Goal: Task Accomplishment & Management: Manage account settings

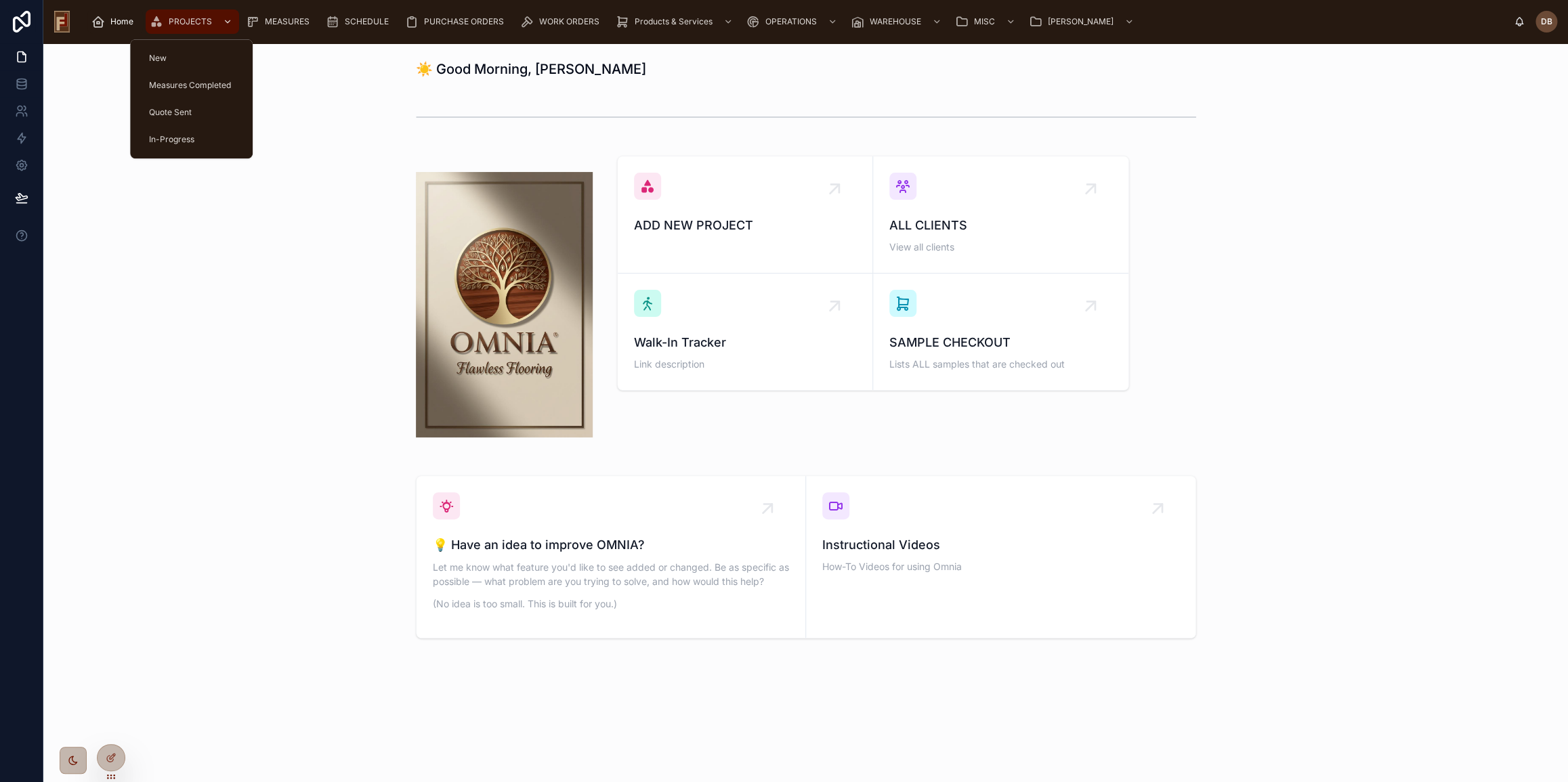
click at [193, 19] on span "PROJECTS" at bounding box center [190, 21] width 44 height 11
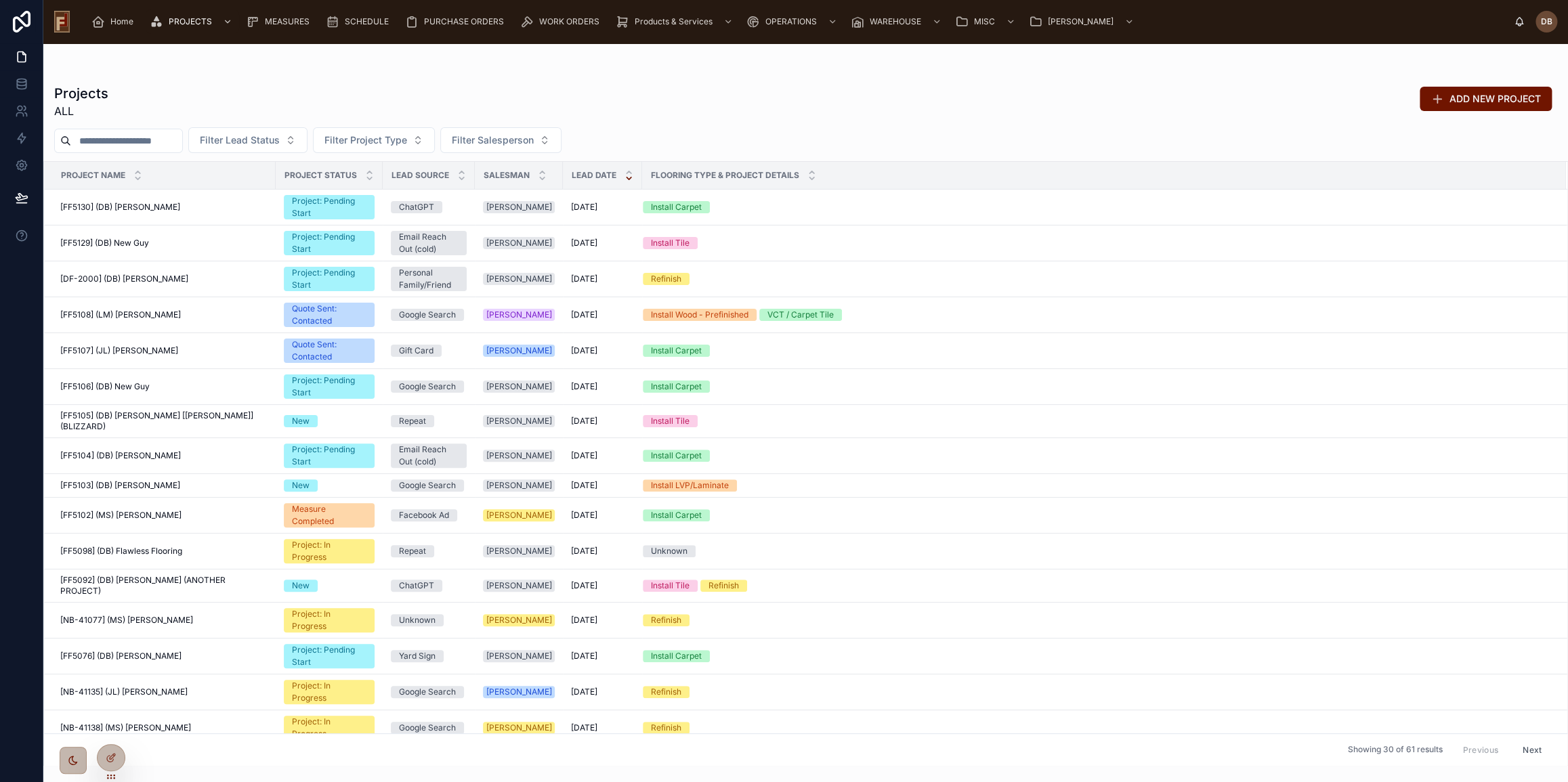
click at [137, 142] on input "text" at bounding box center [126, 140] width 111 height 19
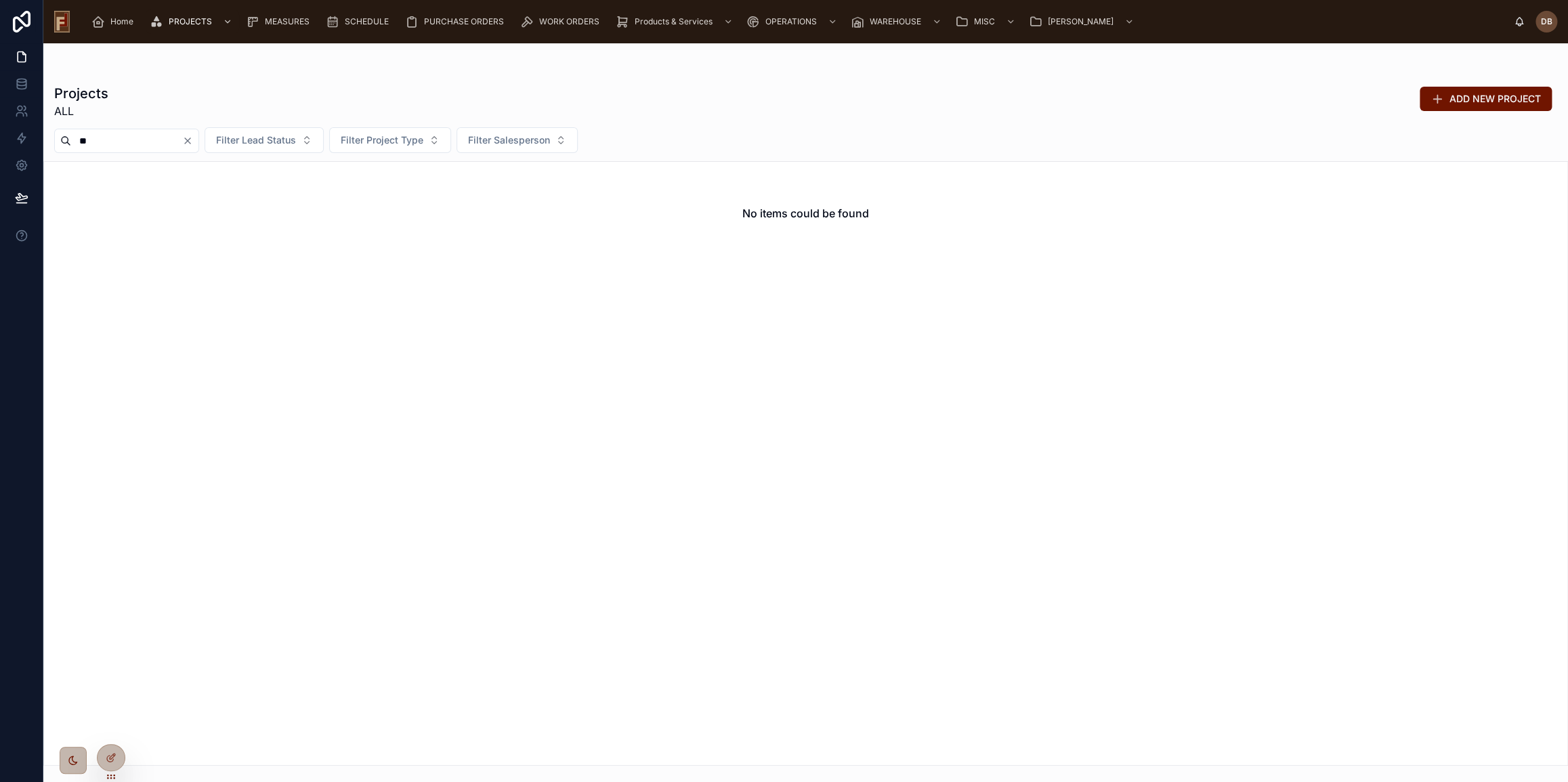
type input "*"
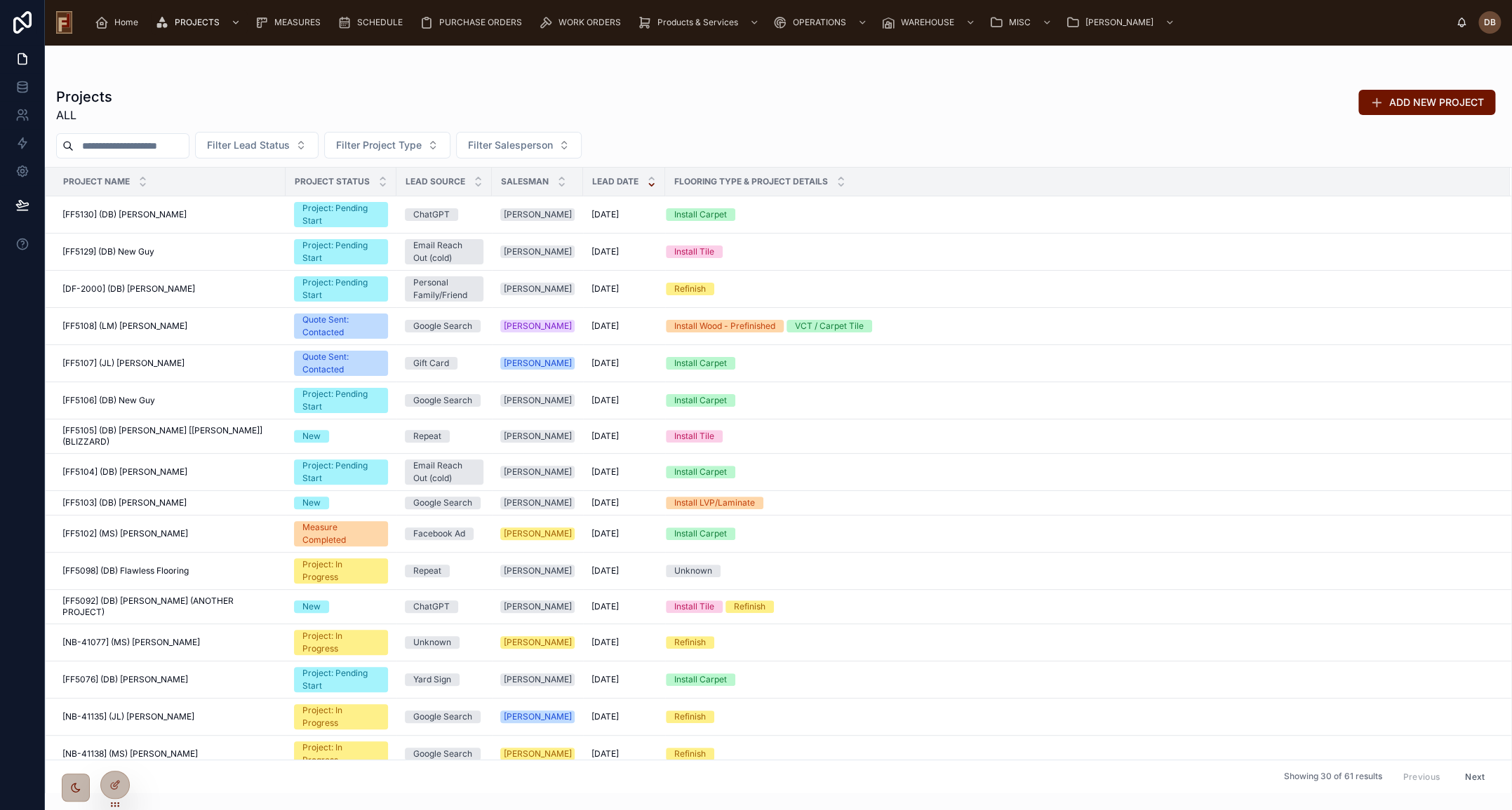
click at [947, 66] on div "Projects ALL ADD NEW PROJECT Filter Lead Status Filter Project Type Filter Sale…" at bounding box center [778, 419] width 1467 height 749
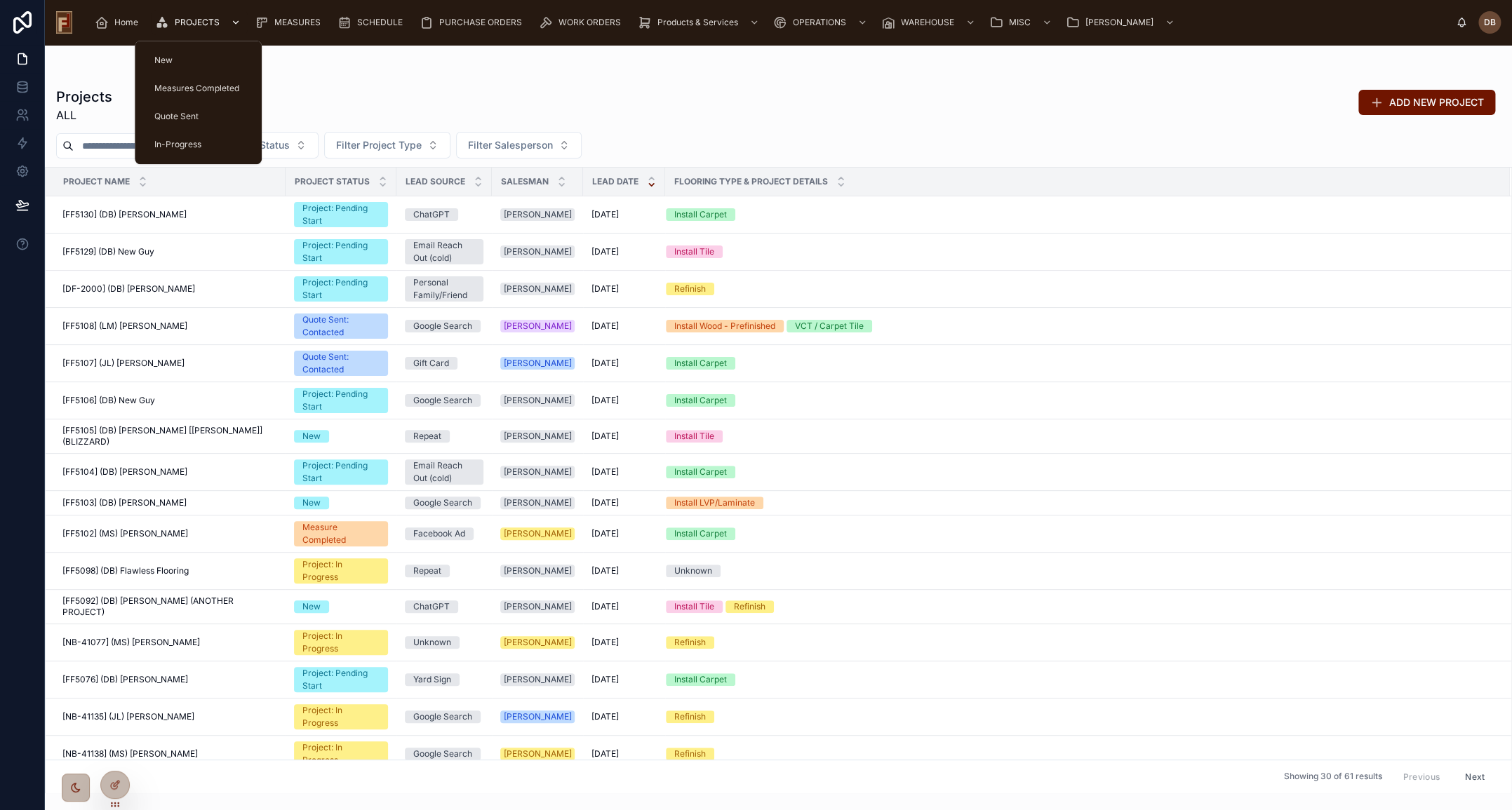
click at [174, 15] on div "PROJECTS" at bounding box center [199, 22] width 88 height 23
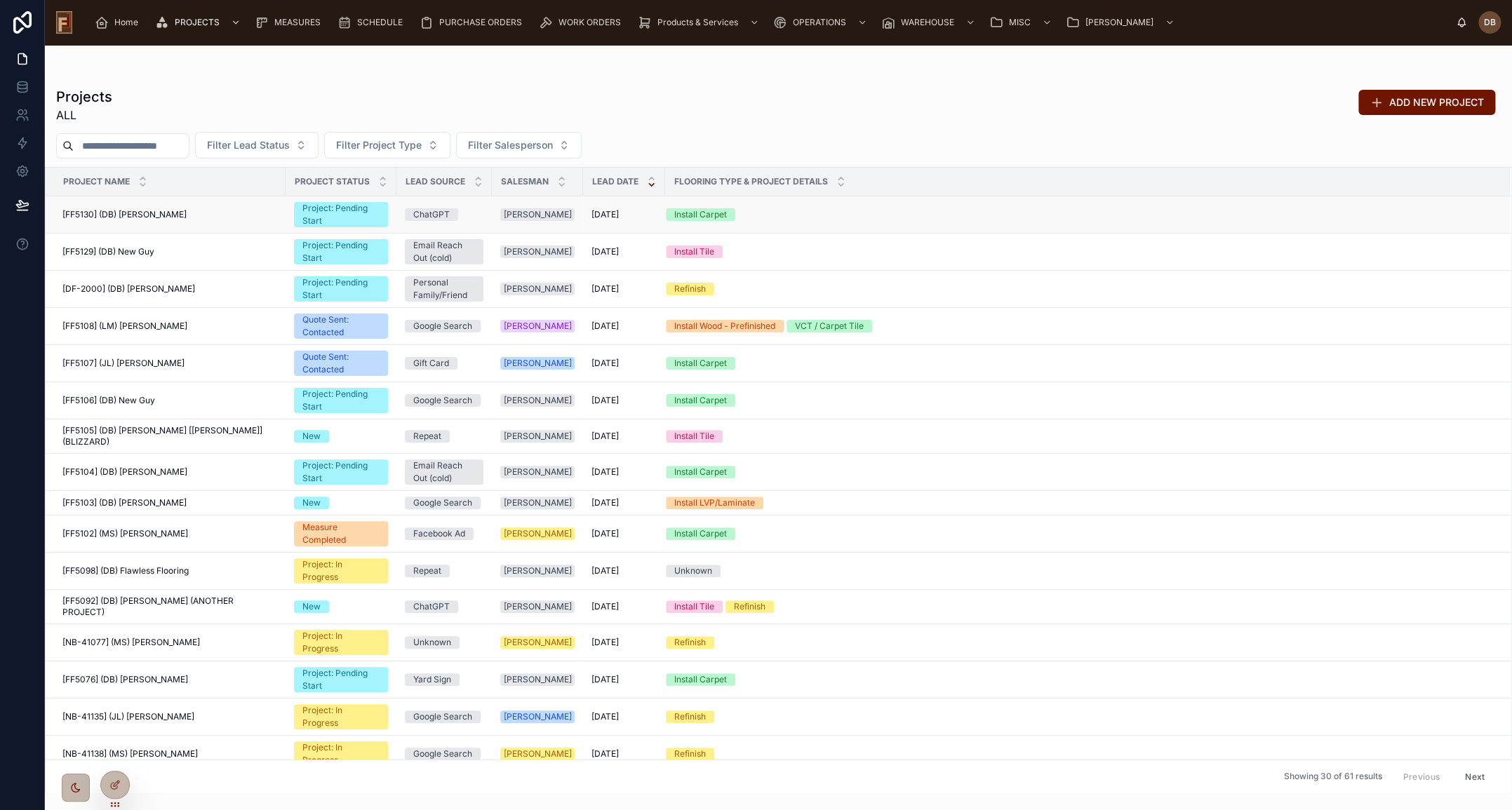
drag, startPoint x: 1436, startPoint y: 104, endPoint x: 1180, endPoint y: 196, distance: 272.0
click at [1250, 102] on span "ADD NEW PROJECT" at bounding box center [1436, 102] width 95 height 14
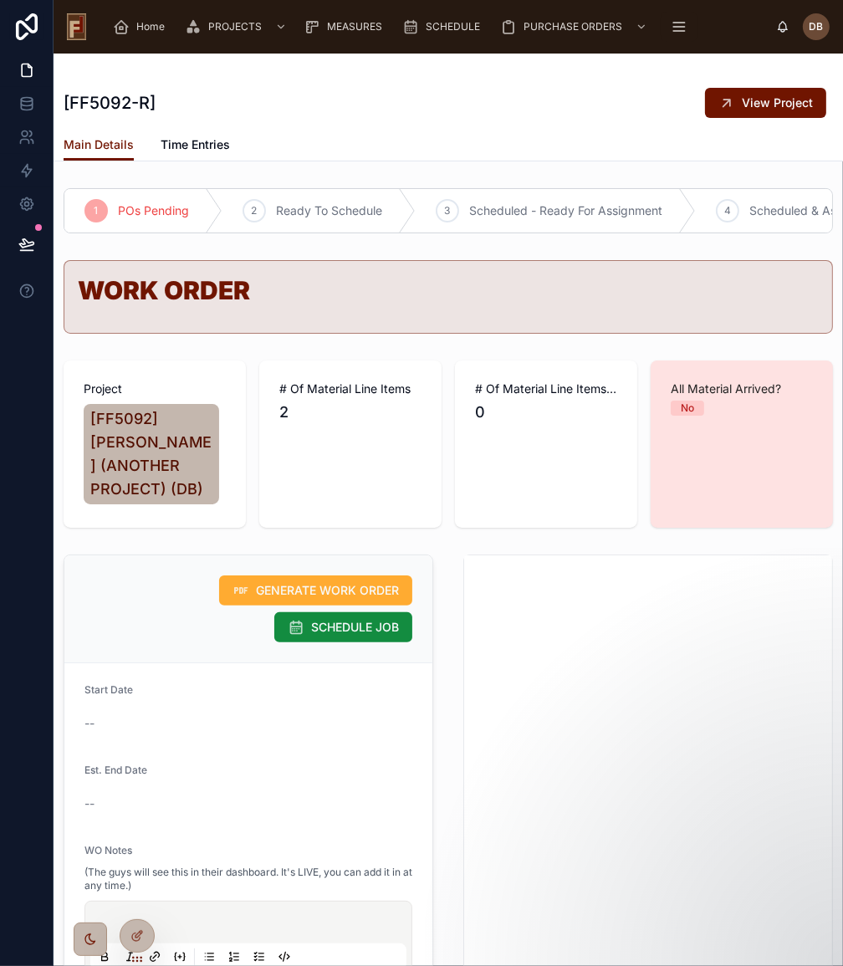
scroll to position [0, 38]
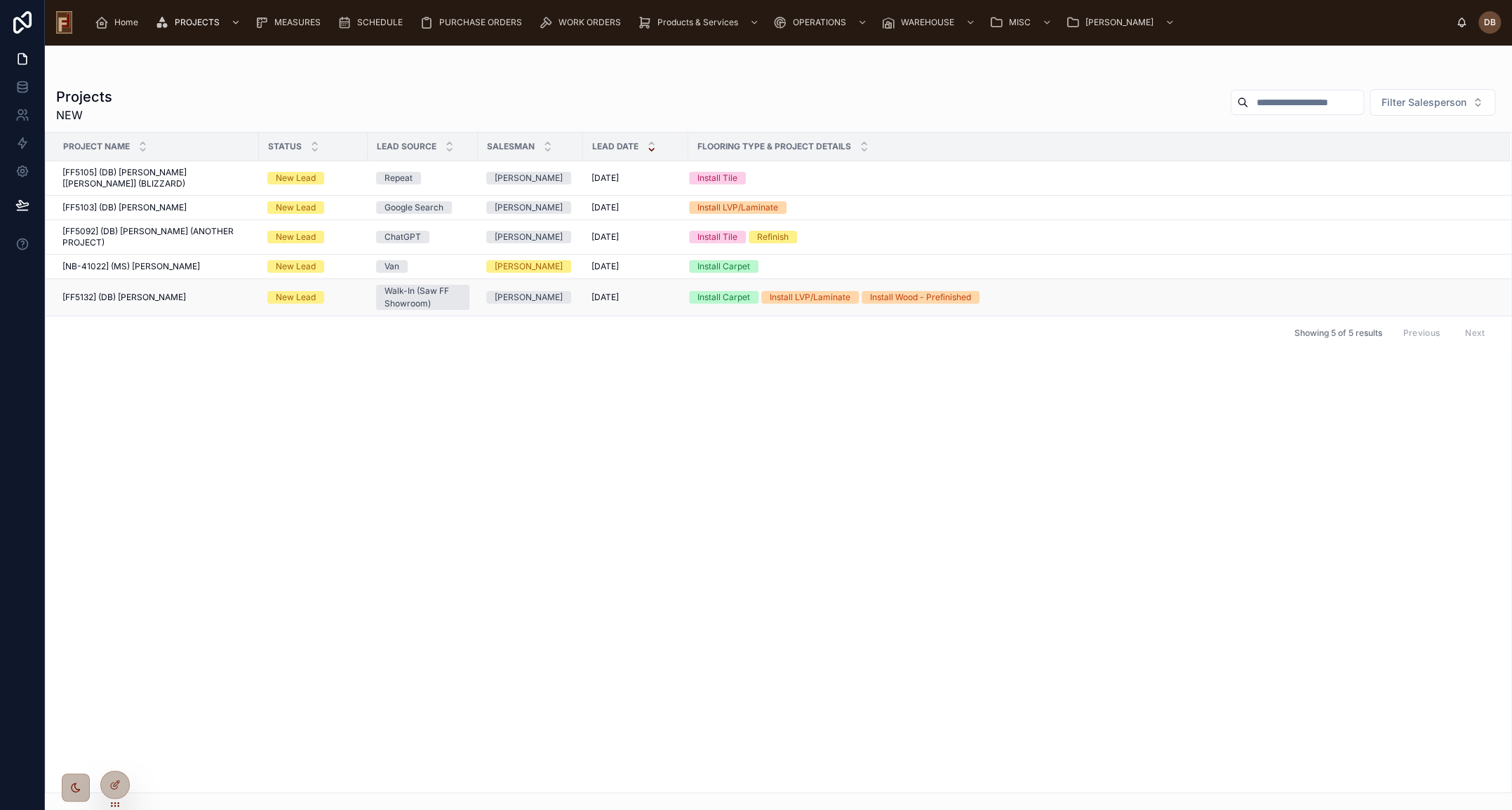
click at [165, 292] on span "[FF5132] (DB) [PERSON_NAME]" at bounding box center [123, 297] width 123 height 11
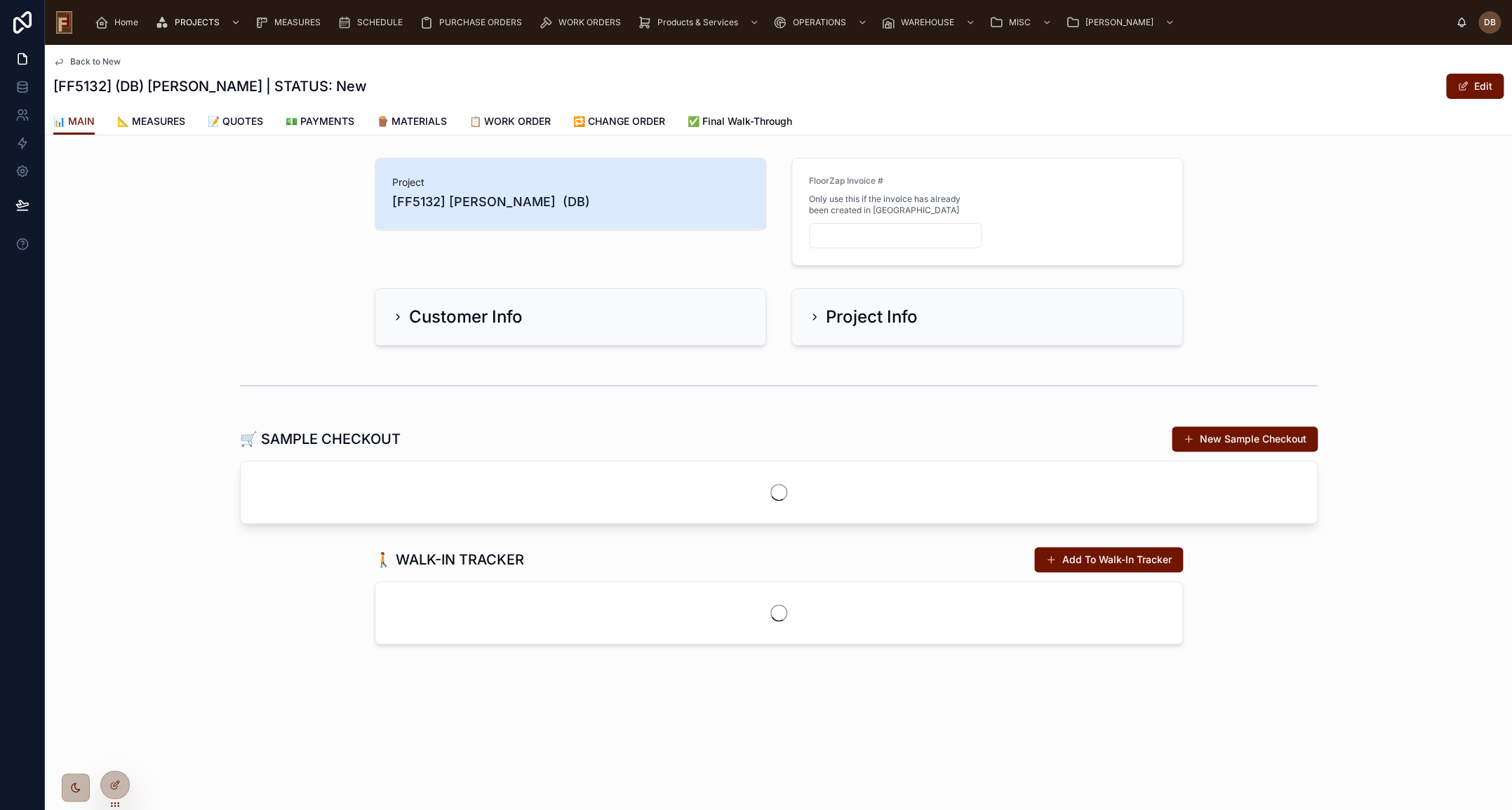
click at [874, 234] on input "text" at bounding box center [895, 235] width 171 height 19
paste input "********"
type input "********"
click at [242, 120] on span "📝 QUOTES" at bounding box center [236, 121] width 55 height 14
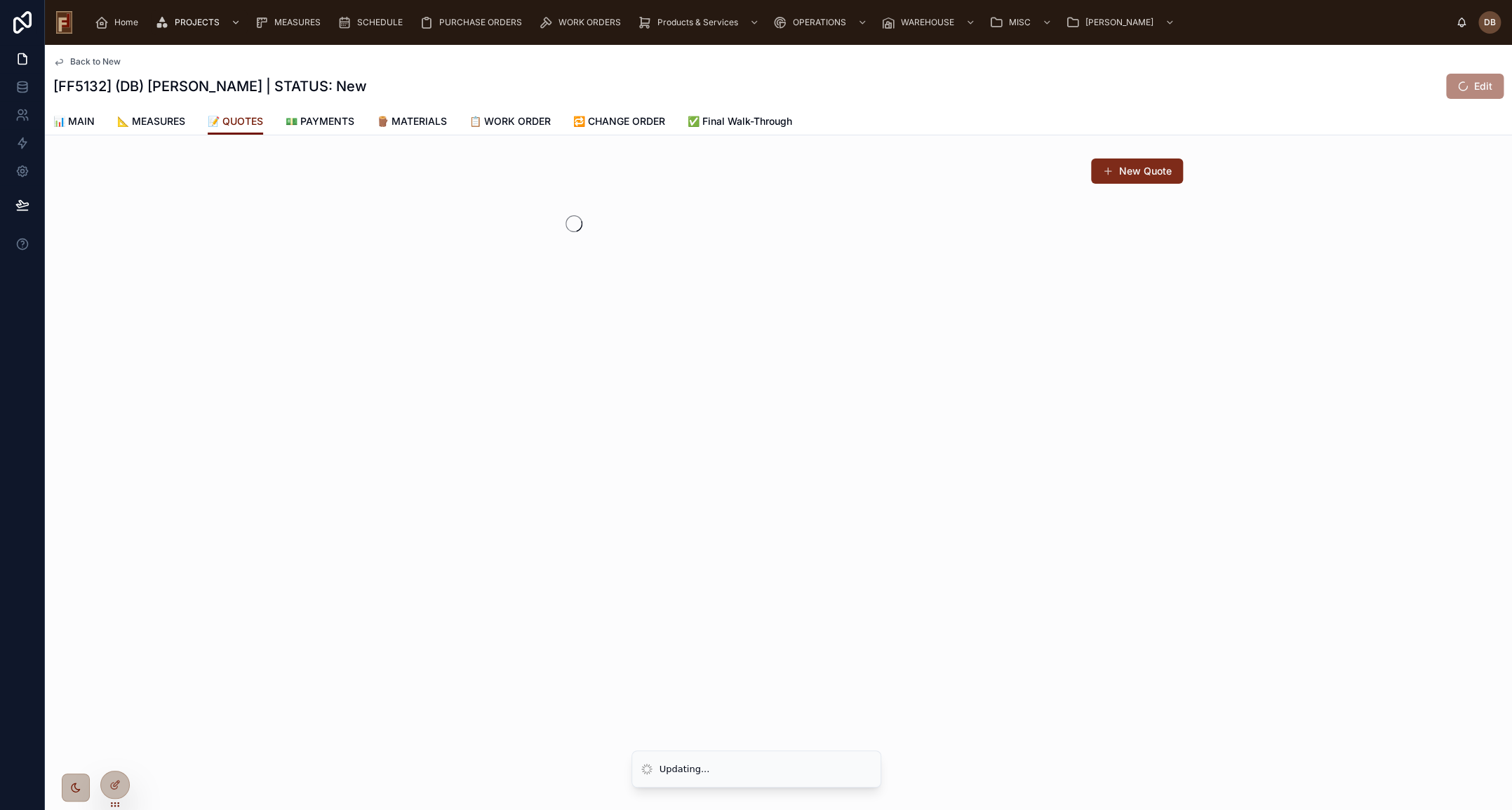
click at [1140, 174] on button "New Quote" at bounding box center [1137, 171] width 92 height 25
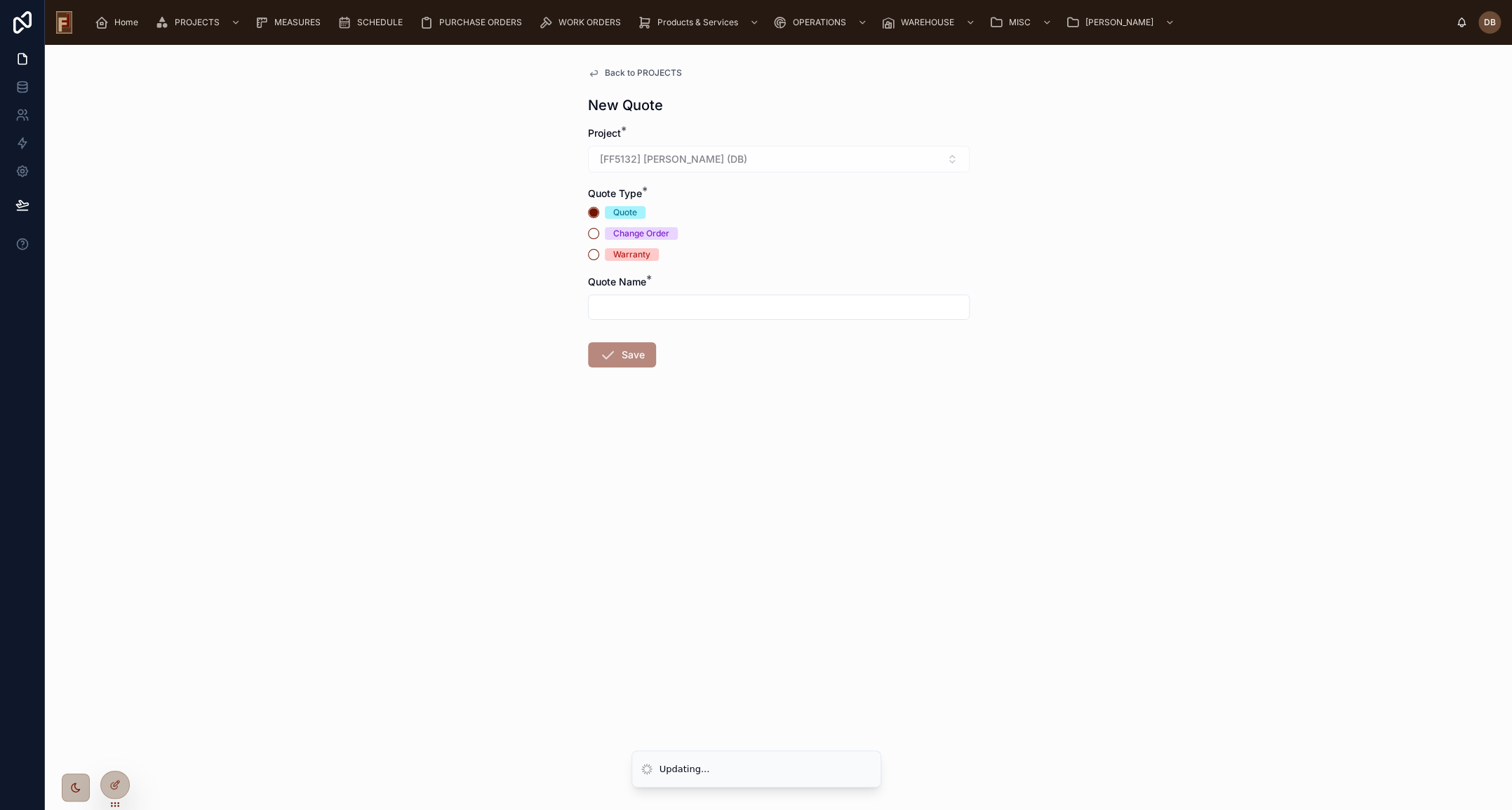
click at [646, 311] on input "text" at bounding box center [778, 307] width 380 height 19
type input "*"
type input "***"
click at [616, 357] on button "Save" at bounding box center [621, 355] width 68 height 25
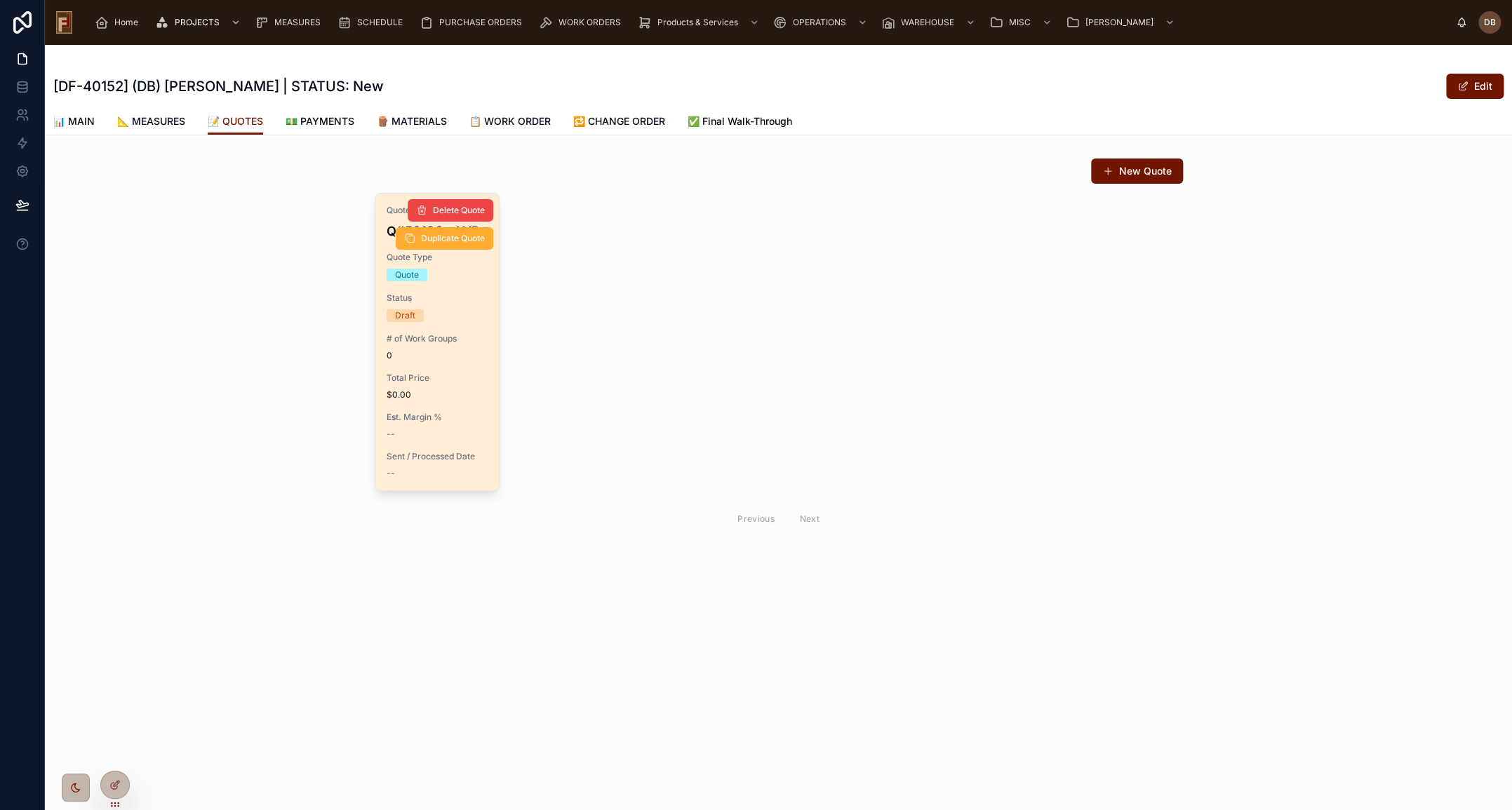
click at [434, 389] on span "$0.00" at bounding box center [437, 394] width 101 height 11
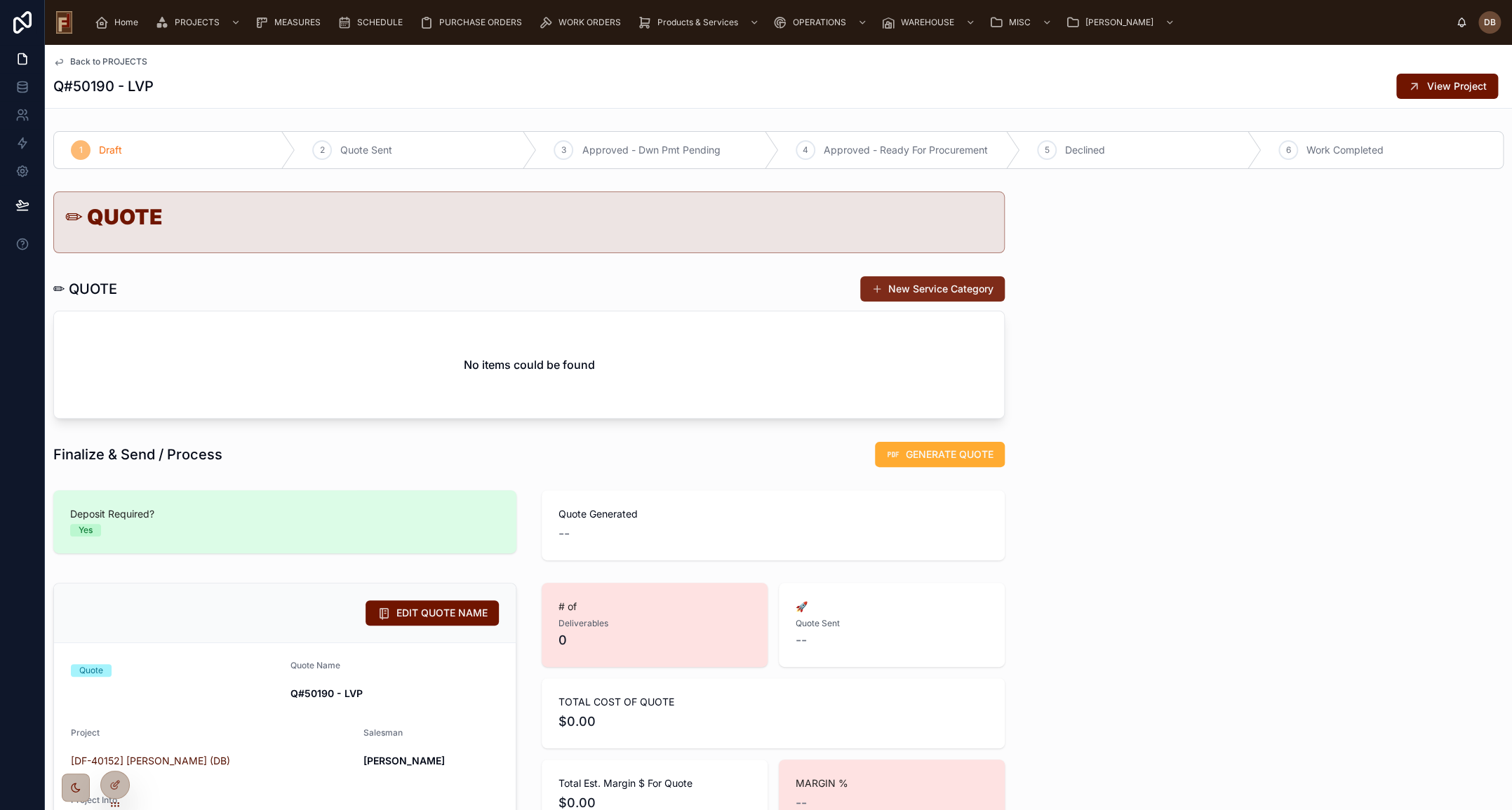
click at [944, 290] on button "New Service Category" at bounding box center [933, 289] width 144 height 25
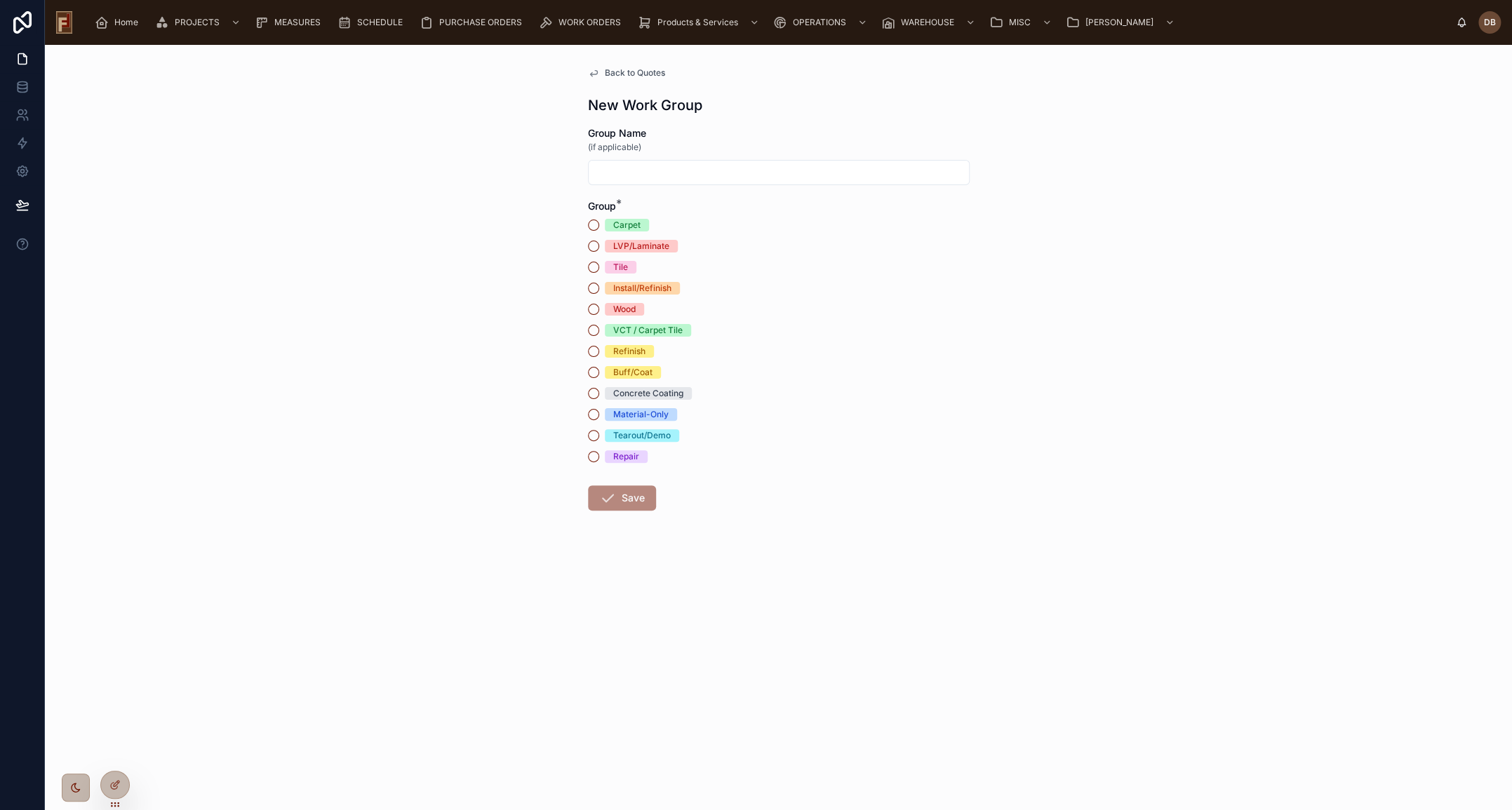
click at [634, 247] on div "LVP/Laminate" at bounding box center [641, 246] width 56 height 13
click at [599, 247] on button "LVP/Laminate" at bounding box center [593, 246] width 11 height 11
click at [631, 492] on button "Save" at bounding box center [621, 498] width 68 height 25
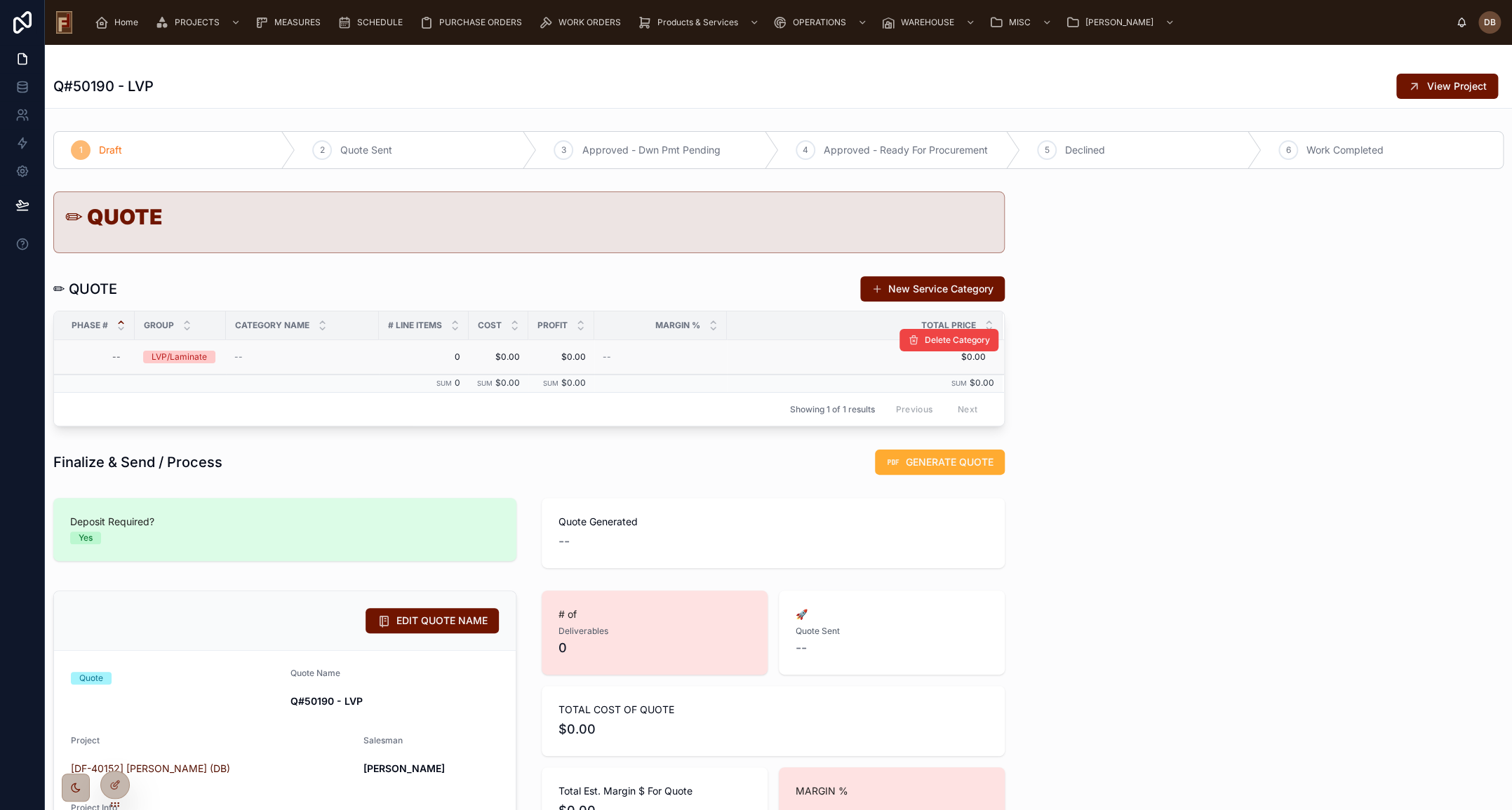
click at [176, 353] on div "LVP/Laminate" at bounding box center [179, 356] width 55 height 13
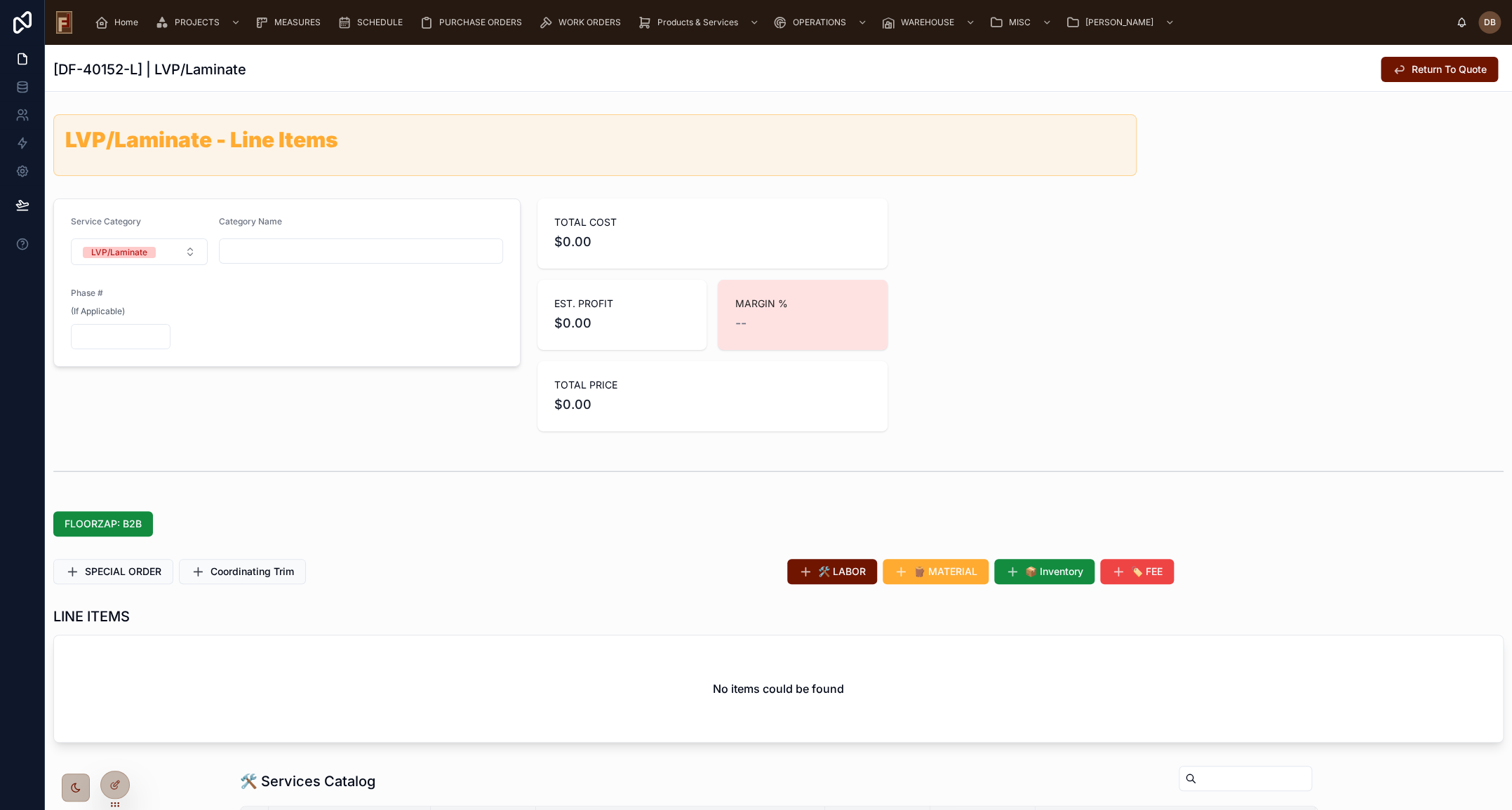
scroll to position [191, 0]
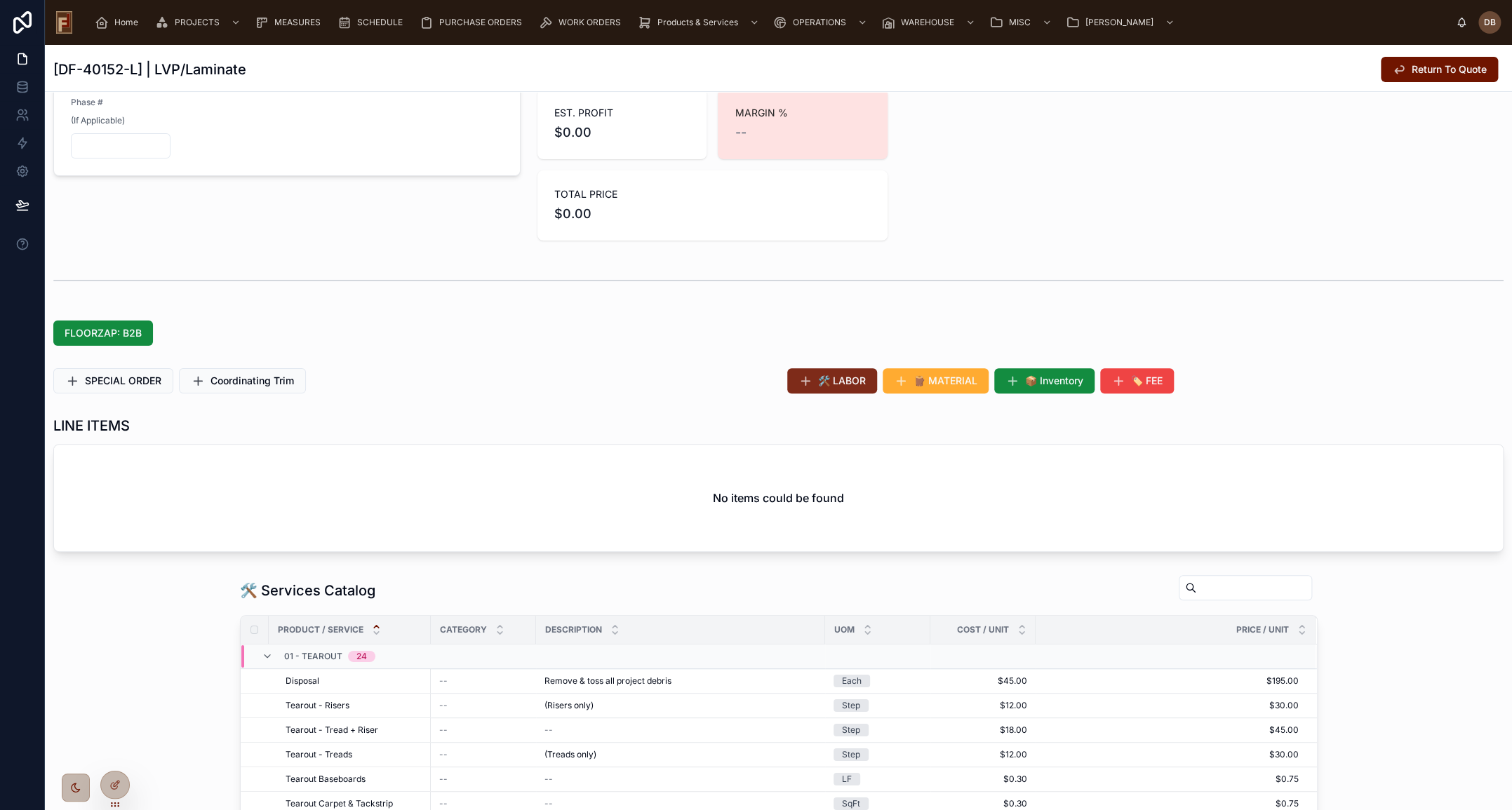
click at [848, 382] on span "🛠️ LABOR" at bounding box center [841, 381] width 48 height 14
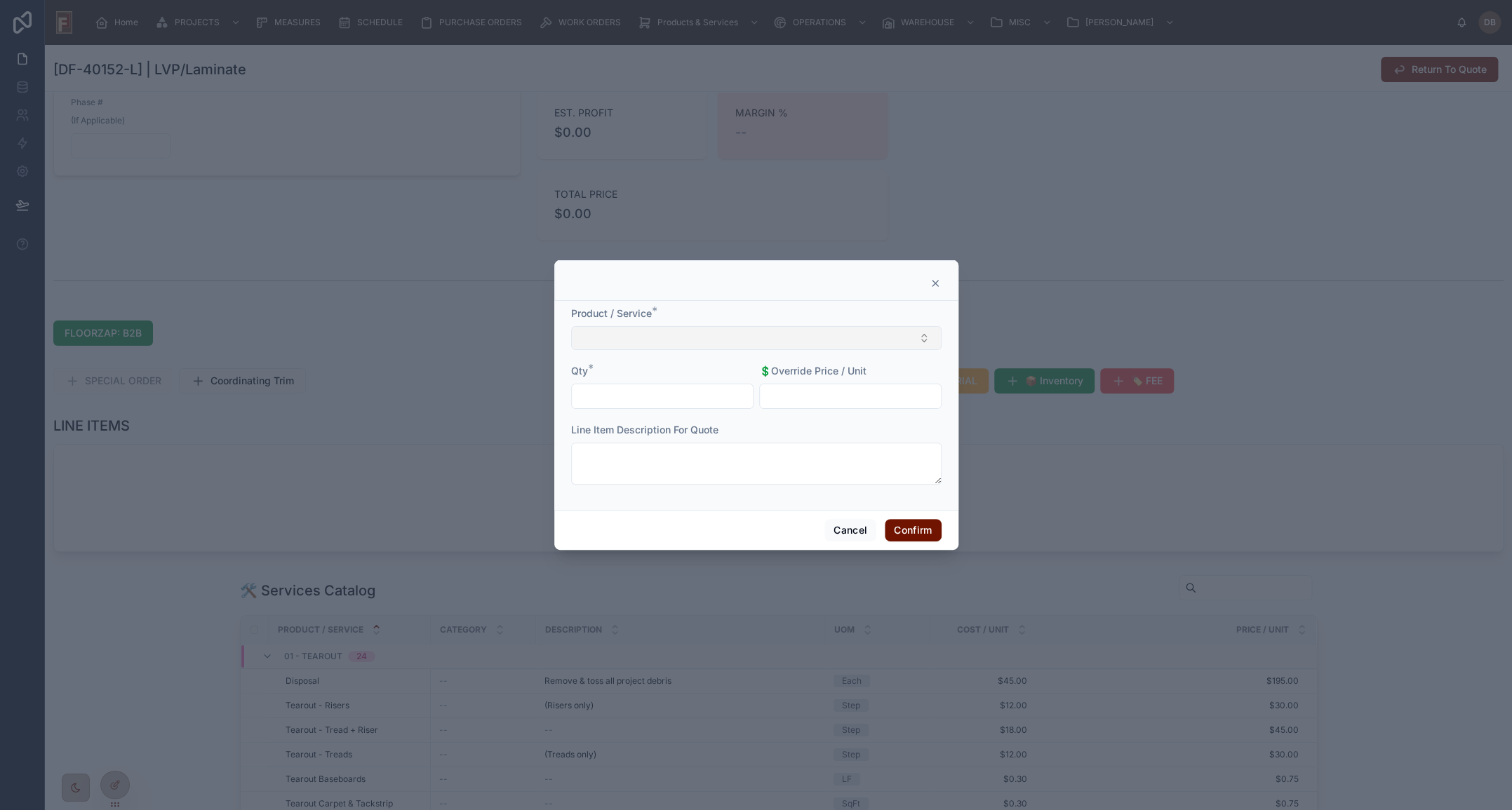
click at [715, 329] on button "Select Button" at bounding box center [756, 338] width 371 height 23
type input "*********"
click at [668, 412] on span "Grind Fee (Varnish/Paint/Cut Back)" at bounding box center [660, 416] width 159 height 14
click at [659, 399] on input "text" at bounding box center [662, 397] width 181 height 19
type input "******"
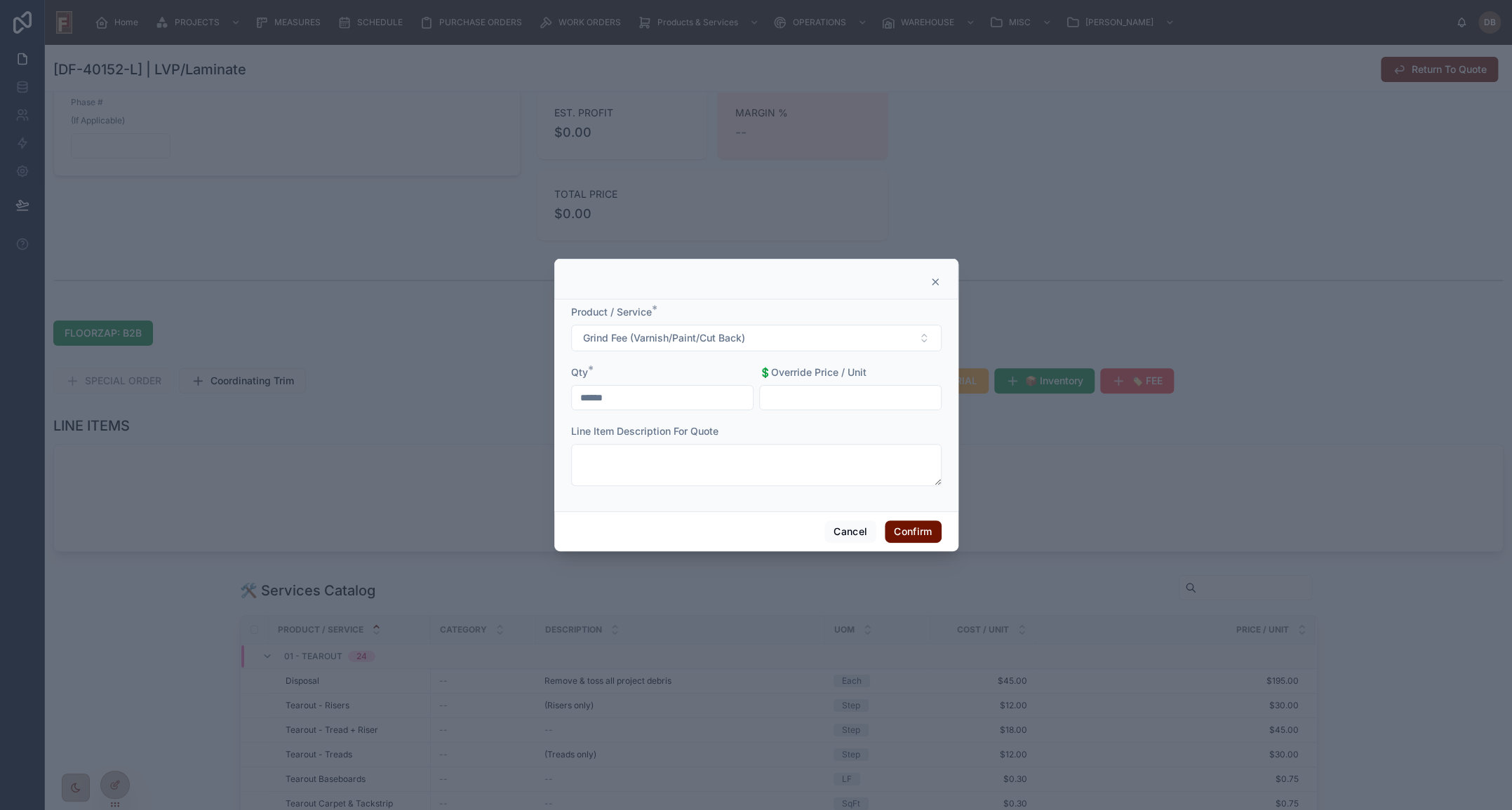
click at [794, 392] on input "text" at bounding box center [850, 397] width 181 height 19
type input "*****"
click at [921, 534] on button "Confirm" at bounding box center [912, 532] width 56 height 23
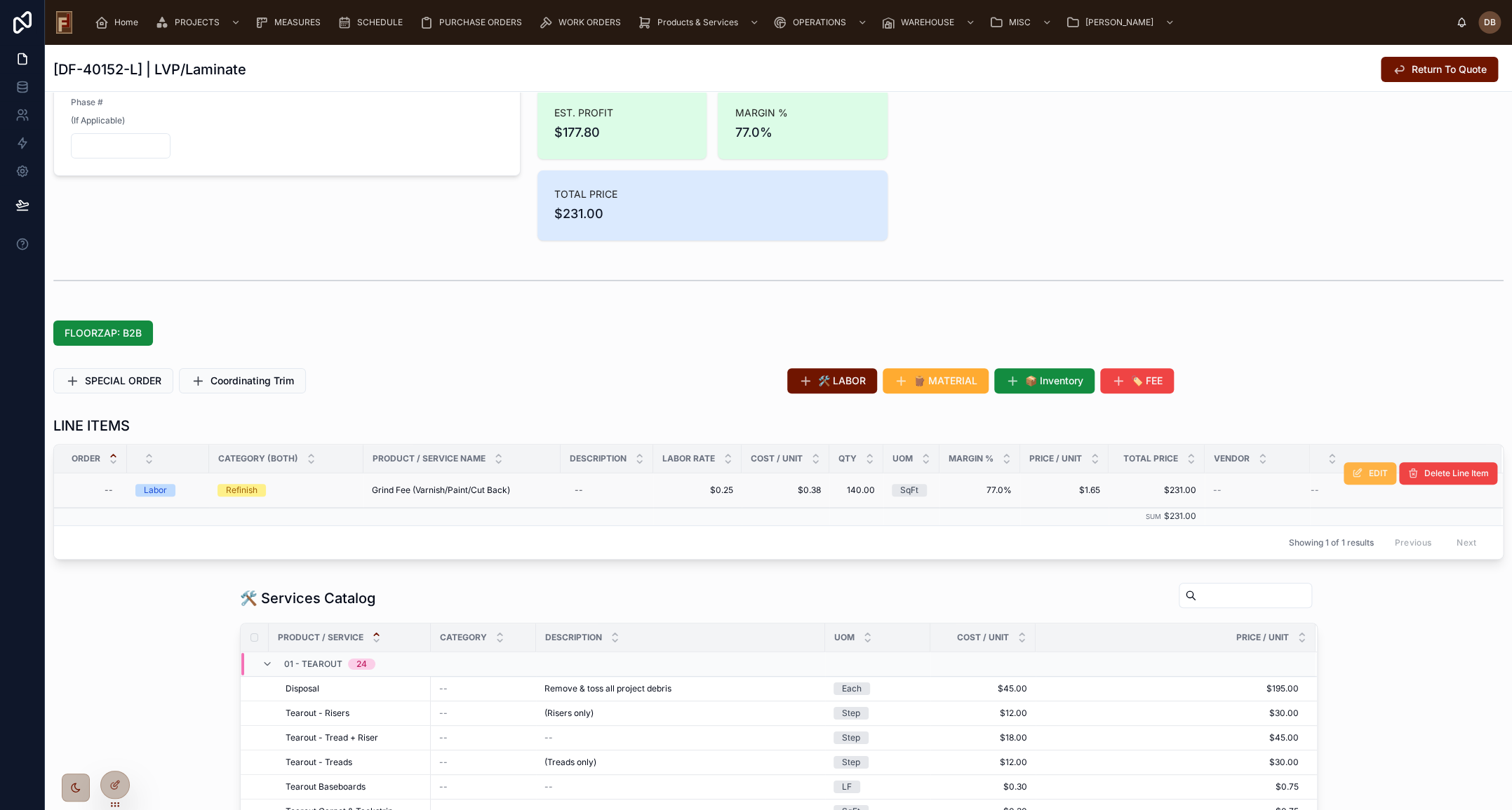
click at [1357, 475] on button "EDIT" at bounding box center [1369, 473] width 53 height 23
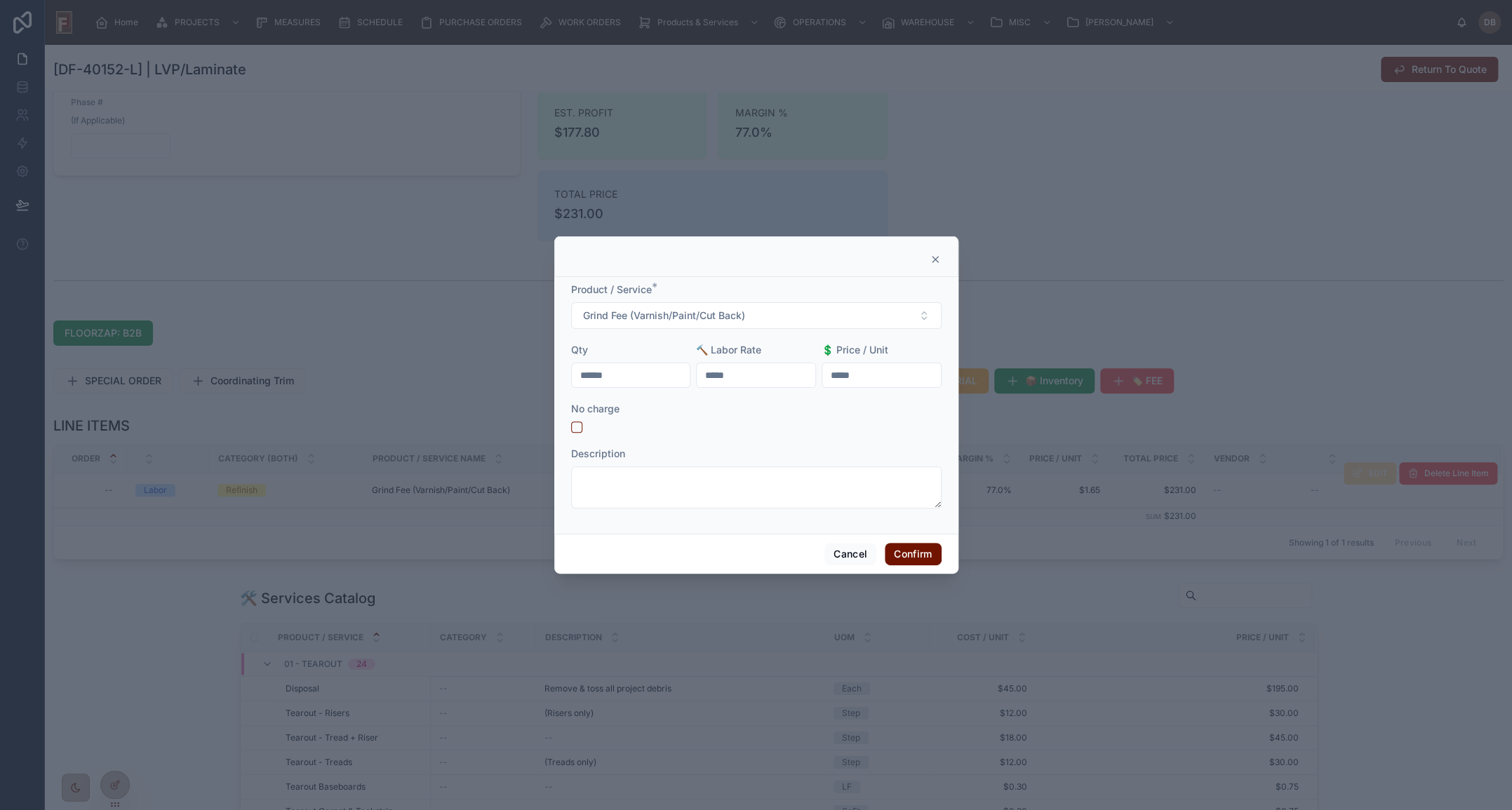
drag, startPoint x: 738, startPoint y: 372, endPoint x: 682, endPoint y: 378, distance: 56.3
click at [682, 378] on form "Product / Service * Grind Fee (Varnish/Paint/Cut Back) Qty ****** 🔨 Labor Rate …" at bounding box center [756, 402] width 371 height 240
type input "*****"
click at [903, 549] on button "Confirm" at bounding box center [912, 553] width 56 height 23
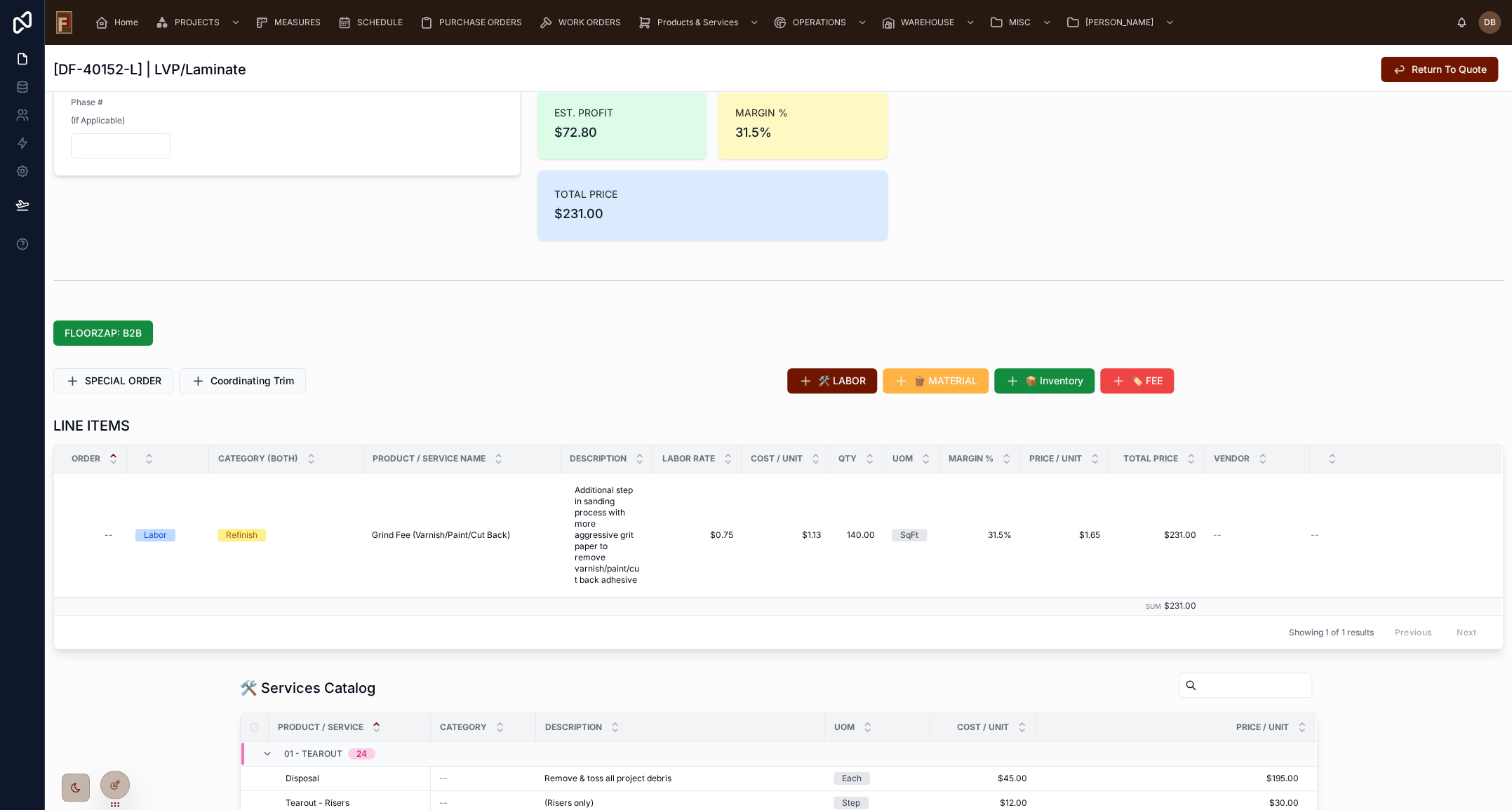
click at [943, 380] on span "🪵 MATERIAL" at bounding box center [945, 381] width 64 height 14
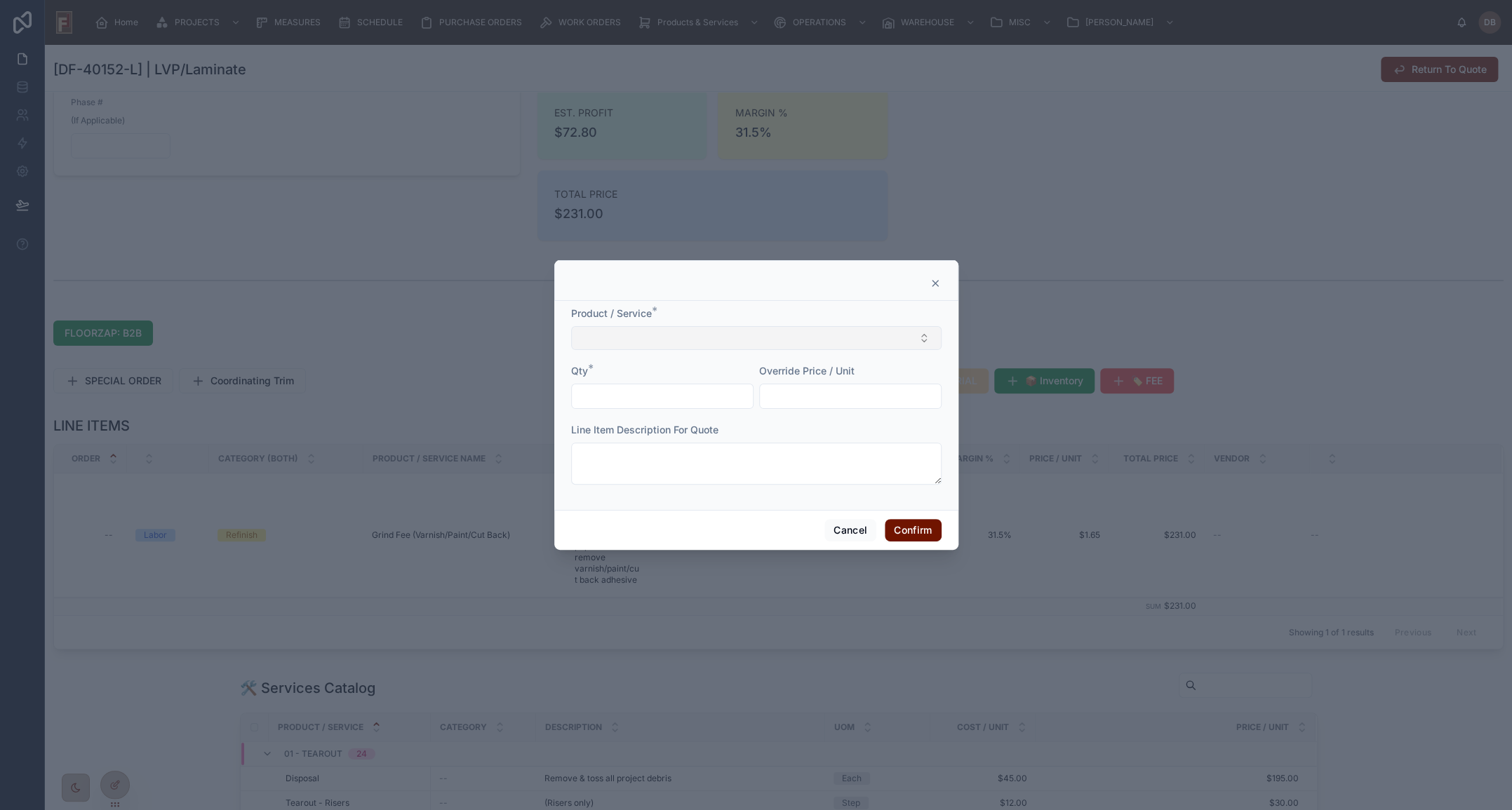
click at [857, 337] on button "Select Button" at bounding box center [756, 338] width 371 height 23
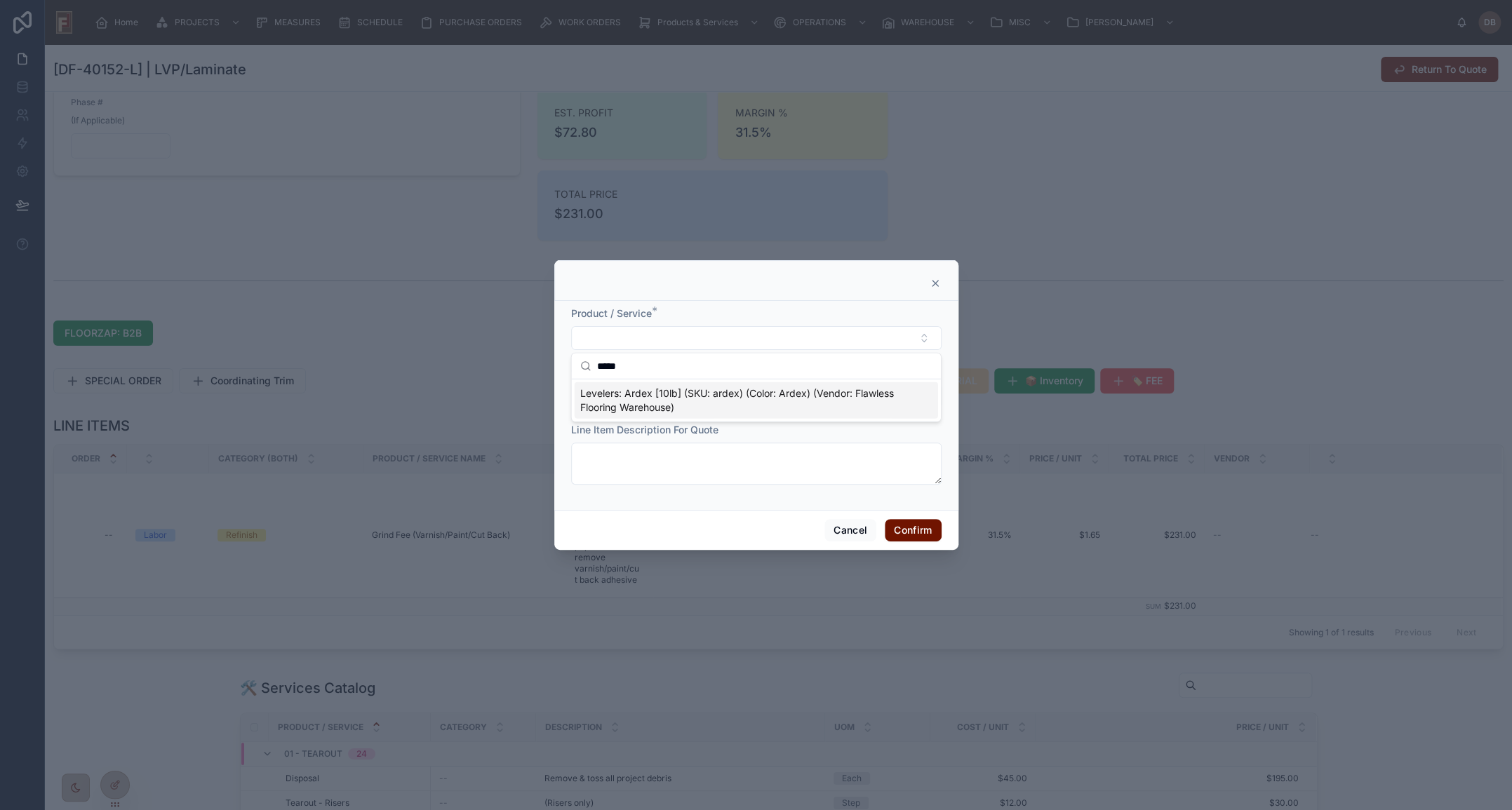
type input "*****"
click at [680, 402] on span "Levelers: Ardex [10lb] (SKU: ardex) (Color: Ardex) (Vendor: Flawless Flooring W…" at bounding box center [748, 400] width 335 height 28
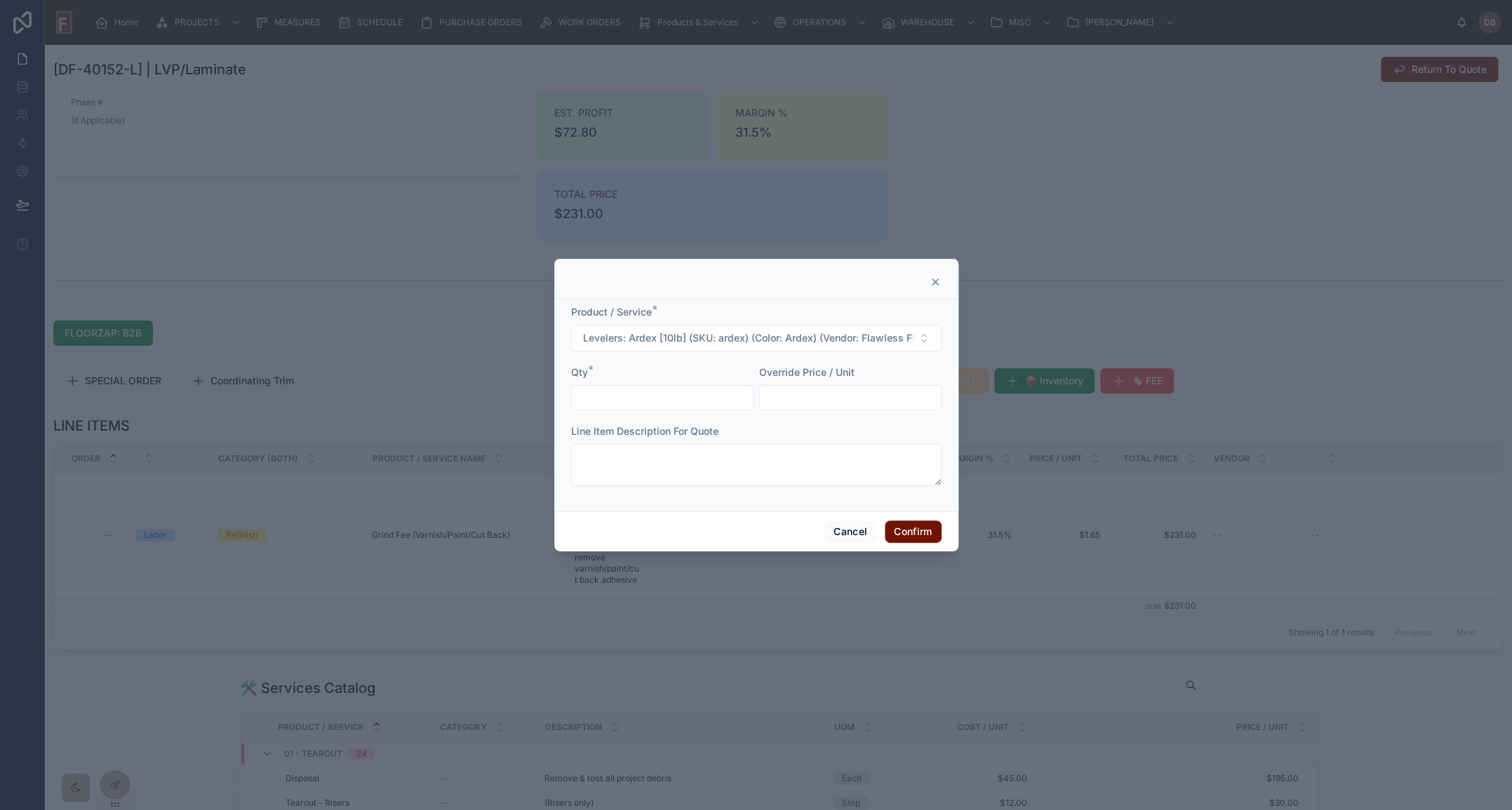
click at [656, 399] on input "text" at bounding box center [662, 397] width 181 height 19
type input "****"
click at [856, 394] on input "text" at bounding box center [850, 397] width 181 height 19
type input "******"
click at [918, 533] on button "Confirm" at bounding box center [912, 532] width 56 height 23
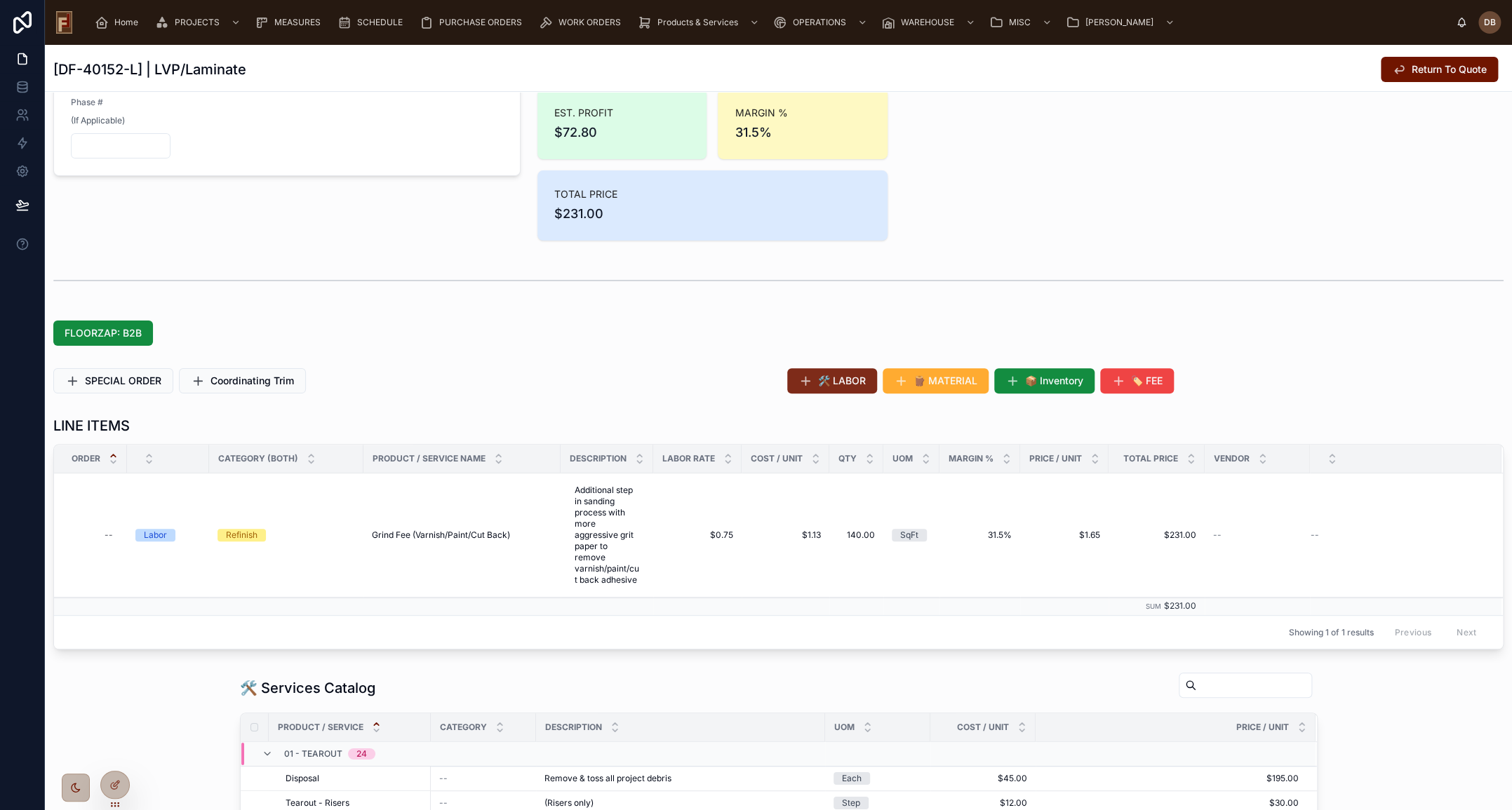
click at [850, 385] on span "🛠️ LABOR" at bounding box center [841, 381] width 48 height 14
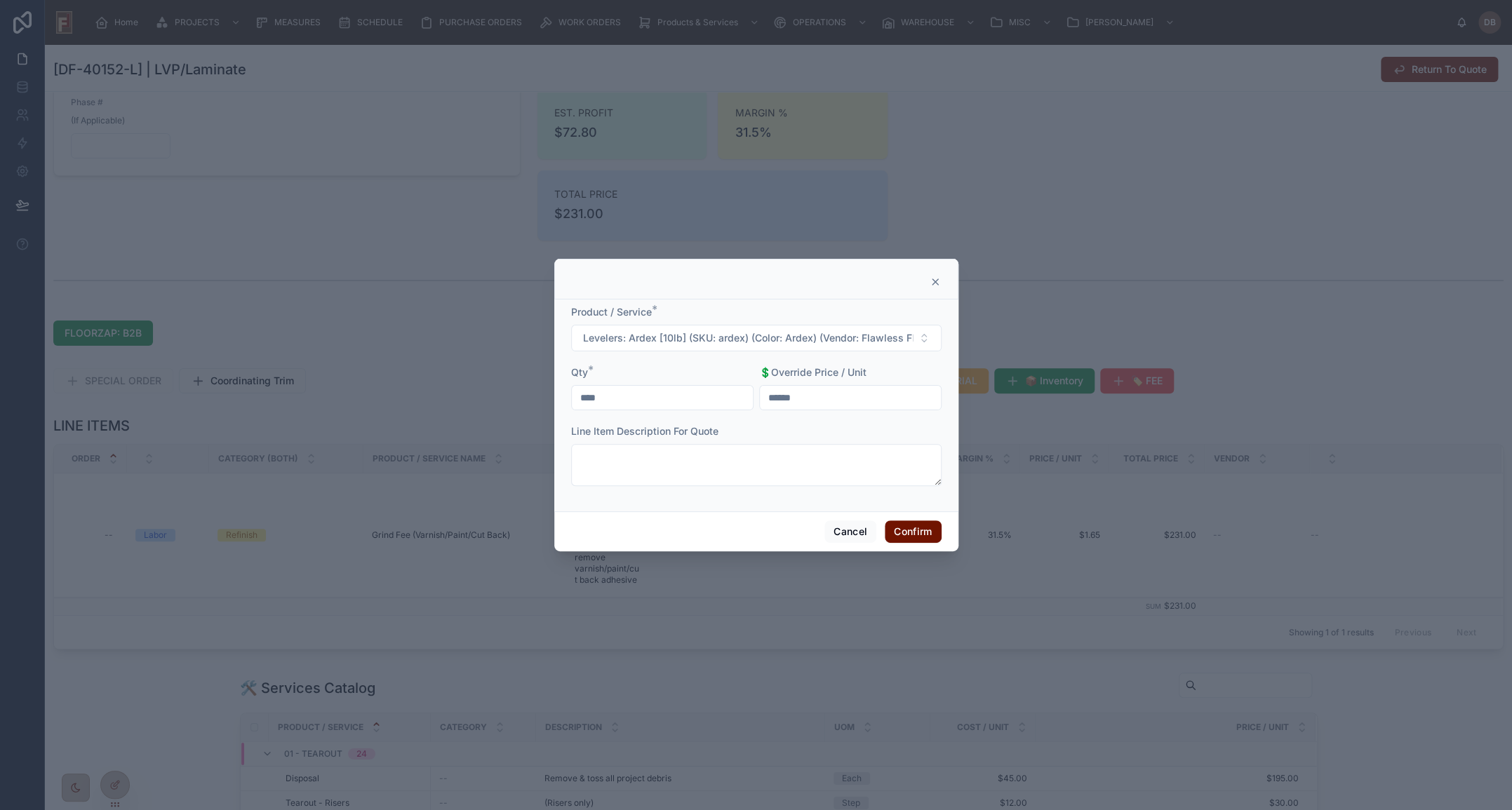
click at [933, 281] on icon at bounding box center [934, 282] width 11 height 11
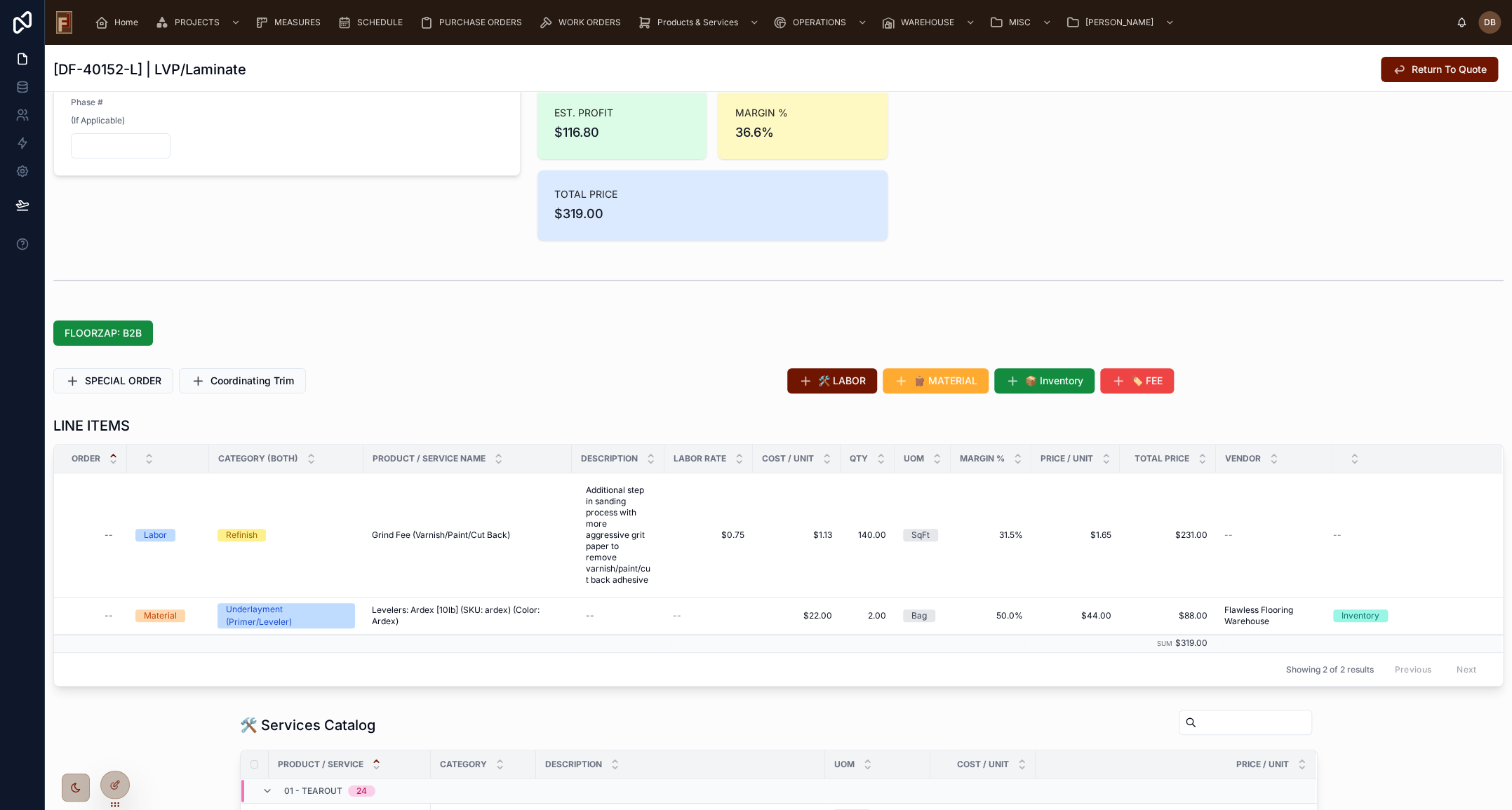
click at [834, 375] on span "🛠️ LABOR" at bounding box center [841, 381] width 48 height 14
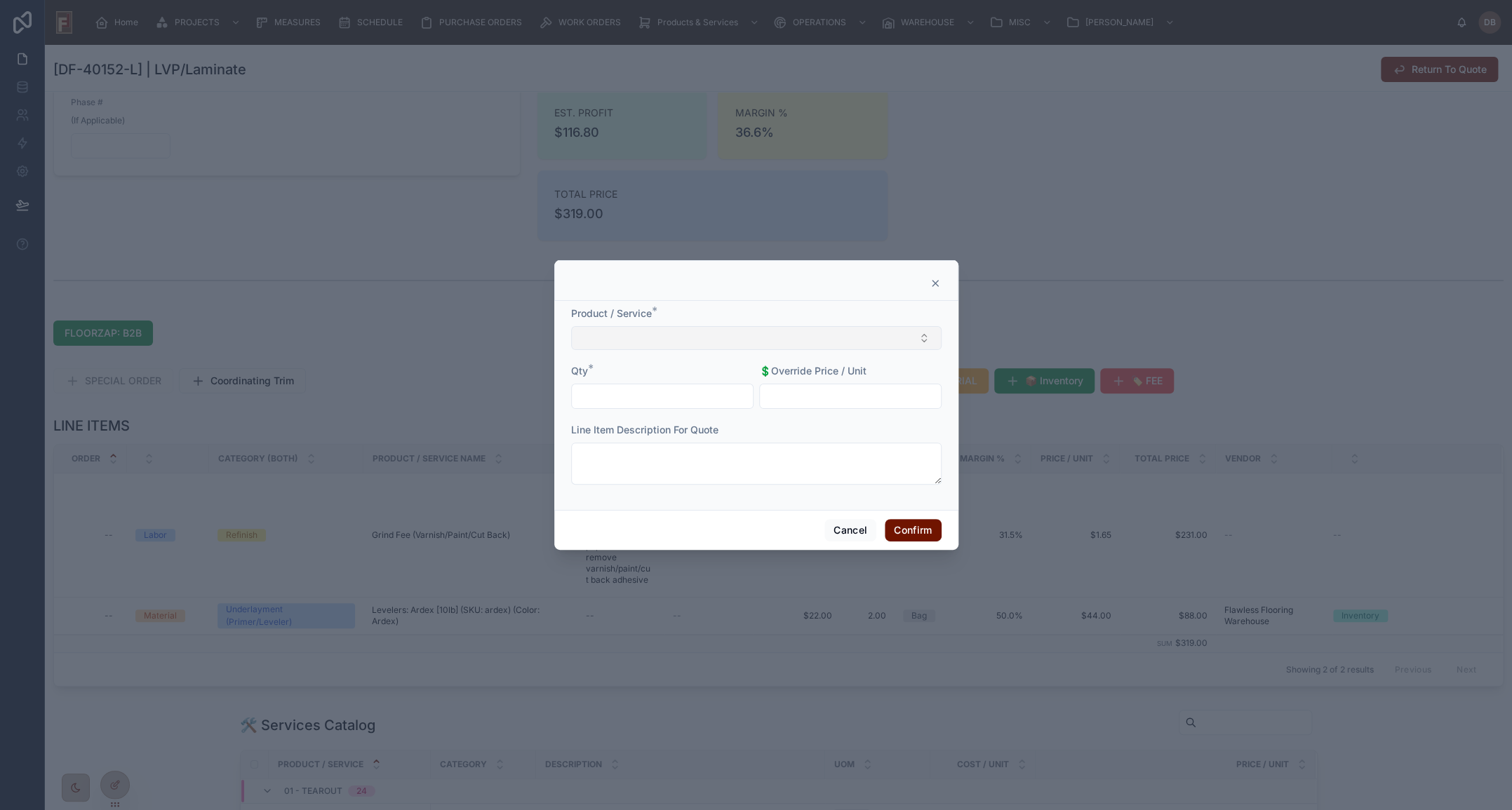
click at [766, 336] on button "Select Button" at bounding box center [756, 338] width 371 height 23
type input "**********"
click at [654, 393] on span "Install LVP (Floating)" at bounding box center [627, 393] width 94 height 14
click at [658, 400] on input "text" at bounding box center [662, 397] width 181 height 19
paste input "********"
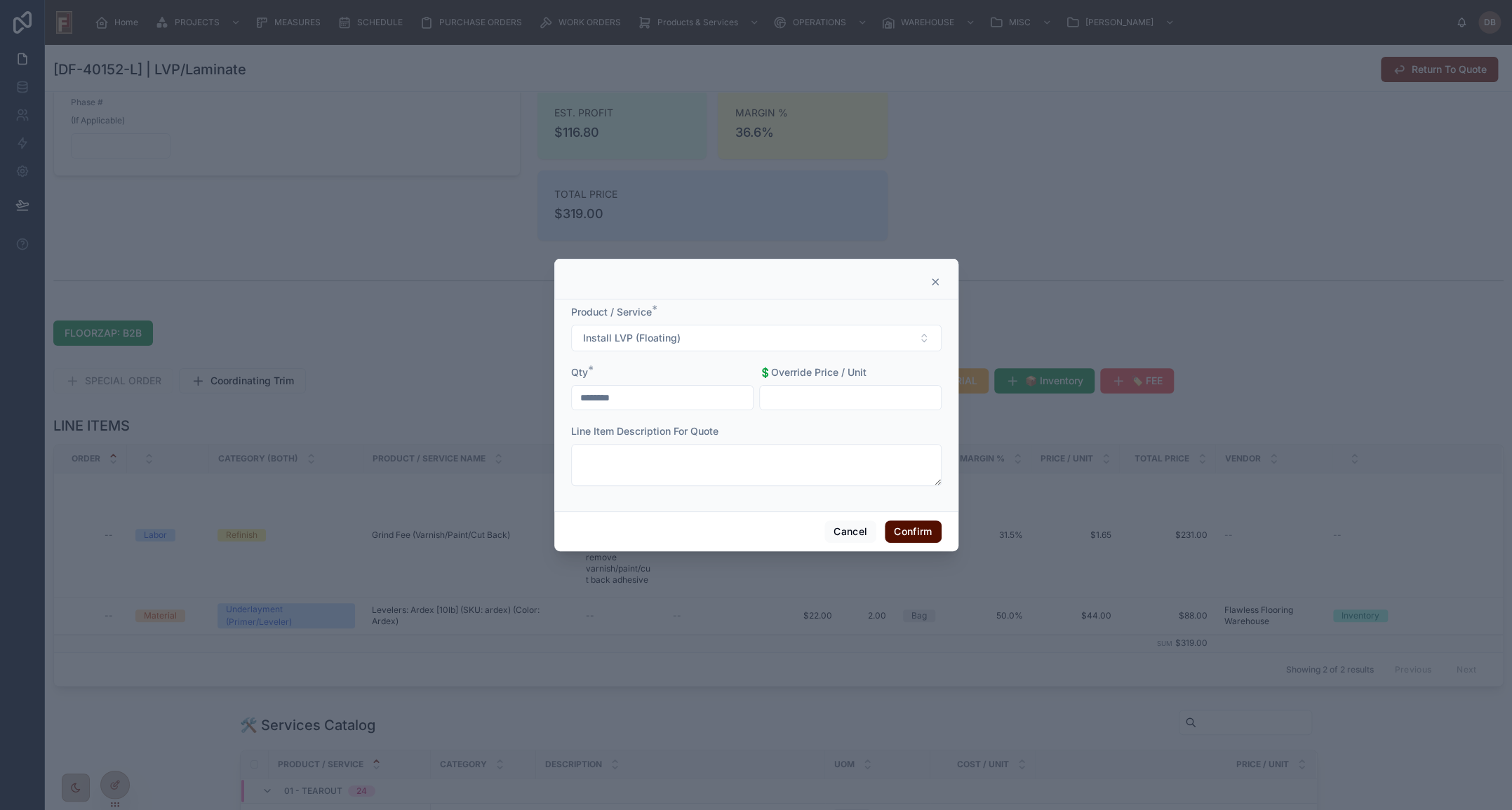
type input "********"
click at [921, 530] on button "Confirm" at bounding box center [912, 532] width 56 height 23
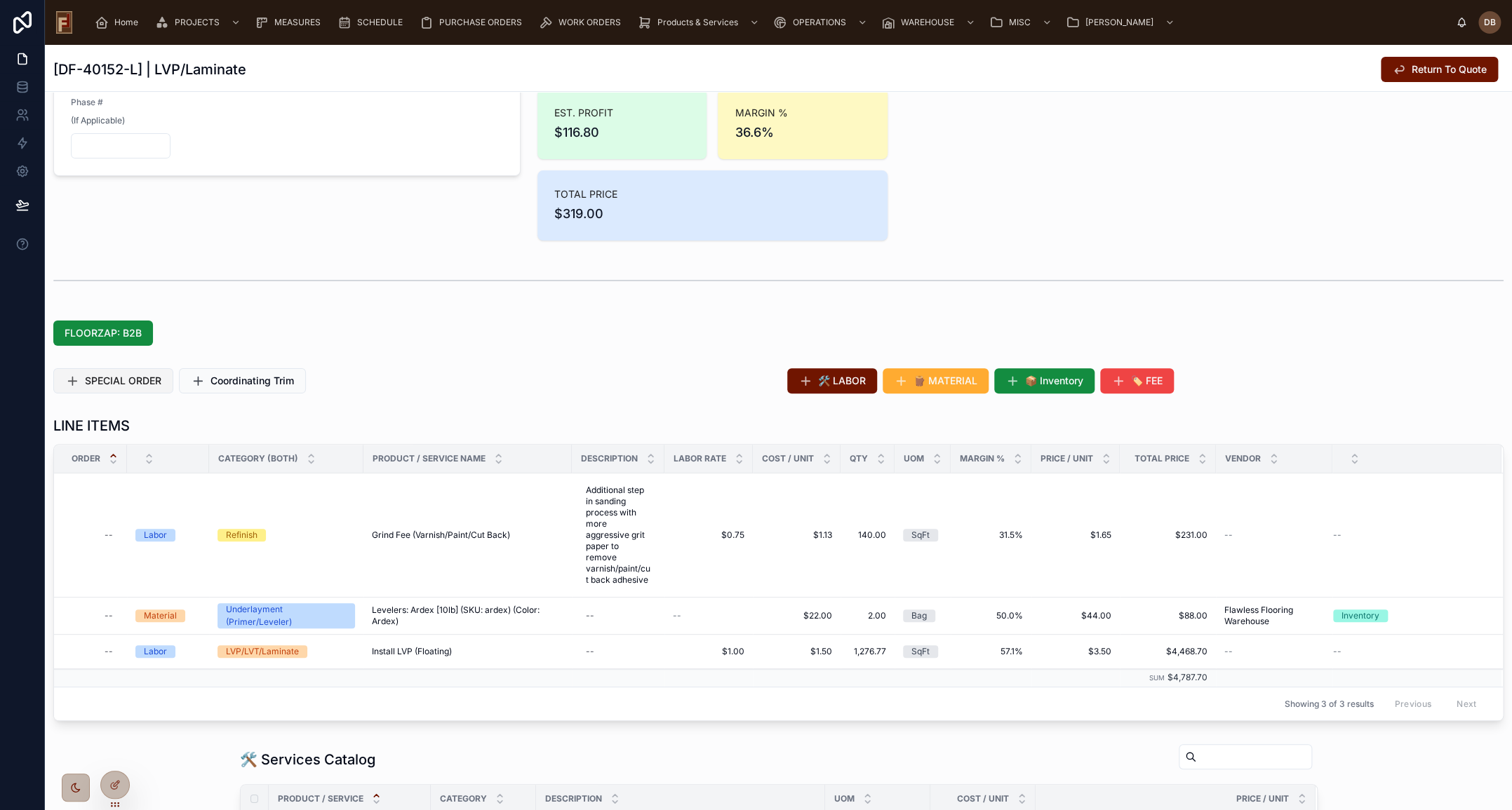
click at [131, 380] on span "SPECIAL ORDER" at bounding box center [122, 381] width 76 height 14
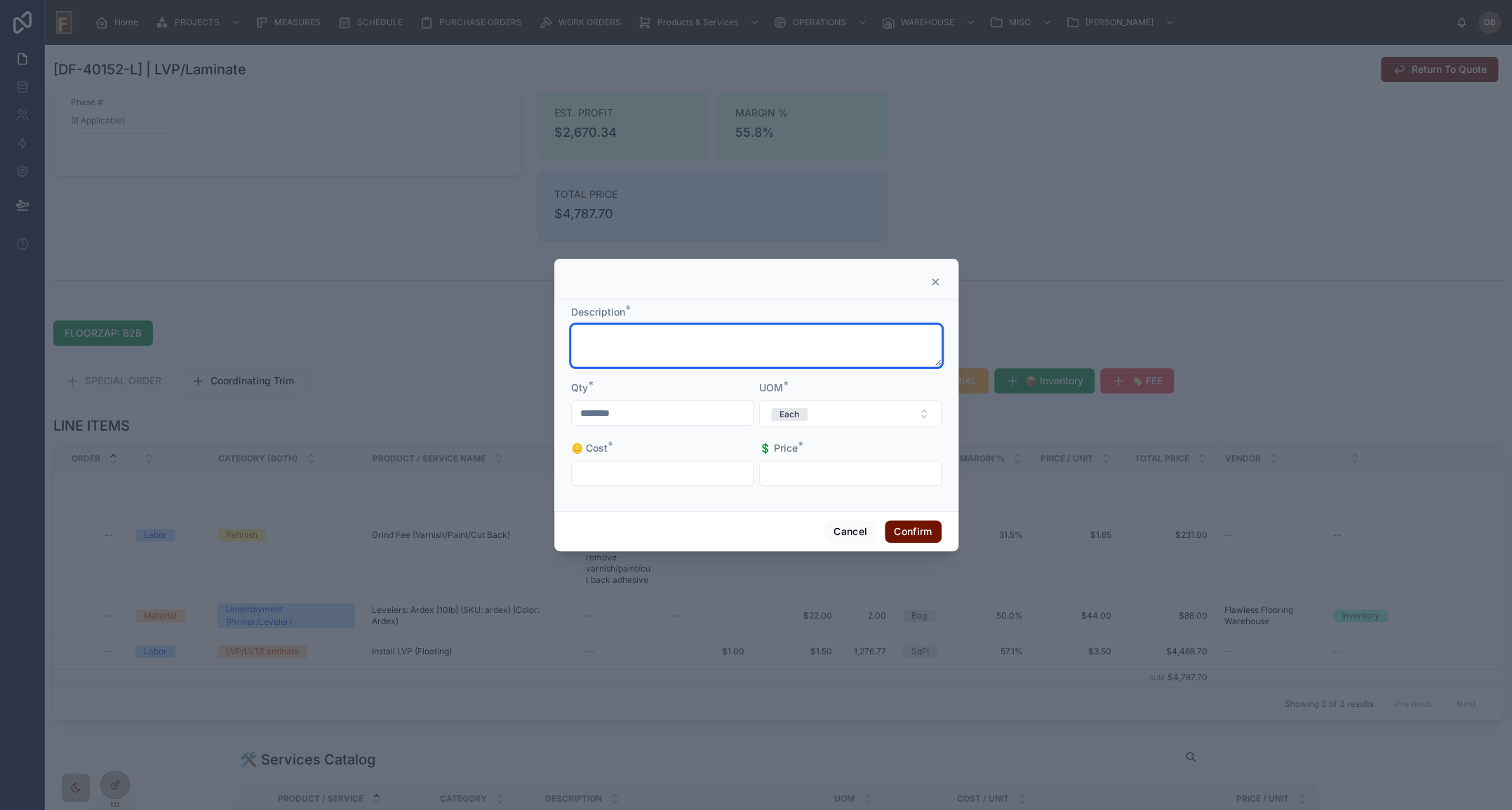
click at [736, 341] on textarea at bounding box center [756, 345] width 371 height 42
paste textarea "**********"
type textarea "**********"
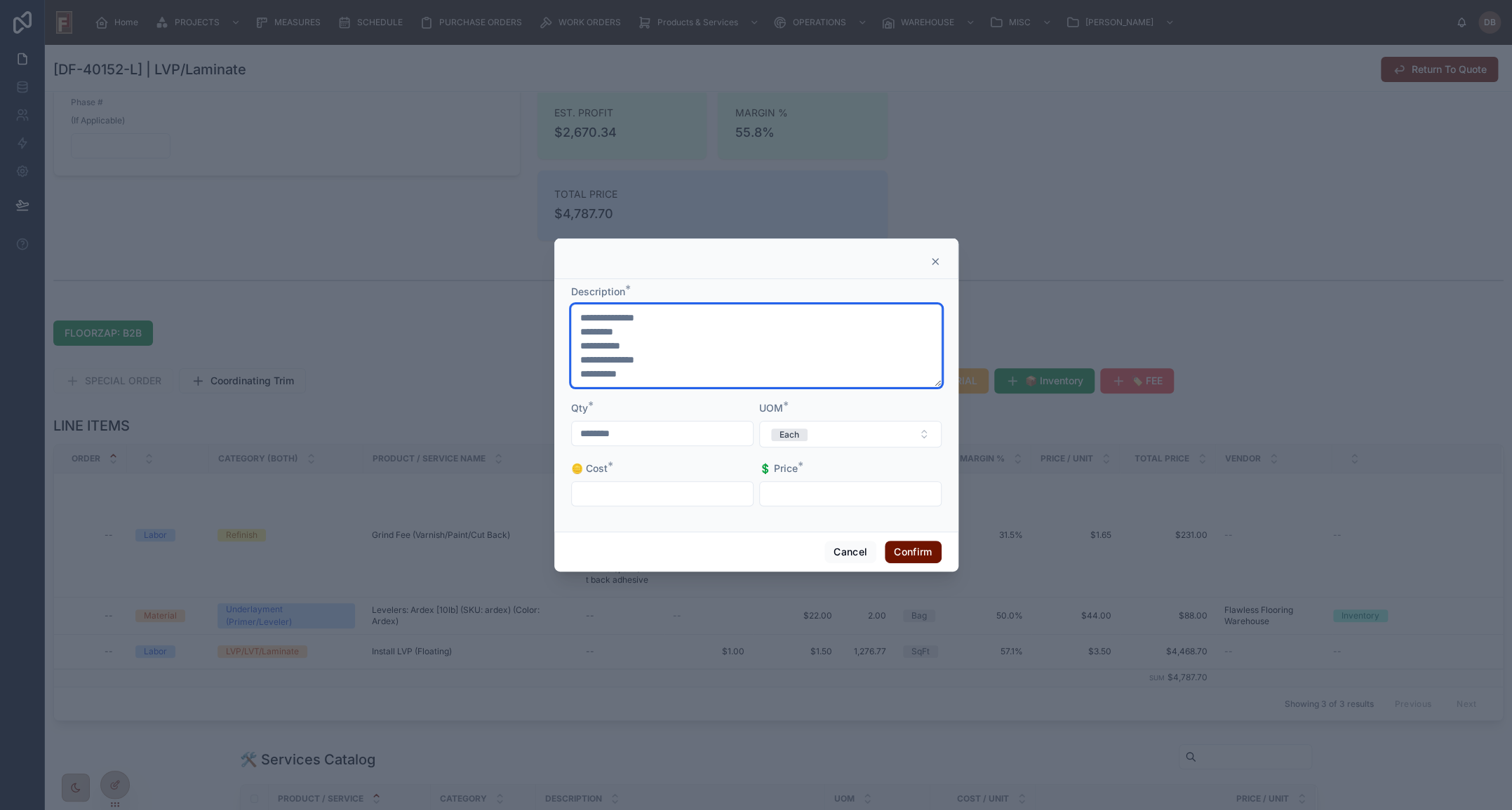
type input "*******"
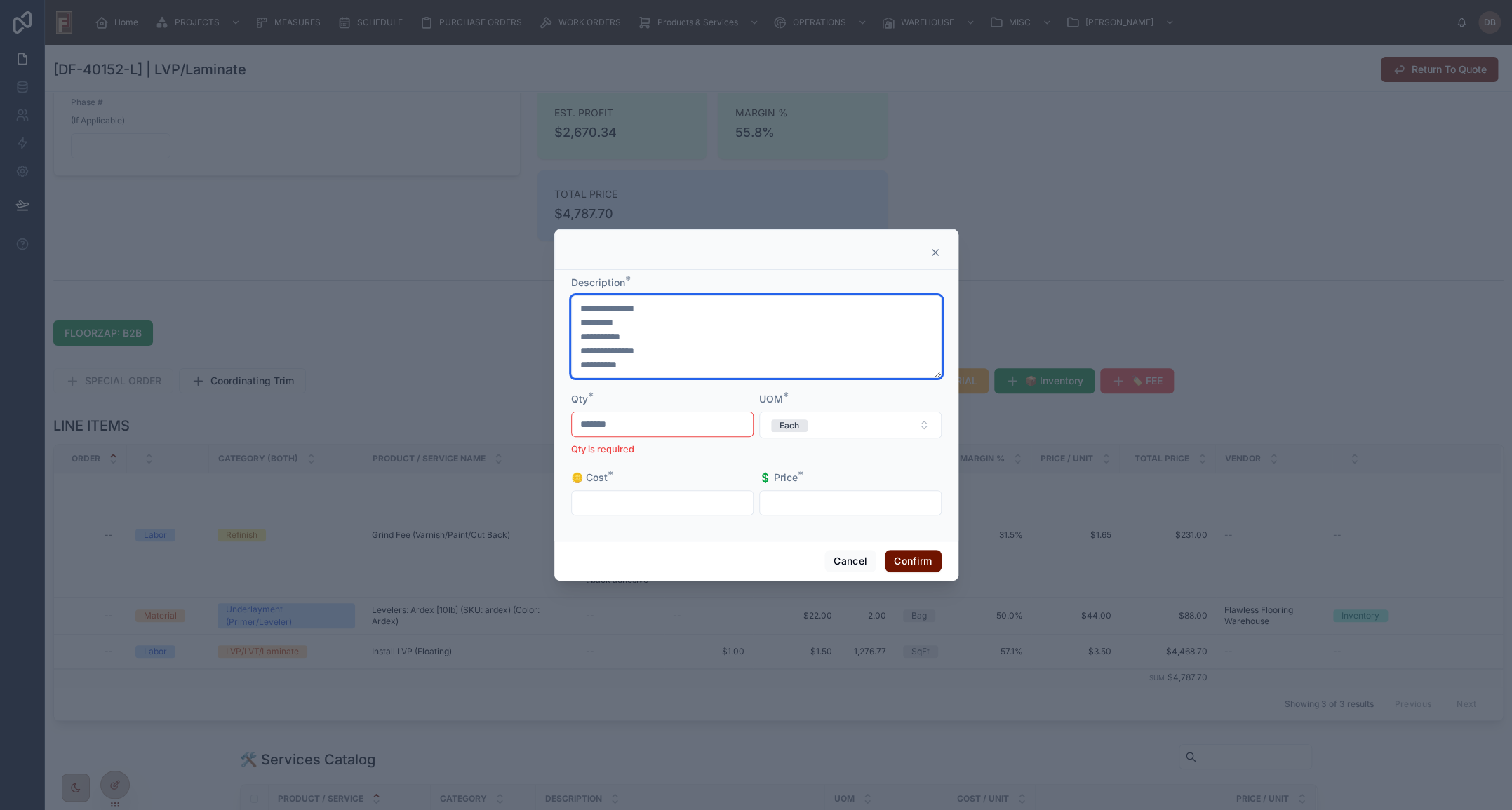
type textarea "**********"
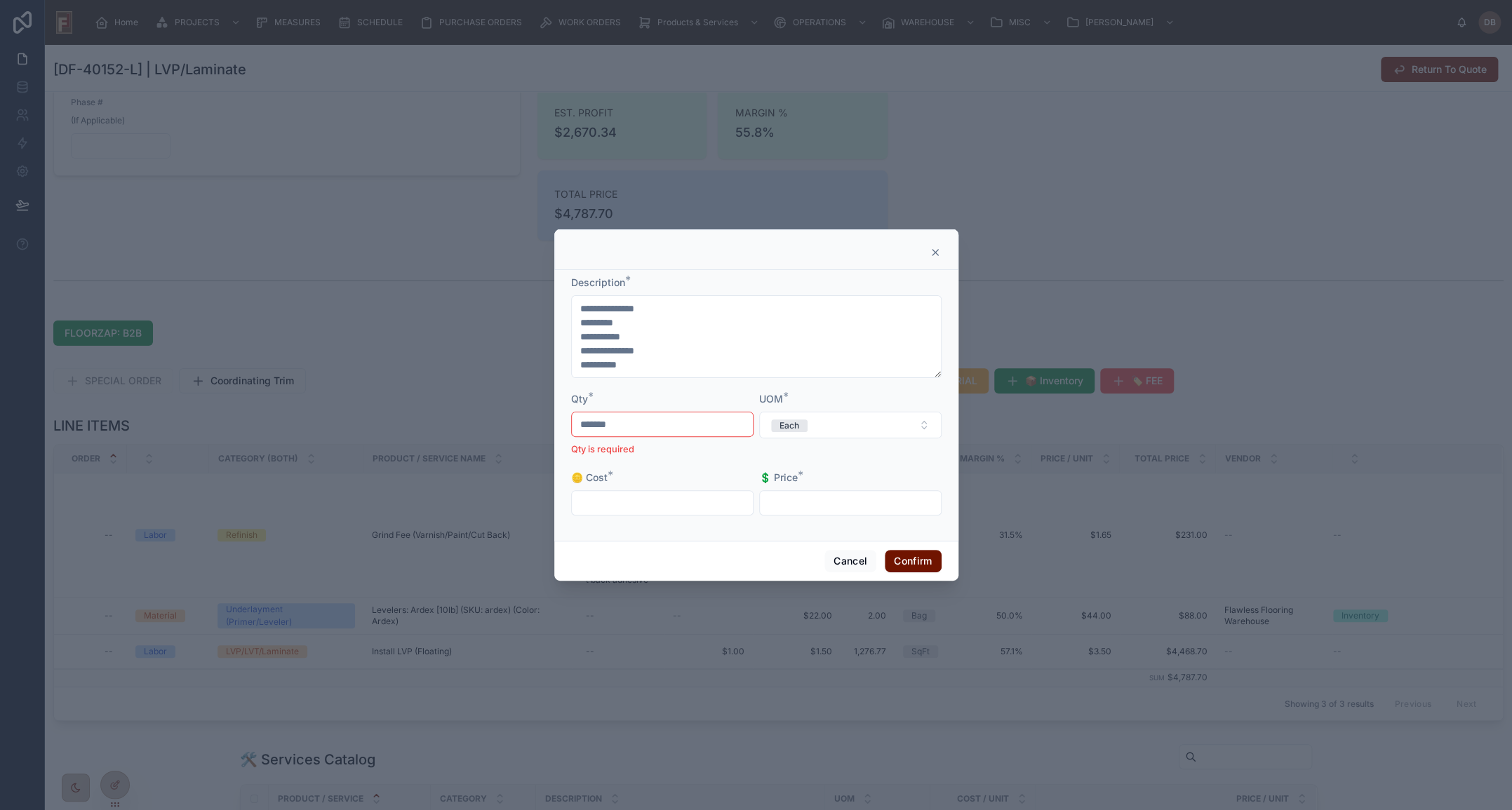
click at [933, 255] on icon at bounding box center [935, 252] width 6 height 6
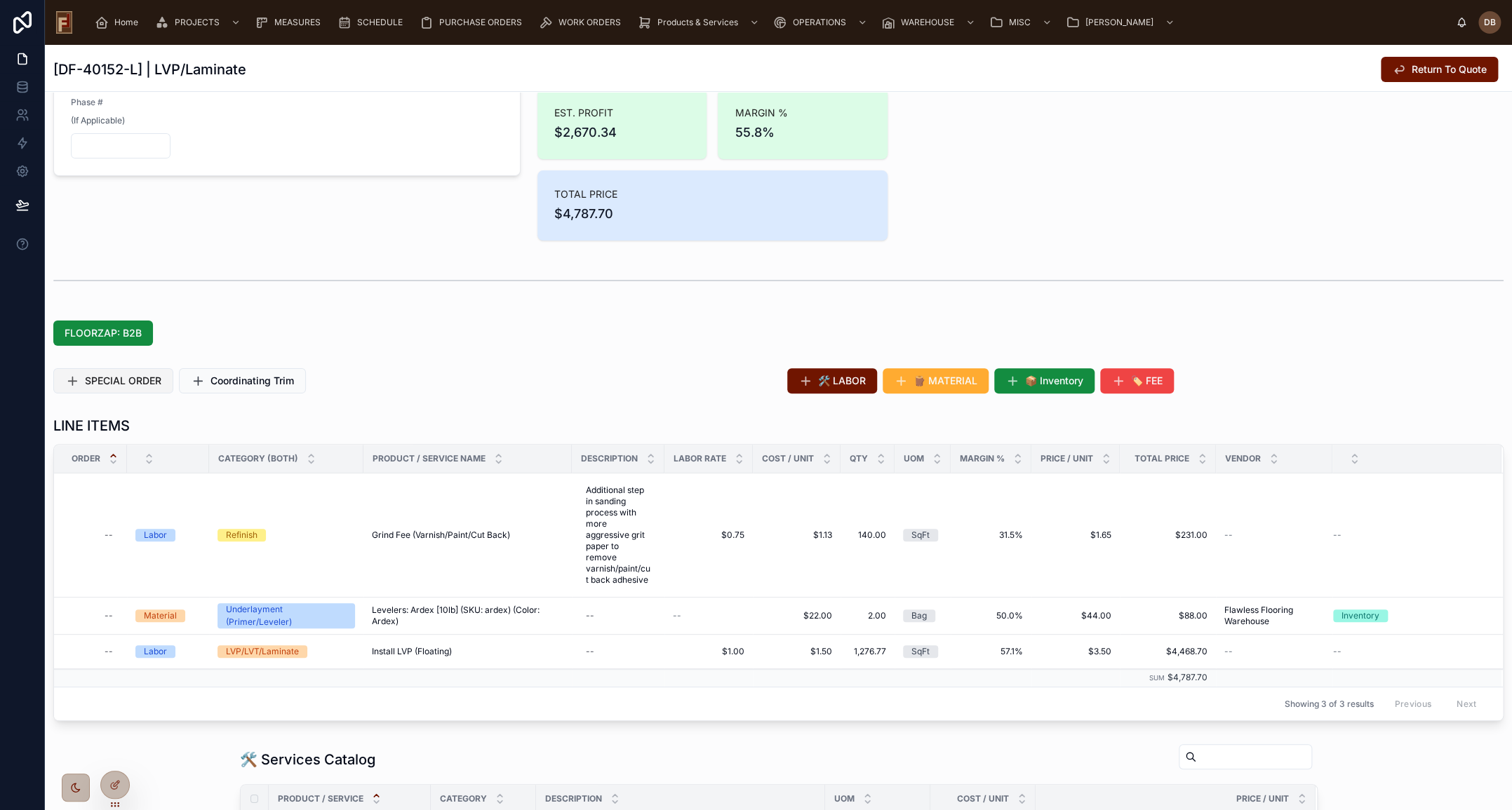
click at [109, 382] on span "SPECIAL ORDER" at bounding box center [122, 381] width 76 height 14
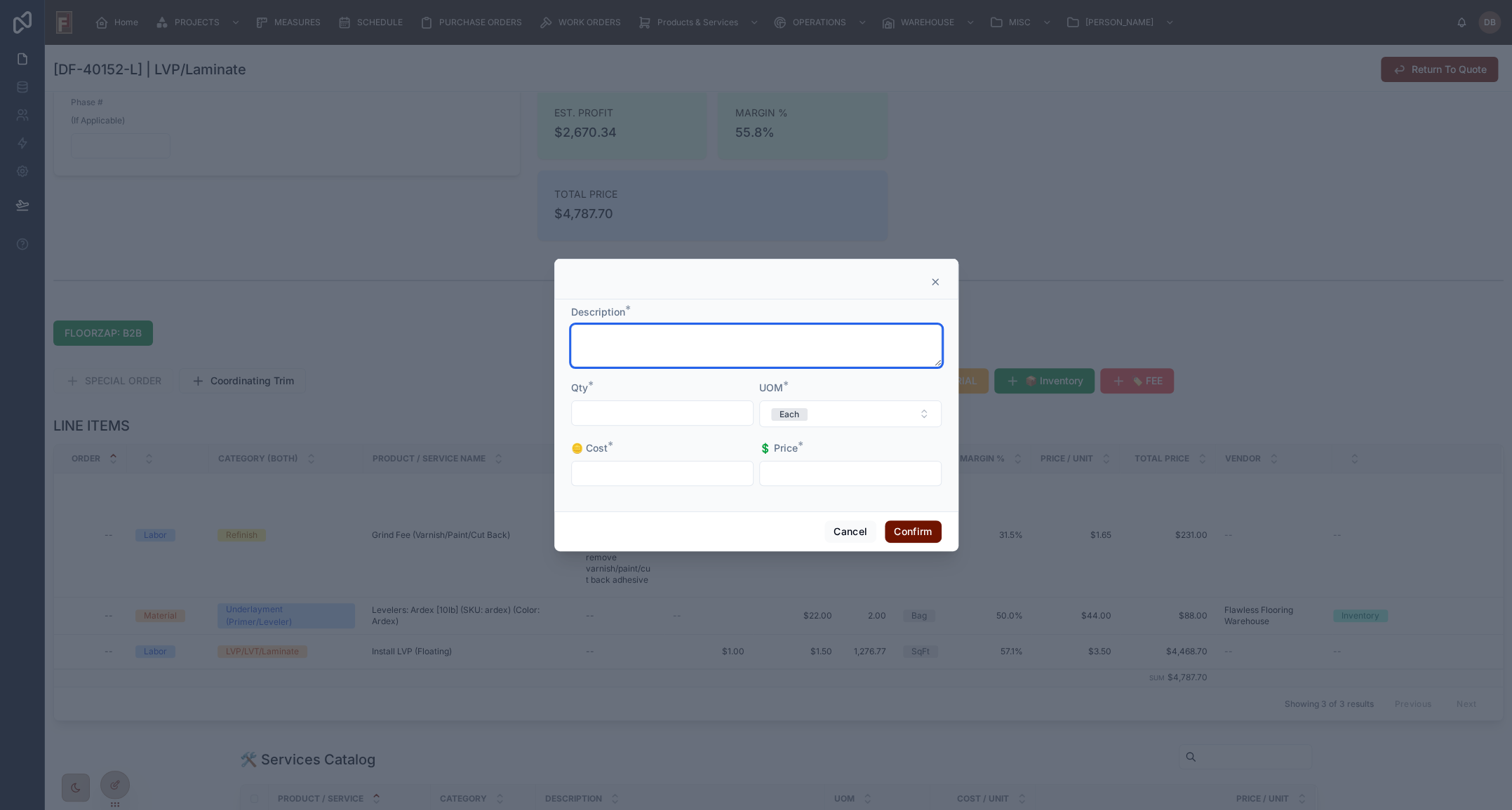
click at [760, 341] on textarea at bounding box center [756, 345] width 371 height 42
paste textarea "**********"
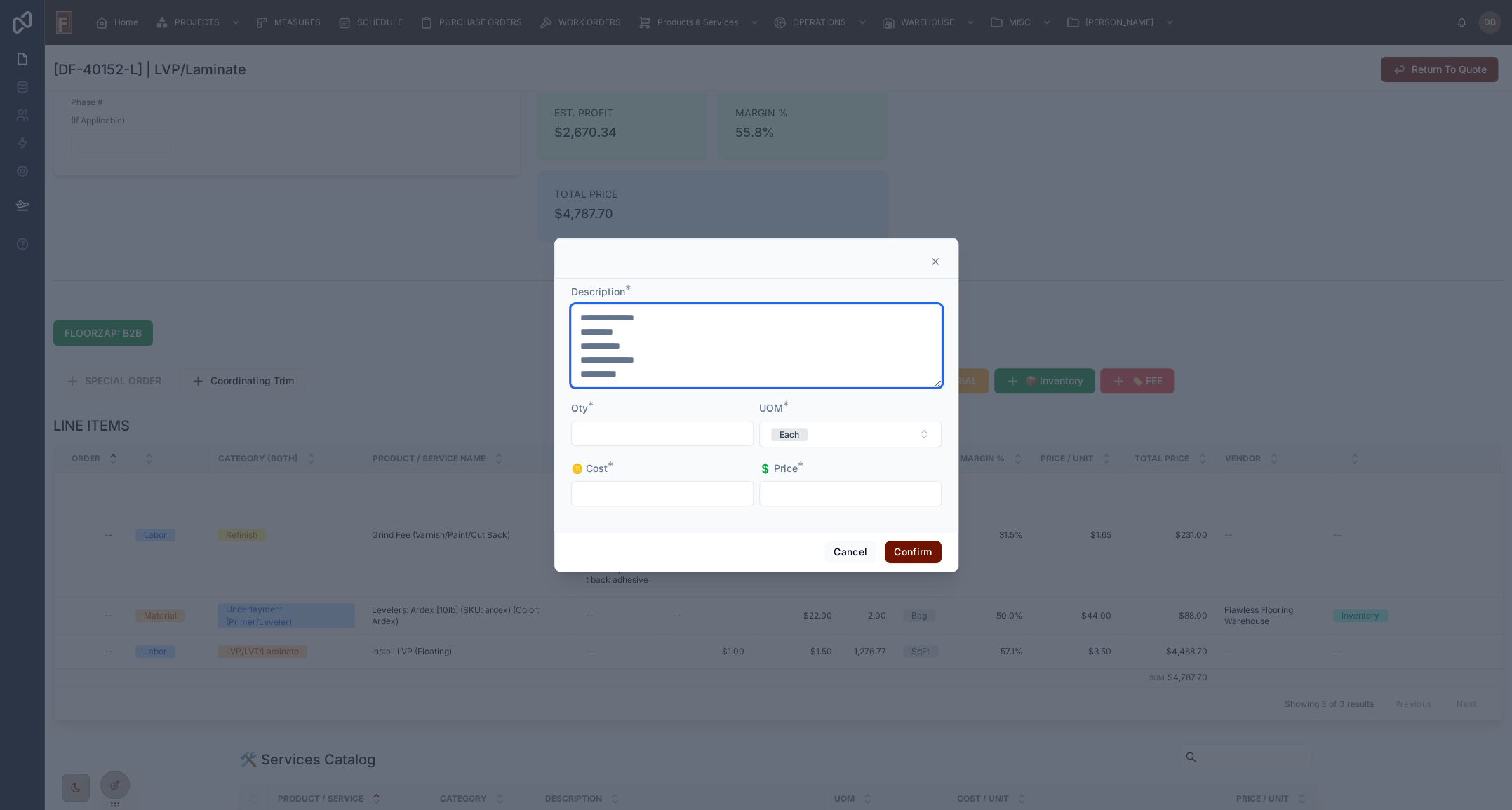
type textarea "**********"
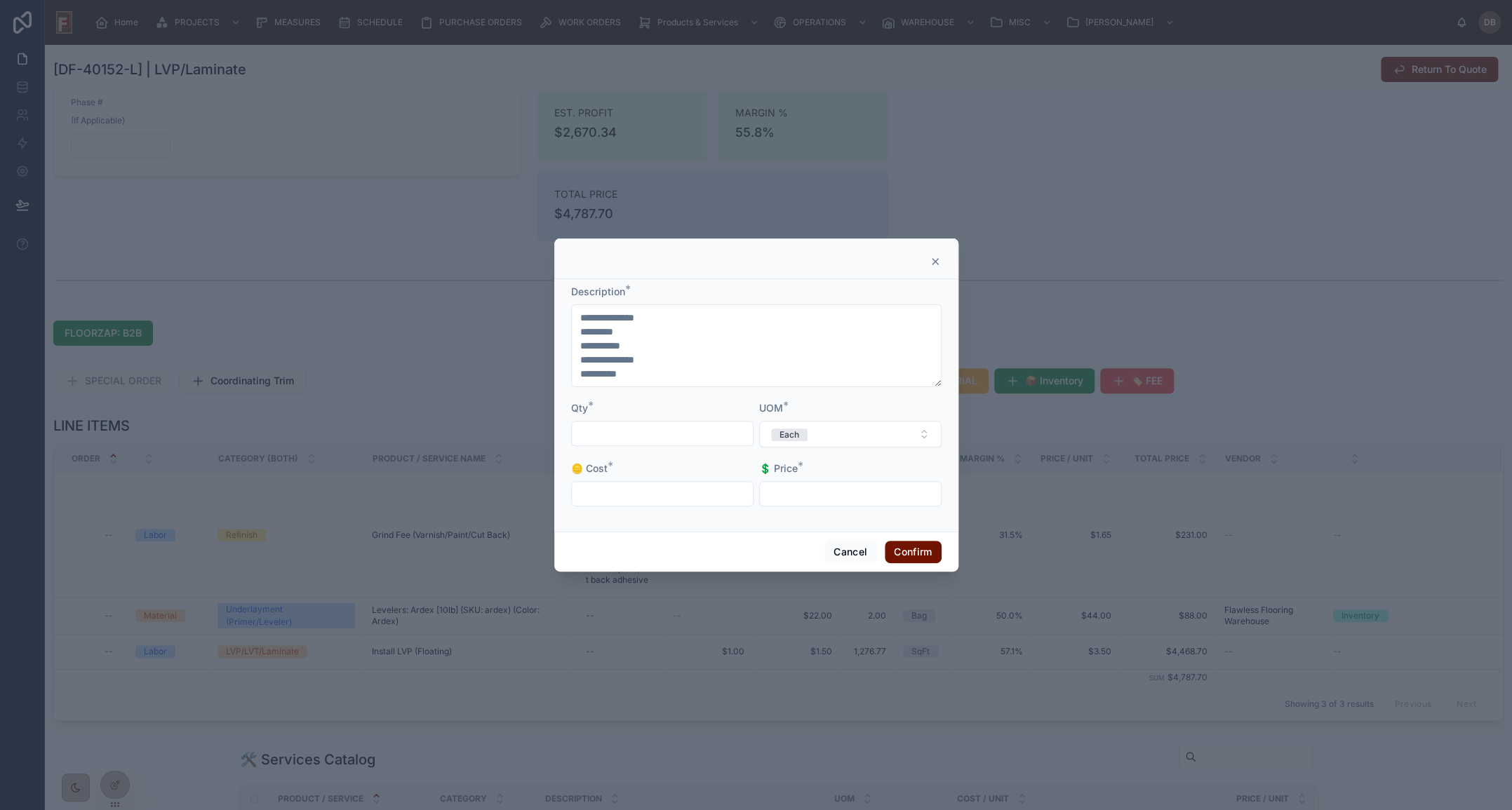
click at [656, 428] on input "text" at bounding box center [662, 433] width 181 height 19
click at [658, 439] on input "text" at bounding box center [662, 433] width 181 height 19
paste input "********"
type input "********"
click at [800, 435] on span "Each" at bounding box center [788, 434] width 36 height 13
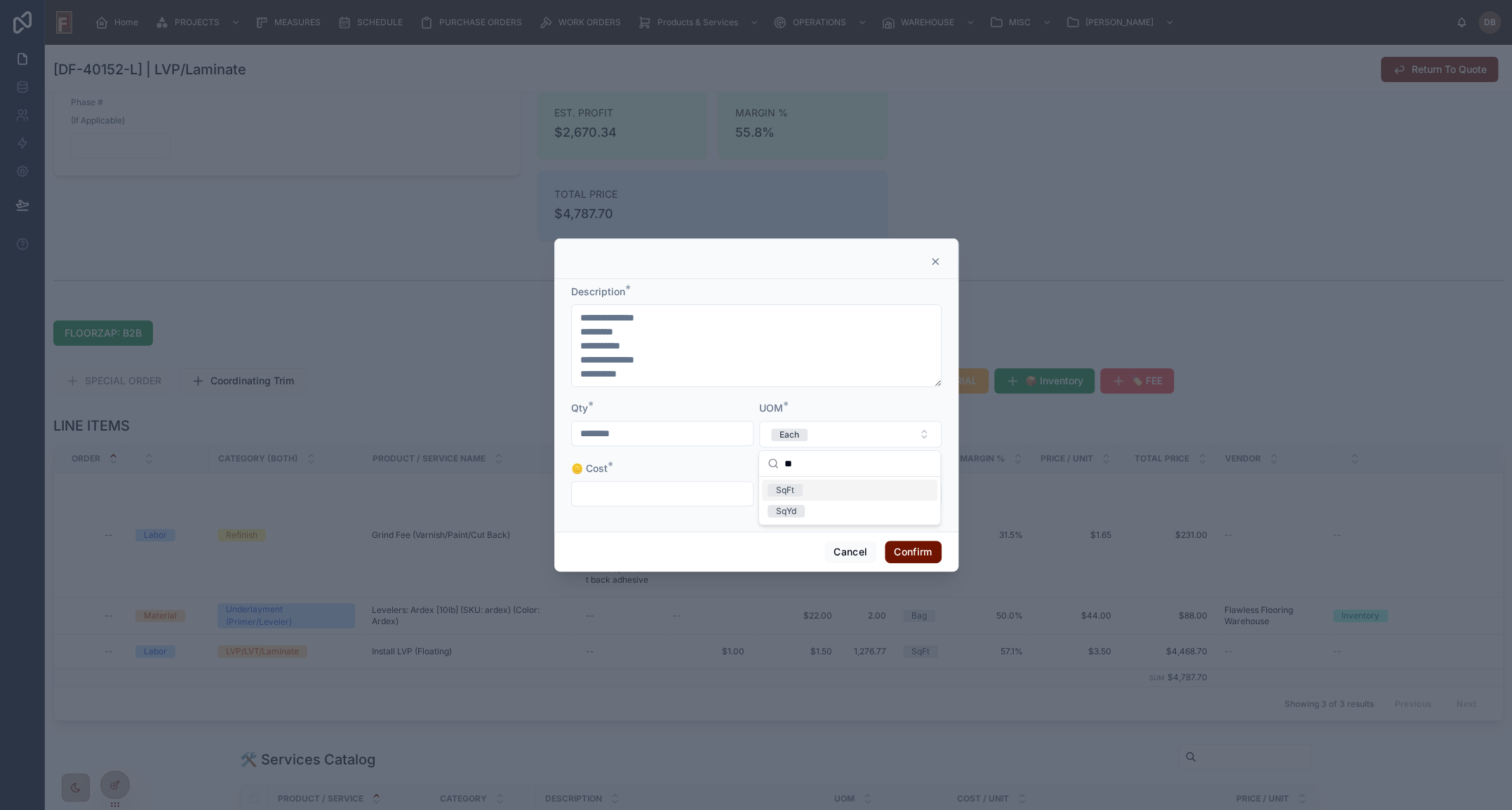
type input "**"
click at [812, 491] on div "SqFt" at bounding box center [849, 490] width 175 height 21
click at [631, 492] on input "text" at bounding box center [662, 493] width 181 height 19
type input "*****"
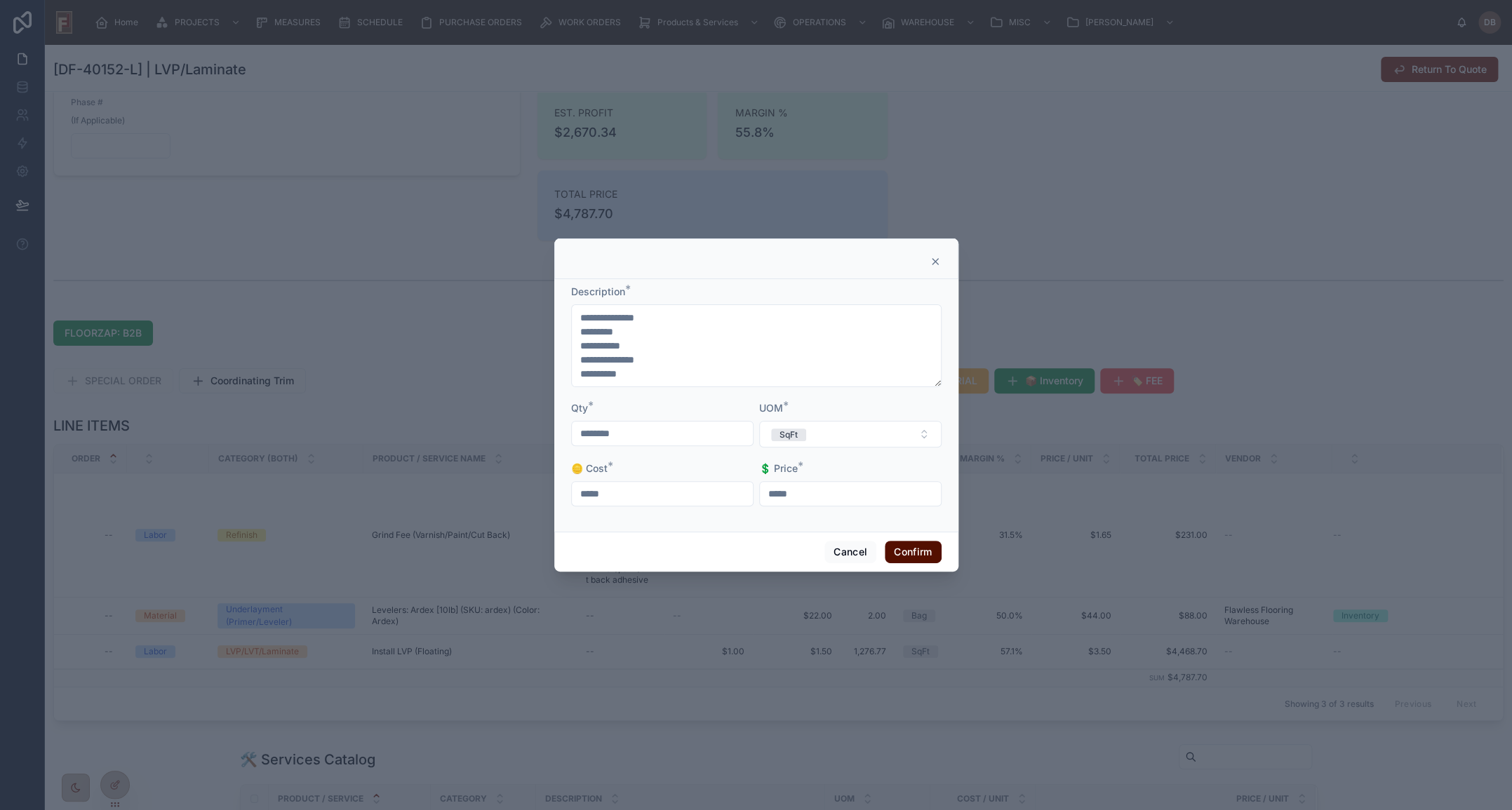
click at [905, 554] on button "Confirm" at bounding box center [912, 552] width 56 height 23
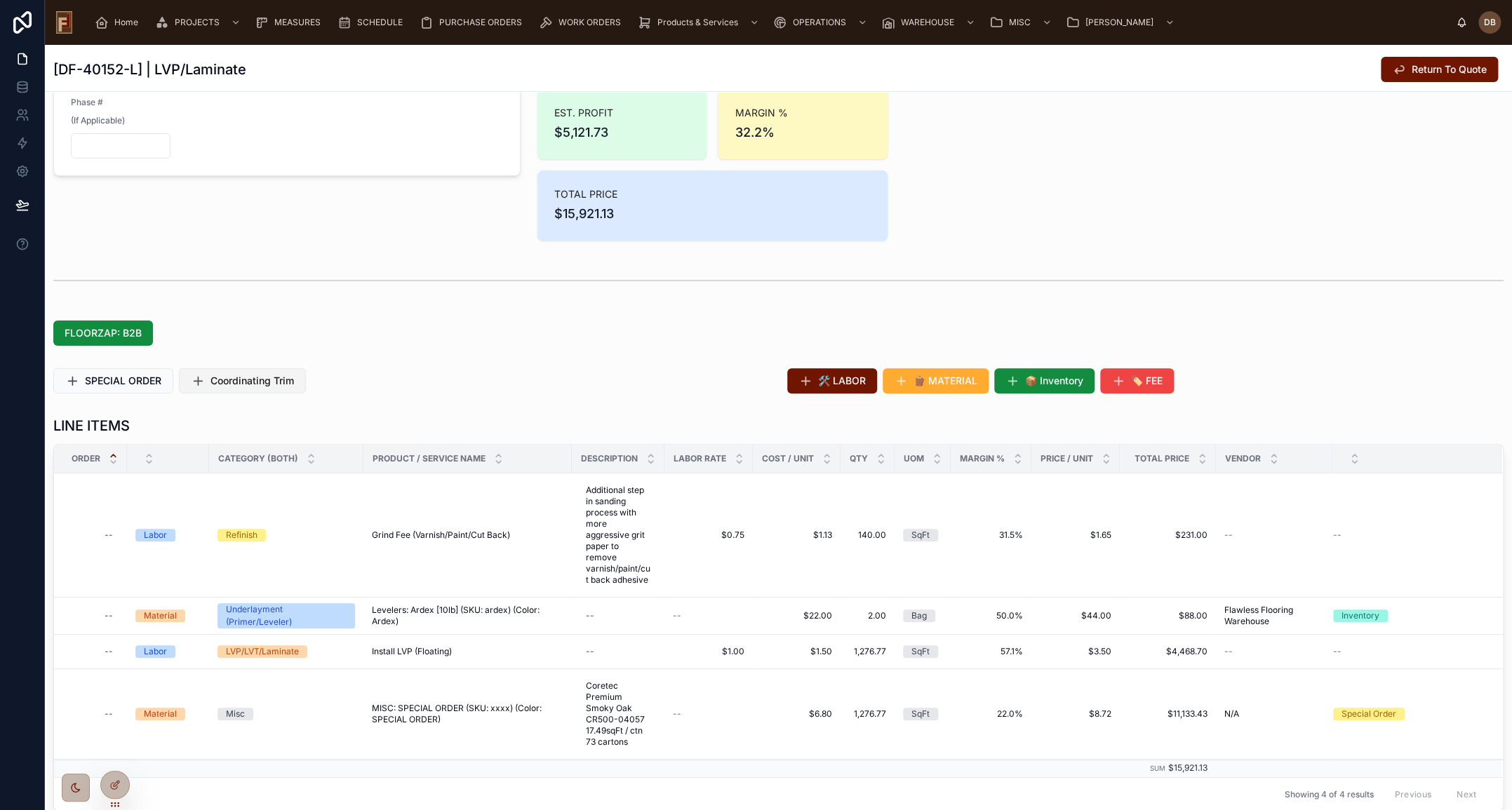
click at [261, 382] on span "Coordinating Trim" at bounding box center [252, 381] width 84 height 14
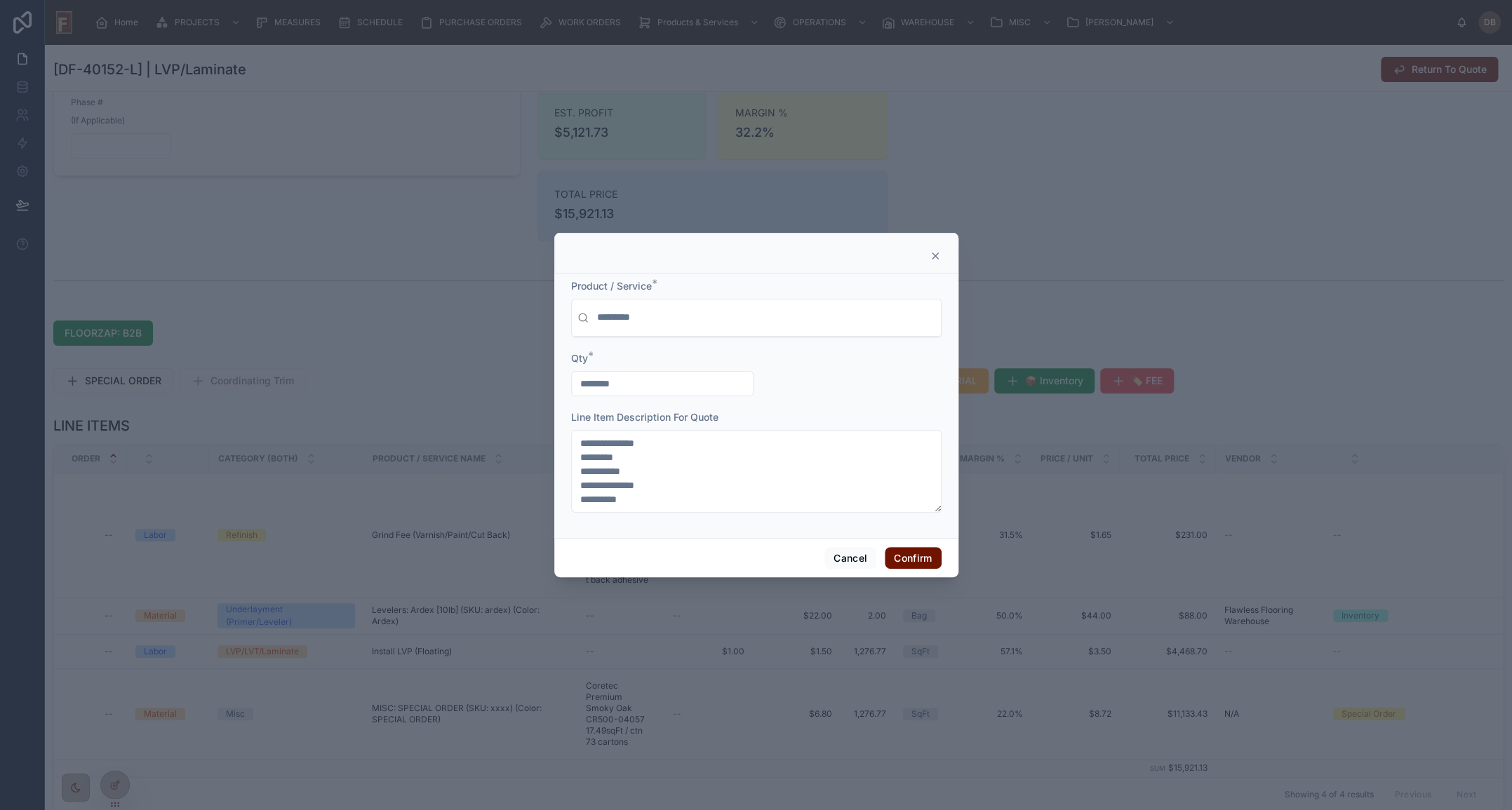
type input "*******"
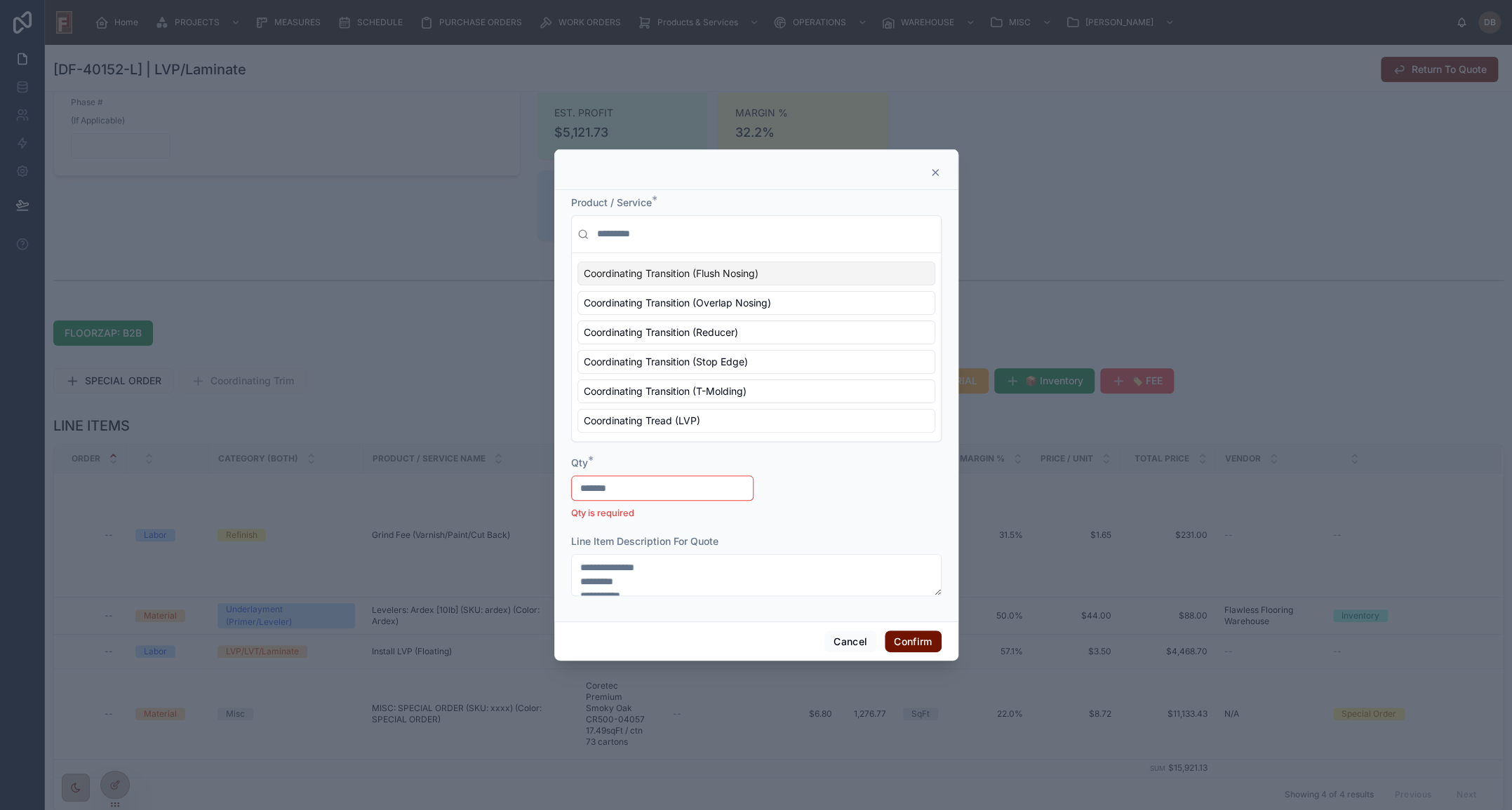
click at [937, 266] on div "Coordinating Transition (Flush Nosing) Coordinating Transition (Overlap Nosing)…" at bounding box center [756, 347] width 369 height 188
click at [937, 170] on icon at bounding box center [935, 172] width 6 height 6
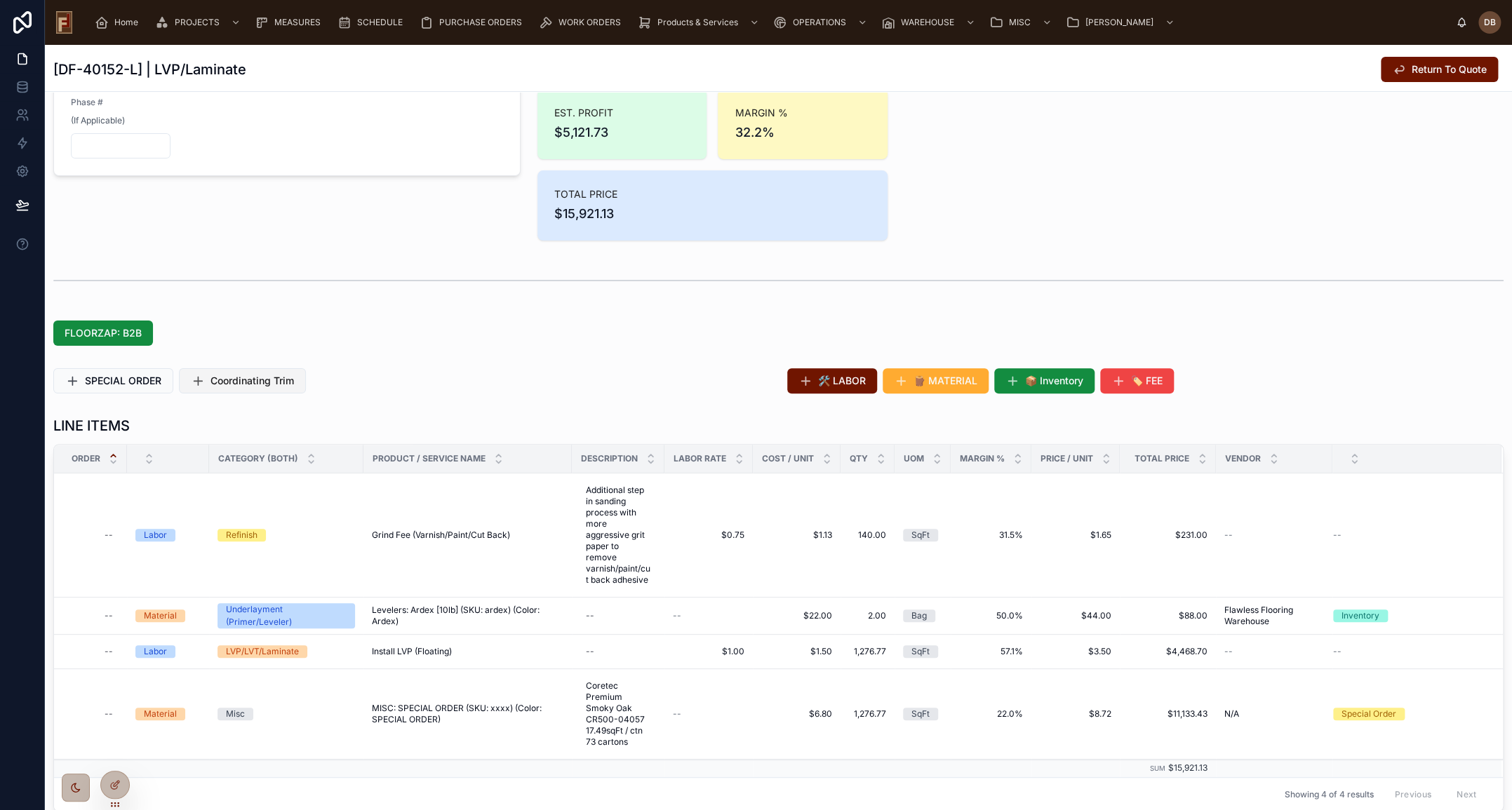
click at [262, 378] on span "Coordinating Trim" at bounding box center [252, 381] width 84 height 14
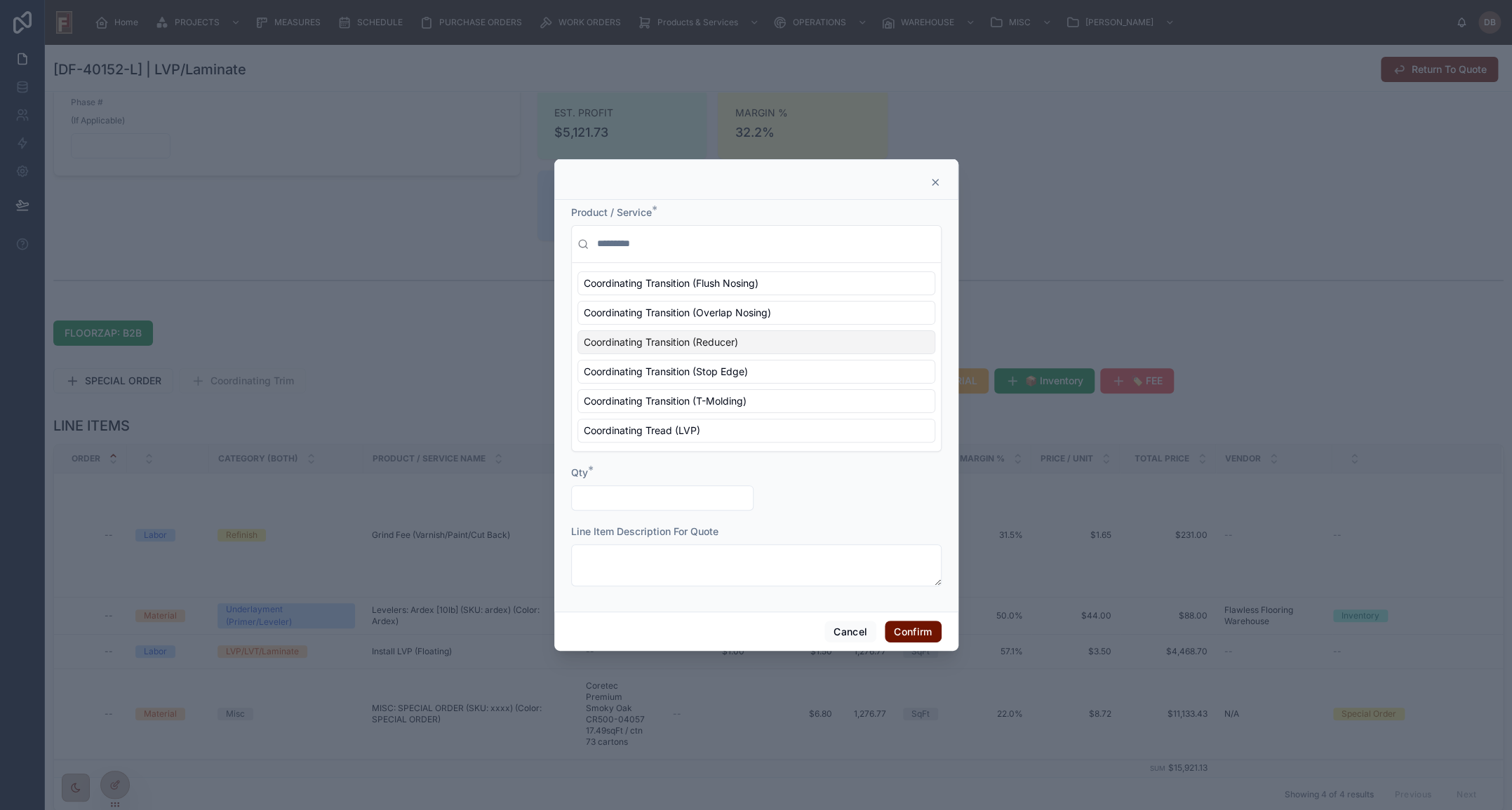
click at [734, 345] on span "Coordinating Transition (Reducer)" at bounding box center [661, 342] width 154 height 14
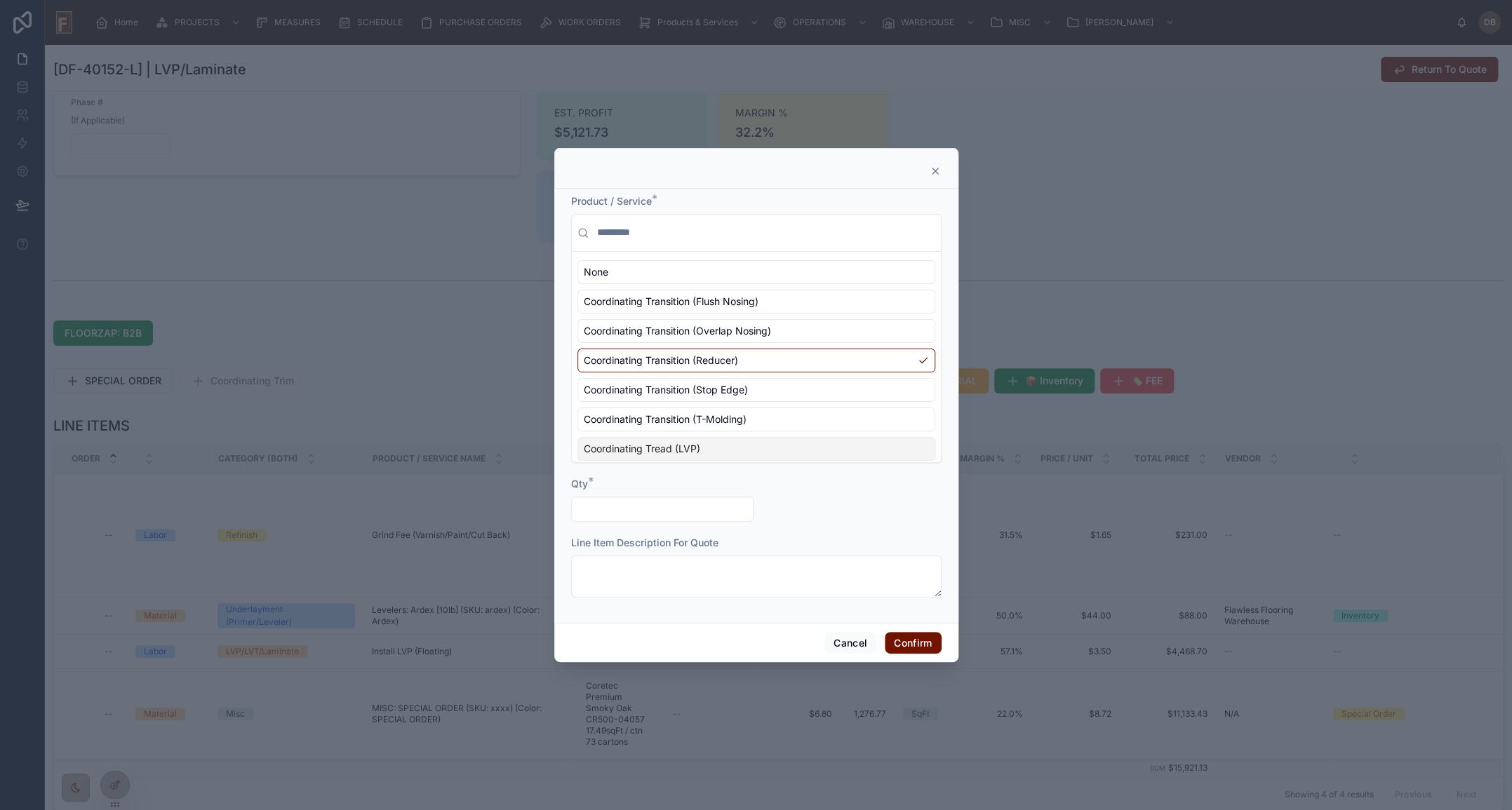
click at [687, 512] on input "text" at bounding box center [662, 509] width 181 height 19
type input "****"
click at [910, 639] on button "Confirm" at bounding box center [912, 643] width 56 height 23
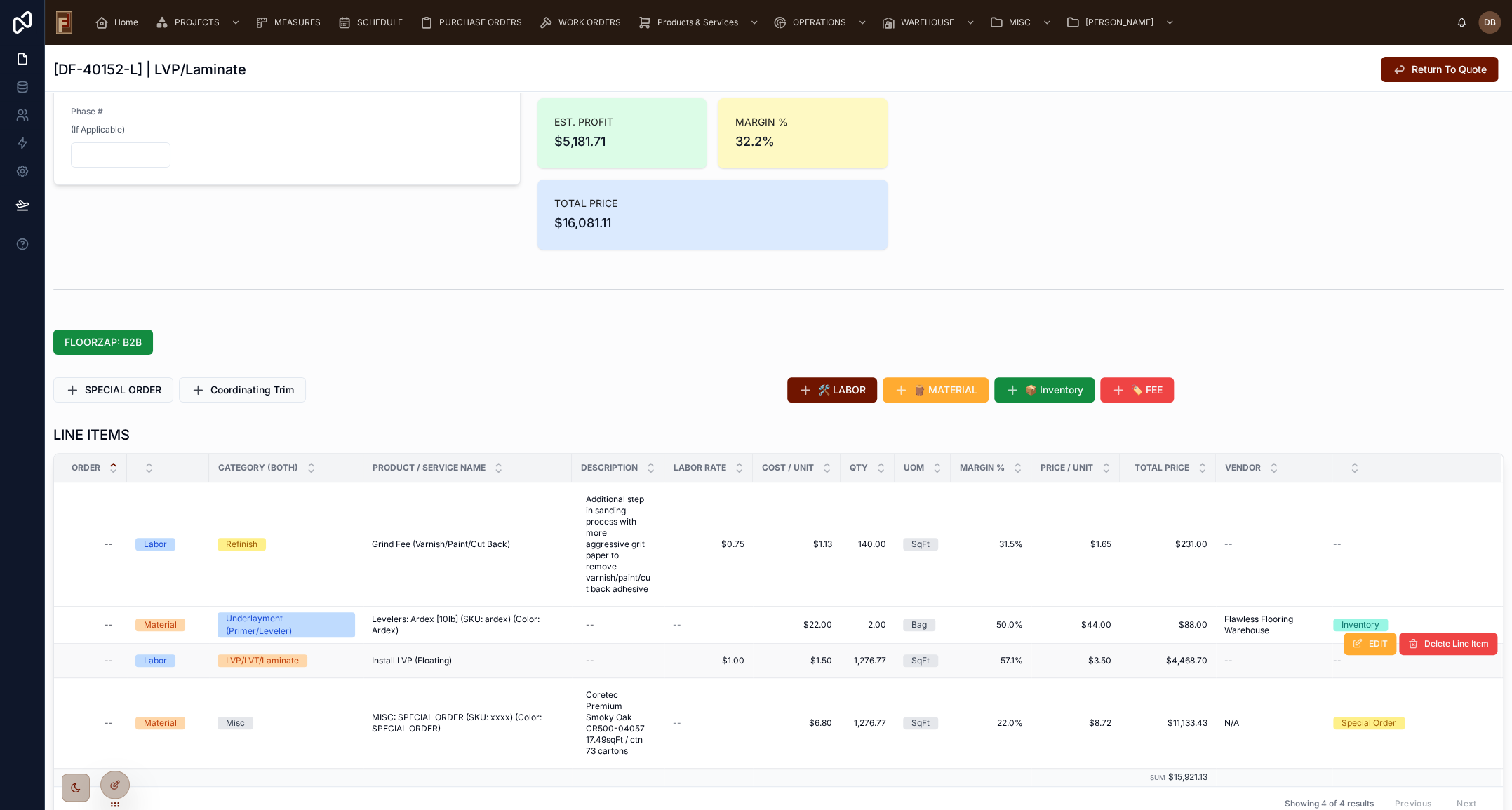
scroll to position [382, 0]
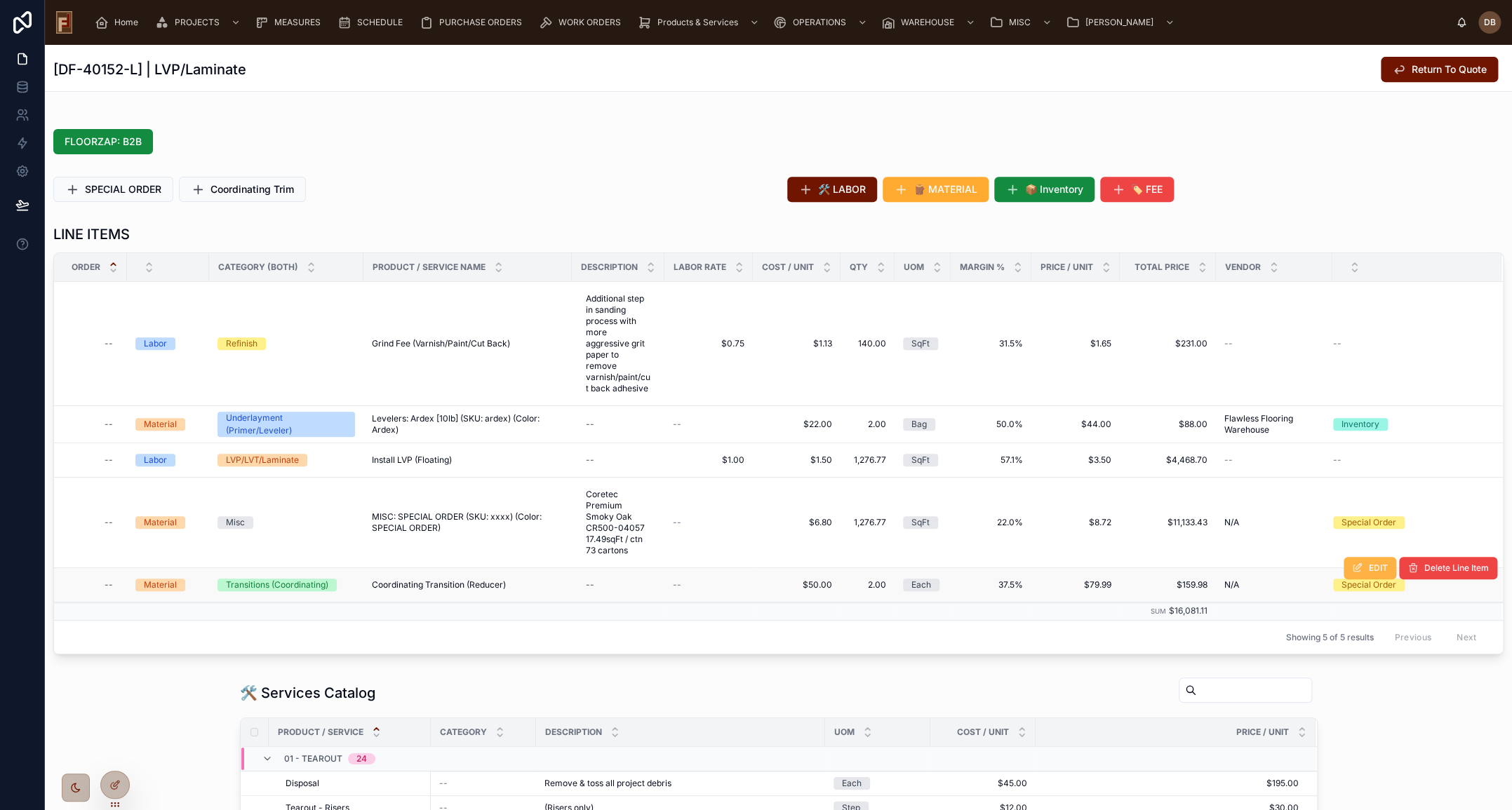
click at [1369, 569] on span "EDIT" at bounding box center [1378, 568] width 19 height 11
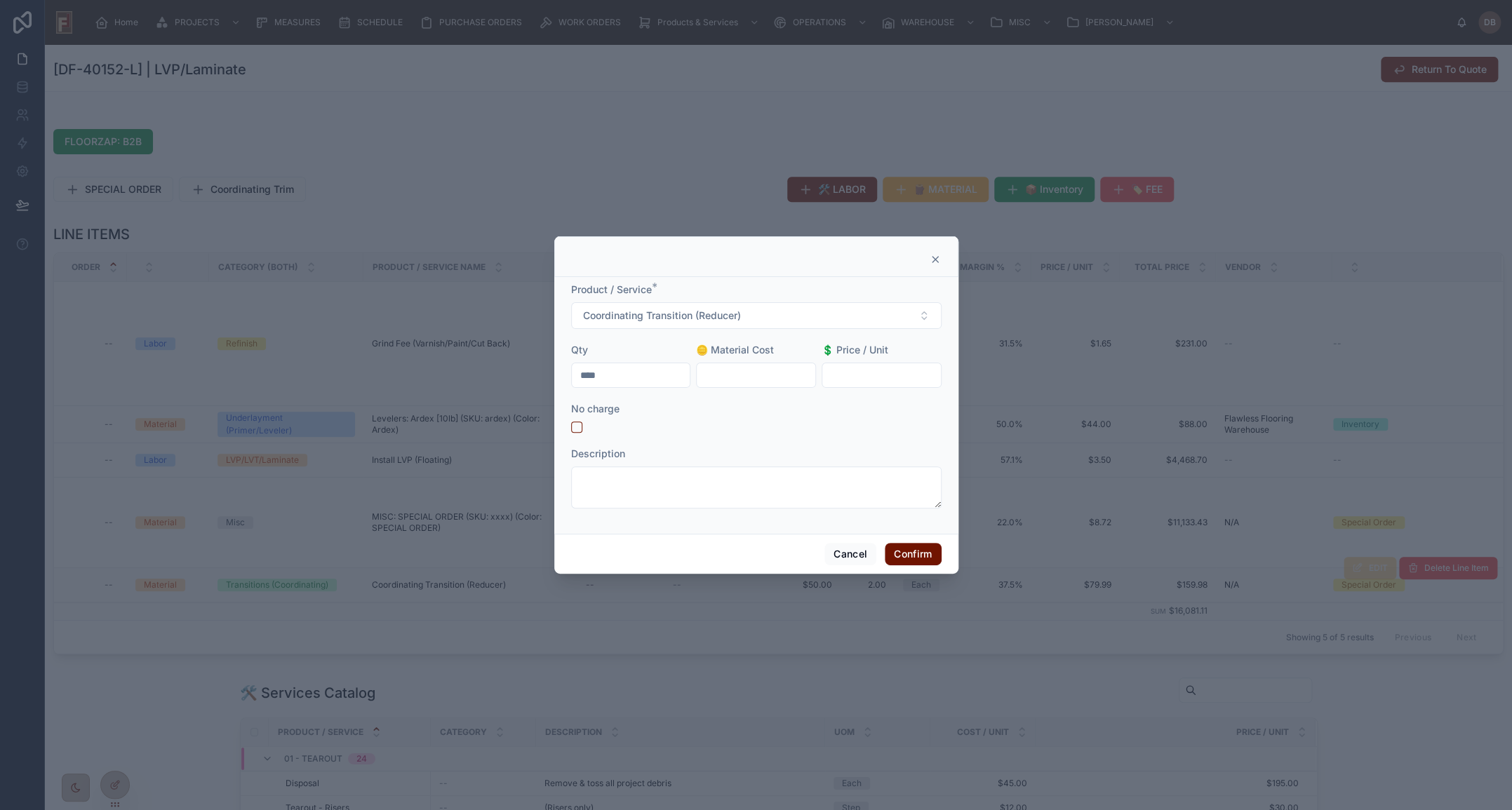
click at [876, 376] on input "text" at bounding box center [881, 375] width 118 height 19
type input "******"
click at [909, 554] on button "Confirm" at bounding box center [912, 553] width 56 height 23
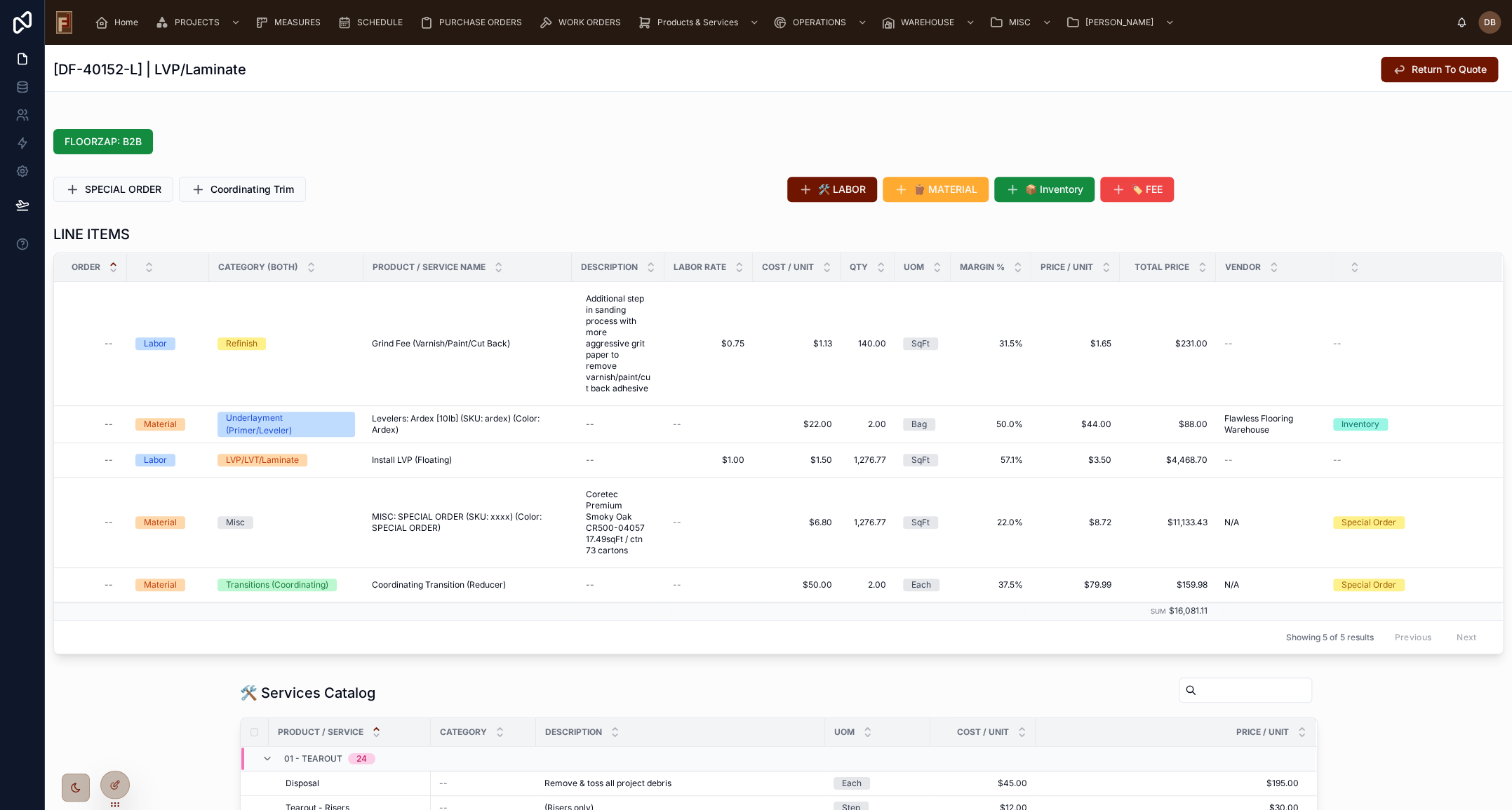
scroll to position [0, 0]
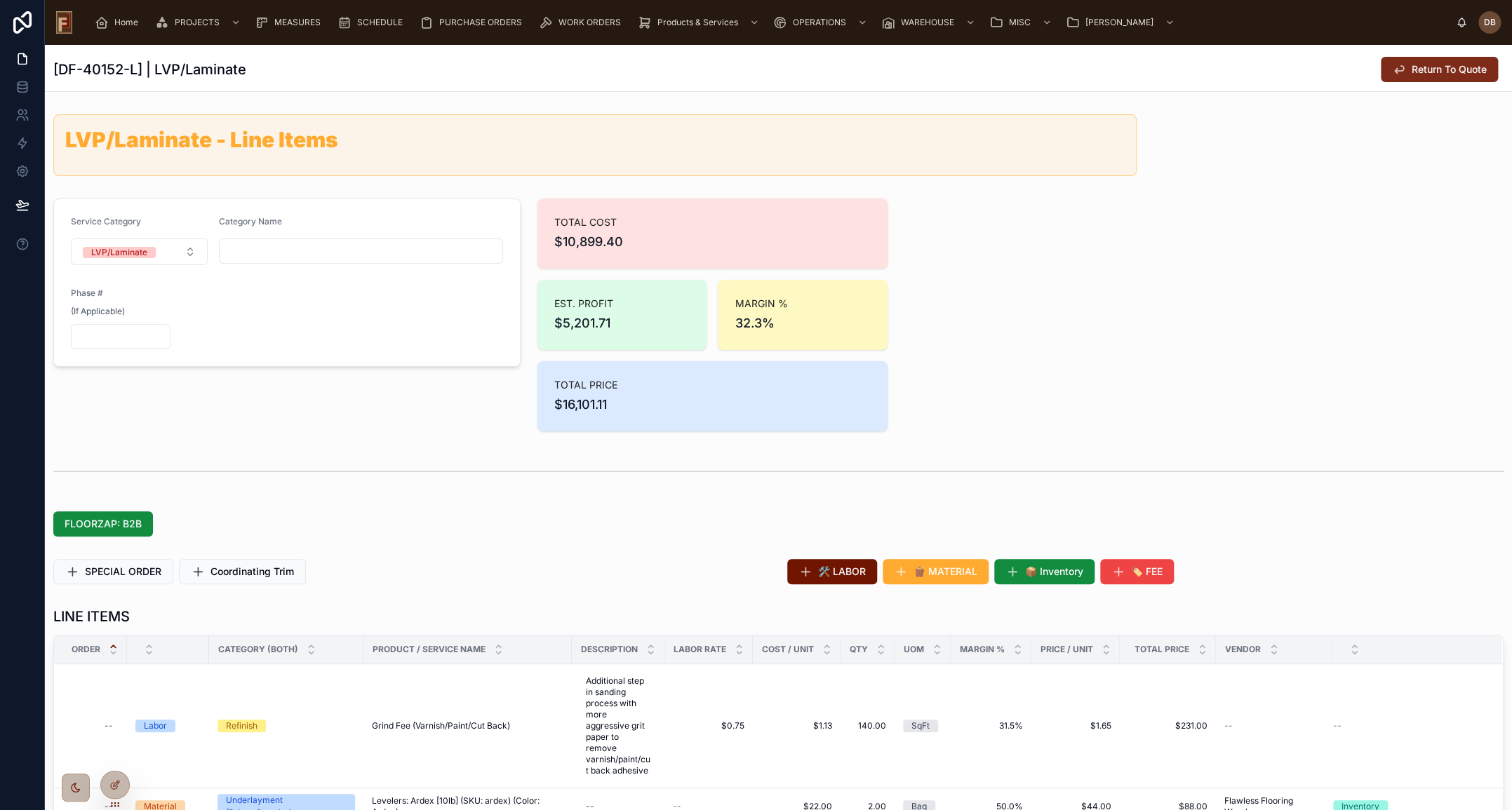
click at [1411, 70] on span "Return To Quote" at bounding box center [1449, 69] width 75 height 14
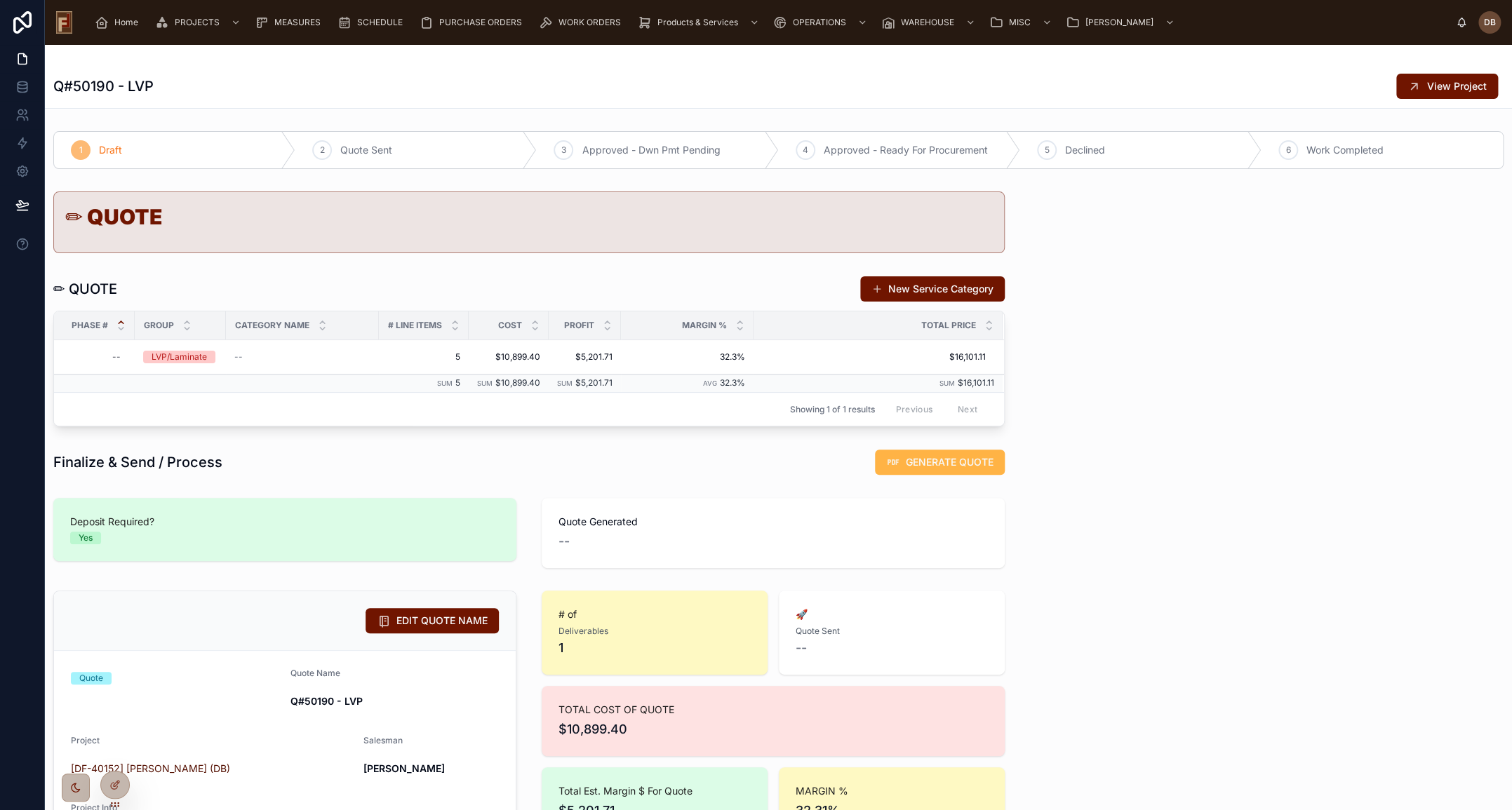
click at [924, 461] on span "GENERATE QUOTE" at bounding box center [949, 462] width 88 height 14
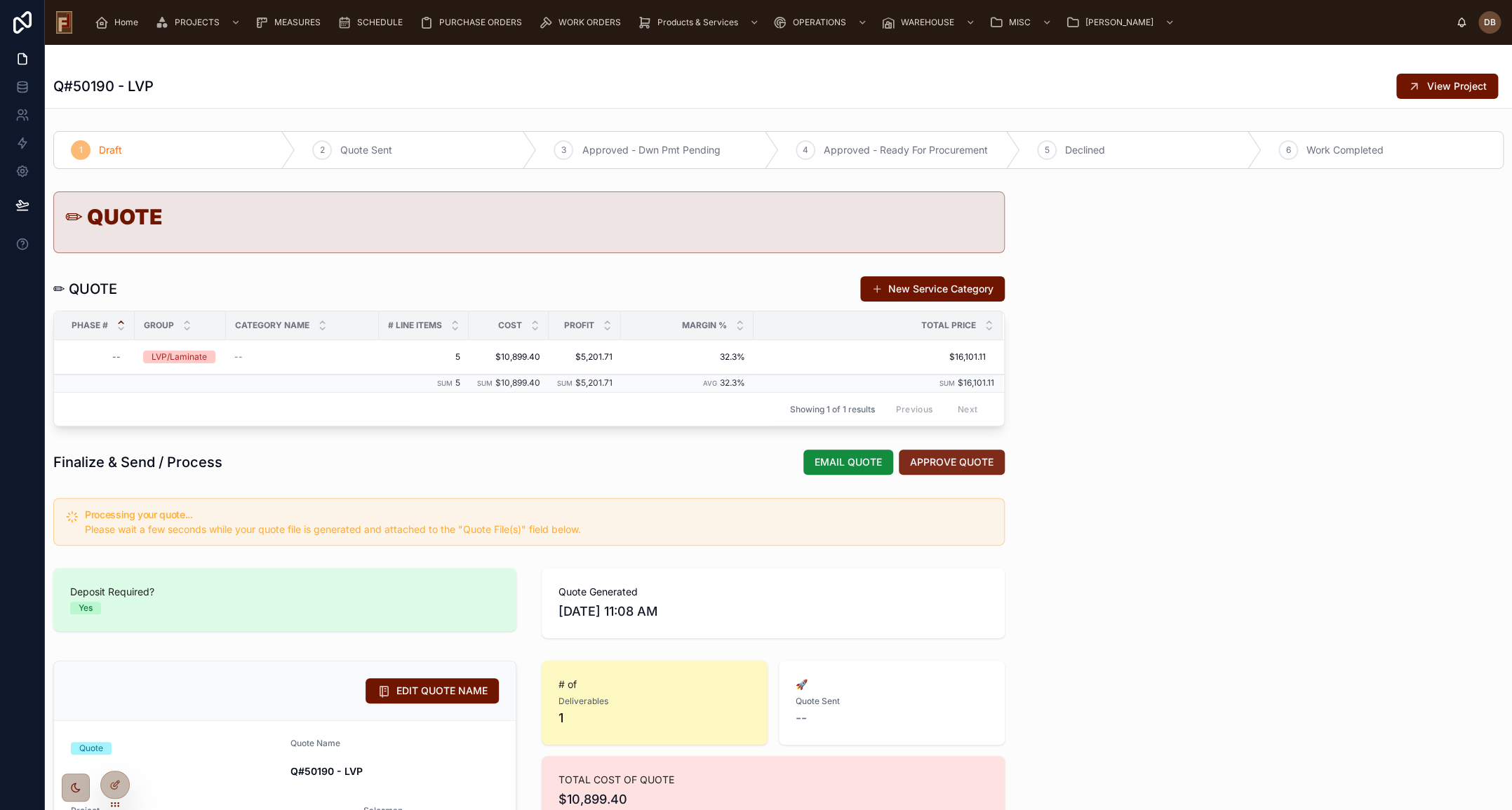
click at [969, 465] on span "APPROVE QUOTE" at bounding box center [952, 462] width 84 height 14
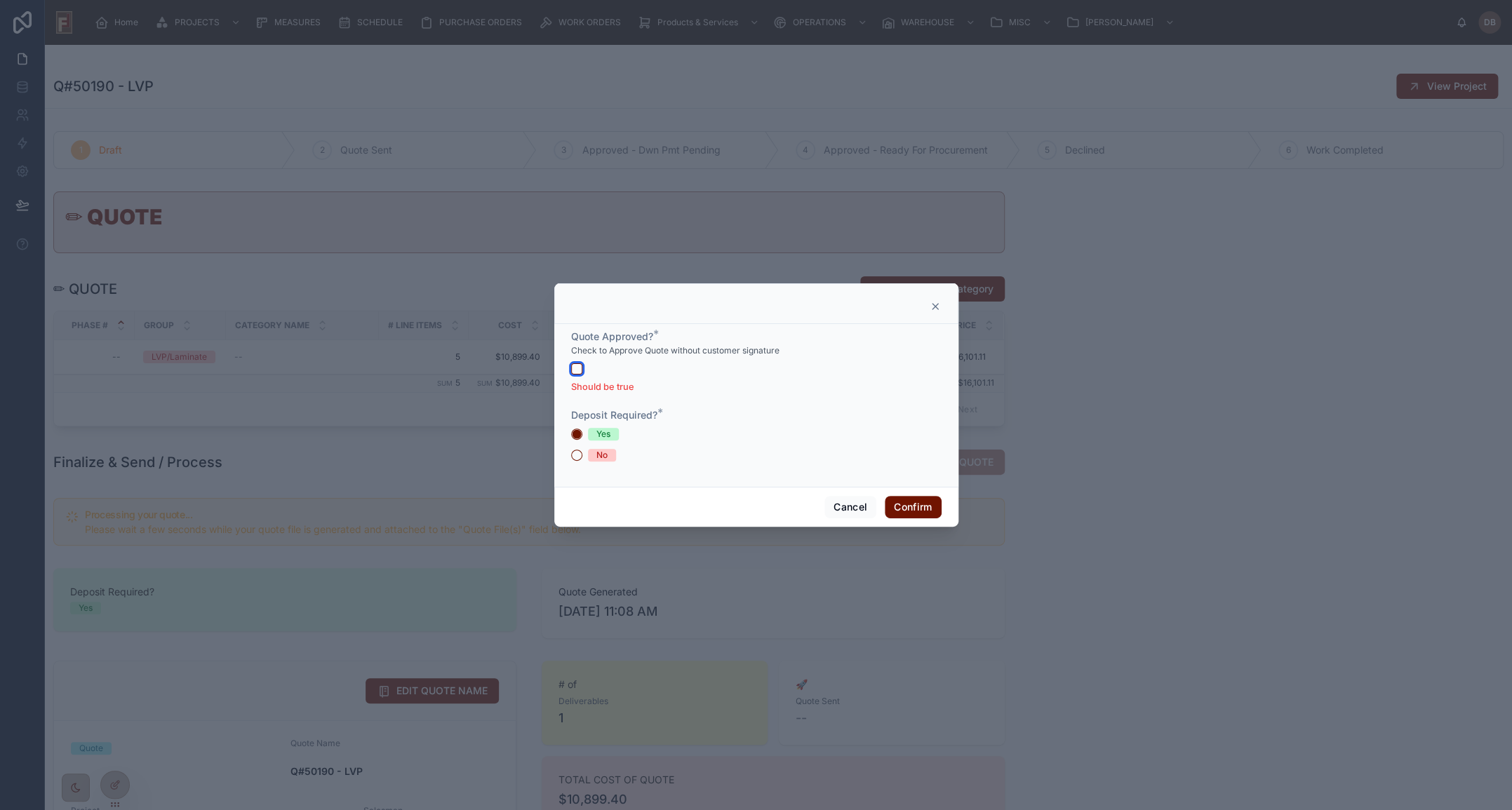
click at [575, 369] on button "button" at bounding box center [576, 368] width 11 height 11
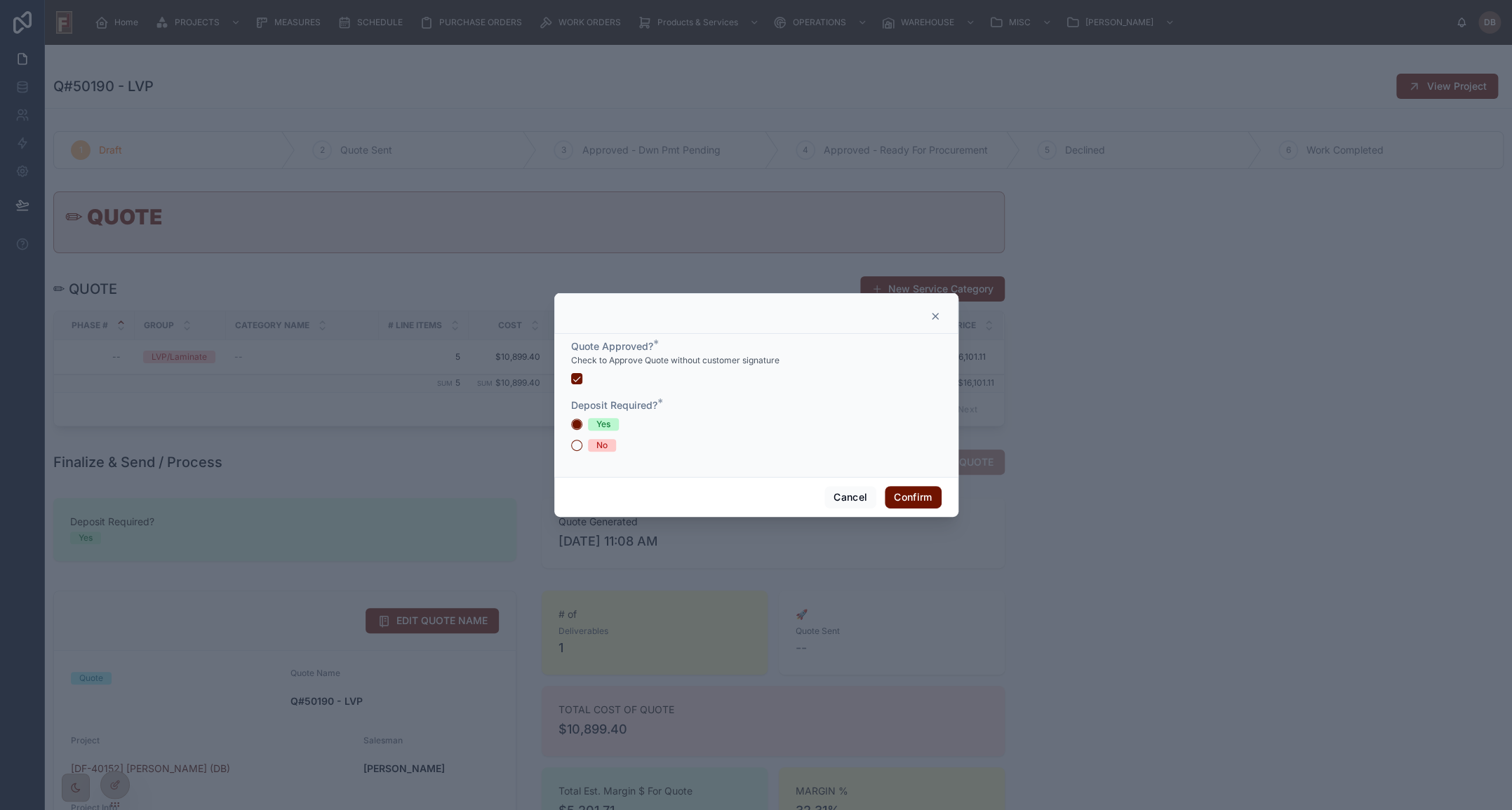
click at [600, 442] on div "No" at bounding box center [601, 445] width 11 height 13
click at [582, 442] on button "No" at bounding box center [576, 444] width 11 height 11
click at [917, 499] on button "Confirm" at bounding box center [912, 497] width 56 height 23
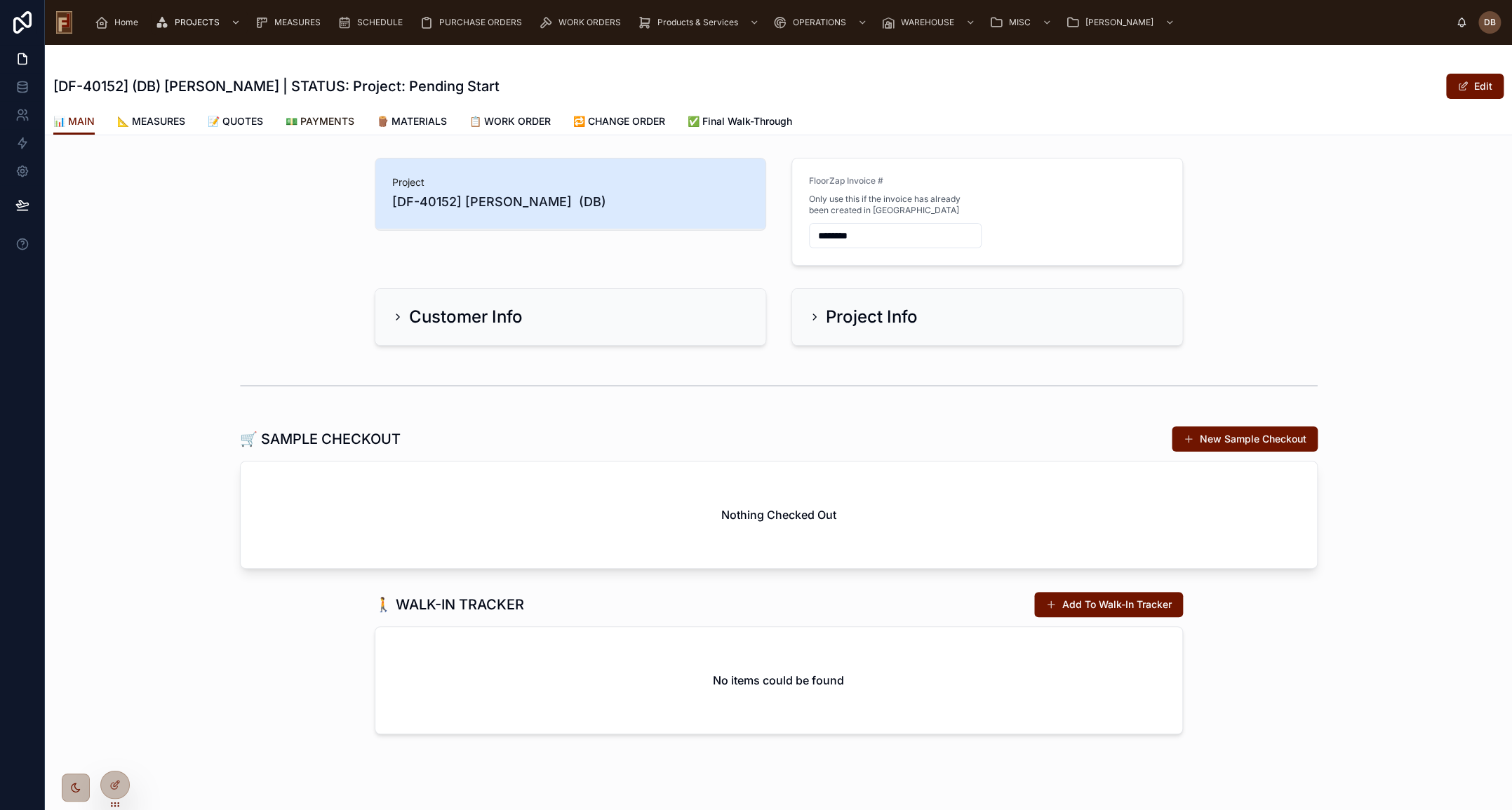
drag, startPoint x: 333, startPoint y: 125, endPoint x: 341, endPoint y: 125, distance: 8.0
click at [333, 125] on span "💵 PAYMENTS" at bounding box center [320, 121] width 69 height 14
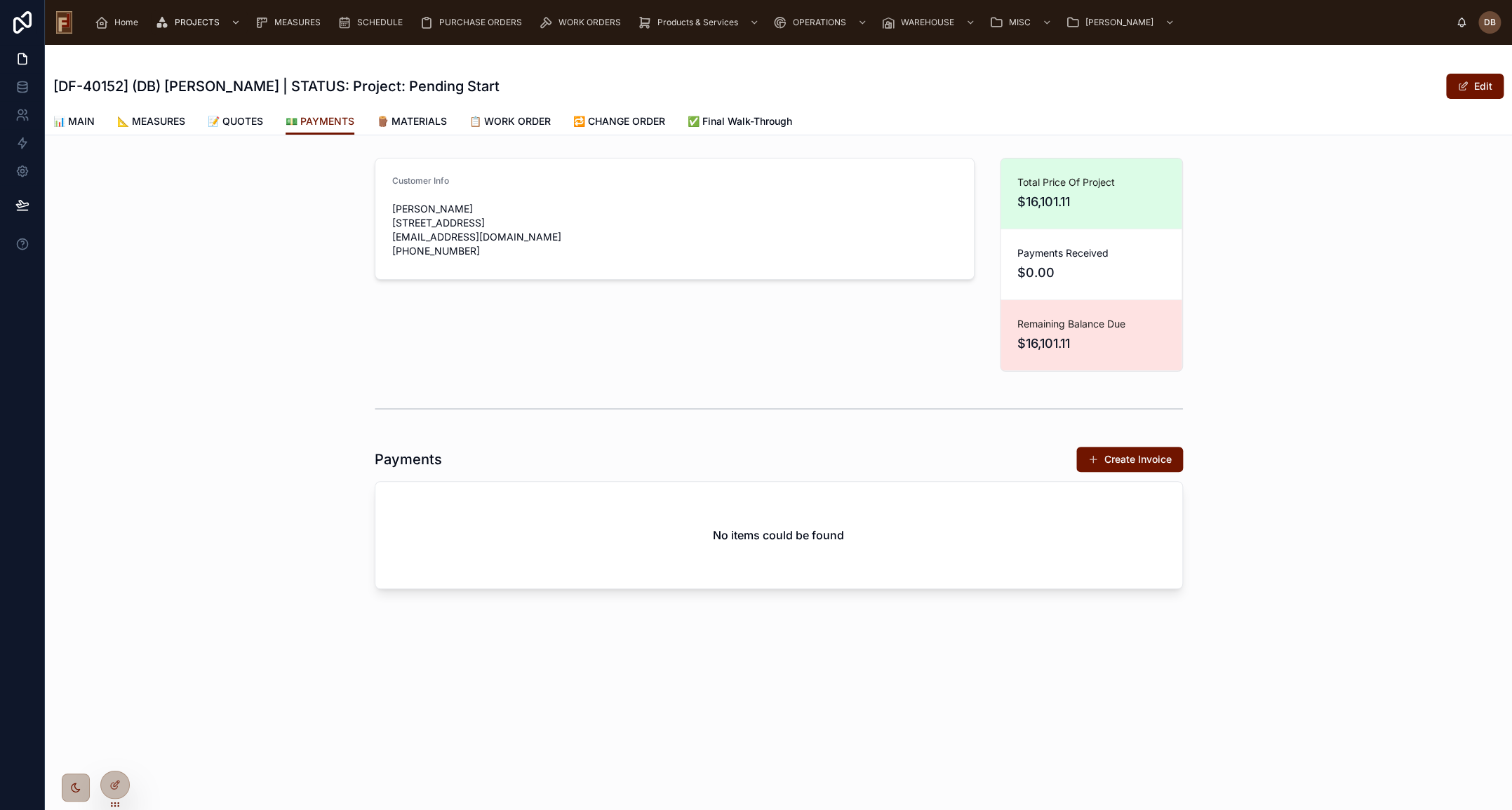
click at [1104, 455] on button "Create Invoice" at bounding box center [1129, 460] width 107 height 25
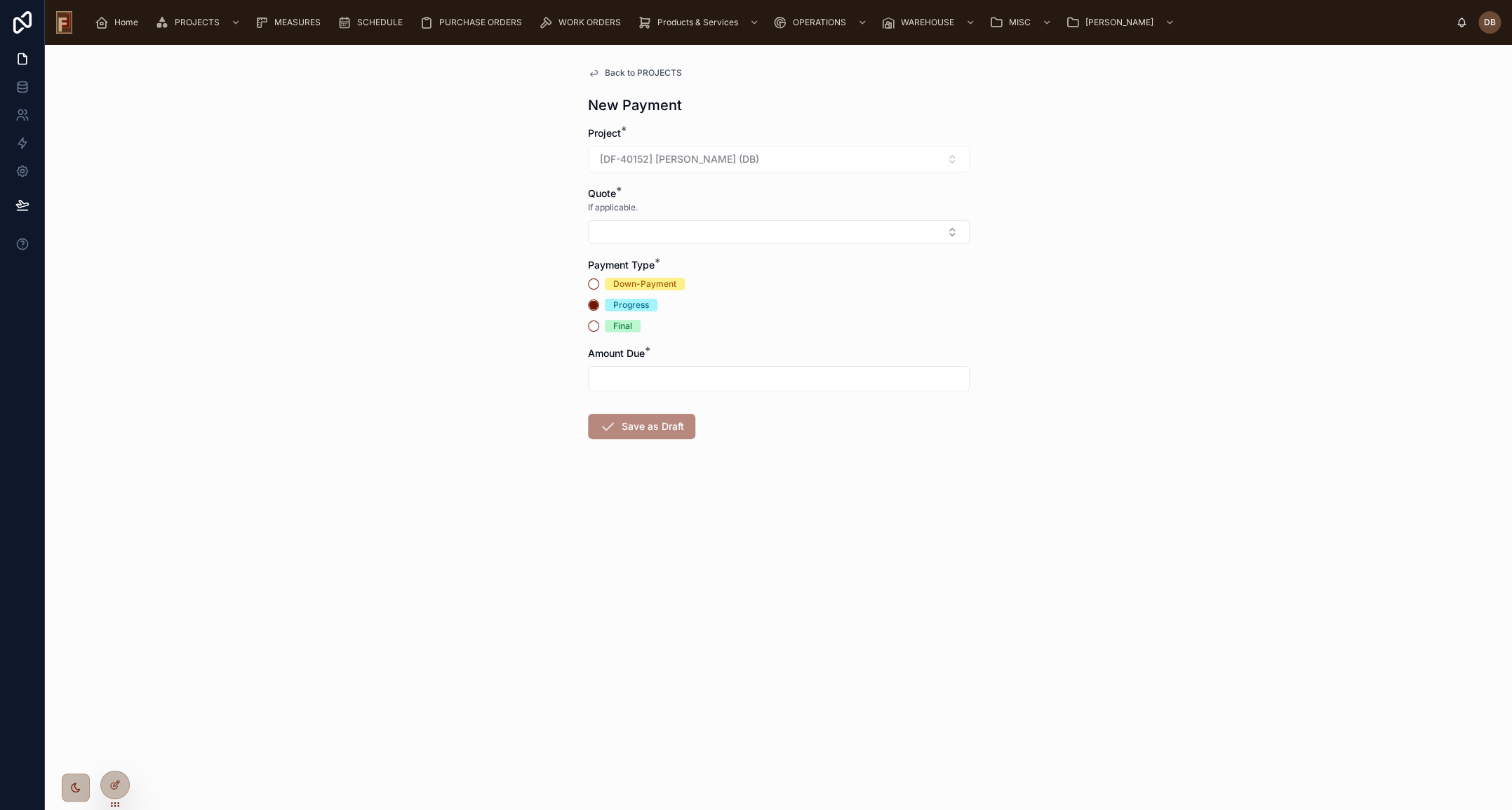
click at [636, 281] on div "Down-Payment" at bounding box center [644, 283] width 63 height 13
click at [599, 281] on button "Down-Payment" at bounding box center [593, 283] width 11 height 11
drag, startPoint x: 649, startPoint y: 380, endPoint x: 658, endPoint y: 388, distance: 12.0
click at [649, 380] on input "text" at bounding box center [778, 378] width 380 height 19
paste input "*********"
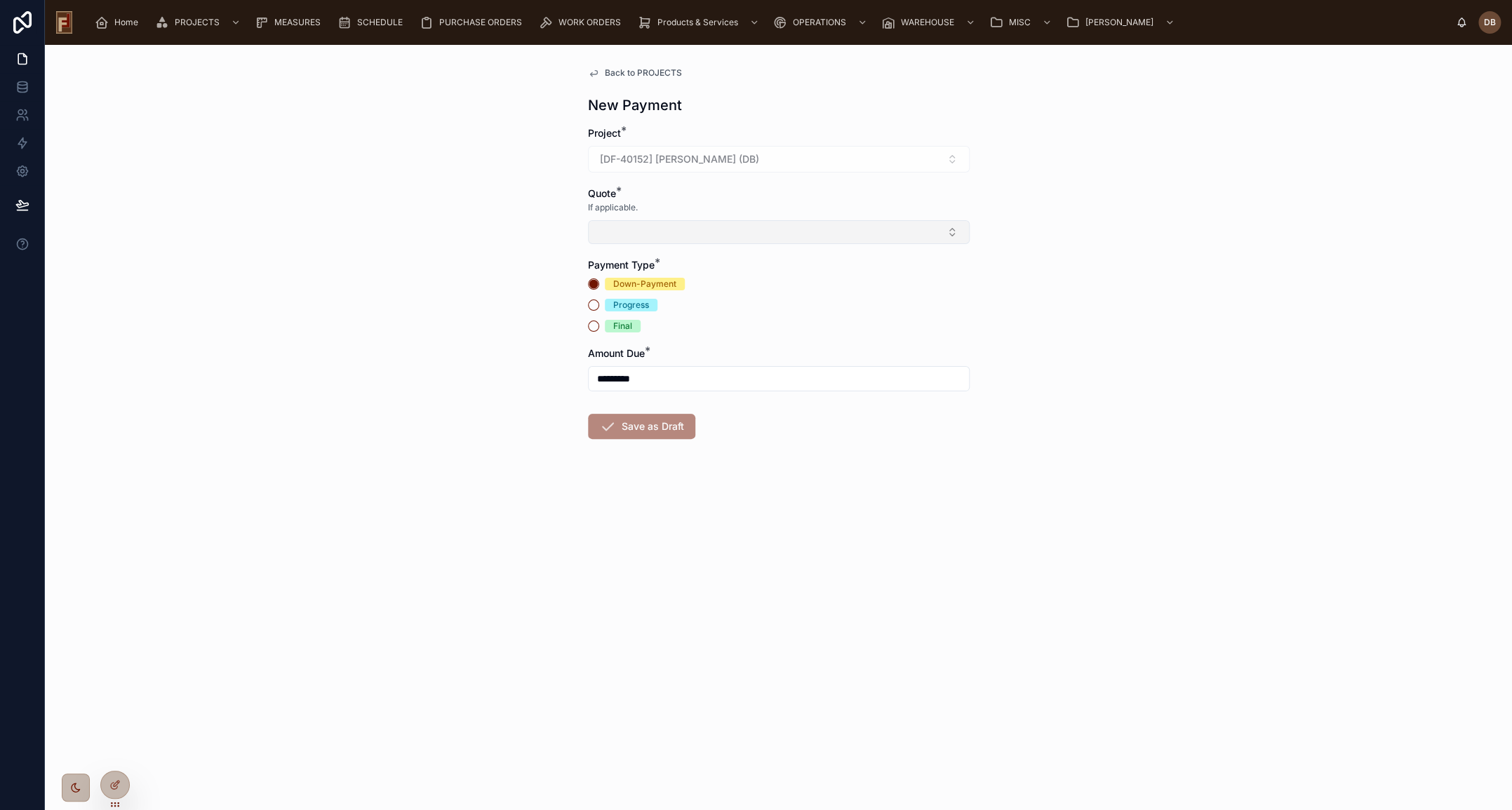
type input "*********"
click at [674, 227] on button "Select Button" at bounding box center [778, 232] width 382 height 23
click at [650, 285] on span "Q#50190 - LVP" at bounding box center [631, 288] width 70 height 14
click at [646, 432] on button "Save as Draft" at bounding box center [642, 429] width 107 height 25
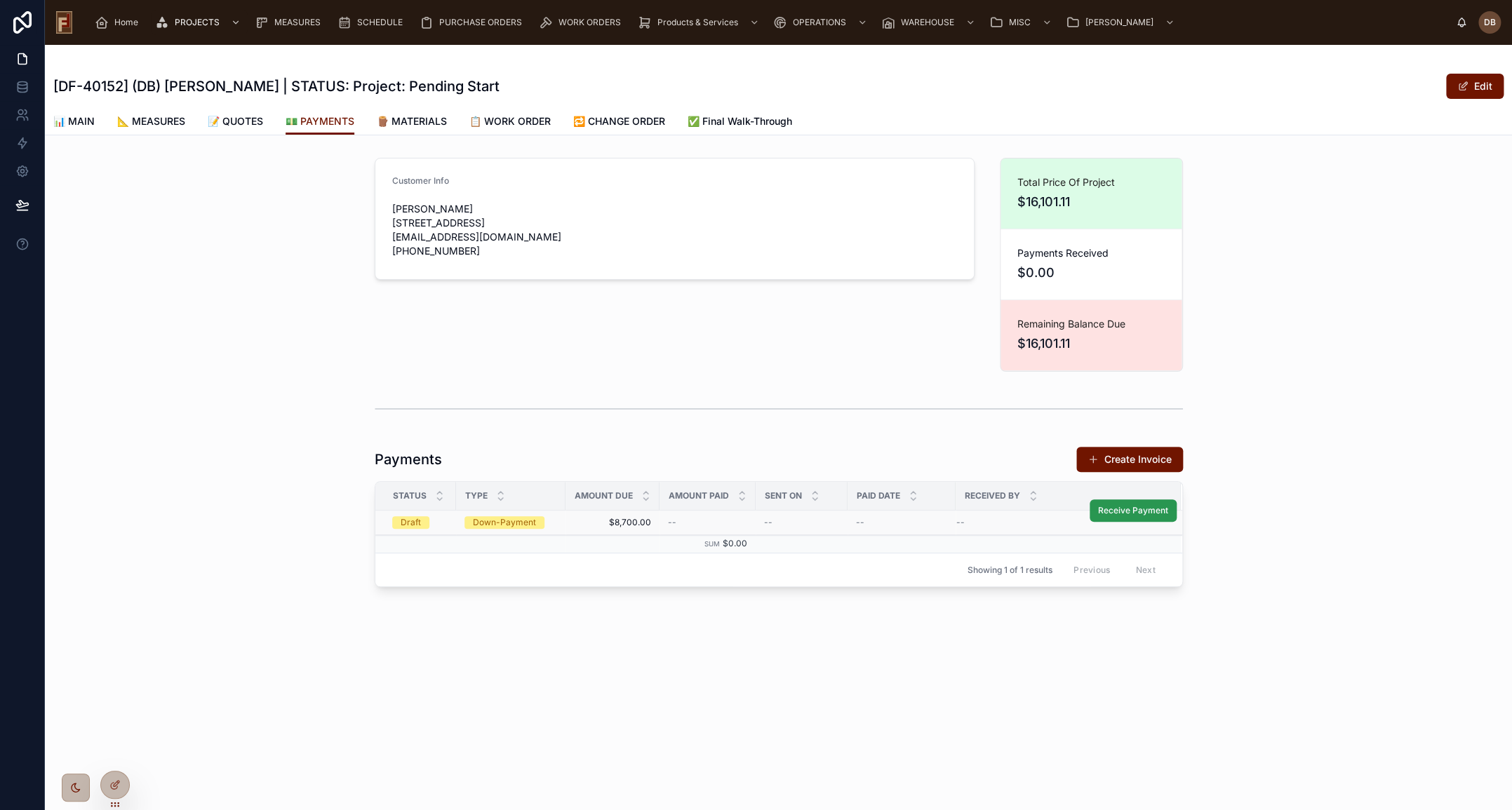
click at [1101, 513] on span "Receive Payment" at bounding box center [1133, 510] width 70 height 11
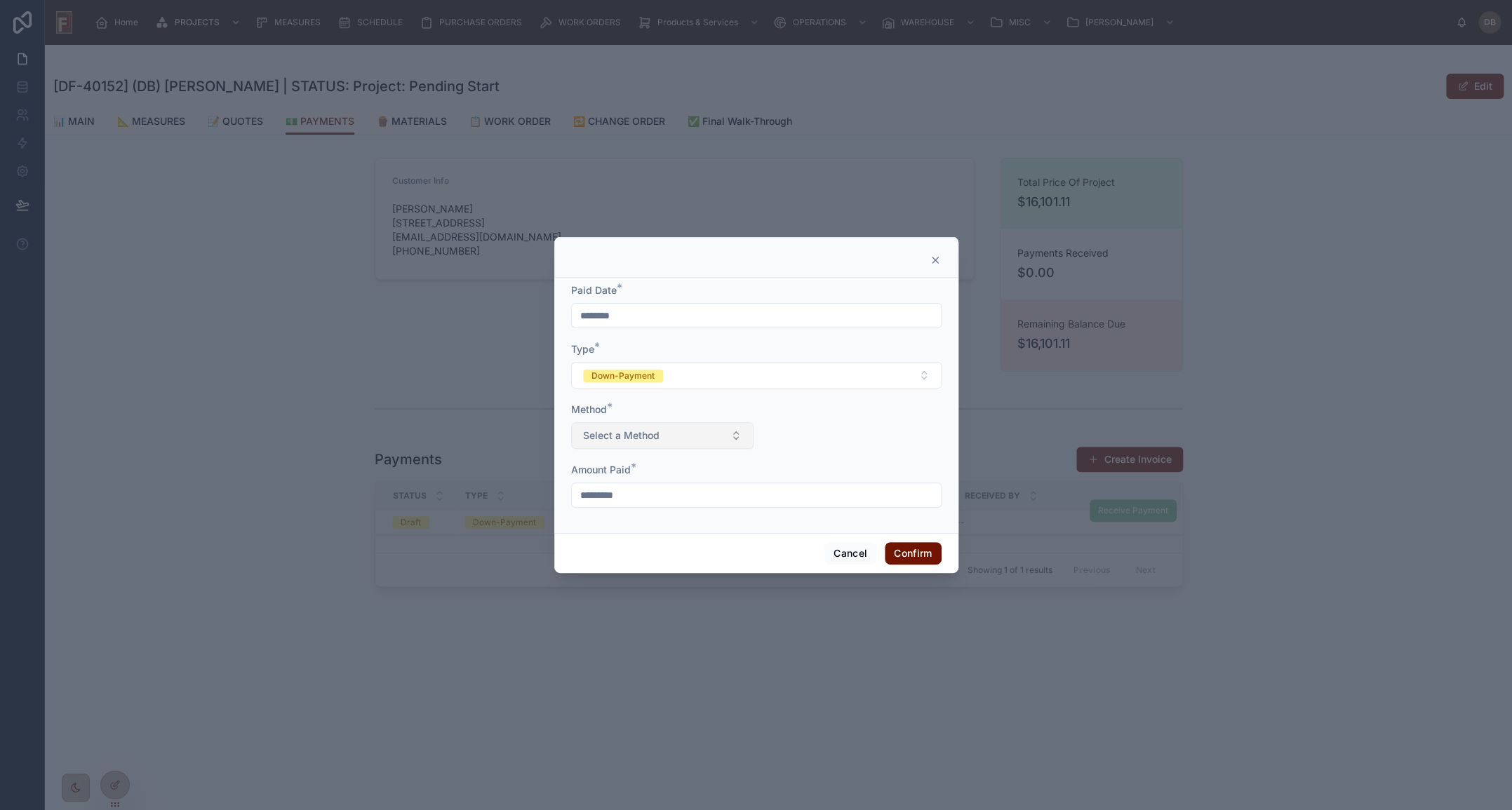
click at [637, 433] on span "Select a Method" at bounding box center [621, 435] width 76 height 14
click at [629, 531] on div "Check" at bounding box center [662, 533] width 175 height 21
click at [876, 428] on input "text" at bounding box center [850, 434] width 181 height 19
type input "****"
click at [903, 559] on button "Confirm" at bounding box center [912, 553] width 56 height 23
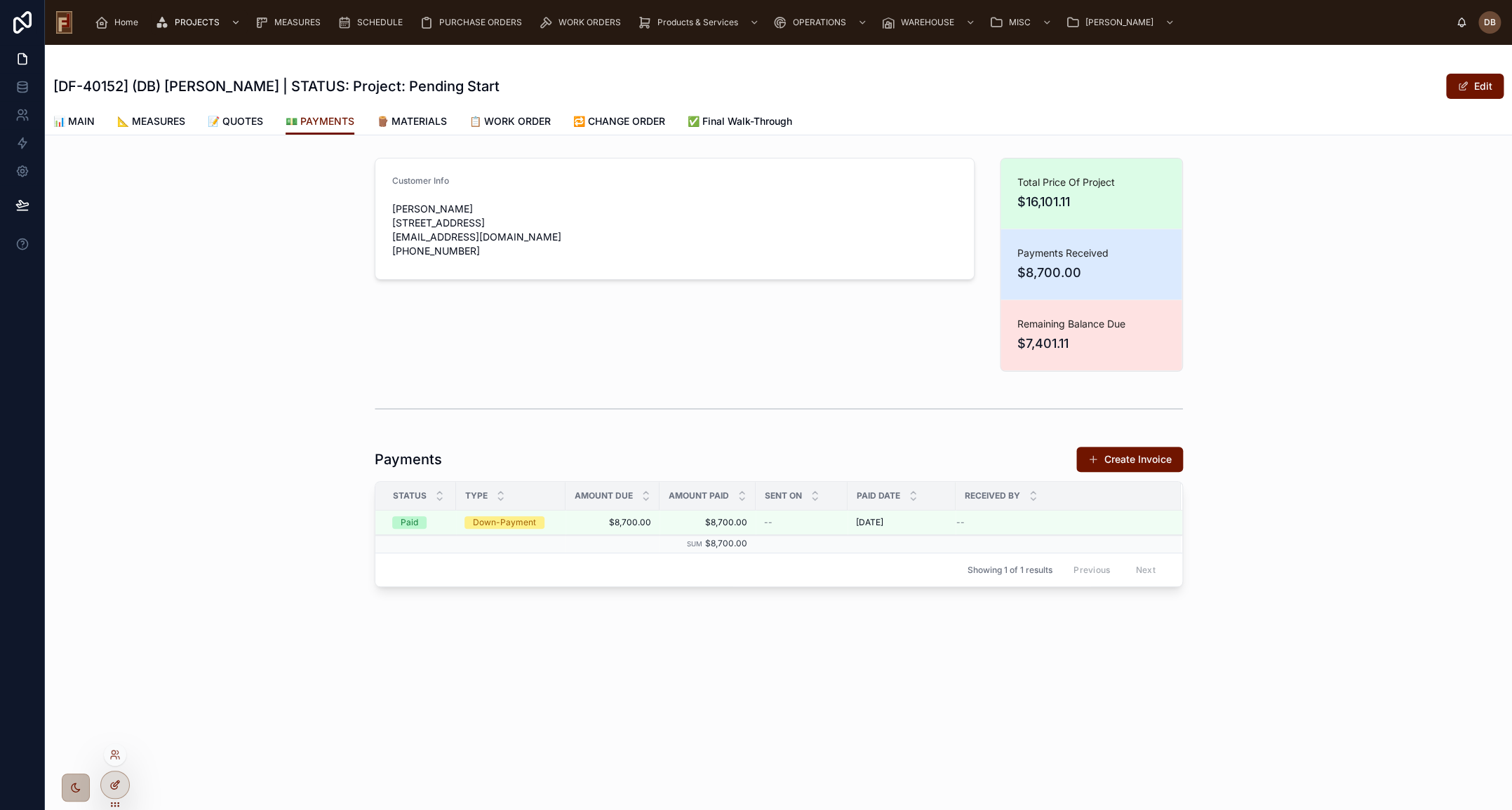
click at [118, 783] on icon at bounding box center [118, 782] width 2 height 2
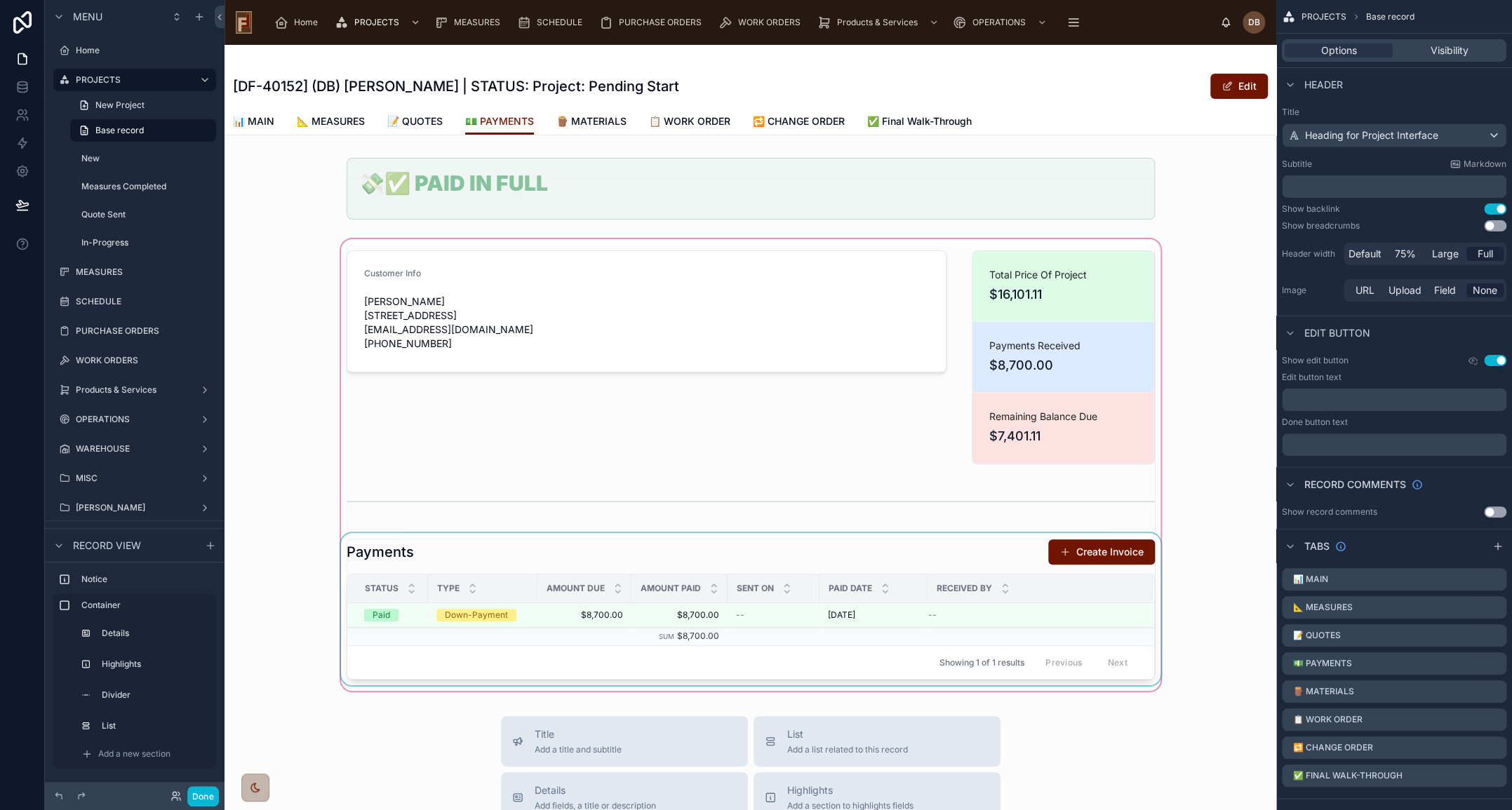
click at [736, 600] on div "Sent on" at bounding box center [773, 589] width 91 height 27
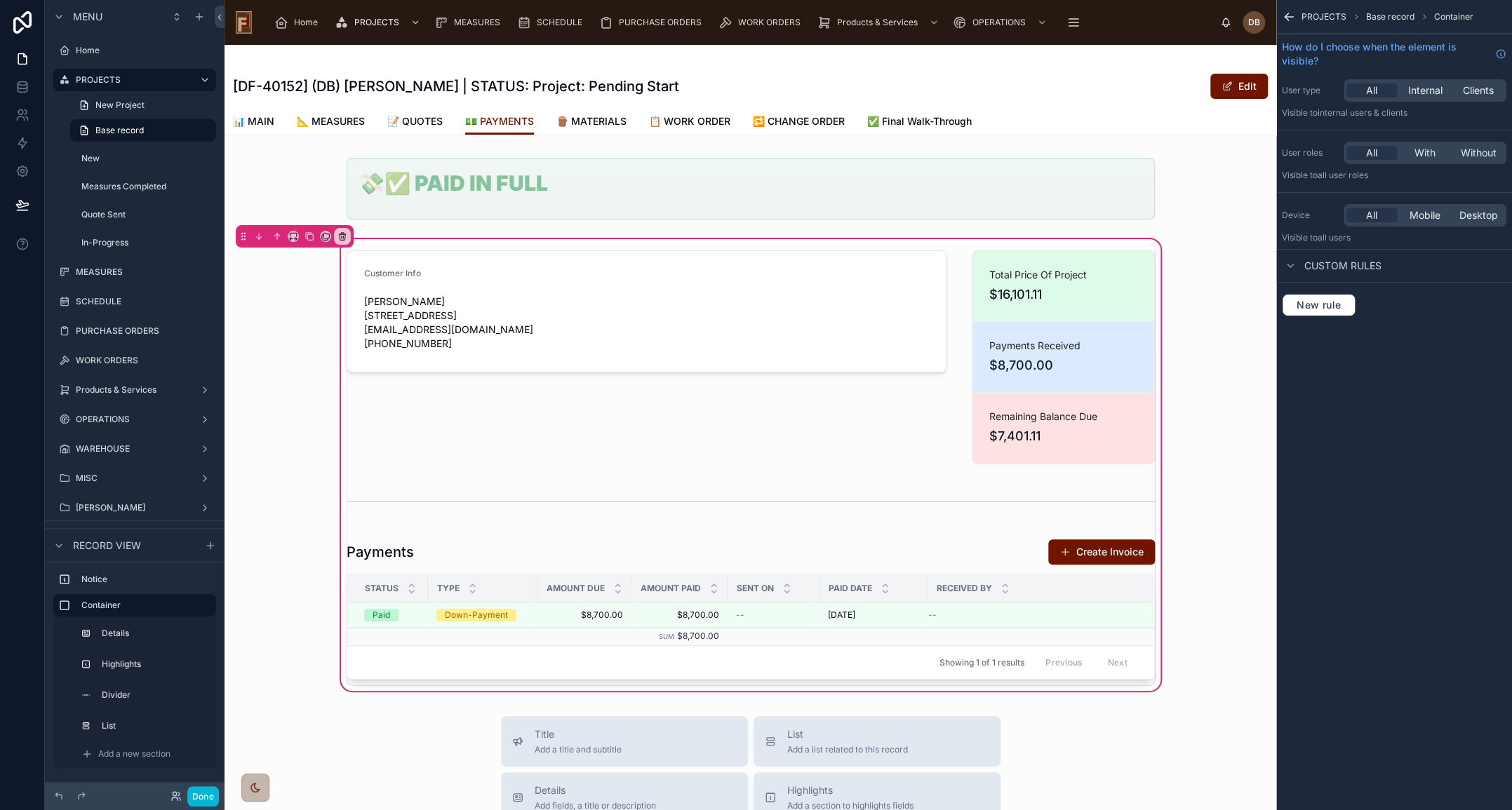
click at [736, 600] on div "Sent on" at bounding box center [773, 589] width 91 height 27
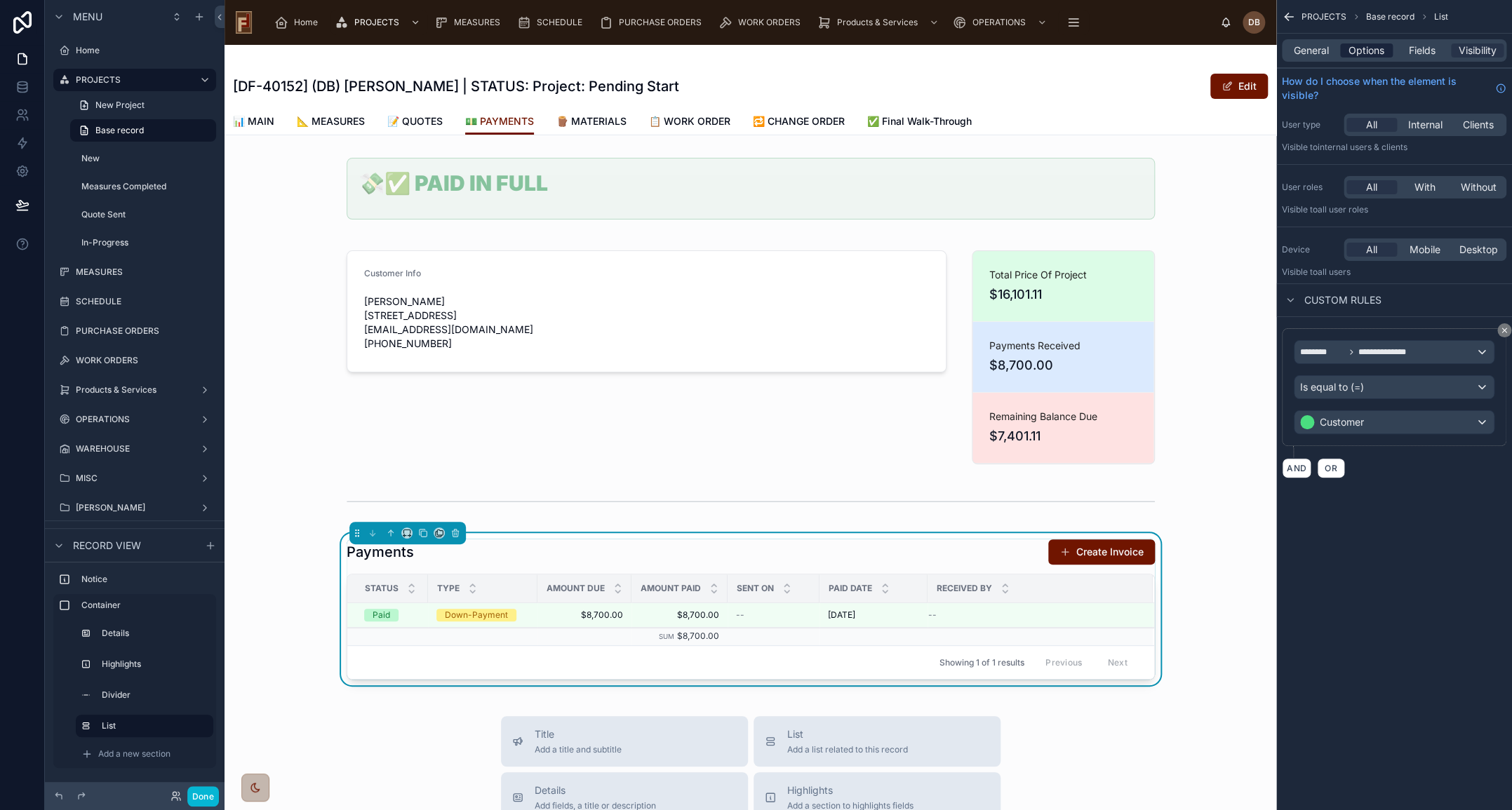
click at [1361, 49] on span "Options" at bounding box center [1366, 50] width 36 height 14
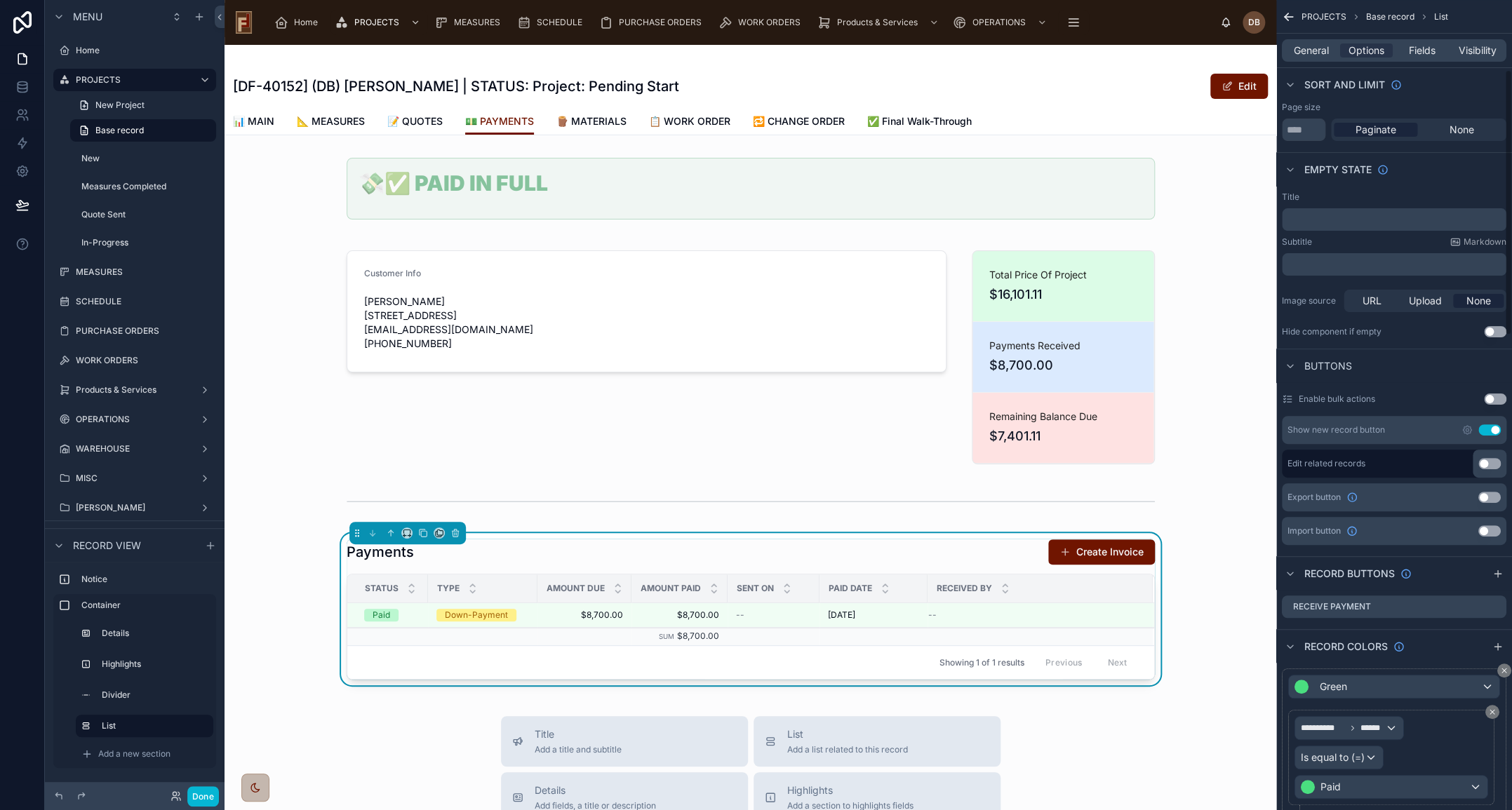
scroll to position [255, 0]
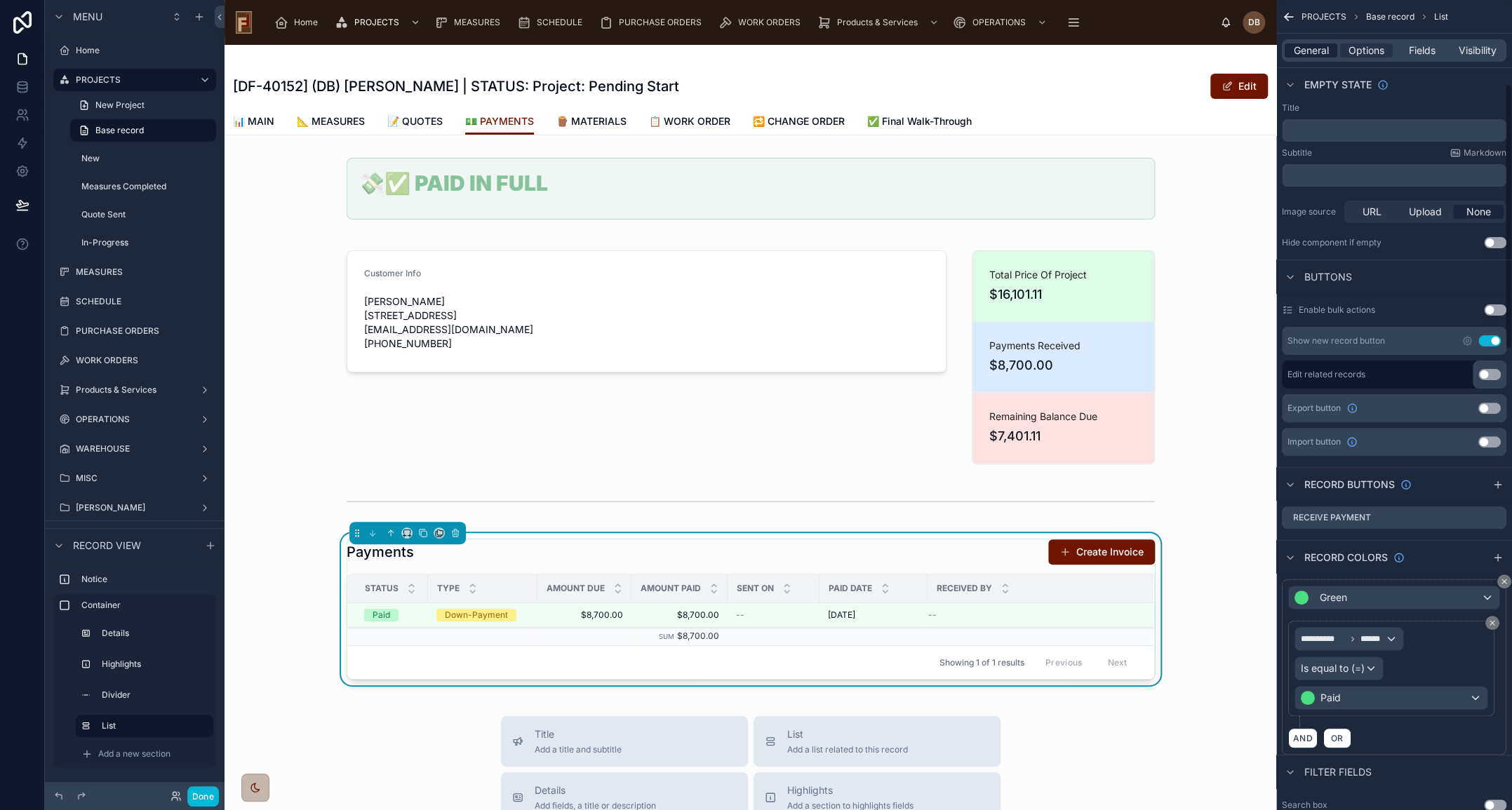
click at [1304, 50] on span "General" at bounding box center [1312, 50] width 35 height 14
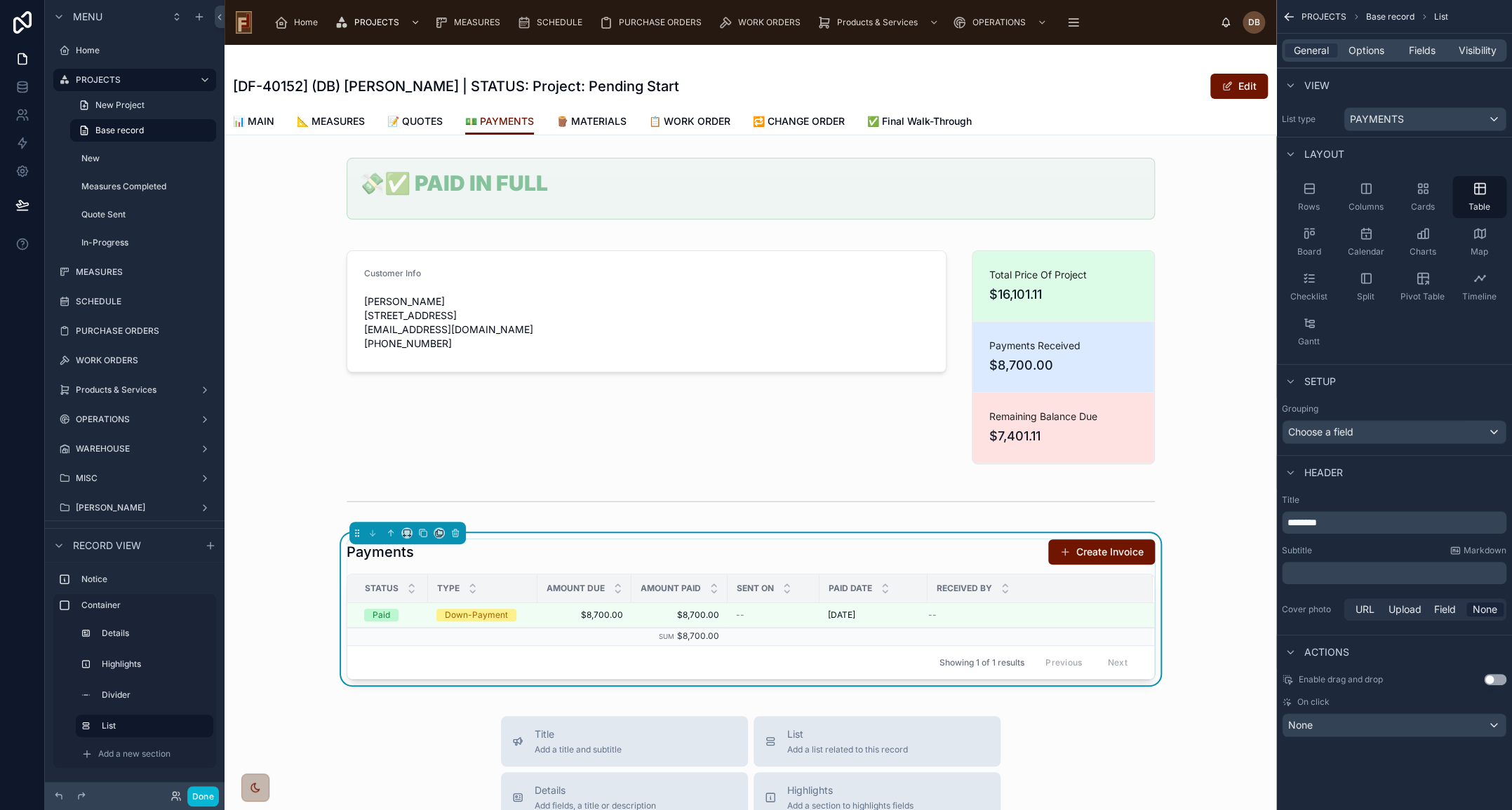
scroll to position [0, 0]
click at [1348, 715] on div "None" at bounding box center [1394, 725] width 223 height 23
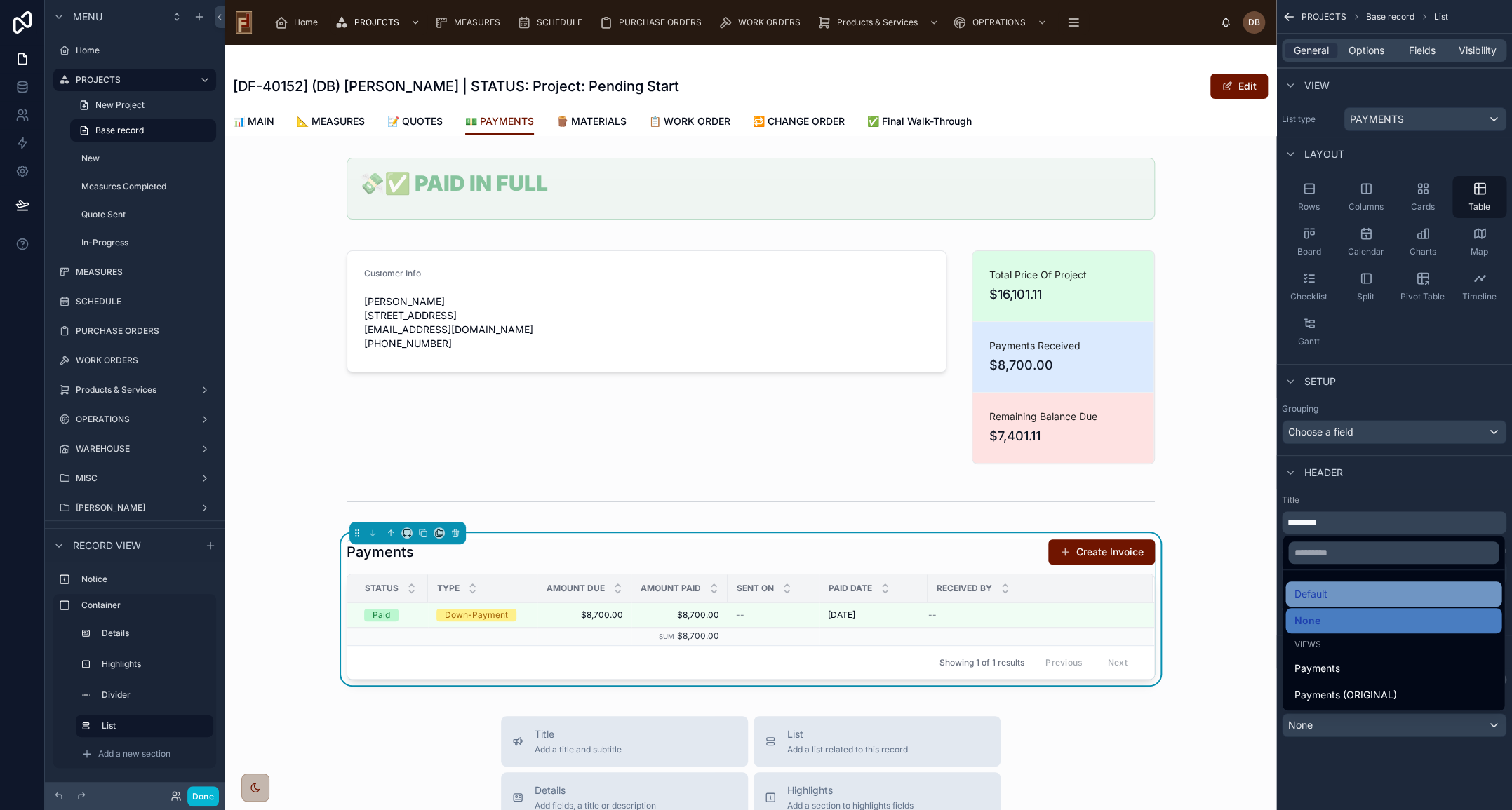
click at [1344, 599] on div "Default" at bounding box center [1394, 594] width 200 height 17
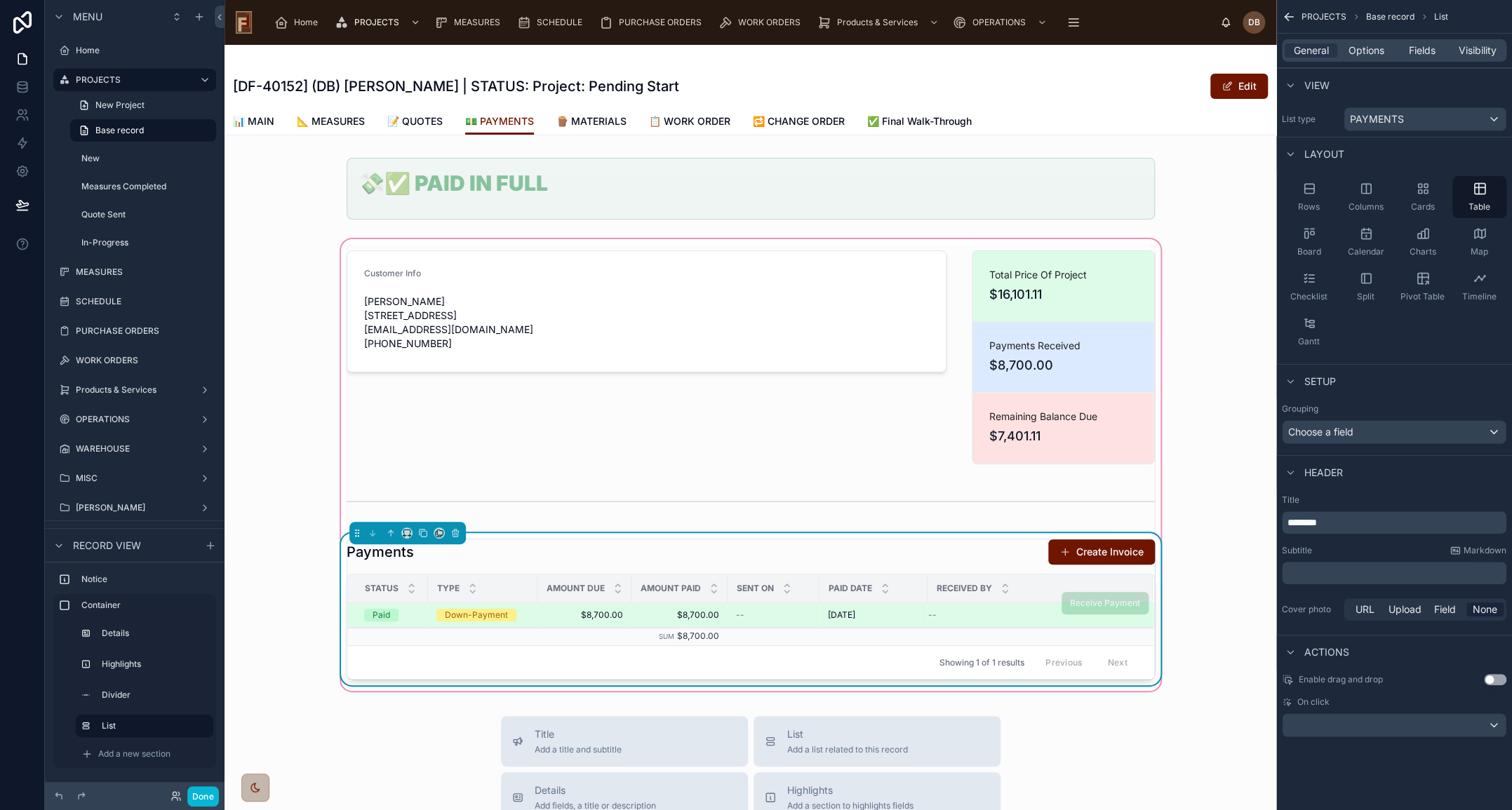
click at [693, 615] on span "$8,700.00" at bounding box center [679, 615] width 80 height 11
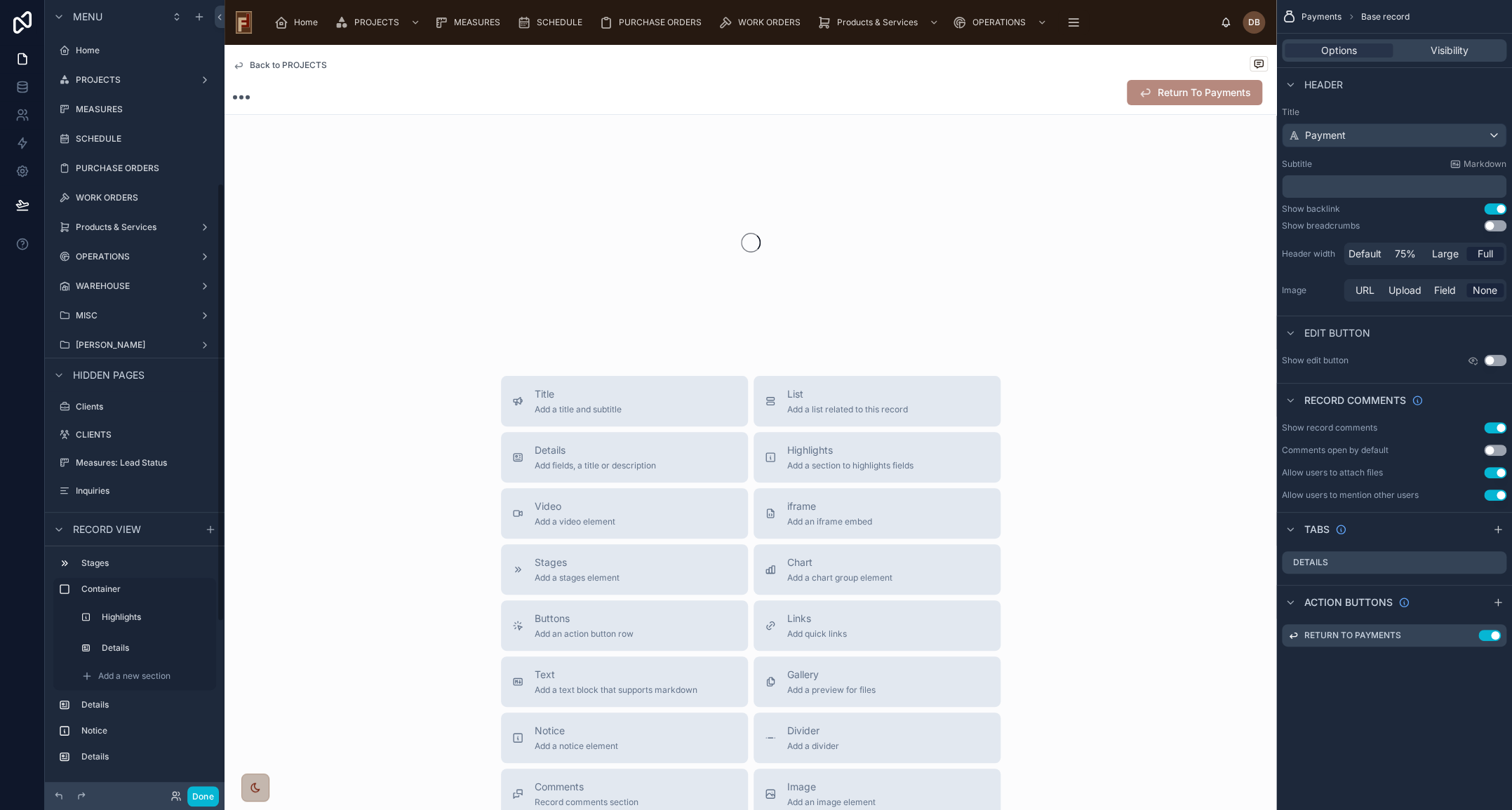
scroll to position [332, 0]
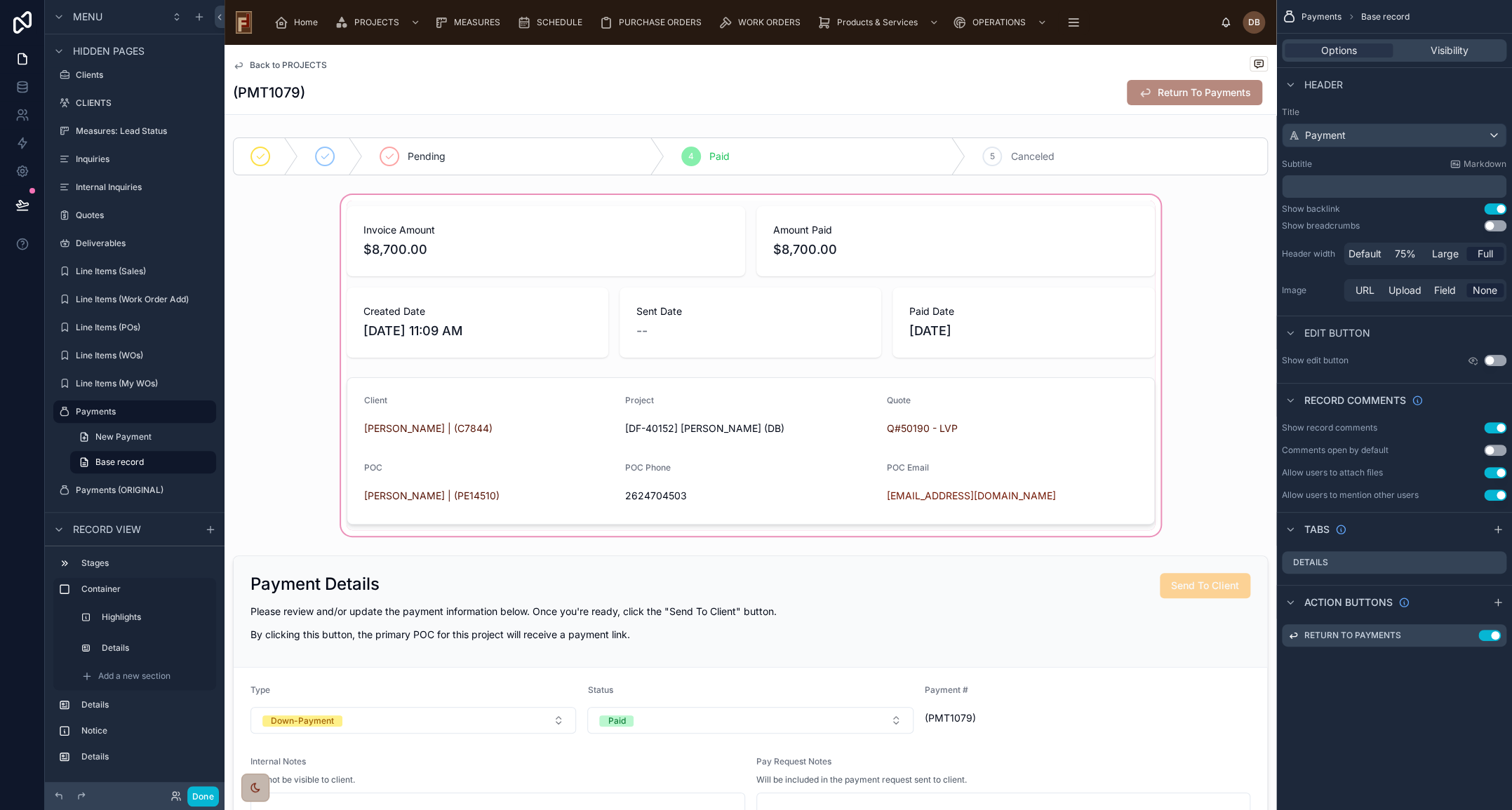
click at [656, 231] on div at bounding box center [751, 365] width 1052 height 346
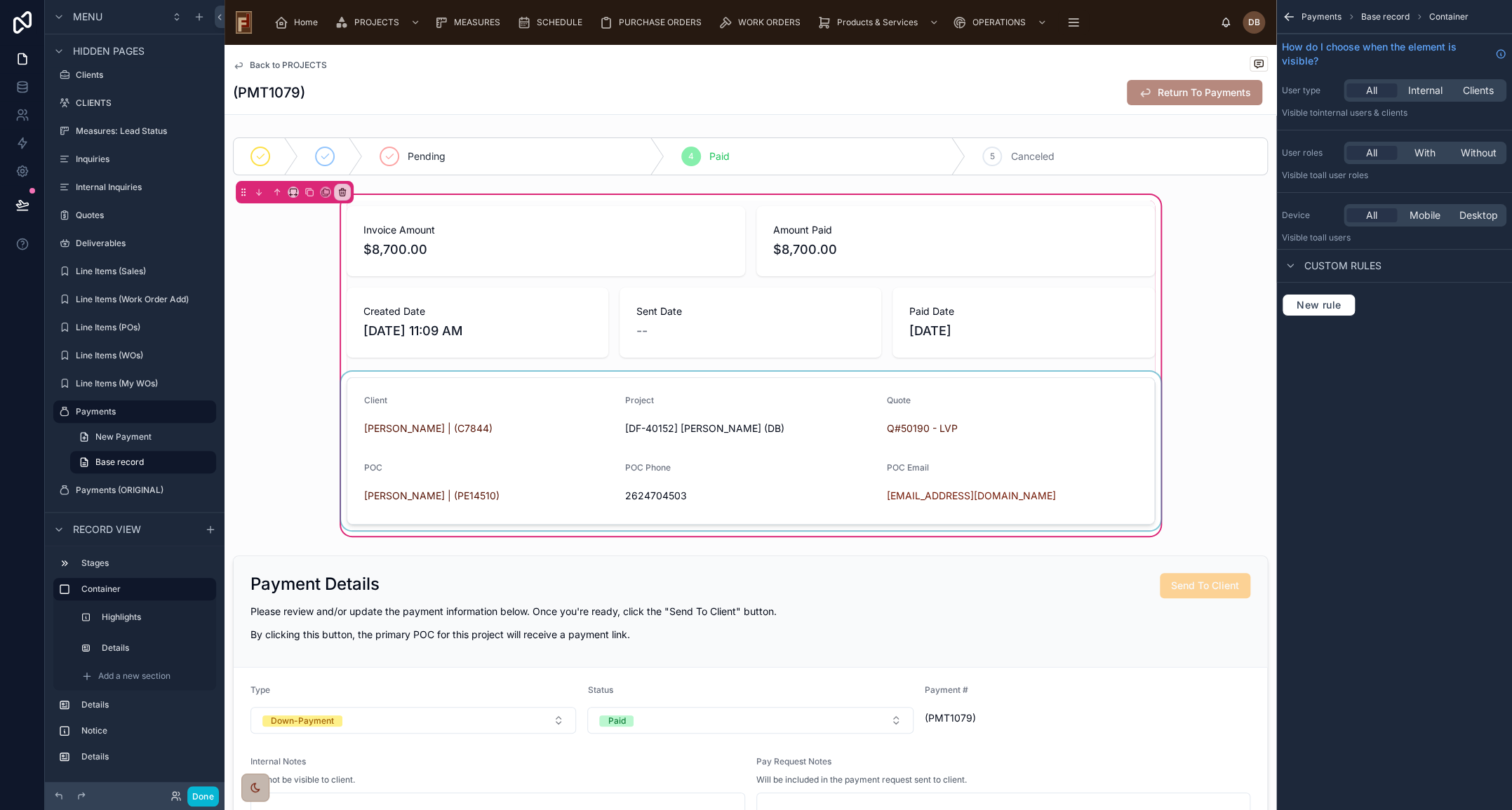
click at [575, 423] on div at bounding box center [751, 450] width 825 height 158
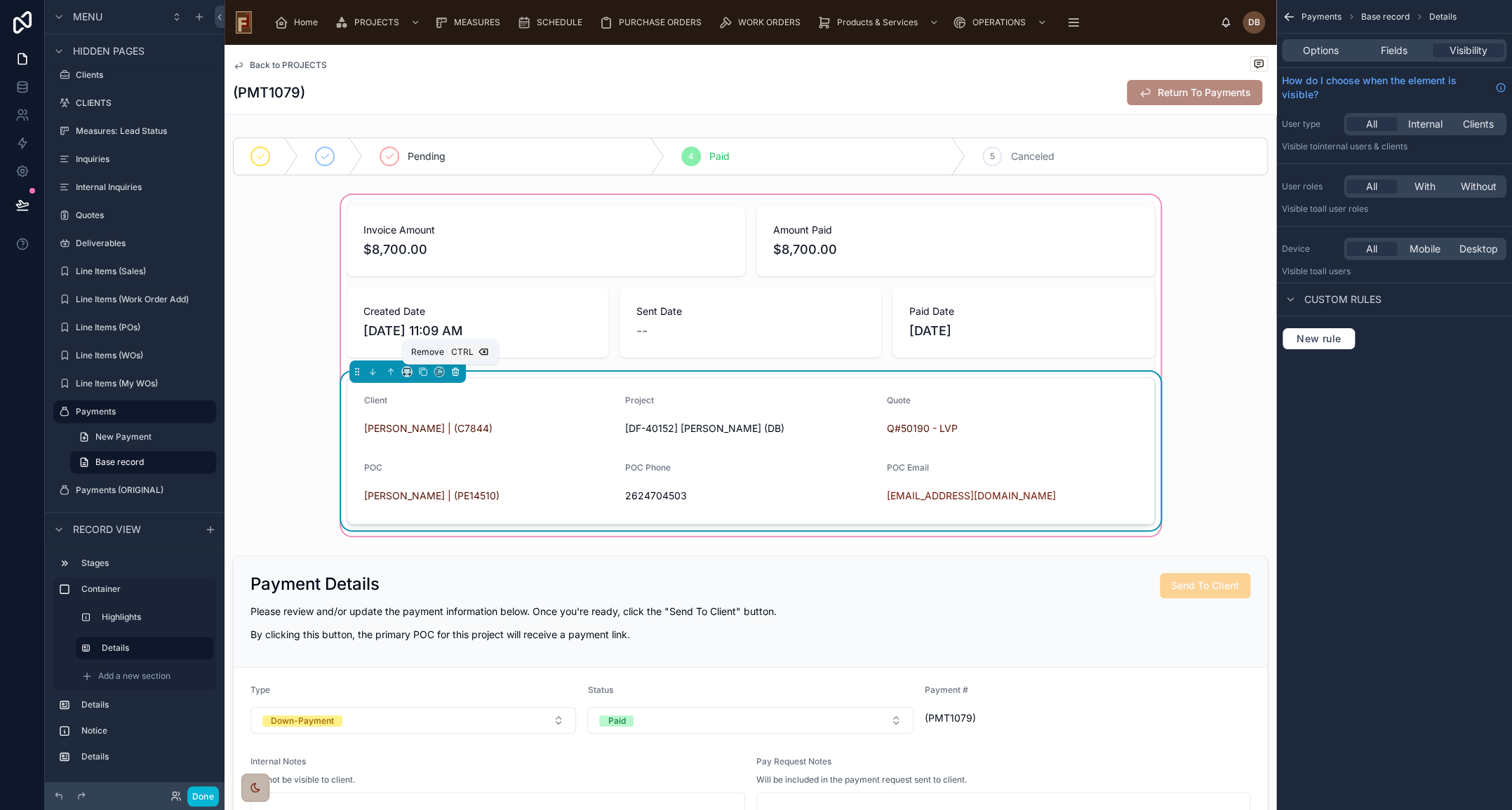
click at [452, 374] on icon at bounding box center [455, 372] width 6 height 6
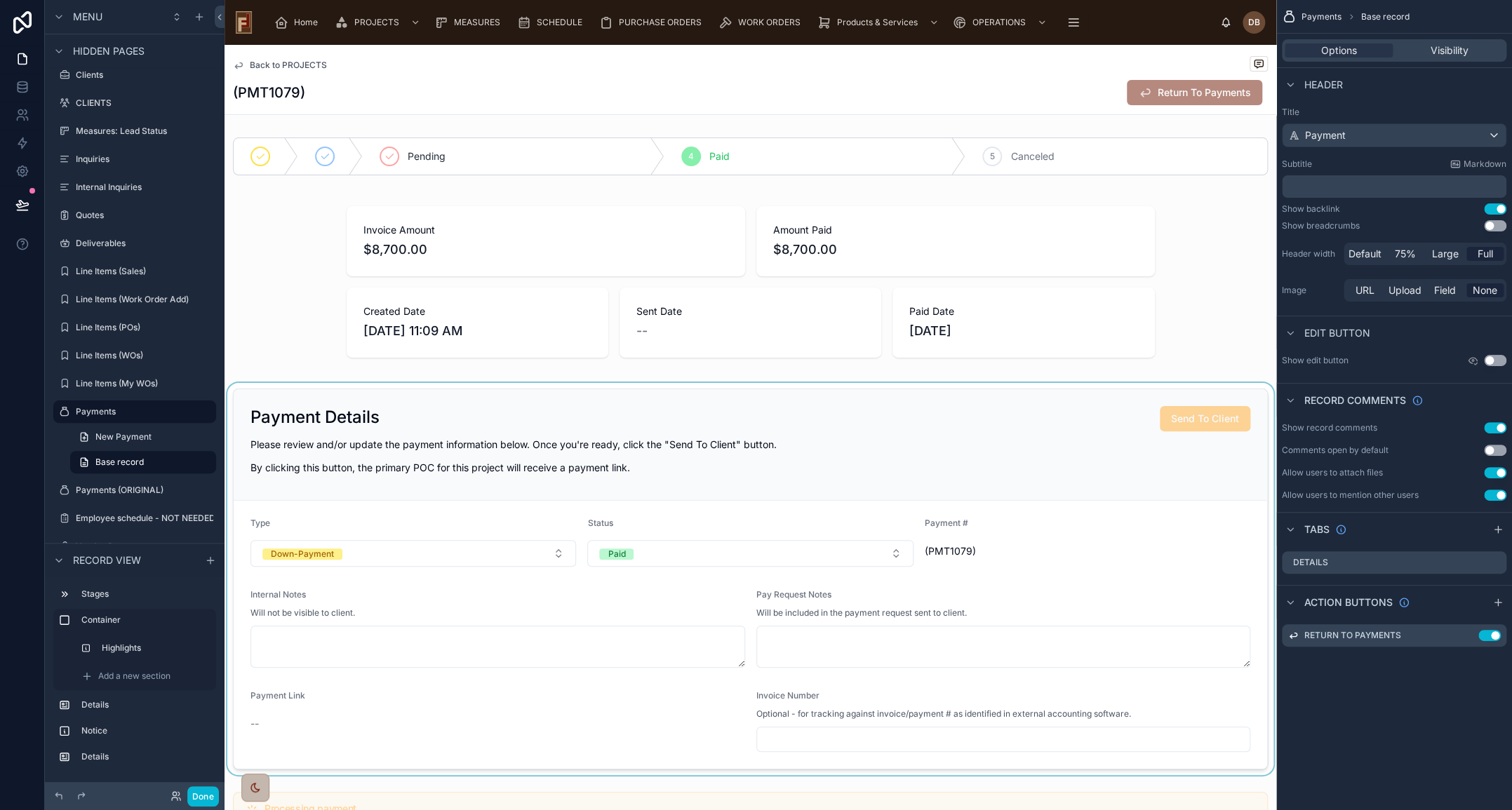
click at [402, 428] on div at bounding box center [751, 579] width 1052 height 392
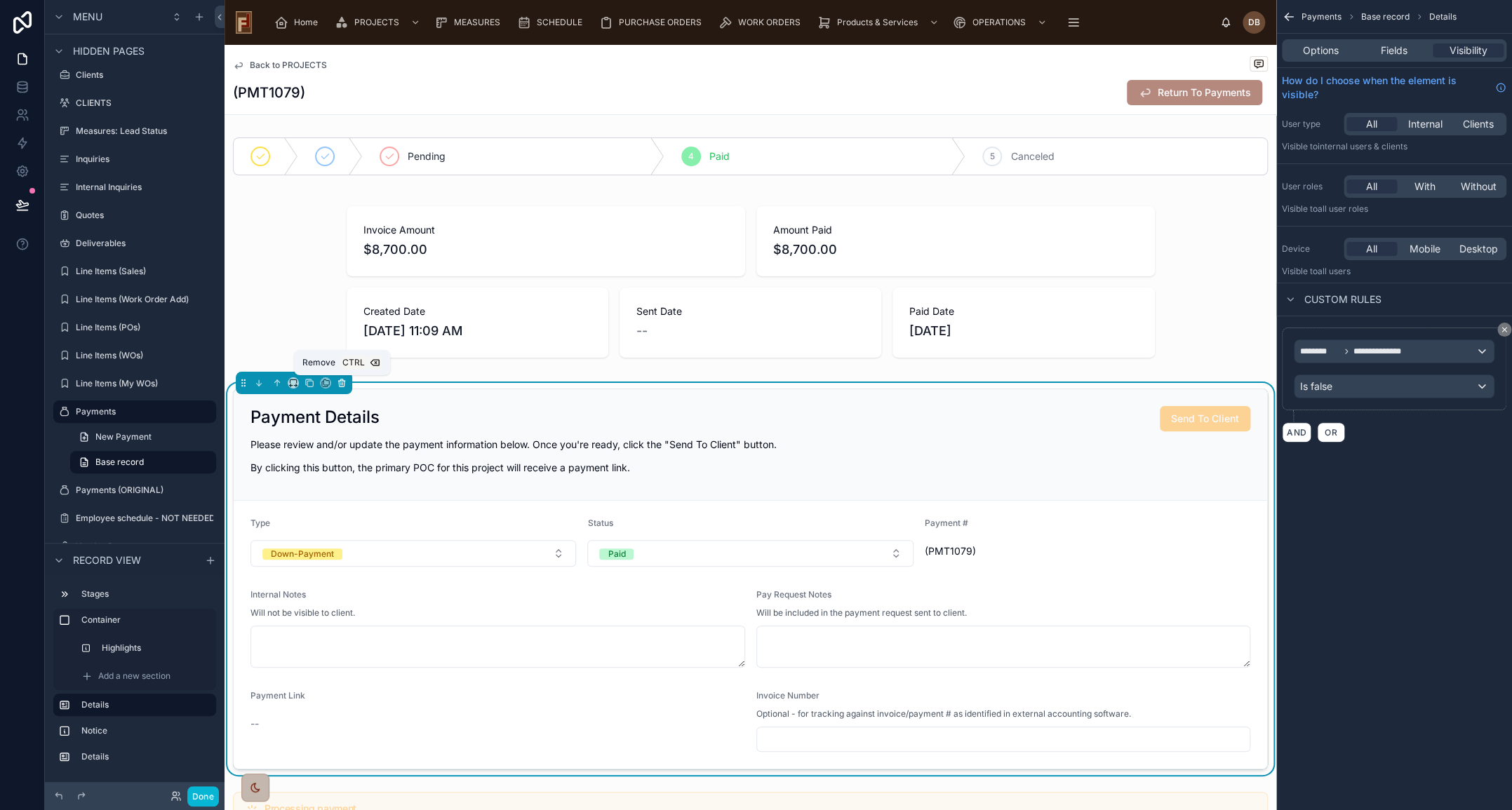
click at [339, 385] on icon at bounding box center [342, 383] width 10 height 10
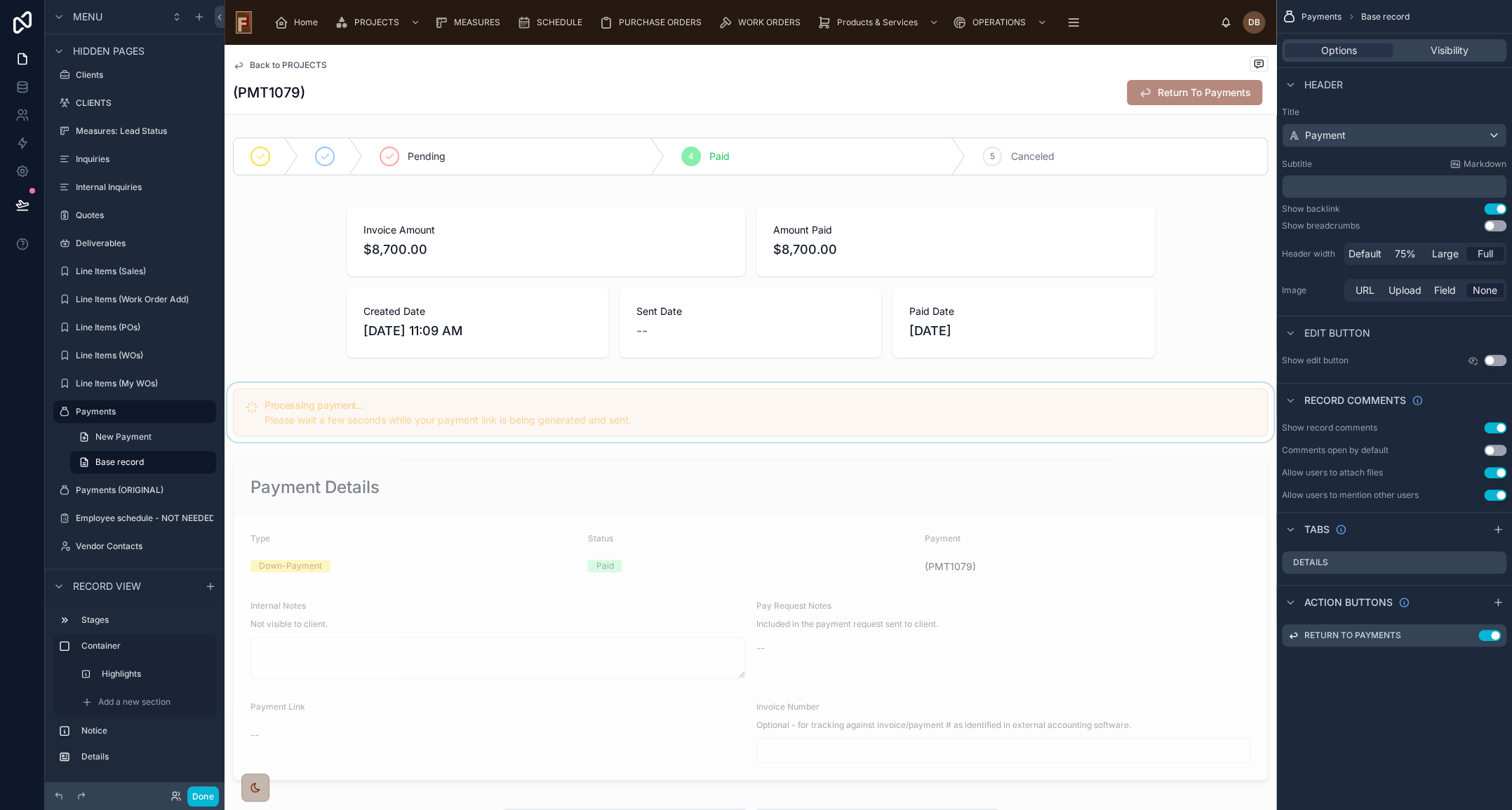
click at [401, 413] on div at bounding box center [751, 413] width 1052 height 59
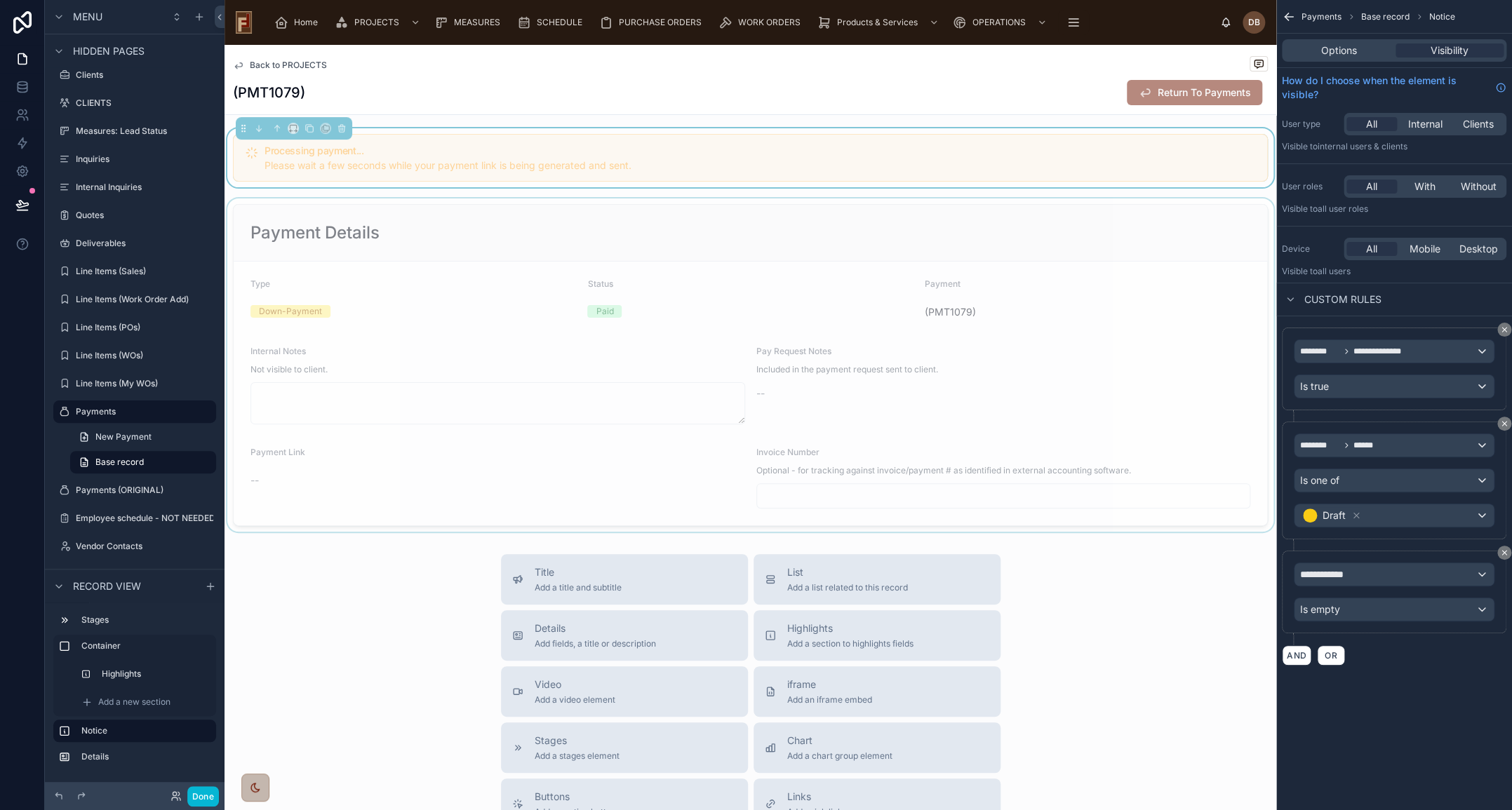
scroll to position [0, 0]
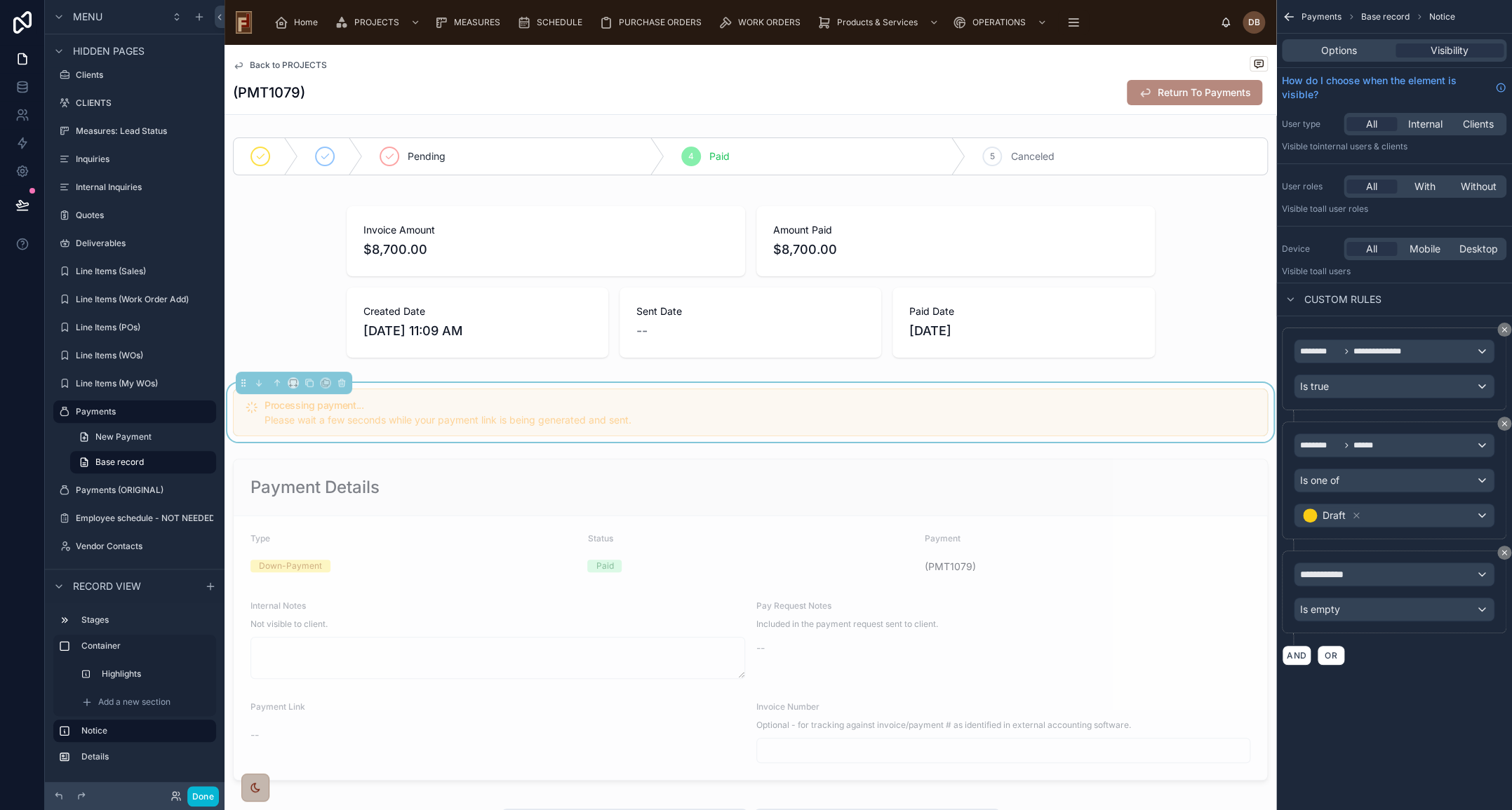
click at [559, 402] on h5 "Processing payment..." at bounding box center [760, 406] width 991 height 10
click at [342, 385] on icon at bounding box center [342, 383] width 0 height 3
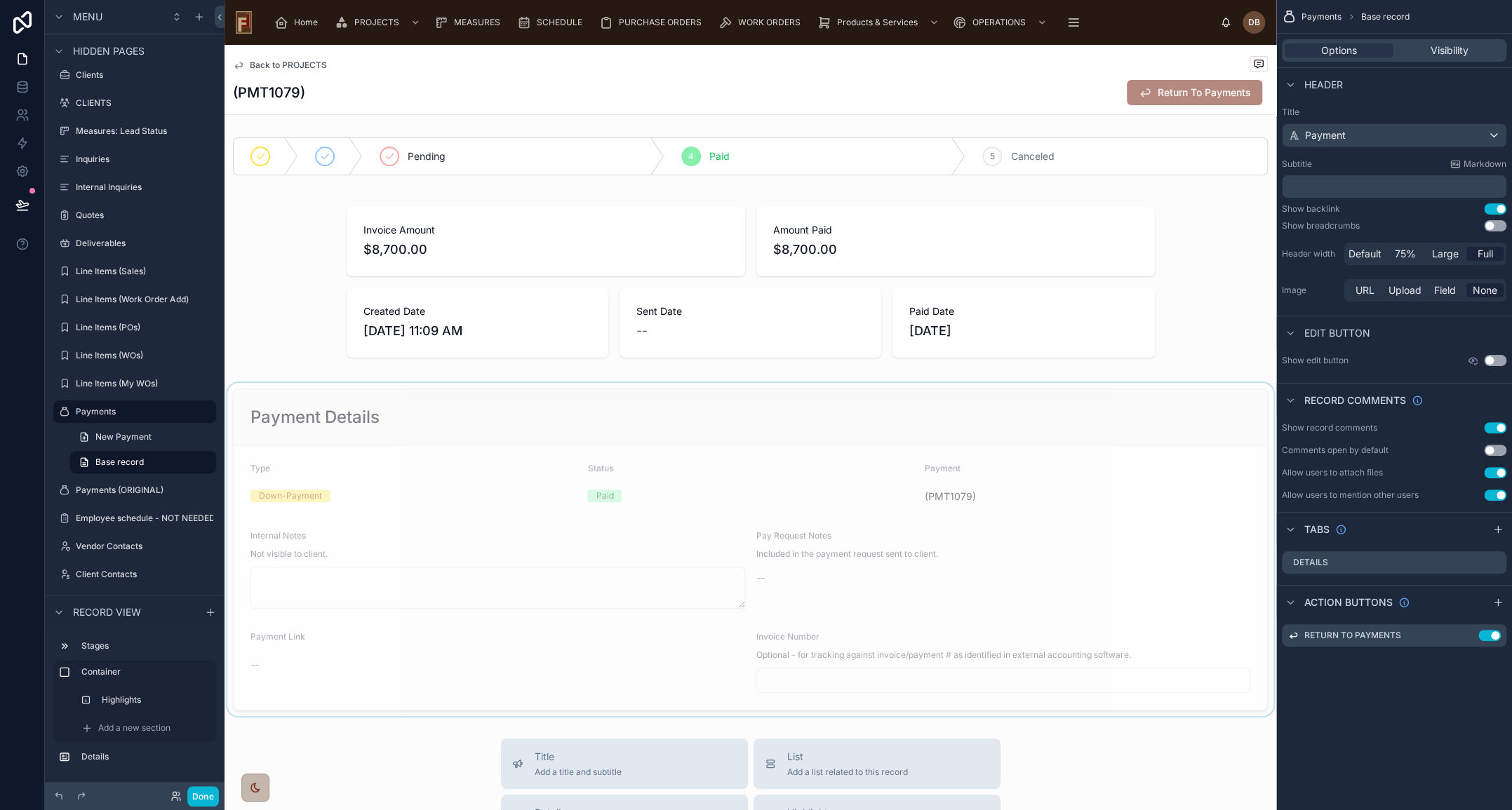
click at [453, 417] on div at bounding box center [751, 549] width 1052 height 333
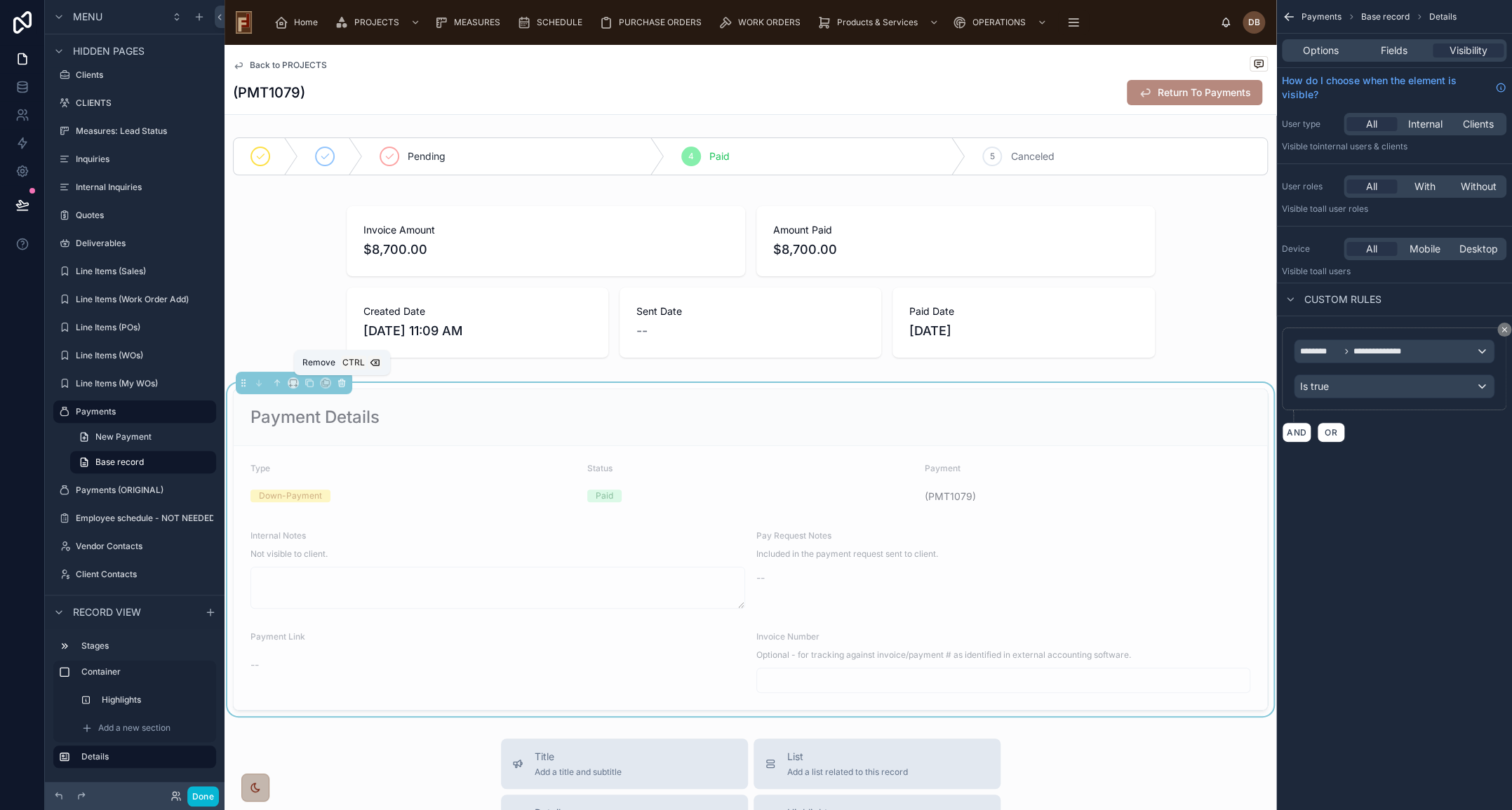
click at [343, 381] on icon at bounding box center [341, 381] width 7 height 0
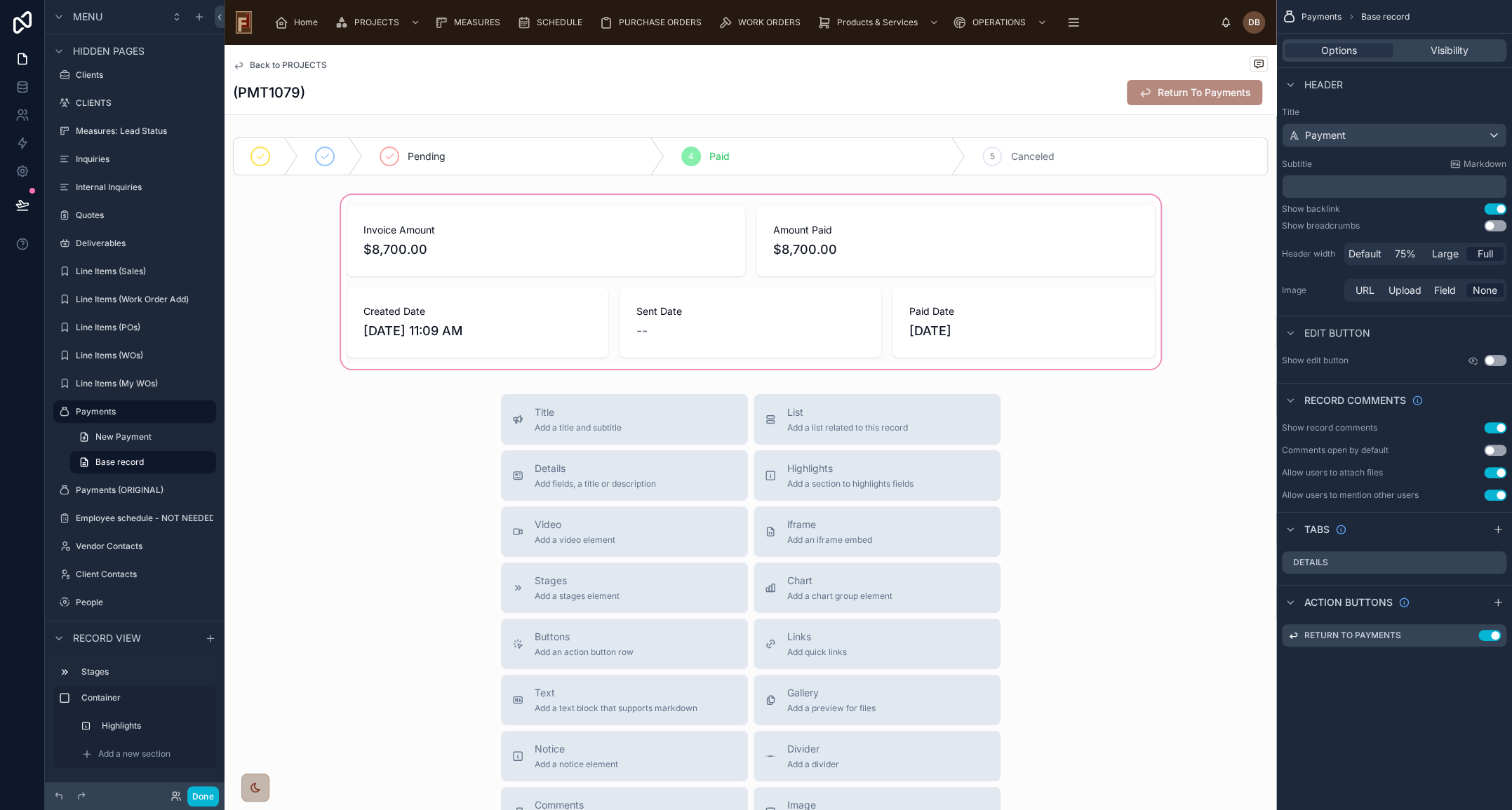
click at [575, 231] on div at bounding box center [751, 282] width 1052 height 179
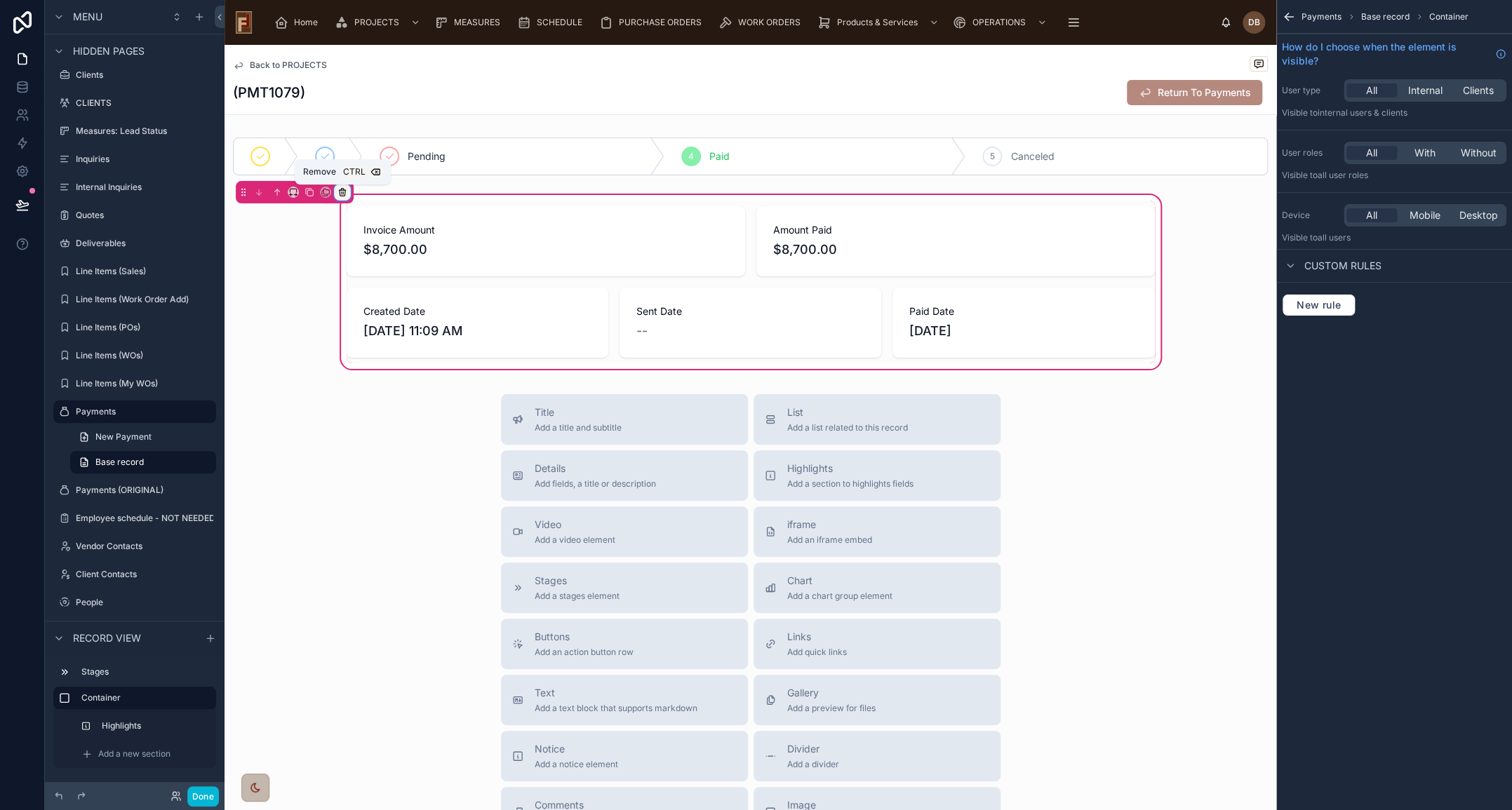
click at [341, 190] on icon at bounding box center [342, 190] width 7 height 0
click at [445, 241] on span "Remove entire container" at bounding box center [401, 247] width 112 height 17
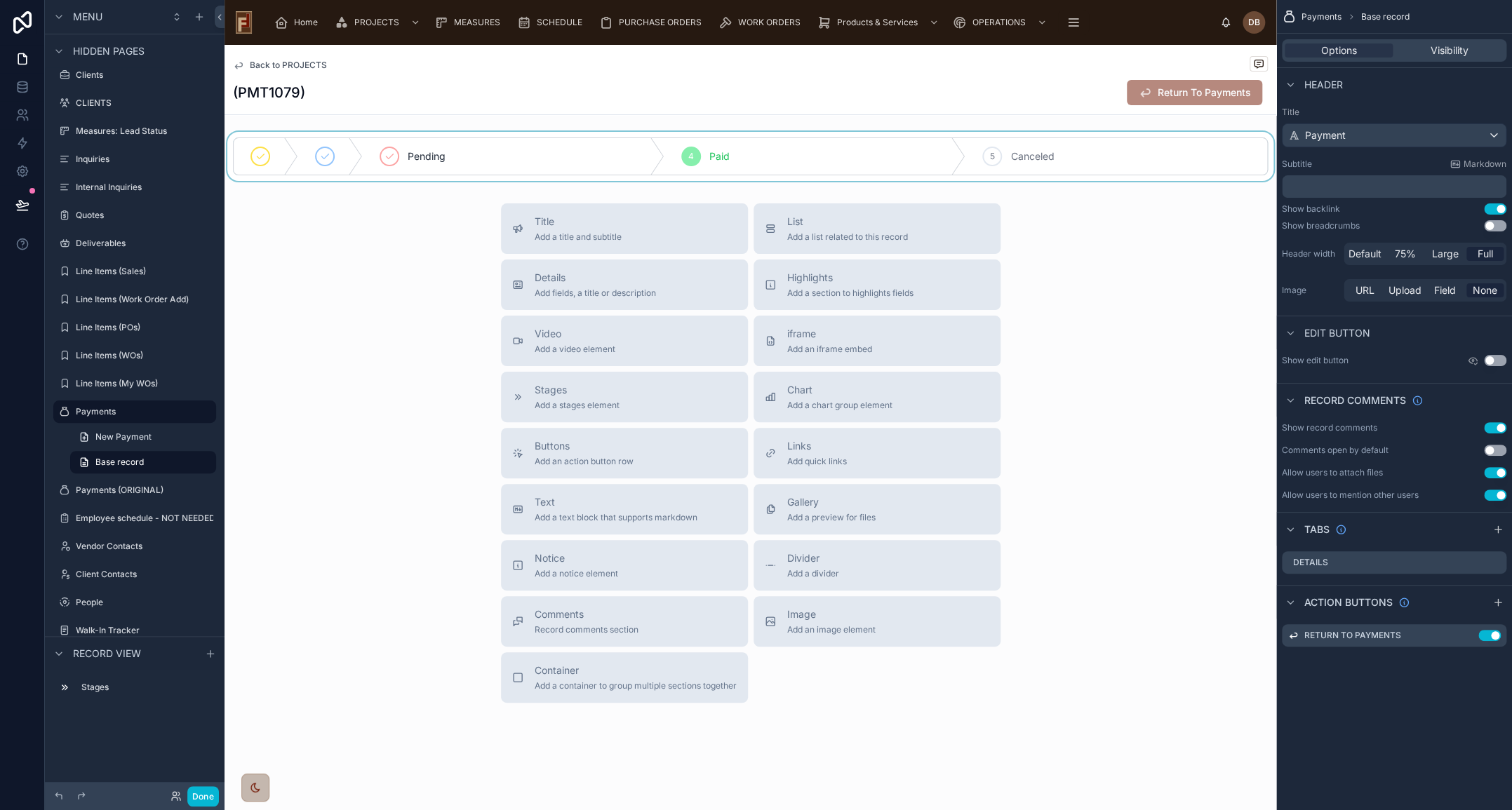
click at [667, 161] on div at bounding box center [751, 156] width 1052 height 49
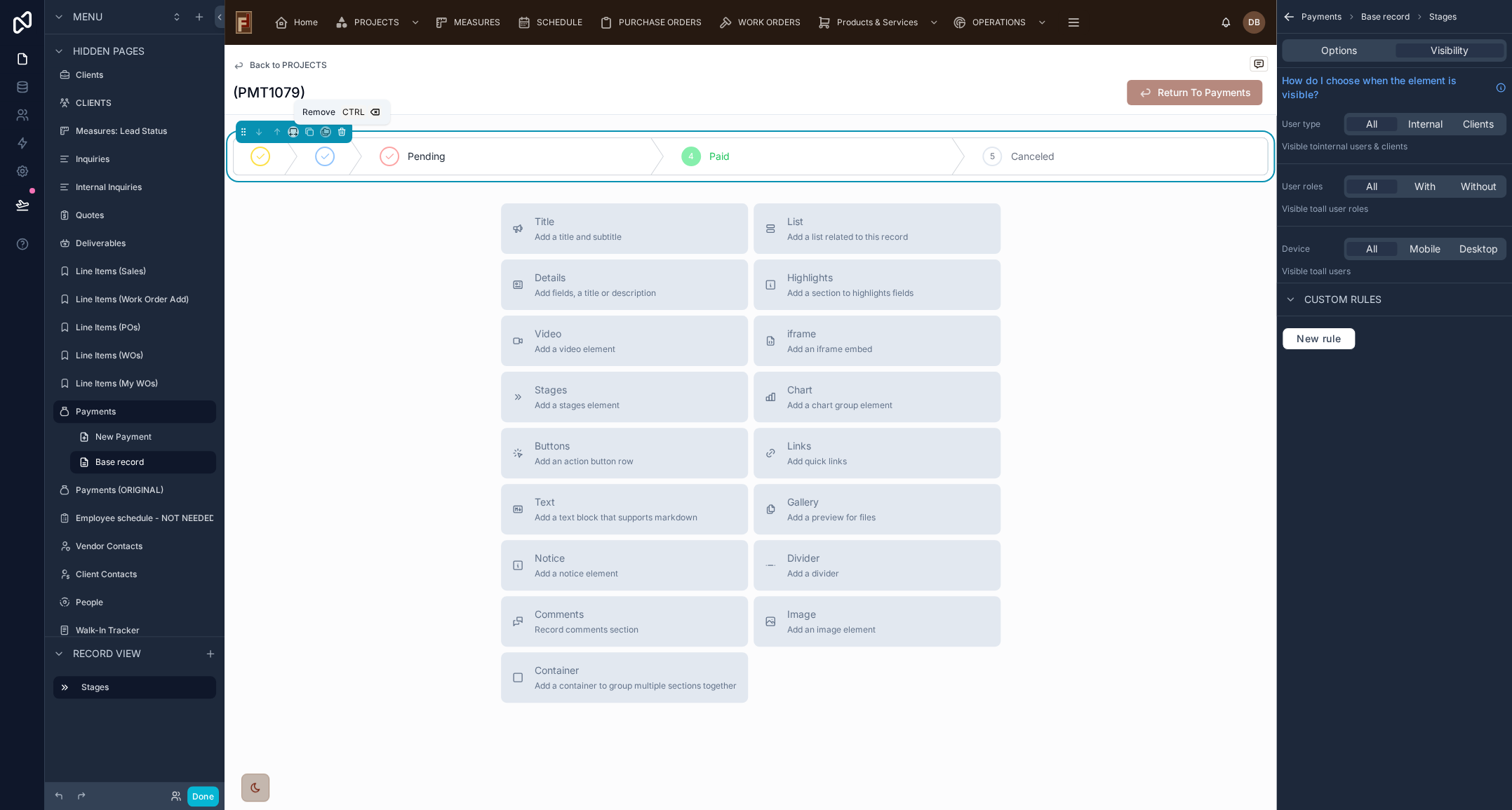
click at [340, 131] on icon at bounding box center [342, 132] width 10 height 10
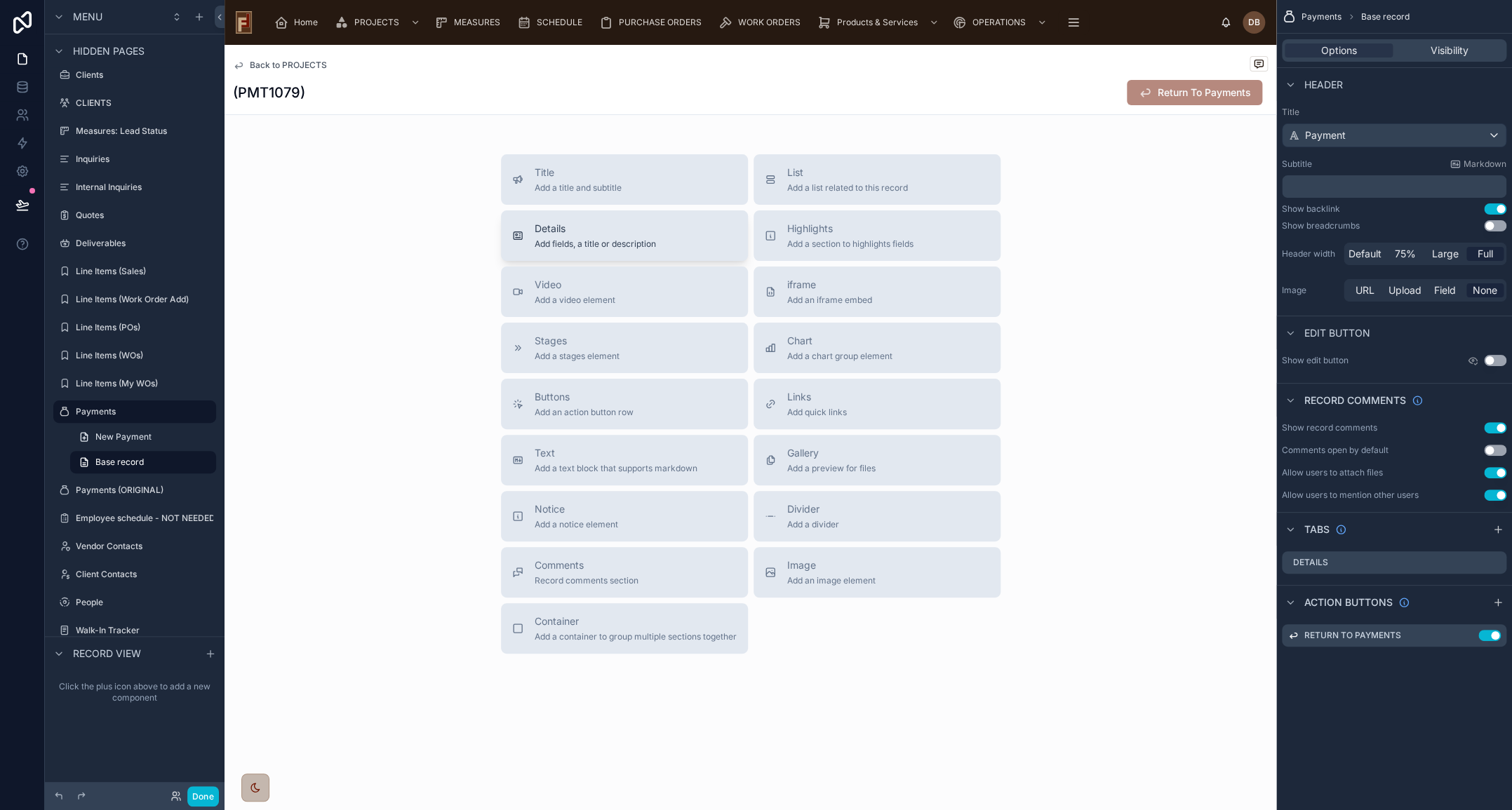
click at [651, 234] on span "Details" at bounding box center [595, 228] width 122 height 14
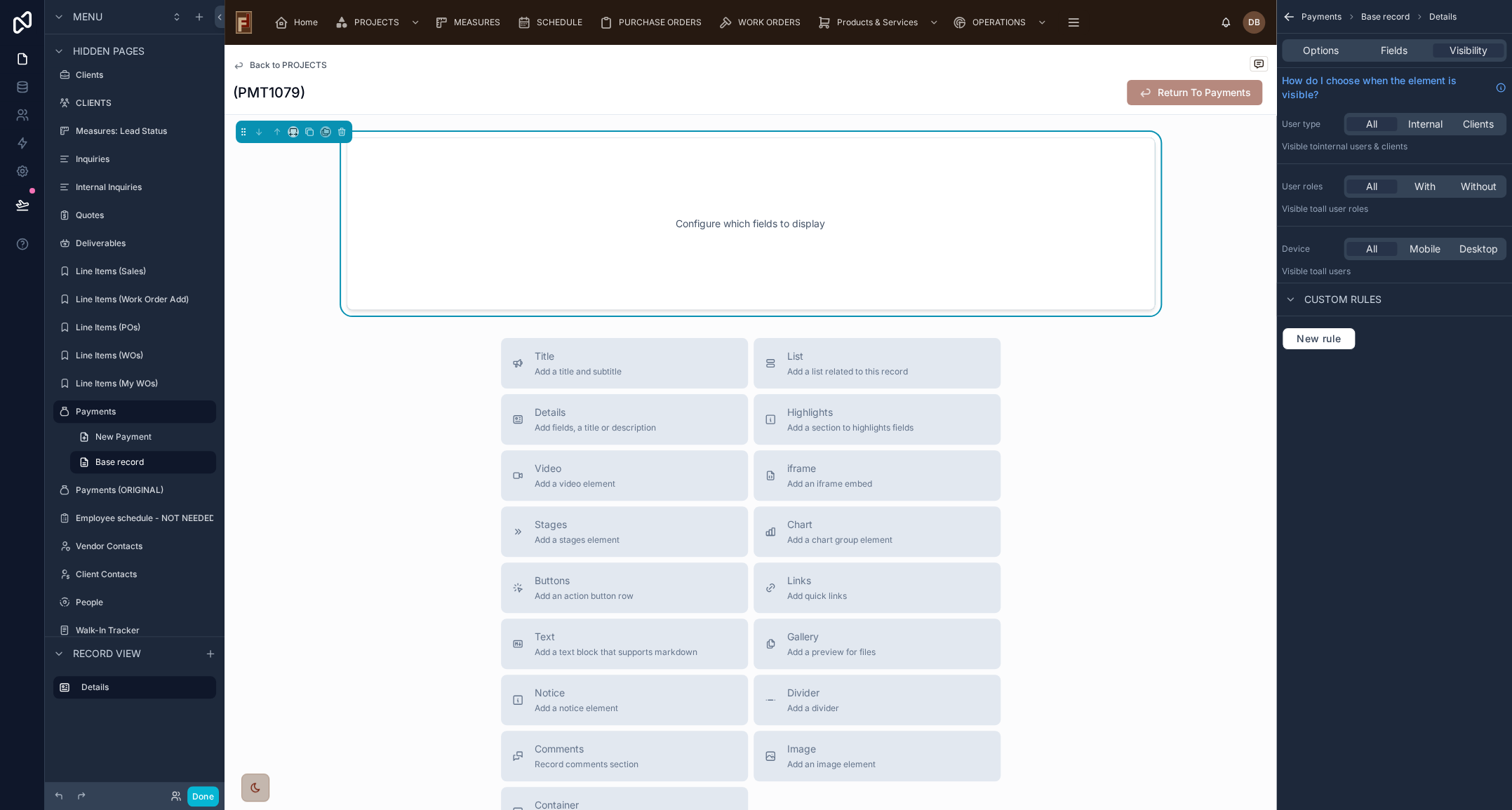
click at [907, 221] on div "Configure which fields to display" at bounding box center [751, 224] width 761 height 127
click at [1391, 53] on span "Fields" at bounding box center [1394, 50] width 27 height 14
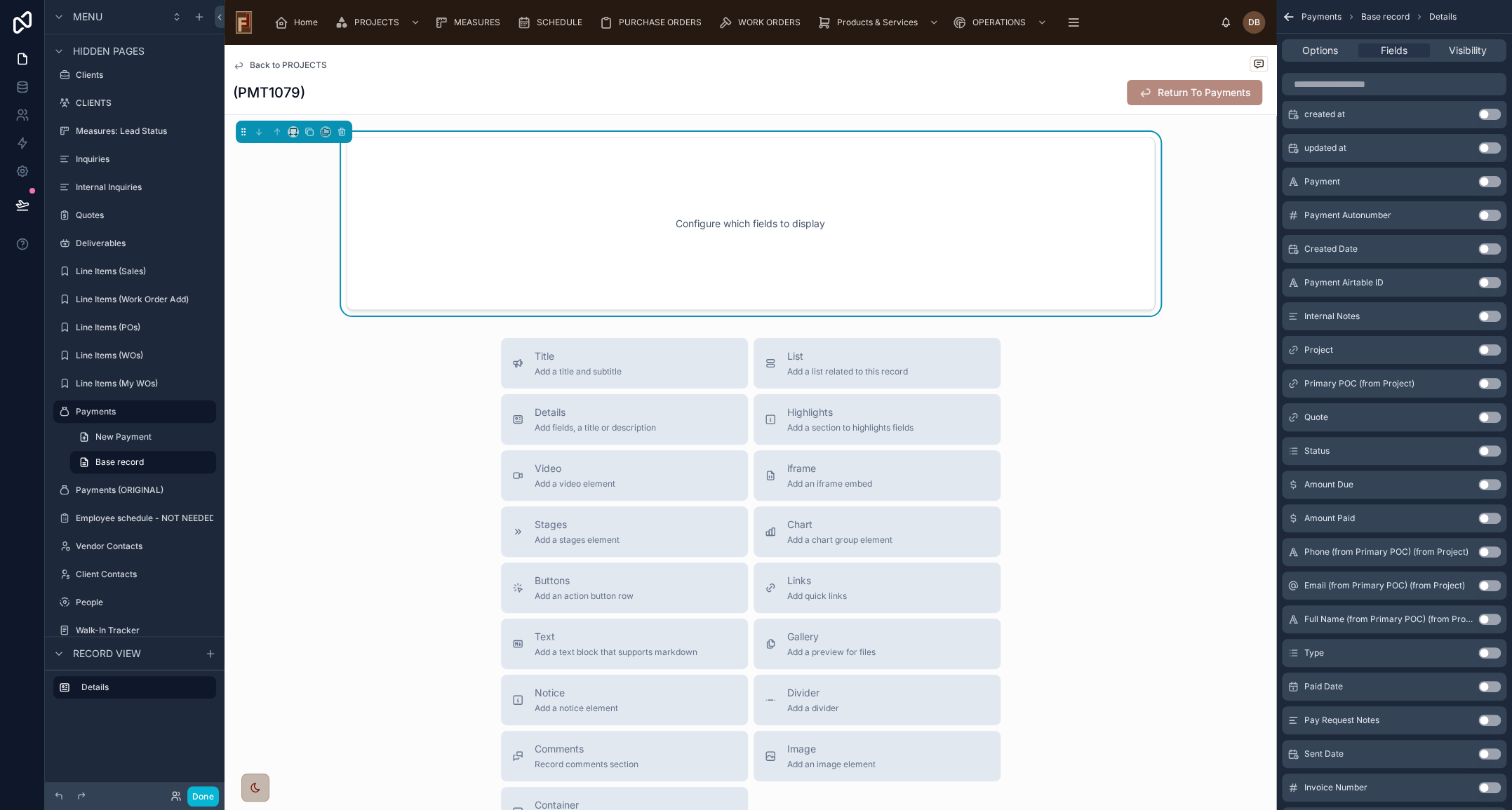
scroll to position [63, 0]
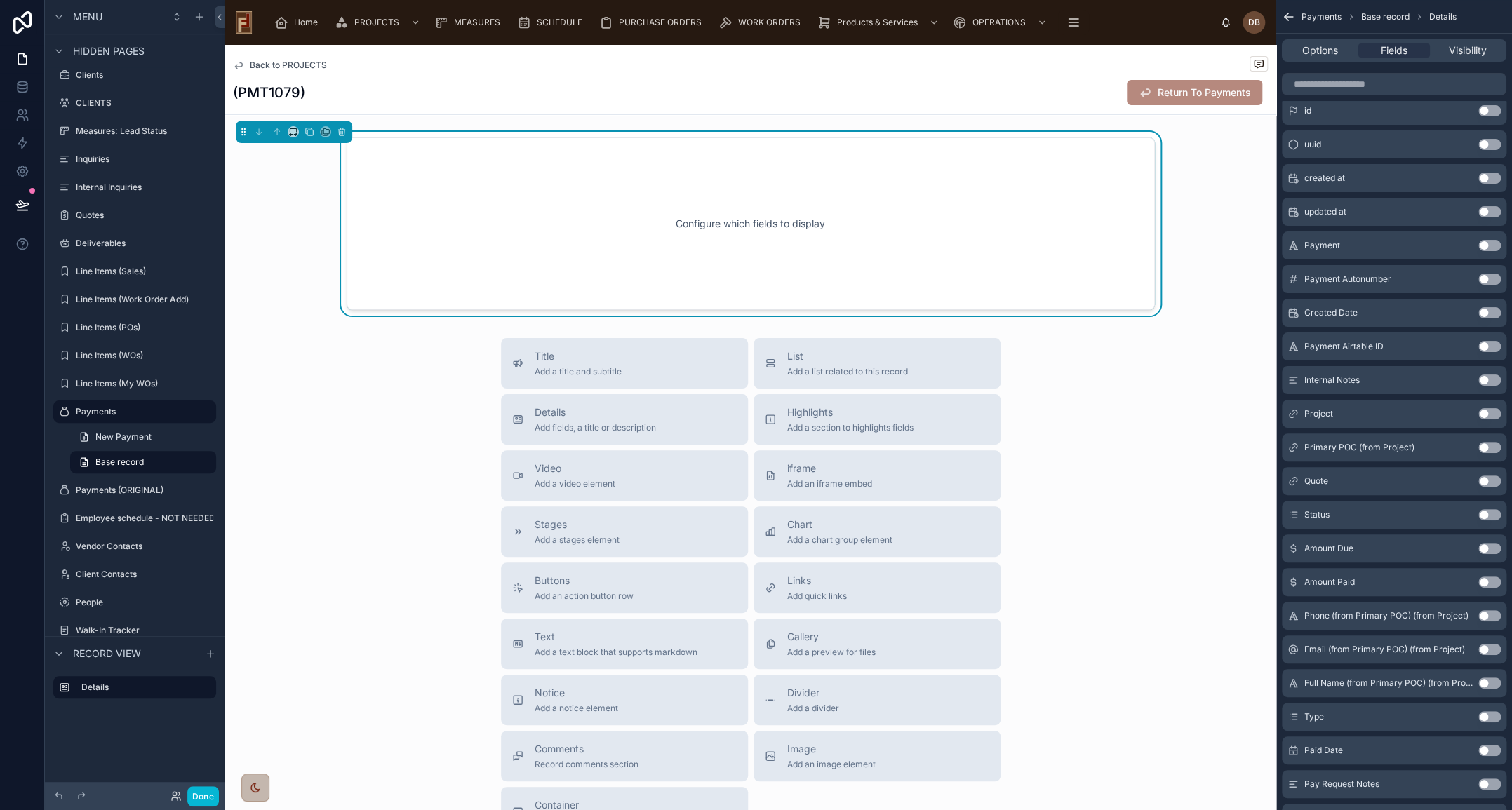
click at [1487, 745] on button "Use setting" at bounding box center [1489, 750] width 23 height 11
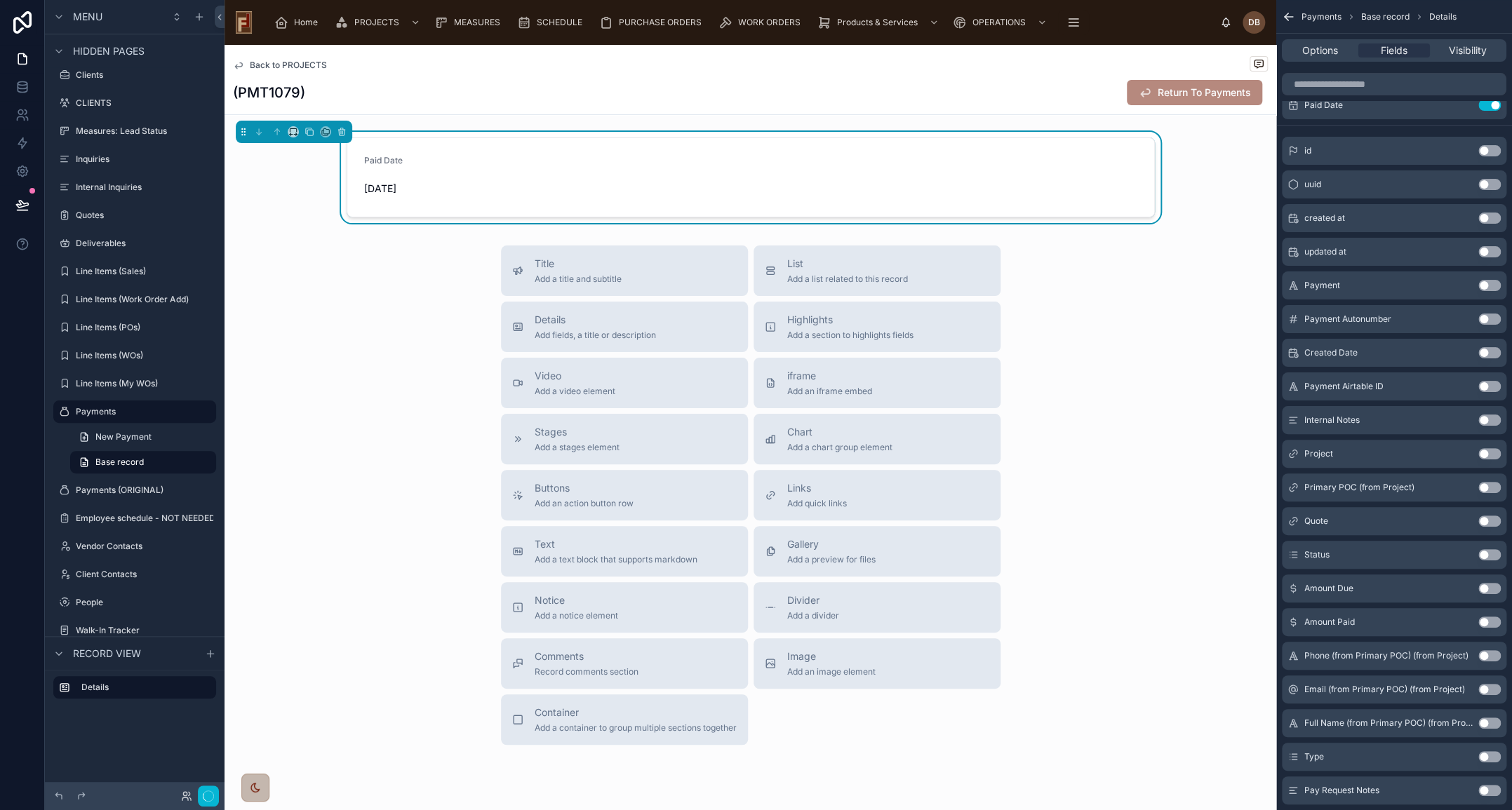
click at [1487, 754] on button "Use setting" at bounding box center [1489, 756] width 23 height 11
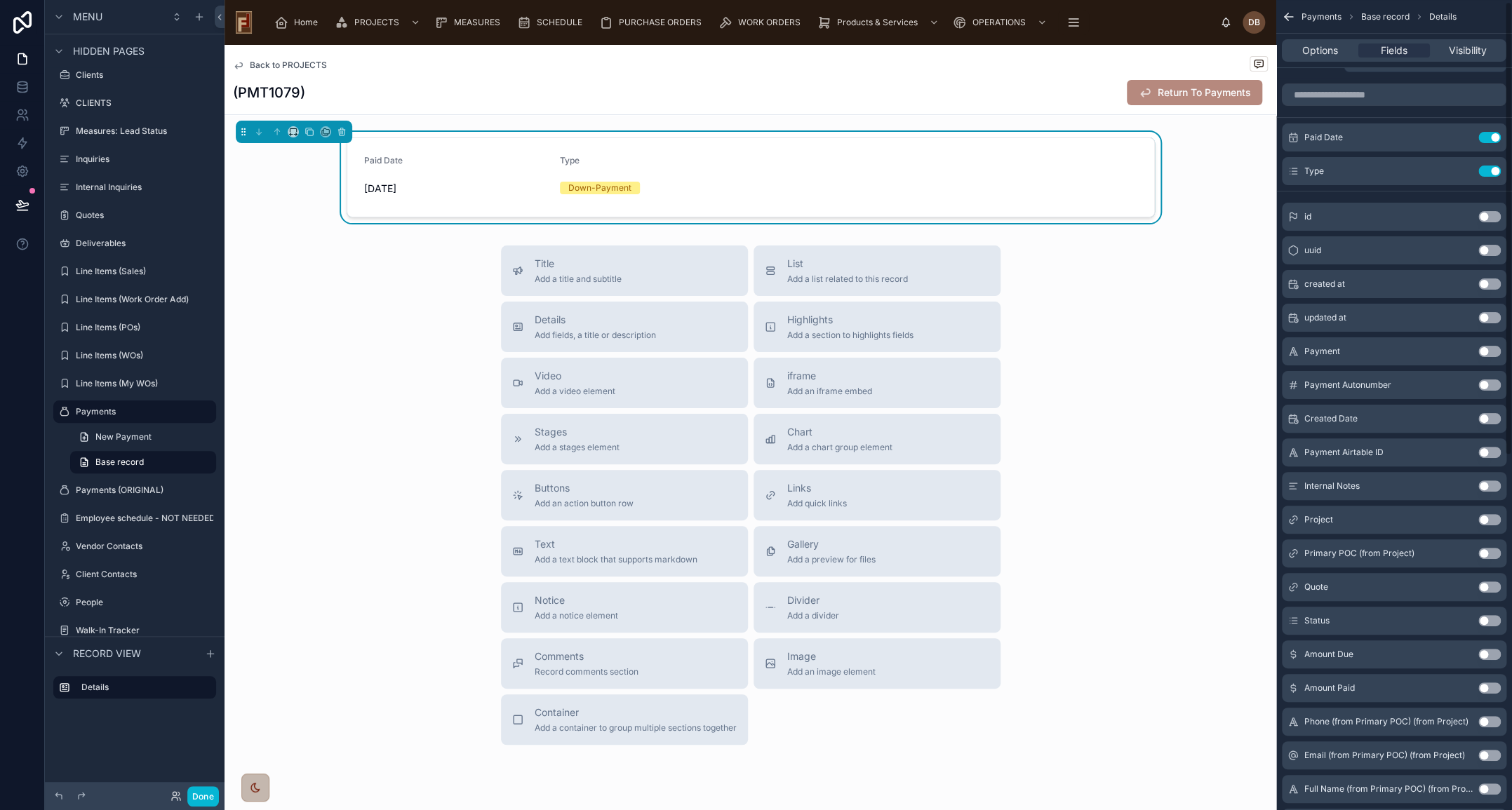
scroll to position [0, 0]
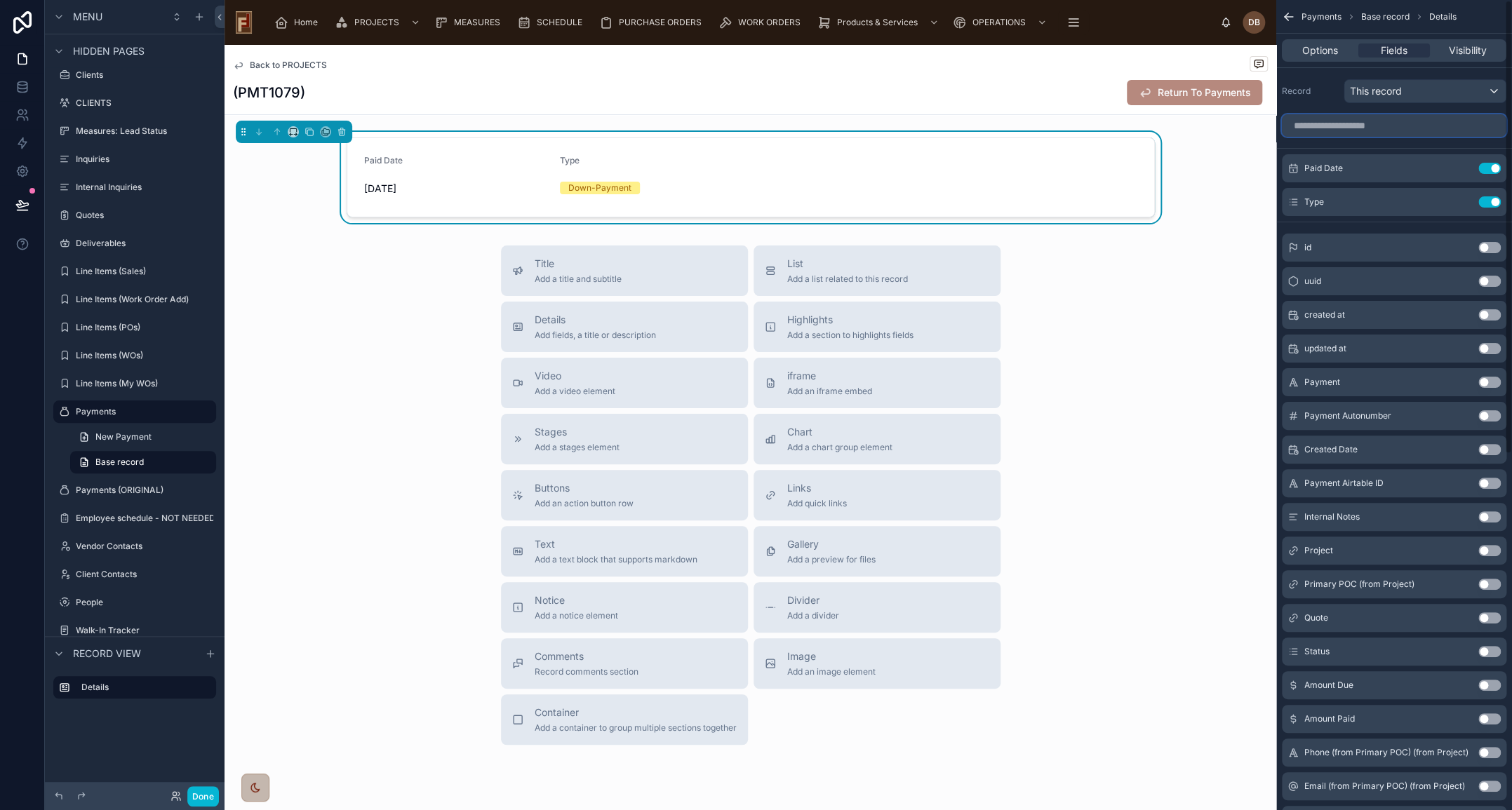
click at [1340, 127] on input "scrollable content" at bounding box center [1394, 125] width 225 height 23
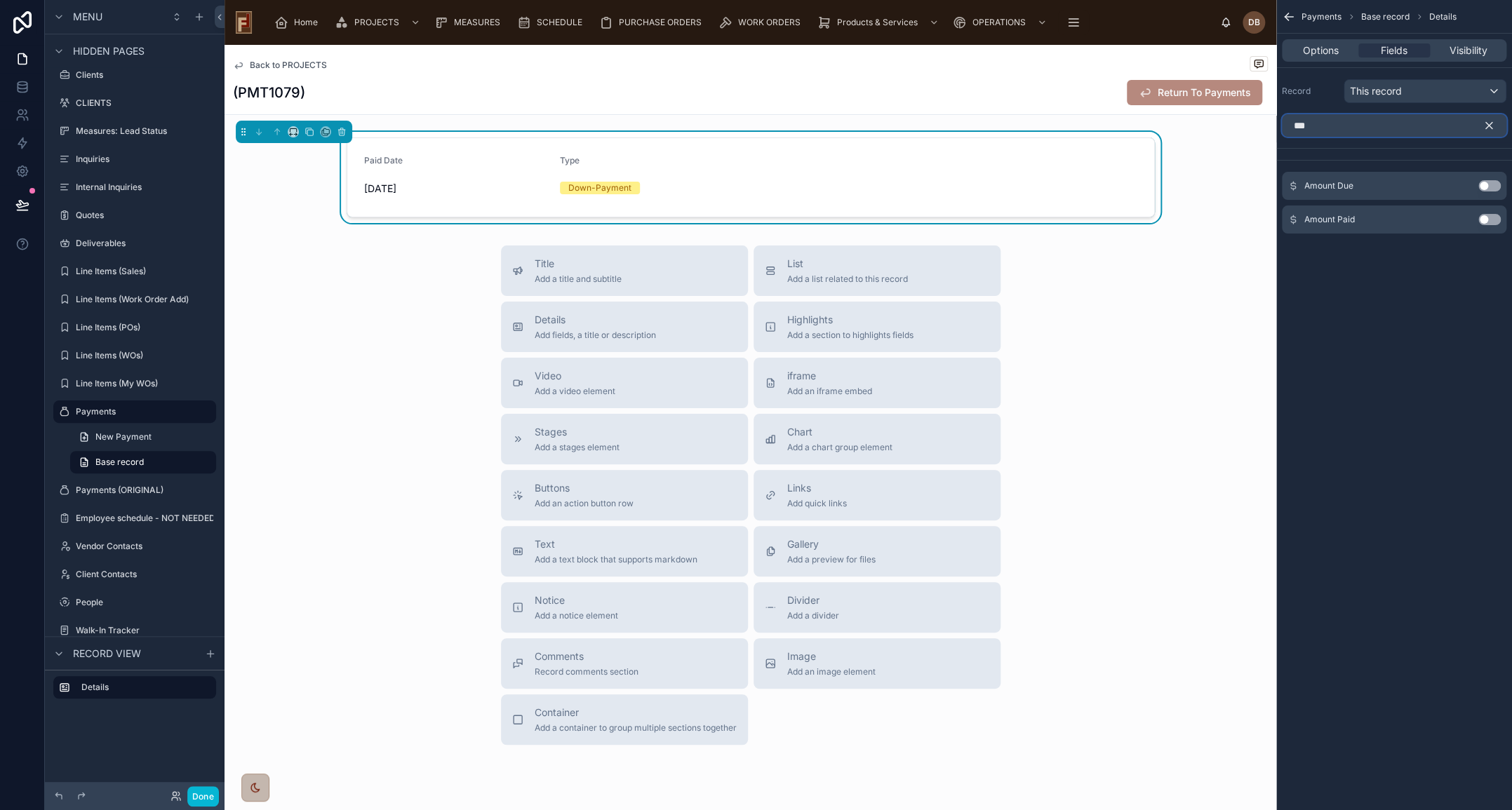
type input "***"
click at [1487, 217] on button "Use setting" at bounding box center [1489, 219] width 23 height 11
click at [1461, 165] on icon "scrollable content" at bounding box center [1463, 167] width 6 height 6
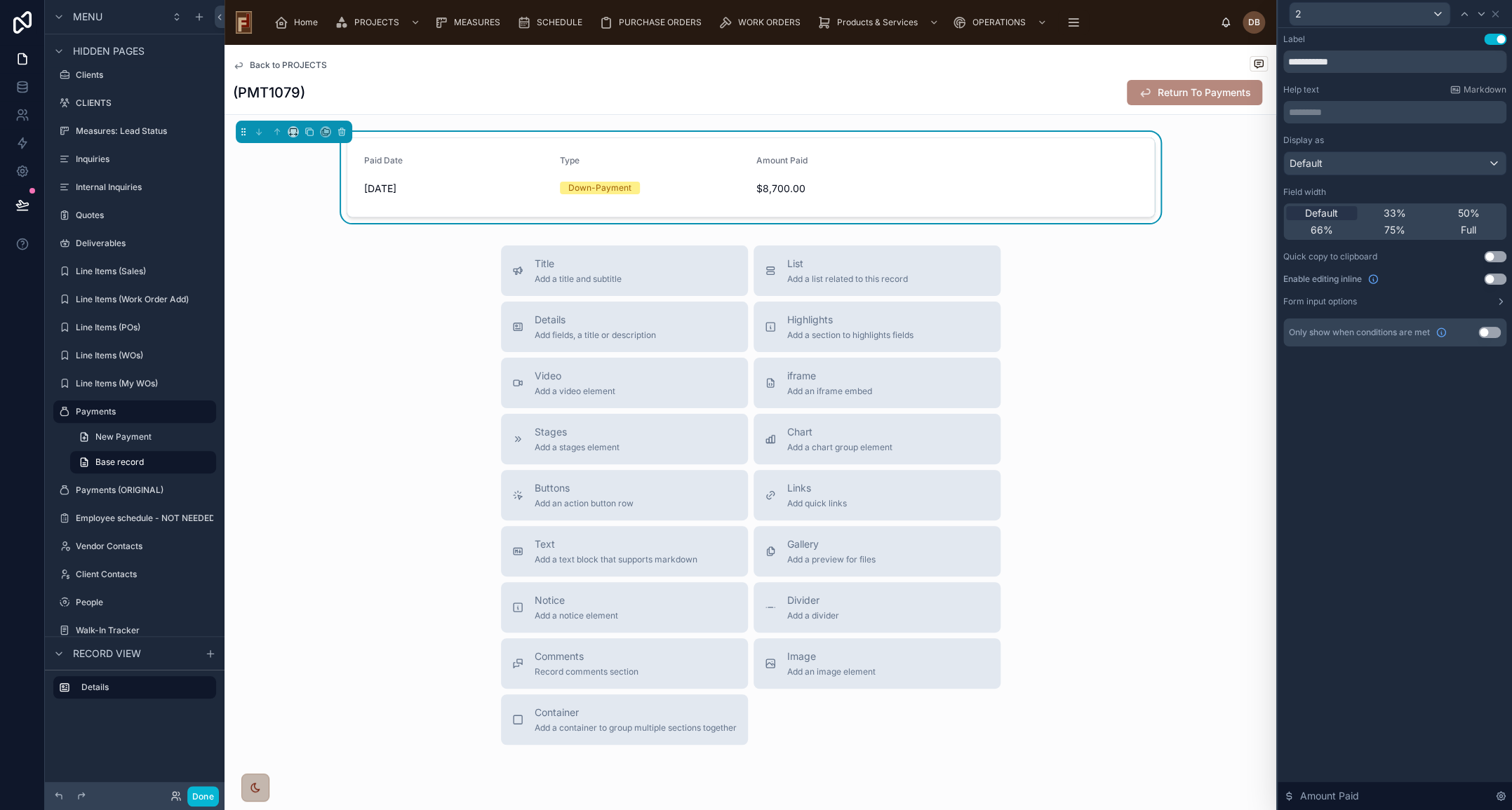
click at [1492, 277] on button "Use setting" at bounding box center [1494, 278] width 23 height 11
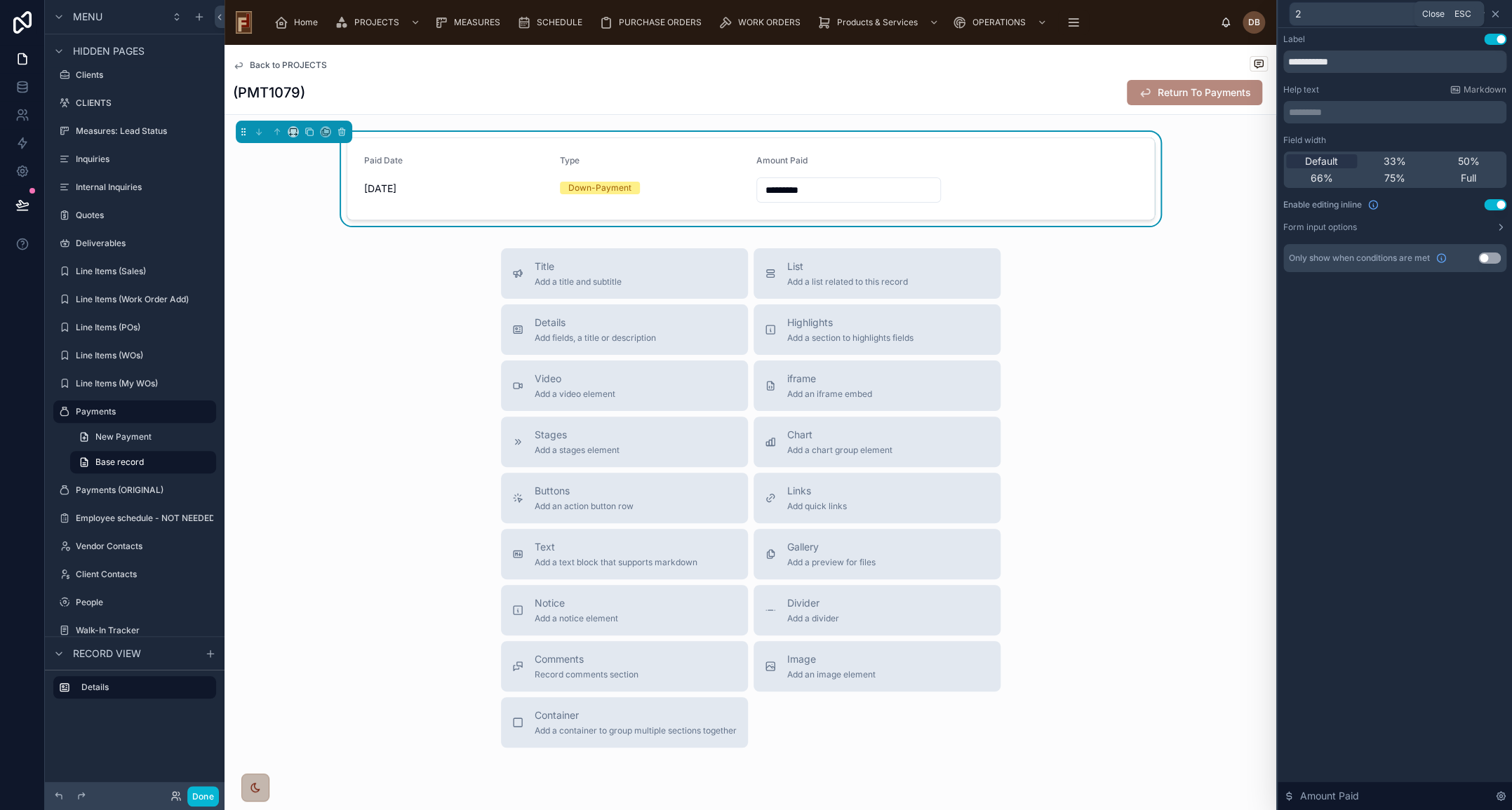
click at [1494, 10] on icon at bounding box center [1494, 13] width 11 height 11
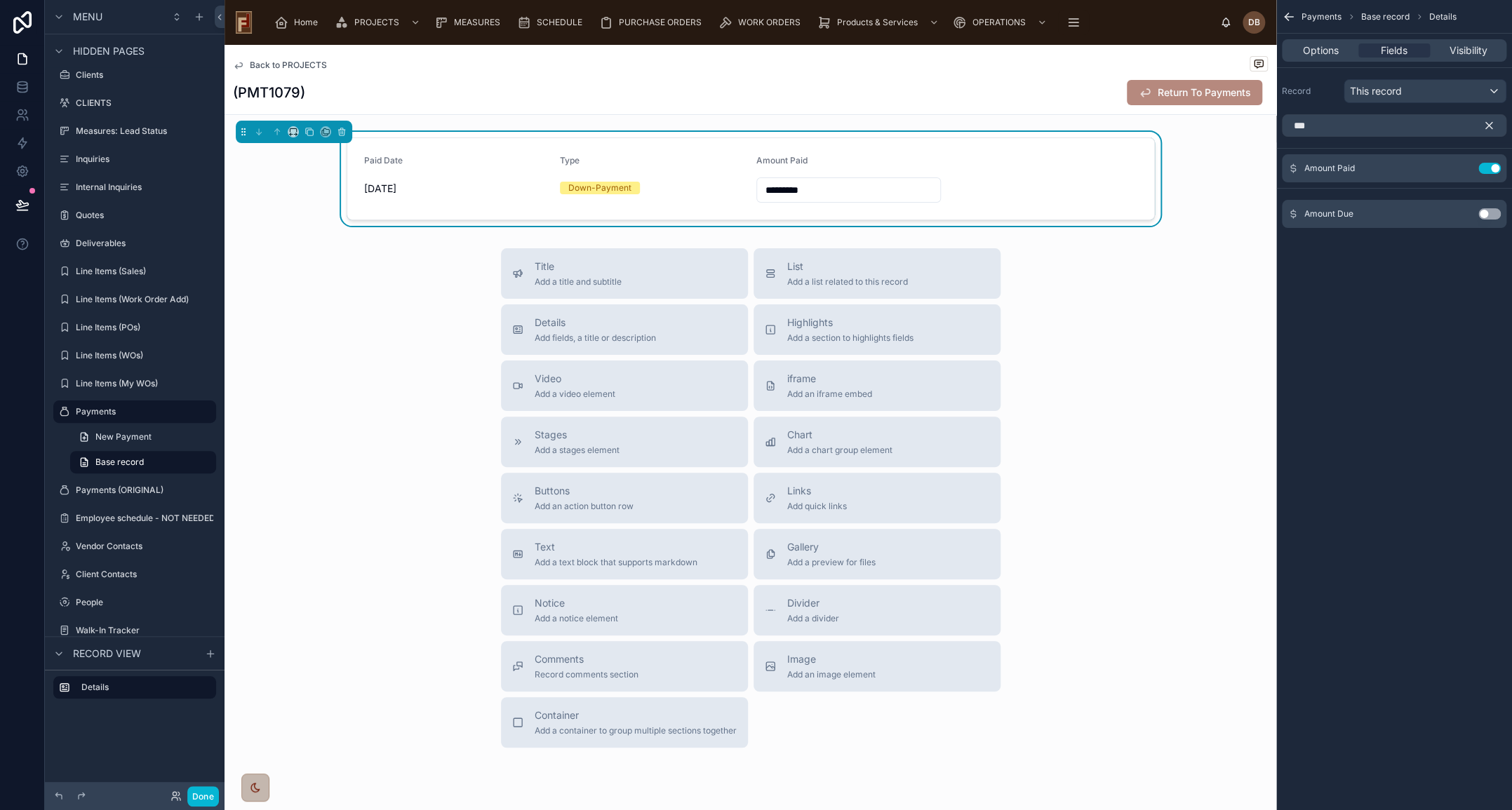
click at [1490, 122] on icon "scrollable content" at bounding box center [1489, 126] width 7 height 7
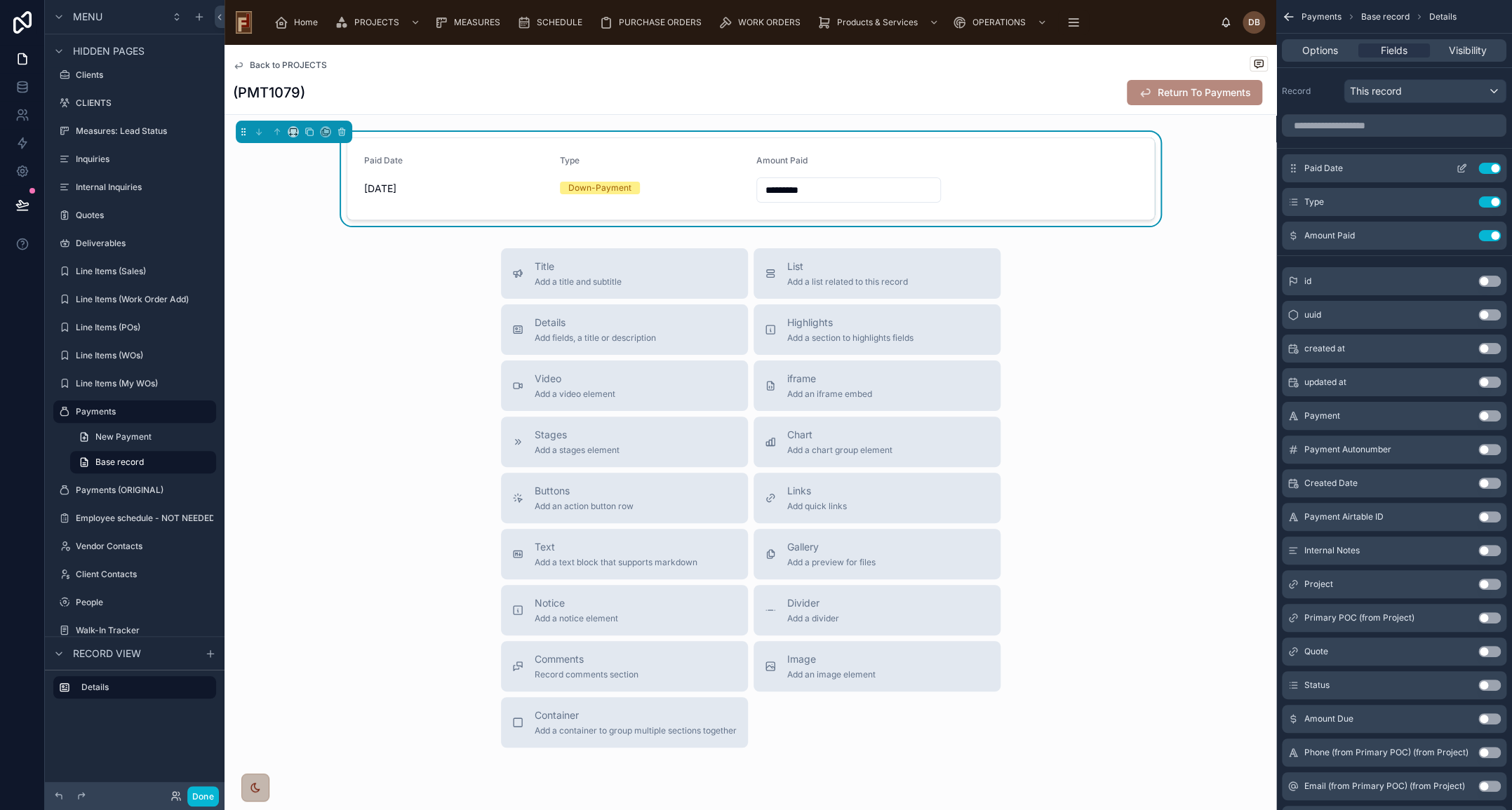
click at [1461, 164] on icon "scrollable content" at bounding box center [1461, 168] width 11 height 11
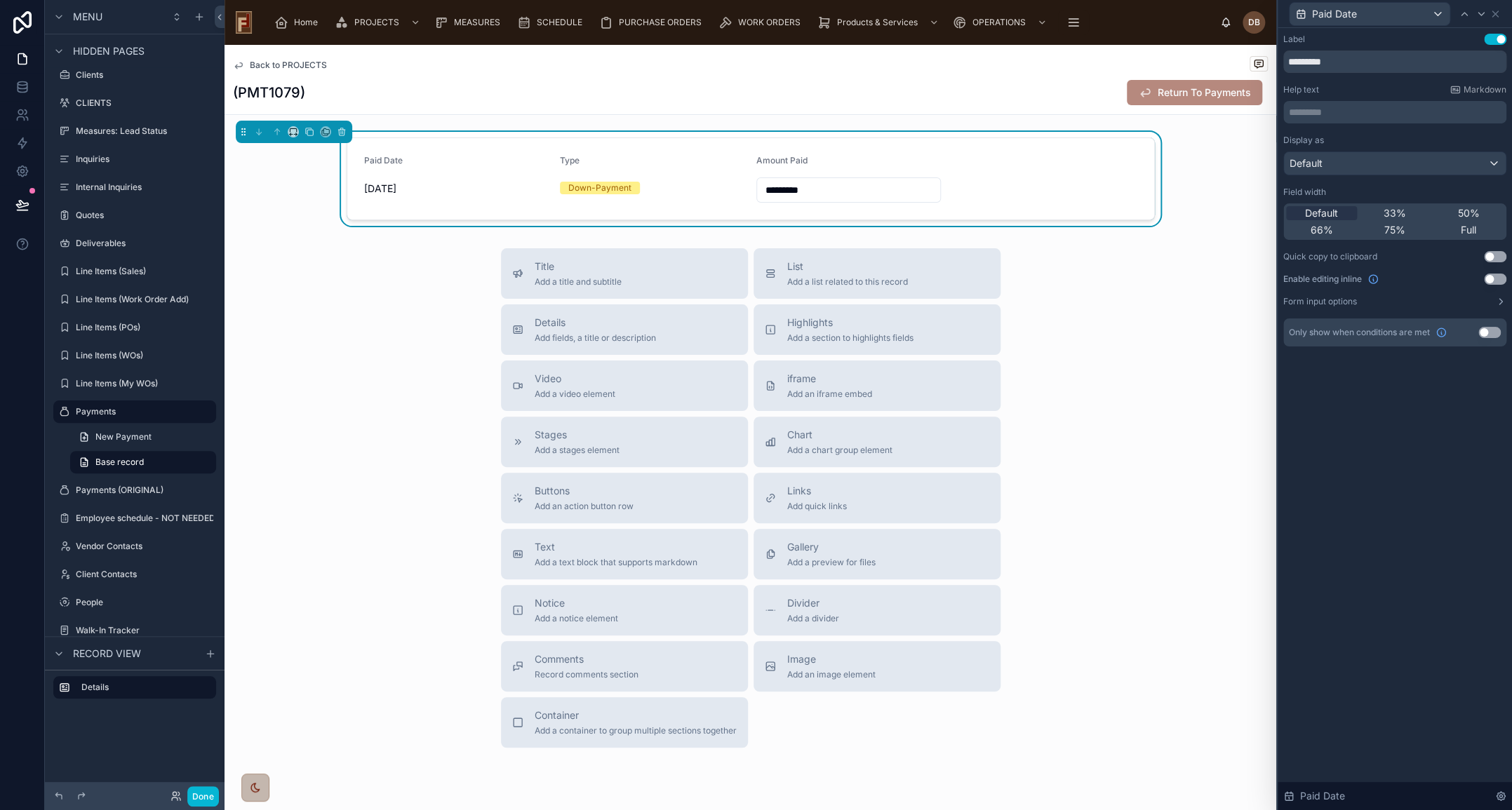
click at [1492, 277] on button "Use setting" at bounding box center [1494, 278] width 23 height 11
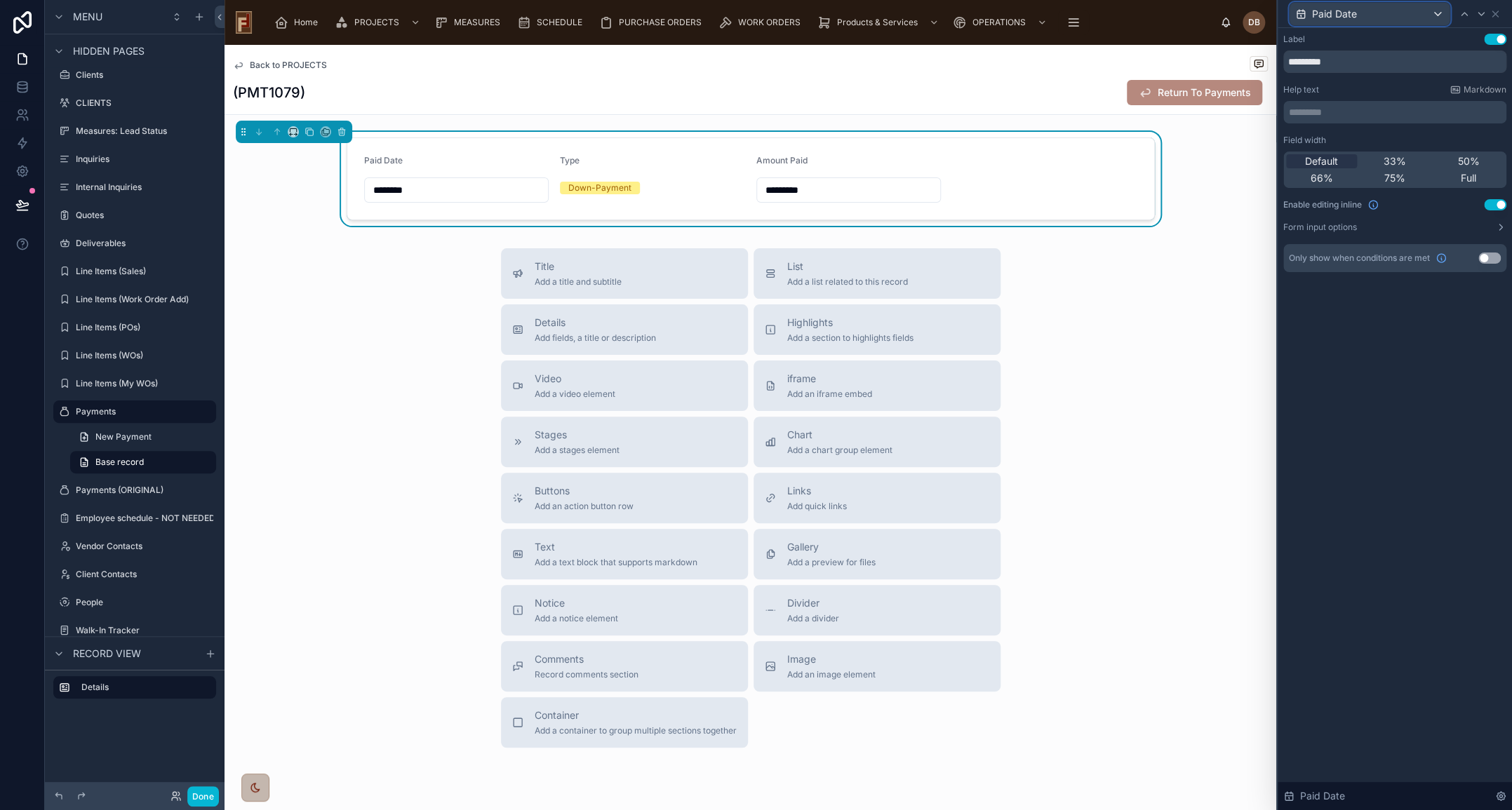
click at [1426, 13] on div "Paid Date" at bounding box center [1369, 13] width 160 height 23
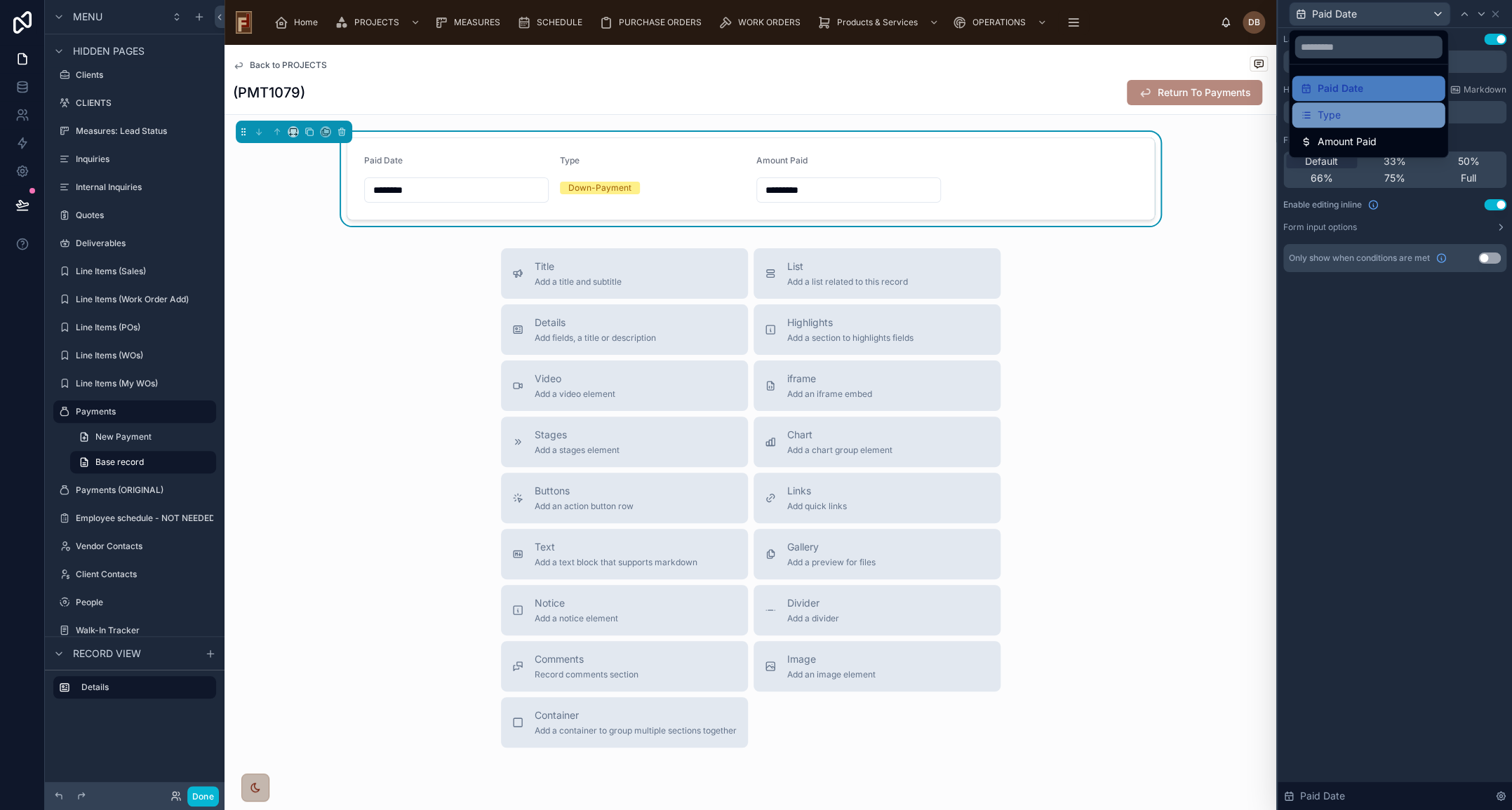
click at [1350, 116] on div "Type" at bounding box center [1368, 115] width 136 height 17
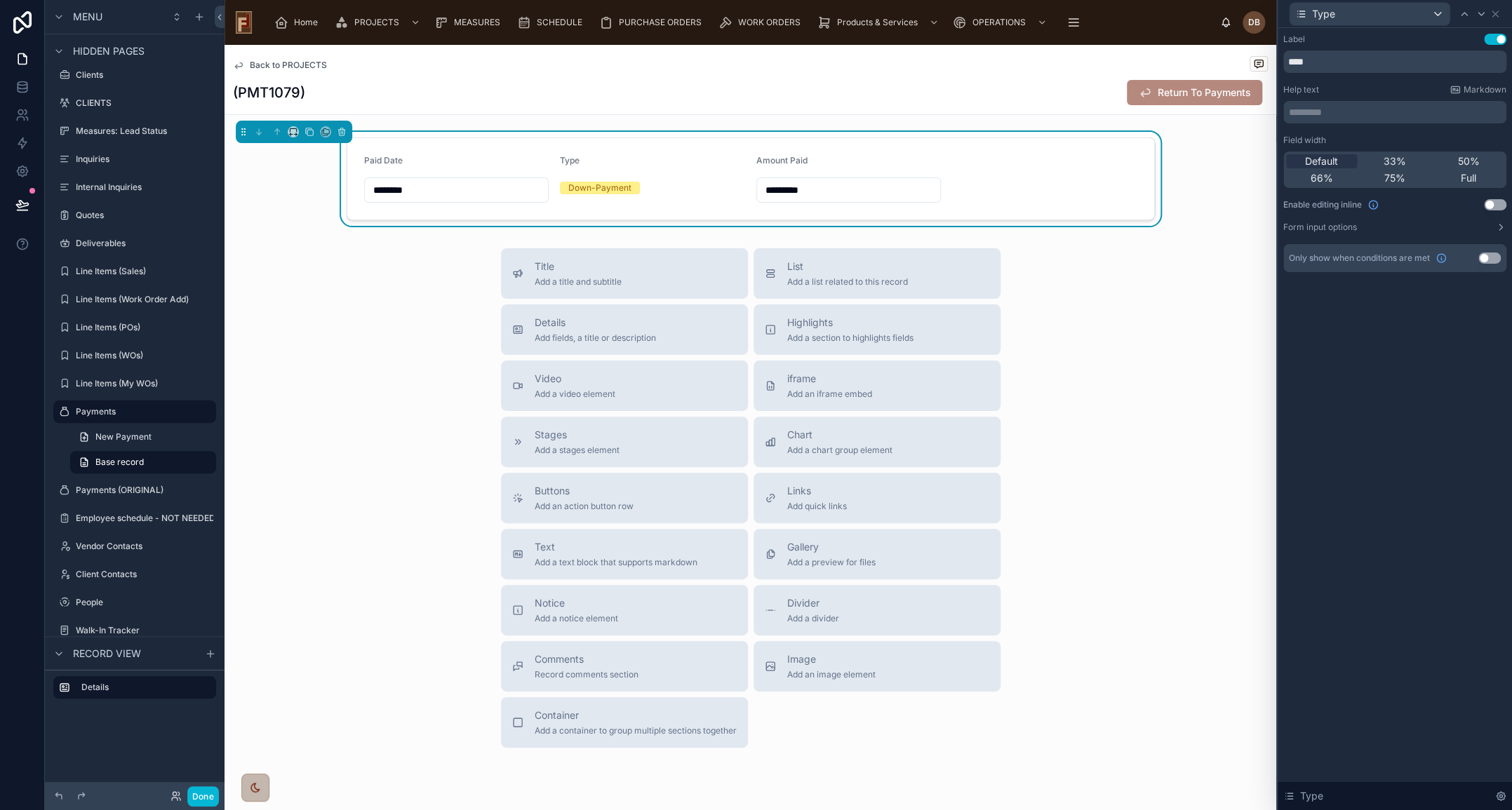
click at [1487, 203] on button "Use setting" at bounding box center [1494, 205] width 23 height 11
click at [1498, 13] on icon at bounding box center [1494, 13] width 11 height 11
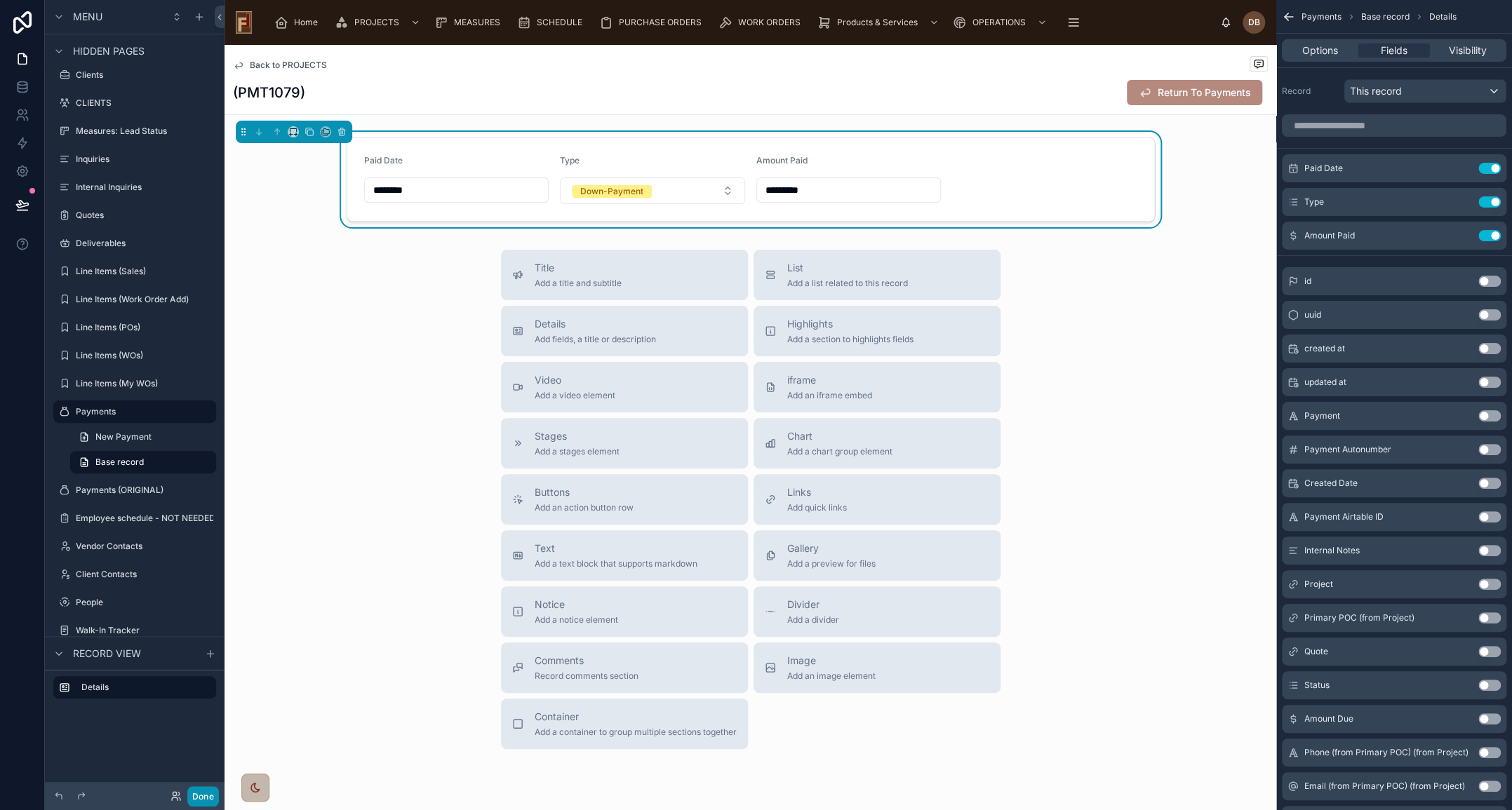
click at [210, 800] on button "Done" at bounding box center [203, 797] width 32 height 20
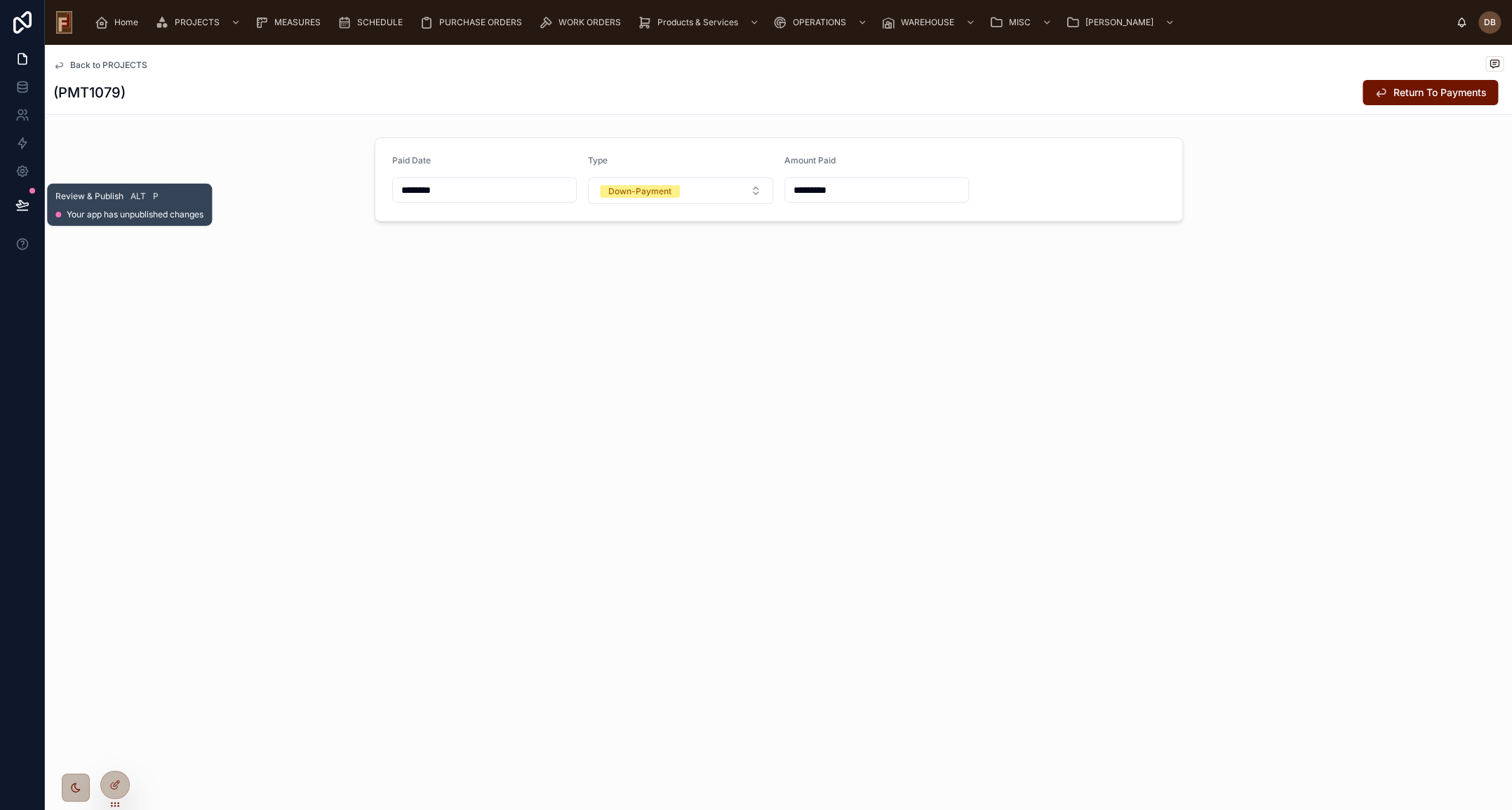
click at [20, 201] on icon at bounding box center [22, 205] width 14 height 14
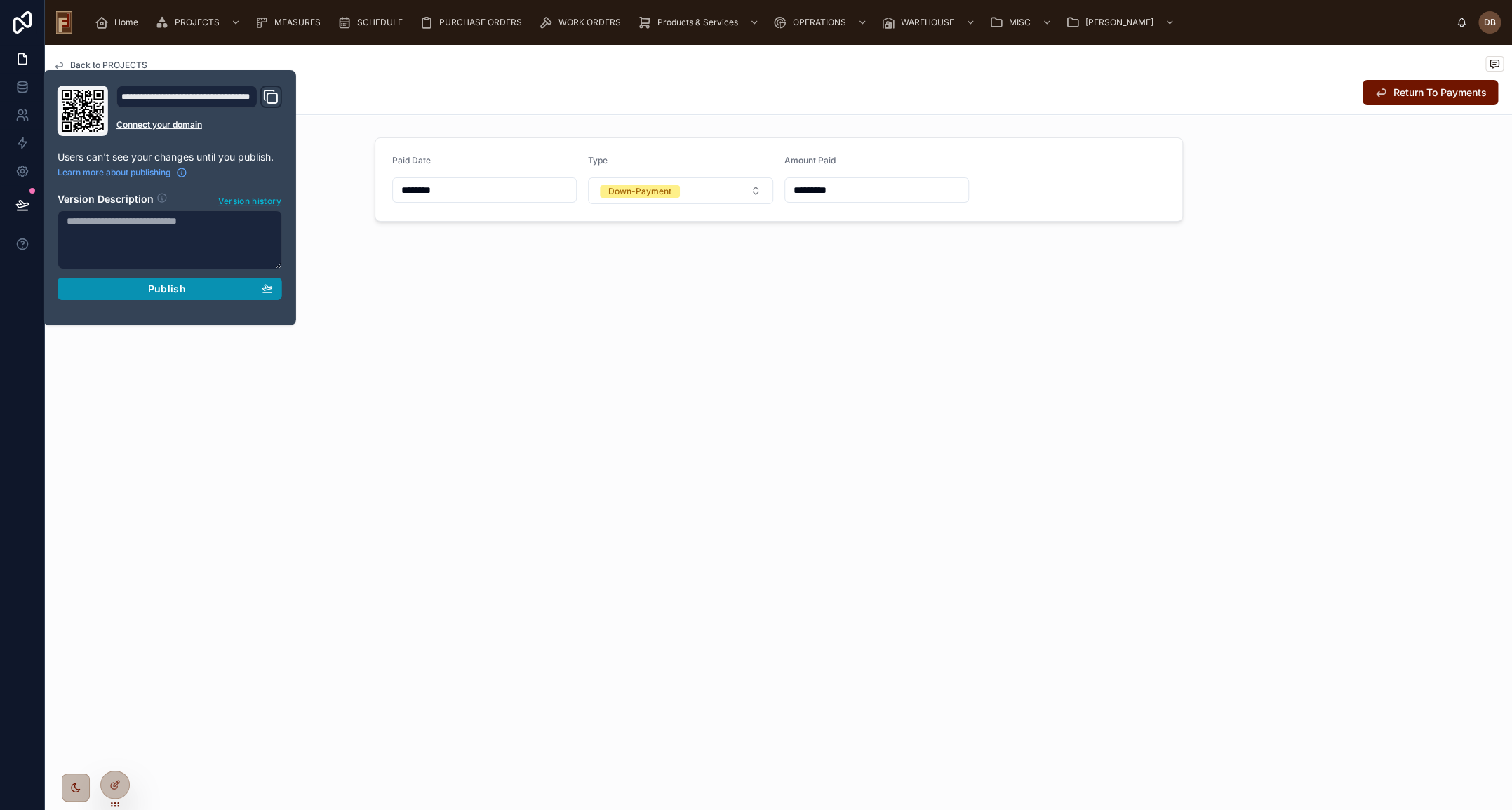
click at [157, 283] on span "Publish" at bounding box center [167, 288] width 38 height 13
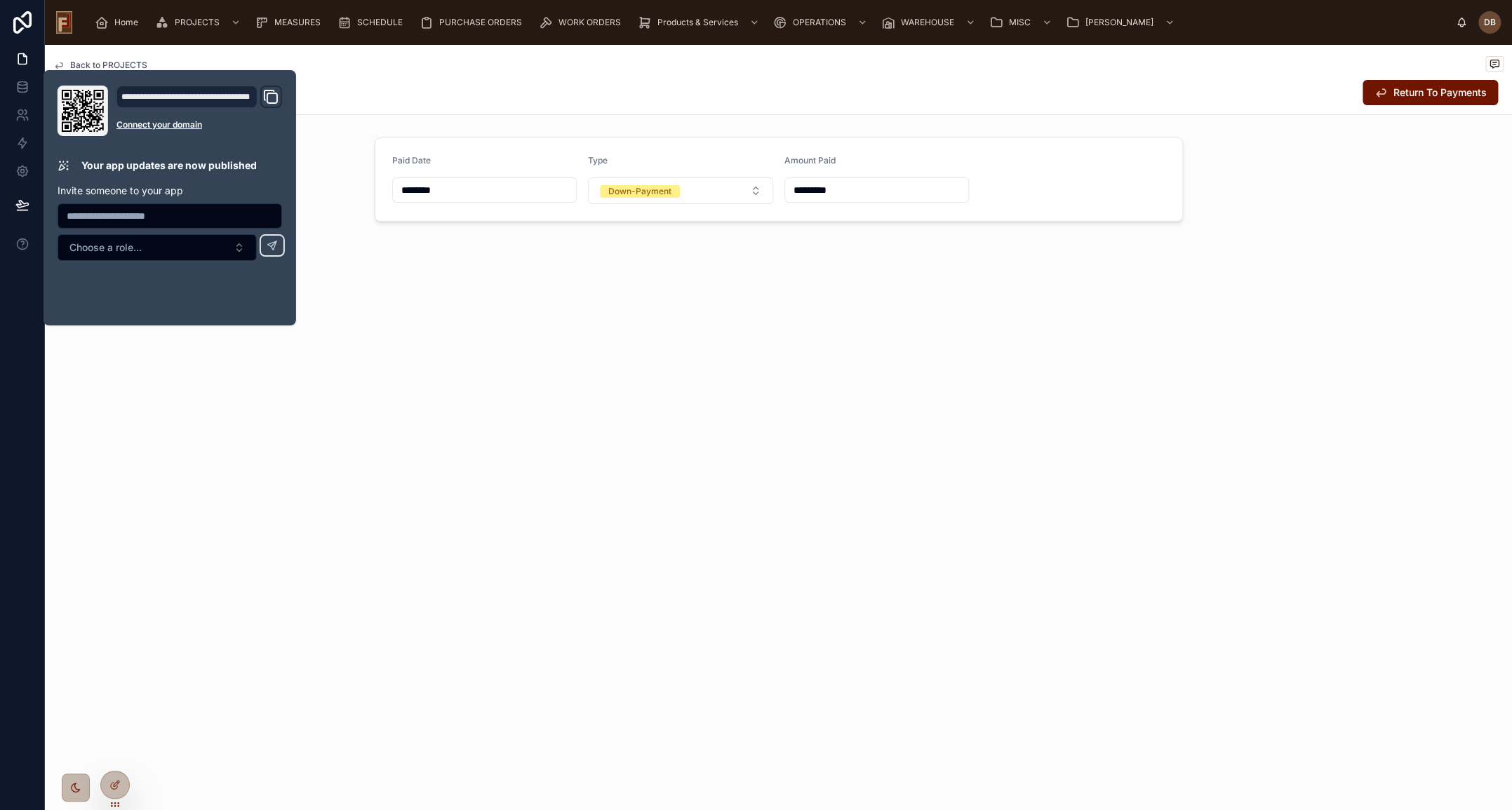
click at [425, 186] on input "********" at bounding box center [484, 190] width 184 height 19
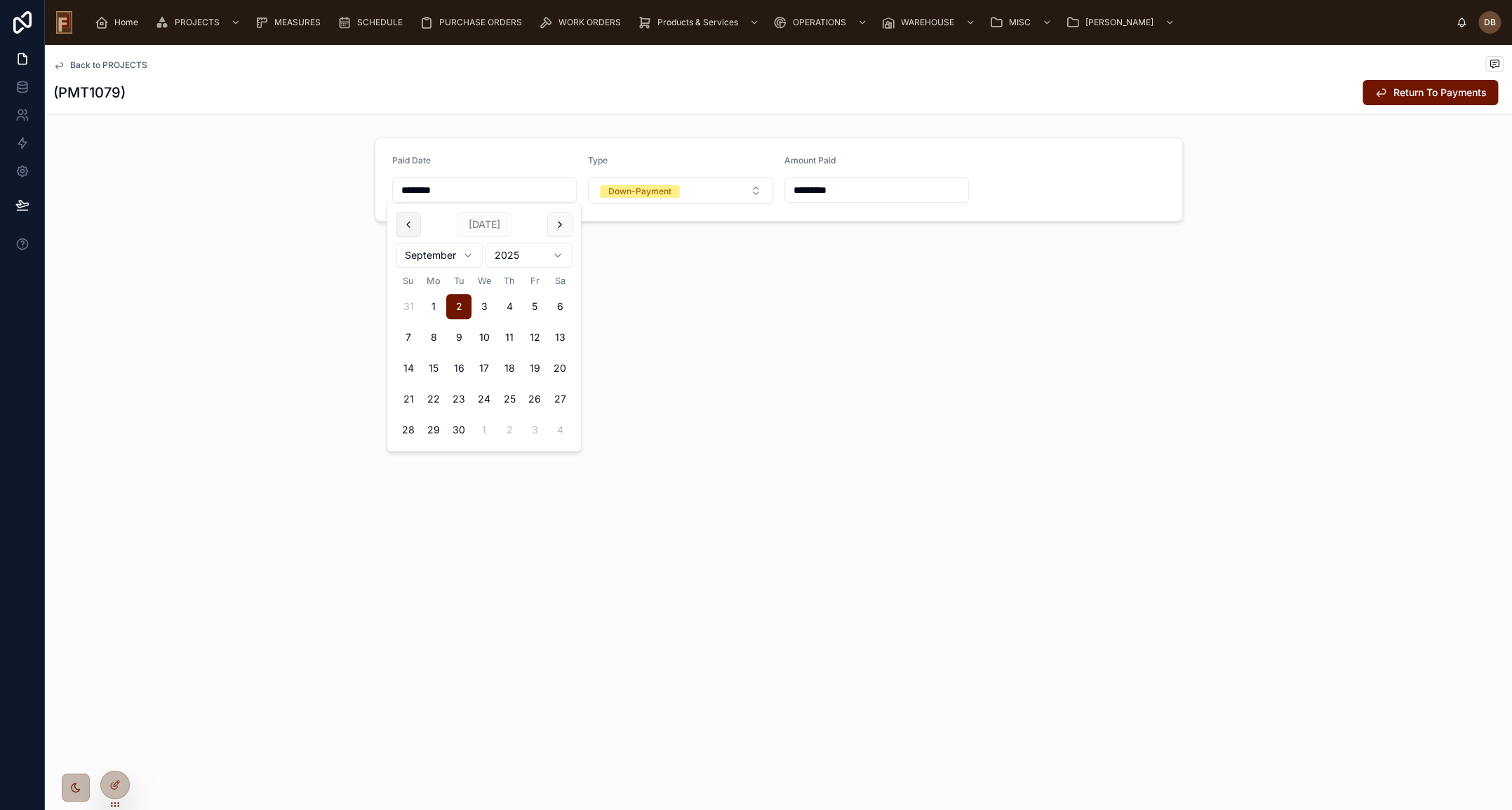
click at [408, 221] on button at bounding box center [408, 225] width 25 height 25
click at [408, 220] on button at bounding box center [408, 225] width 25 height 25
click at [507, 428] on button "31" at bounding box center [509, 430] width 25 height 25
type input "*********"
click at [694, 372] on div "Back to PROJECTS (PMT1079) Return To Payments Paid Date ********* Type Down-Pay…" at bounding box center [778, 428] width 1467 height 766
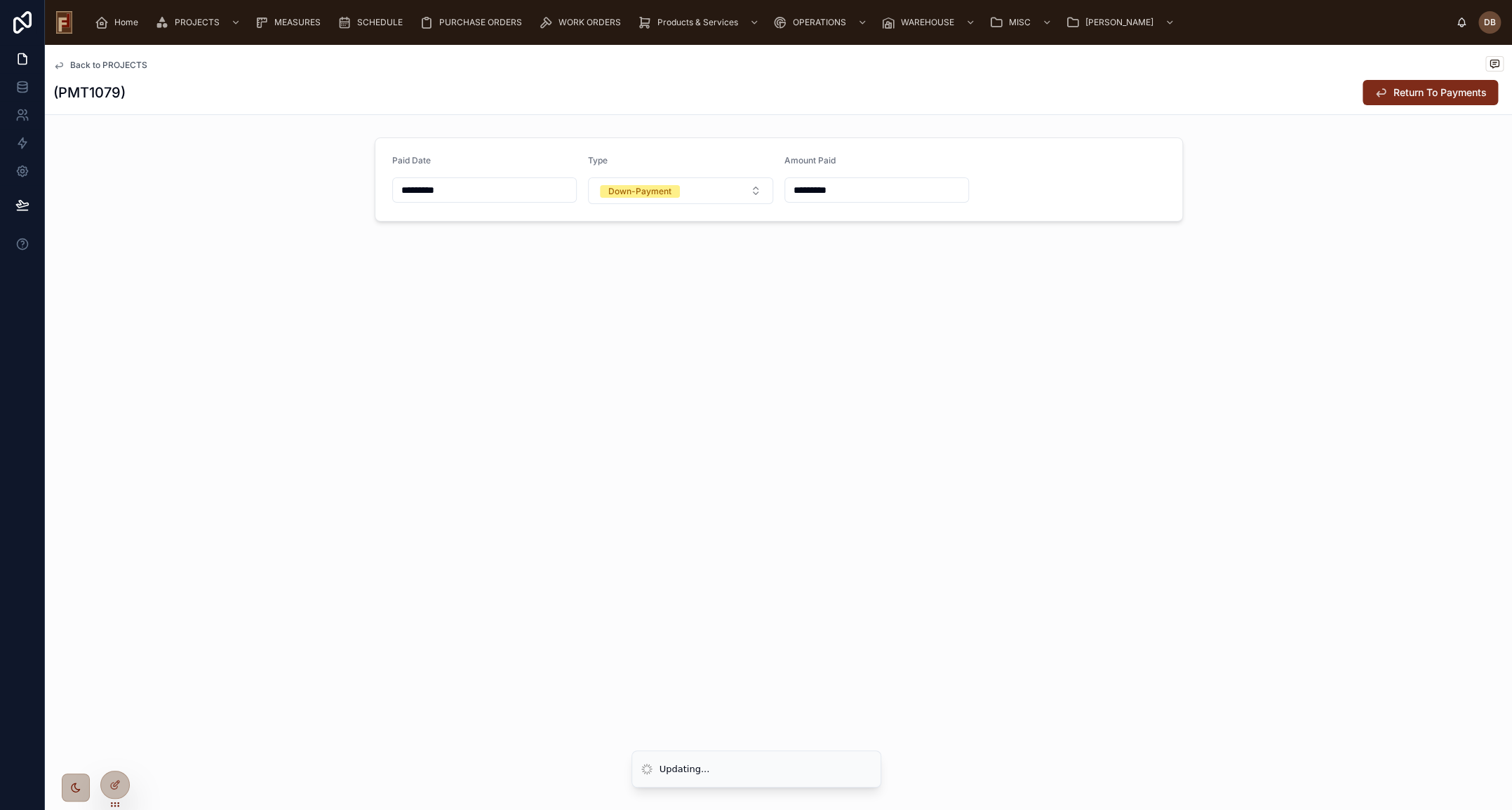
click at [1416, 98] on span "Return To Payments" at bounding box center [1439, 92] width 93 height 14
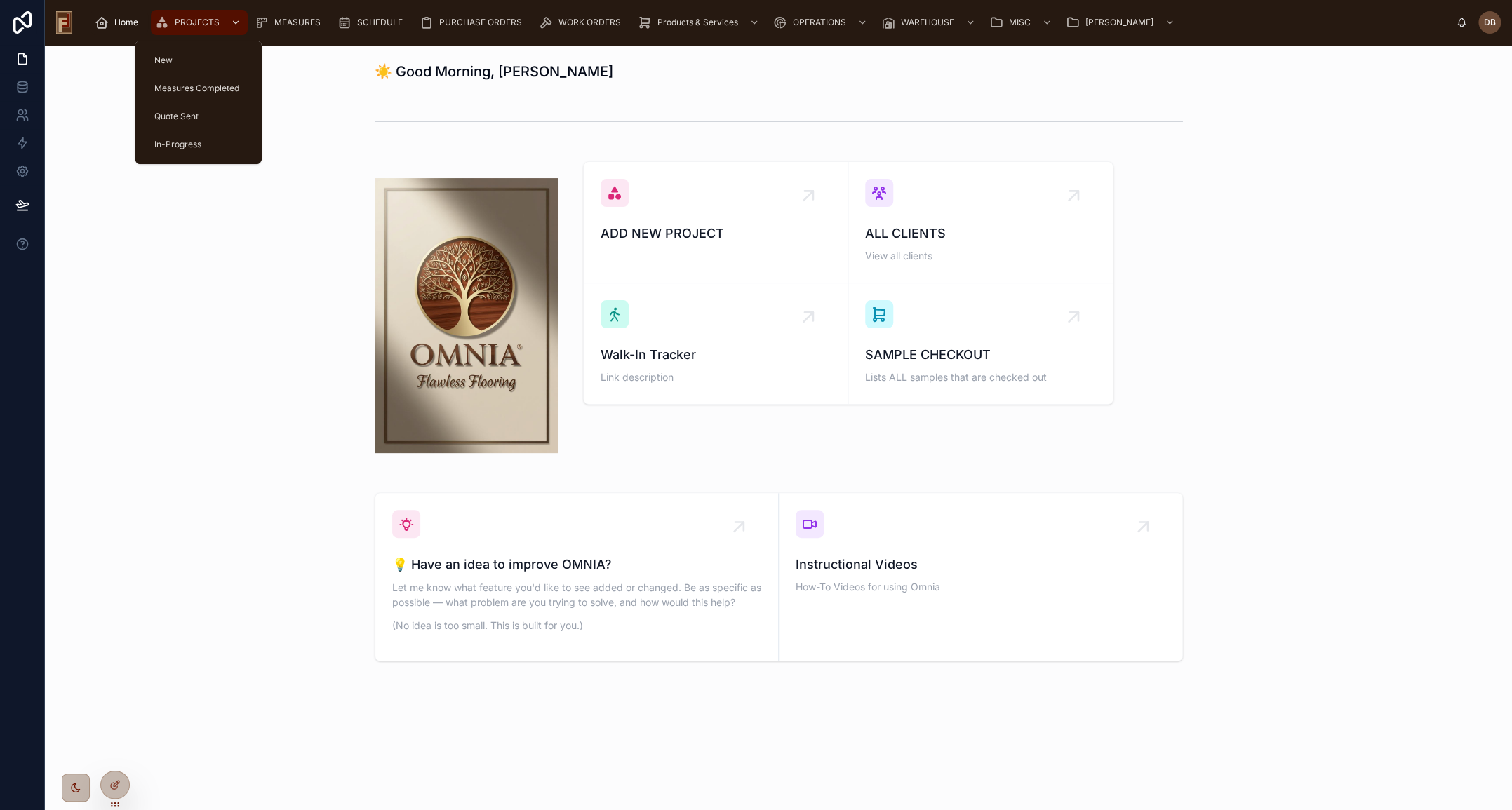
click at [195, 23] on span "PROJECTS" at bounding box center [197, 22] width 45 height 11
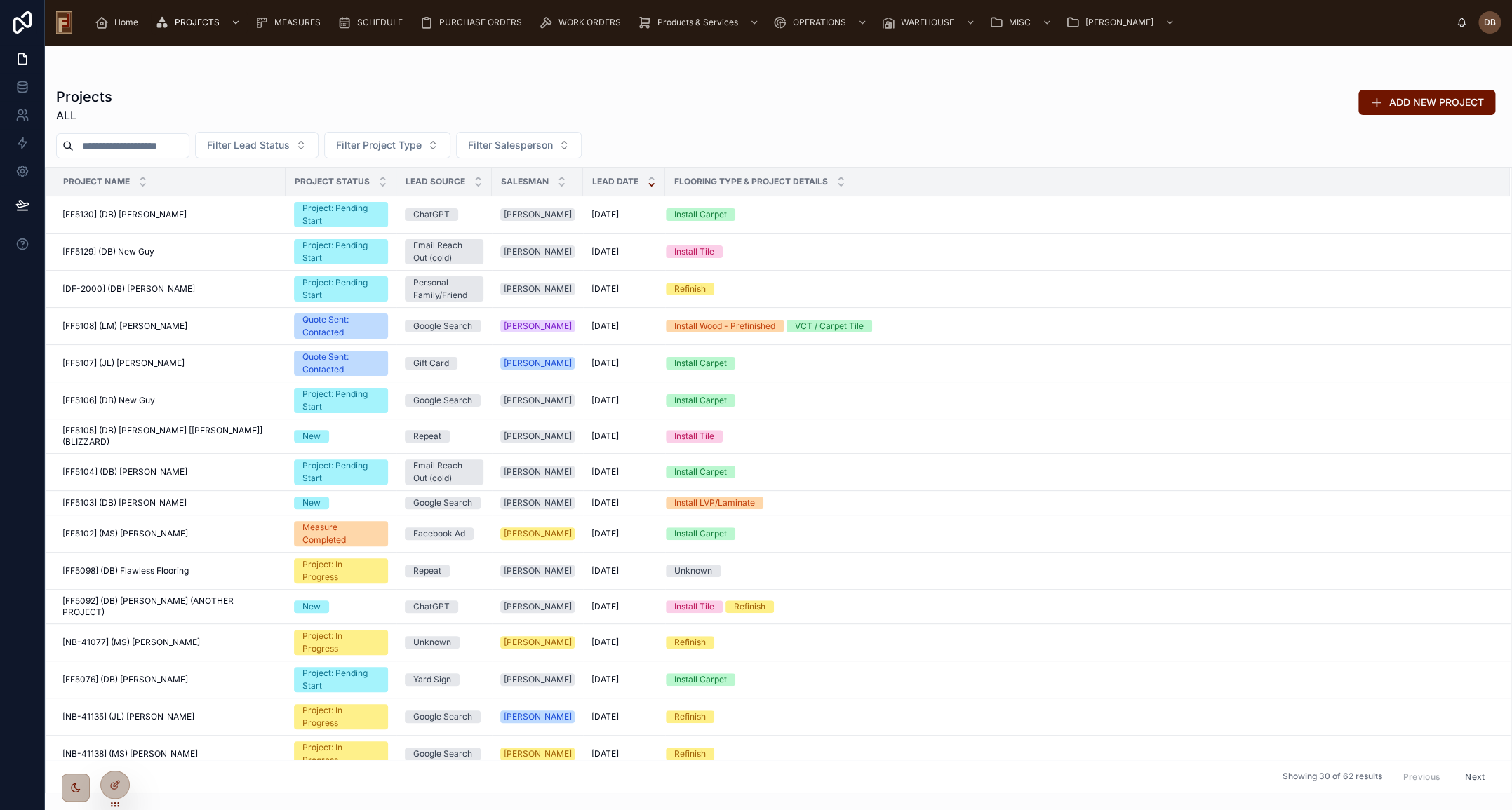
click at [436, 67] on div at bounding box center [778, 72] width 1444 height 11
click at [114, 780] on icon at bounding box center [114, 784] width 11 height 11
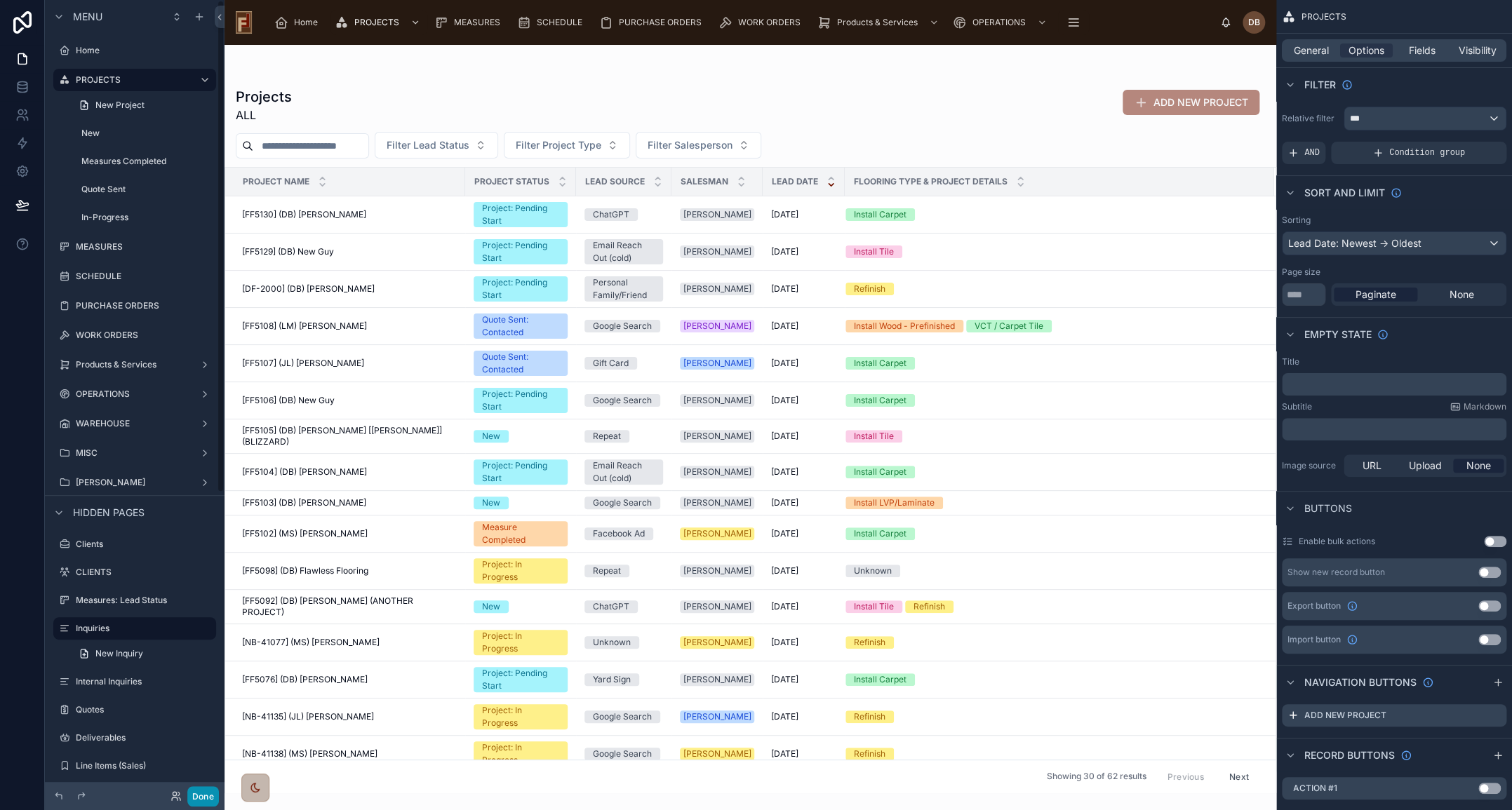
click at [201, 793] on button "Done" at bounding box center [203, 797] width 32 height 20
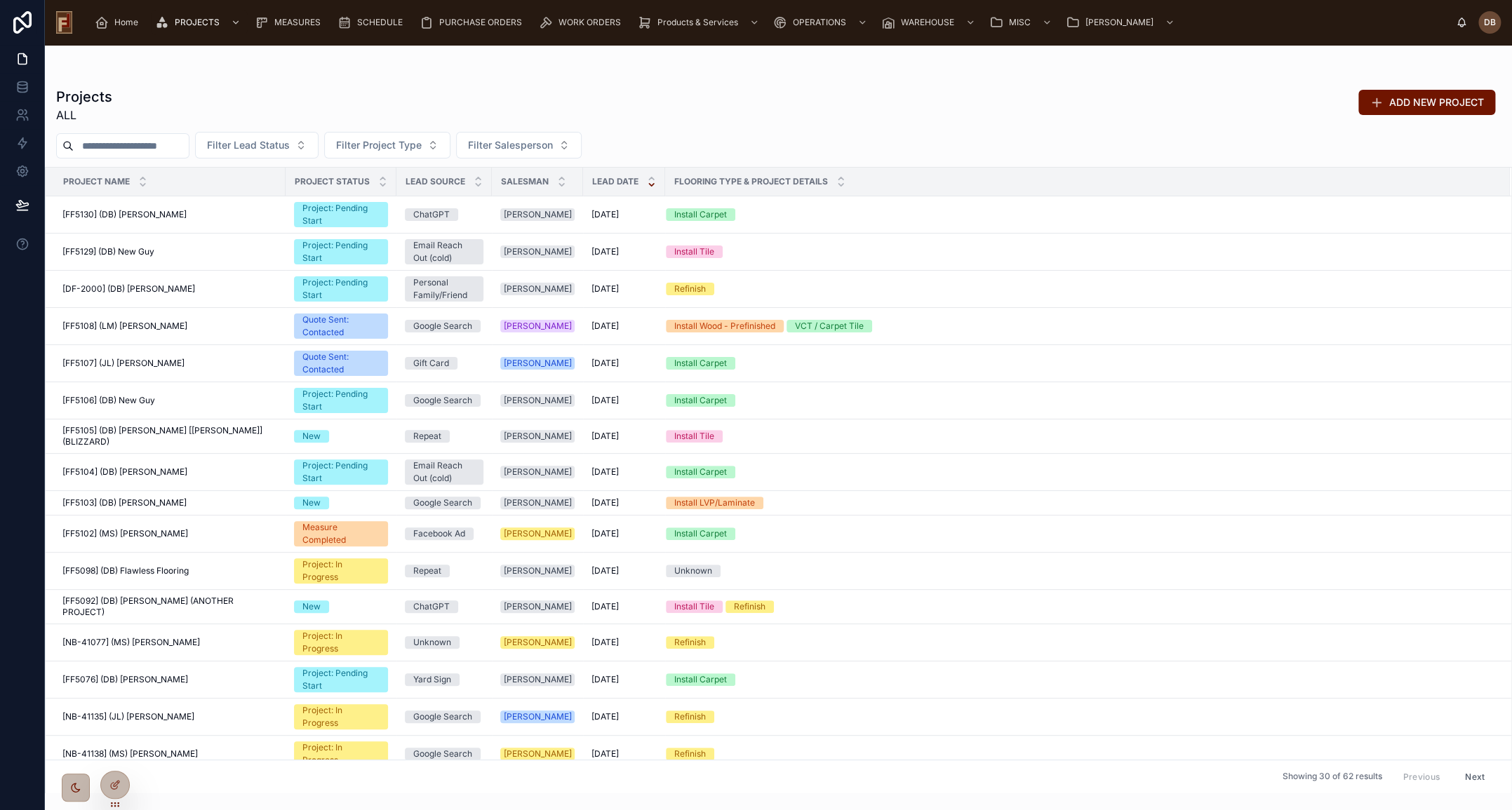
click at [174, 143] on input "text" at bounding box center [131, 145] width 115 height 19
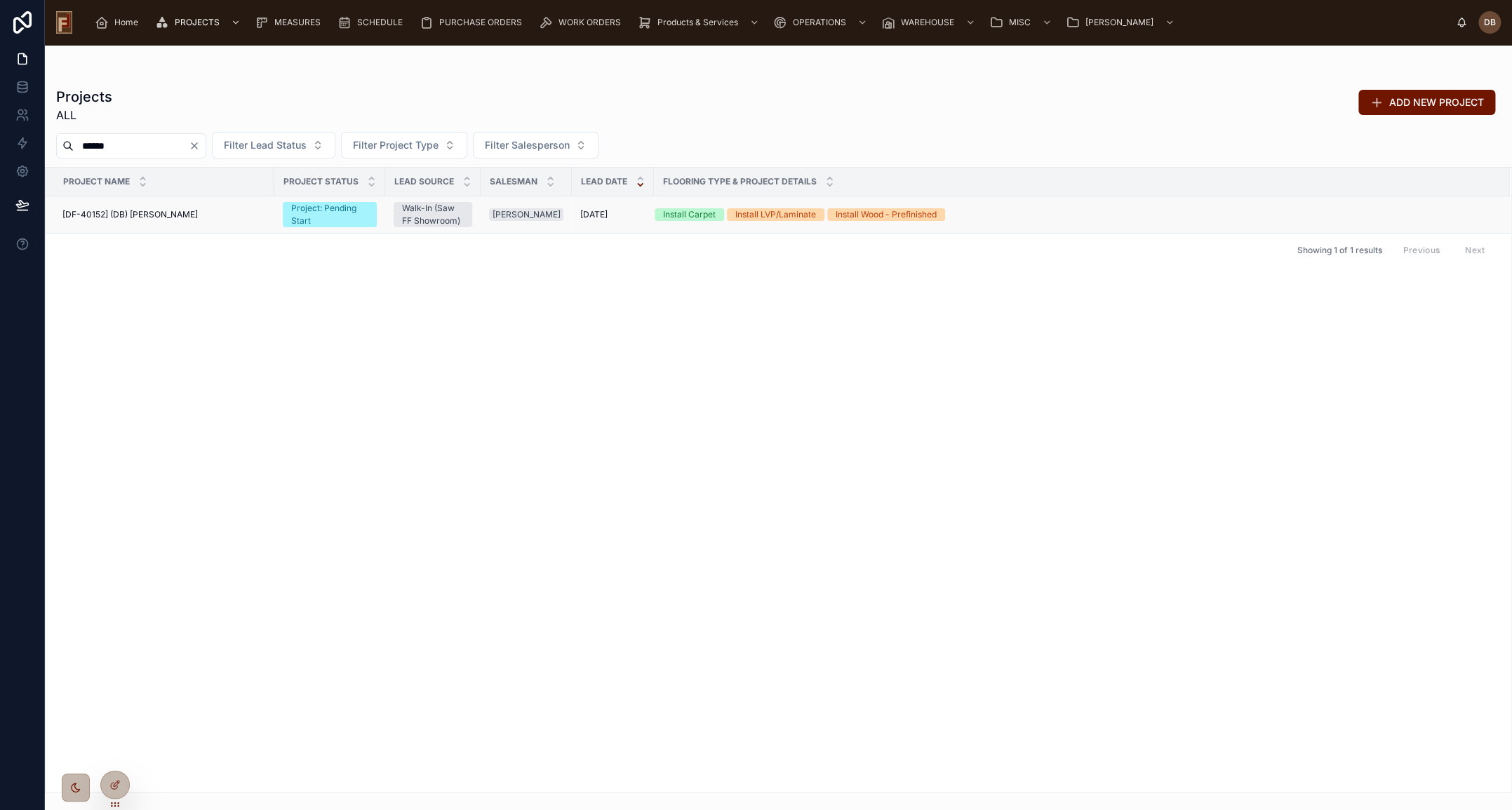
type input "******"
click at [181, 212] on span "[DF-40152] (DB) Tonya Spaulding" at bounding box center [129, 214] width 135 height 11
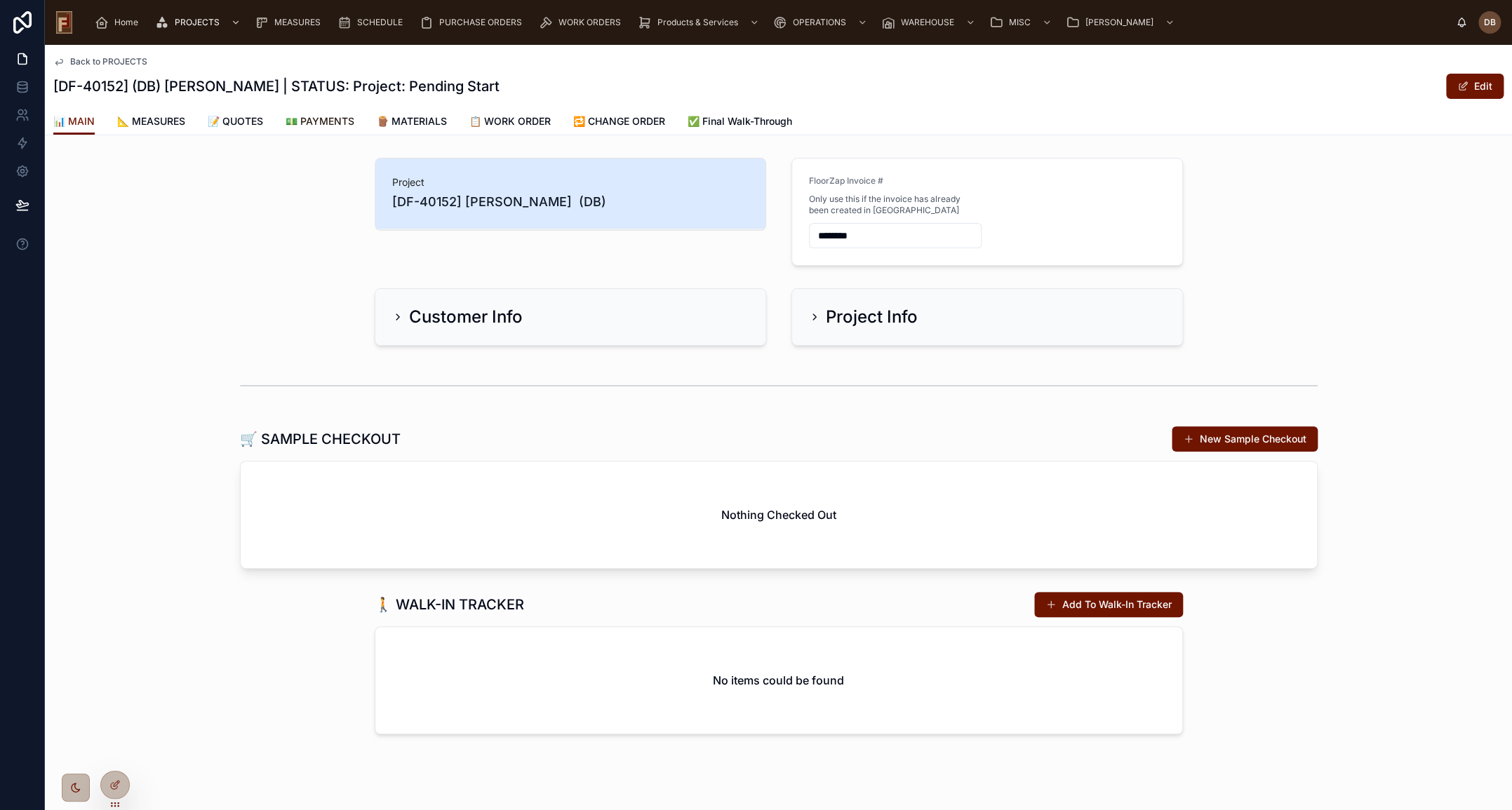
click at [336, 125] on span "💵 PAYMENTS" at bounding box center [320, 121] width 69 height 14
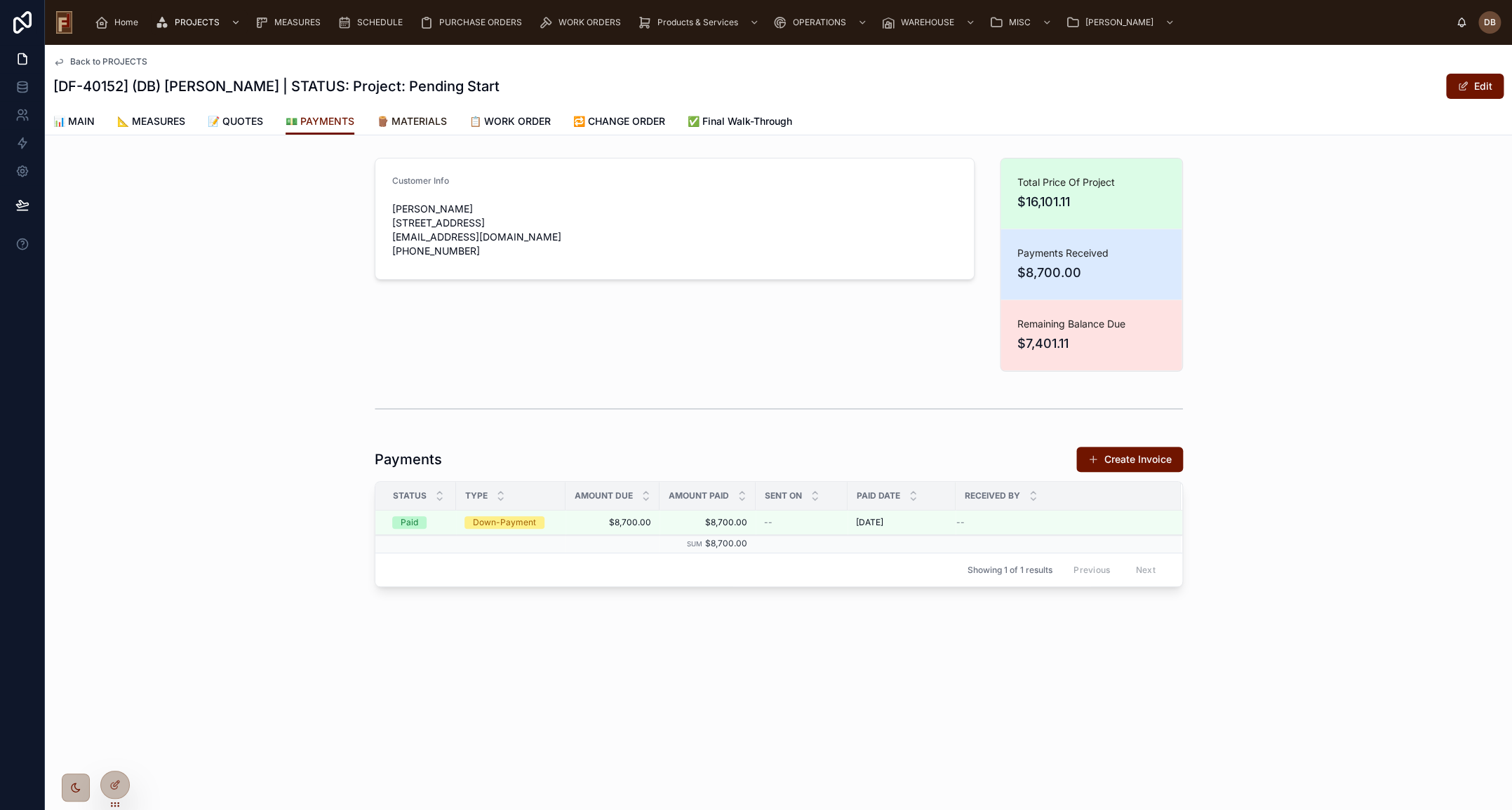
click at [419, 120] on span "🪵 MATERIALS" at bounding box center [412, 121] width 70 height 14
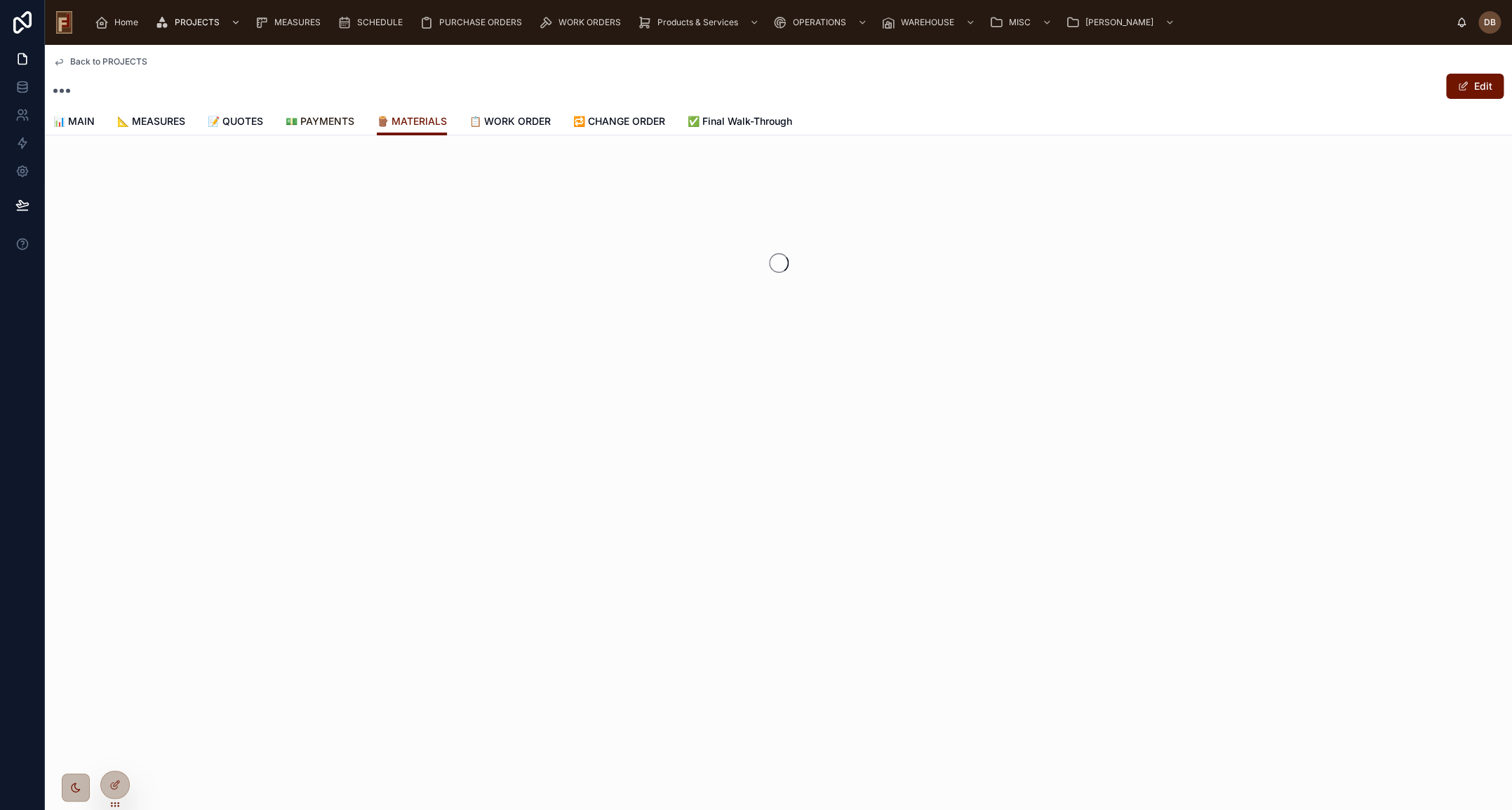
click at [326, 127] on span "💵 PAYMENTS" at bounding box center [320, 121] width 69 height 14
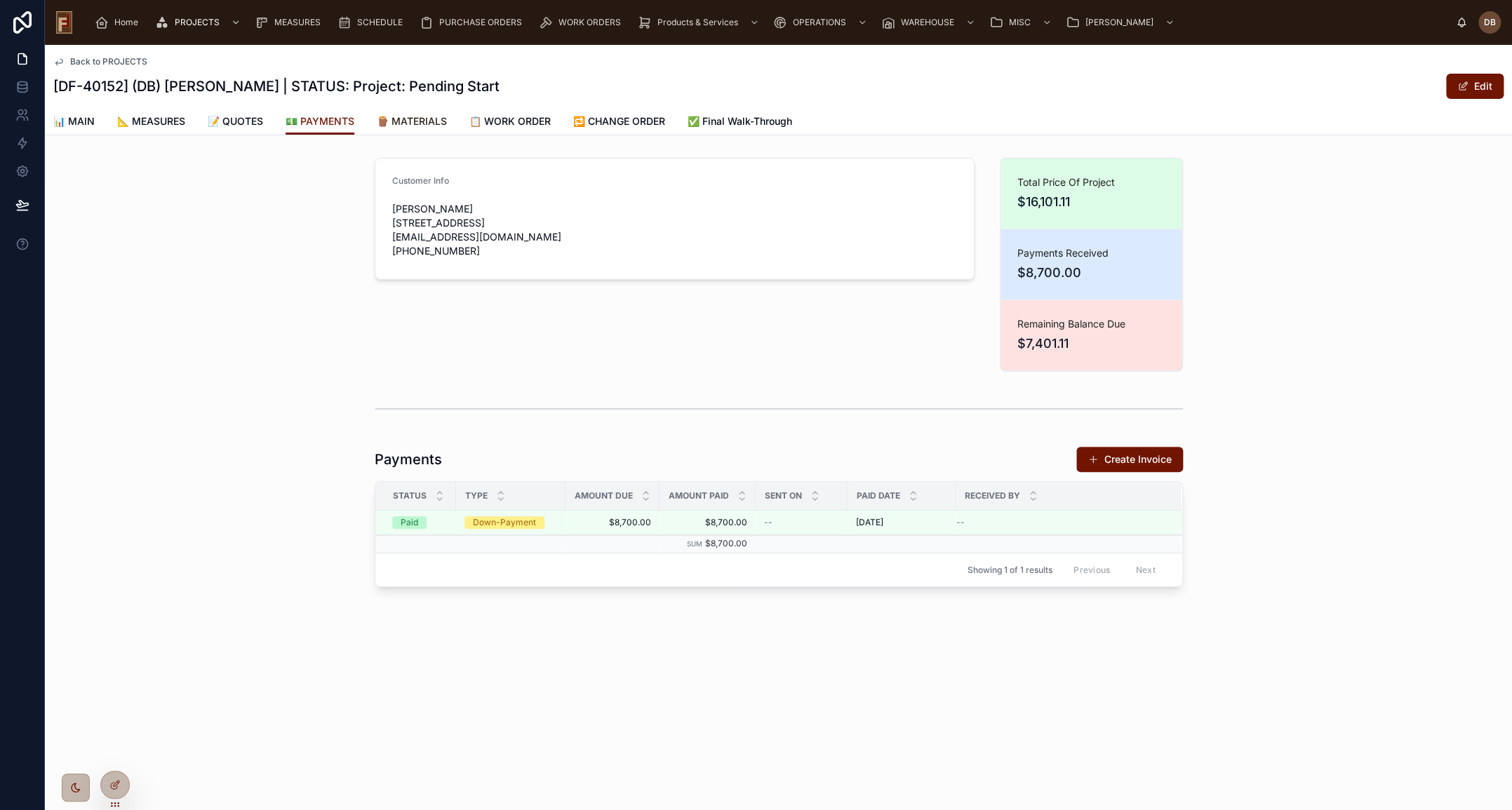
click at [426, 120] on span "🪵 MATERIALS" at bounding box center [412, 121] width 70 height 14
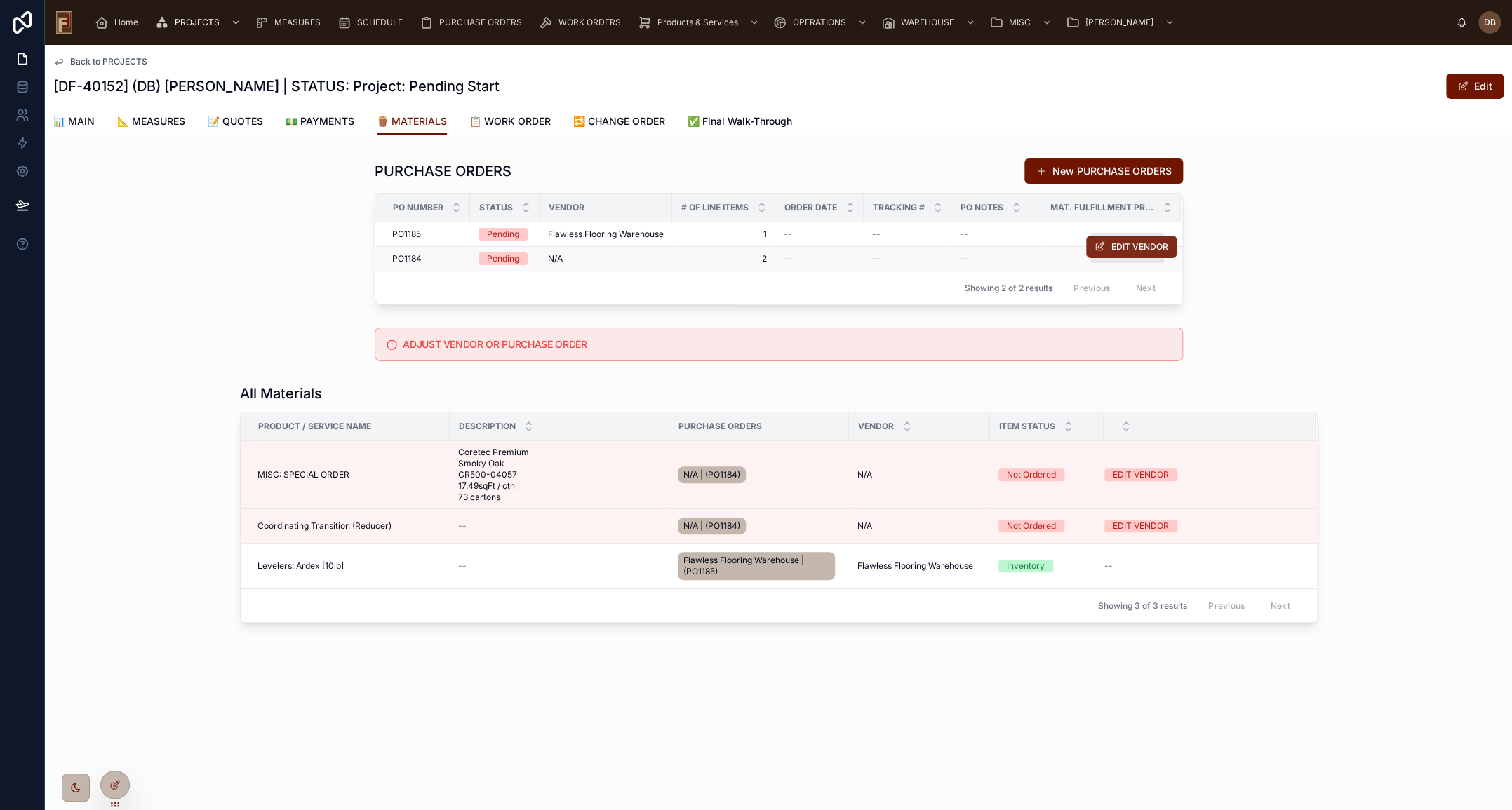
click at [1115, 242] on span "EDIT VENDOR" at bounding box center [1140, 247] width 57 height 11
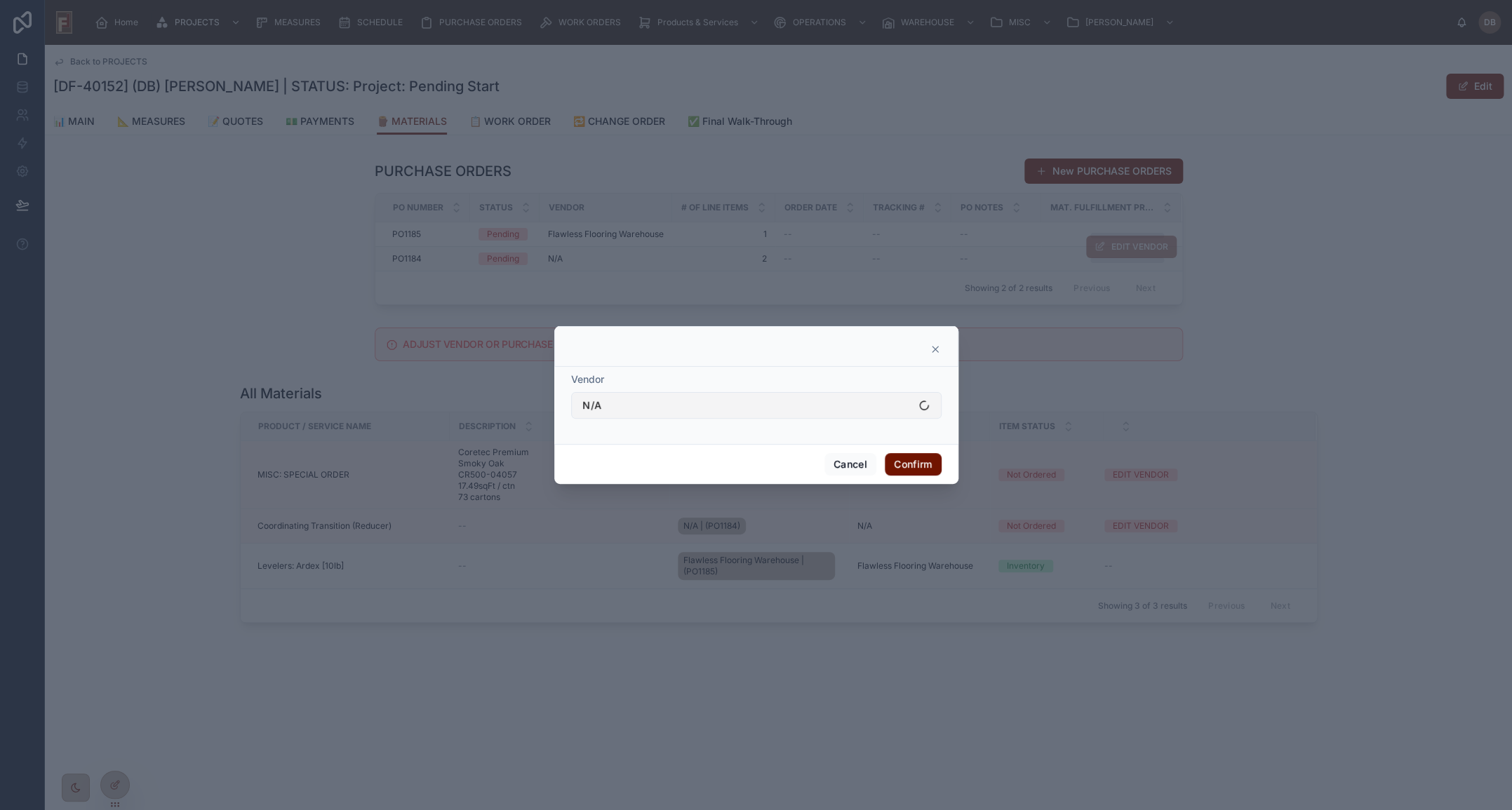
click at [668, 400] on button "N/A" at bounding box center [756, 406] width 371 height 27
type input "***"
click at [615, 465] on span "Carpetland" at bounding box center [605, 462] width 51 height 14
click at [916, 461] on button "Confirm" at bounding box center [912, 464] width 56 height 23
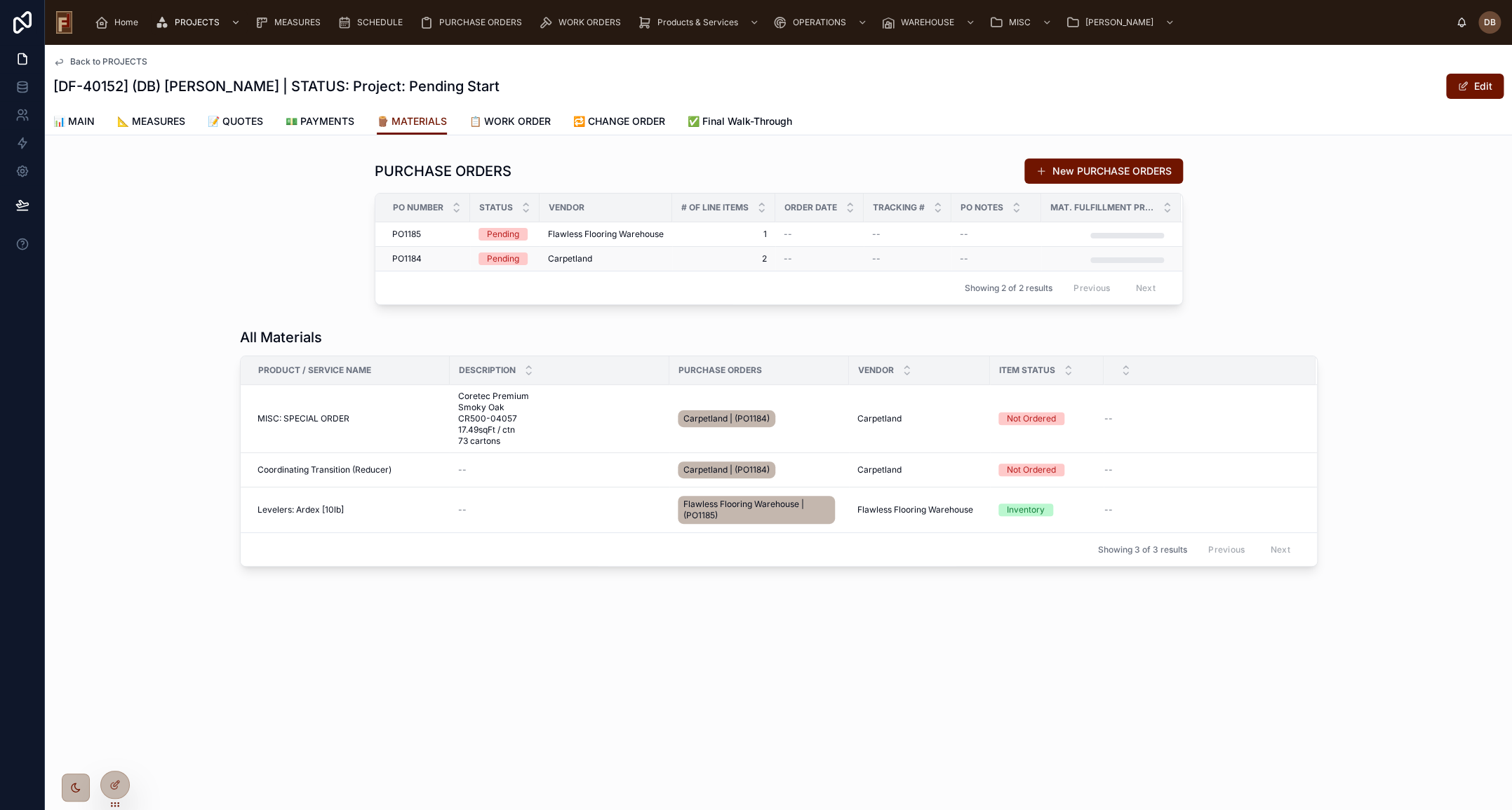
click at [574, 255] on span "Carpetland" at bounding box center [569, 258] width 44 height 11
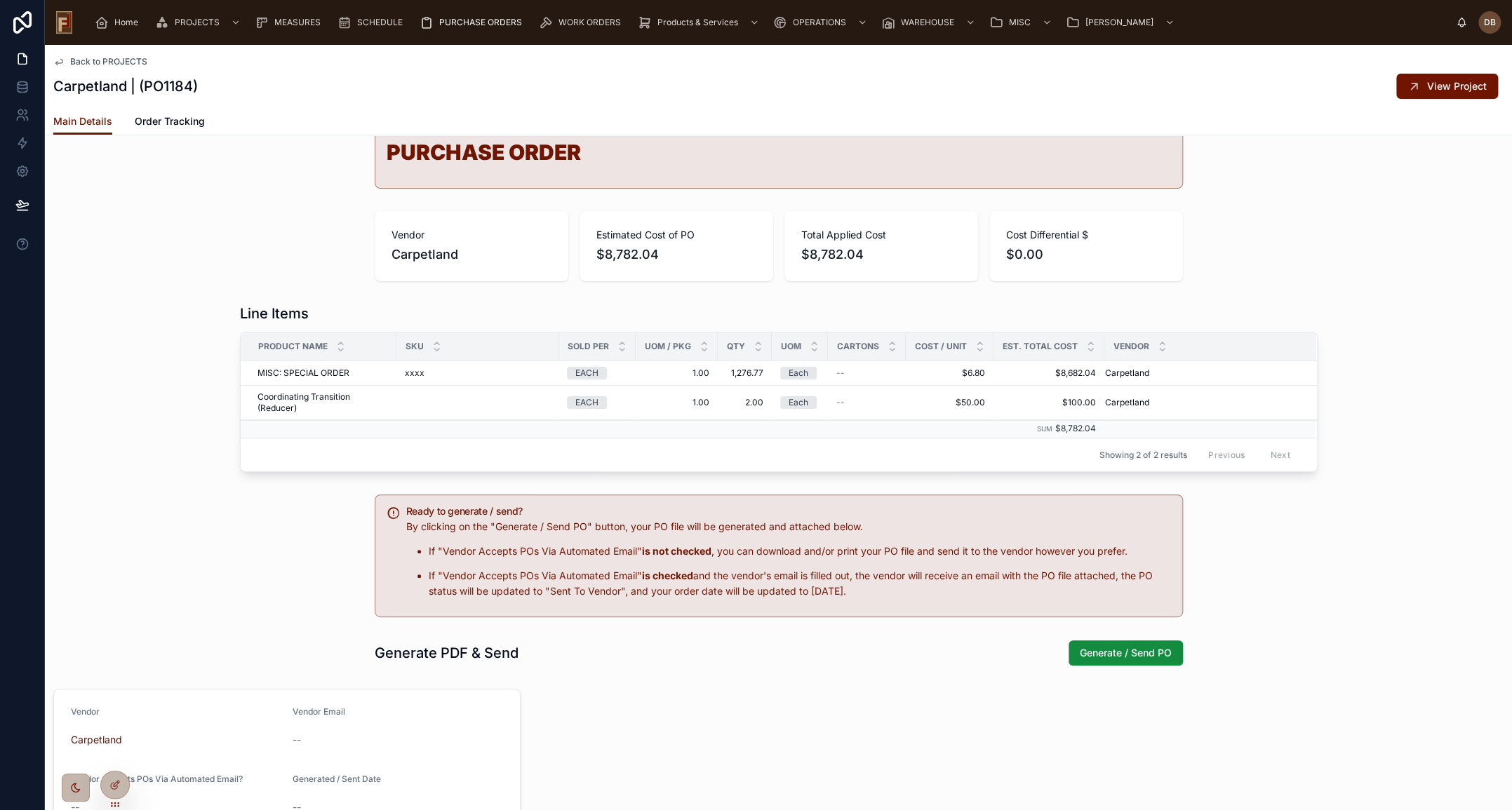
scroll to position [191, 0]
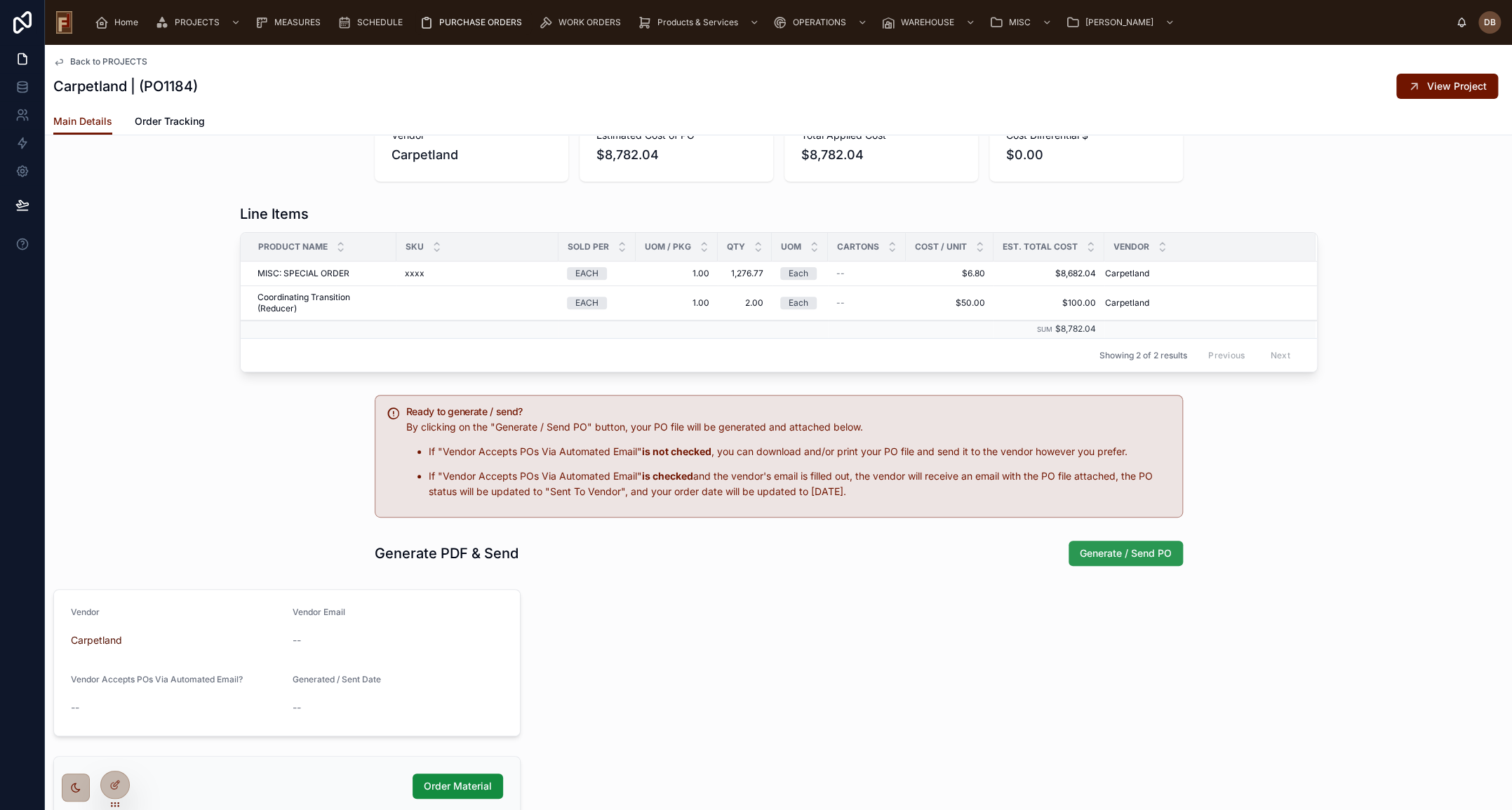
click at [1119, 551] on span "Generate / Send PO" at bounding box center [1125, 553] width 92 height 14
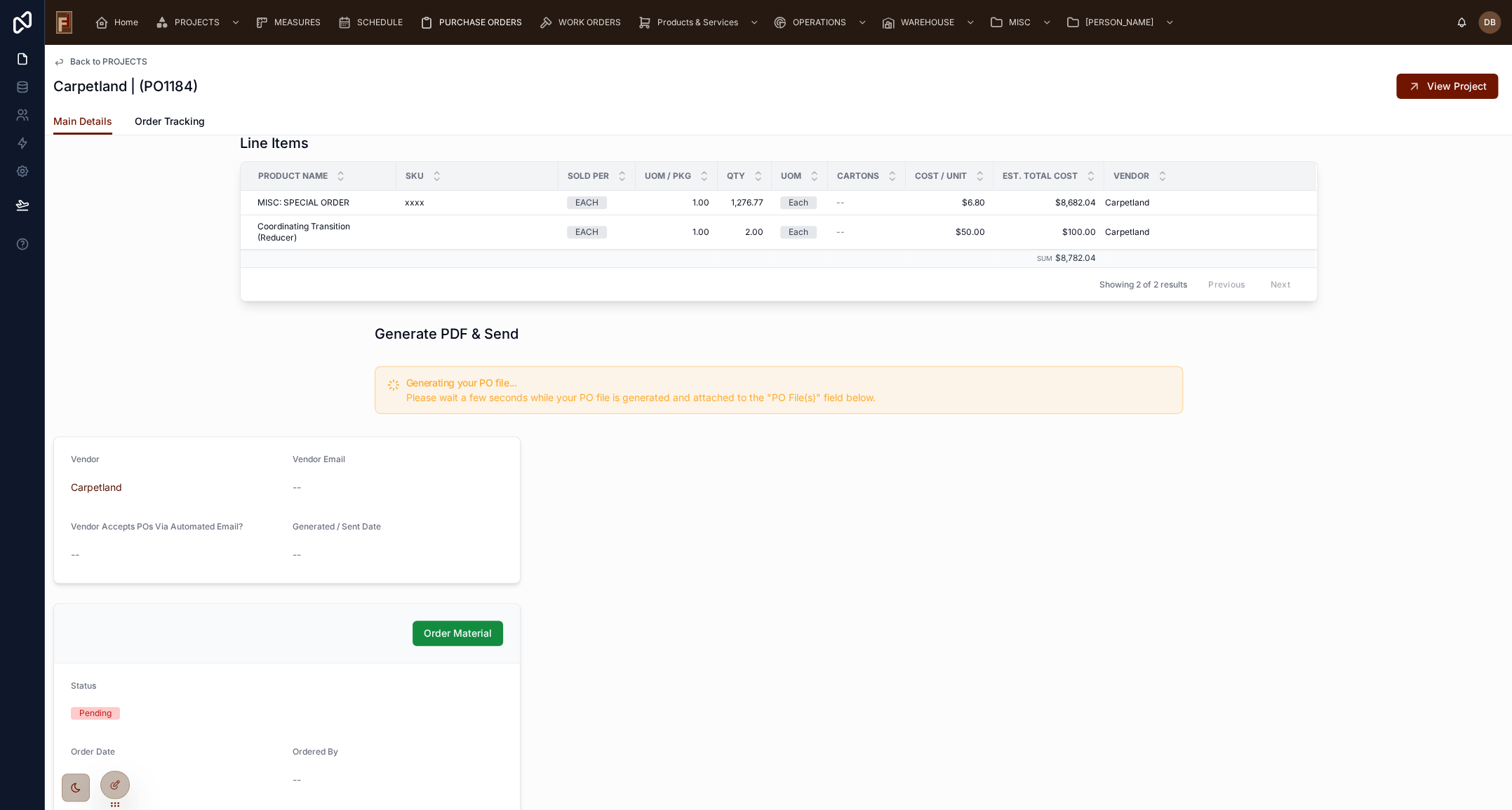
scroll to position [446, 0]
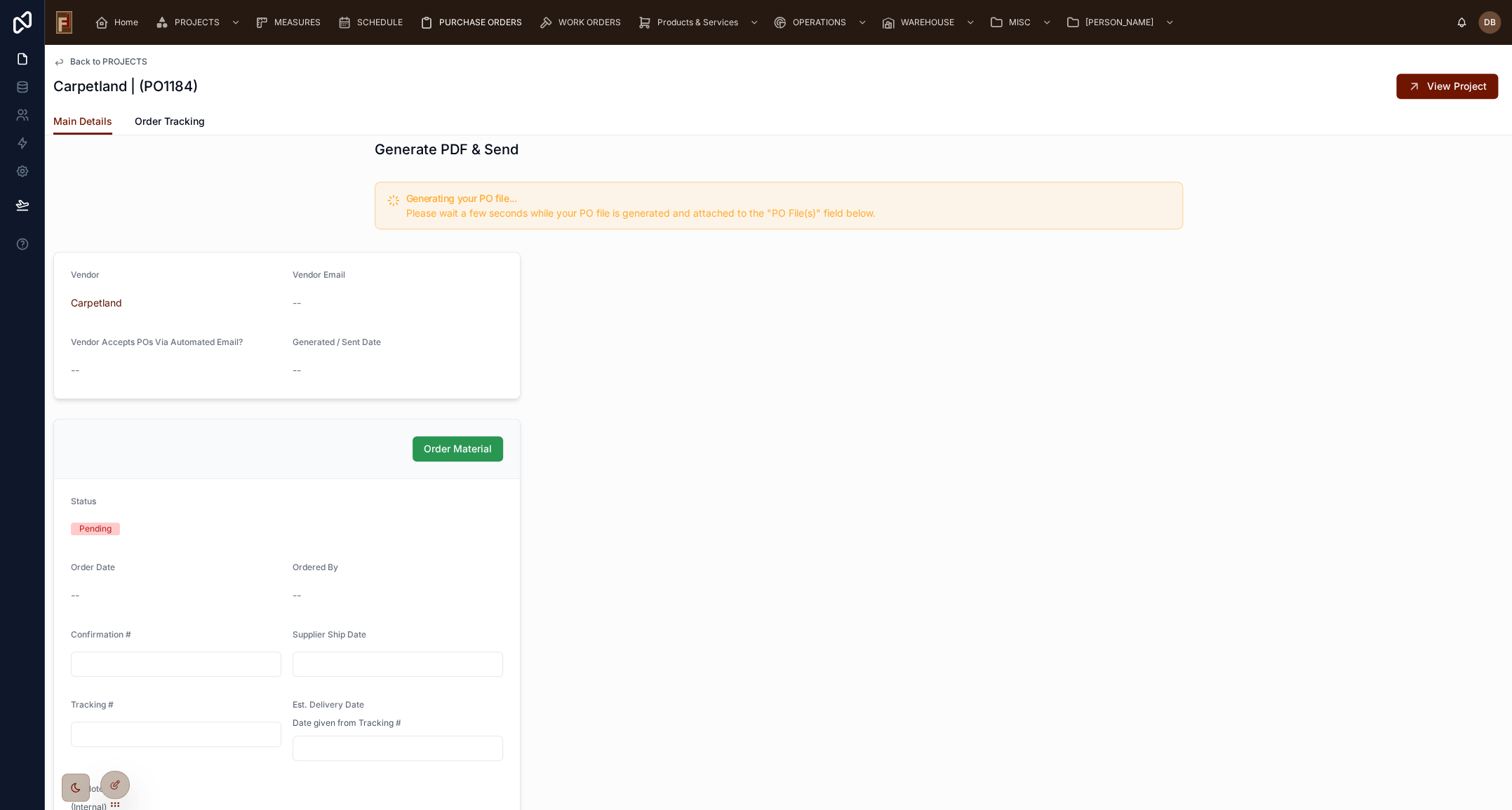
click at [461, 445] on span "Order Material" at bounding box center [457, 449] width 68 height 14
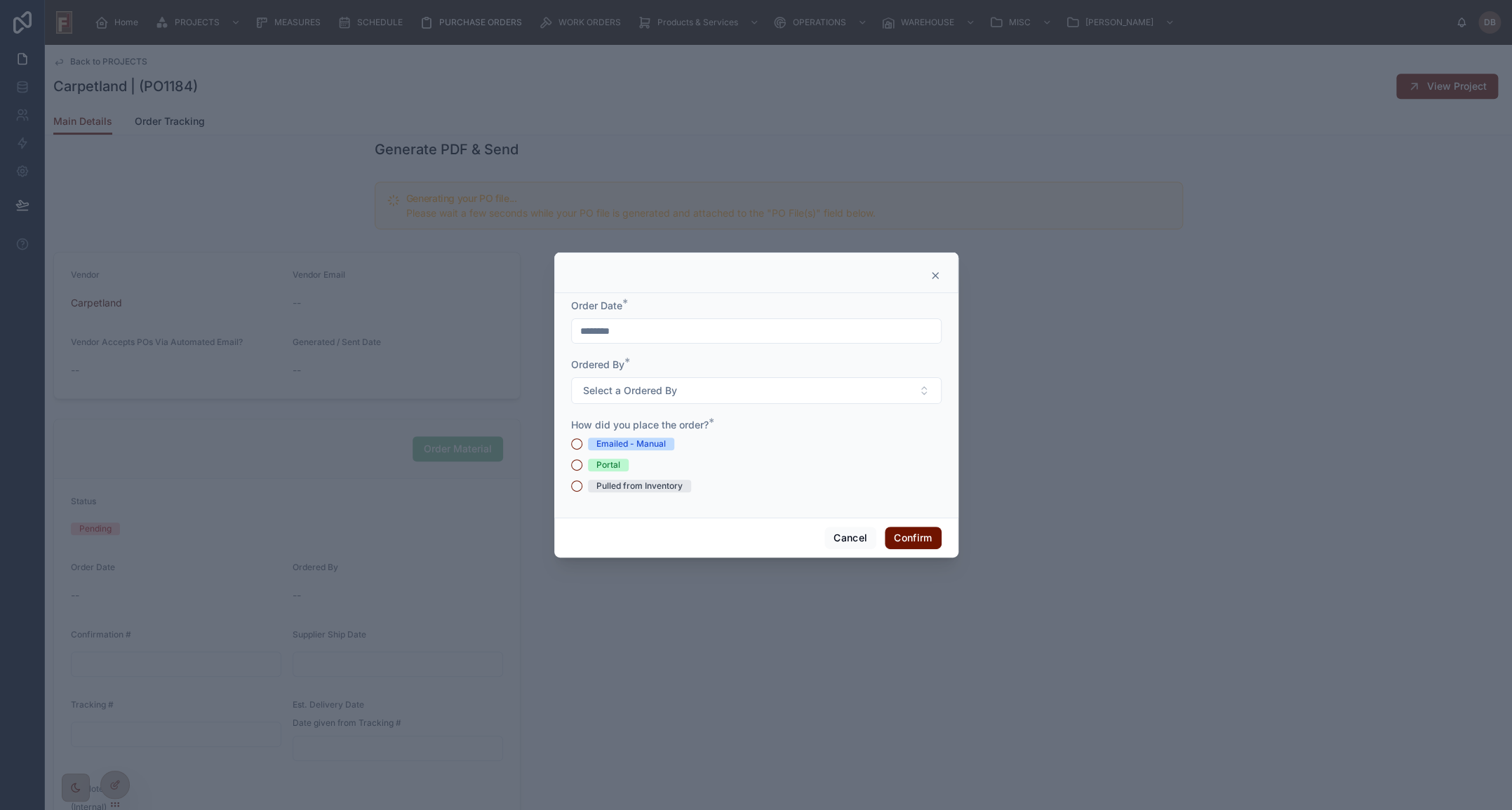
click at [613, 442] on div "Emailed - Manual" at bounding box center [631, 444] width 70 height 13
click at [582, 442] on button "Emailed - Manual" at bounding box center [576, 444] width 11 height 11
click at [637, 391] on span "Select a Ordered By" at bounding box center [630, 391] width 94 height 14
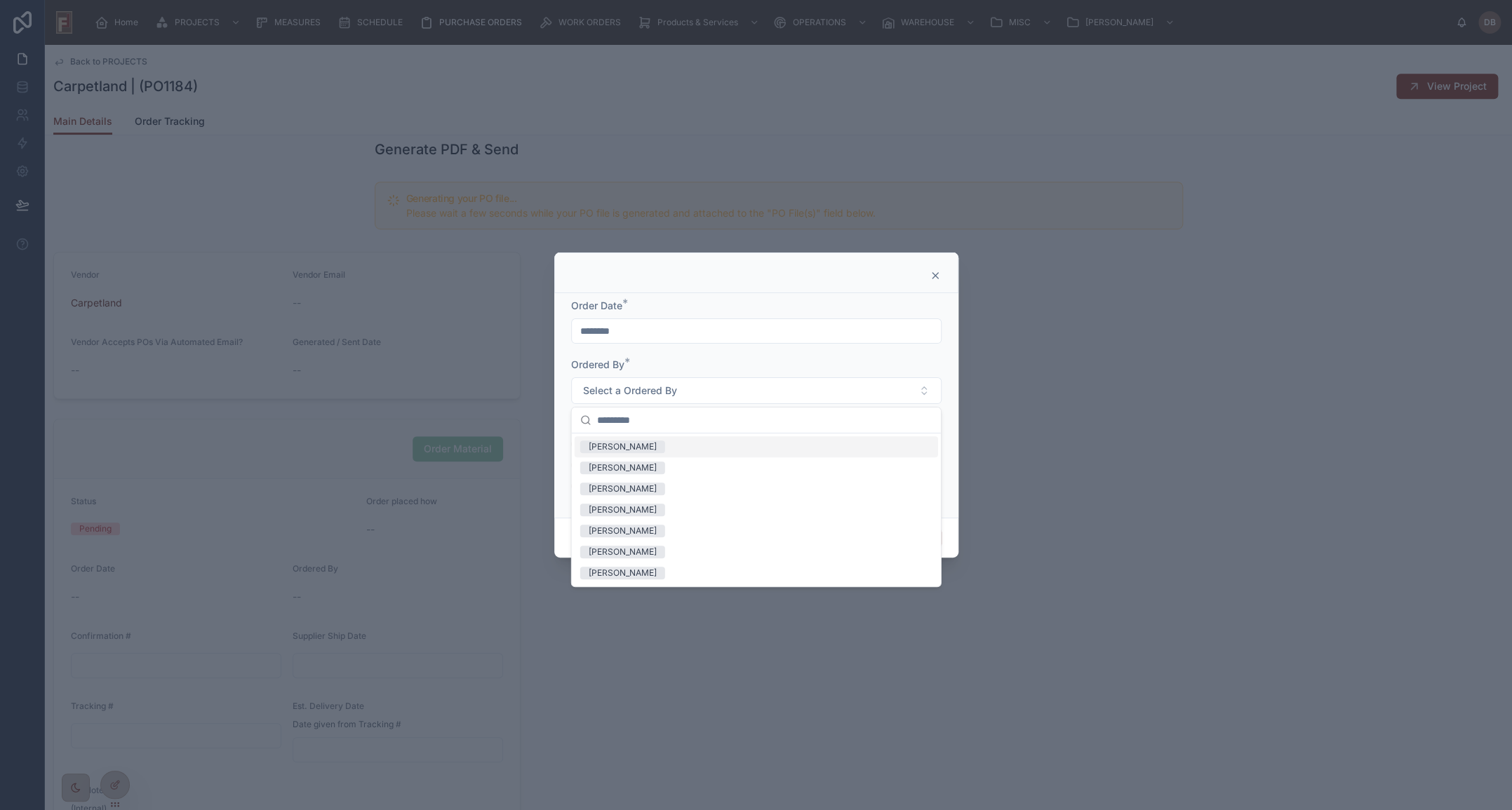
click at [631, 444] on div "Dave B" at bounding box center [756, 446] width 363 height 21
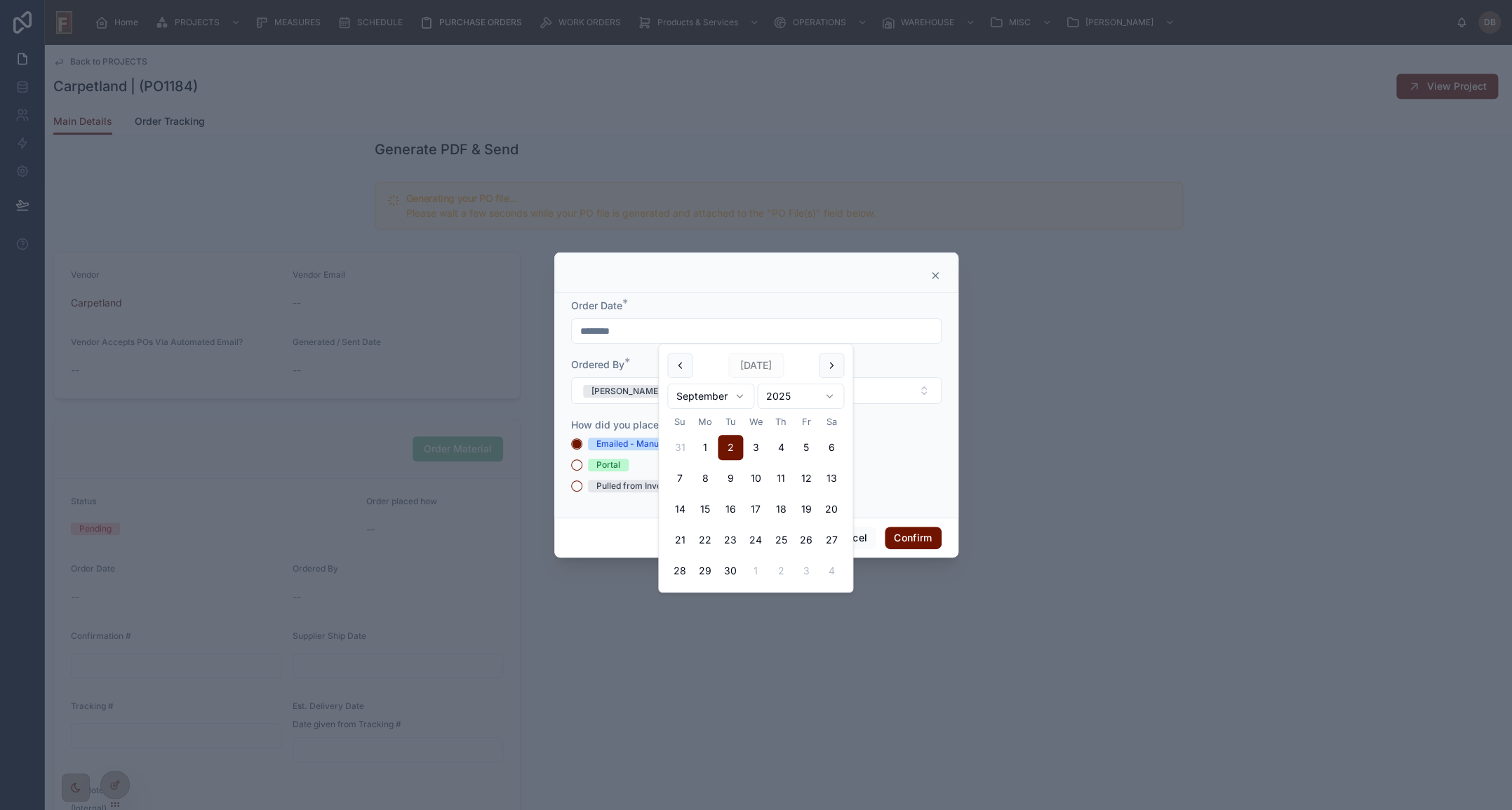
click at [637, 330] on input "********" at bounding box center [756, 330] width 369 height 19
click at [671, 365] on button at bounding box center [680, 366] width 25 height 25
click at [789, 563] on button "31" at bounding box center [781, 571] width 25 height 25
type input "*********"
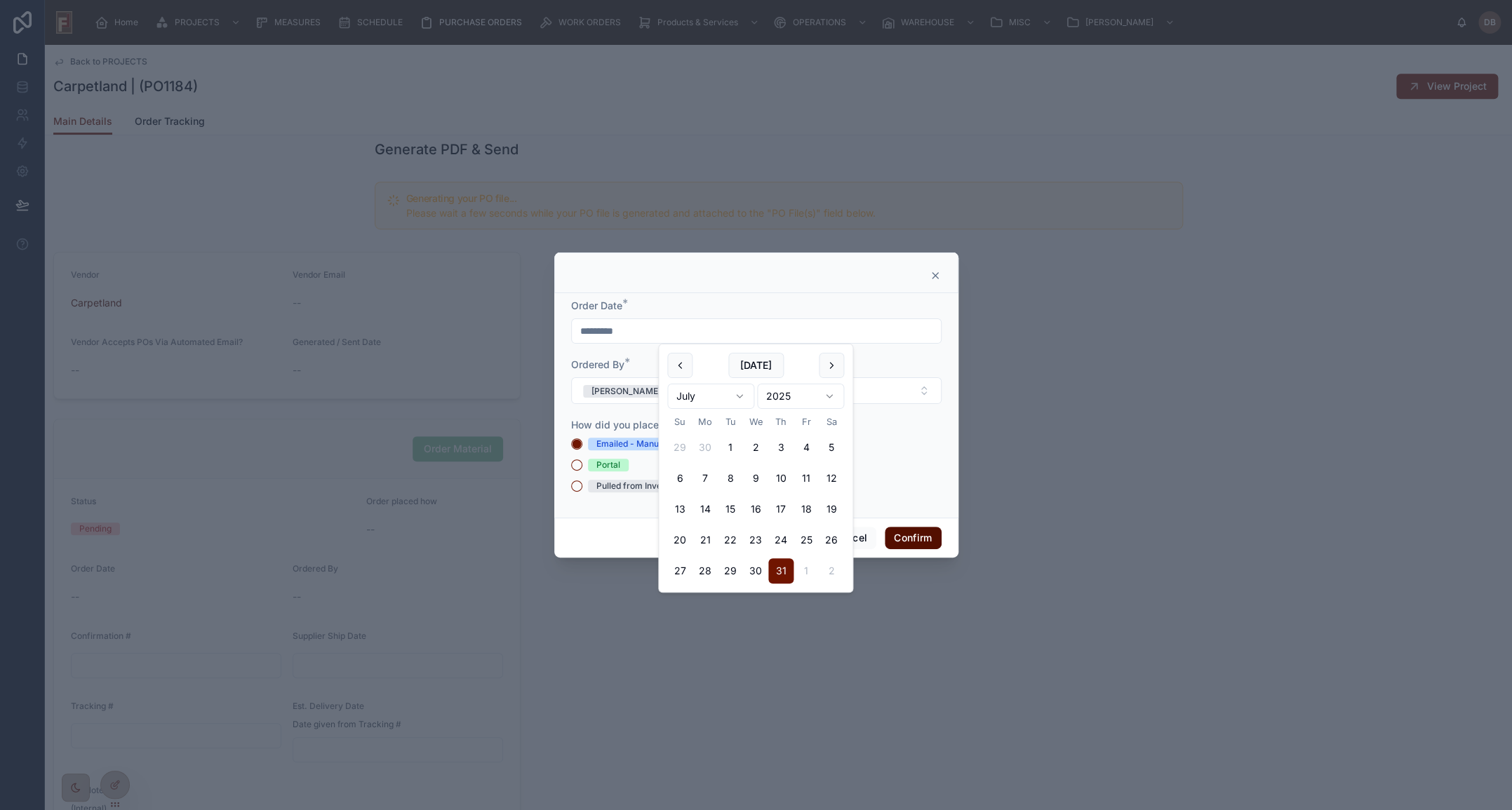
click at [933, 540] on button "Confirm" at bounding box center [912, 537] width 56 height 23
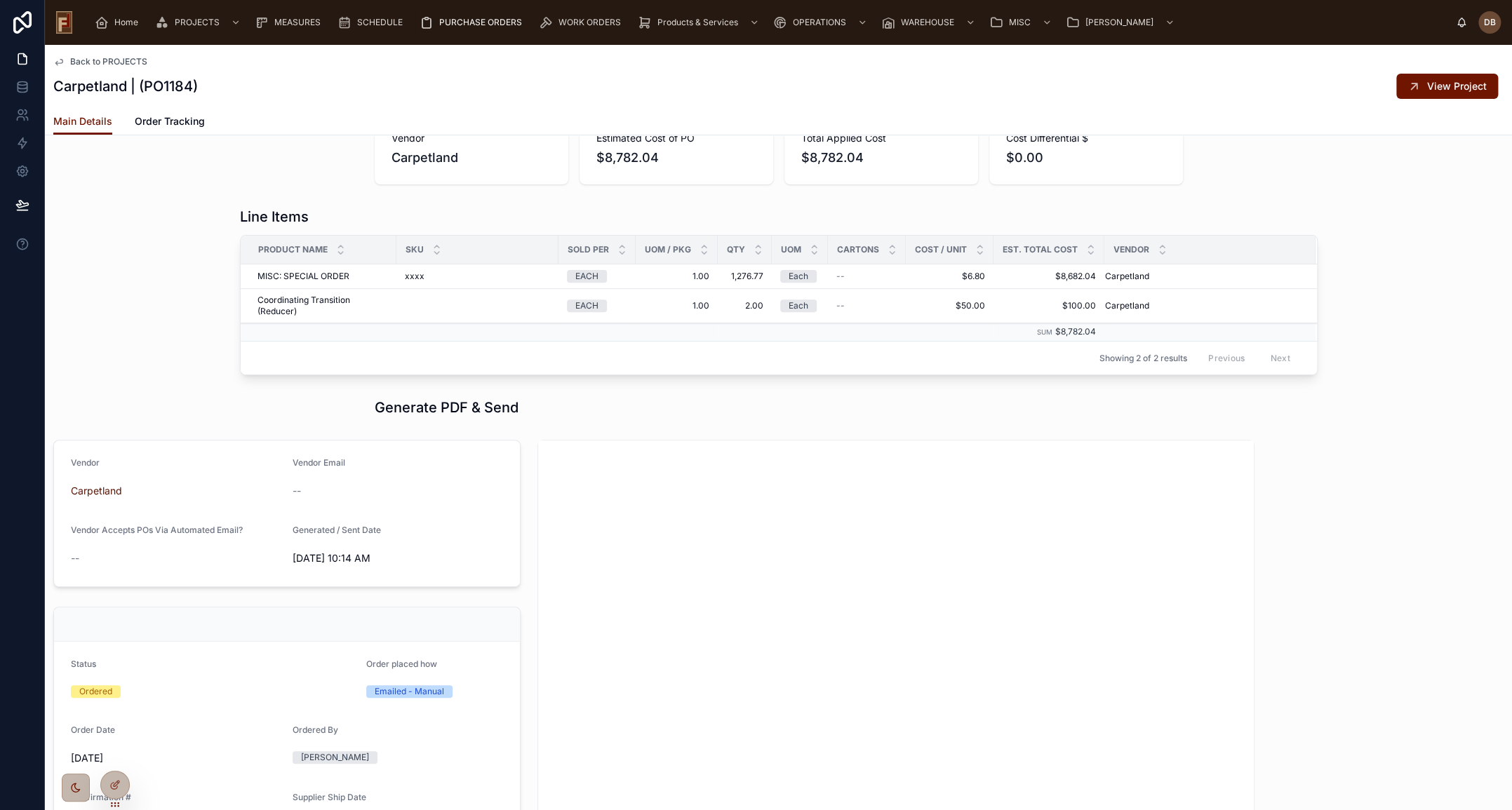
scroll to position [0, 0]
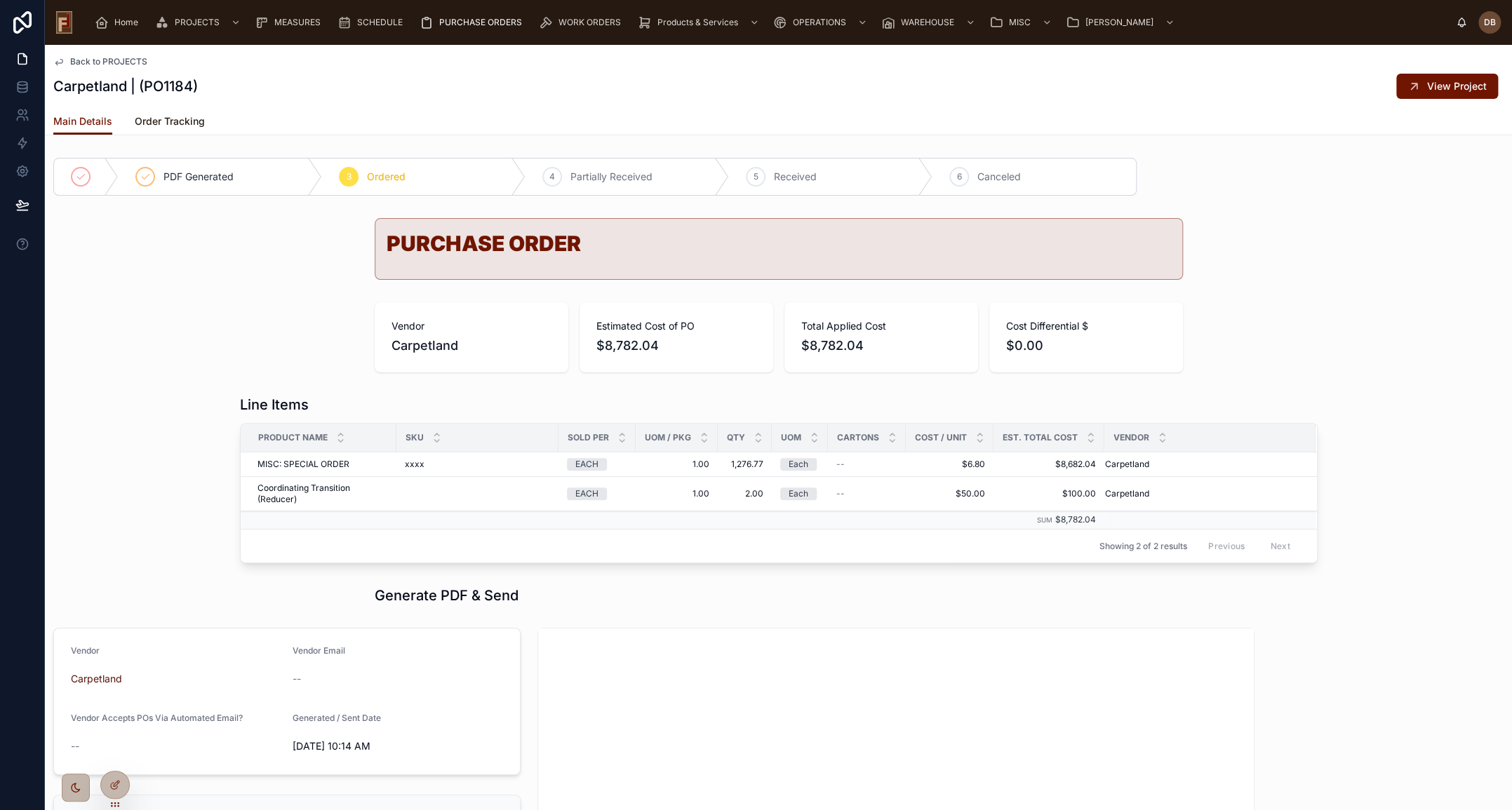
click at [170, 121] on span "Order Tracking" at bounding box center [170, 121] width 70 height 14
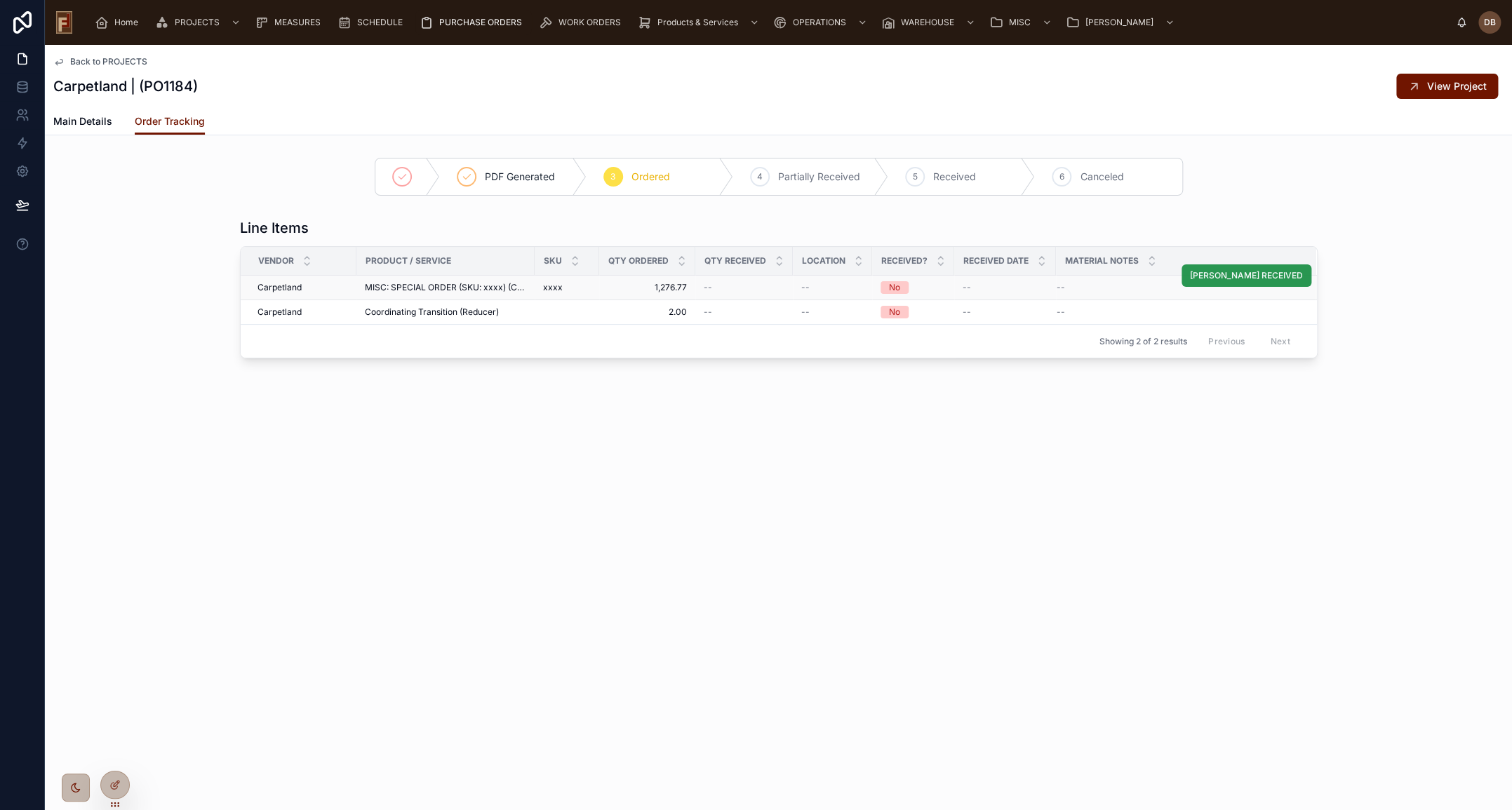
click at [1247, 273] on span "MARK RECEIVED" at bounding box center [1246, 275] width 113 height 11
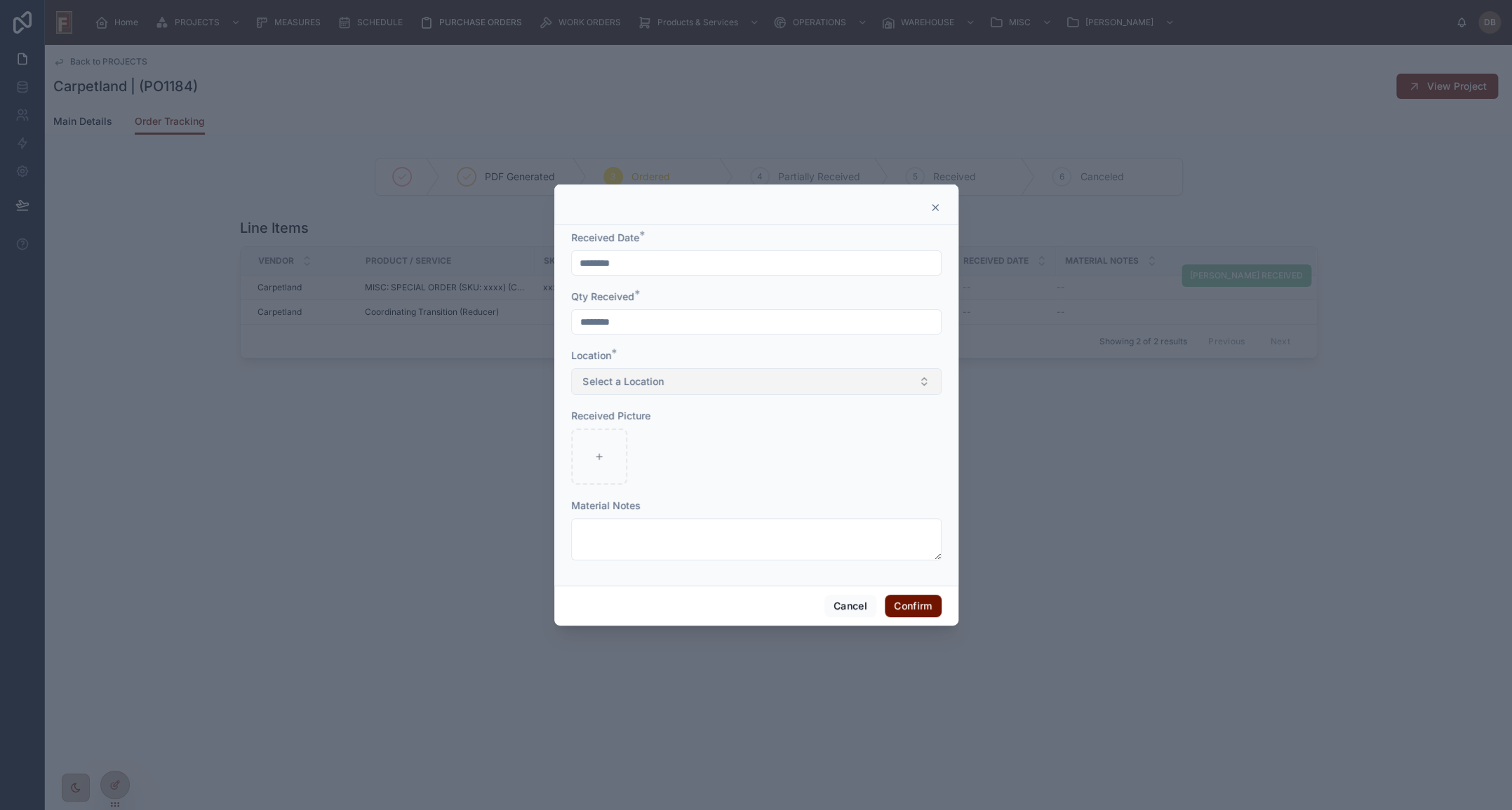
click at [631, 376] on span "Select a Location" at bounding box center [623, 382] width 81 height 14
click at [638, 439] on span "Warehouse" at bounding box center [611, 437] width 62 height 13
click at [921, 603] on button "Confirm" at bounding box center [912, 605] width 56 height 23
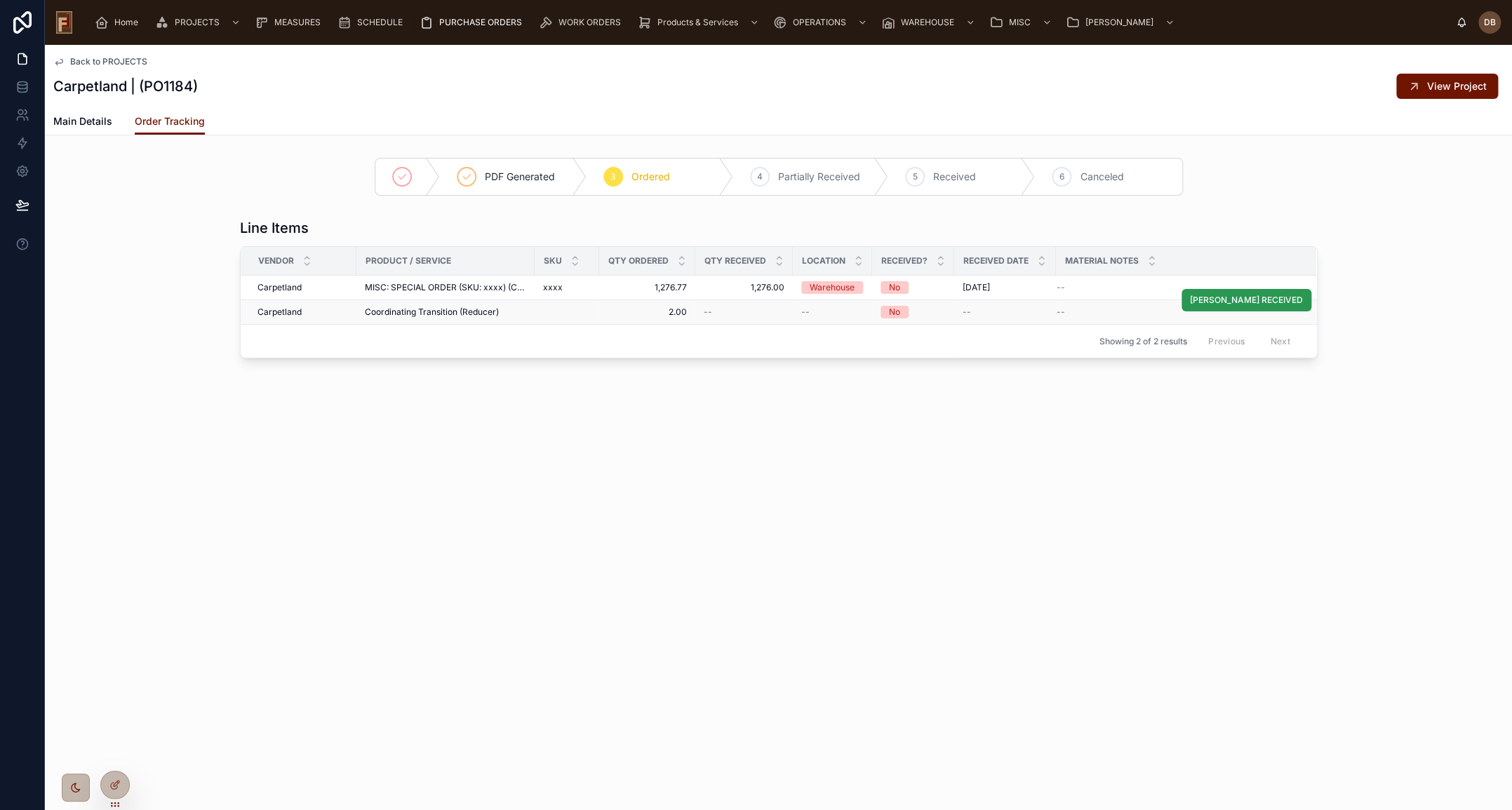
click at [1262, 300] on span "MARK RECEIVED" at bounding box center [1246, 299] width 113 height 11
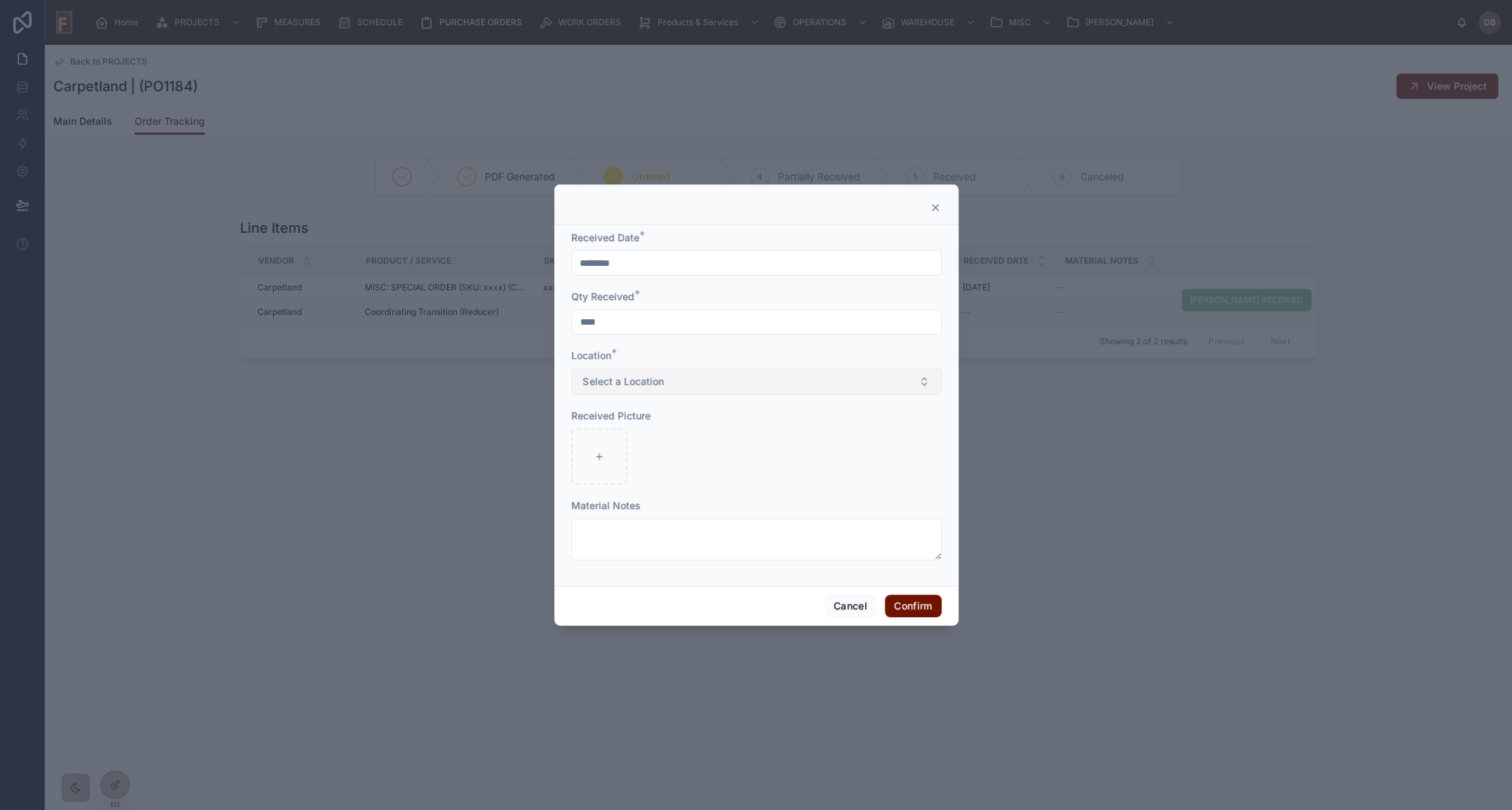
click at [696, 379] on button "Select a Location" at bounding box center [756, 382] width 371 height 27
click at [652, 438] on div "Warehouse" at bounding box center [756, 437] width 363 height 21
click at [917, 609] on button "Confirm" at bounding box center [912, 605] width 56 height 23
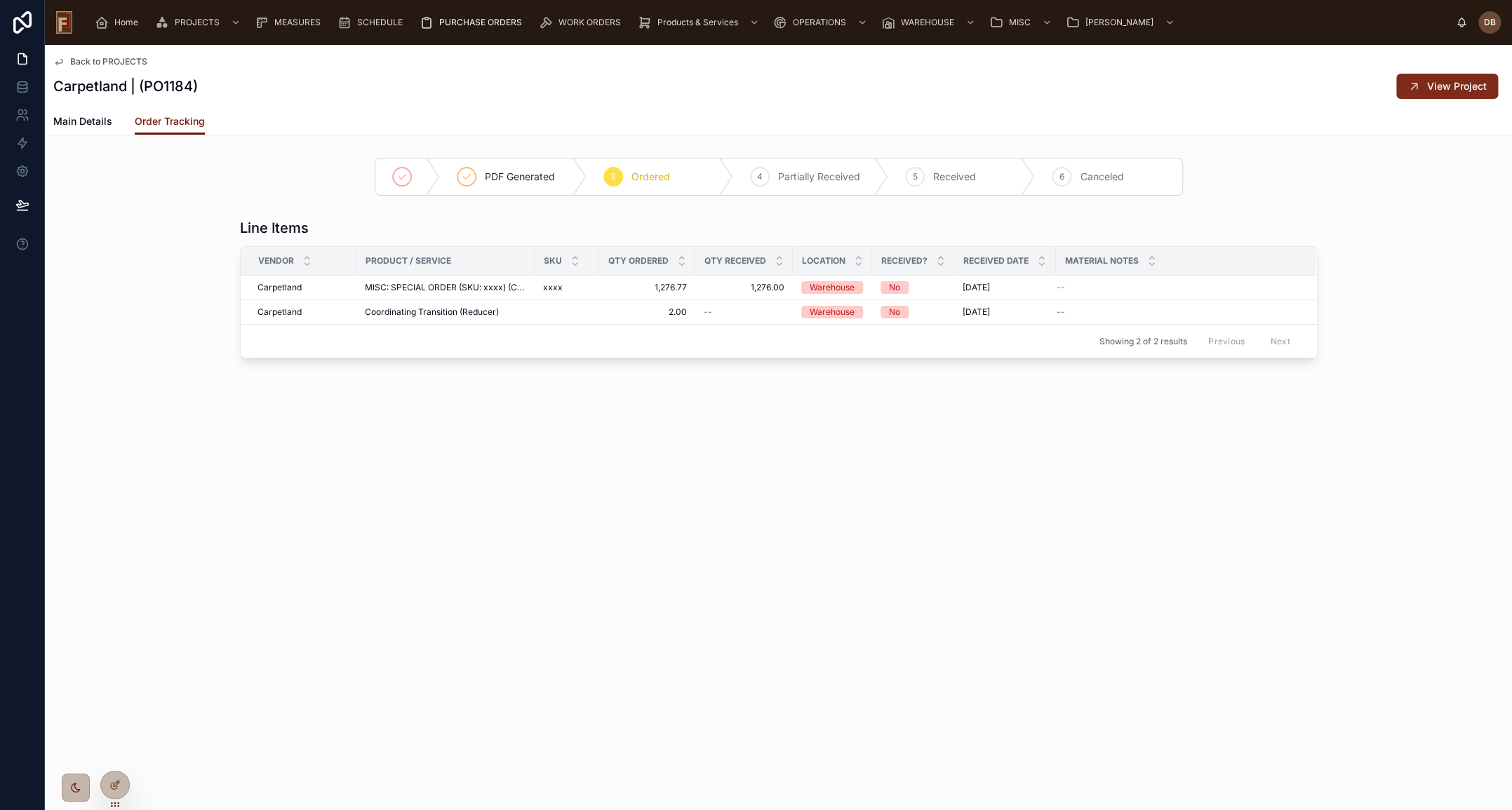
click at [1438, 92] on span "View Project" at bounding box center [1456, 86] width 60 height 14
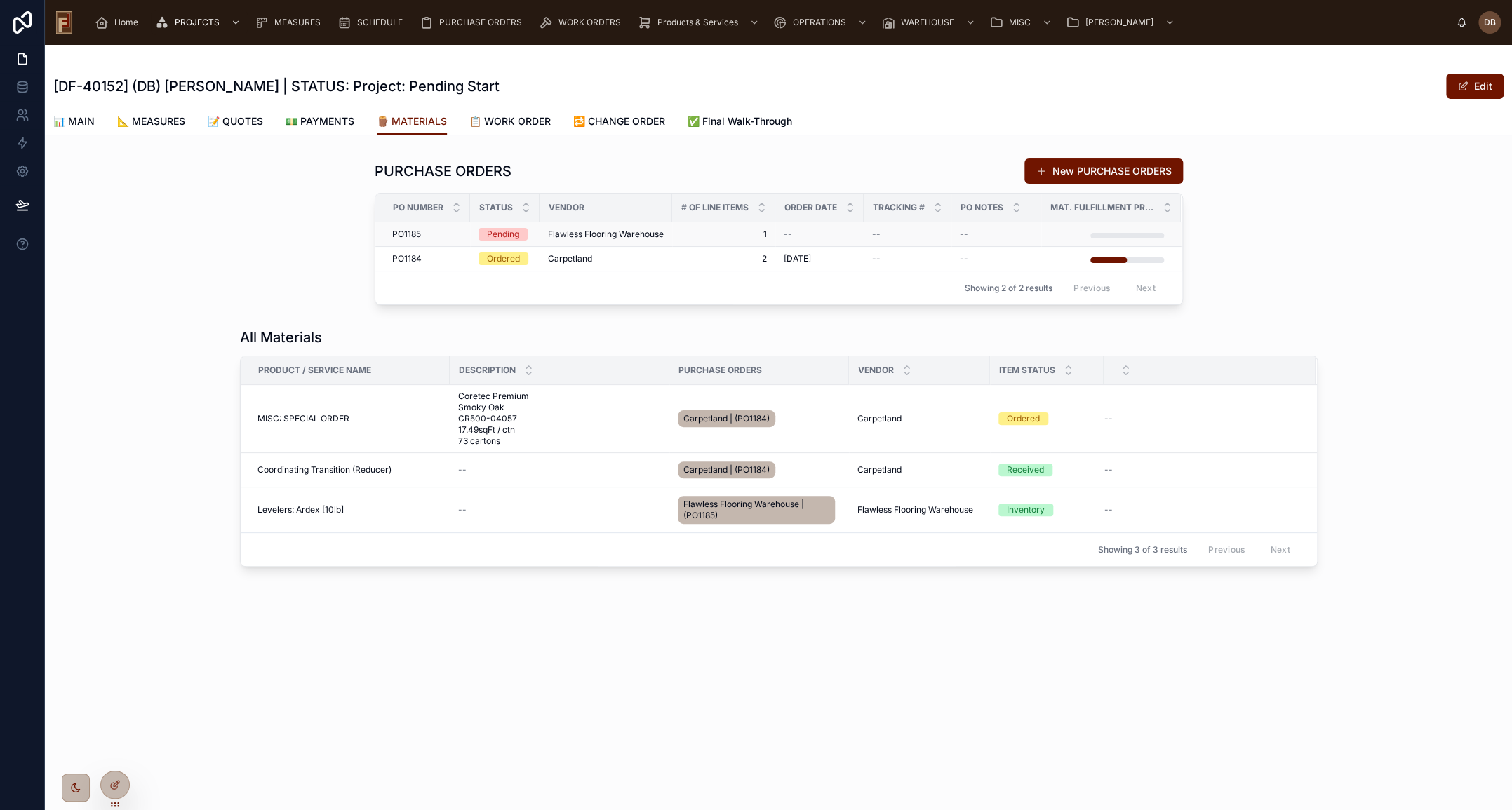
click at [660, 238] on span "Flawless Flooring Warehouse" at bounding box center [605, 234] width 116 height 11
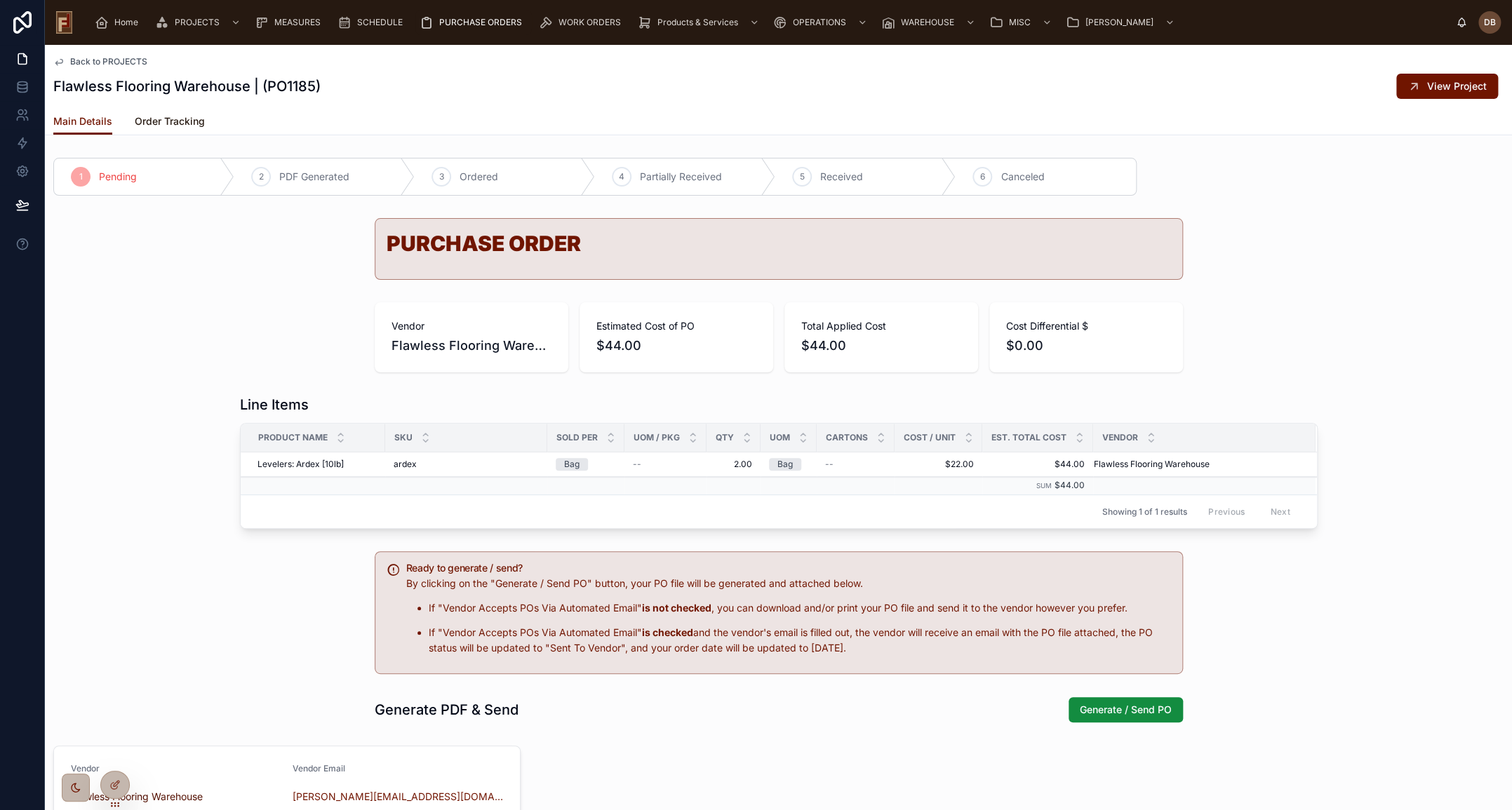
click at [173, 122] on span "Order Tracking" at bounding box center [170, 121] width 70 height 14
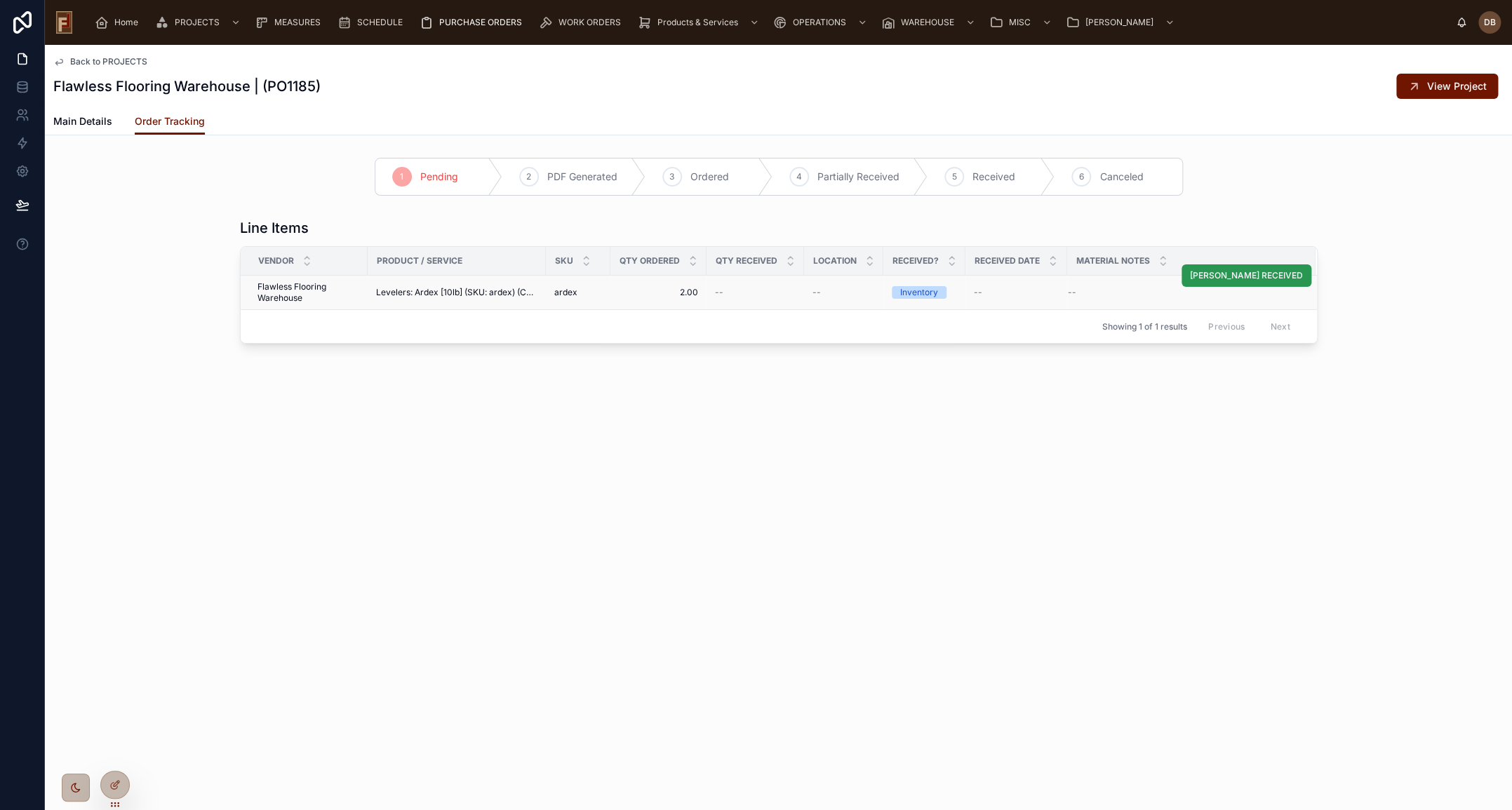
click at [1270, 278] on span "MARK RECEIVED" at bounding box center [1246, 275] width 113 height 11
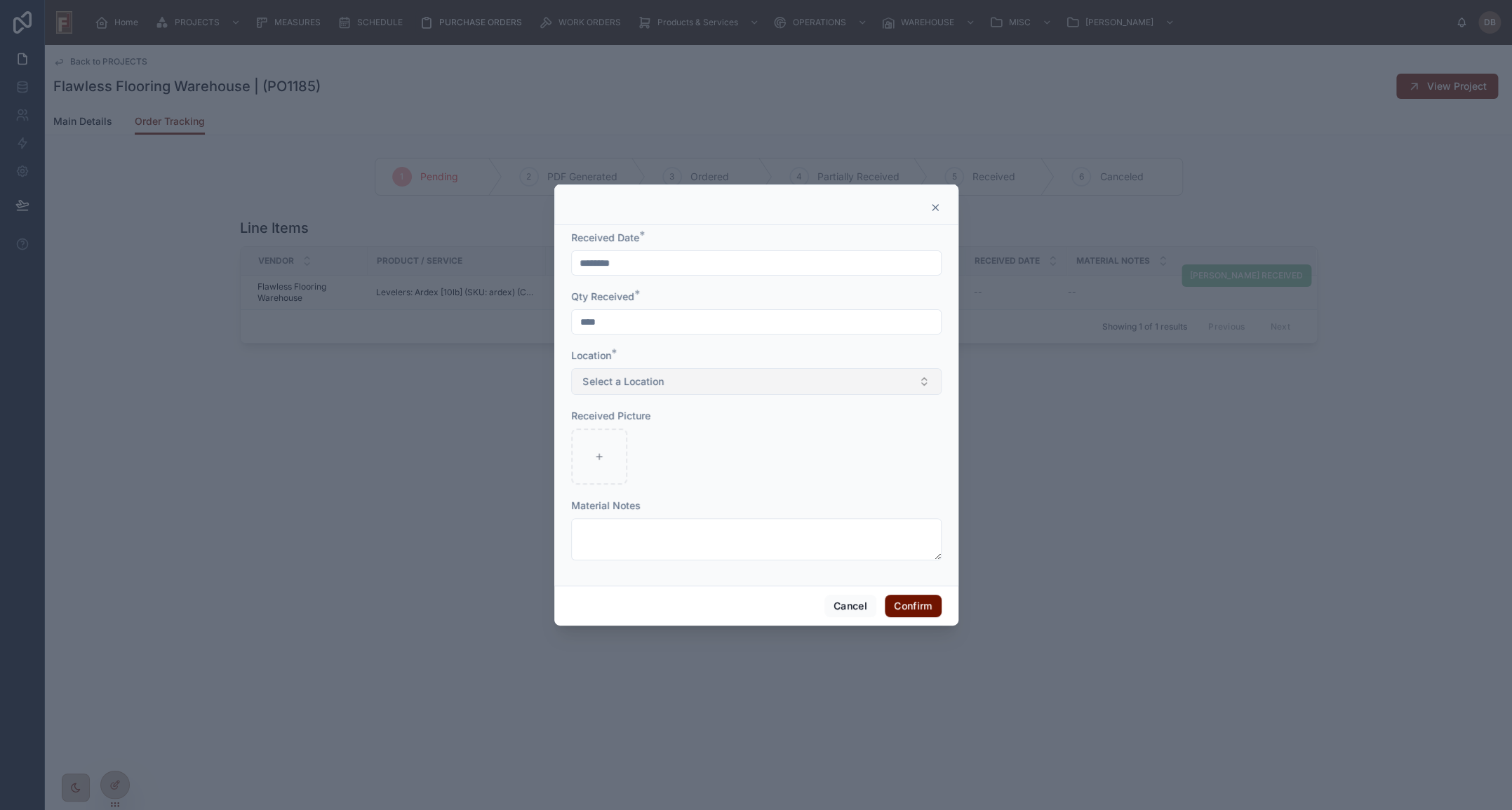
click at [657, 379] on span "Select a Location" at bounding box center [623, 382] width 81 height 14
click at [632, 441] on div "Warehouse" at bounding box center [611, 437] width 45 height 13
click at [910, 606] on button "Confirm" at bounding box center [912, 605] width 56 height 23
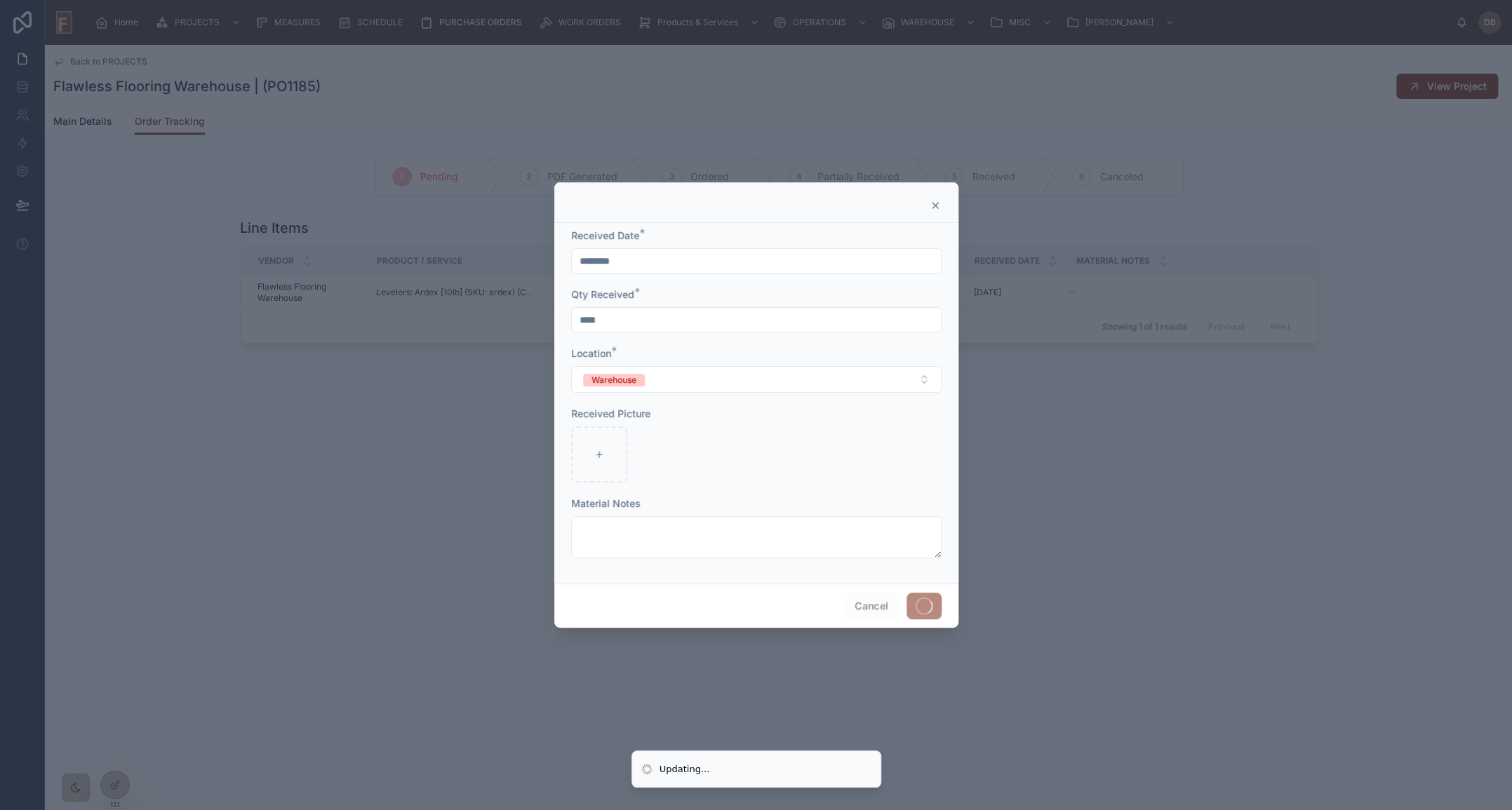
click at [1424, 138] on div at bounding box center [756, 405] width 1512 height 810
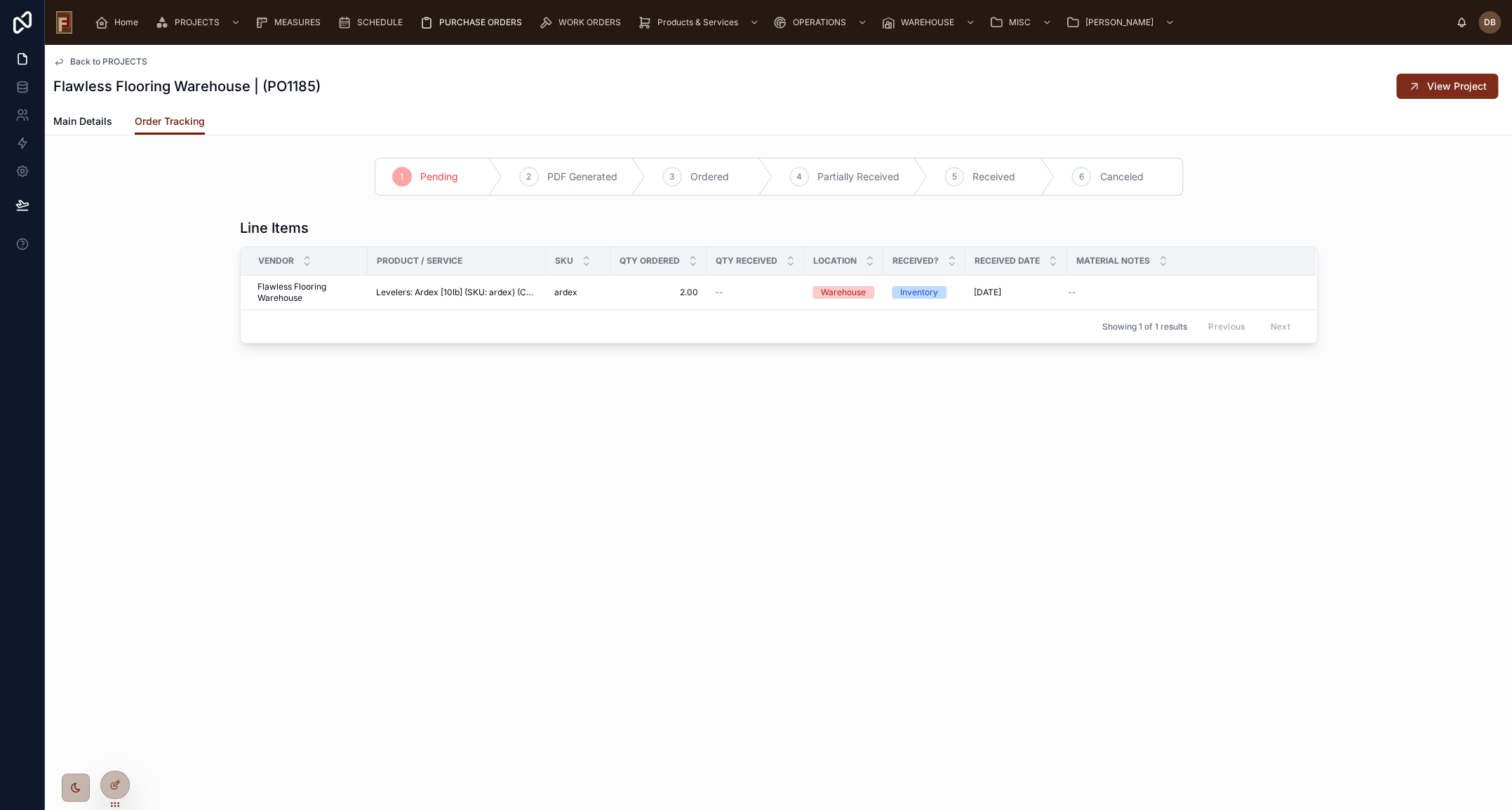
click at [1441, 86] on span "View Project" at bounding box center [1456, 86] width 60 height 14
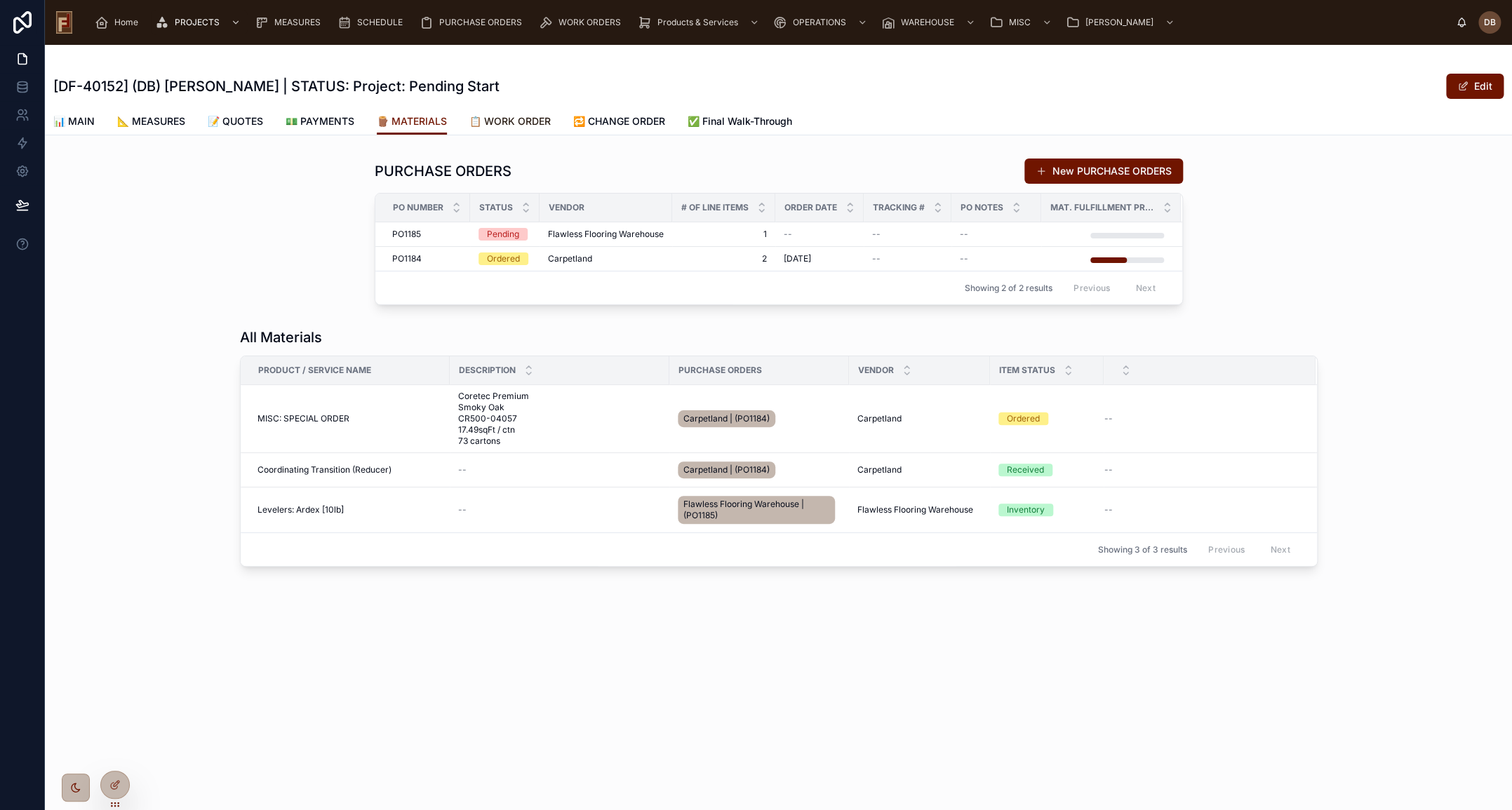
click at [506, 119] on span "📋 WORK ORDER" at bounding box center [510, 121] width 81 height 14
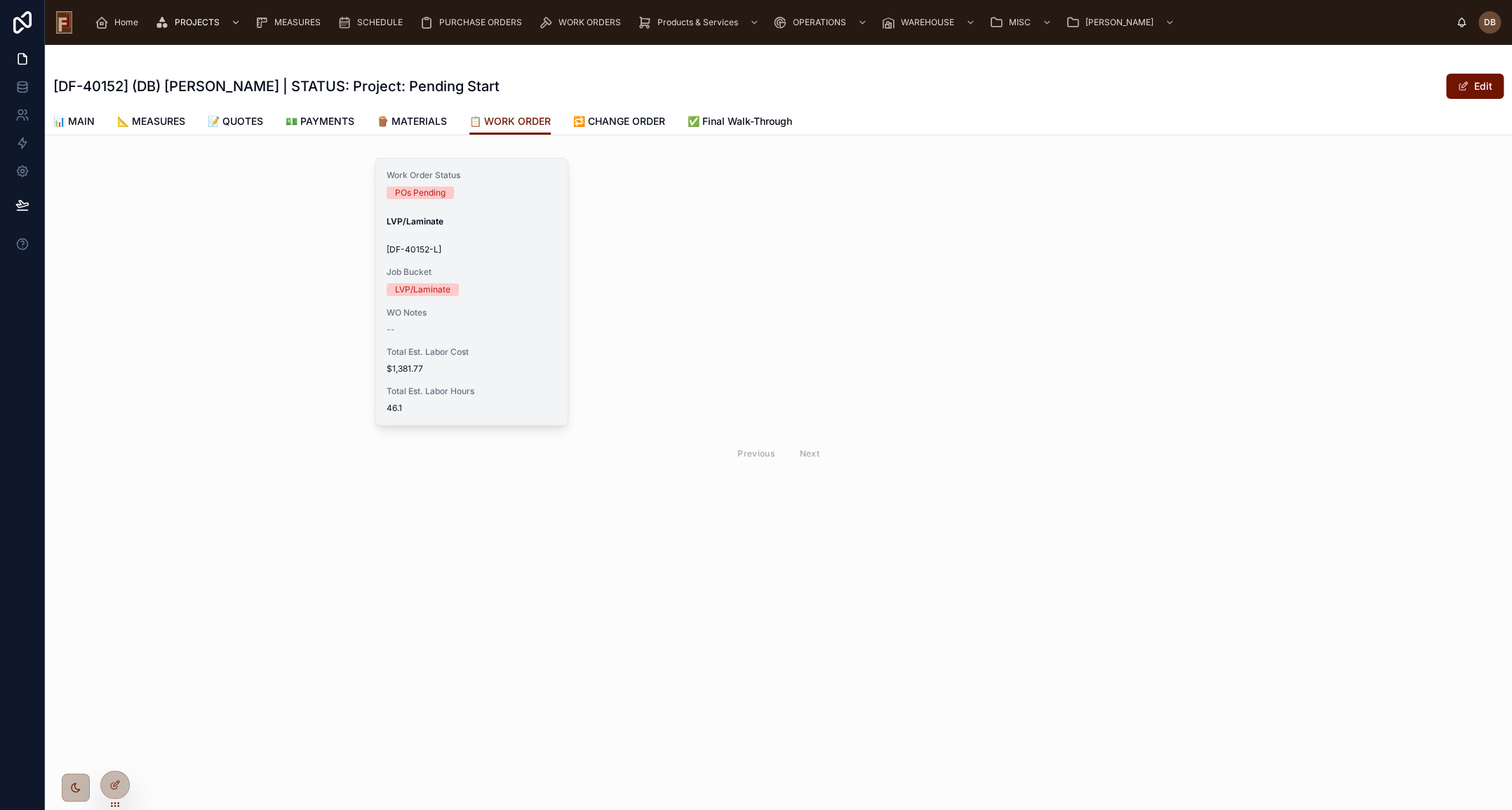
click at [517, 281] on div "Job Bucket LVP/Laminate" at bounding box center [471, 281] width 169 height 29
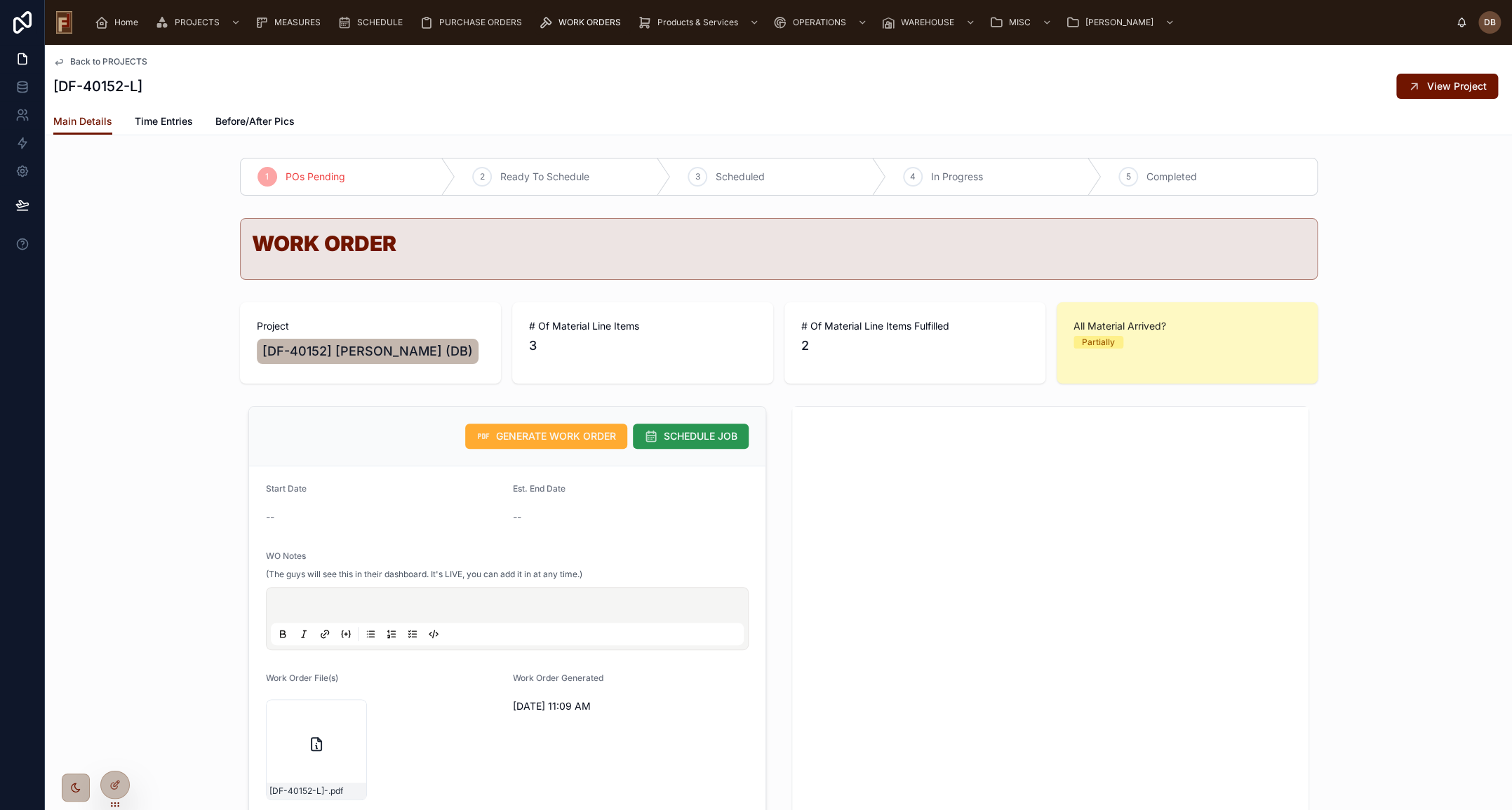
click at [701, 435] on span "SCHEDULE JOB" at bounding box center [700, 436] width 74 height 14
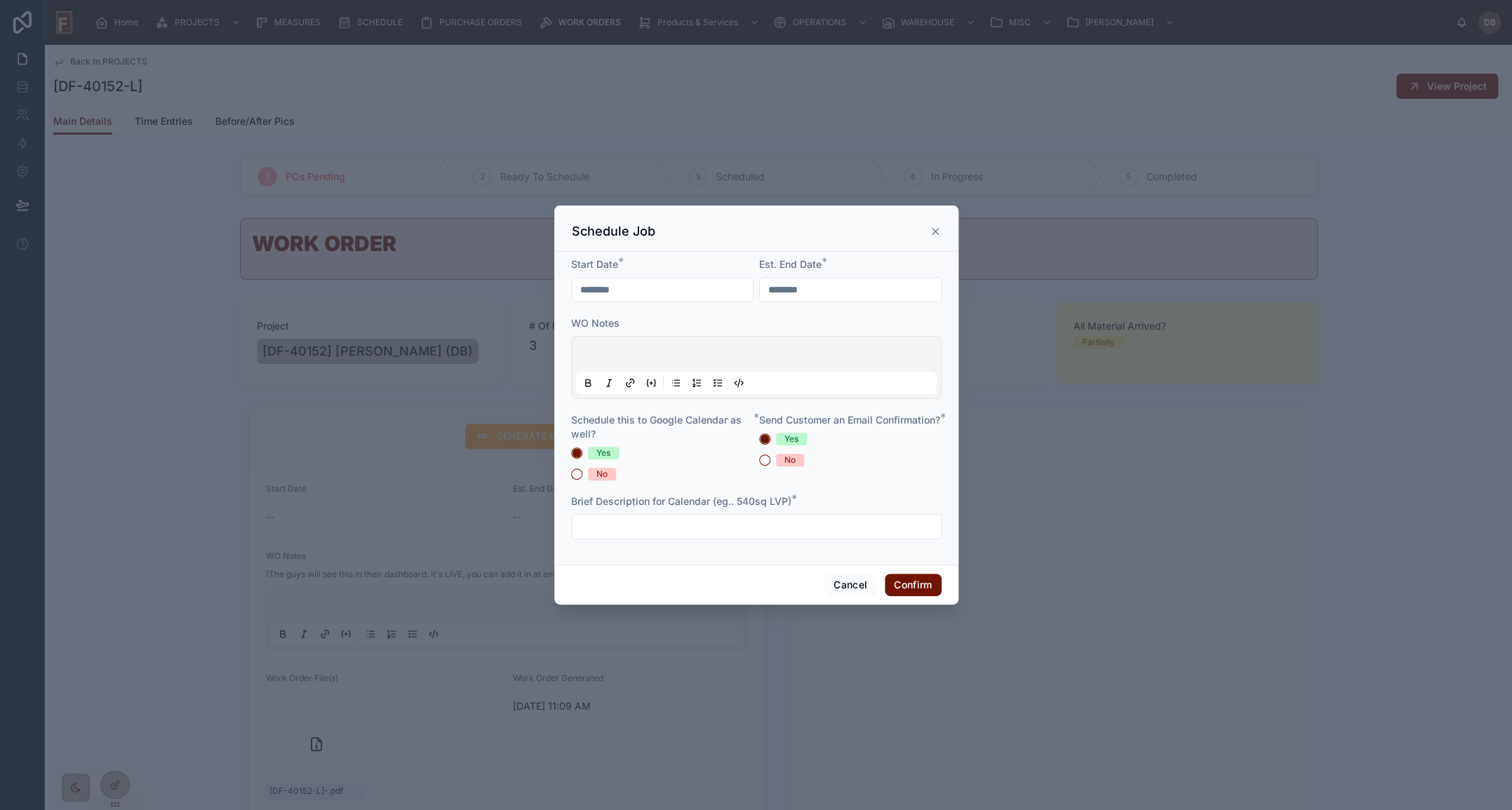
click at [631, 289] on input "********" at bounding box center [662, 289] width 181 height 19
click at [634, 404] on button "2" at bounding box center [637, 406] width 25 height 25
click at [821, 285] on input "********" at bounding box center [850, 289] width 181 height 19
click at [873, 406] on button "4" at bounding box center [876, 406] width 25 height 25
type input "********"
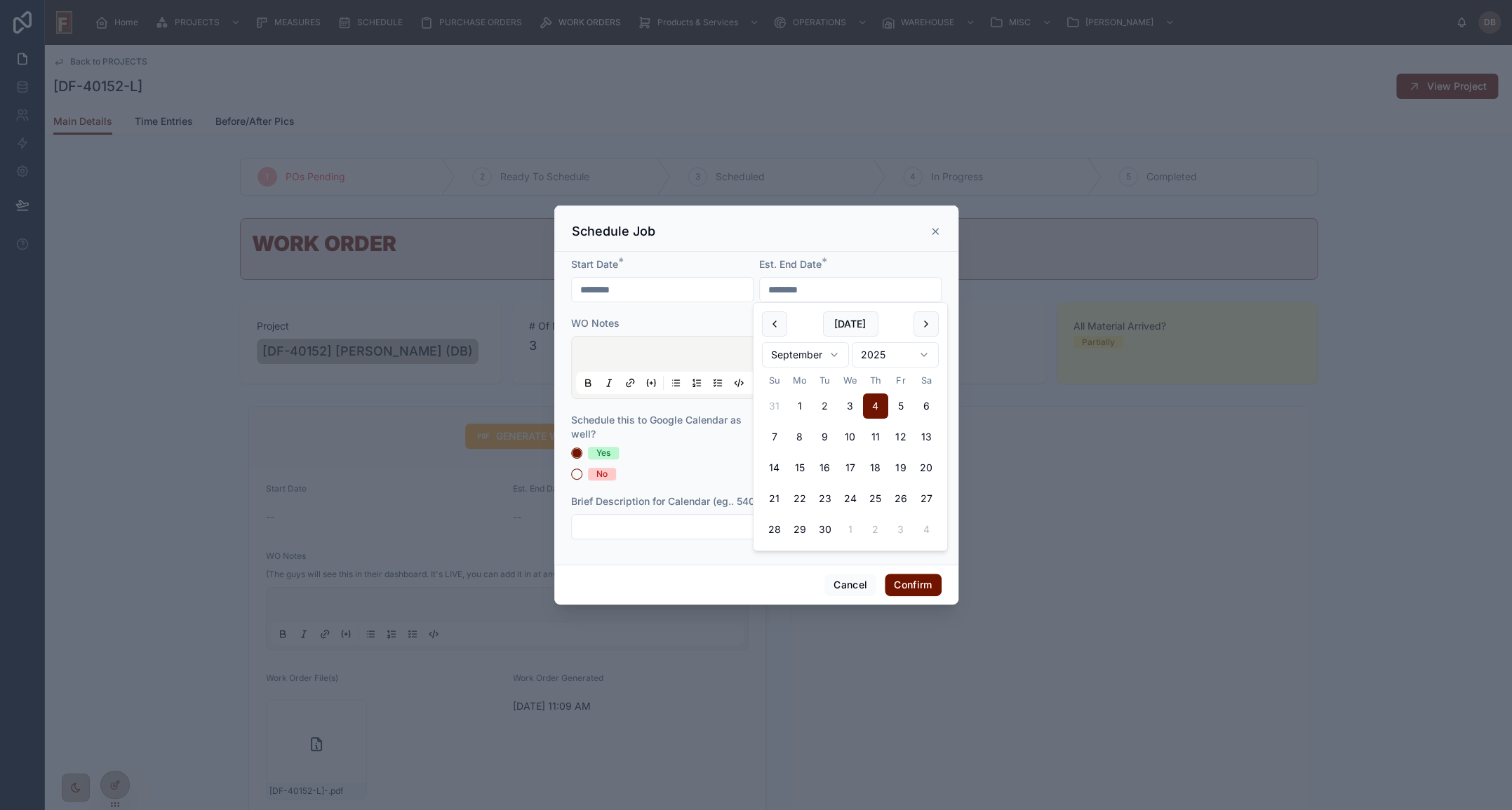
click at [705, 235] on div "Schedule Job" at bounding box center [756, 231] width 369 height 17
click at [605, 474] on div "No" at bounding box center [601, 474] width 11 height 13
click at [582, 474] on button "No" at bounding box center [576, 474] width 11 height 11
click at [766, 465] on button "No" at bounding box center [764, 460] width 11 height 11
drag, startPoint x: 916, startPoint y: 584, endPoint x: 824, endPoint y: 246, distance: 350.3
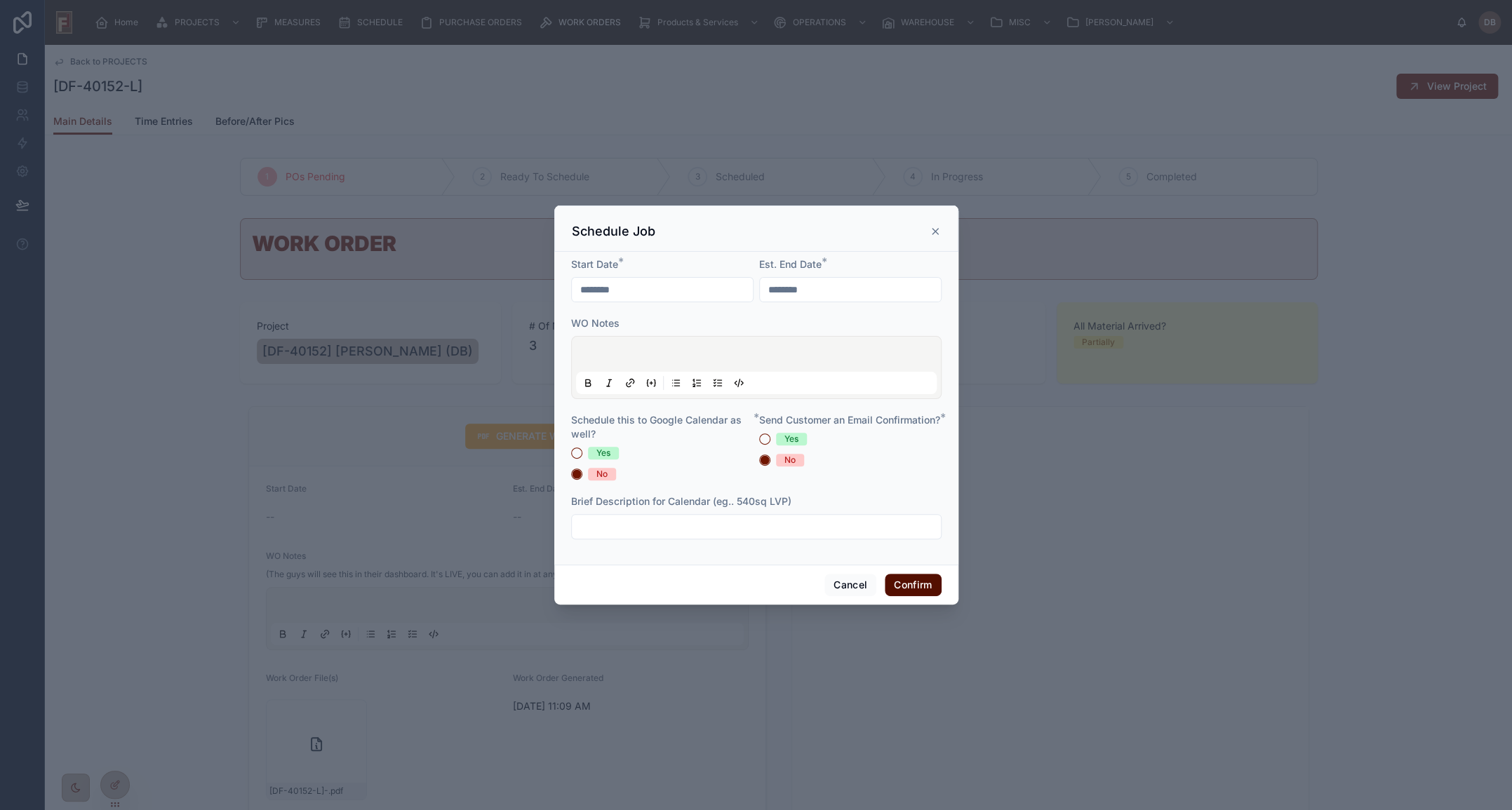
click at [916, 582] on button "Confirm" at bounding box center [912, 584] width 56 height 23
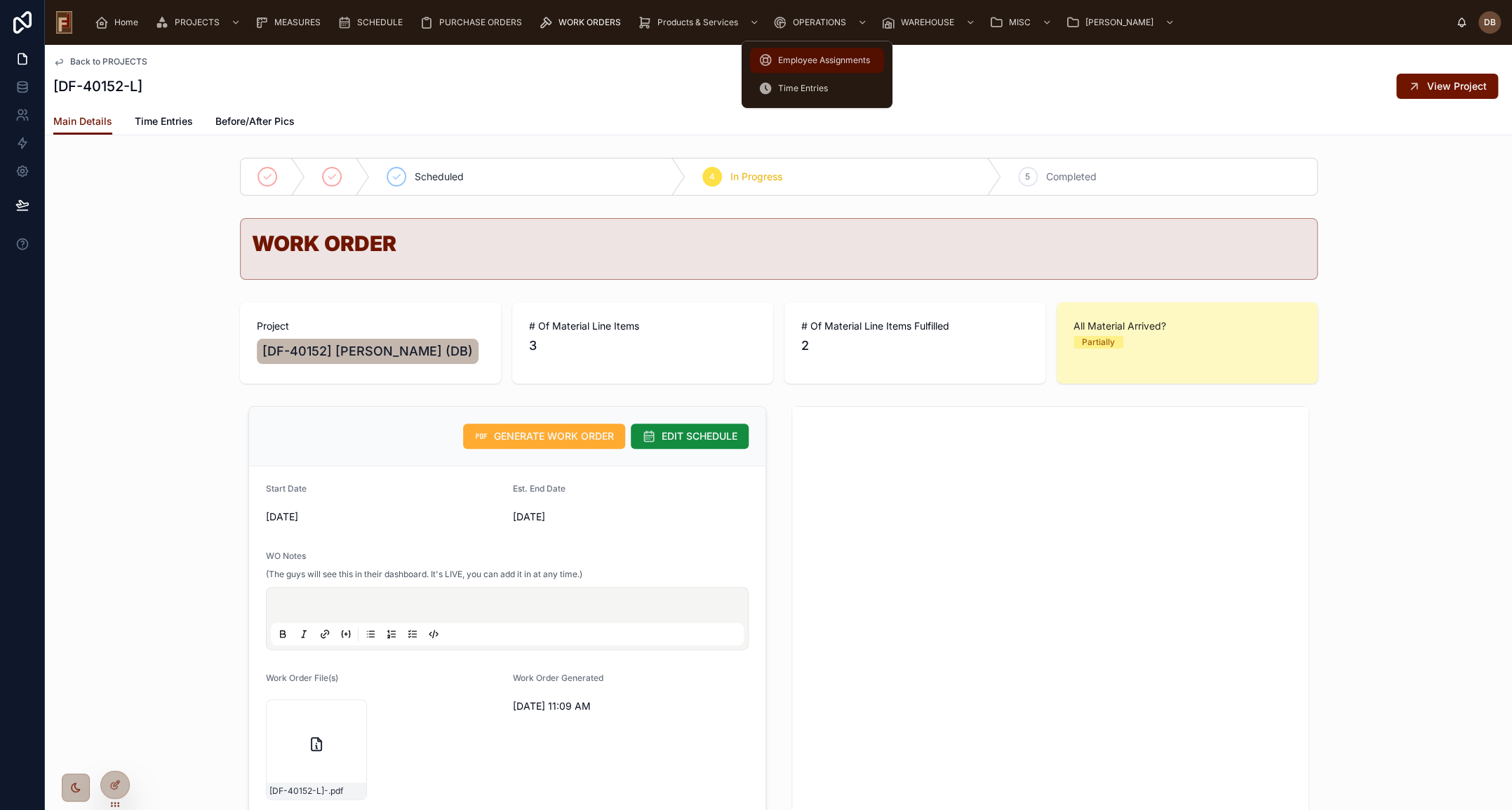
click at [815, 57] on span "Employee Assignments" at bounding box center [824, 60] width 92 height 11
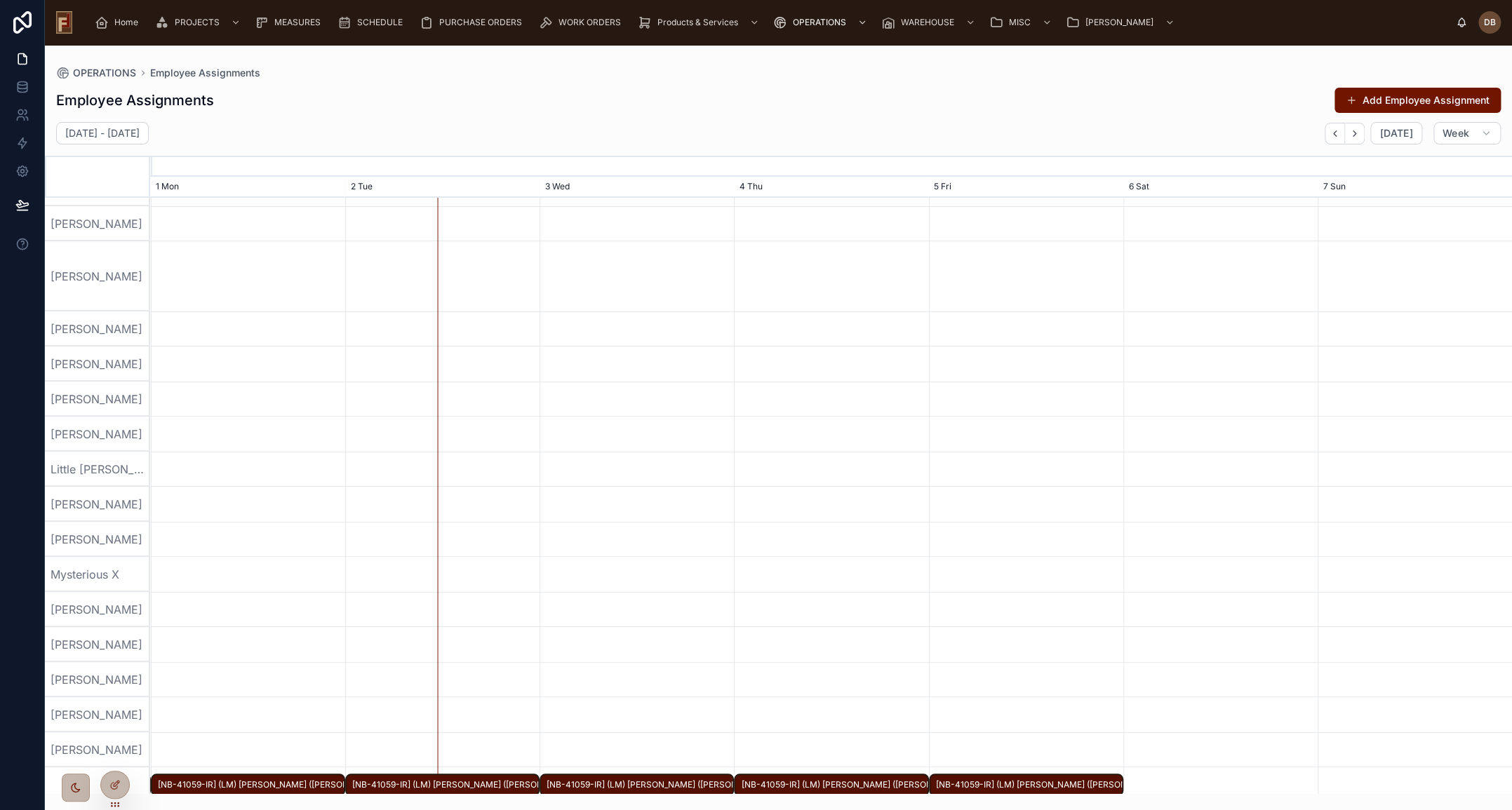
scroll to position [382, 0]
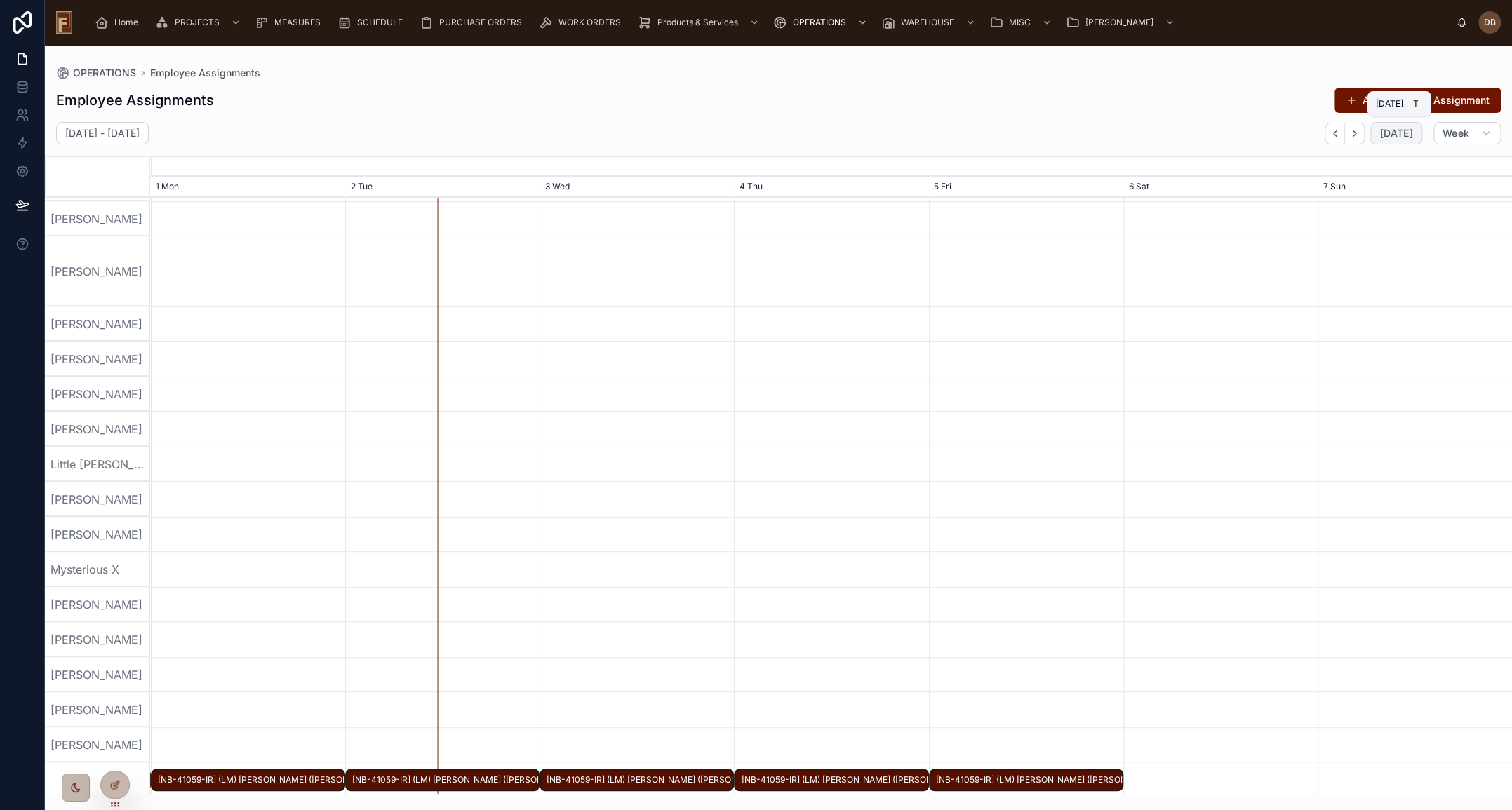
click at [1388, 138] on span "Today" at bounding box center [1395, 132] width 33 height 13
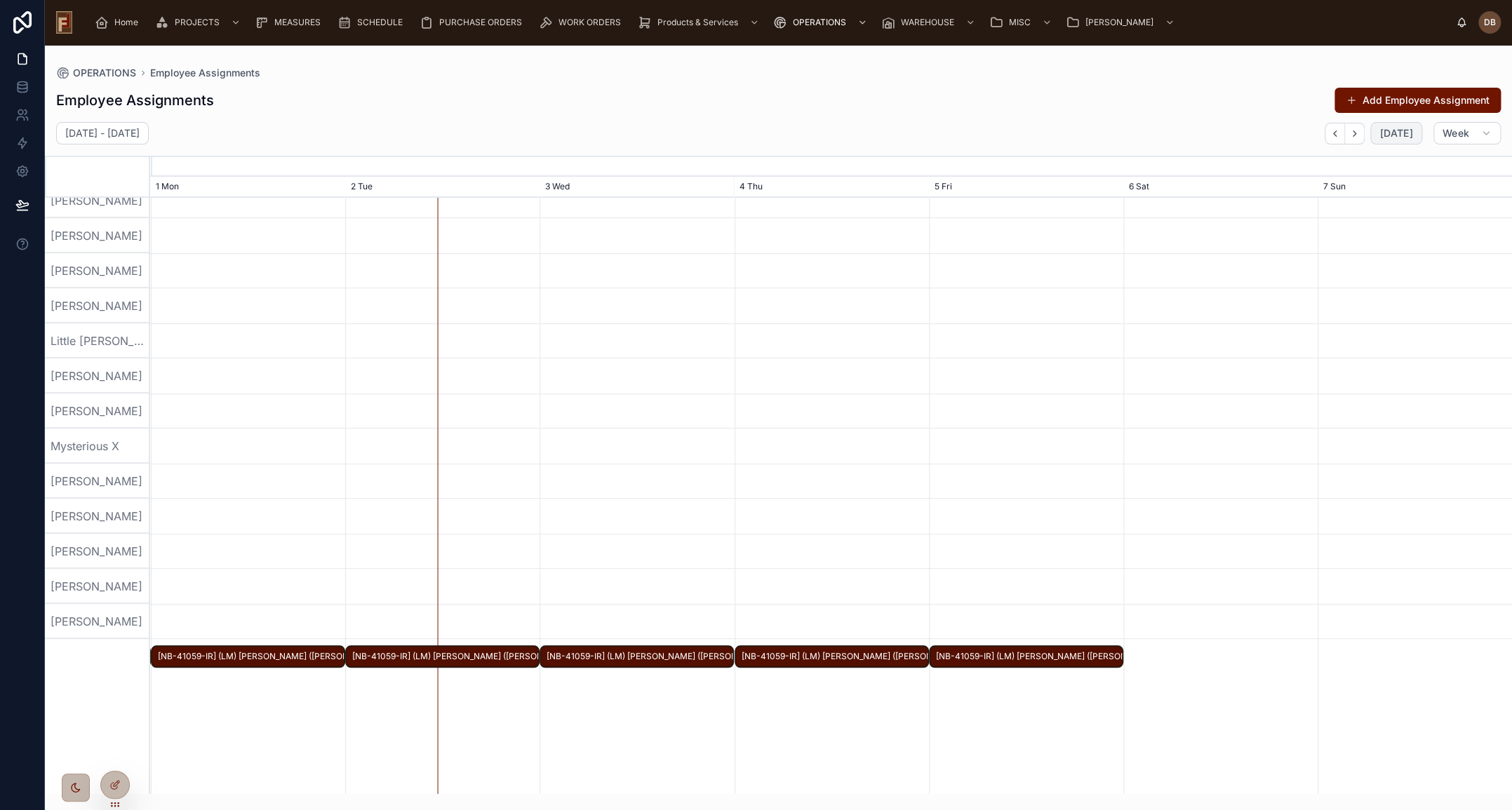
scroll to position [637, 0]
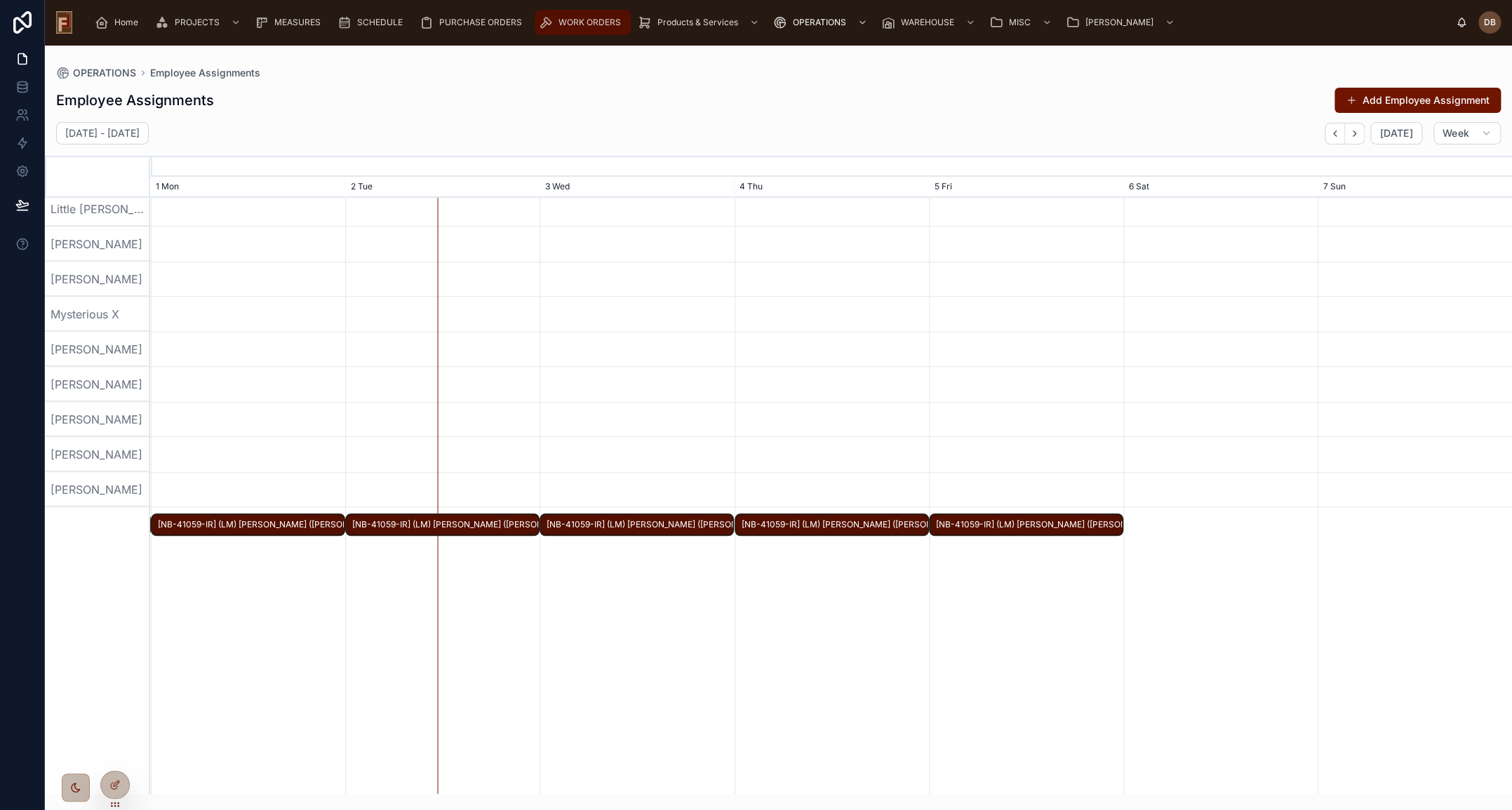
click at [587, 19] on span "WORK ORDERS" at bounding box center [590, 22] width 62 height 11
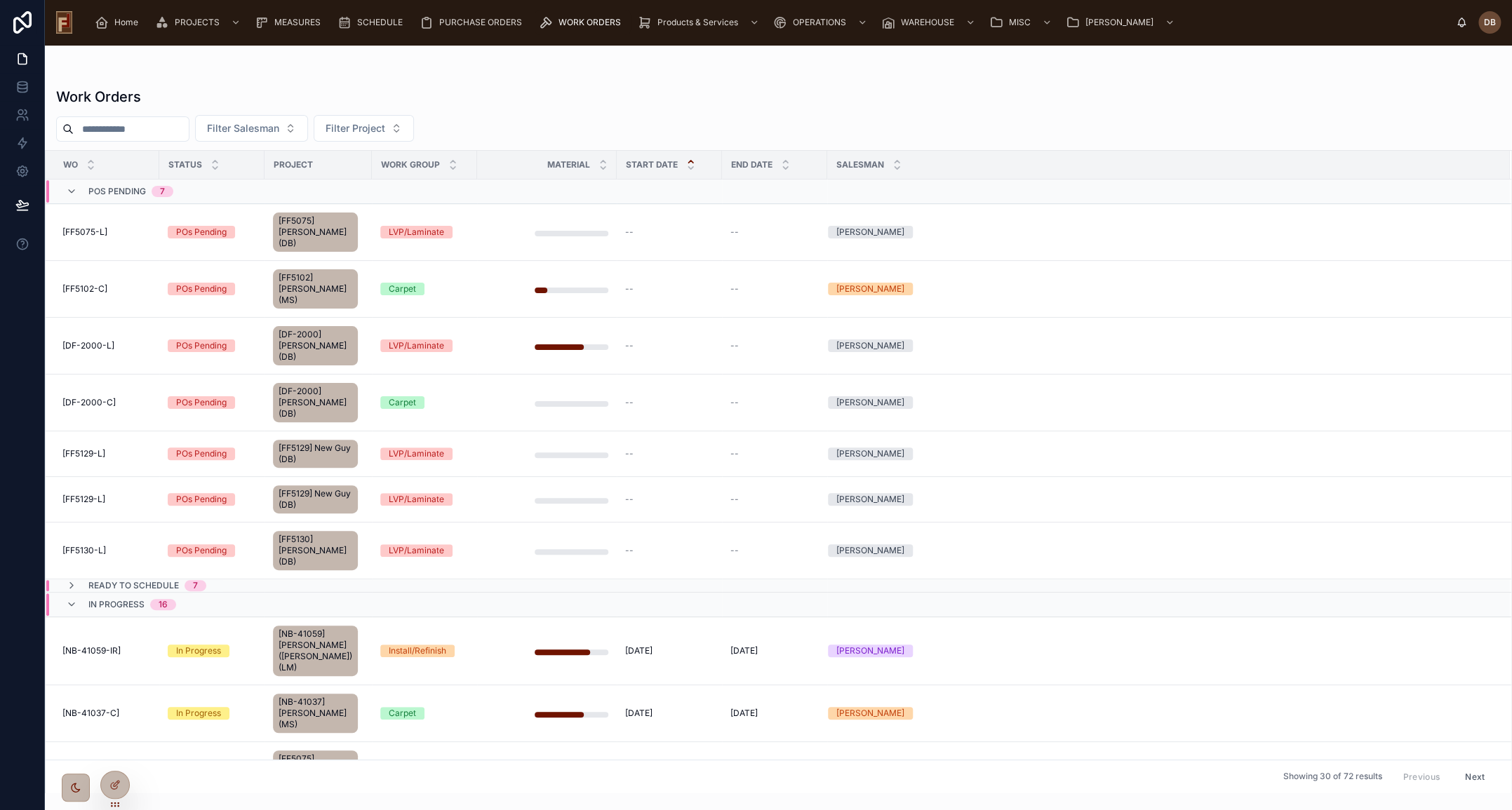
click at [169, 127] on input "text" at bounding box center [131, 128] width 115 height 19
click at [374, 131] on span "Filter Project" at bounding box center [355, 128] width 60 height 14
type input "******"
click at [400, 189] on span "[DF-40152] Tonya Spaulding (DB)" at bounding box center [385, 184] width 140 height 14
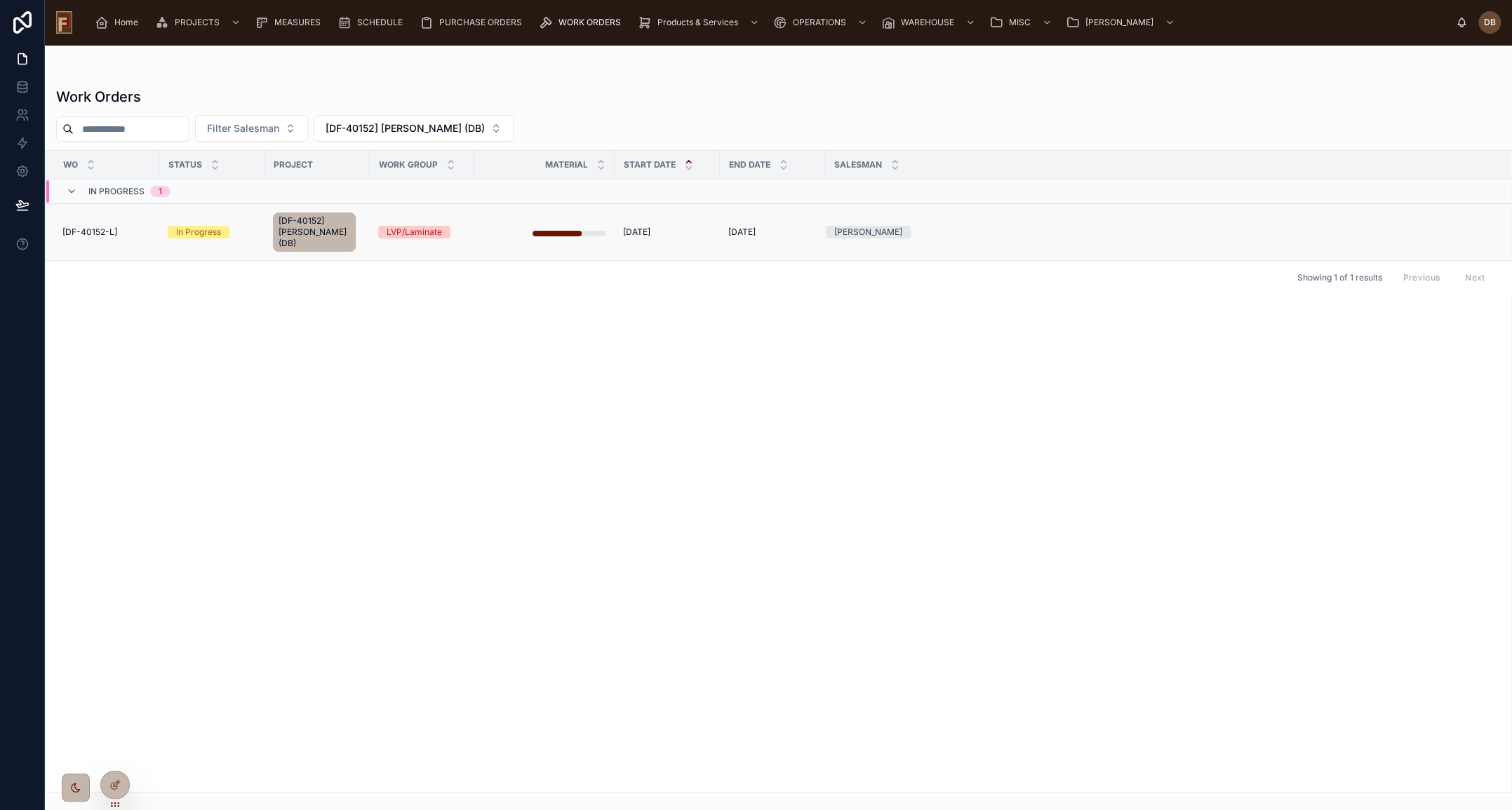
click at [212, 231] on div "In Progress" at bounding box center [199, 231] width 45 height 13
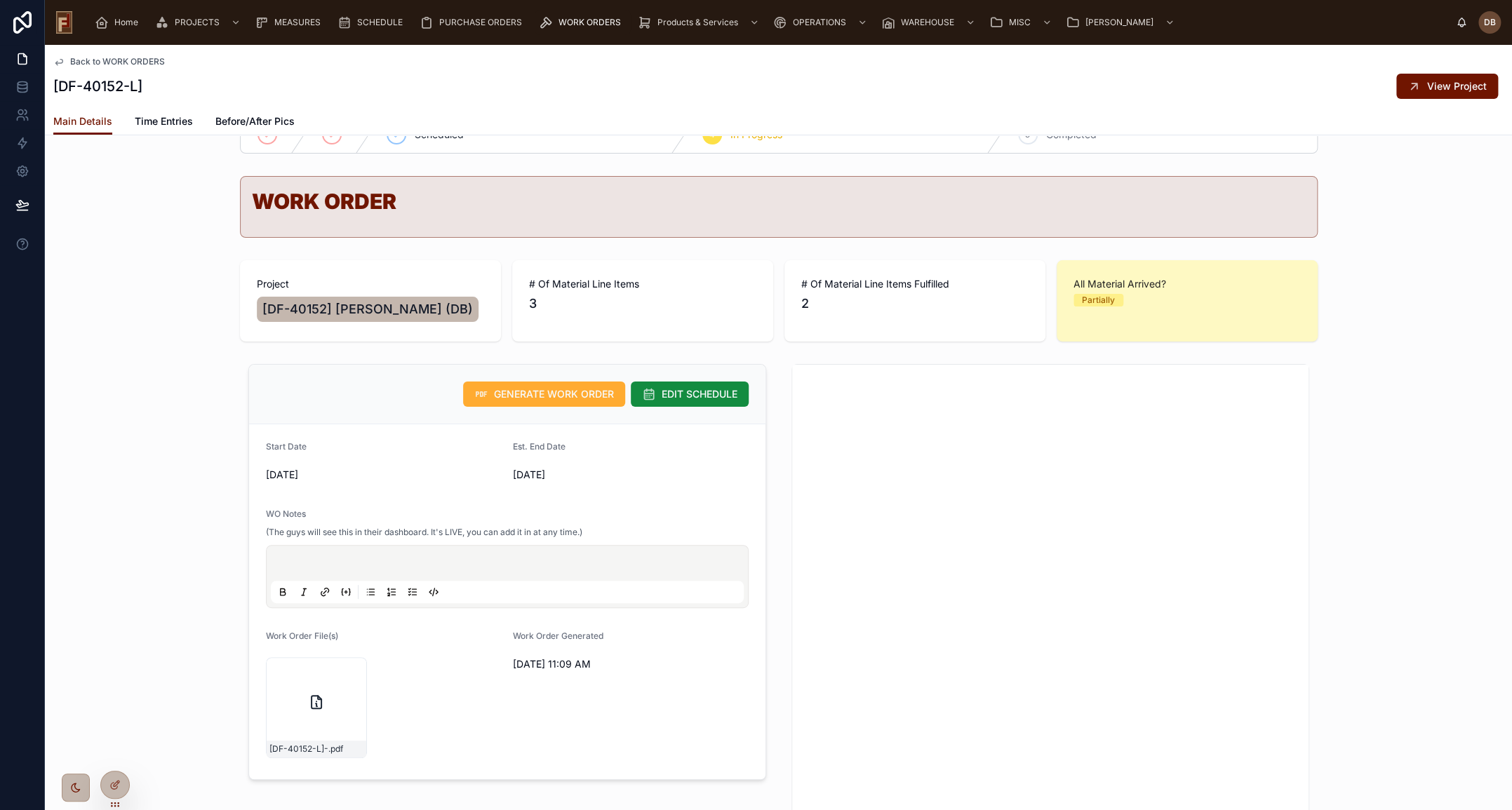
scroll to position [63, 0]
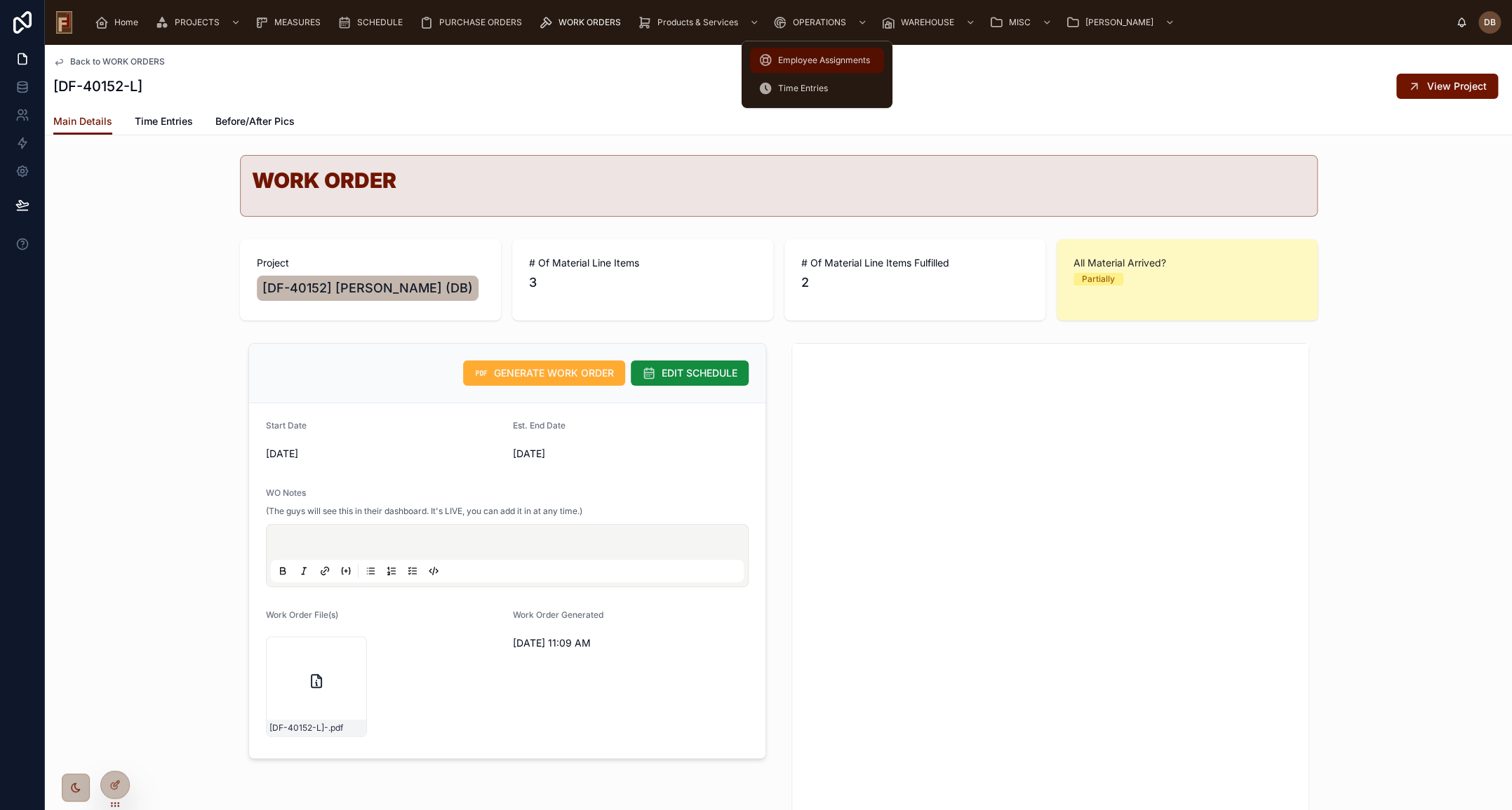
click at [822, 63] on span "Employee Assignments" at bounding box center [824, 60] width 92 height 11
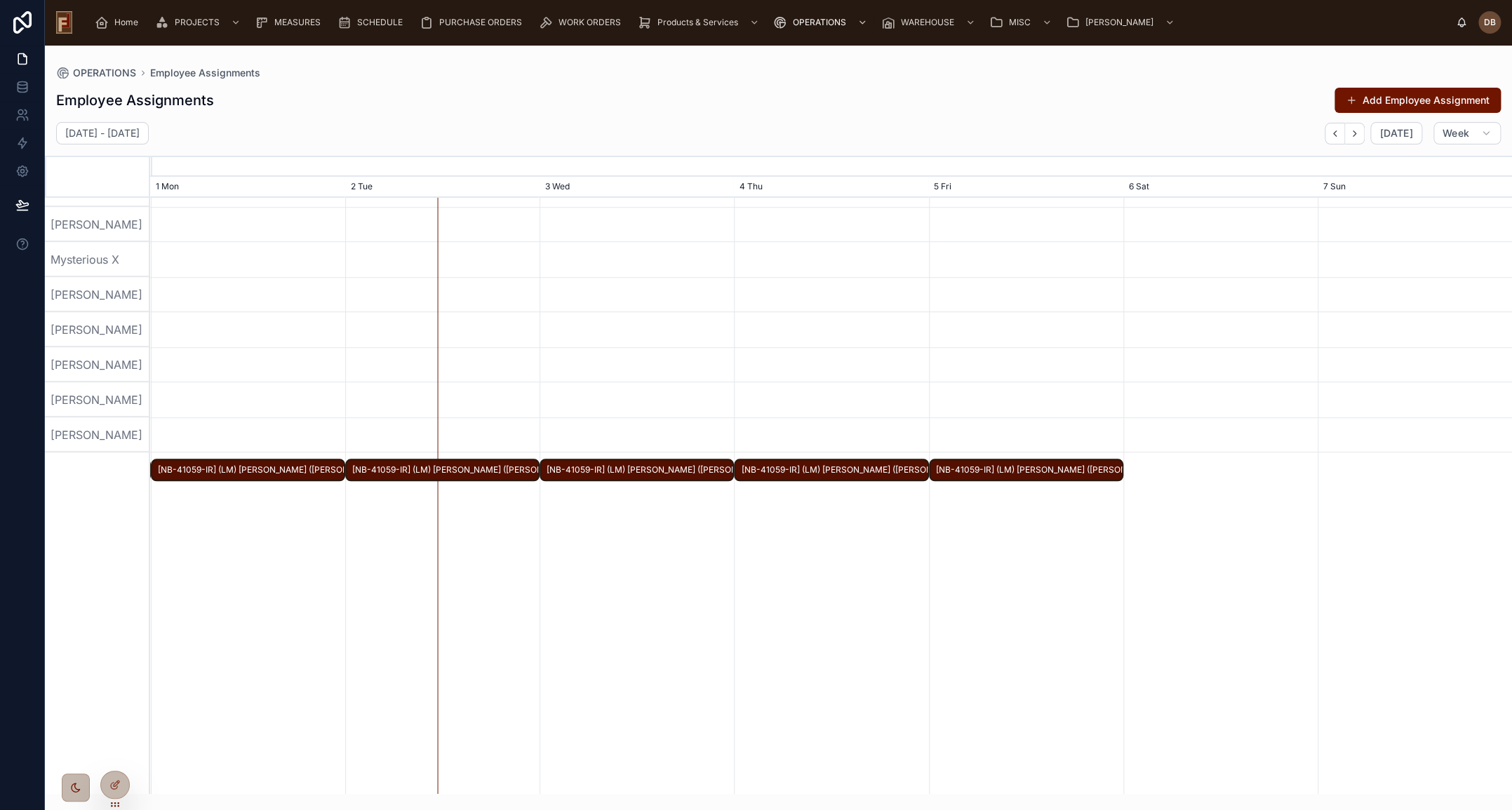
scroll to position [729, 0]
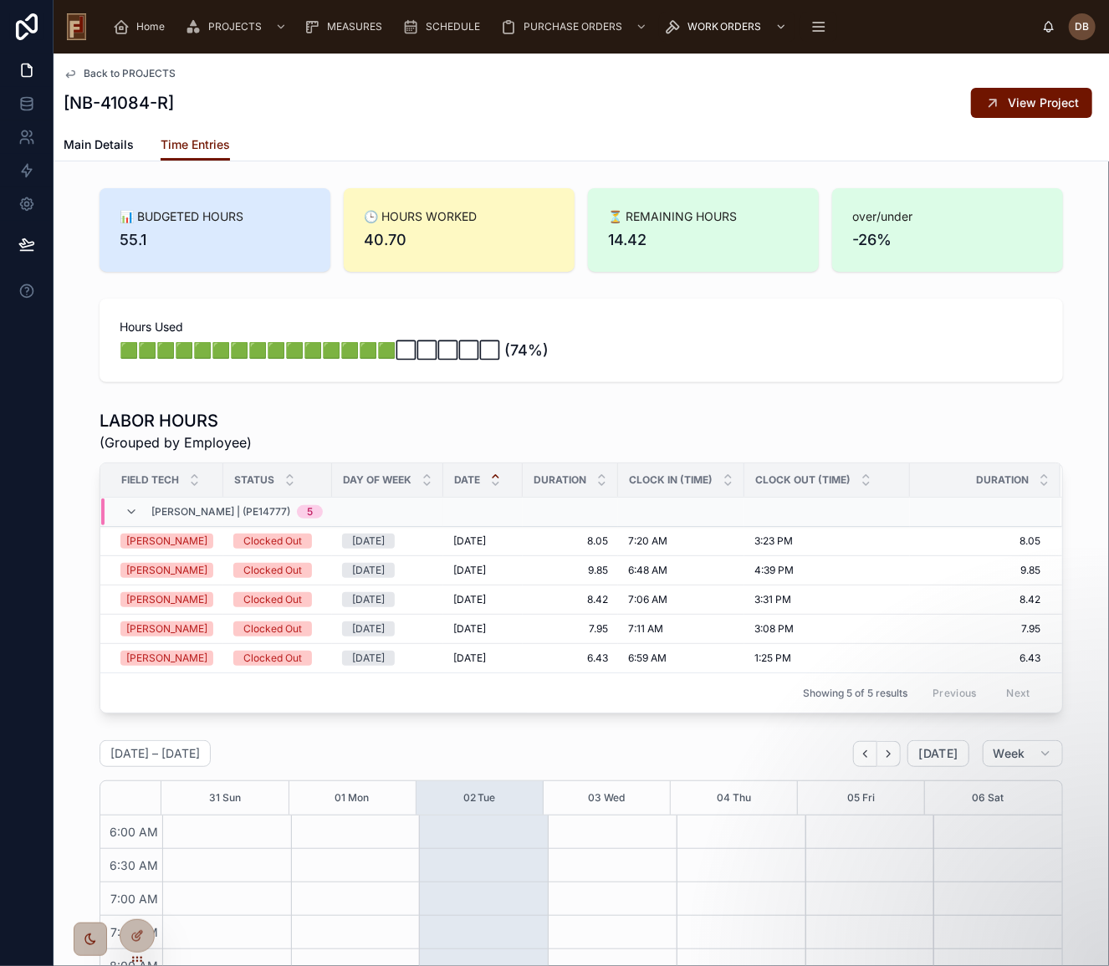
scroll to position [288, 0]
click at [152, 71] on span "Back to PROJECTS" at bounding box center [130, 73] width 92 height 13
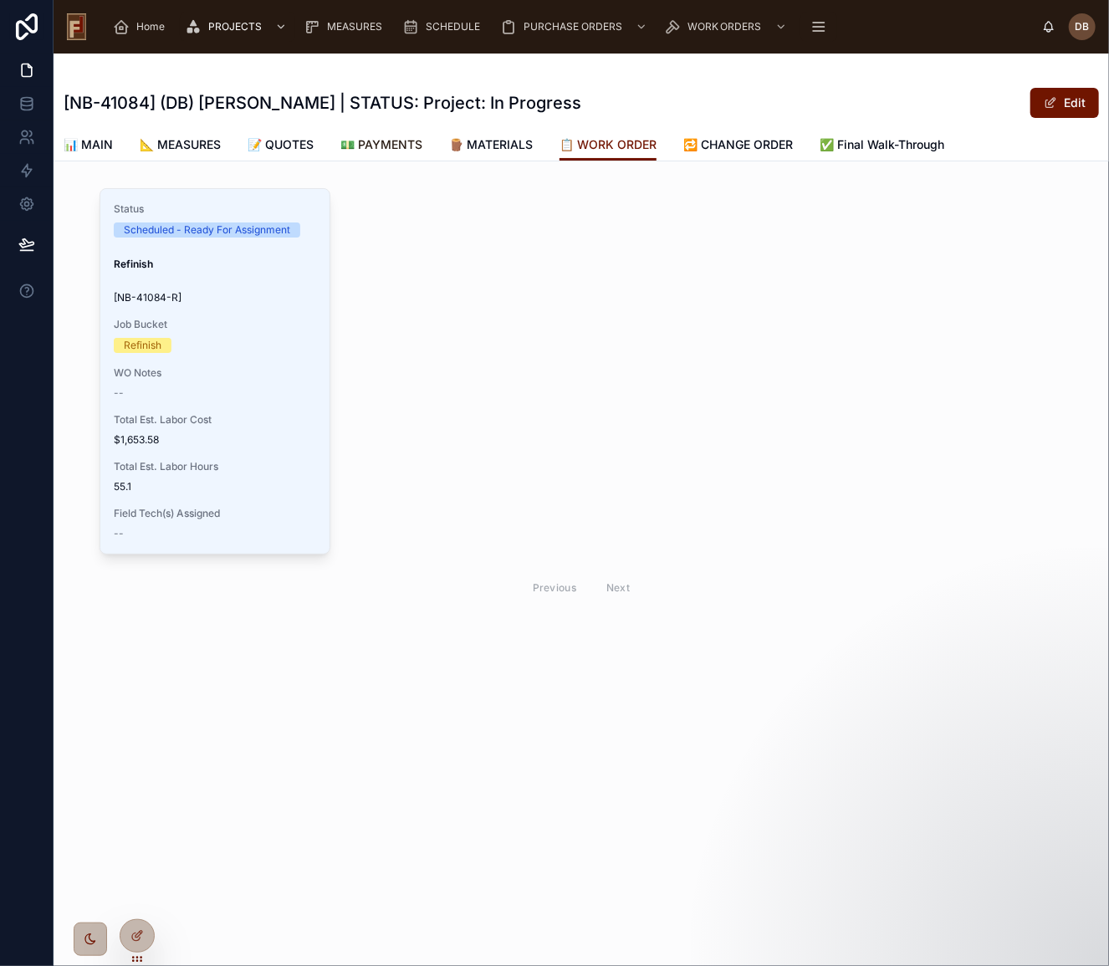
click at [394, 145] on span "💵 PAYMENTS" at bounding box center [381, 144] width 82 height 17
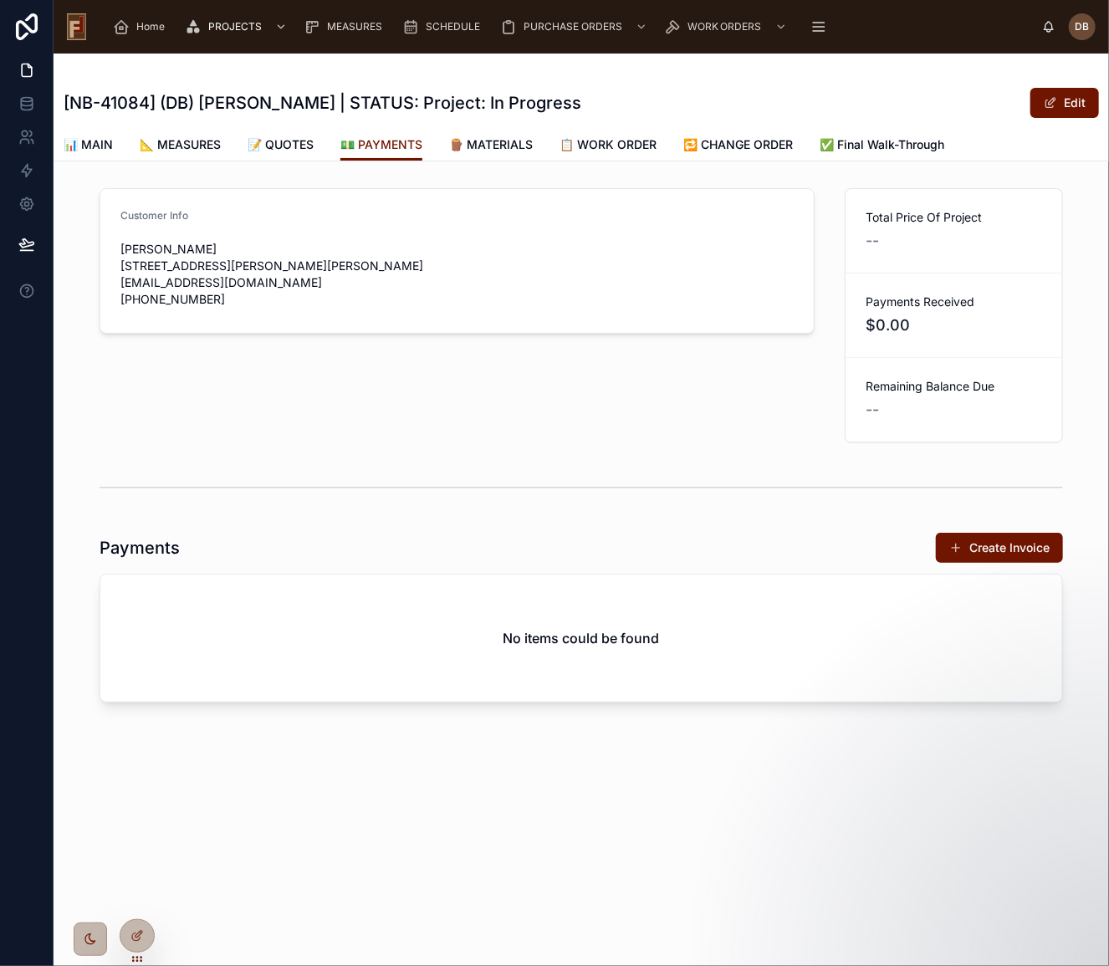
click at [1016, 545] on button "Create Invoice" at bounding box center [999, 548] width 127 height 30
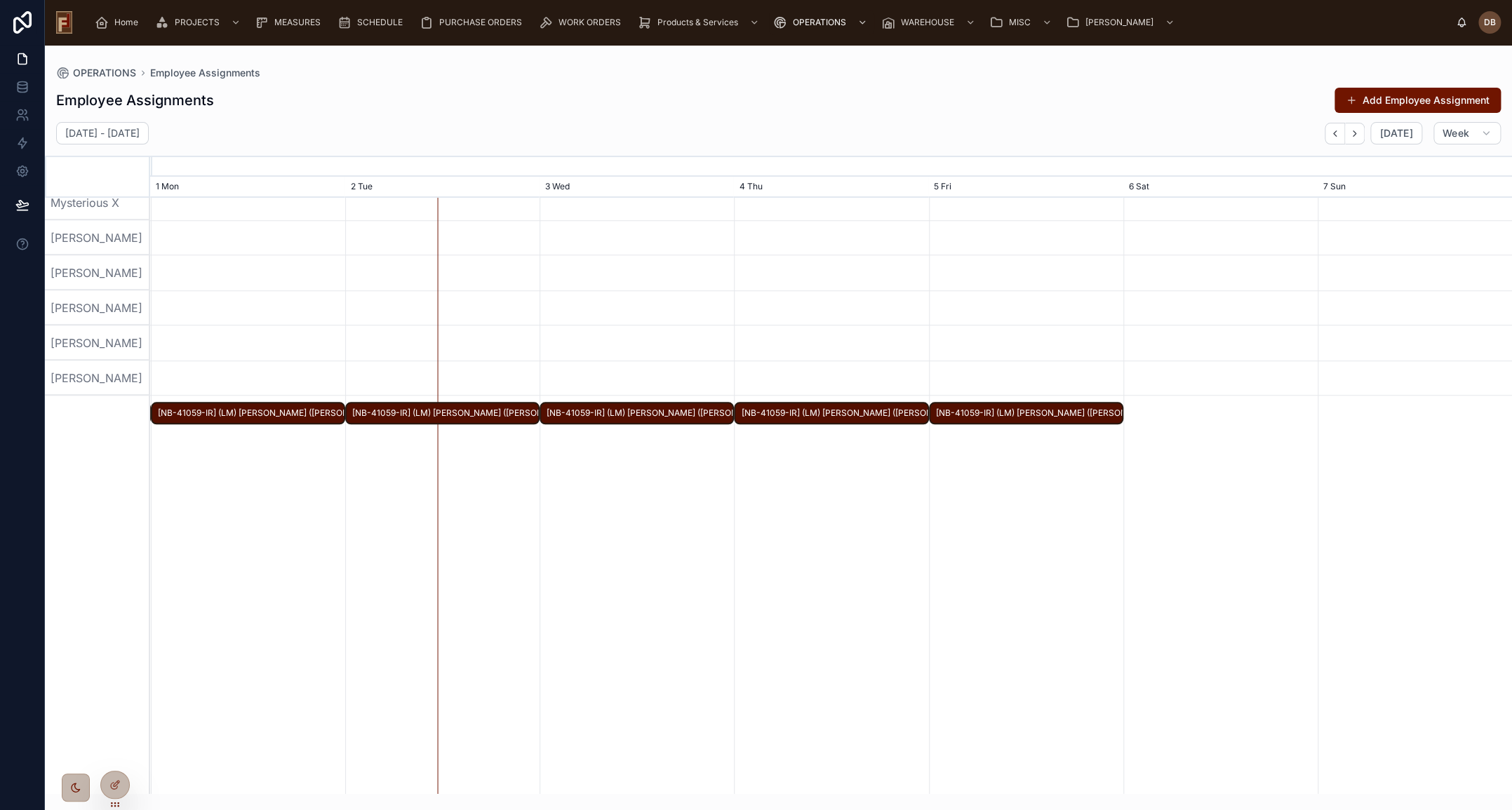
scroll to position [765, 0]
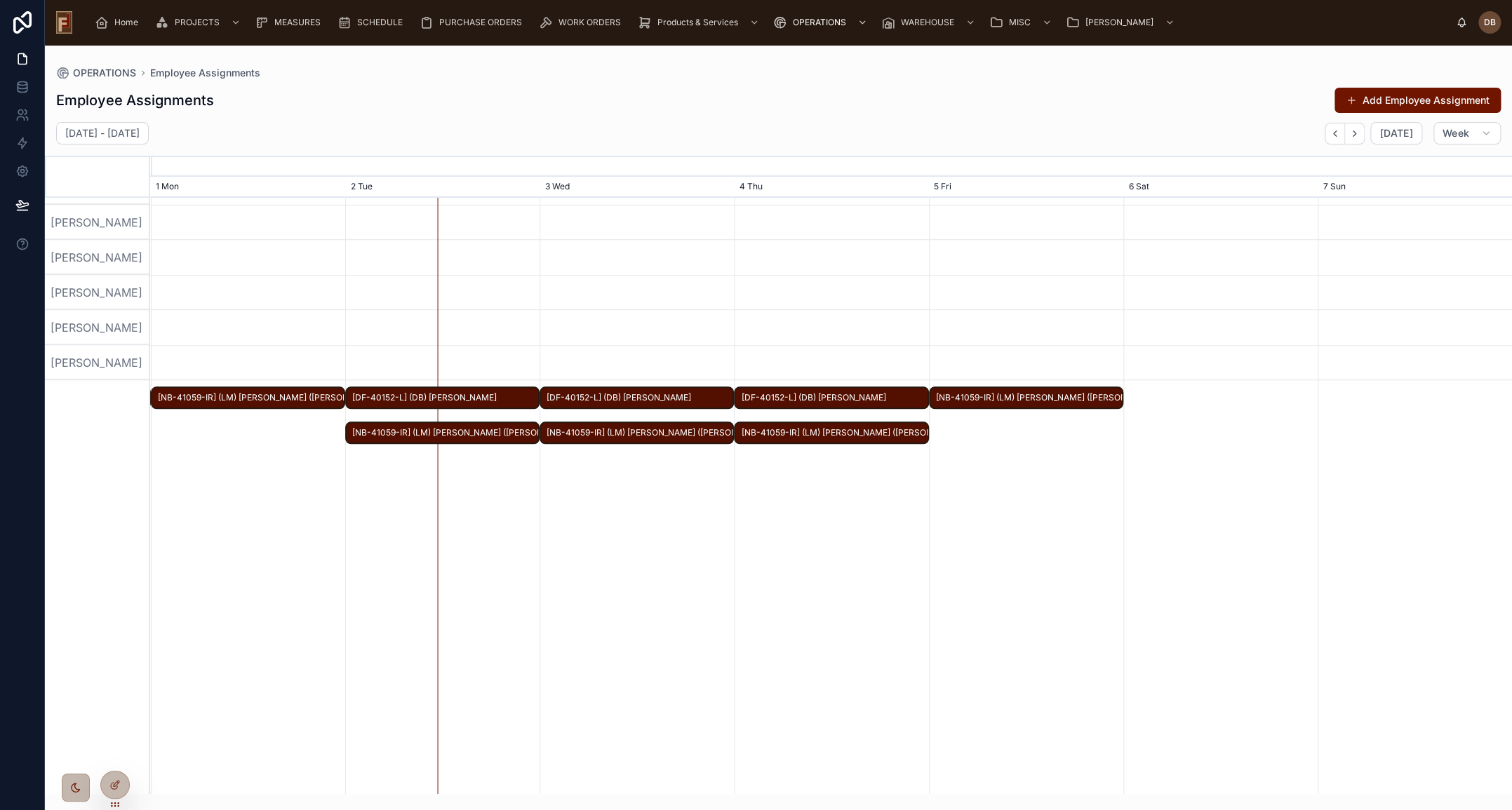
click at [491, 399] on span "[DF-40152-L] (DB) Tonya Spaulding" at bounding box center [442, 398] width 191 height 23
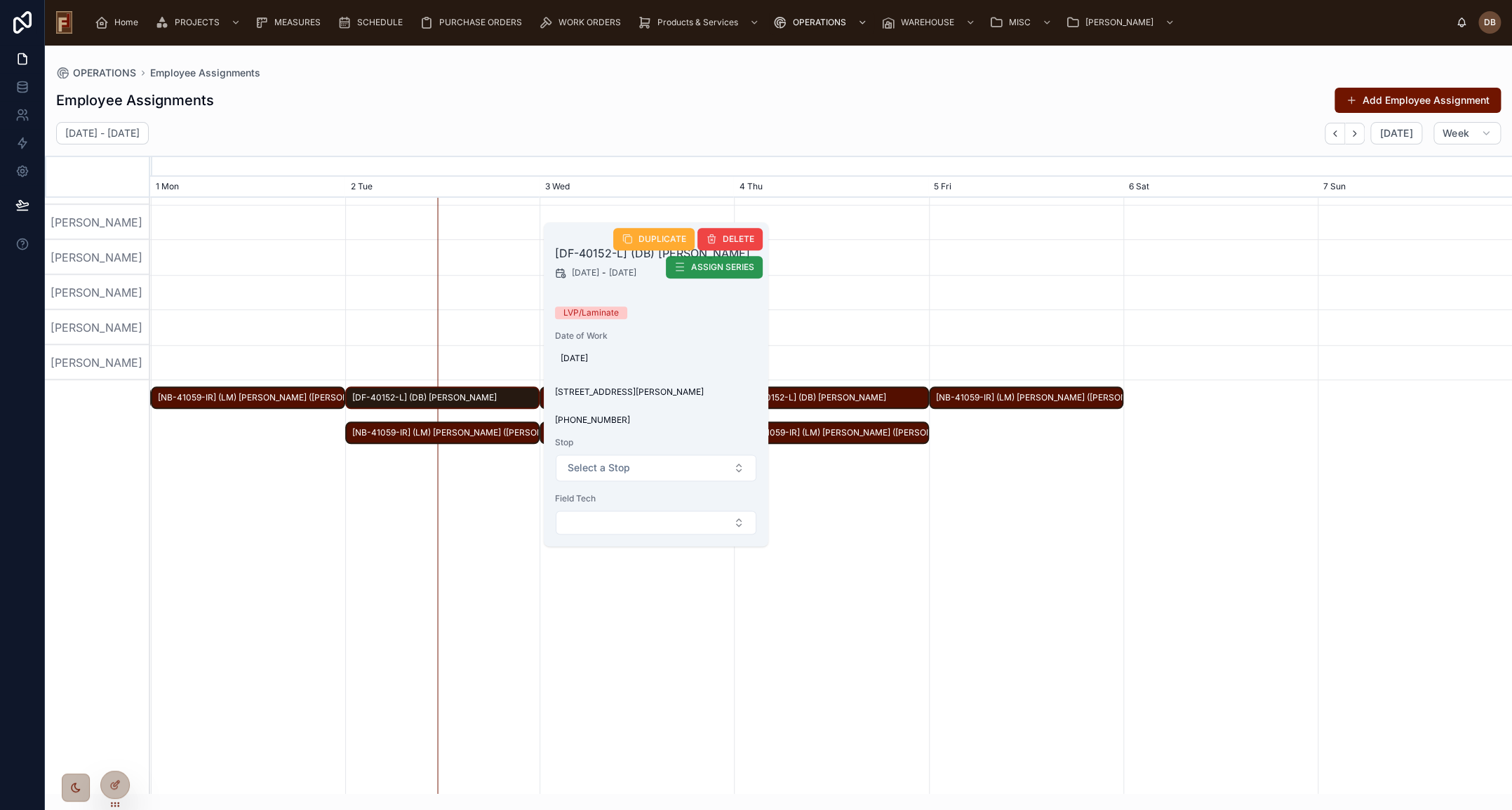
click at [723, 269] on span "ASSIGN SERIES" at bounding box center [722, 267] width 63 height 11
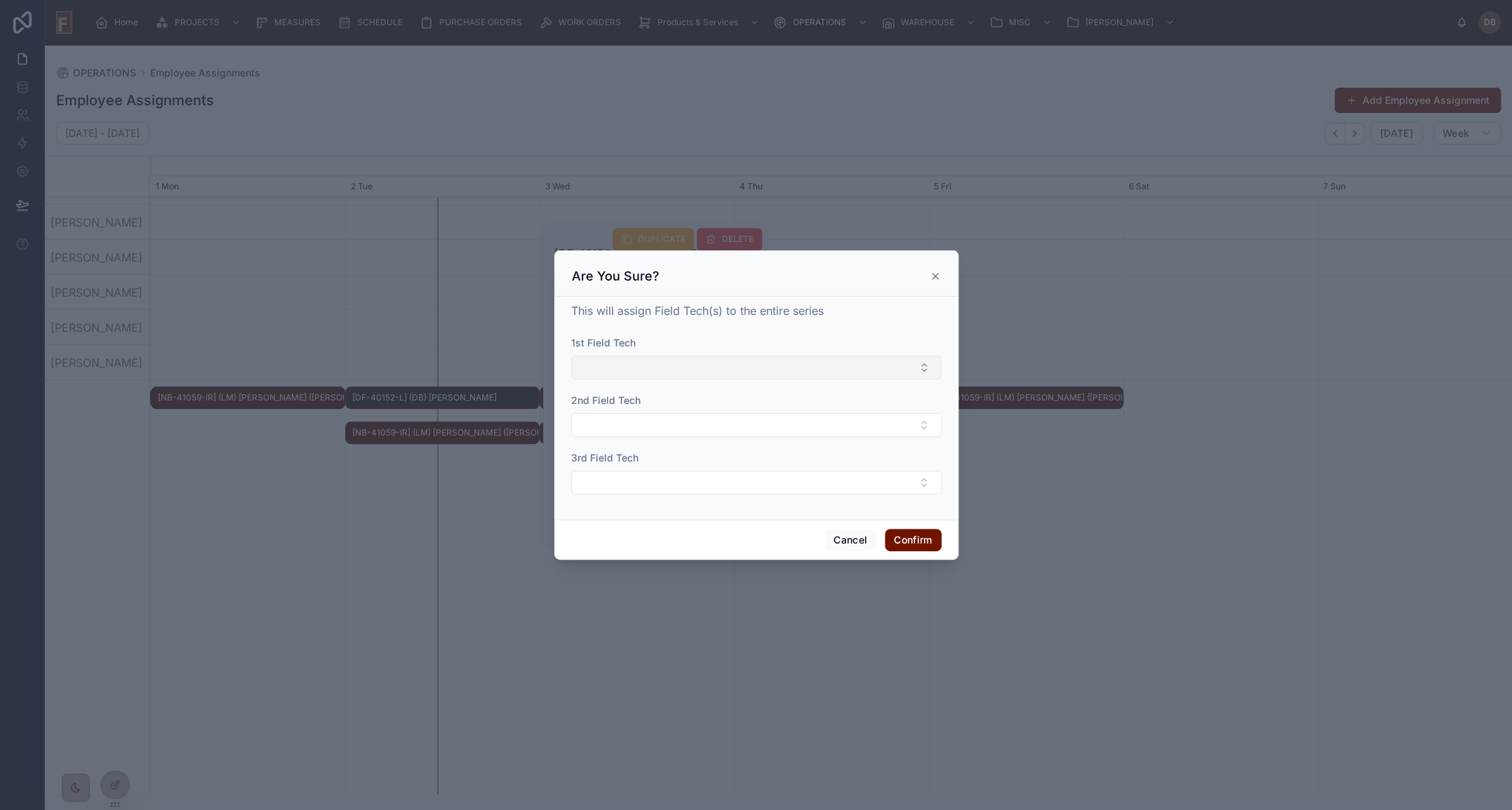
click at [616, 371] on button "Select Button" at bounding box center [756, 367] width 371 height 23
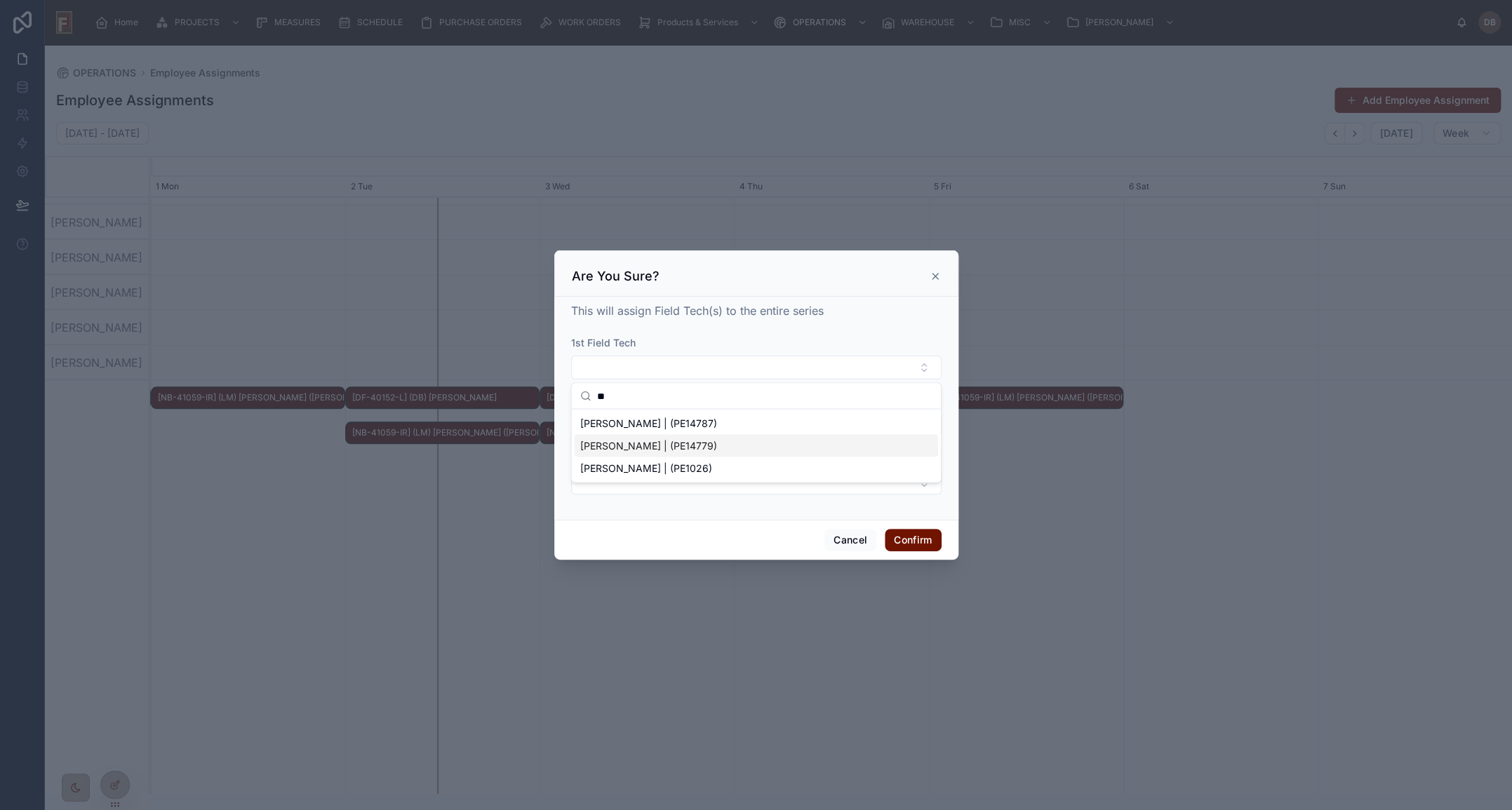
type input "**"
click at [646, 448] on span "Zack Windisch | (PE14779)" at bounding box center [648, 445] width 137 height 14
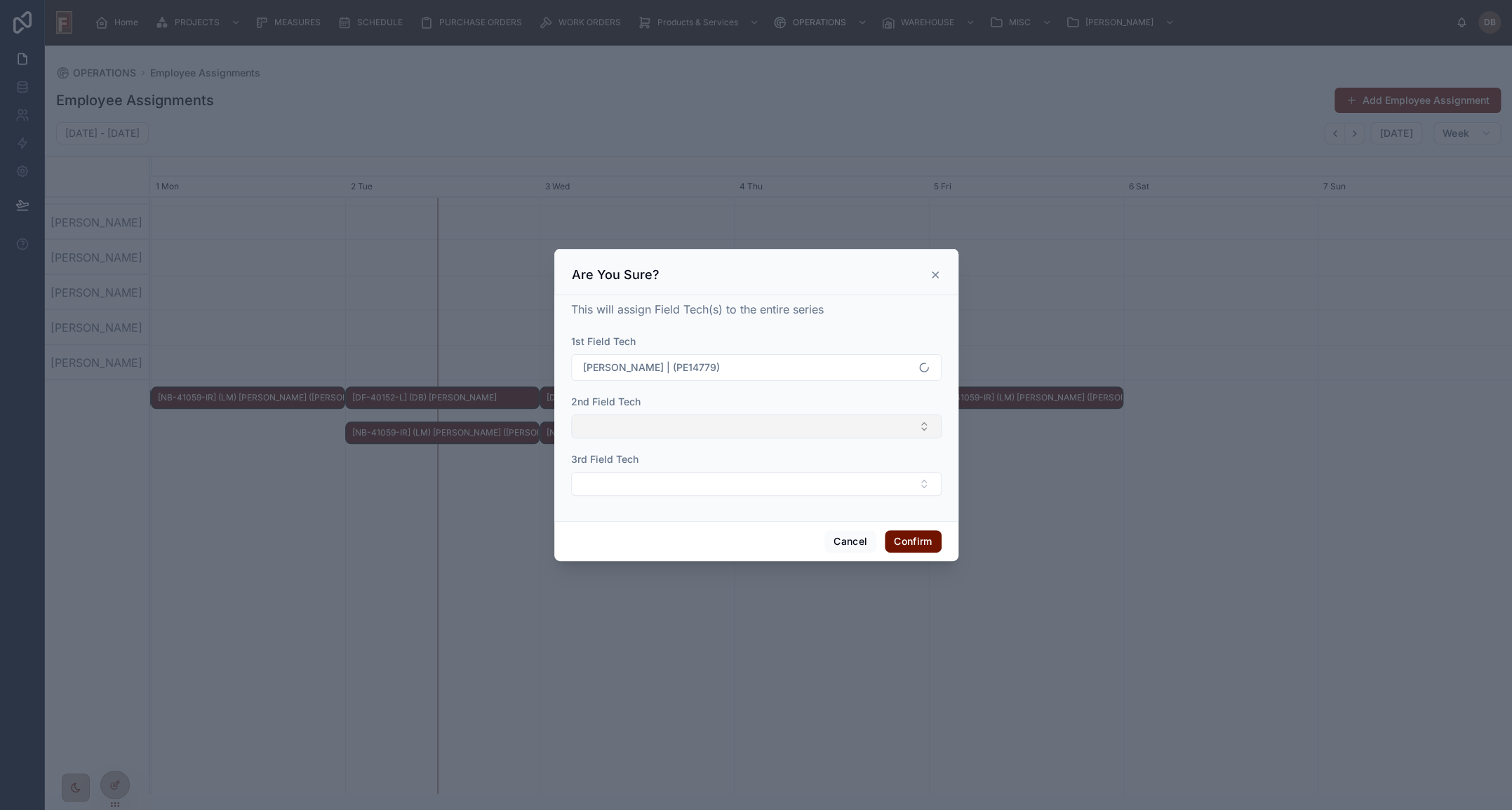
click at [626, 426] on button "Select Button" at bounding box center [756, 426] width 371 height 23
type input "***"
click at [624, 483] on span "John Meyers | (PE14846)" at bounding box center [649, 481] width 138 height 14
click at [903, 547] on button "Confirm" at bounding box center [912, 543] width 56 height 23
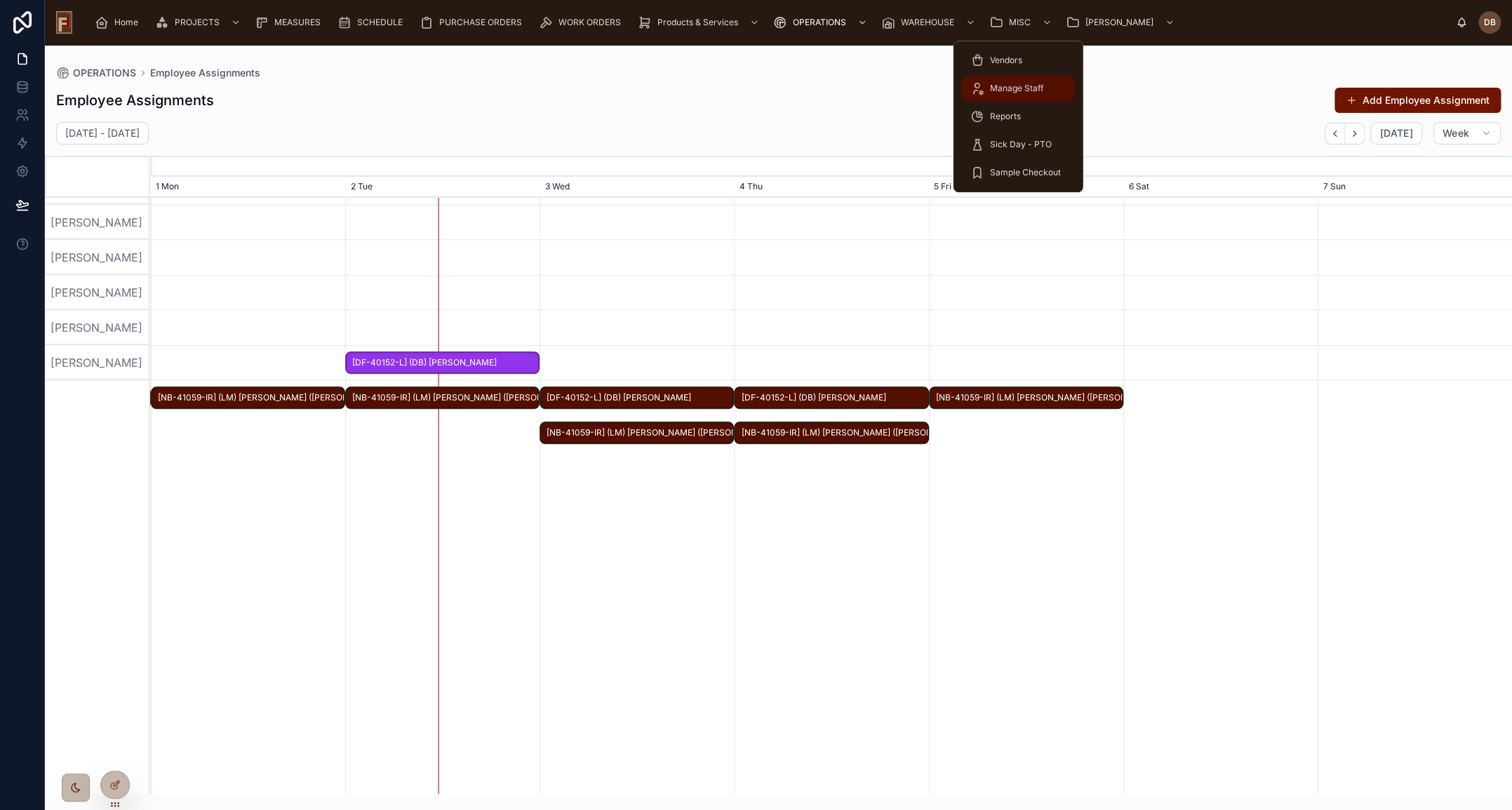
click at [1028, 90] on span "Manage Staff" at bounding box center [1016, 88] width 54 height 11
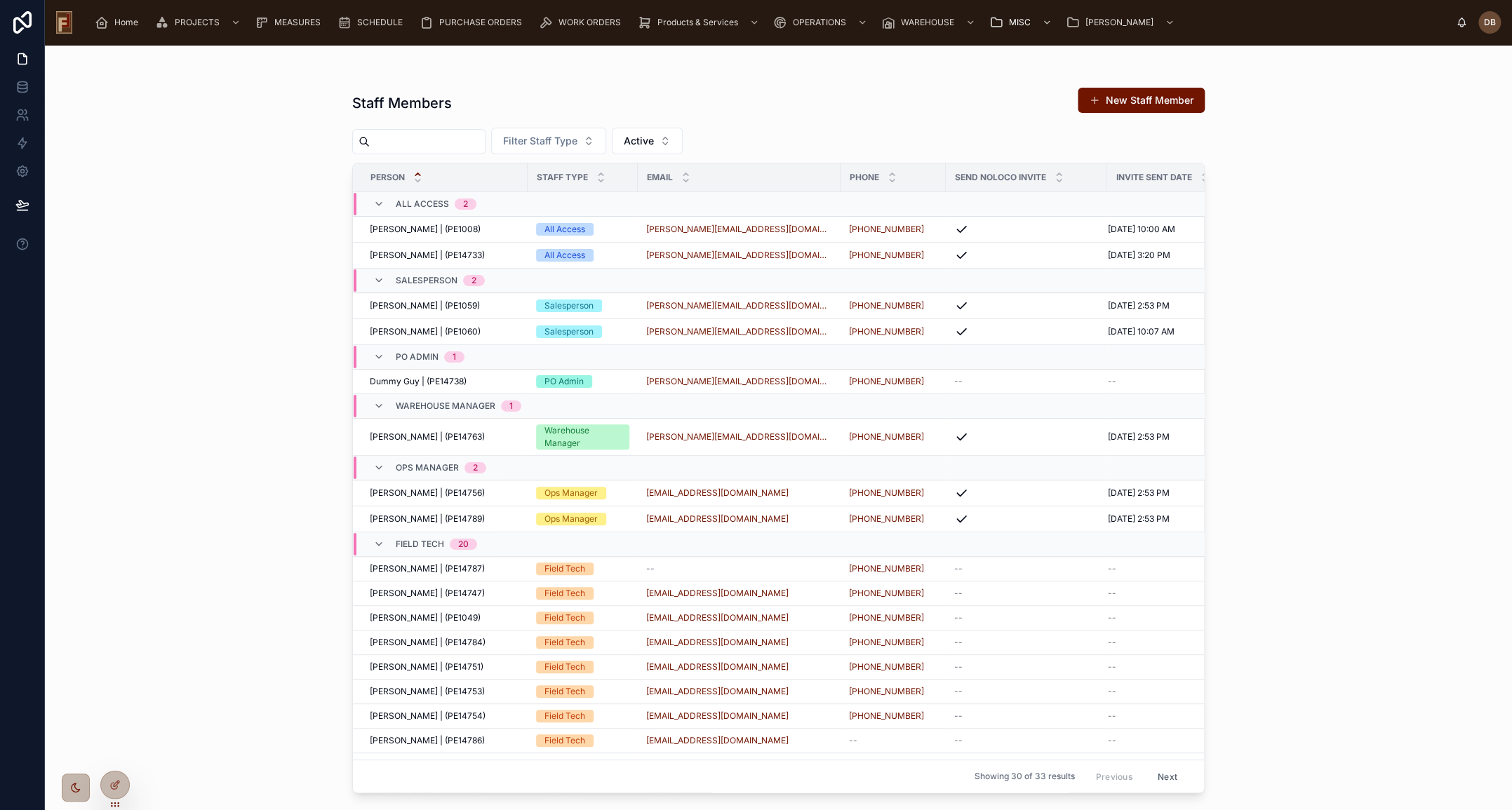
click at [418, 143] on input "text" at bounding box center [427, 141] width 115 height 19
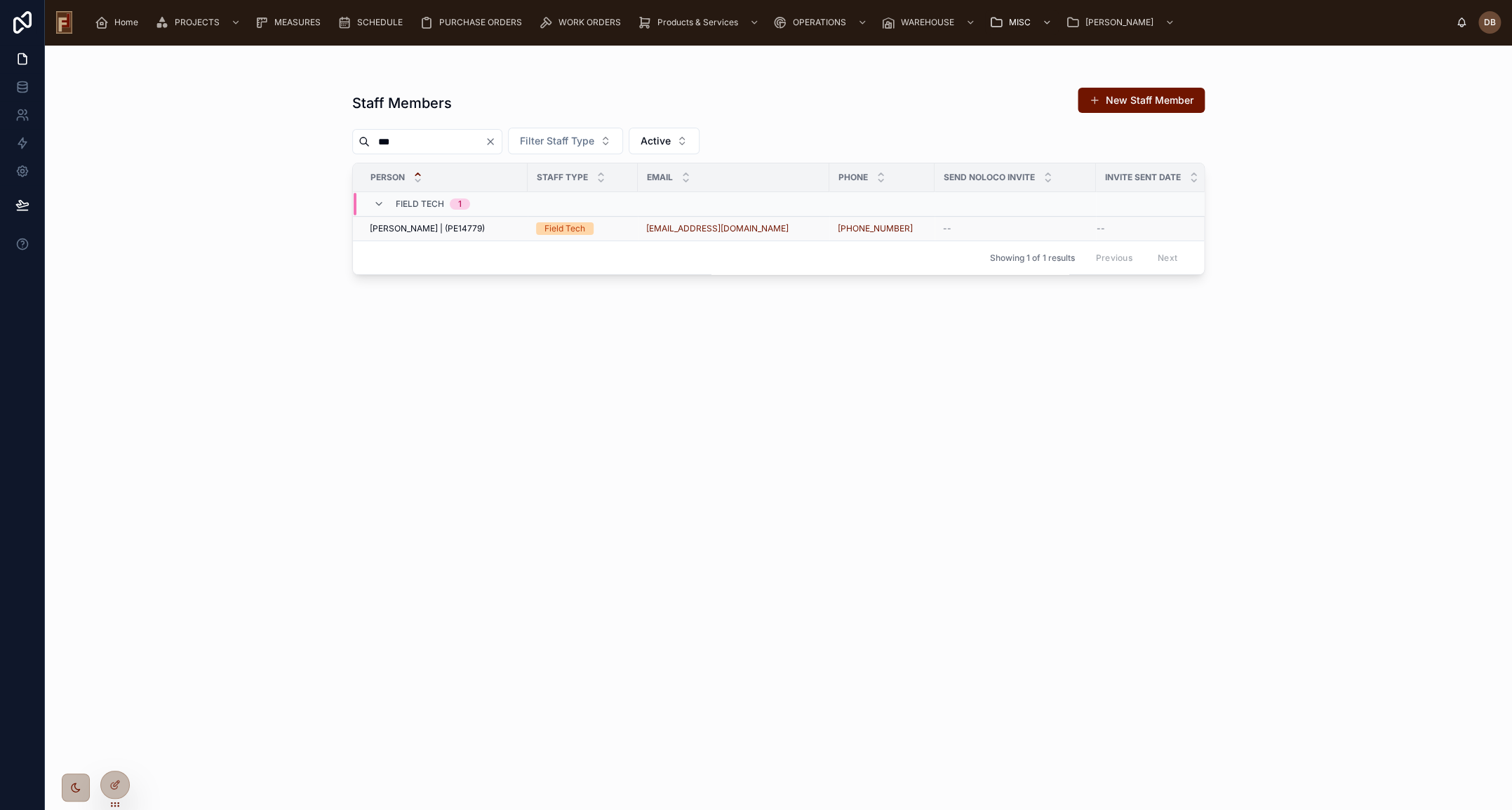
type input "***"
click at [467, 226] on span "Zack Windisch | (PE14779)" at bounding box center [427, 228] width 115 height 11
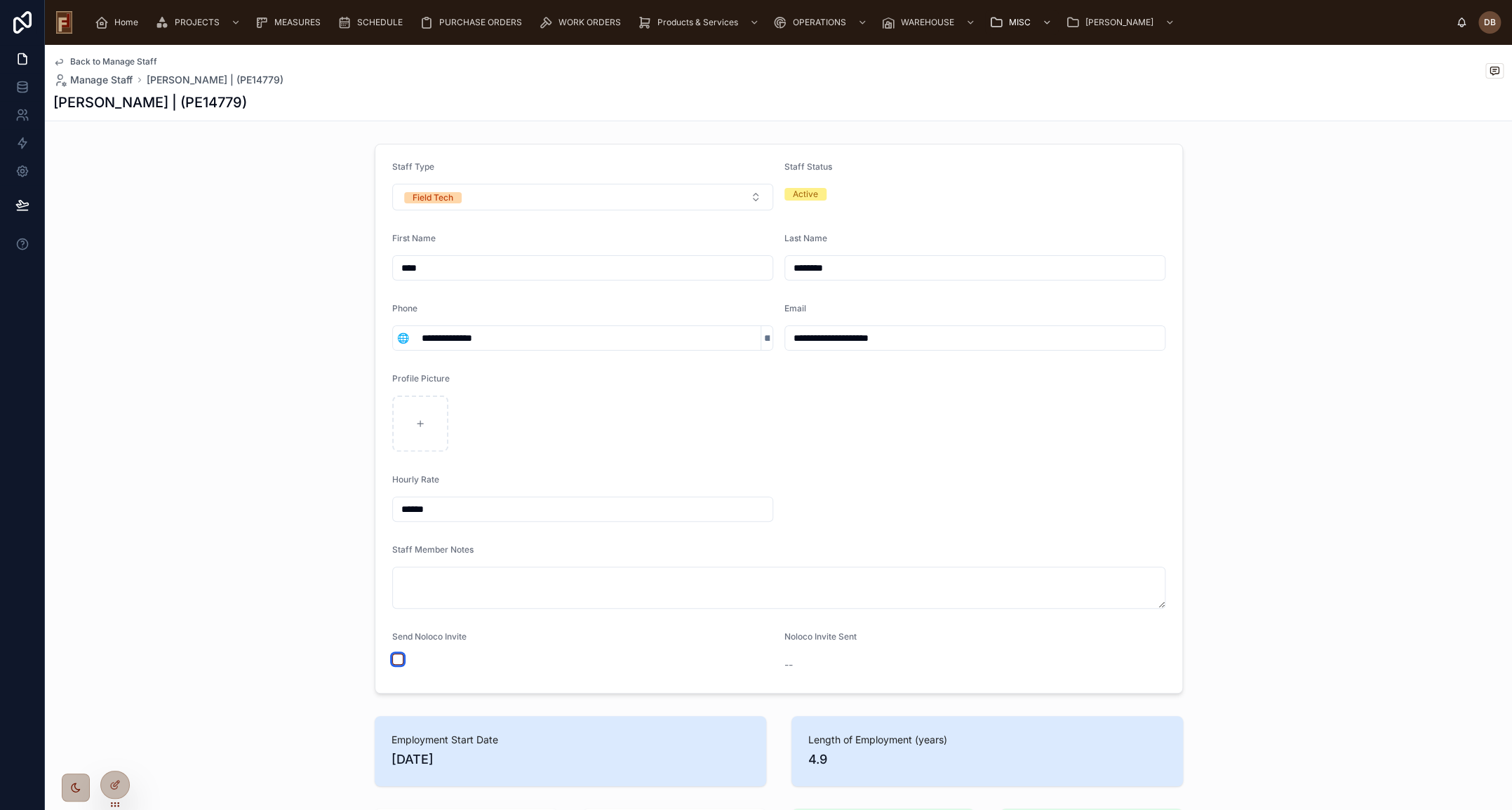
click at [392, 662] on button "button" at bounding box center [397, 659] width 11 height 11
click at [105, 62] on span "Back to Manage Staff" at bounding box center [114, 61] width 87 height 11
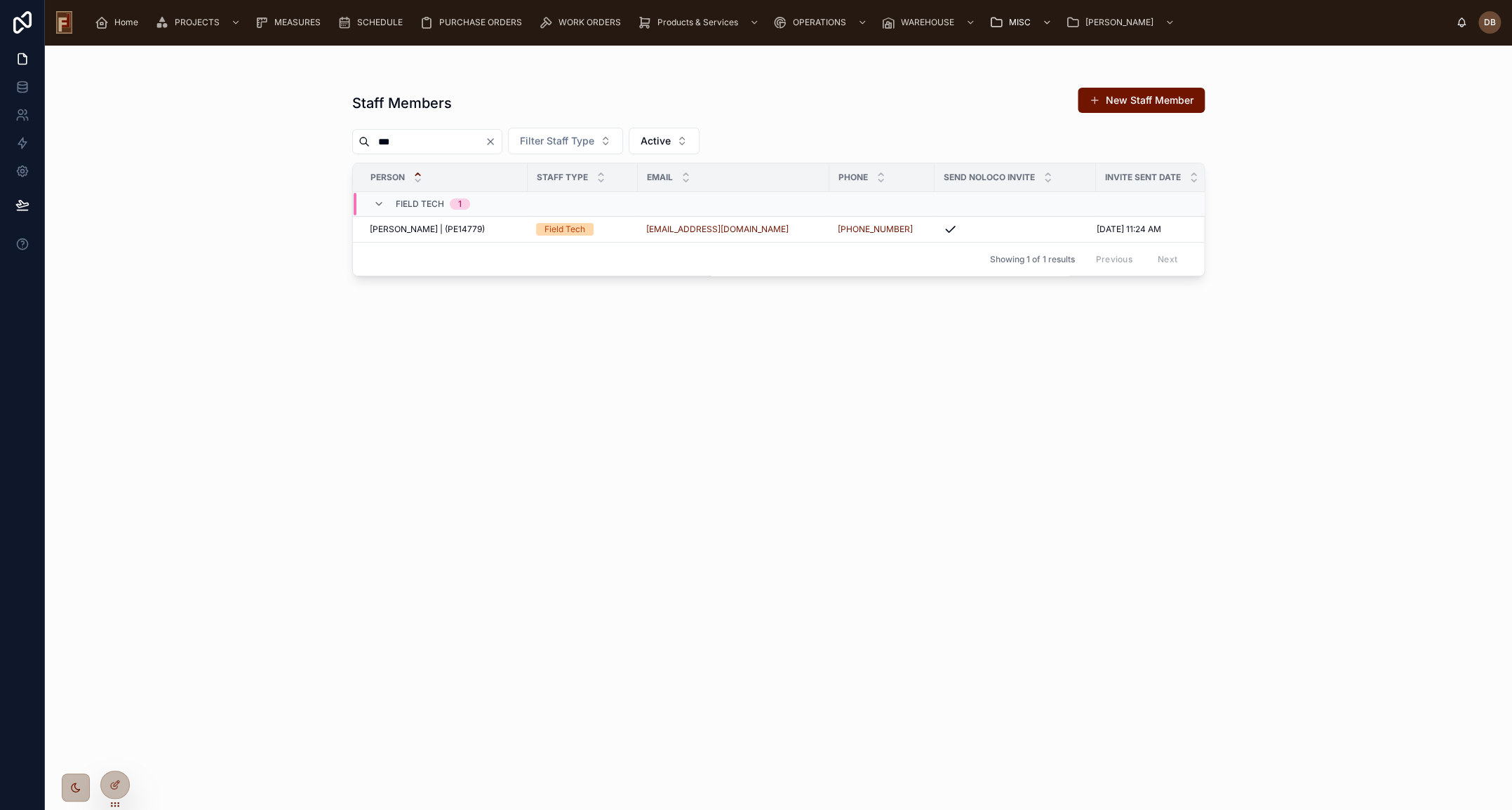
drag, startPoint x: 444, startPoint y: 141, endPoint x: 358, endPoint y: 148, distance: 86.3
click at [362, 148] on div "***" at bounding box center [427, 142] width 150 height 25
type input "****"
click at [423, 226] on span "John Meyers | (PE14846)" at bounding box center [428, 228] width 116 height 11
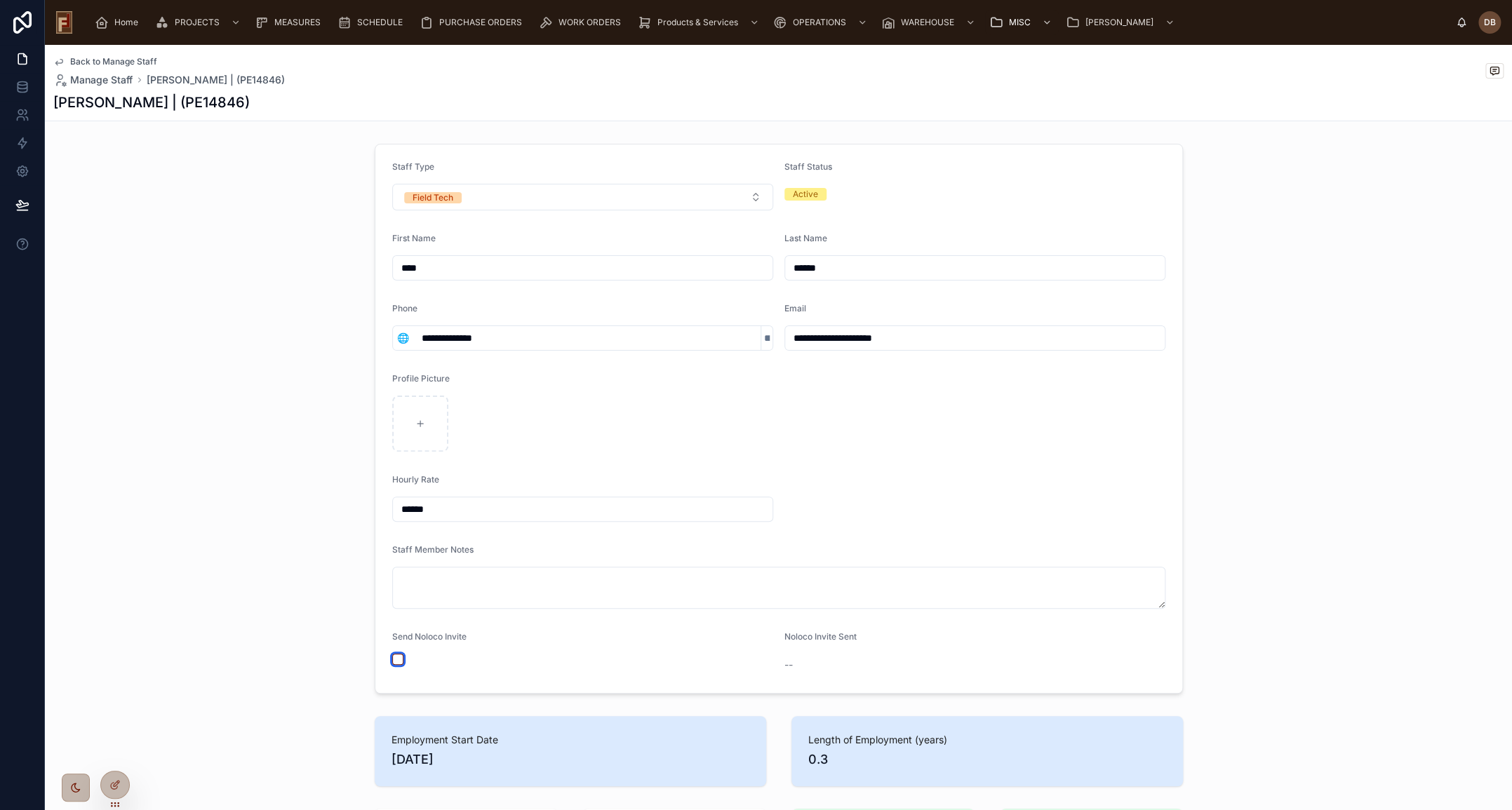
click at [392, 657] on button "button" at bounding box center [397, 659] width 11 height 11
click at [126, 61] on span "Back to Manage Staff" at bounding box center [114, 61] width 87 height 11
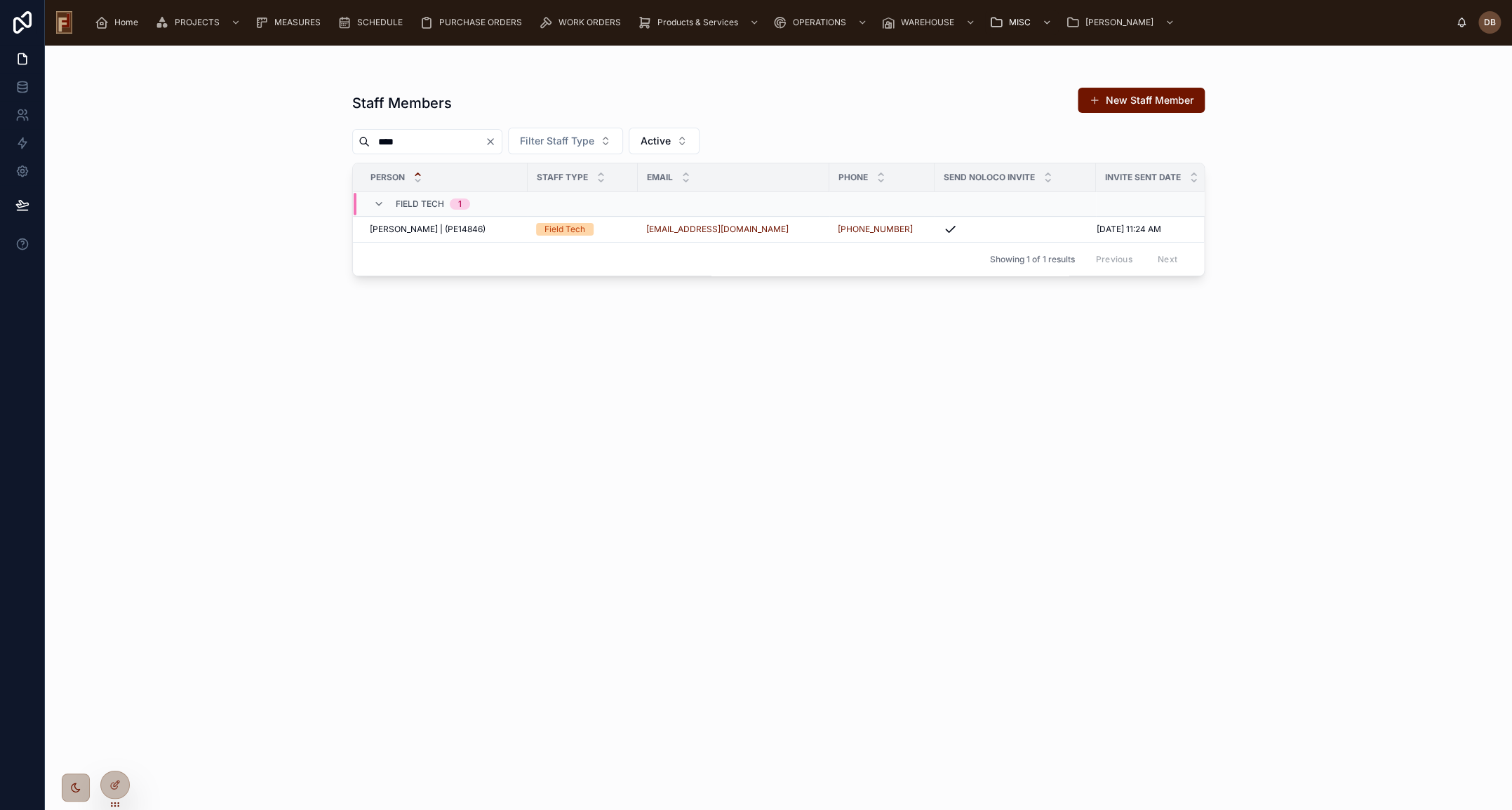
click at [493, 142] on icon "Clear" at bounding box center [490, 142] width 6 height 6
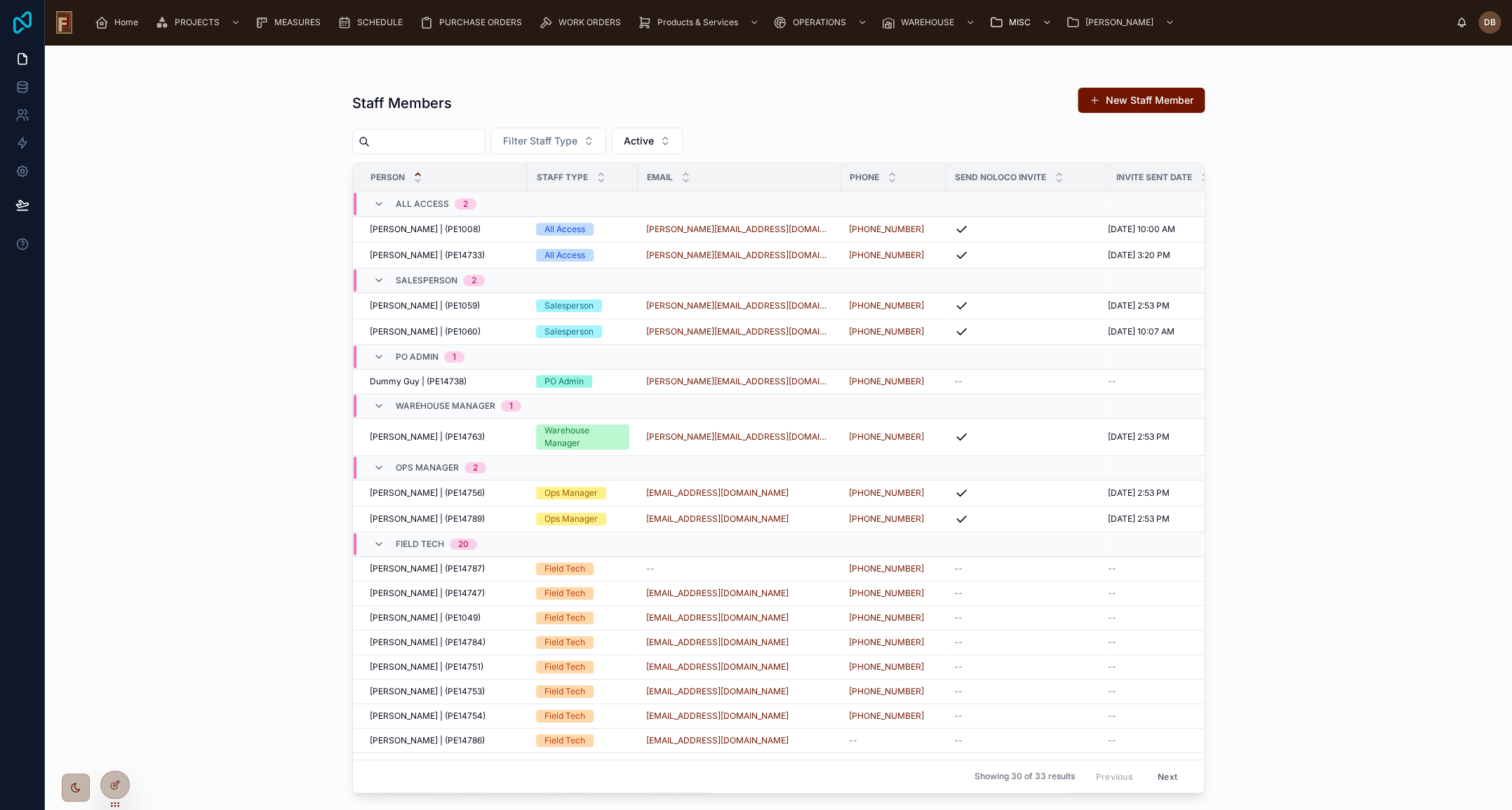
click at [16, 19] on icon at bounding box center [22, 22] width 28 height 23
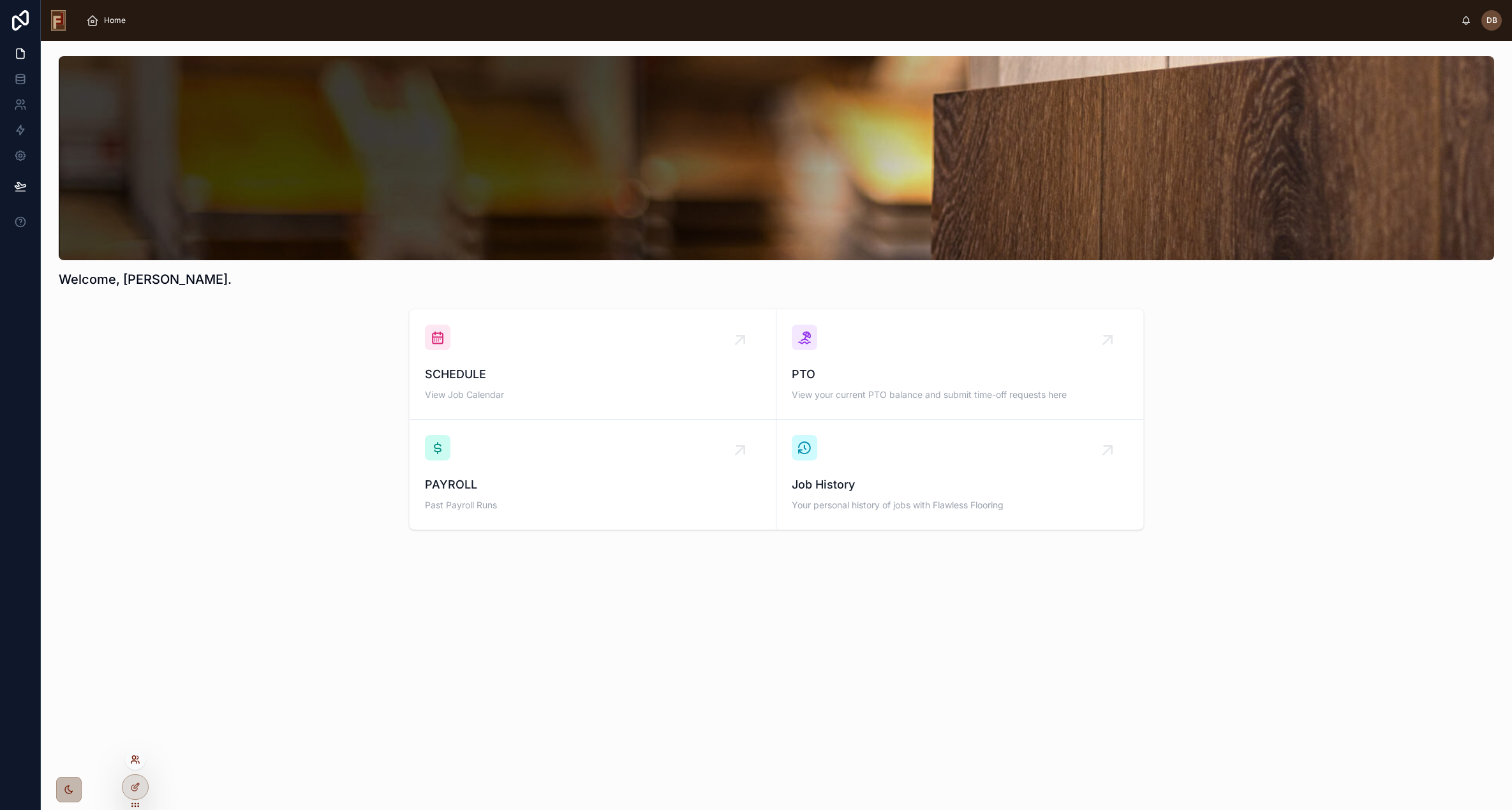
click at [134, 760] on icon at bounding box center [135, 760] width 10 height 10
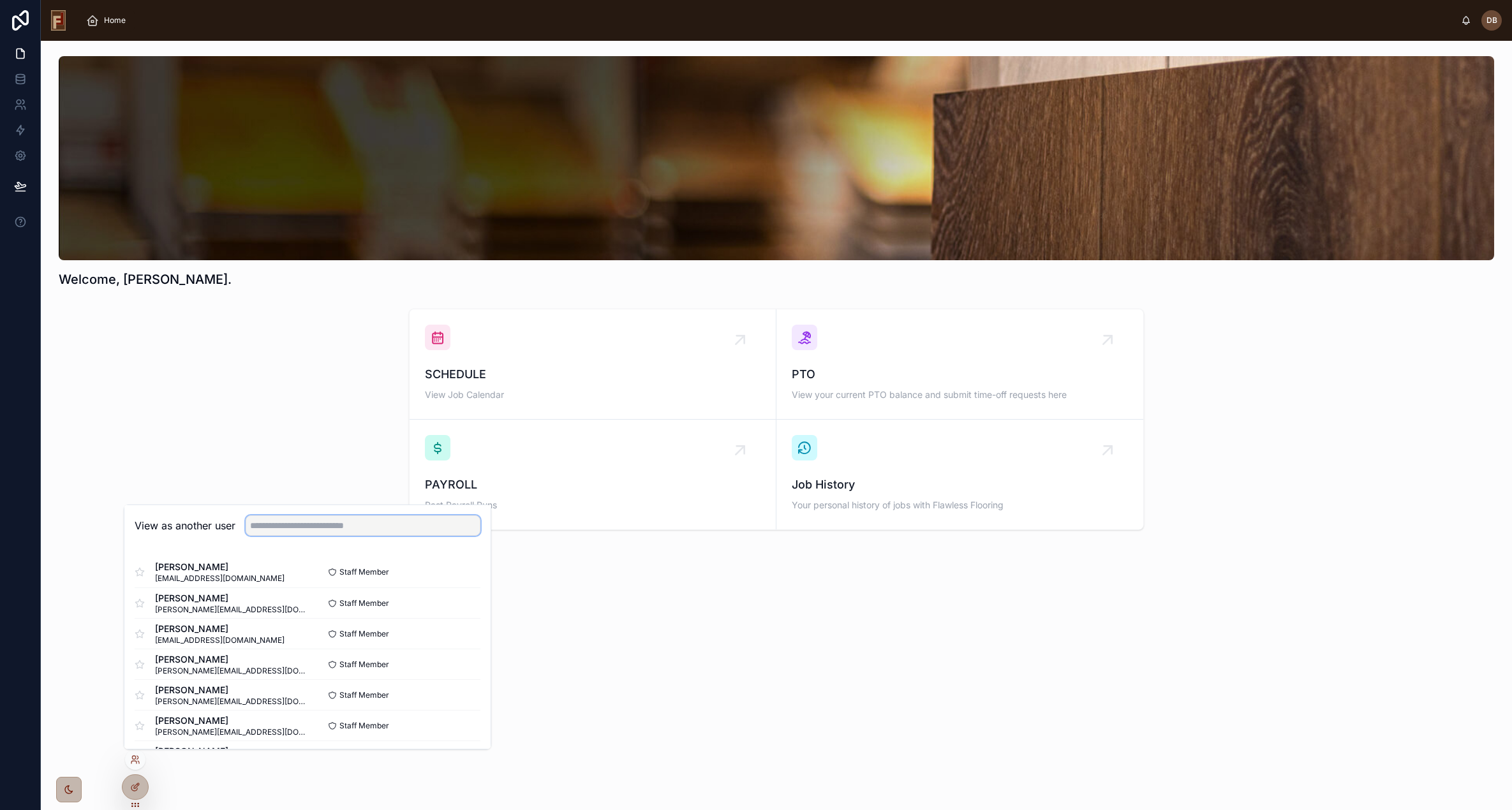
click at [285, 527] on input "text" at bounding box center [363, 526] width 235 height 21
type input "***"
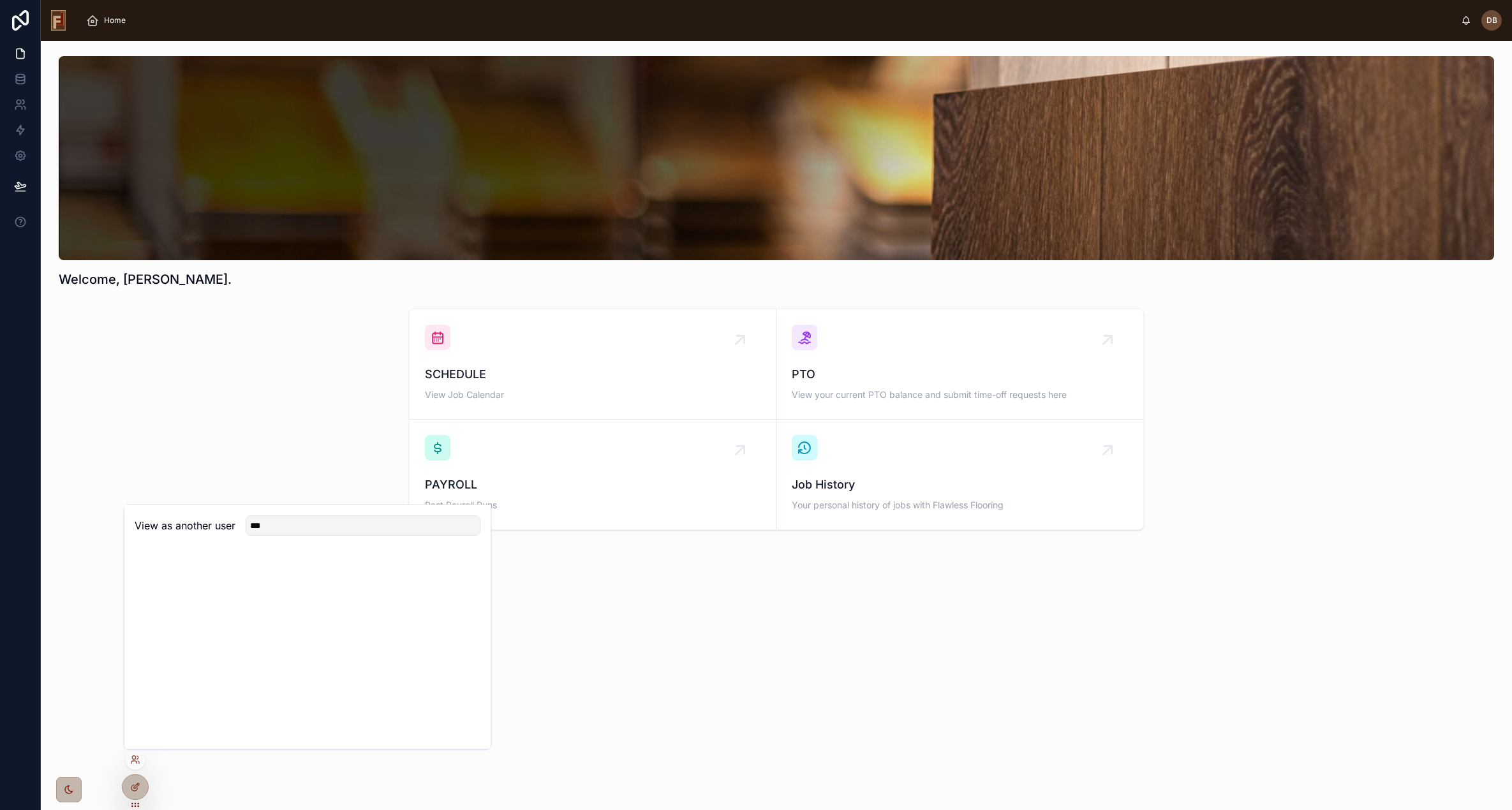
click at [244, 460] on div "SCHEDULE View Job Calendar PTO View your current PTO balance and submit time-of…" at bounding box center [776, 419] width 1450 height 232
click at [134, 760] on icon at bounding box center [135, 760] width 10 height 10
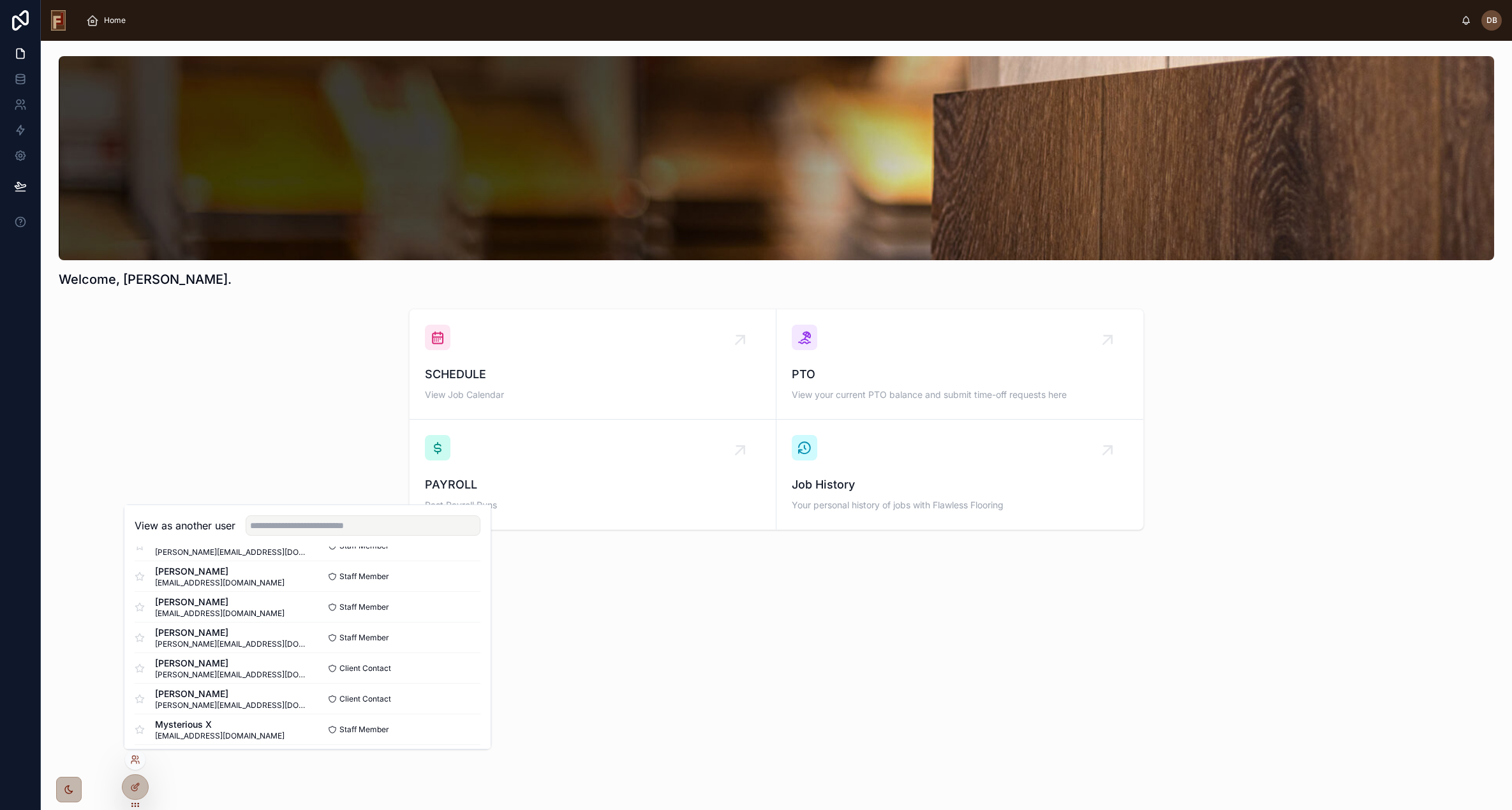
scroll to position [308, 0]
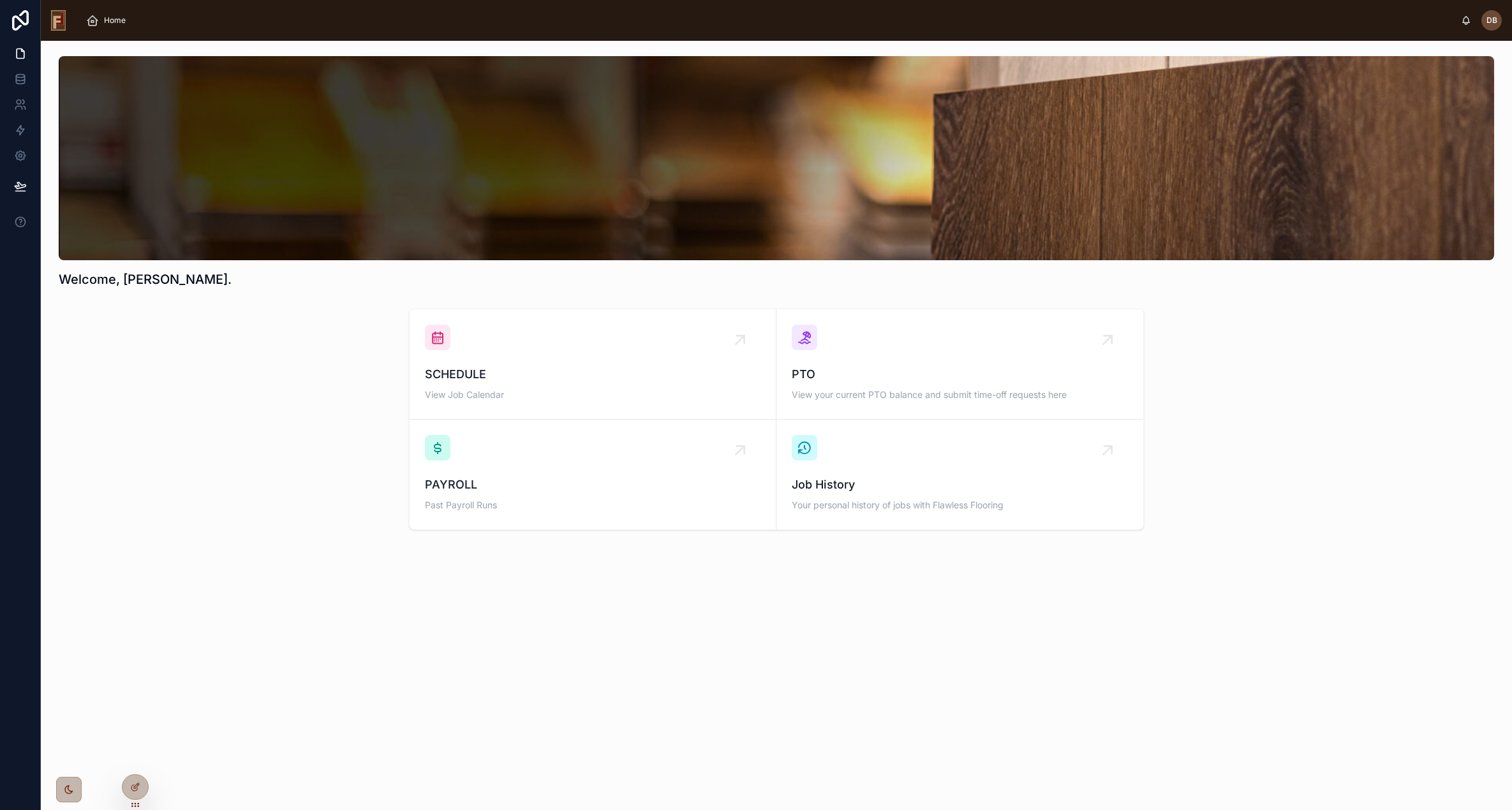
click at [743, 648] on div "Welcome, [PERSON_NAME]. SCHEDULE View Job Calendar PTO View your current PTO ba…" at bounding box center [776, 426] width 1471 height 770
click at [21, 101] on icon at bounding box center [20, 104] width 13 height 13
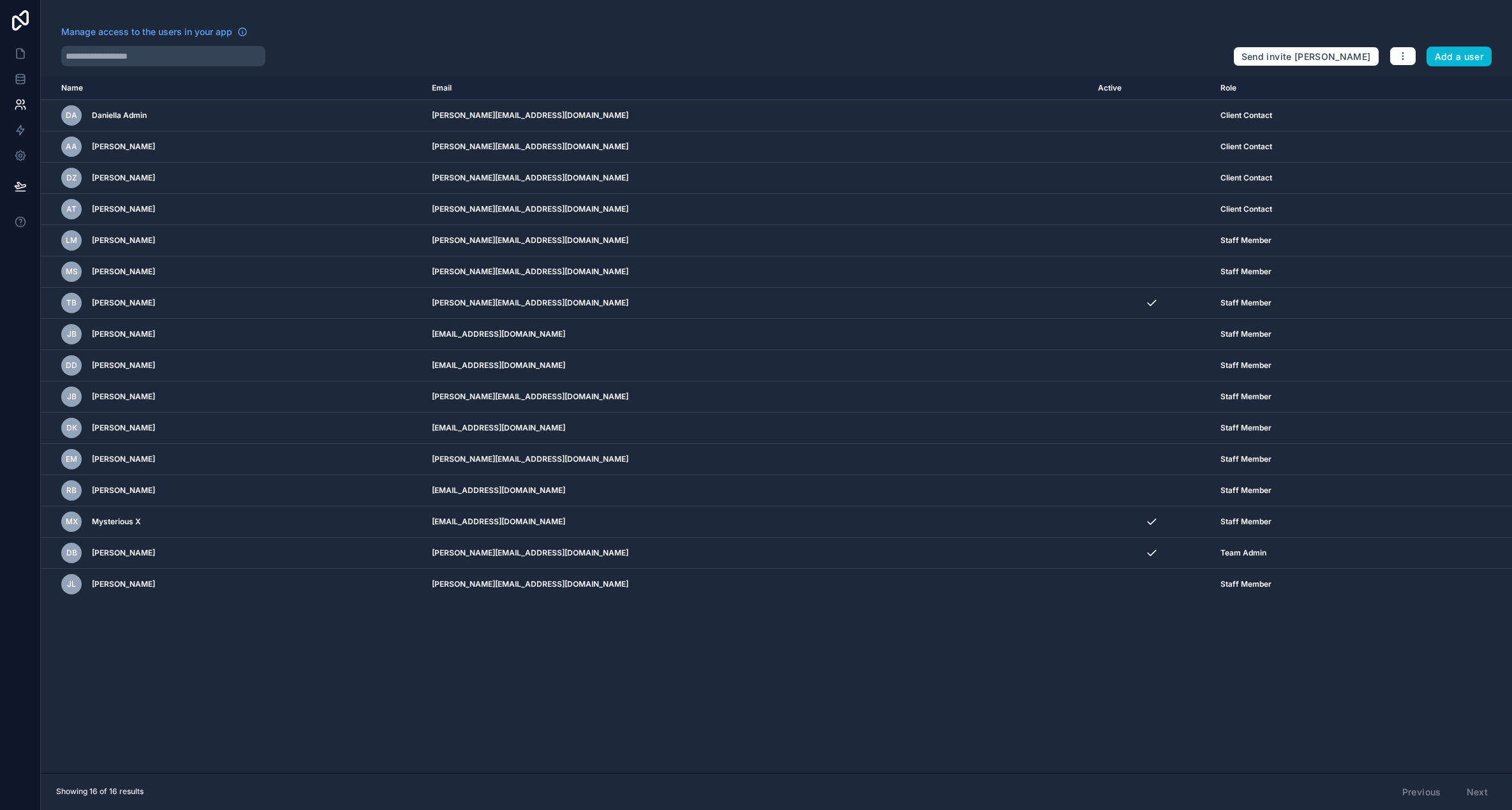
click at [1476, 792] on div "Previous Next" at bounding box center [1445, 792] width 104 height 21
click at [23, 21] on icon at bounding box center [20, 20] width 25 height 21
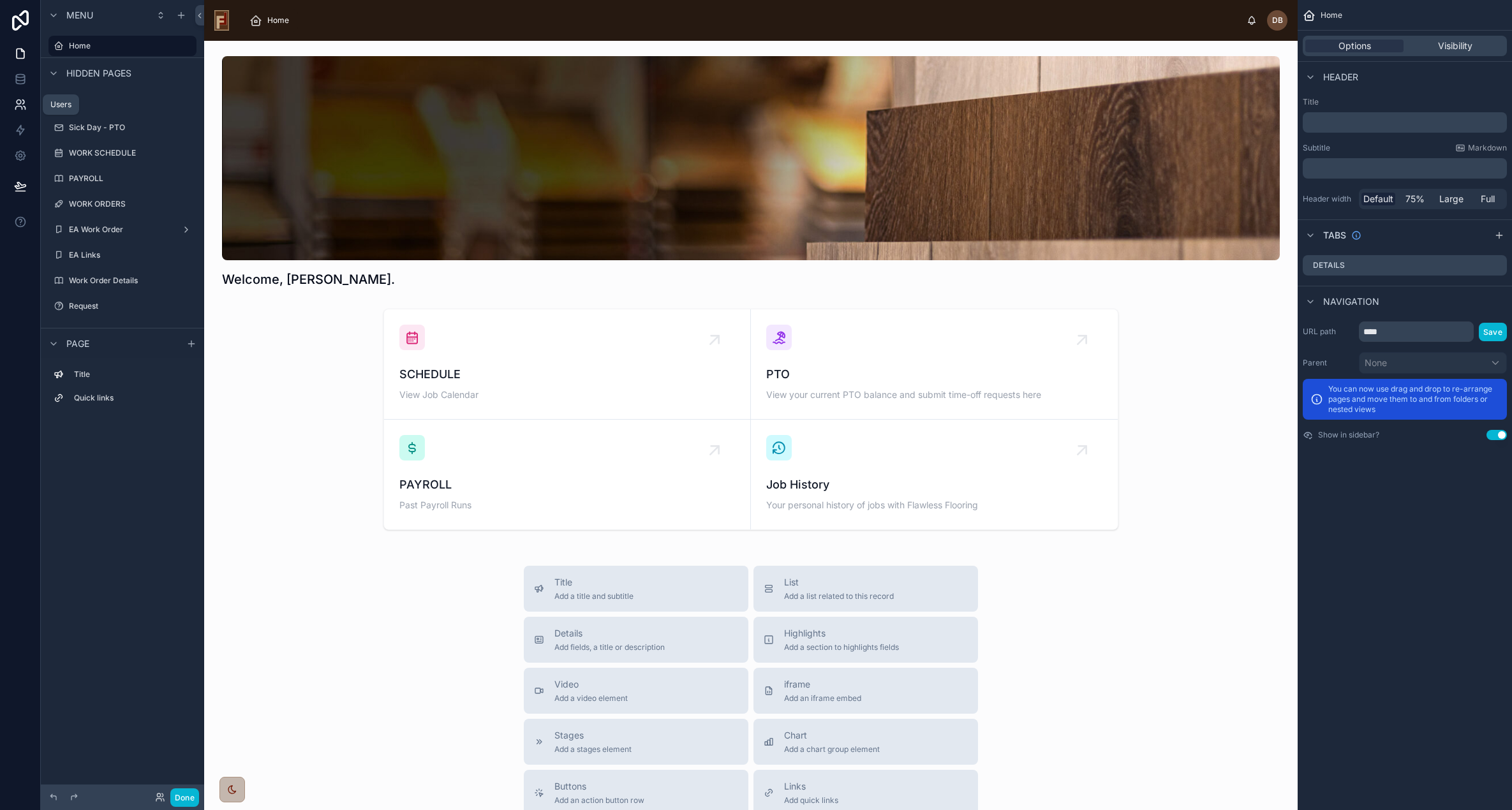
click at [23, 105] on icon at bounding box center [20, 104] width 13 height 13
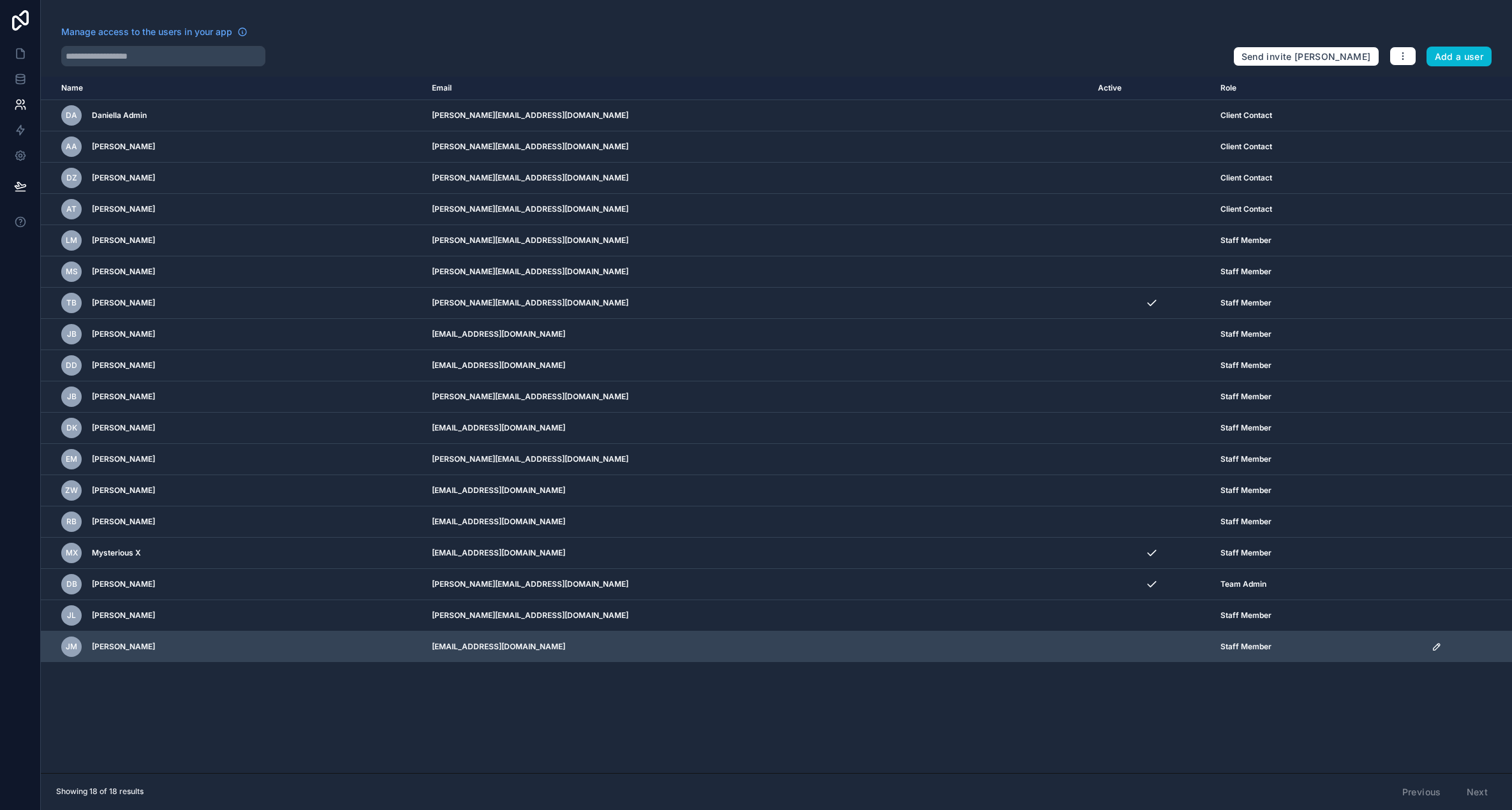
click at [1431, 646] on icon "scrollable content" at bounding box center [1436, 647] width 10 height 10
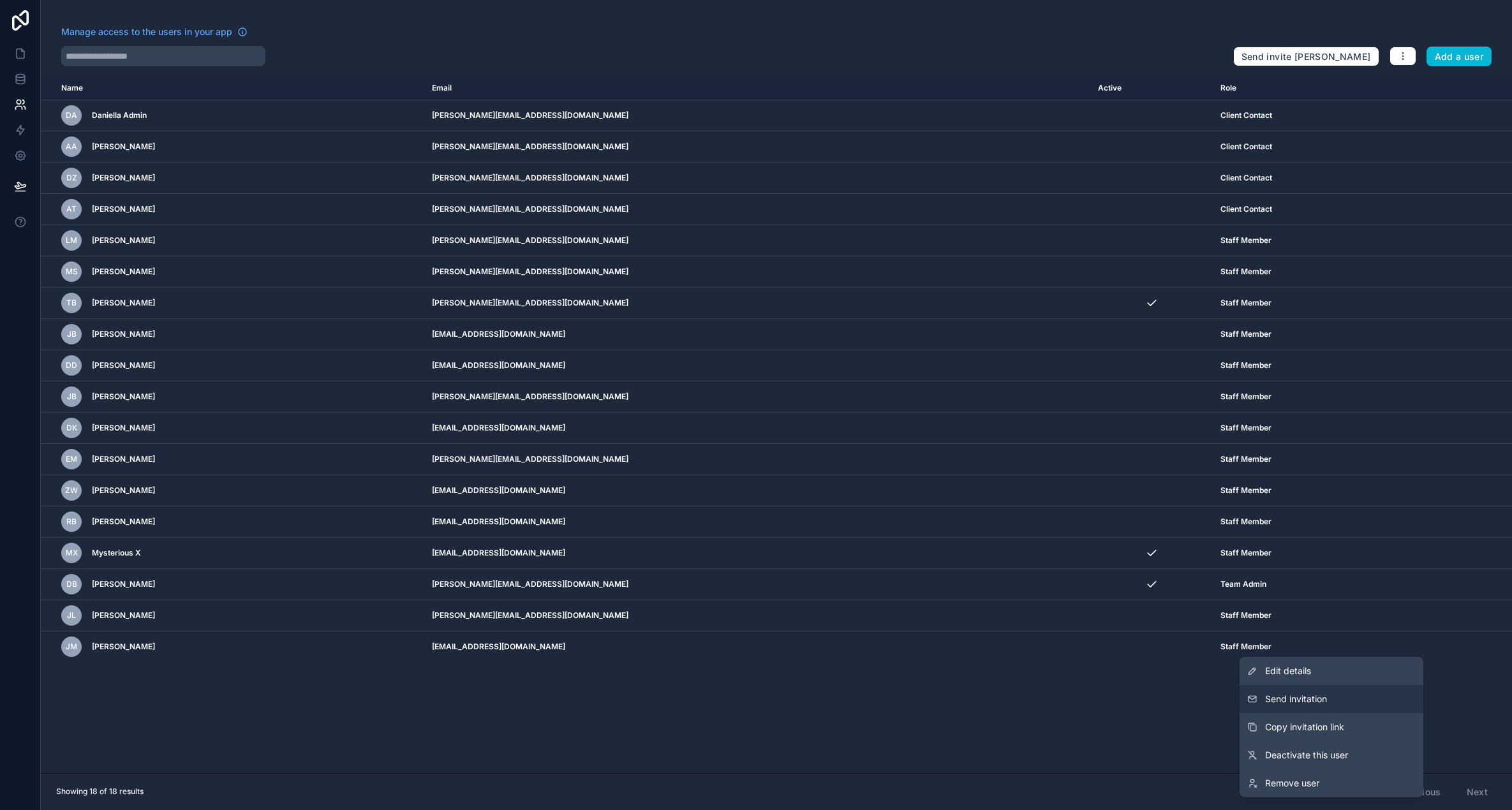
click at [1307, 696] on span "Send invitation" at bounding box center [1295, 699] width 62 height 13
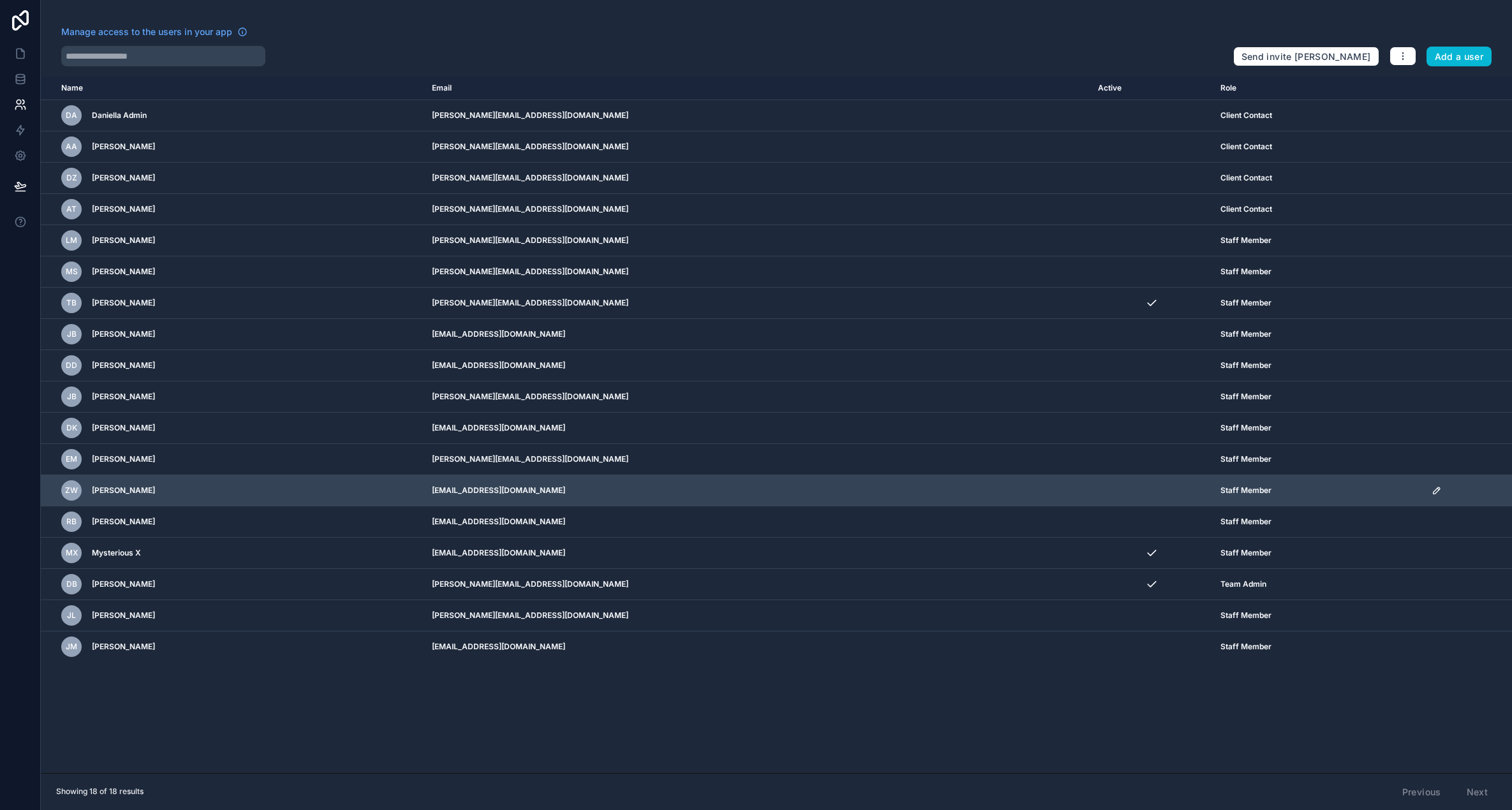
click at [1433, 489] on icon "scrollable content" at bounding box center [1436, 490] width 6 height 6
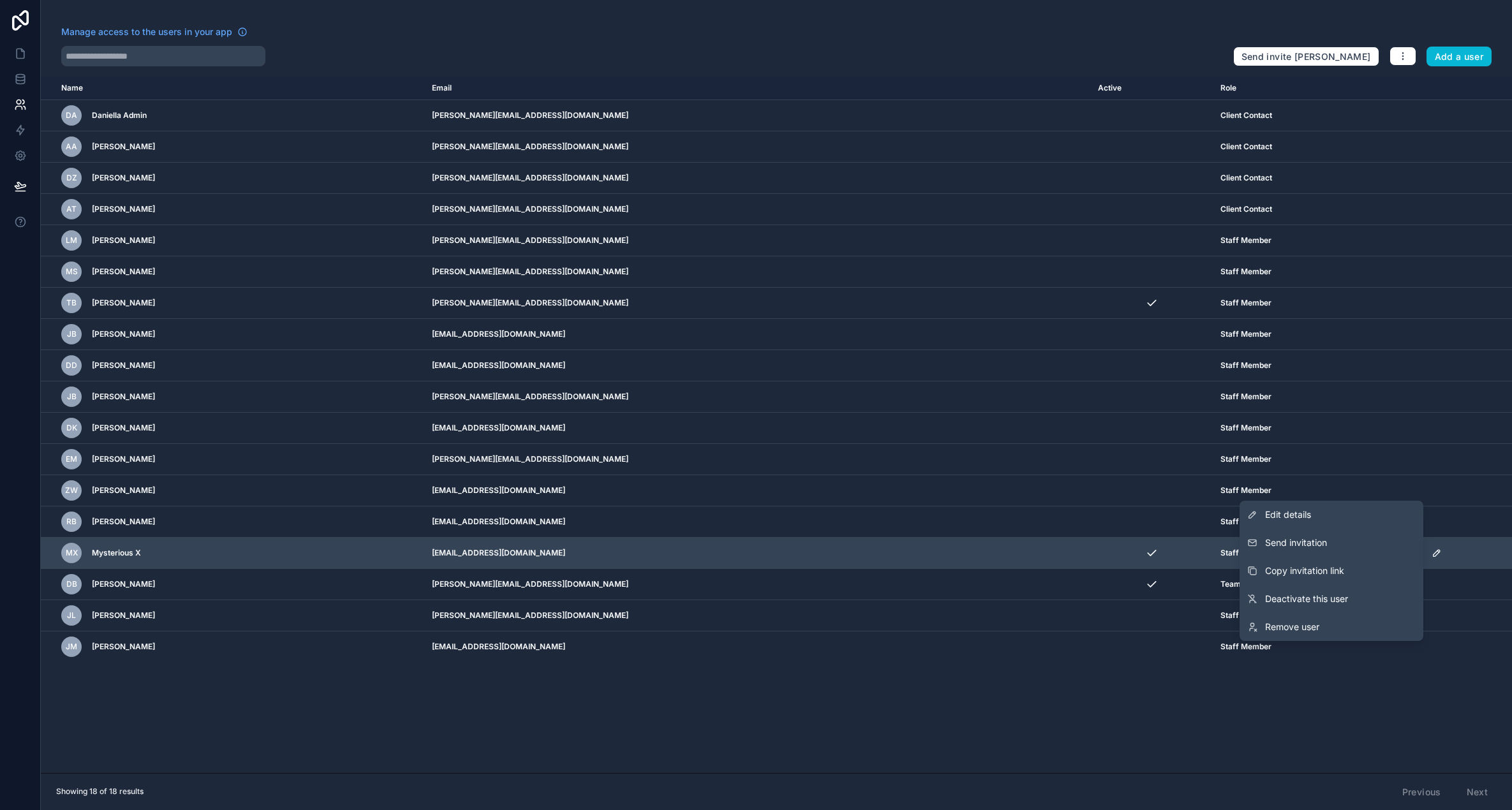
click at [1308, 542] on span "Send invitation" at bounding box center [1295, 543] width 62 height 13
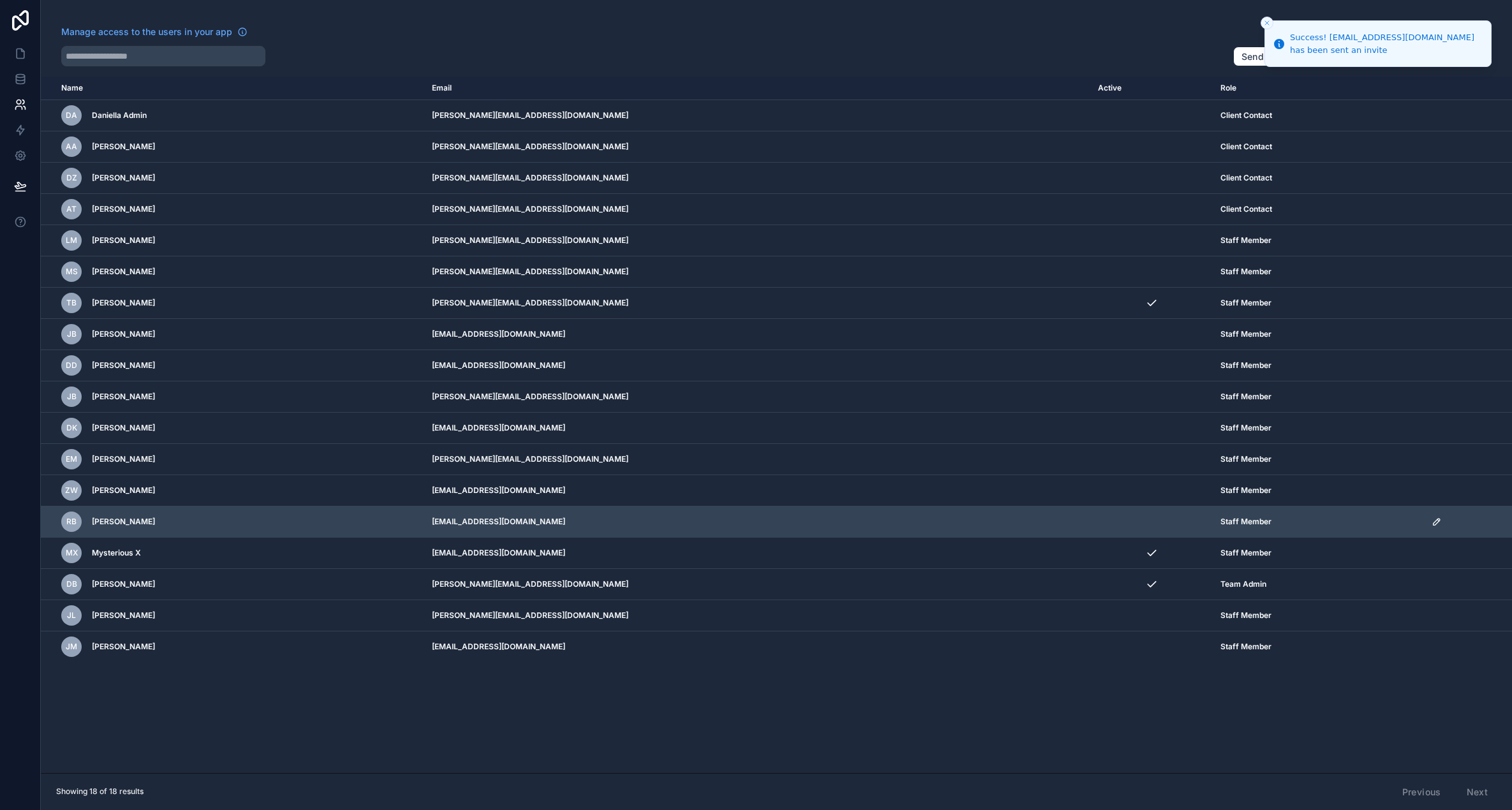
click at [1431, 522] on icon "scrollable content" at bounding box center [1436, 522] width 10 height 10
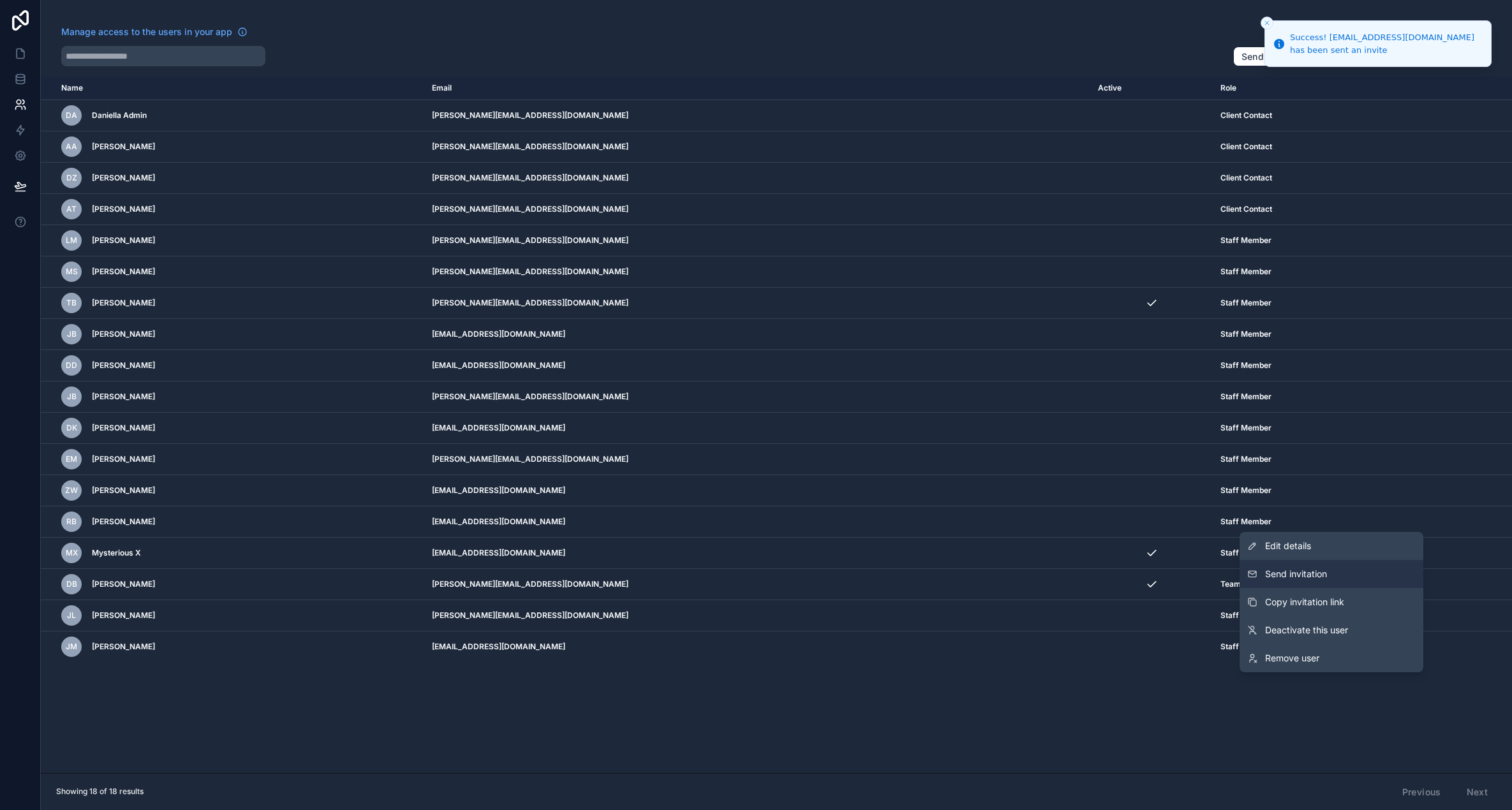
click at [1315, 571] on span "Send invitation" at bounding box center [1295, 574] width 62 height 13
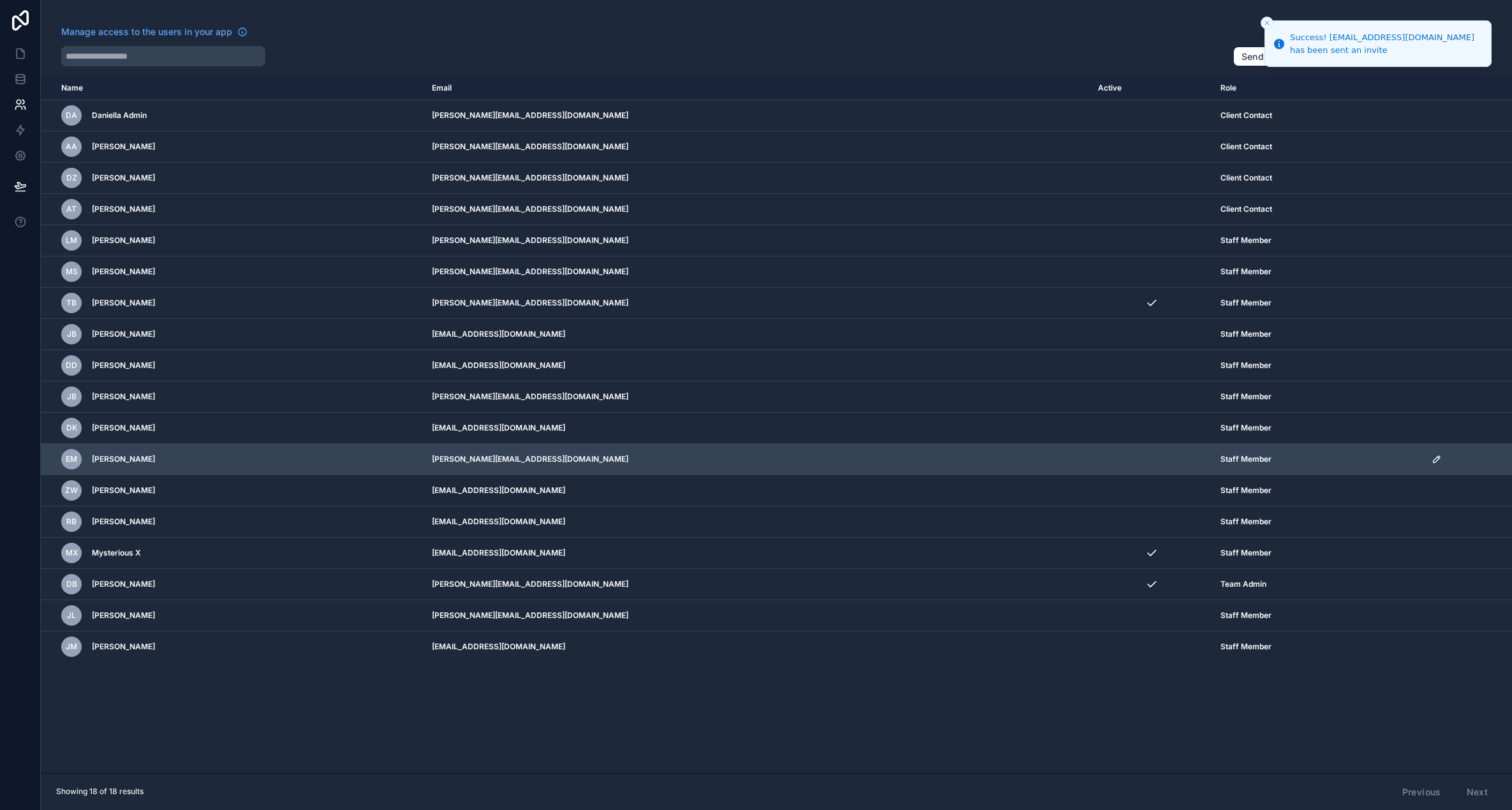
click at [1433, 458] on icon "scrollable content" at bounding box center [1436, 459] width 6 height 6
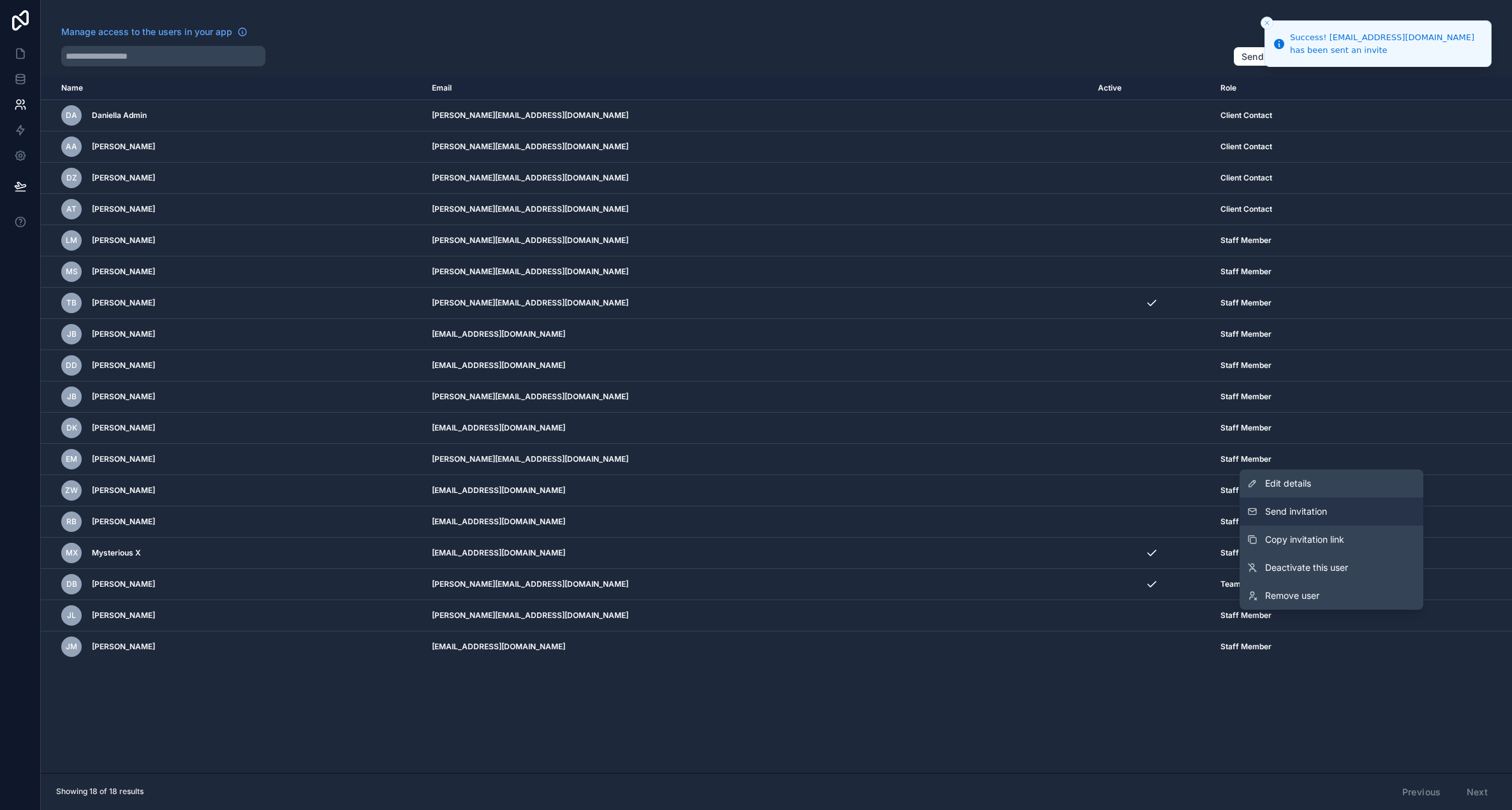
click at [1332, 506] on button "Send invitation" at bounding box center [1331, 511] width 184 height 28
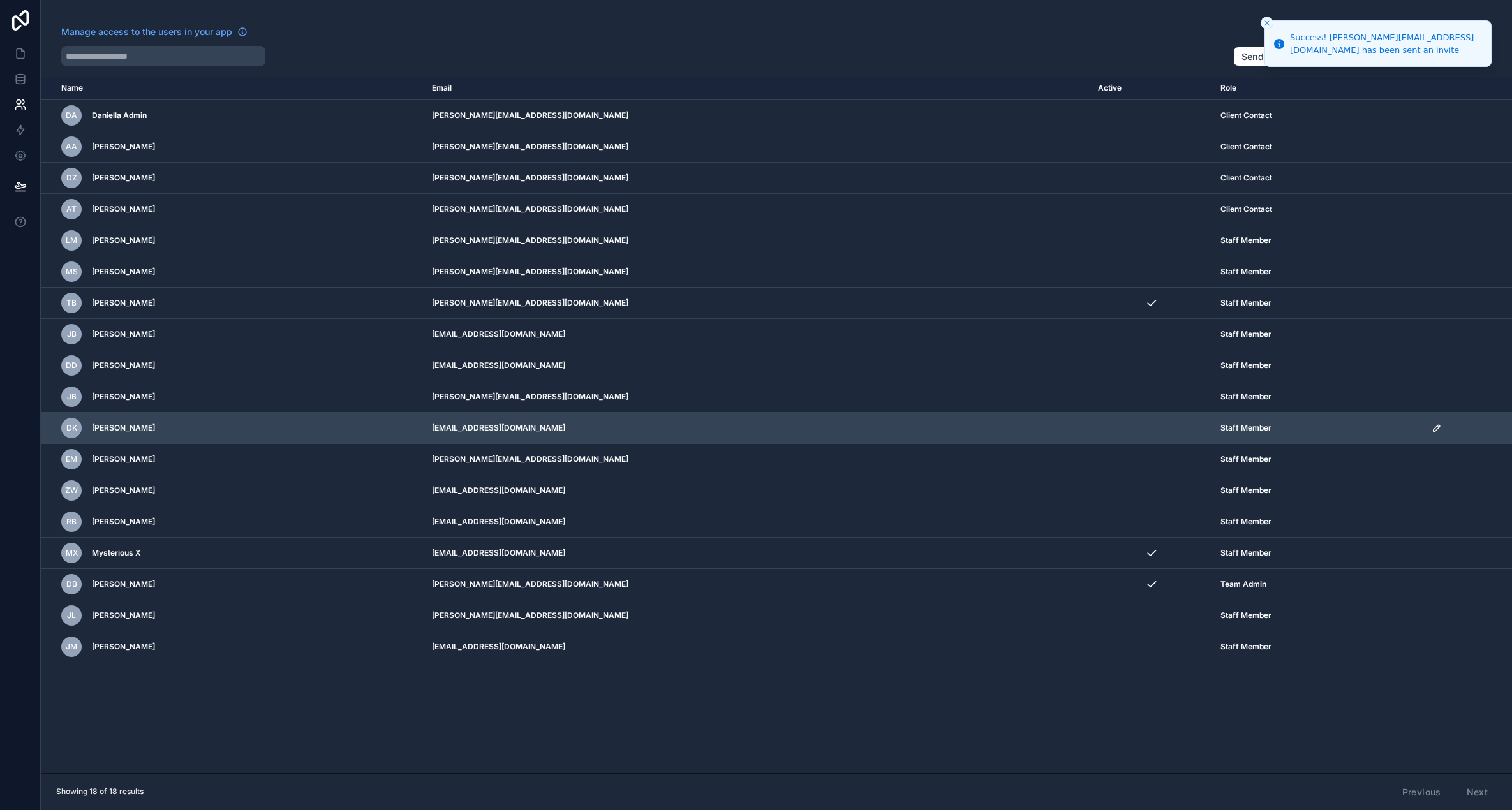
click at [1431, 426] on icon "scrollable content" at bounding box center [1436, 428] width 10 height 10
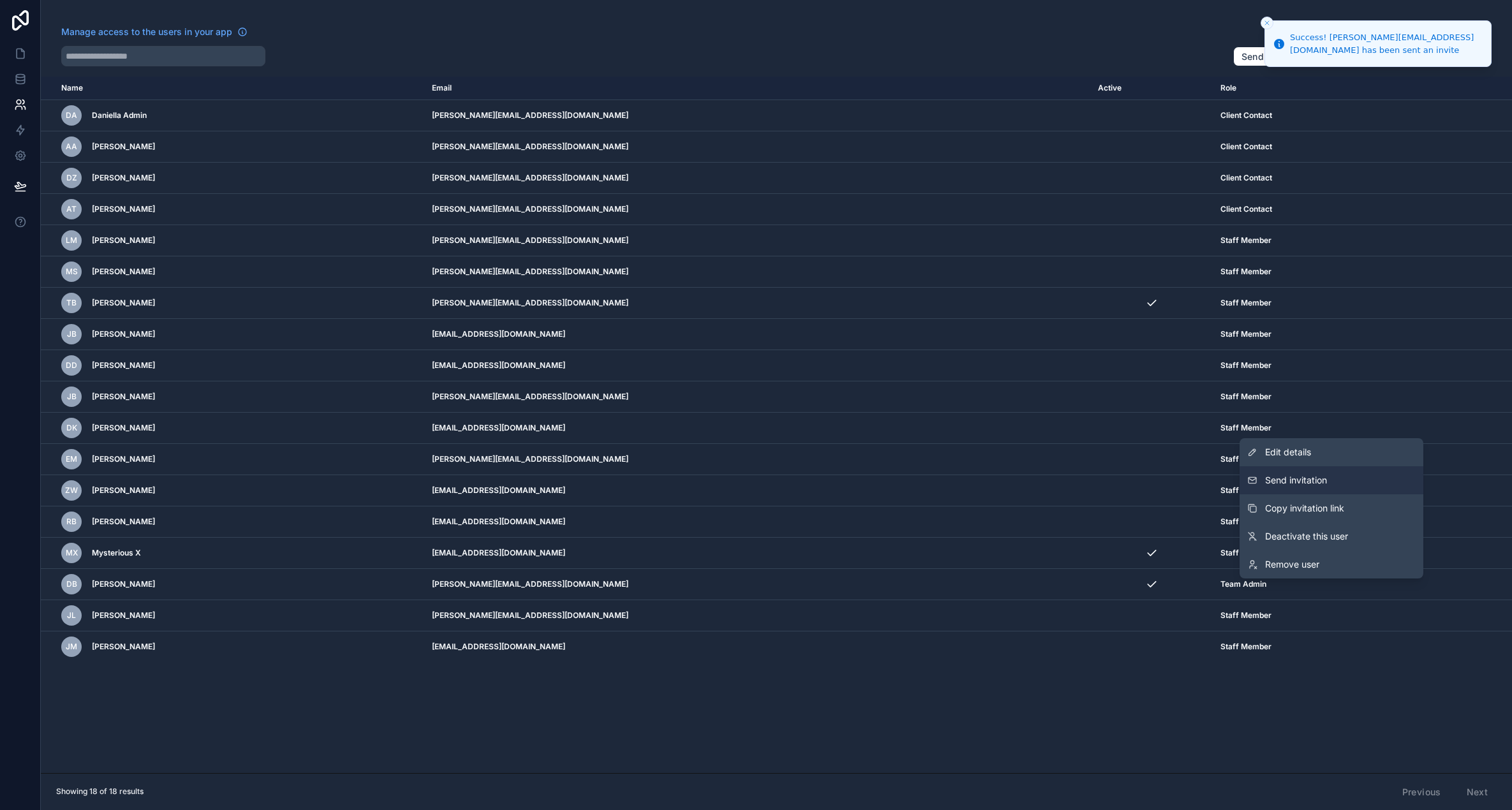
click at [1332, 478] on button "Send invitation" at bounding box center [1331, 480] width 184 height 28
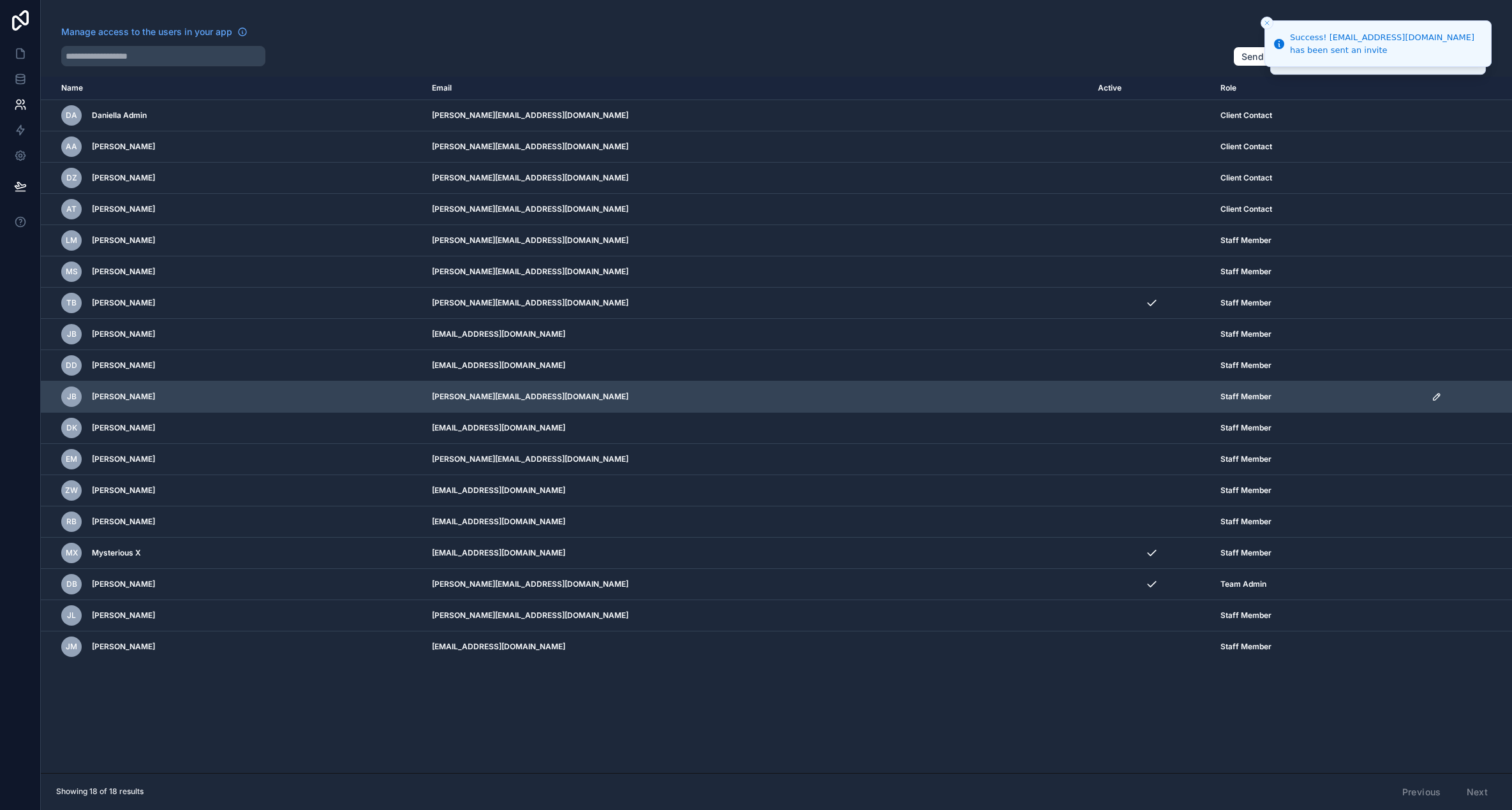
click at [1431, 394] on icon "scrollable content" at bounding box center [1436, 397] width 10 height 10
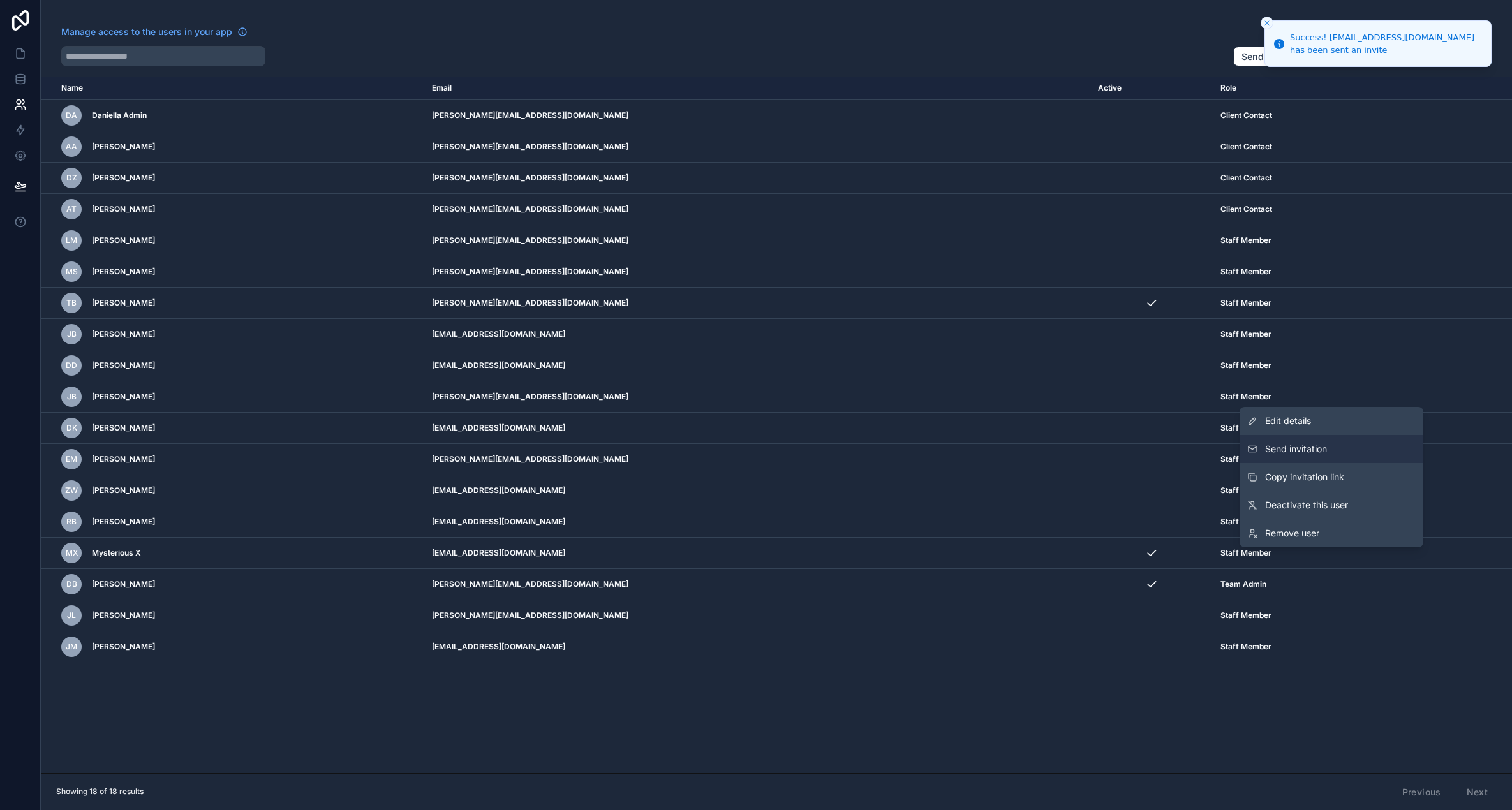
click at [1352, 439] on button "Send invitation" at bounding box center [1331, 449] width 184 height 28
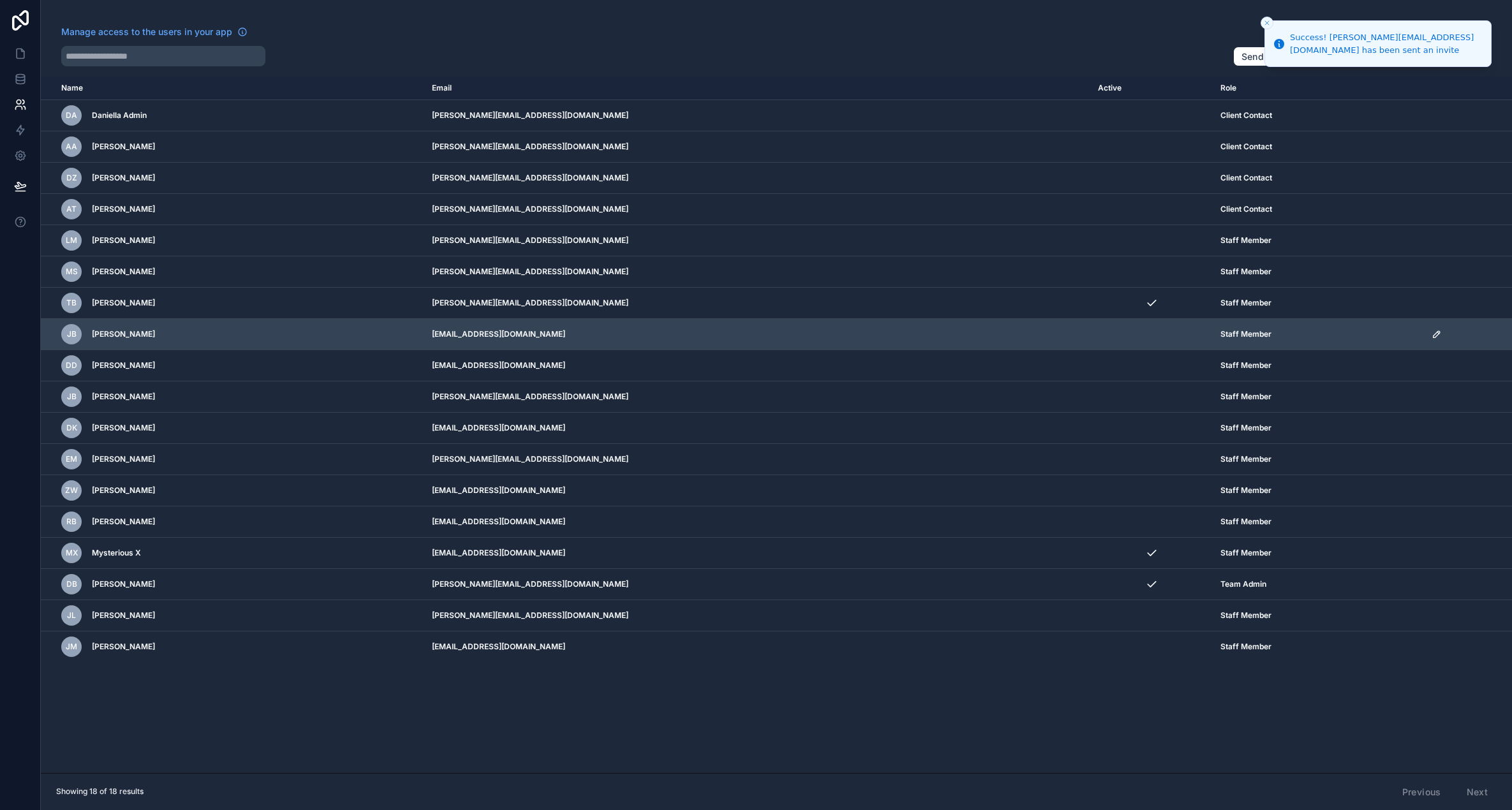
click at [1431, 333] on icon "scrollable content" at bounding box center [1436, 334] width 10 height 10
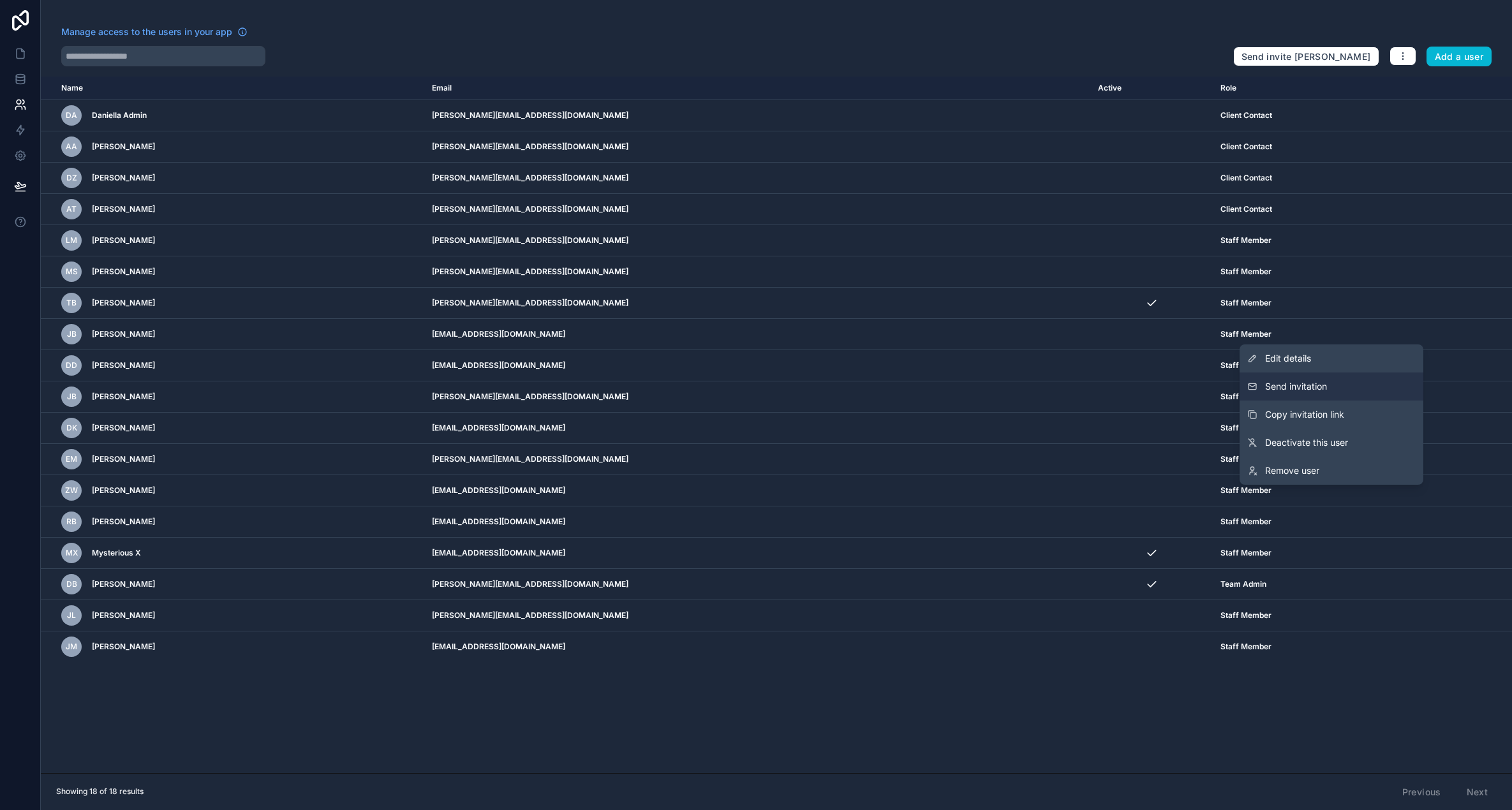
click at [1343, 379] on button "Send invitation" at bounding box center [1331, 387] width 184 height 28
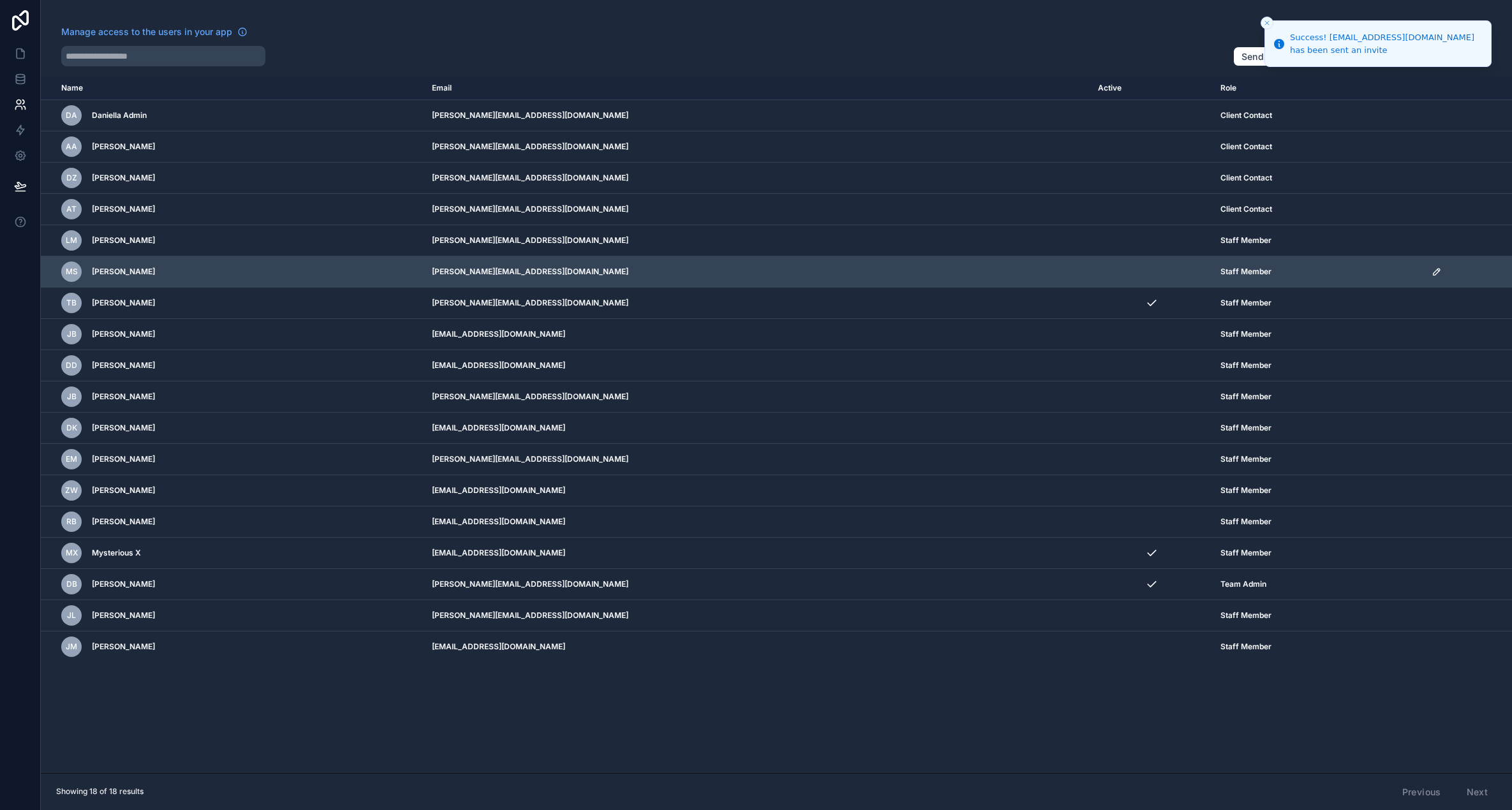
click at [1431, 272] on icon "scrollable content" at bounding box center [1436, 272] width 10 height 10
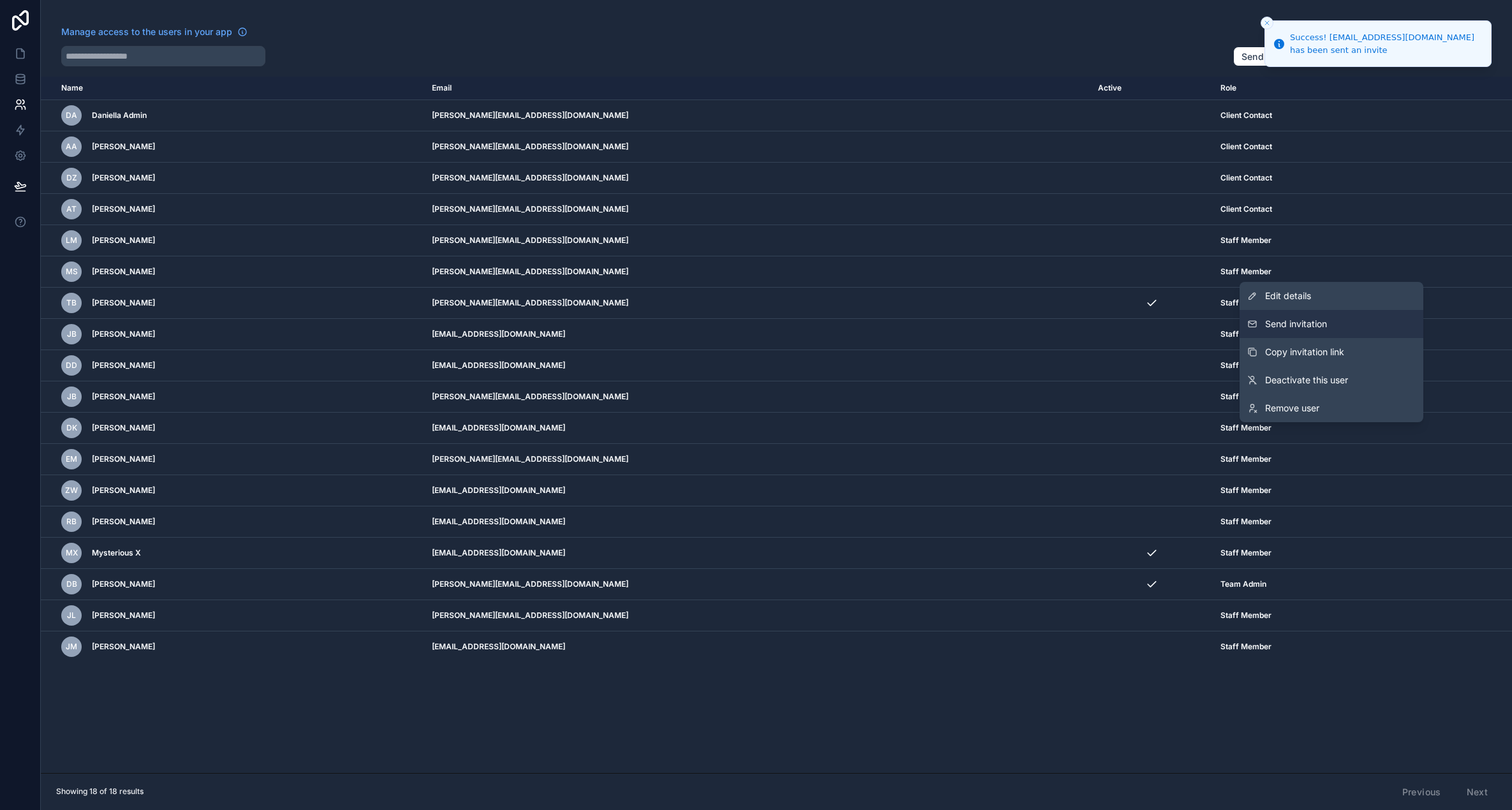
click at [1306, 323] on span "Send invitation" at bounding box center [1295, 324] width 62 height 13
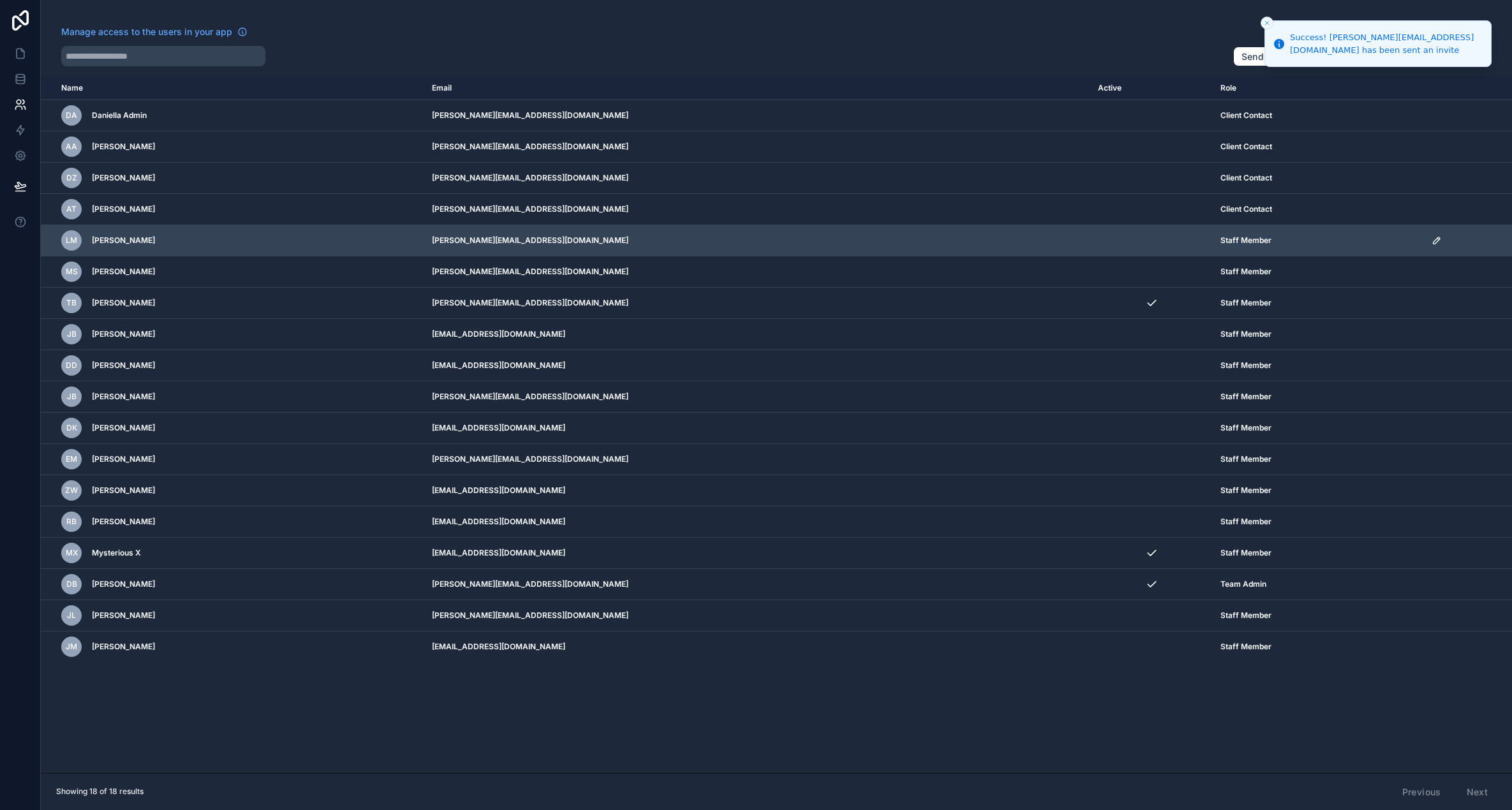
click at [1433, 239] on icon "scrollable content" at bounding box center [1436, 240] width 6 height 6
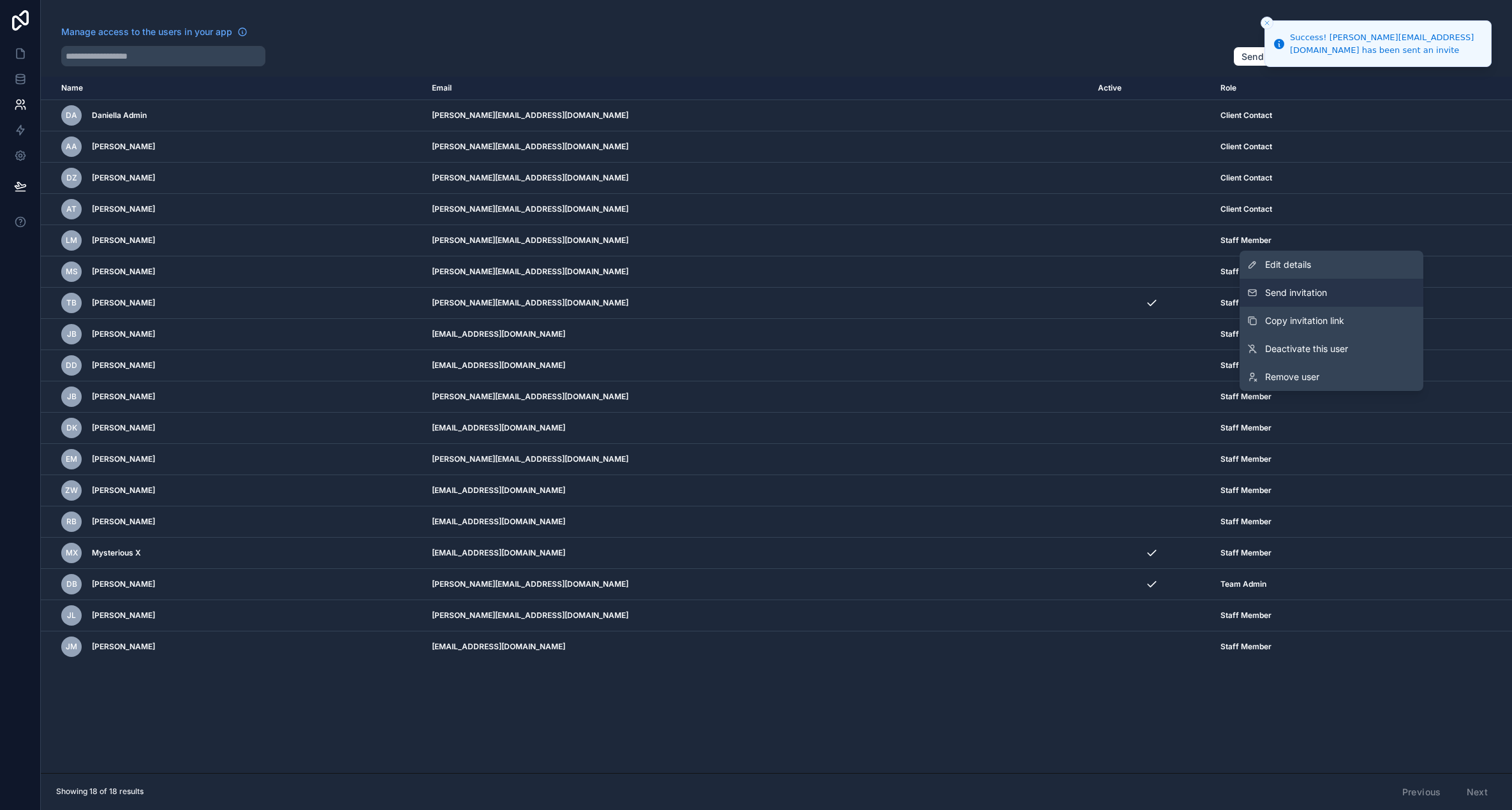
click at [1353, 285] on button "Send invitation" at bounding box center [1331, 293] width 184 height 28
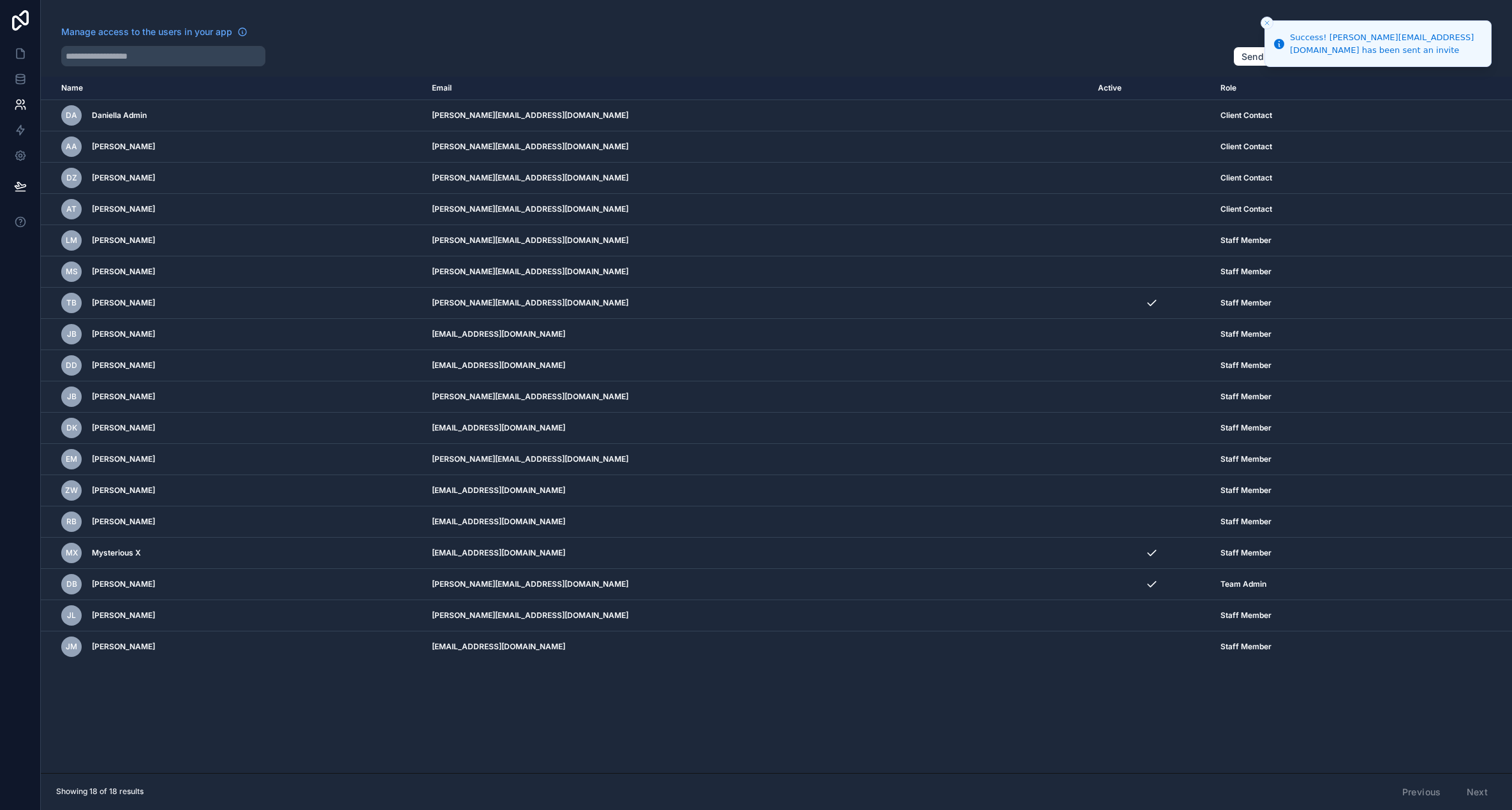
click at [742, 34] on div "Manage access to the users in your app" at bounding box center [641, 35] width 1161 height 21
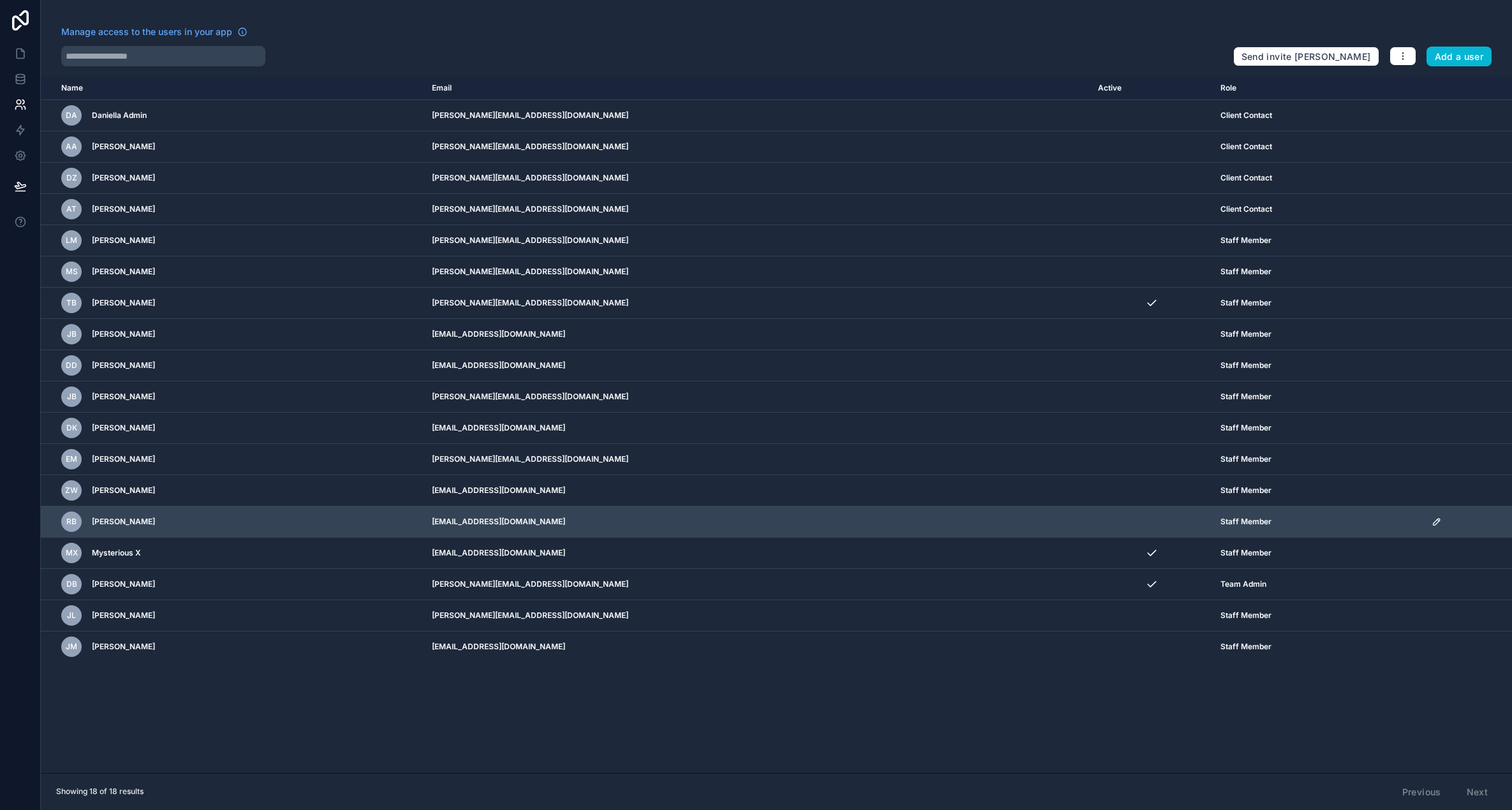
click at [1433, 522] on icon "scrollable content" at bounding box center [1436, 522] width 6 height 6
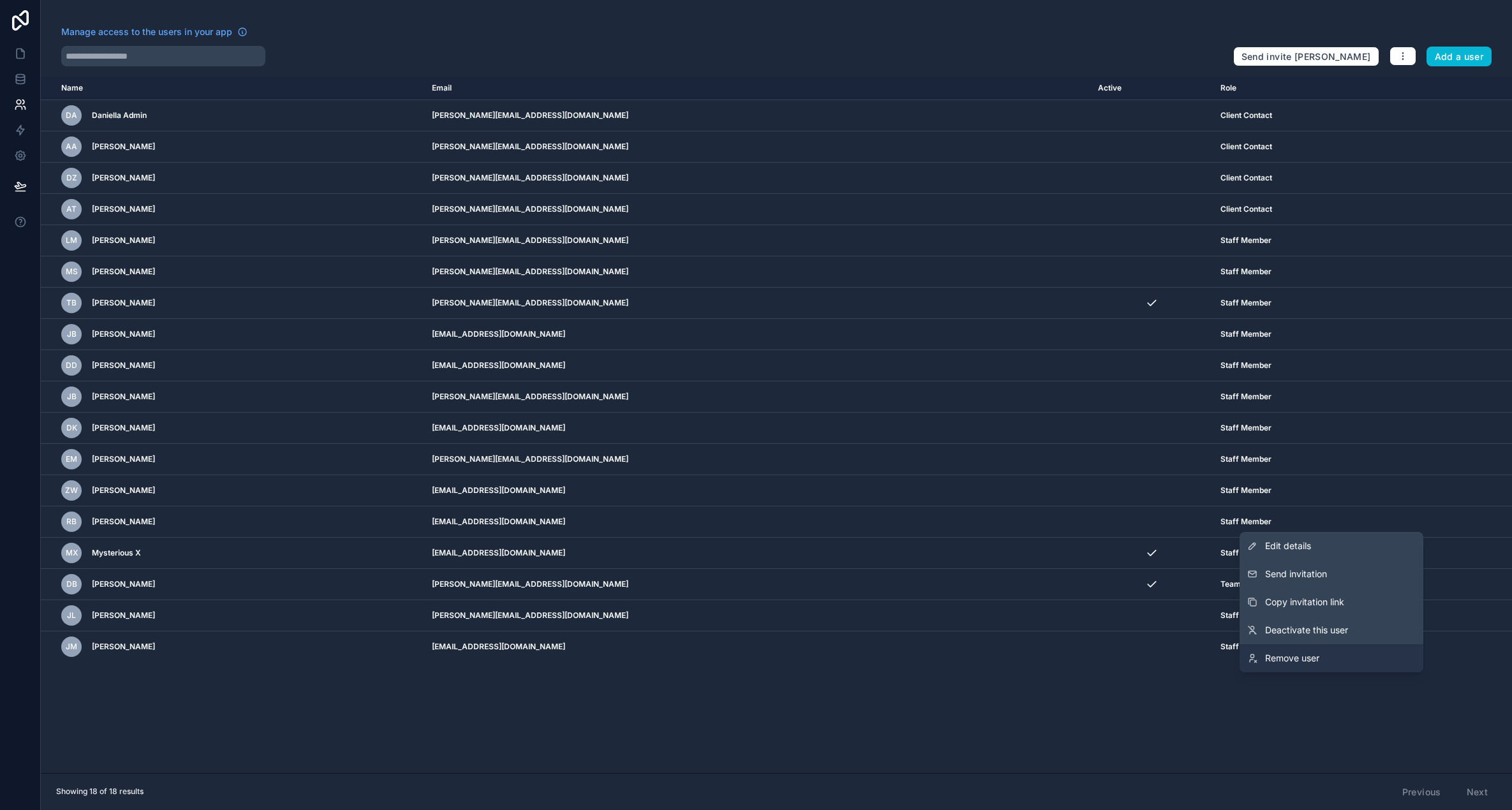
click at [1313, 657] on span "Remove user" at bounding box center [1292, 658] width 54 height 13
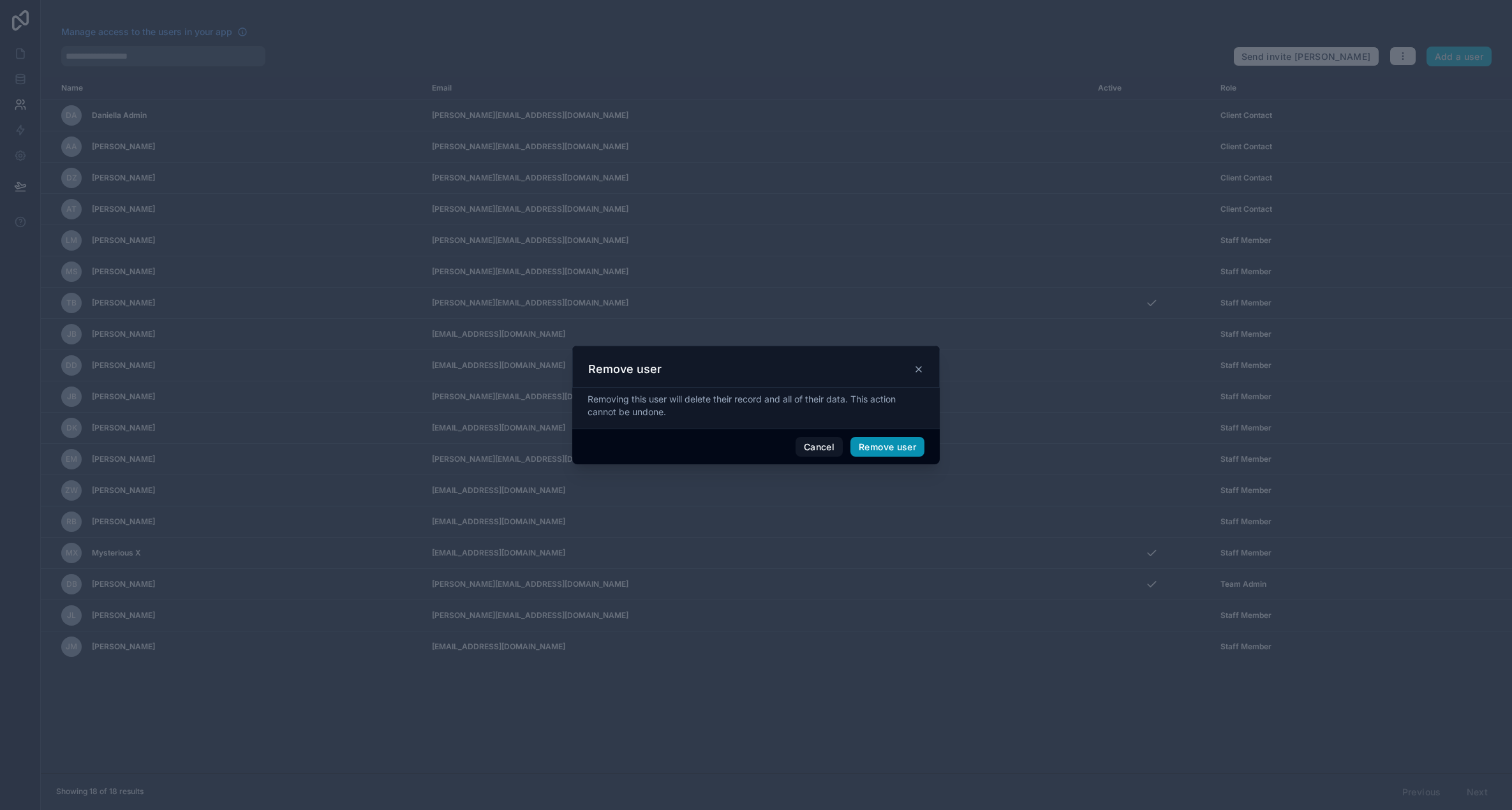
click at [886, 447] on button "Remove user" at bounding box center [887, 447] width 74 height 21
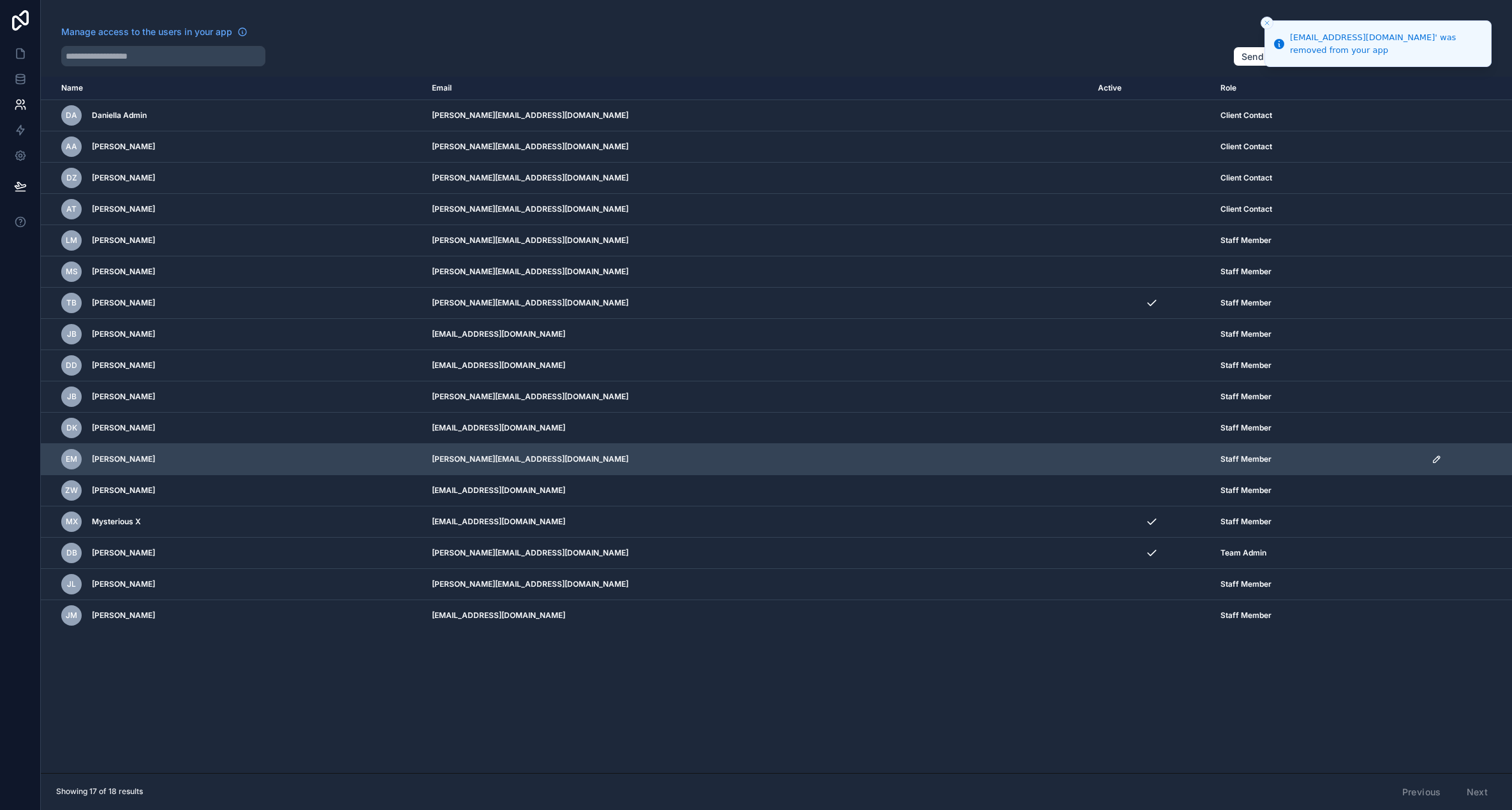
click at [1431, 459] on icon "scrollable content" at bounding box center [1436, 459] width 10 height 10
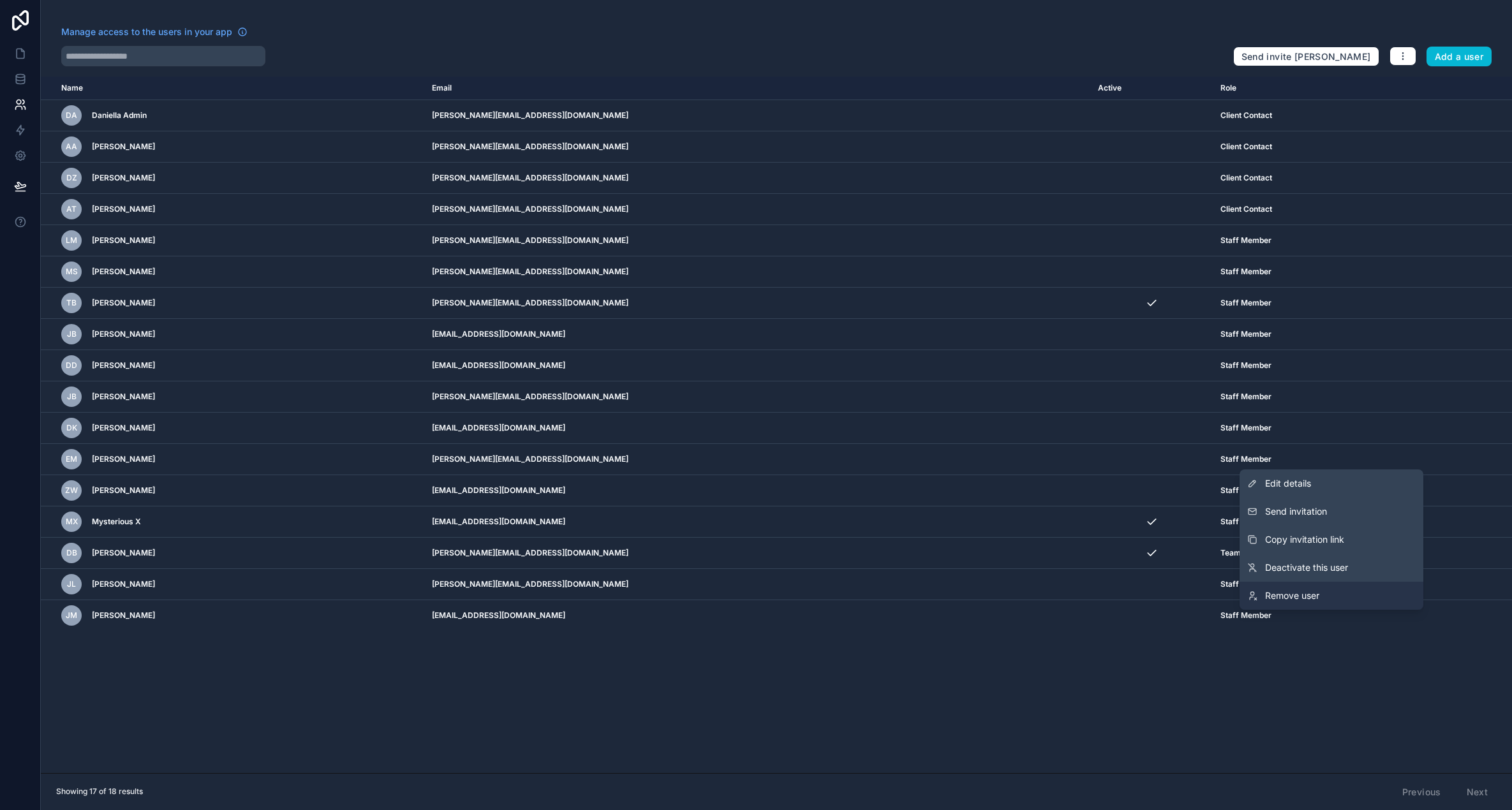
click at [1337, 590] on link "Remove user" at bounding box center [1331, 596] width 184 height 28
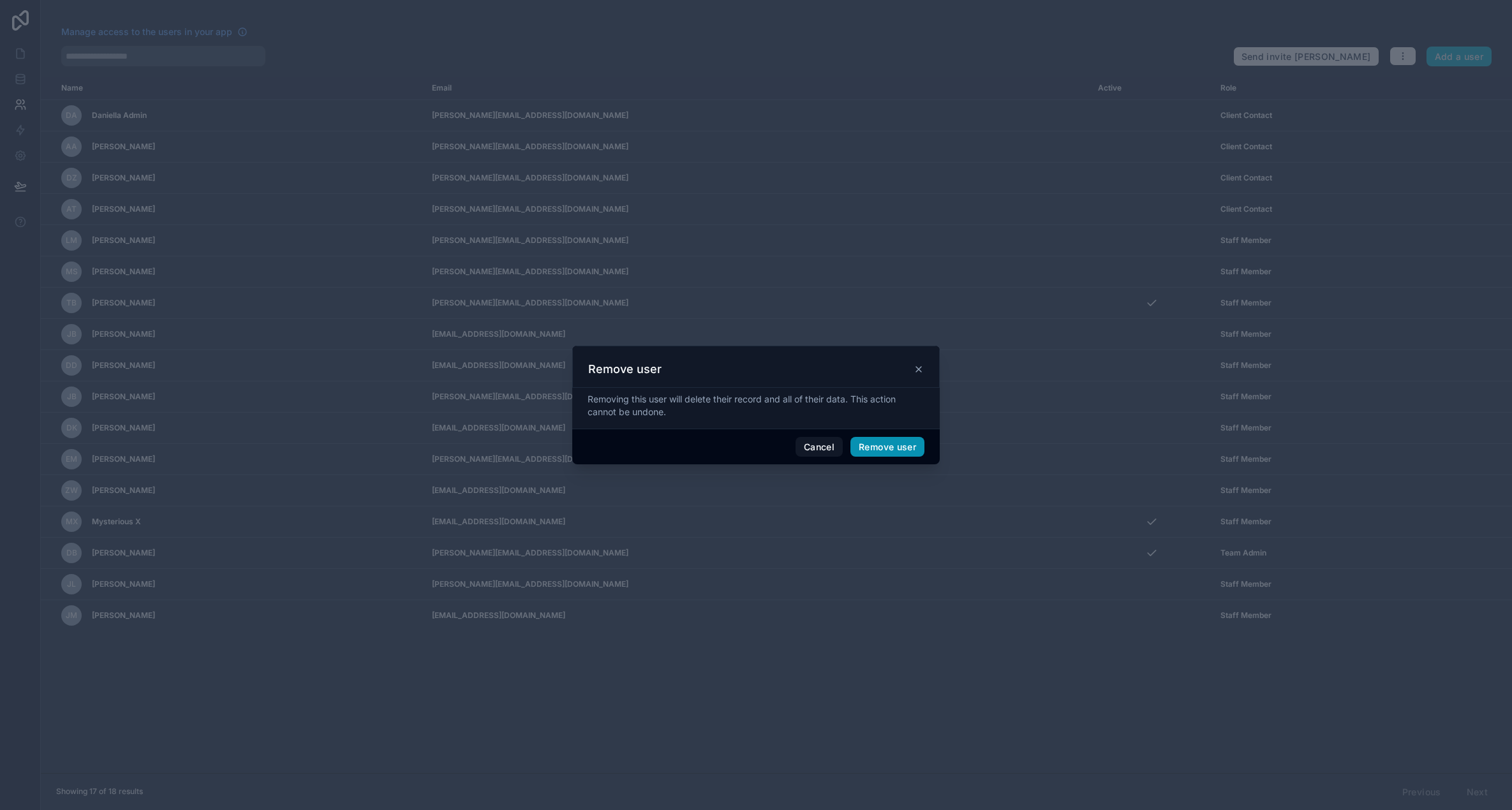
click at [893, 451] on button "Remove user" at bounding box center [887, 447] width 74 height 21
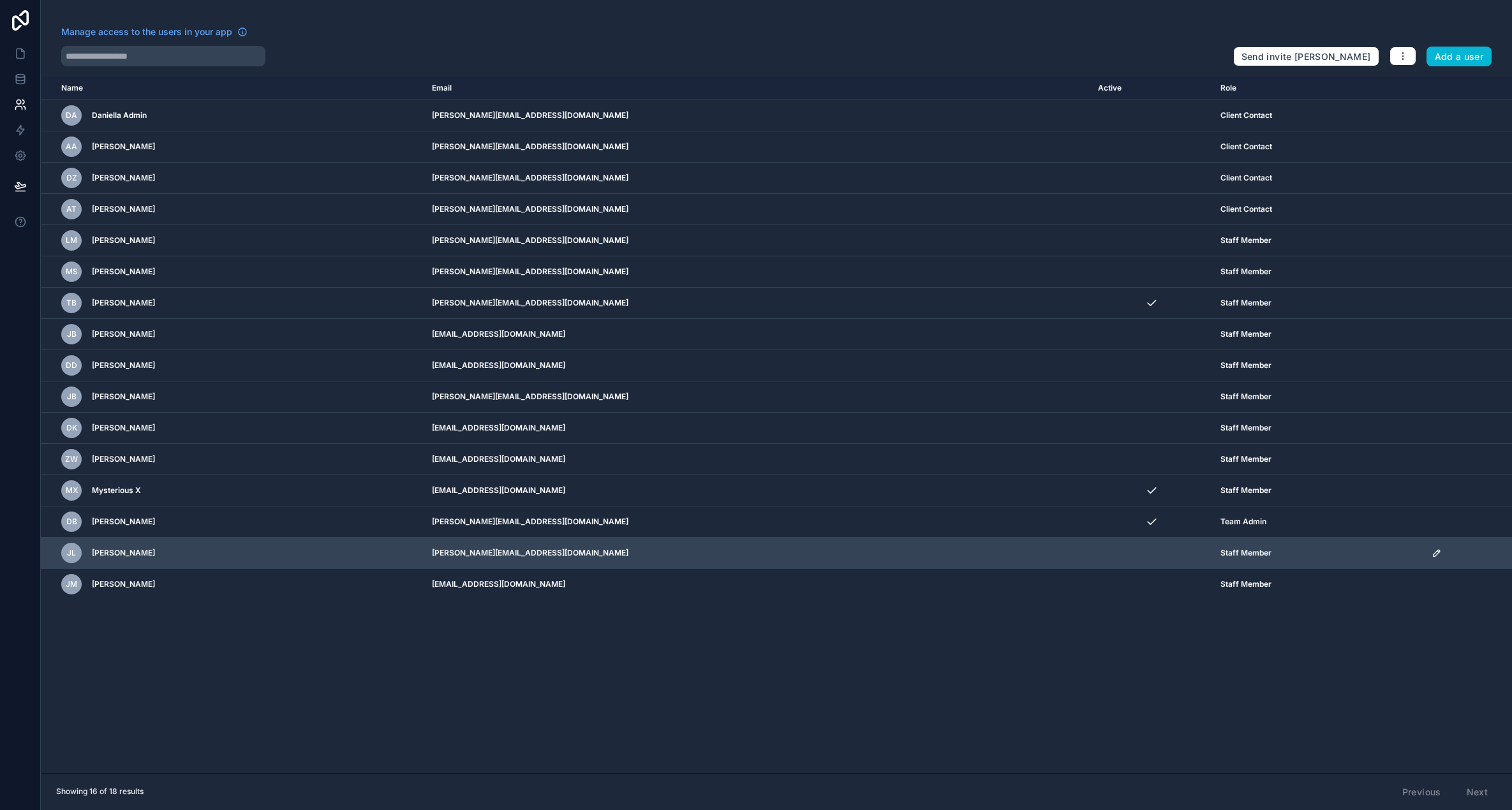
click at [1431, 550] on icon "scrollable content" at bounding box center [1436, 553] width 10 height 10
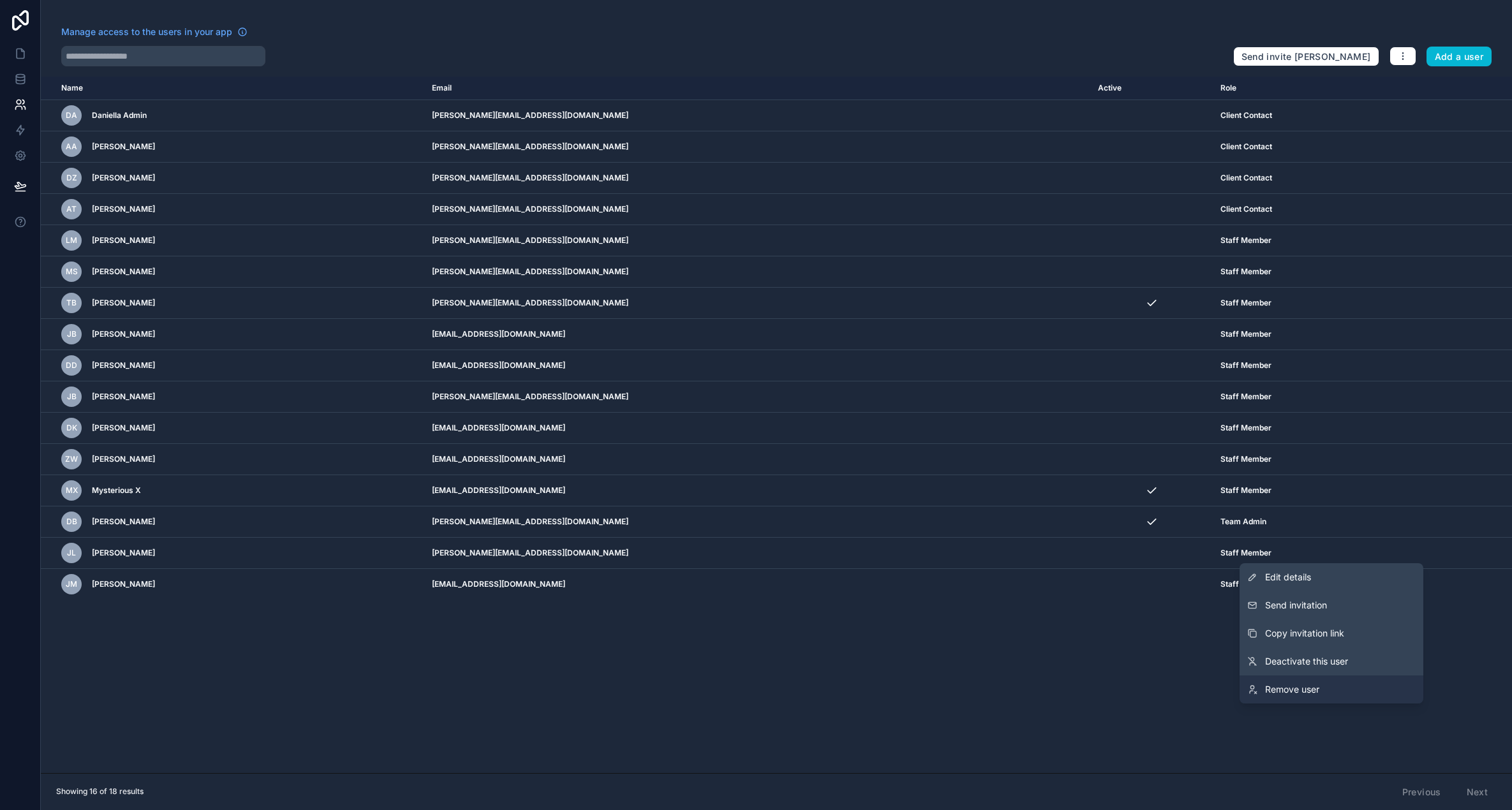
click at [1312, 689] on span "Remove user" at bounding box center [1292, 689] width 54 height 13
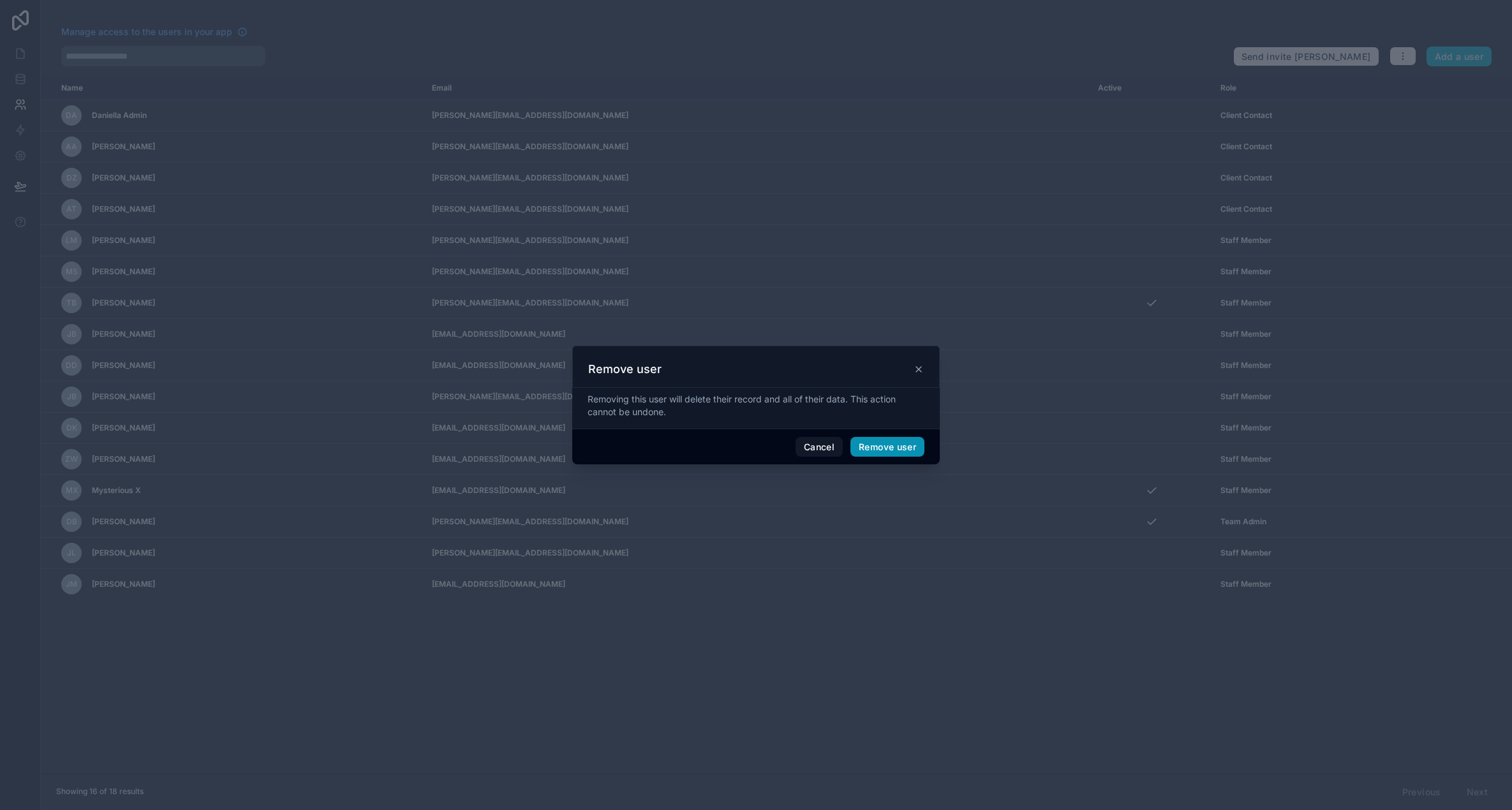
click at [894, 443] on button "Remove user" at bounding box center [887, 447] width 74 height 21
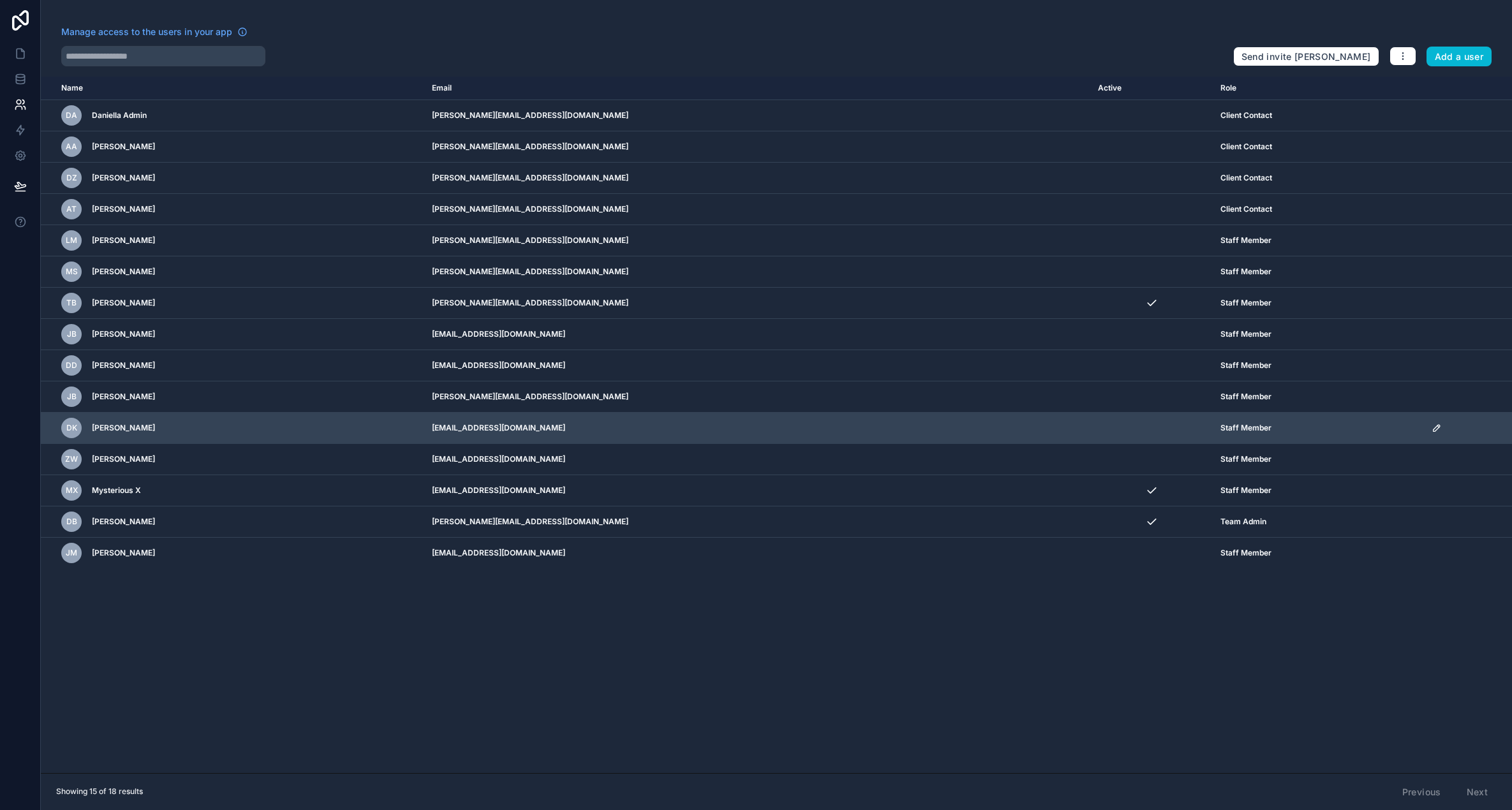
click at [1431, 427] on icon "scrollable content" at bounding box center [1436, 428] width 10 height 10
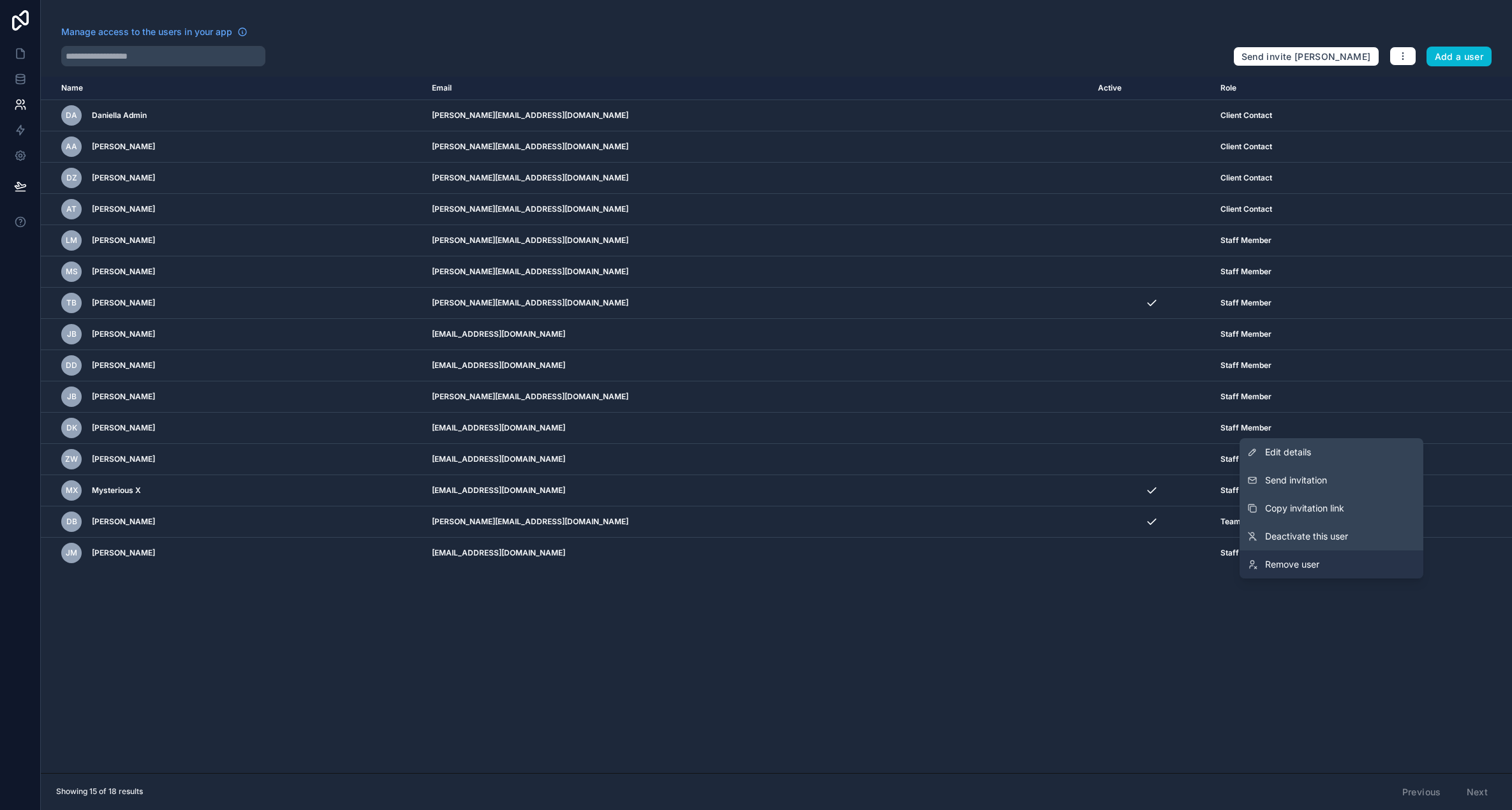
click at [1285, 563] on span "Remove user" at bounding box center [1292, 564] width 54 height 13
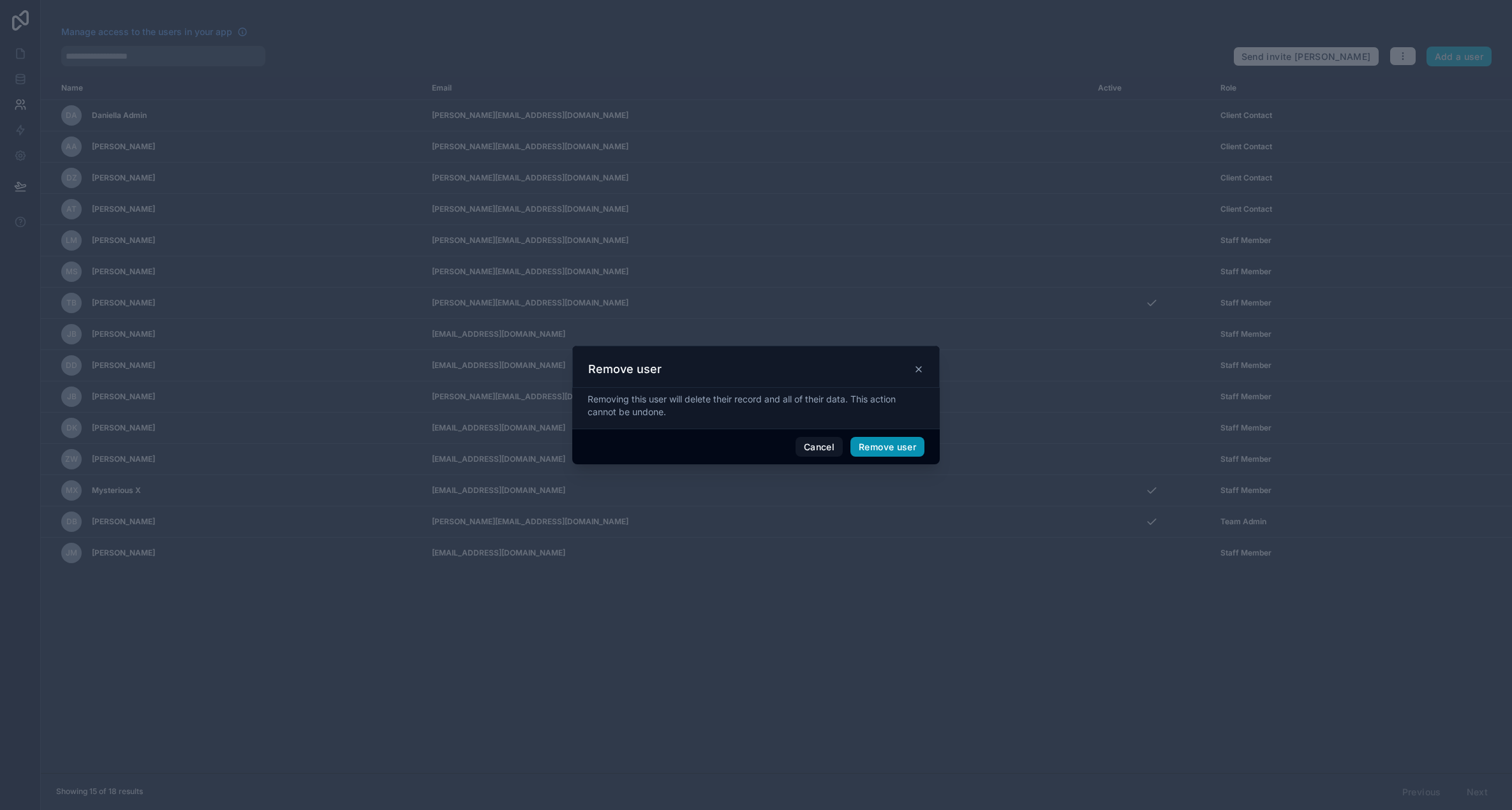
click at [891, 450] on button "Remove user" at bounding box center [887, 447] width 74 height 21
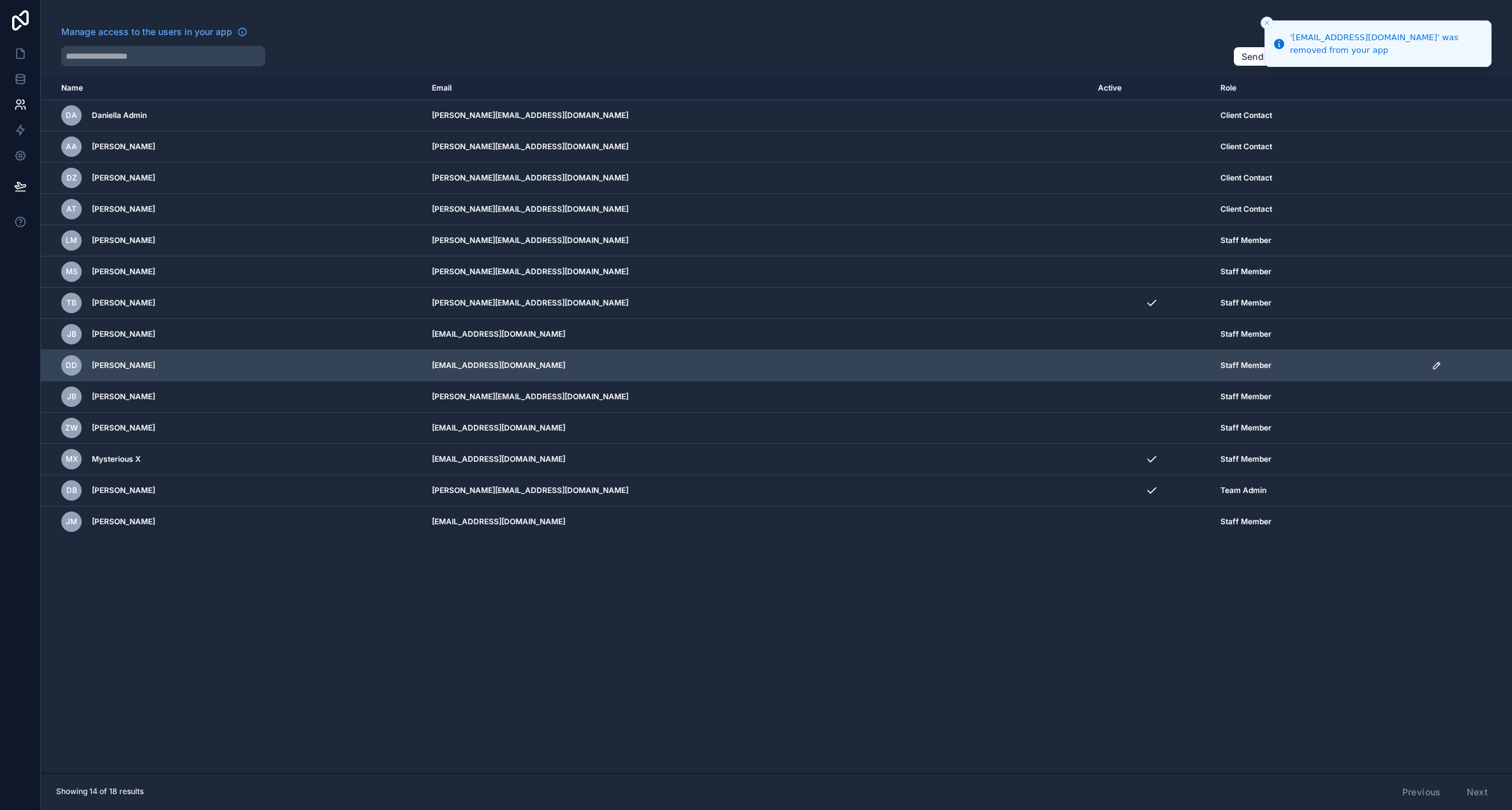
click at [1433, 365] on icon "scrollable content" at bounding box center [1436, 365] width 6 height 6
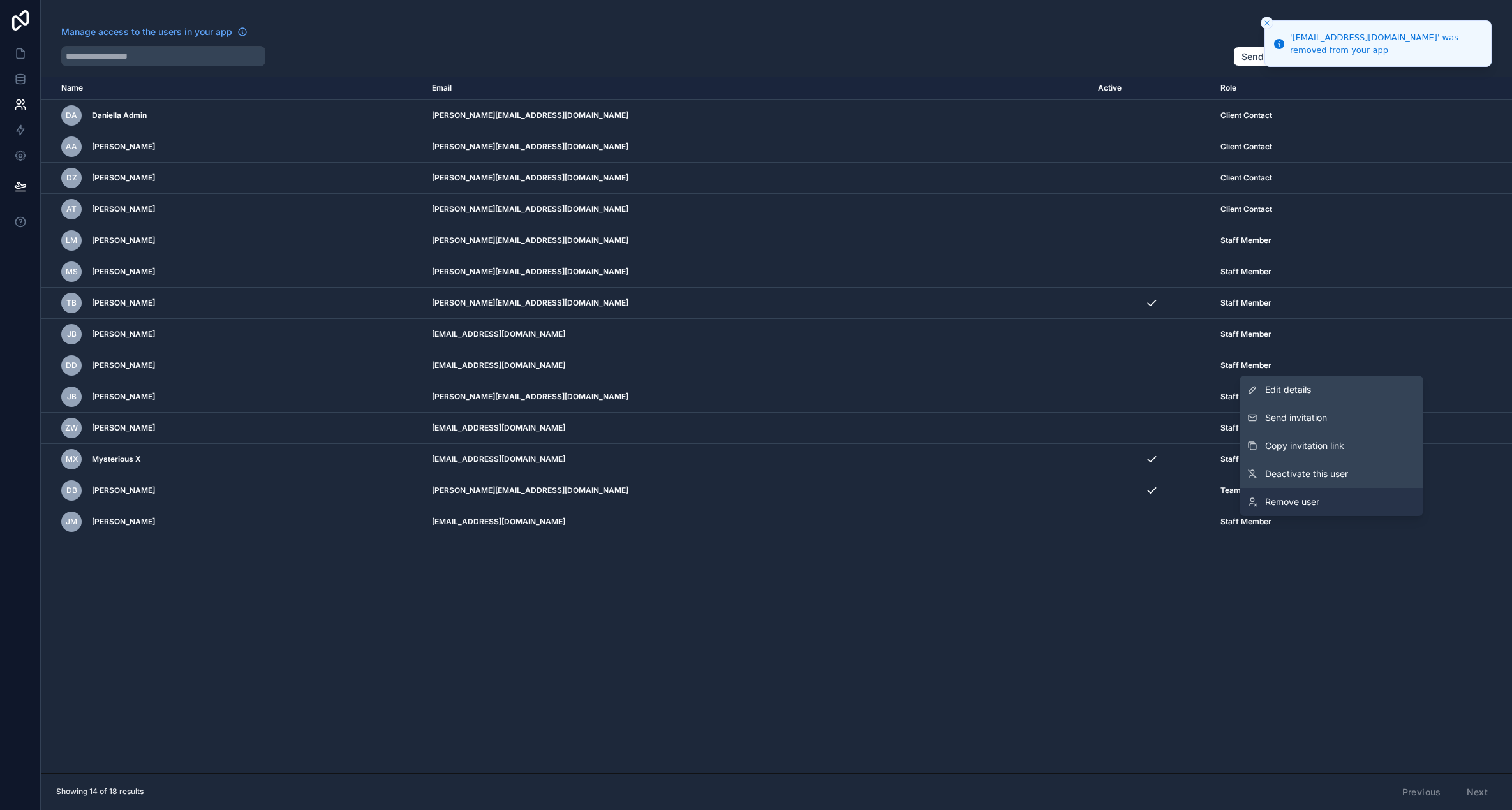
click at [1286, 506] on span "Remove user" at bounding box center [1292, 502] width 54 height 13
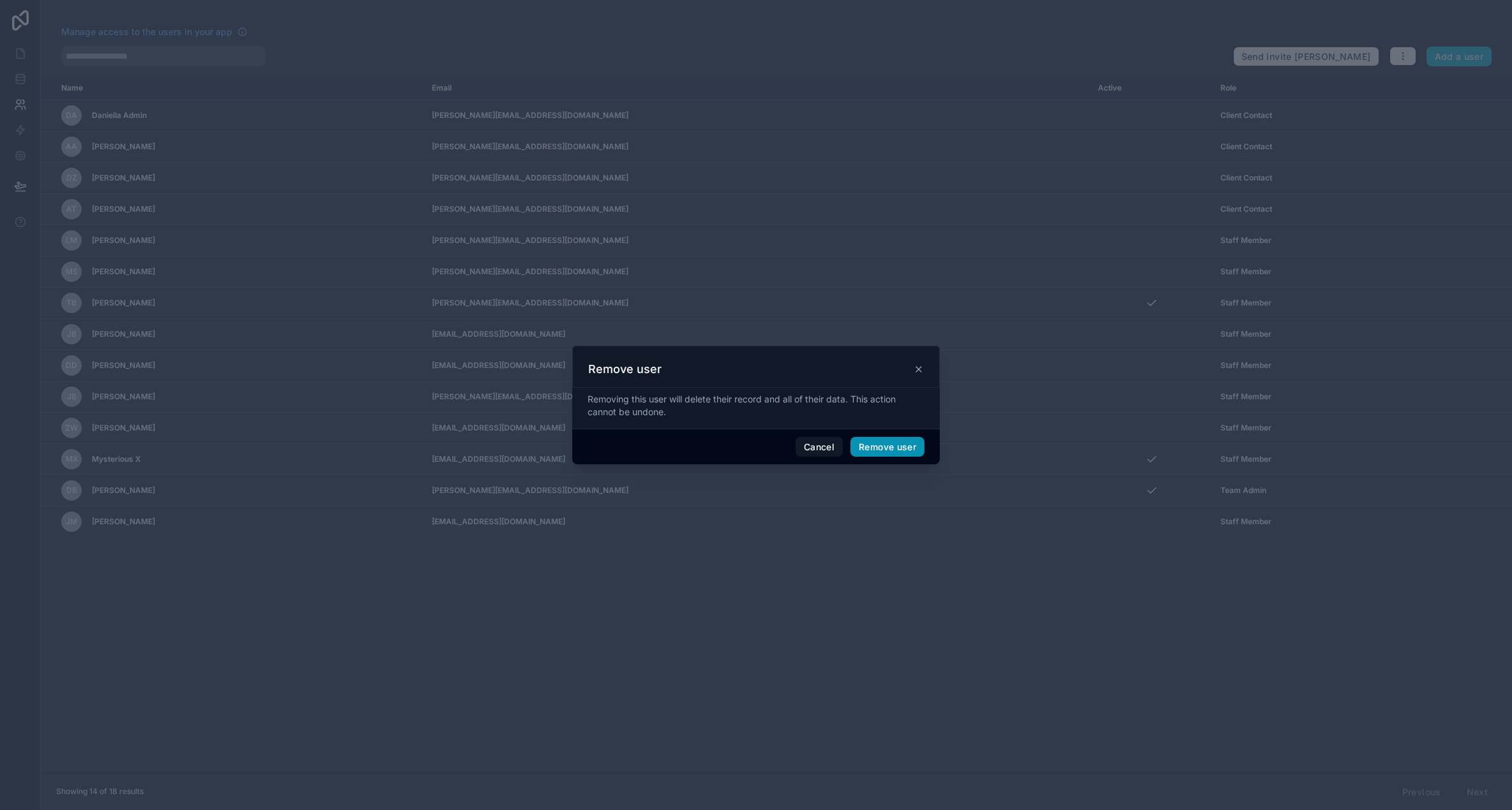
click at [894, 450] on button "Remove user" at bounding box center [887, 447] width 74 height 21
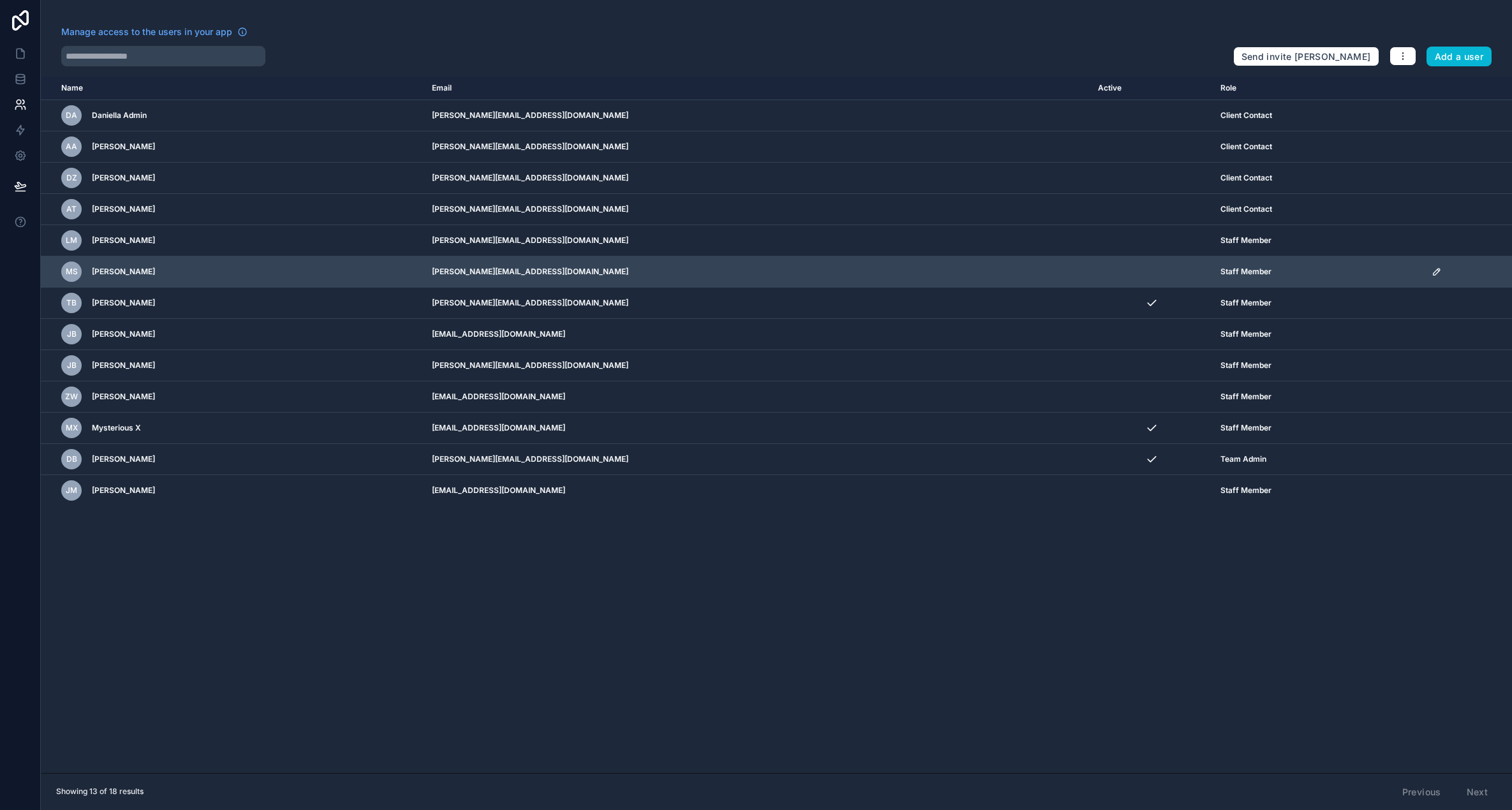
click at [1431, 272] on icon "scrollable content" at bounding box center [1436, 272] width 10 height 10
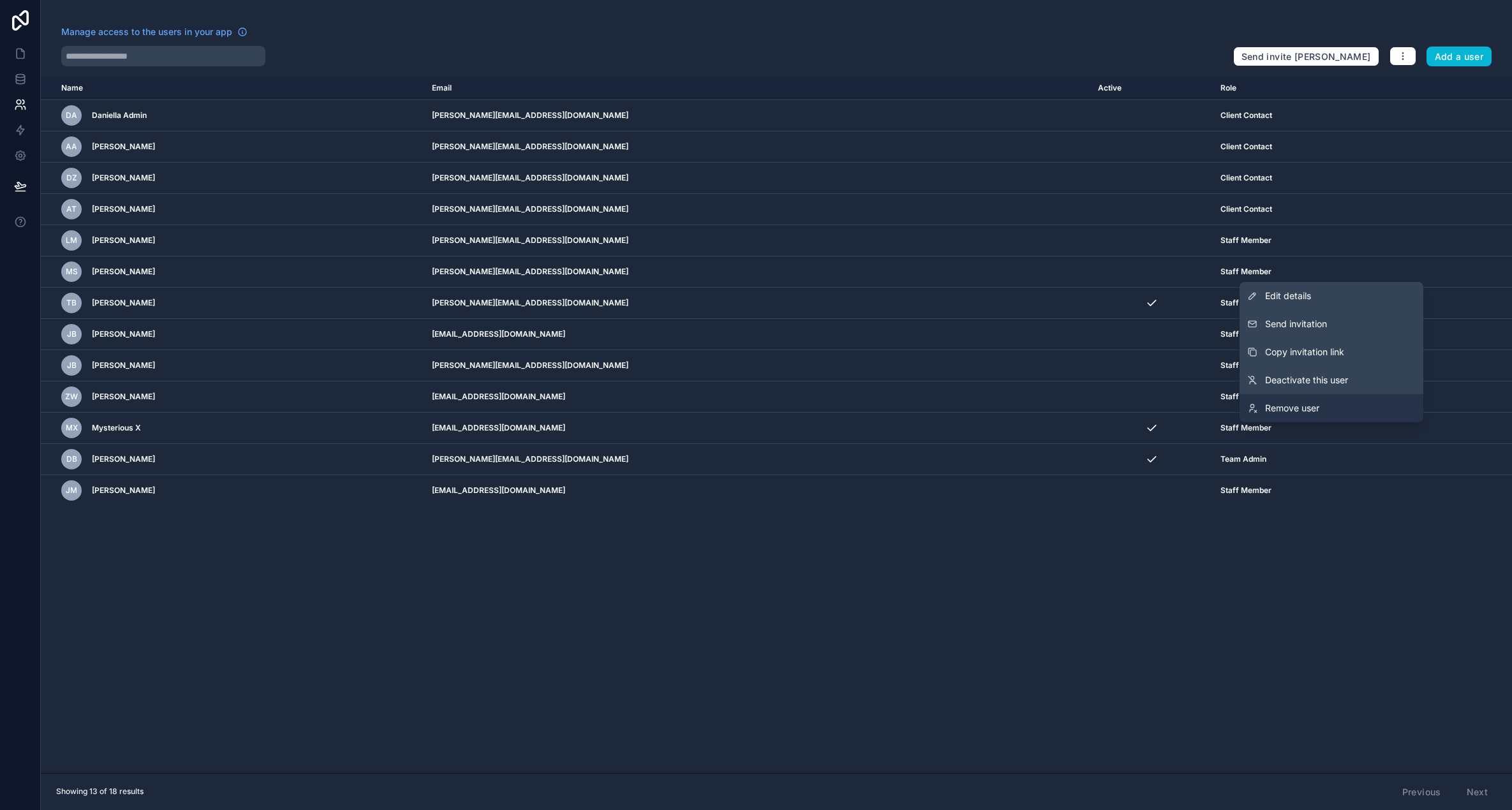
click at [1321, 404] on link "Remove user" at bounding box center [1331, 408] width 184 height 28
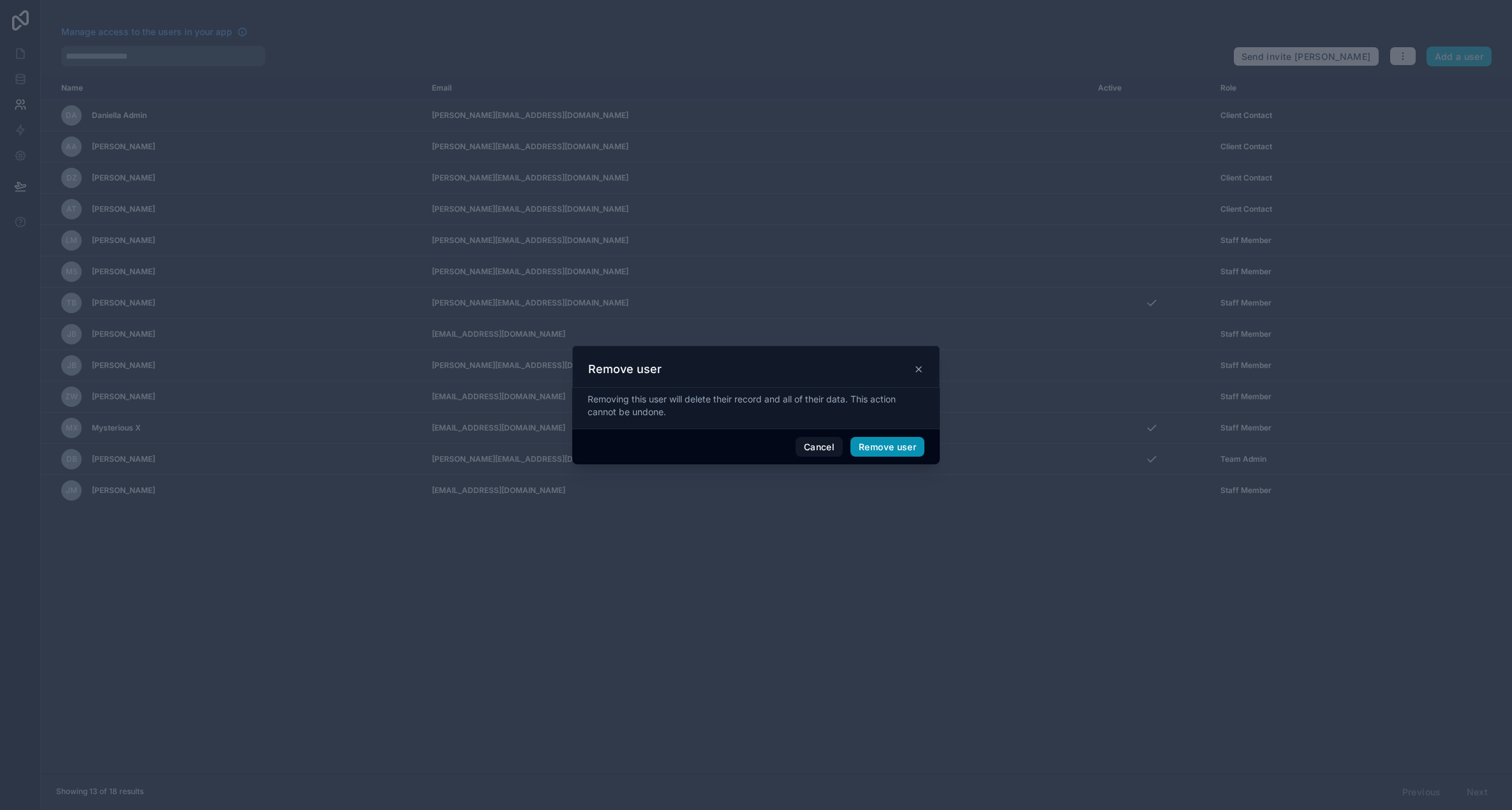
click at [887, 448] on button "Remove user" at bounding box center [887, 447] width 74 height 21
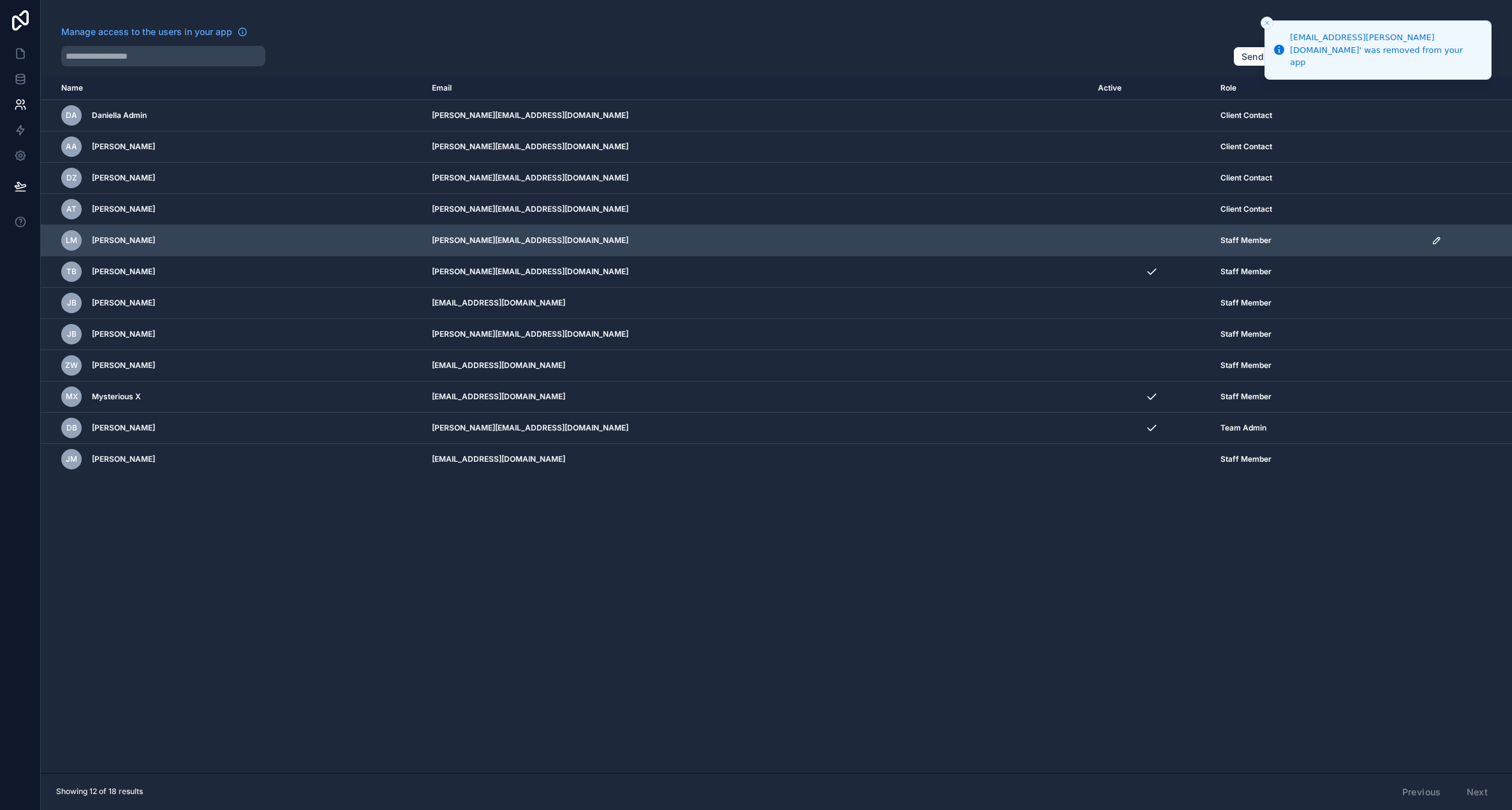
click at [1431, 237] on icon "scrollable content" at bounding box center [1436, 240] width 10 height 10
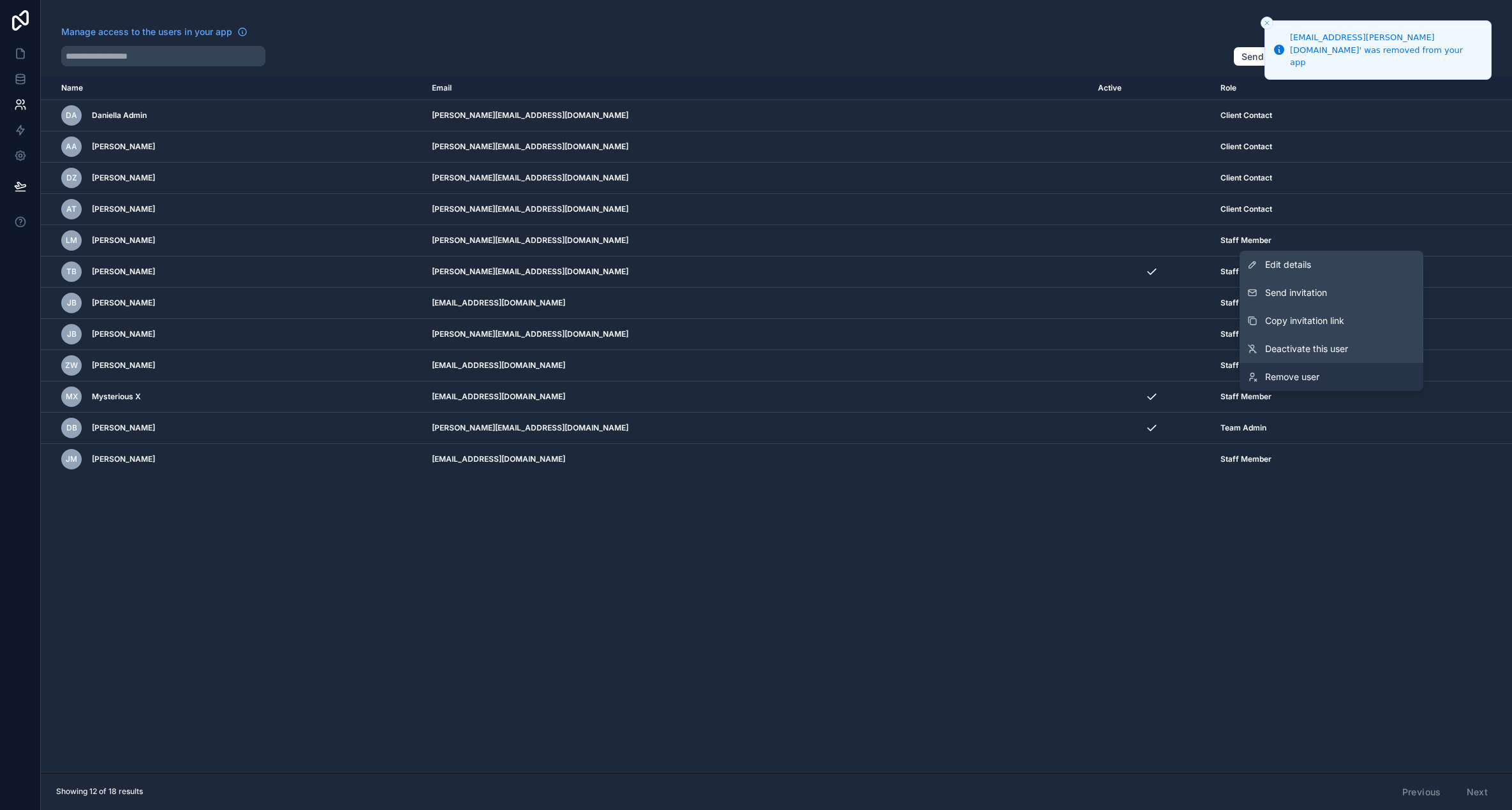
click at [1308, 369] on link "Remove user" at bounding box center [1331, 377] width 184 height 28
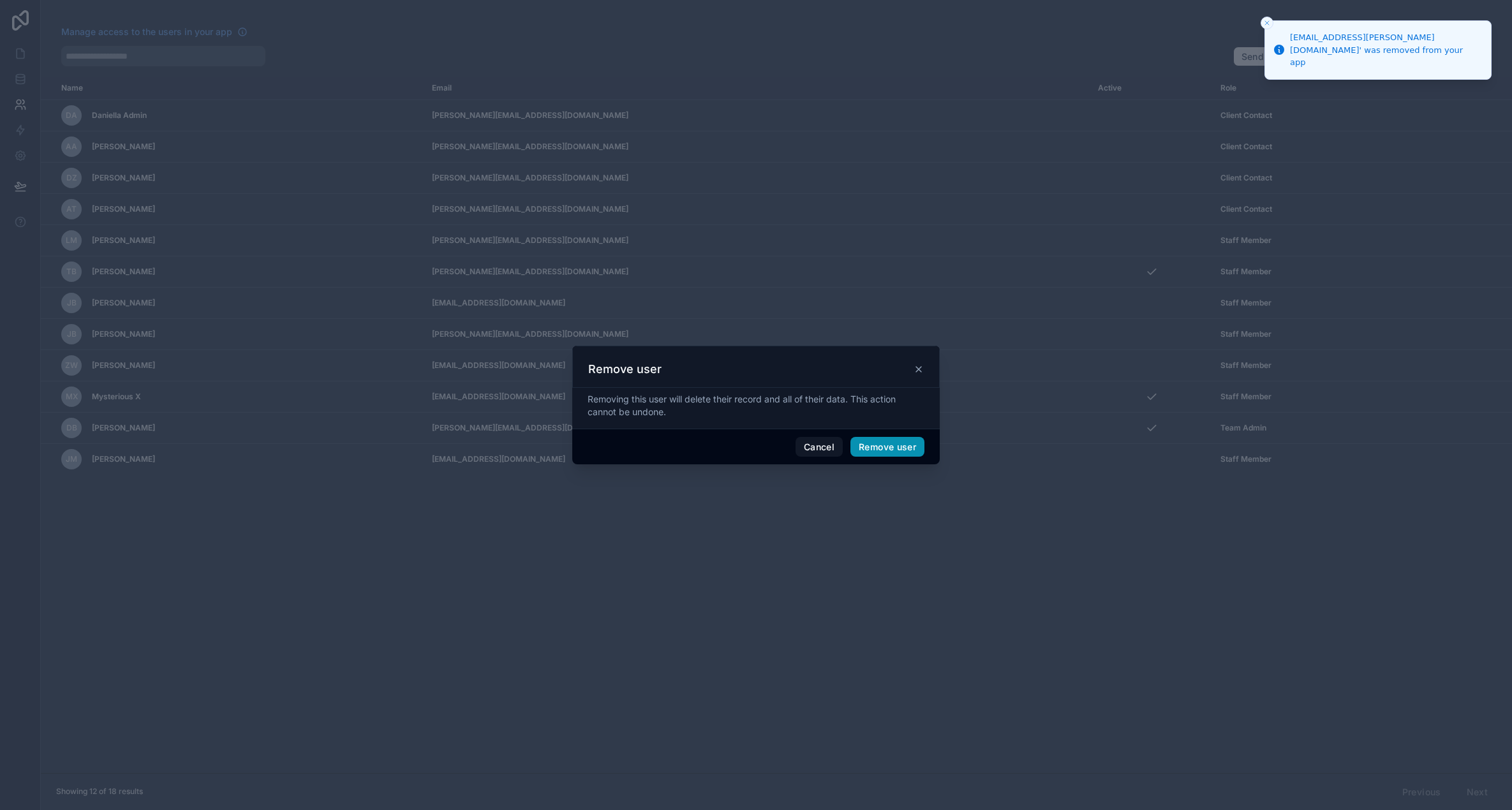
click at [882, 442] on button "Remove user" at bounding box center [887, 447] width 74 height 21
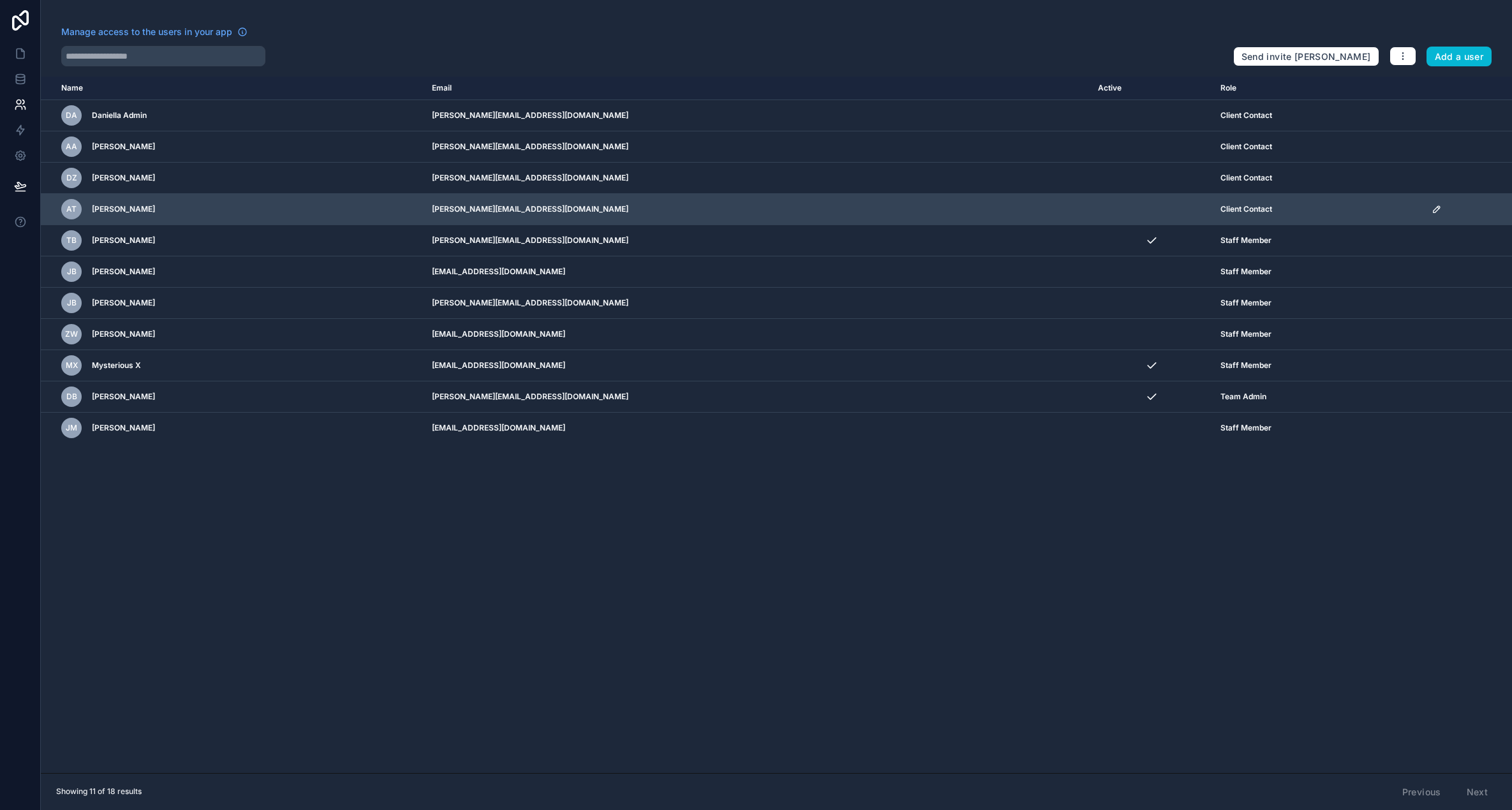
click at [1431, 206] on icon "scrollable content" at bounding box center [1436, 209] width 10 height 10
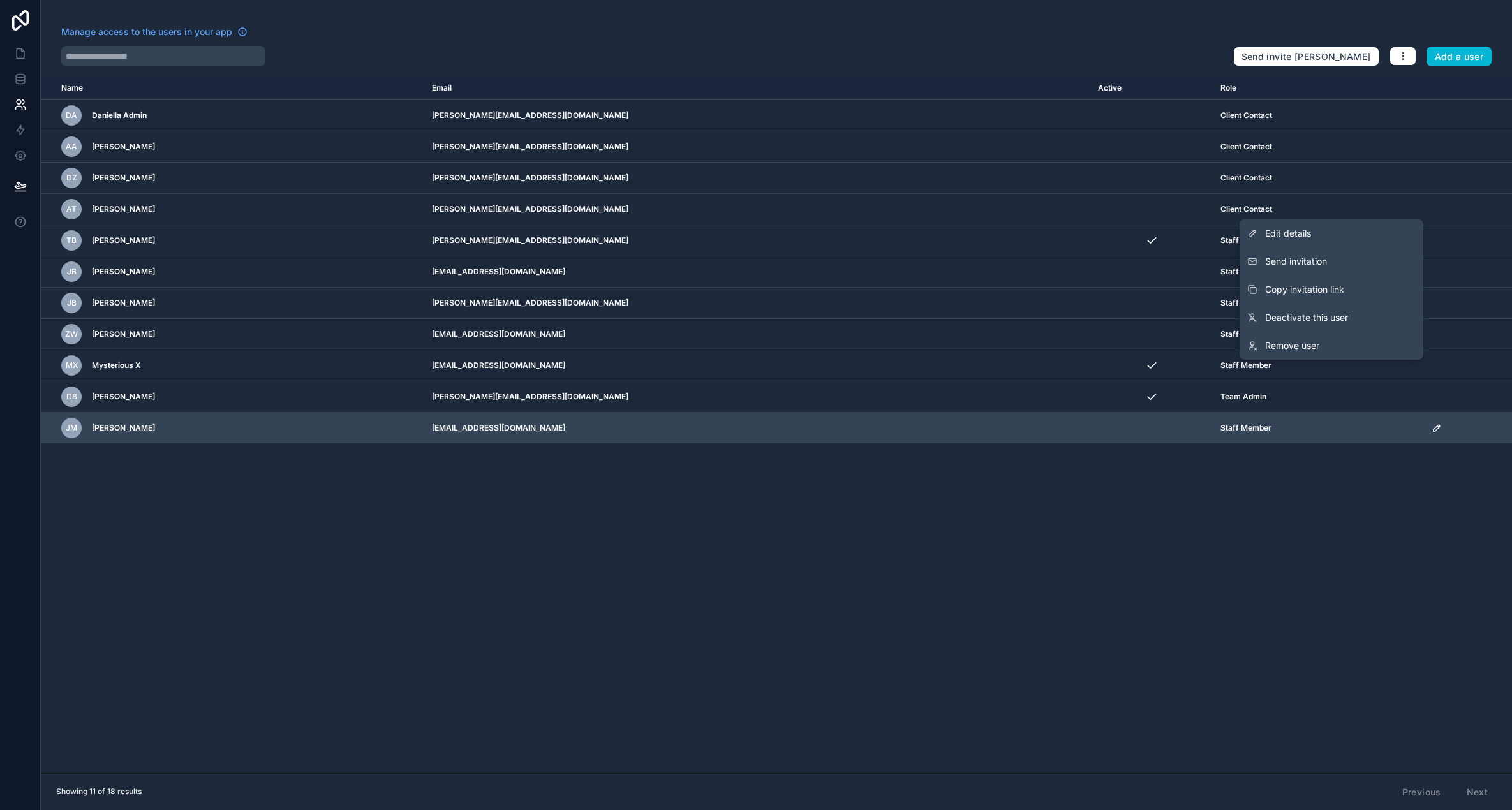
drag, startPoint x: 998, startPoint y: 545, endPoint x: 797, endPoint y: 431, distance: 231.1
click at [998, 545] on div "Name Email Active Role userTable.email DA Daniella Admin daniella+admin@gapcons…" at bounding box center [776, 424] width 1471 height 696
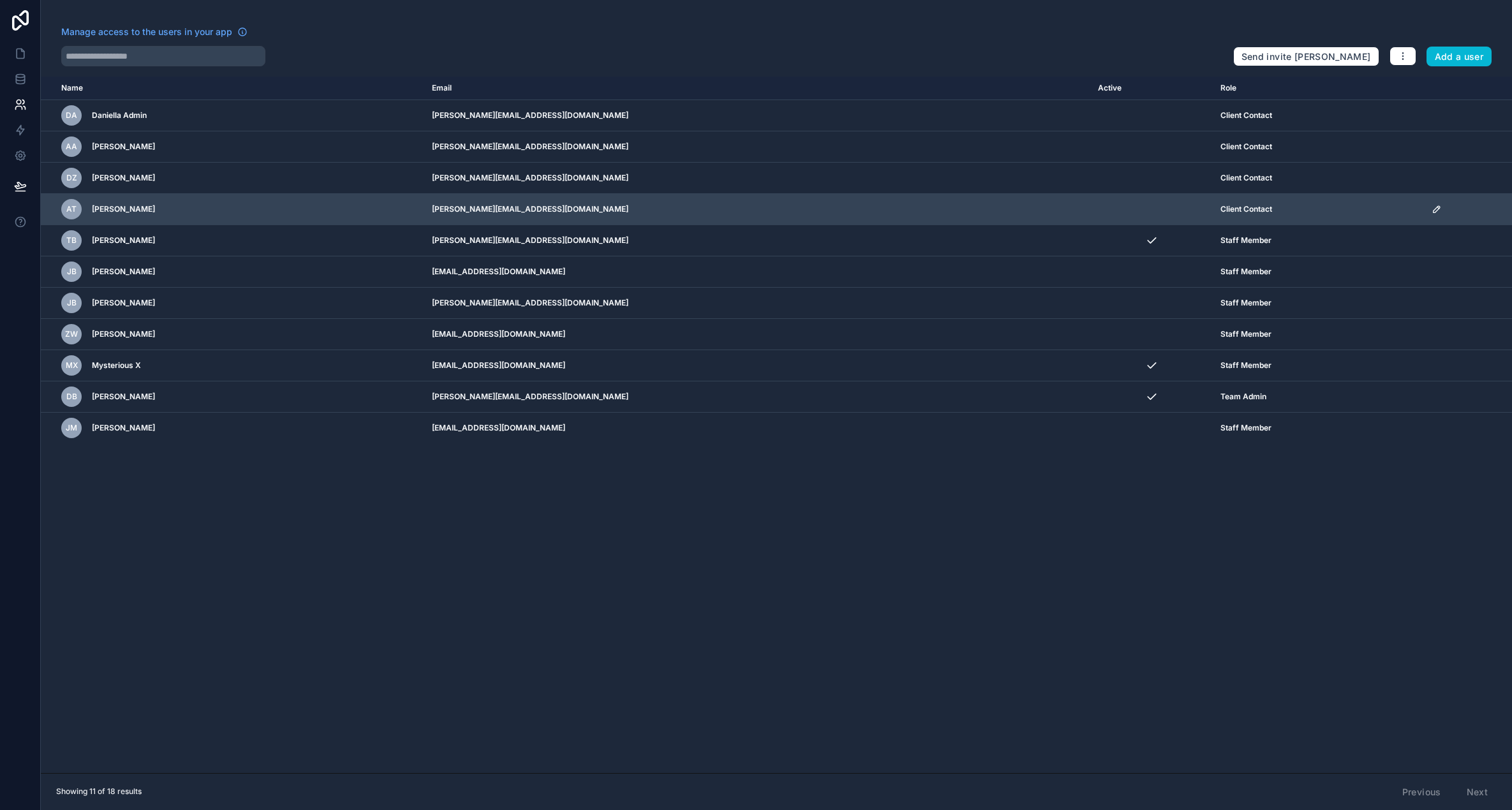
click at [1431, 206] on icon "scrollable content" at bounding box center [1436, 209] width 10 height 10
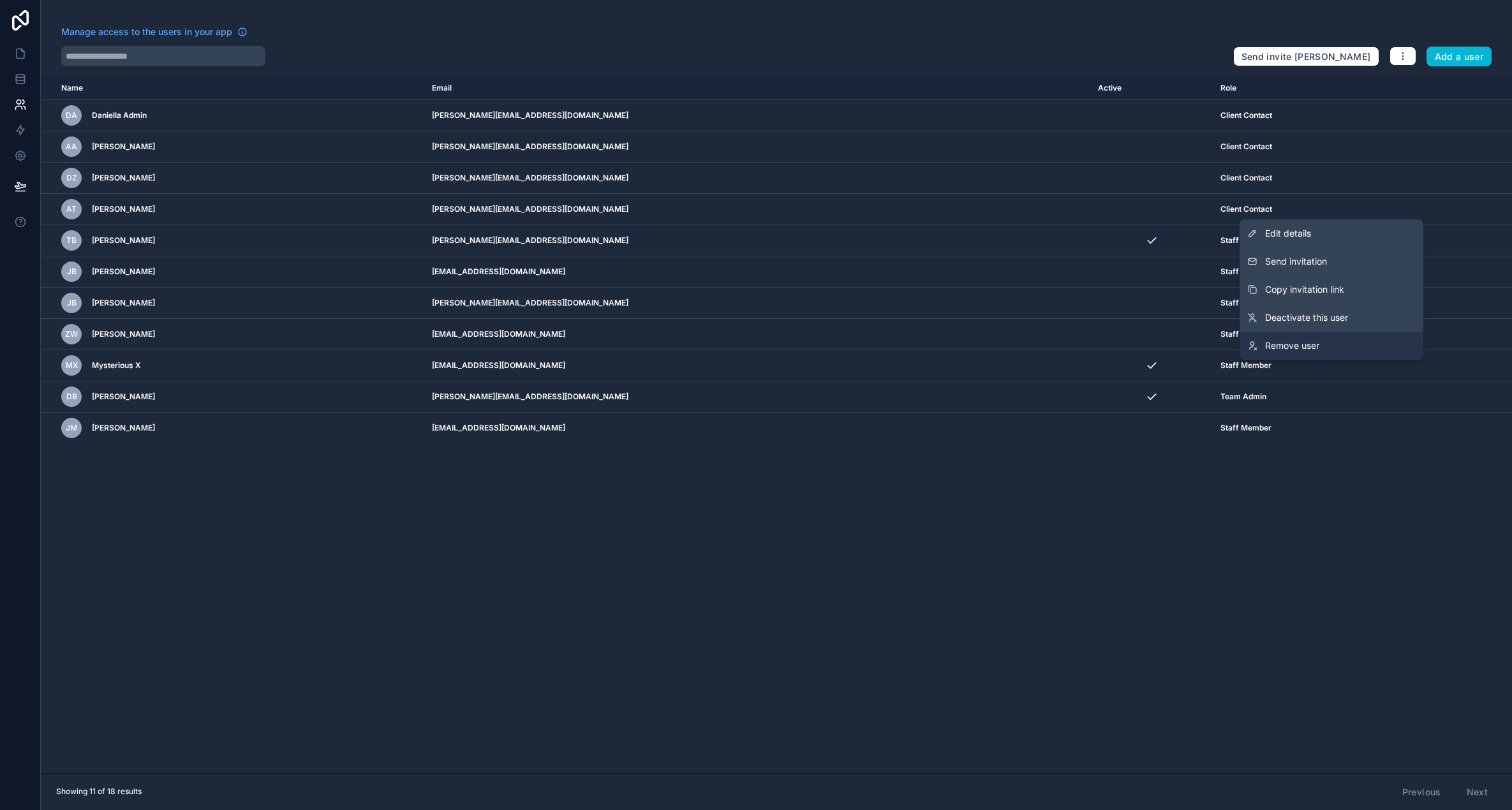
click at [1289, 349] on span "Remove user" at bounding box center [1292, 346] width 54 height 13
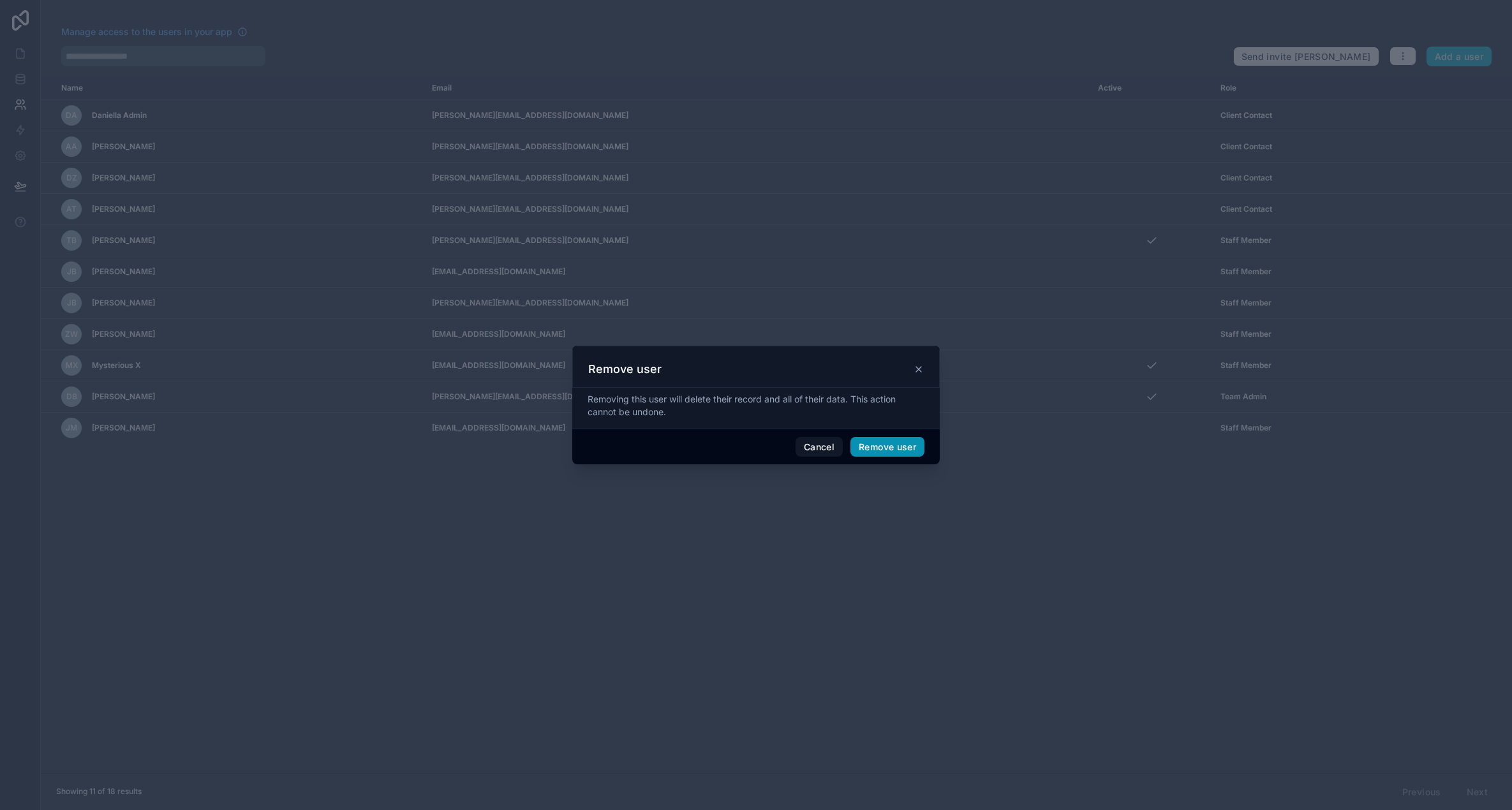
click at [887, 447] on button "Remove user" at bounding box center [887, 447] width 74 height 21
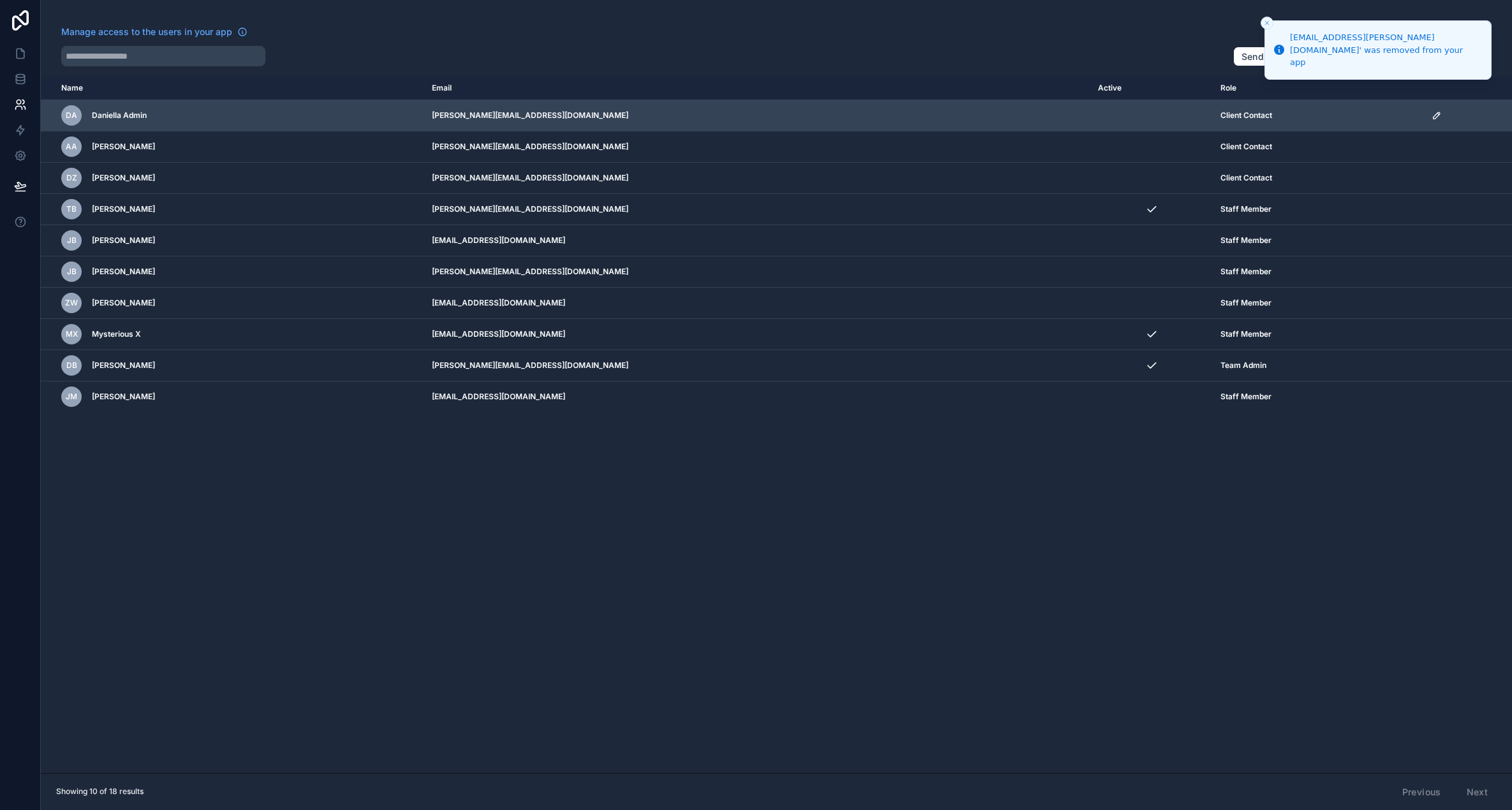
click at [1431, 117] on icon "scrollable content" at bounding box center [1436, 115] width 10 height 10
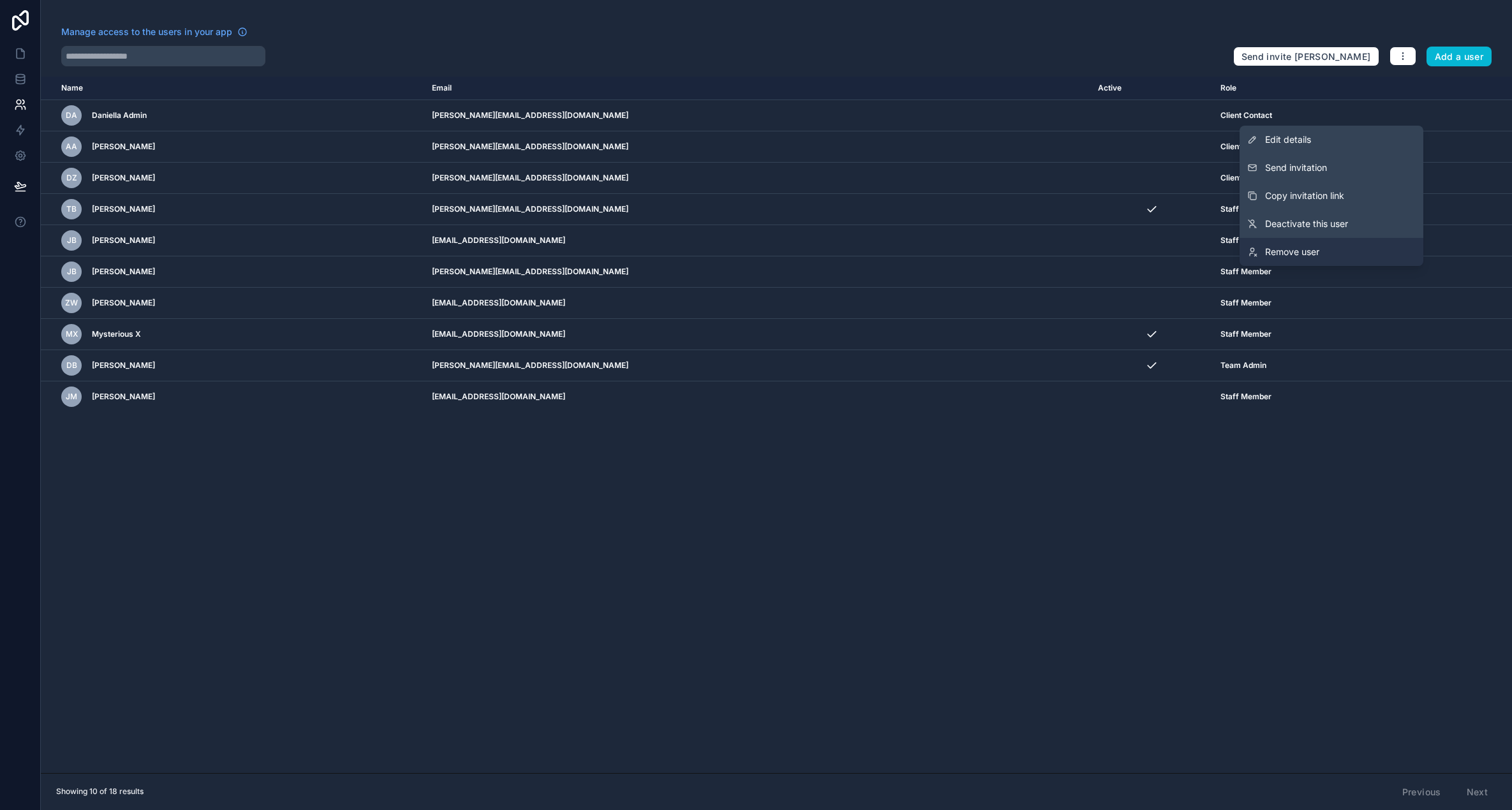
click at [1300, 249] on span "Remove user" at bounding box center [1292, 252] width 54 height 13
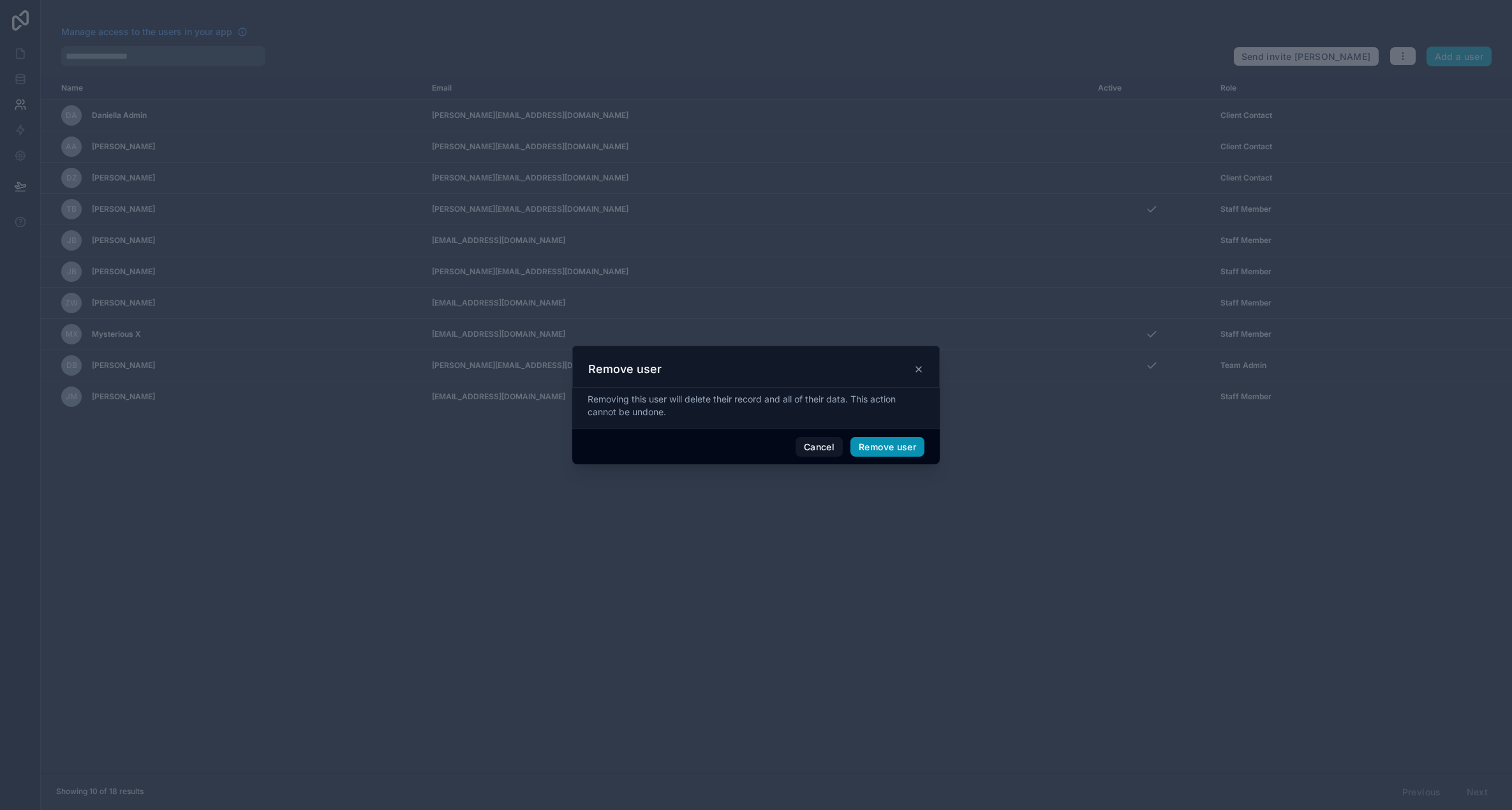
click at [881, 447] on button "Remove user" at bounding box center [887, 447] width 74 height 21
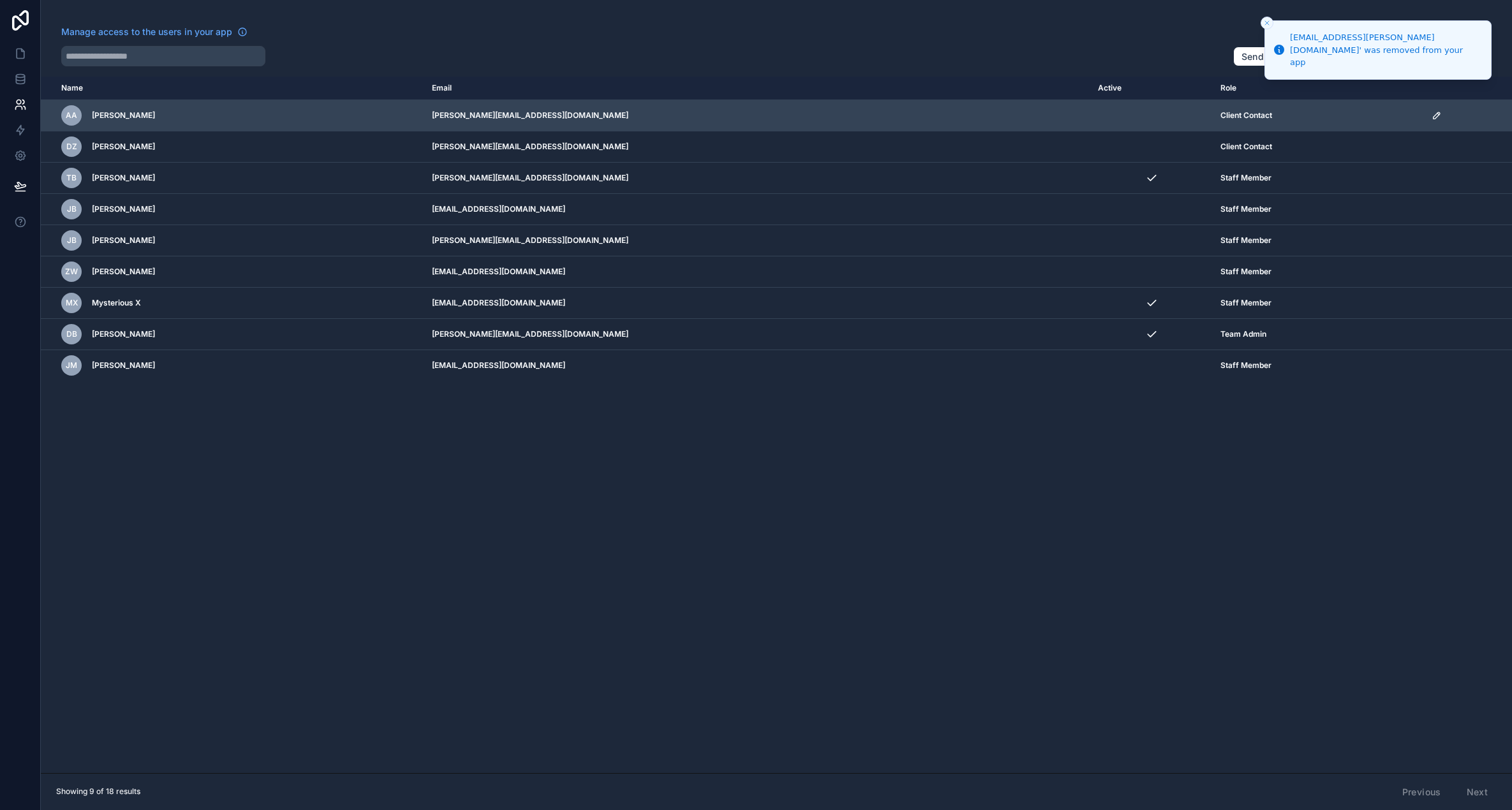
click at [1431, 116] on icon "scrollable content" at bounding box center [1436, 115] width 10 height 10
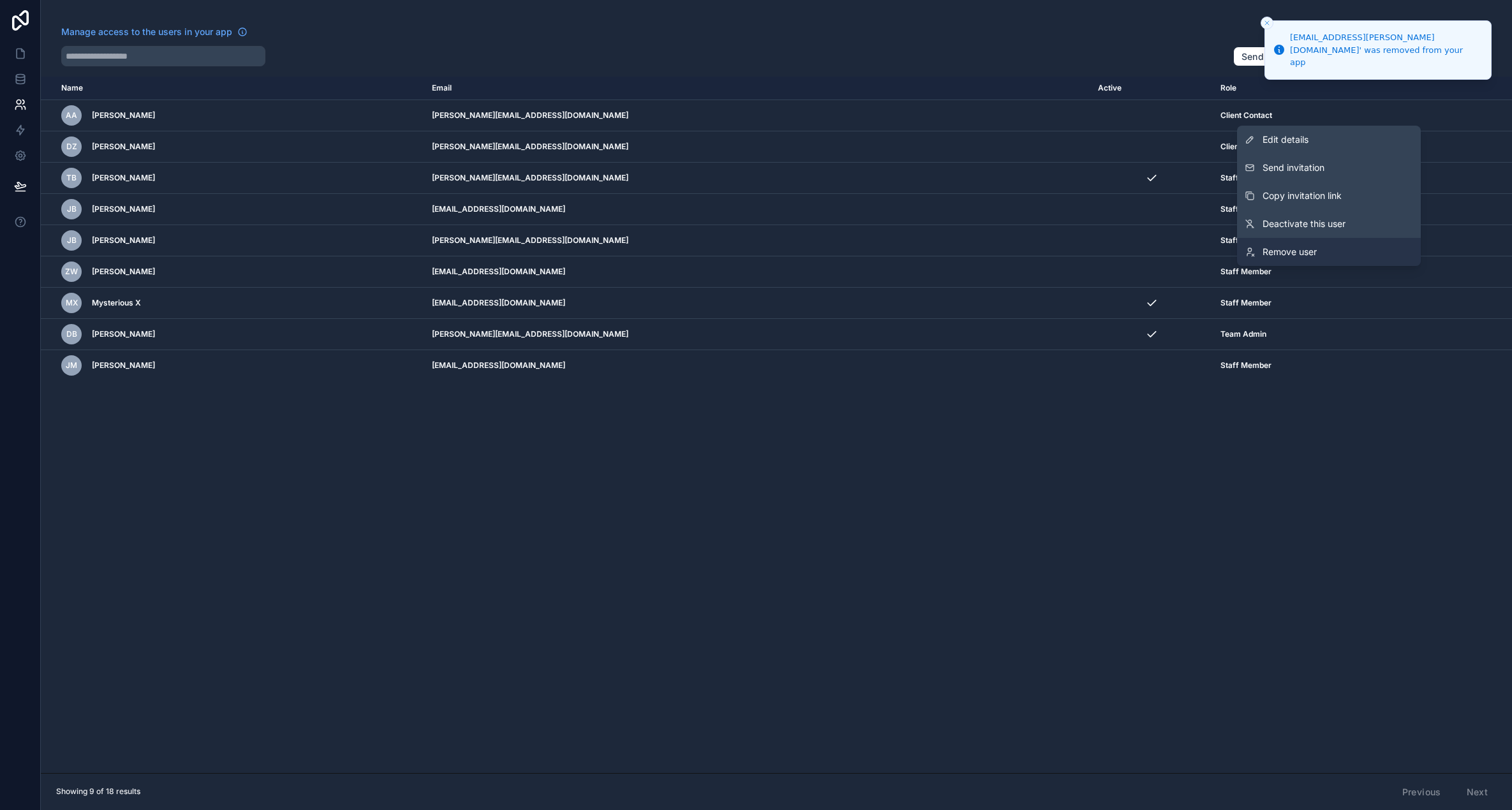
click at [1291, 256] on span "Remove user" at bounding box center [1289, 252] width 54 height 13
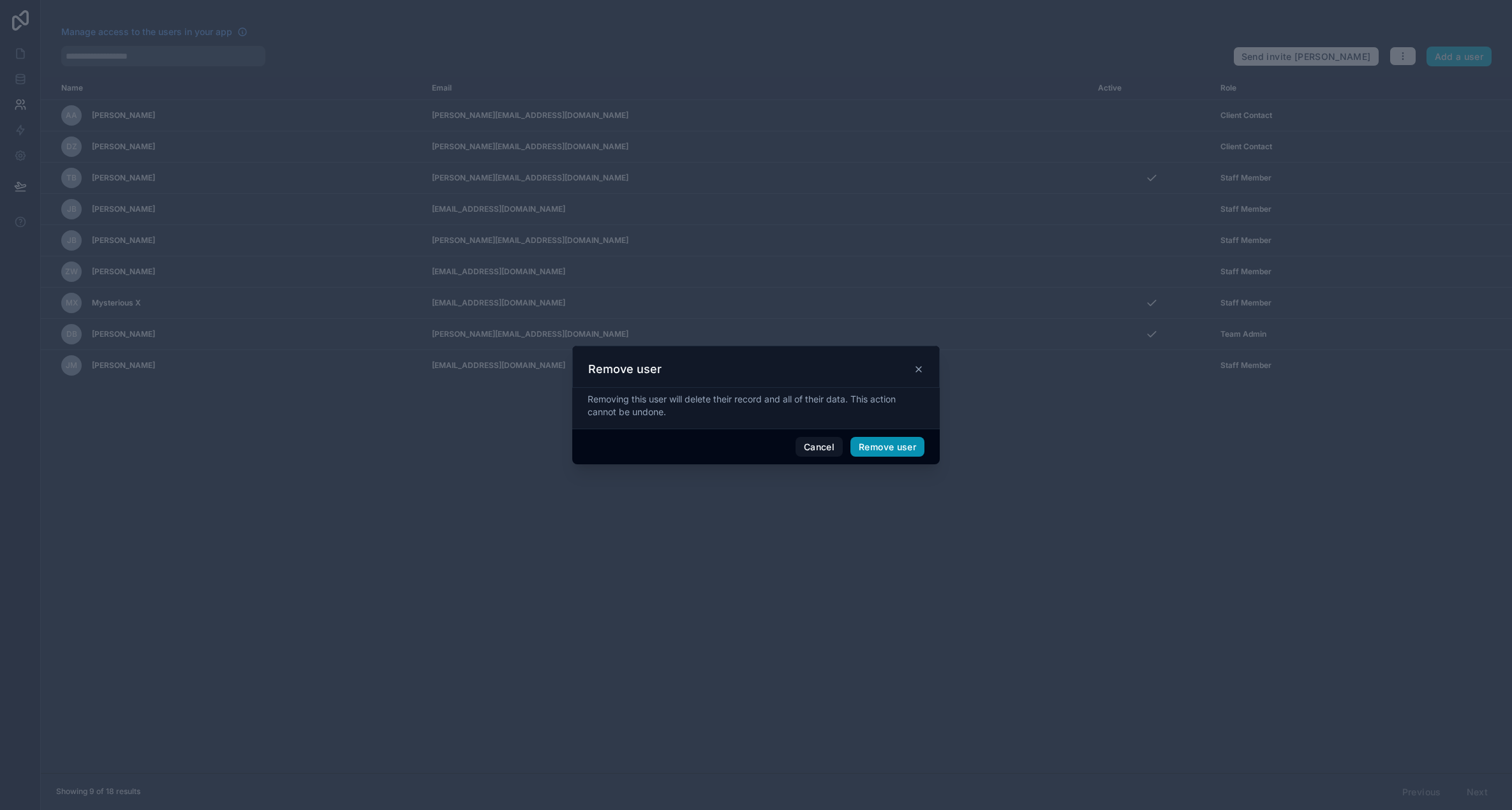
click at [898, 447] on button "Remove user" at bounding box center [887, 447] width 74 height 21
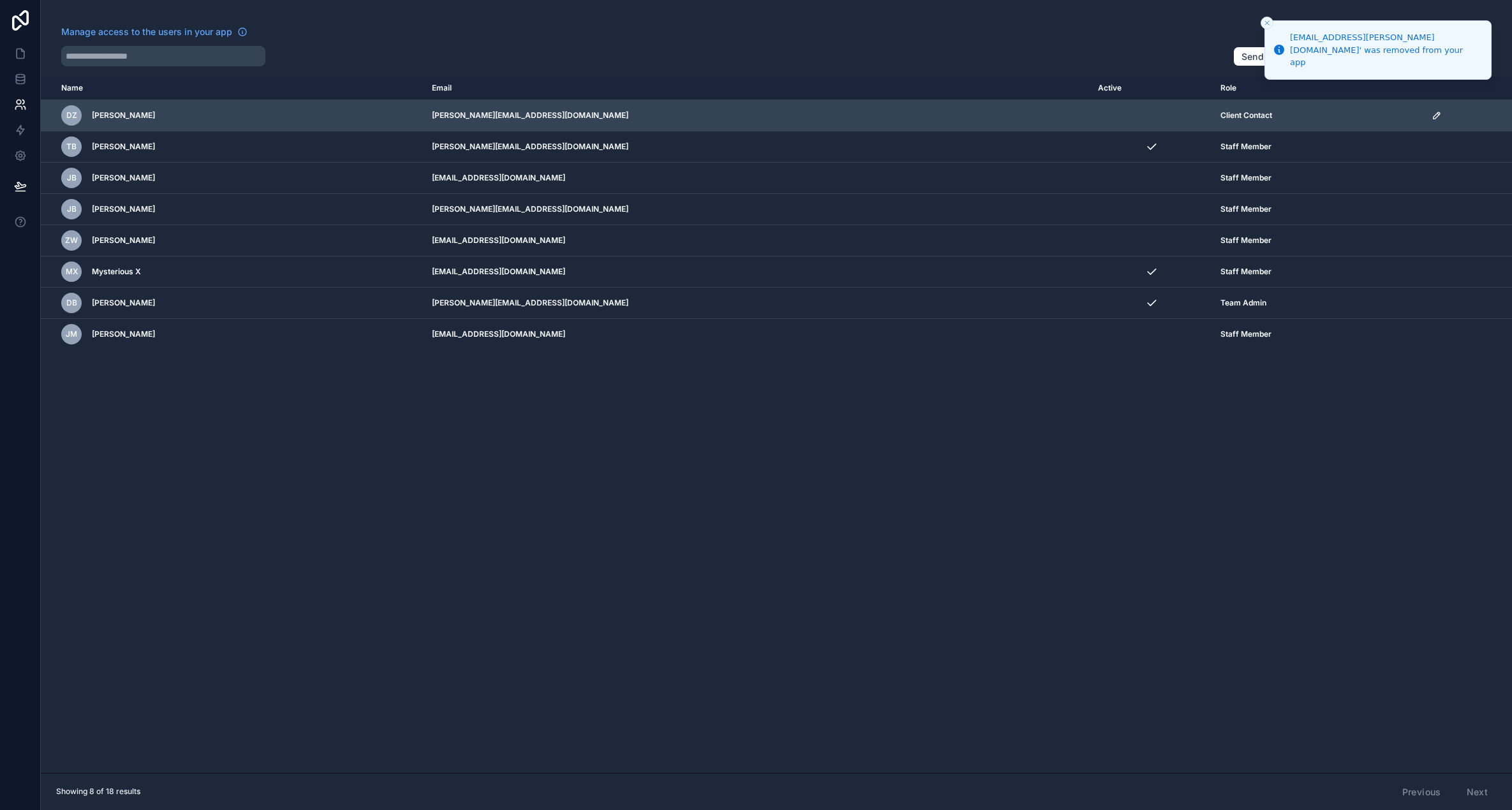
click at [1431, 117] on icon "scrollable content" at bounding box center [1436, 115] width 10 height 10
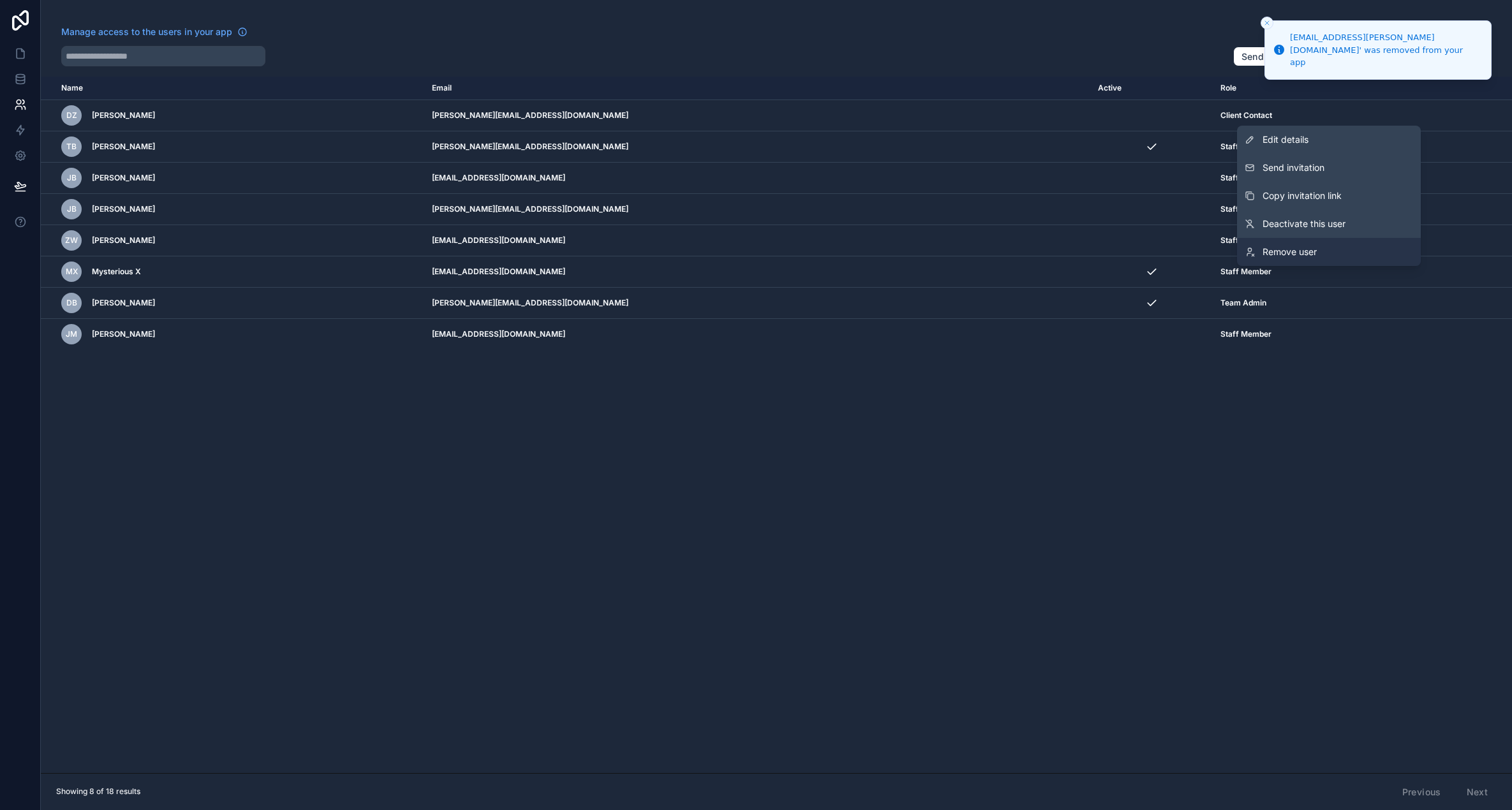
click at [1292, 248] on span "Remove user" at bounding box center [1289, 252] width 54 height 13
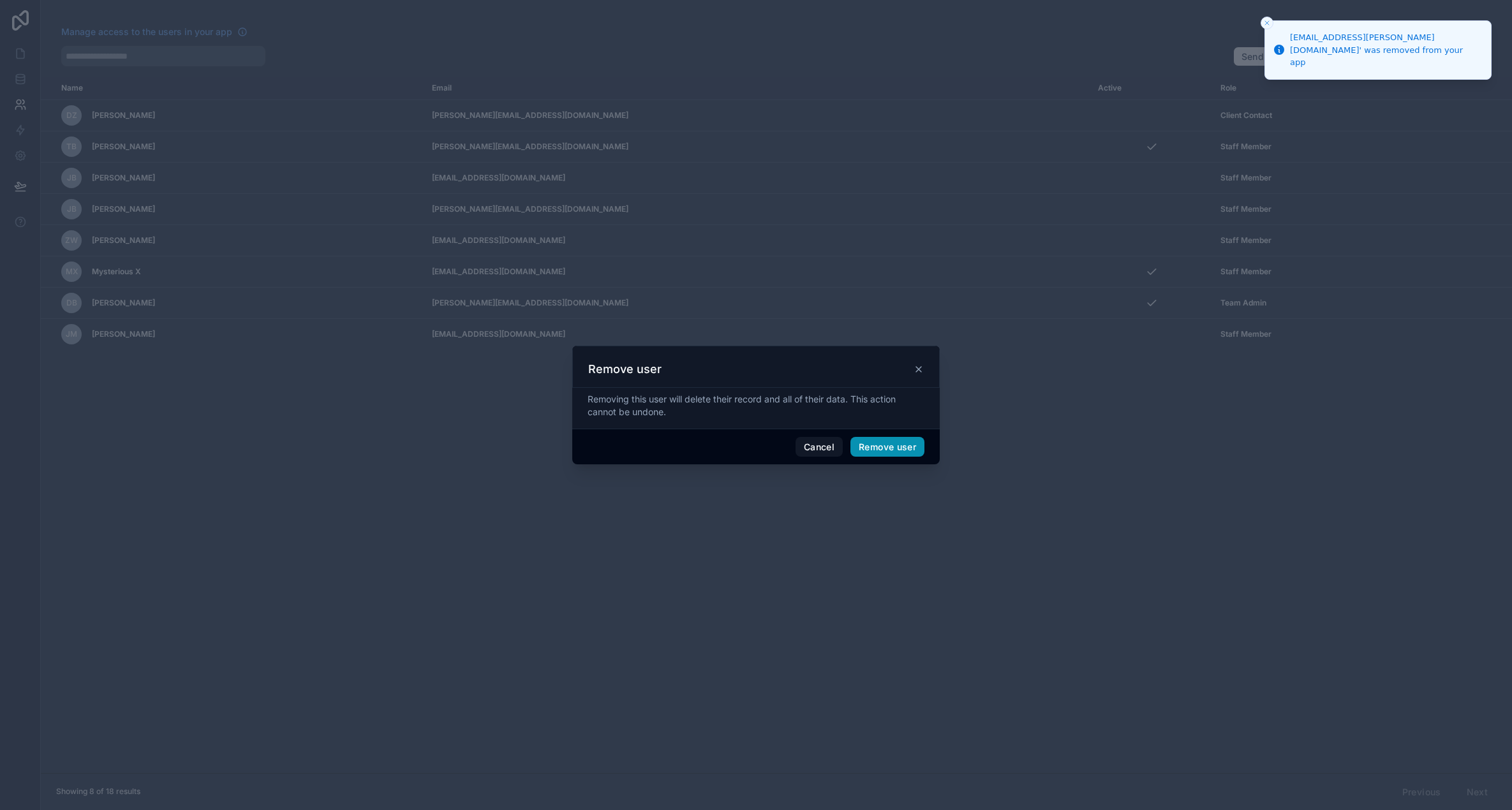
click at [888, 452] on button "Remove user" at bounding box center [887, 447] width 74 height 21
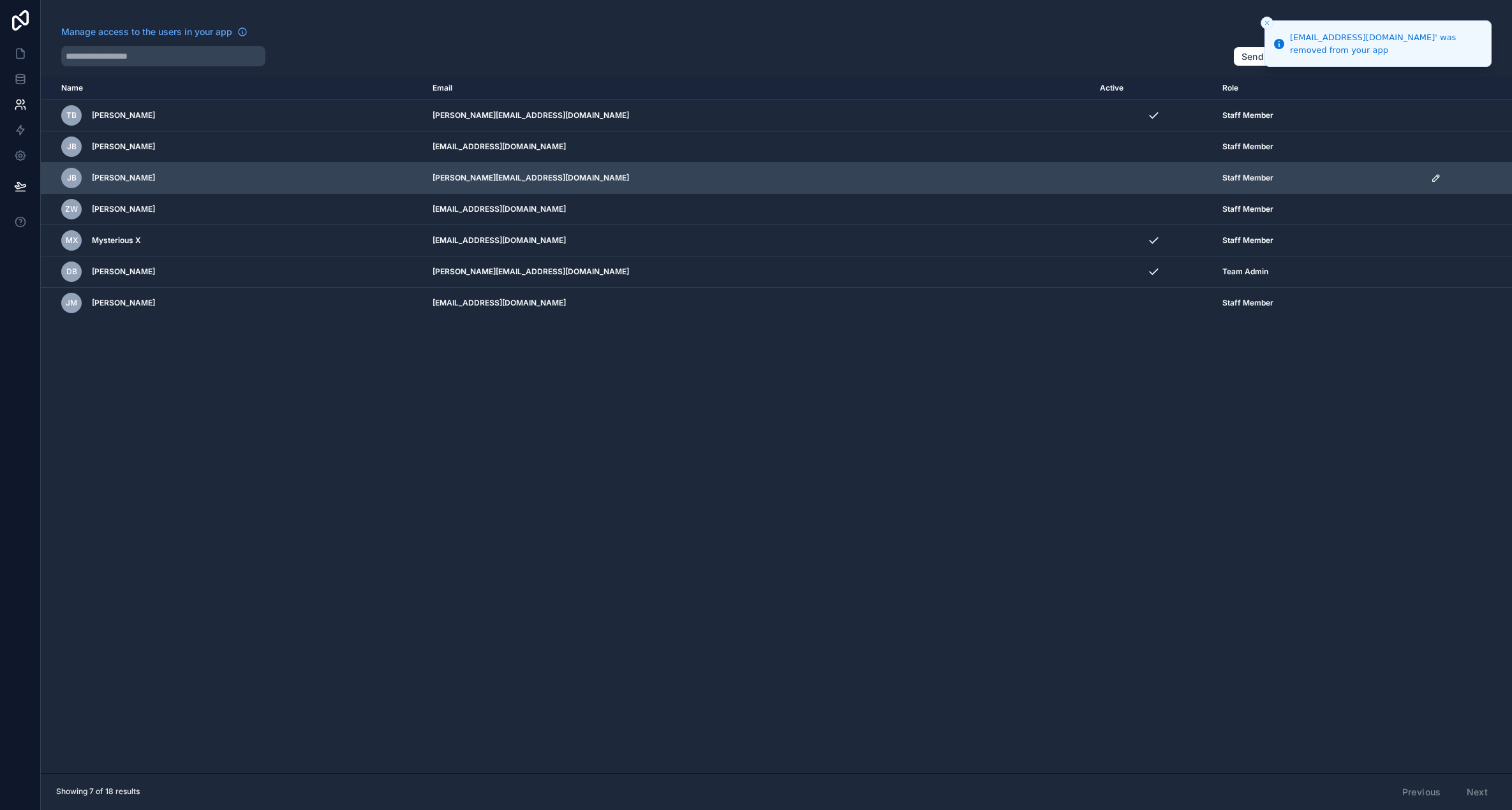
click at [1430, 175] on icon "scrollable content" at bounding box center [1435, 178] width 10 height 10
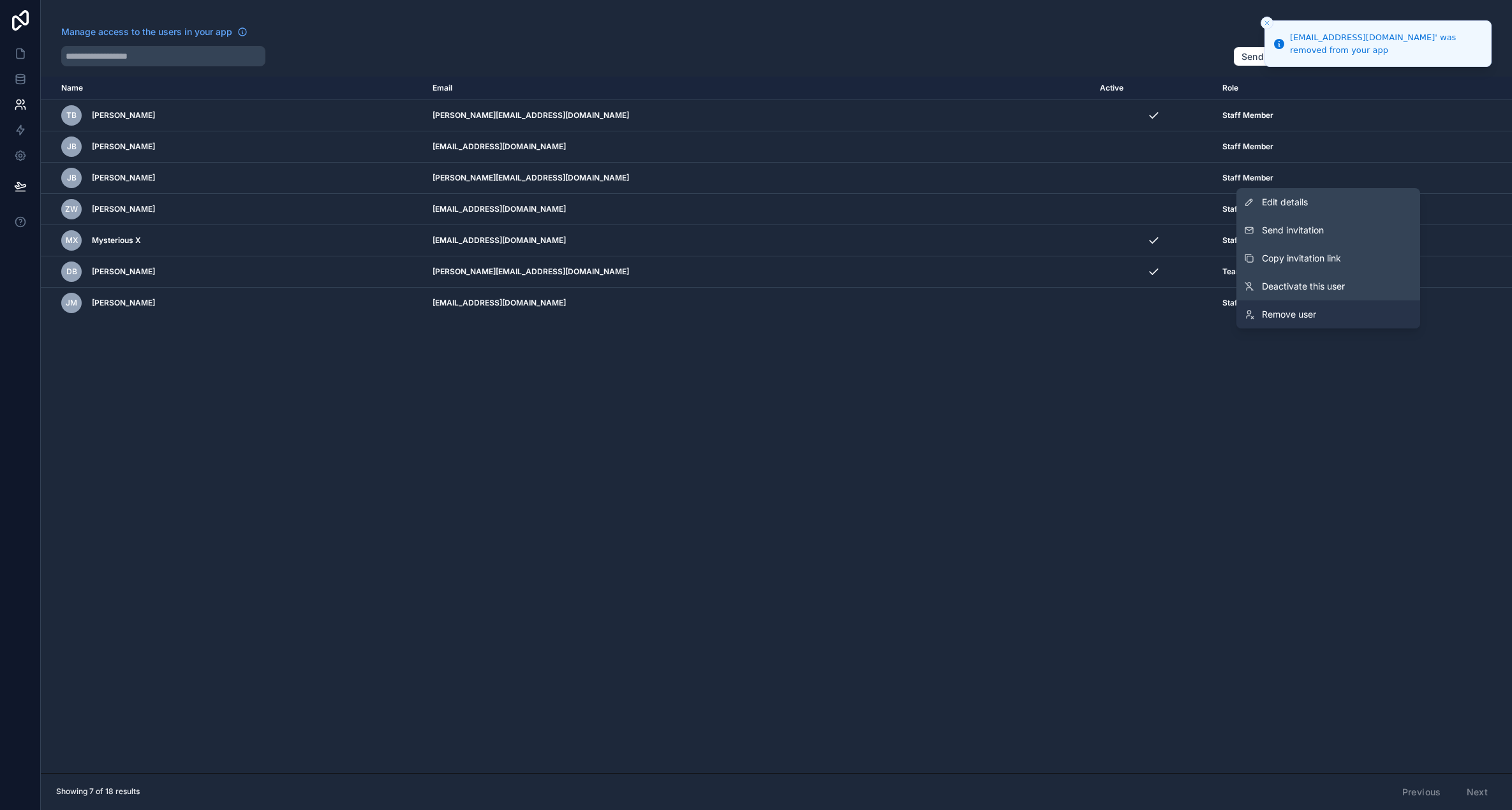
click at [1288, 320] on span "Remove user" at bounding box center [1289, 314] width 54 height 13
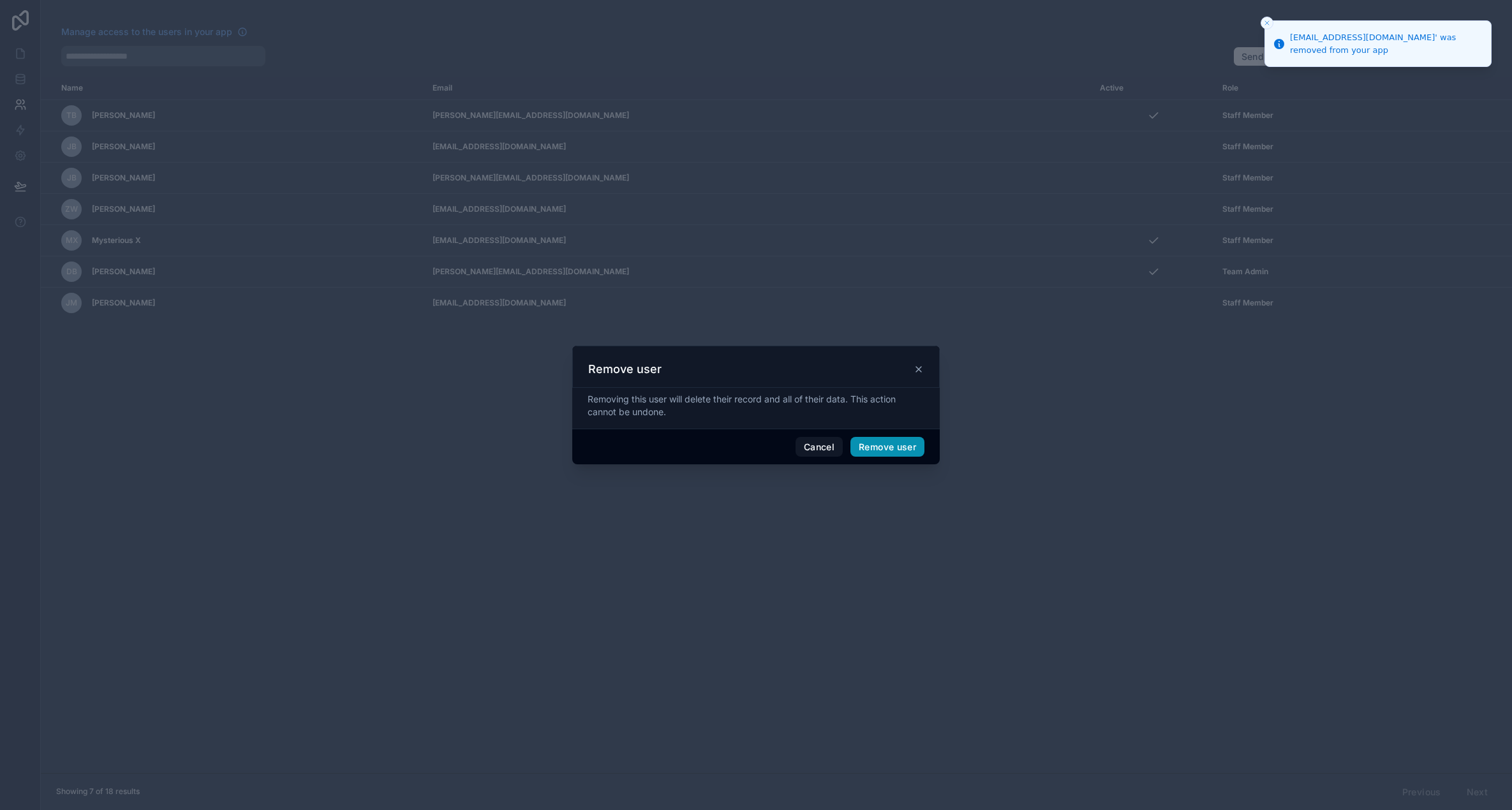
click at [884, 448] on button "Remove user" at bounding box center [887, 447] width 74 height 21
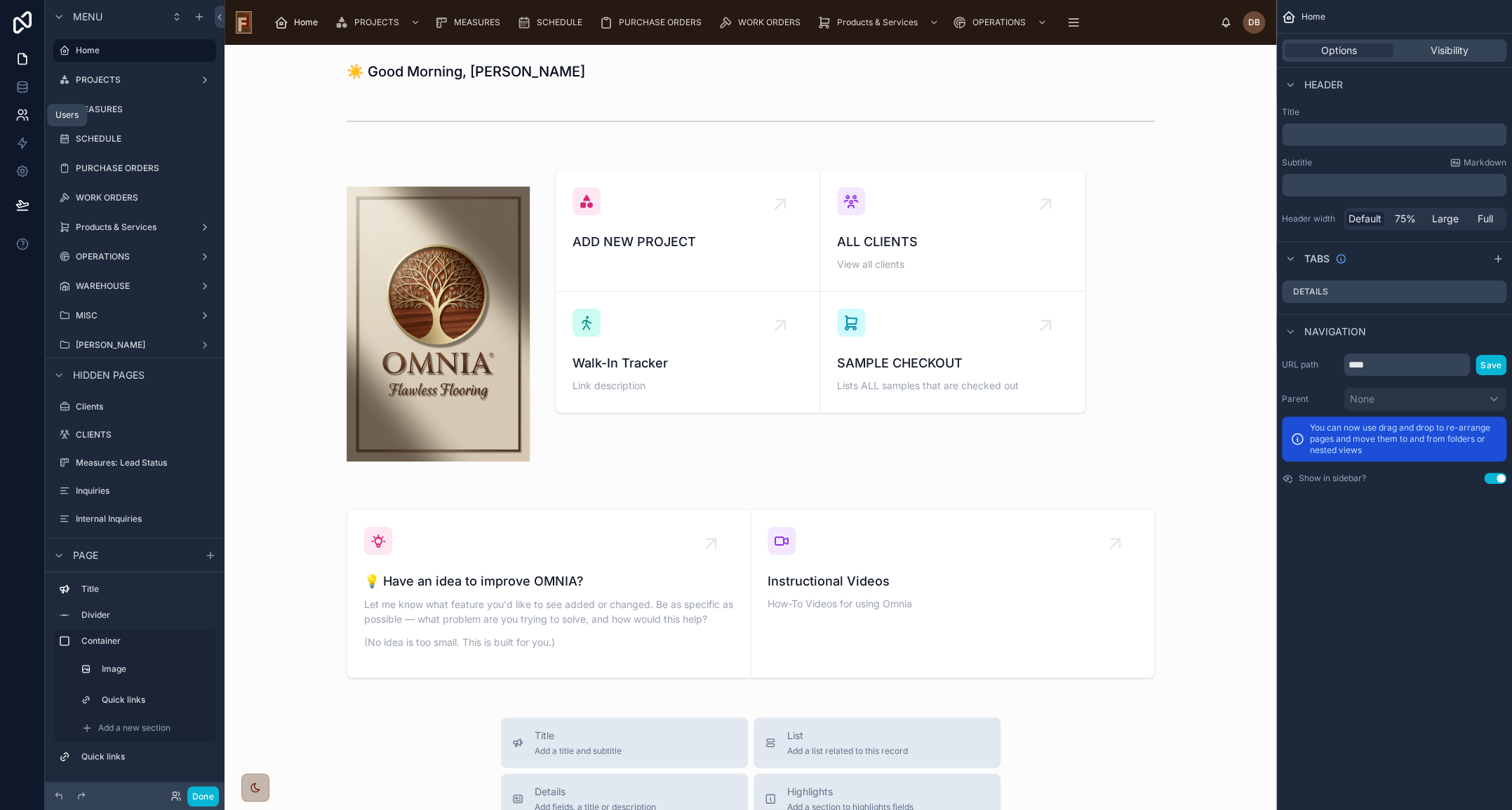
click at [22, 113] on icon at bounding box center [21, 112] width 5 height 5
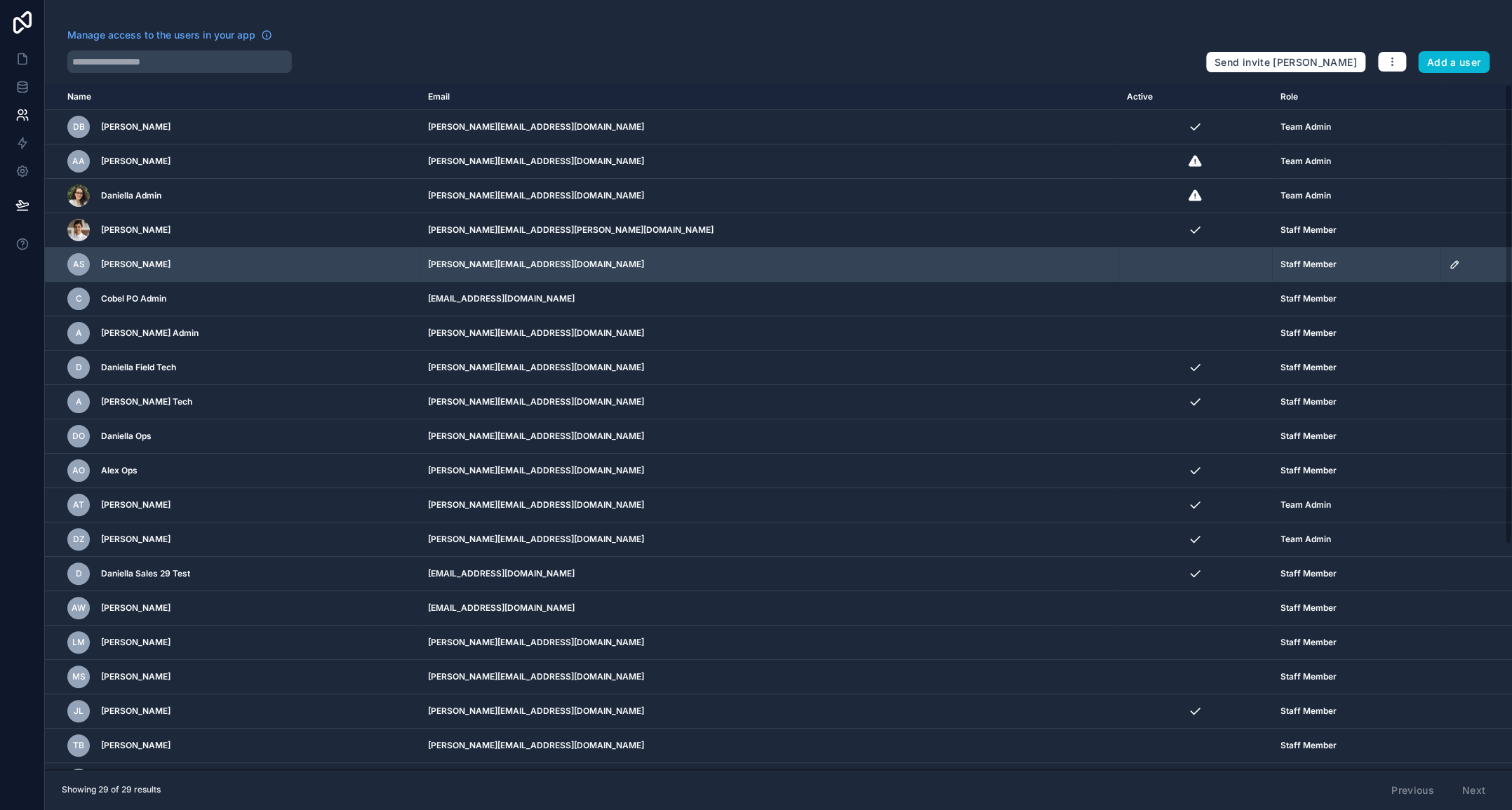
click at [1448, 265] on icon "scrollable content" at bounding box center [1453, 264] width 11 height 11
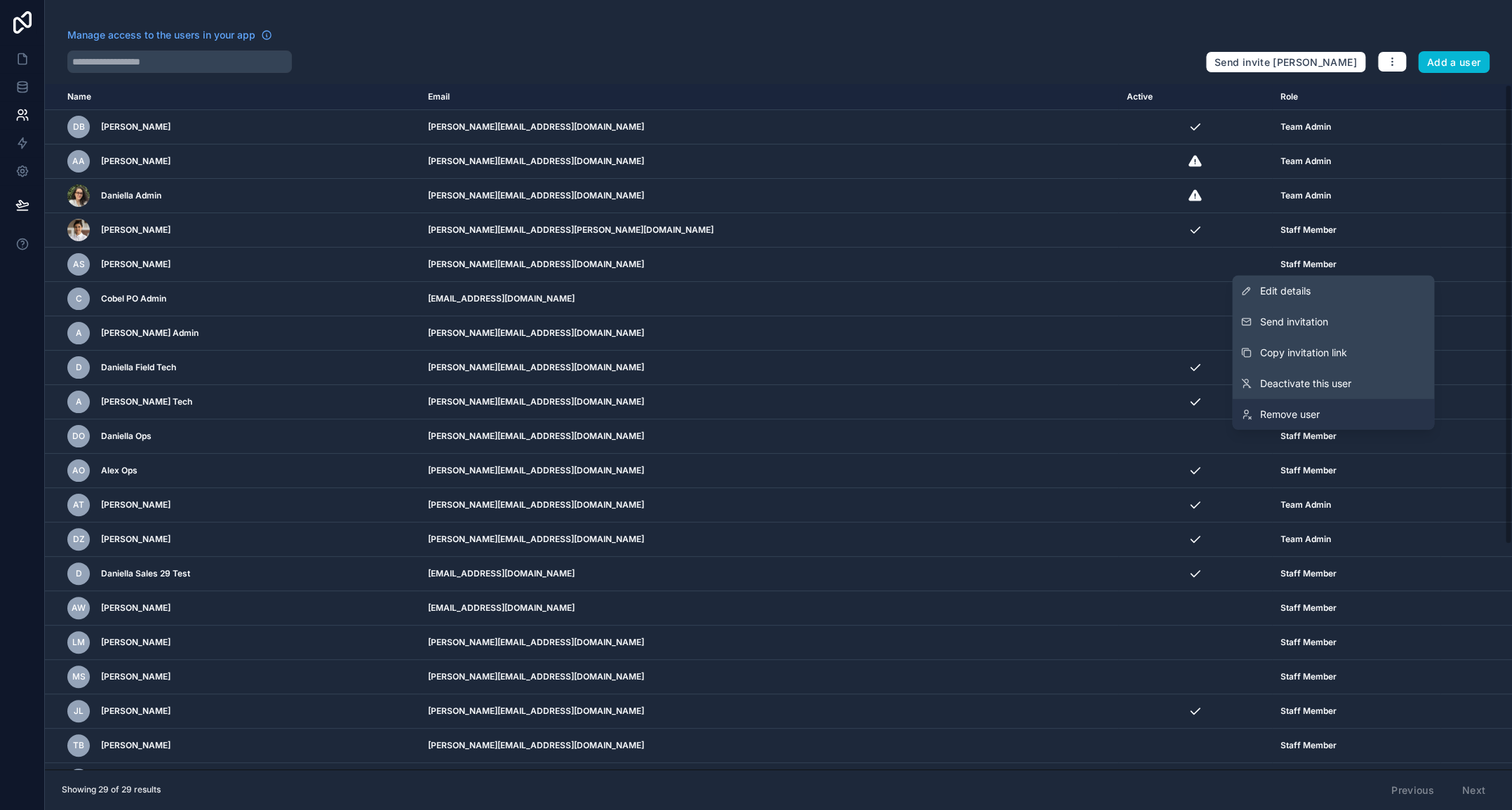
click at [1310, 408] on span "Remove user" at bounding box center [1289, 414] width 60 height 14
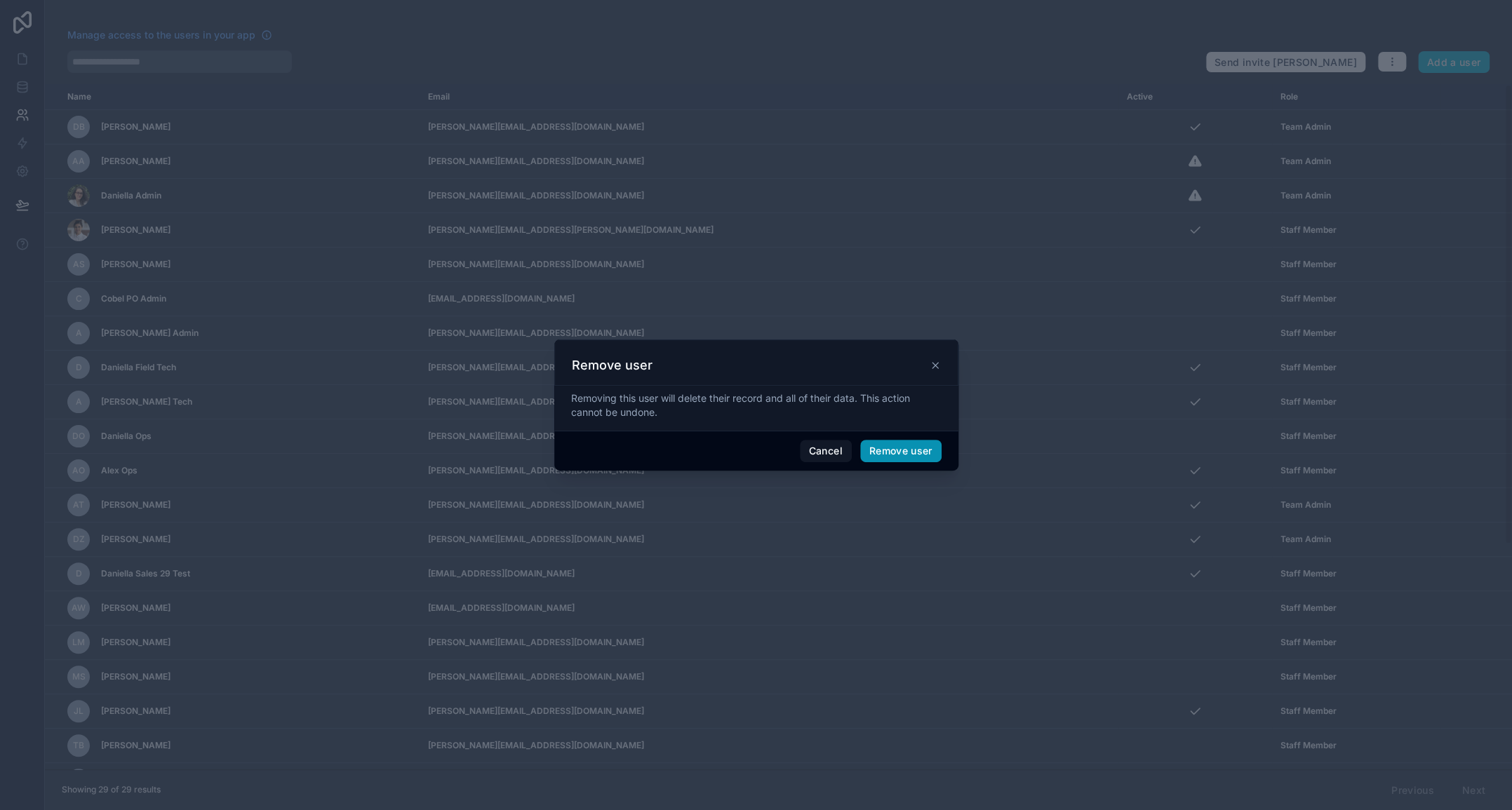
click at [899, 453] on button "Remove user" at bounding box center [901, 450] width 81 height 23
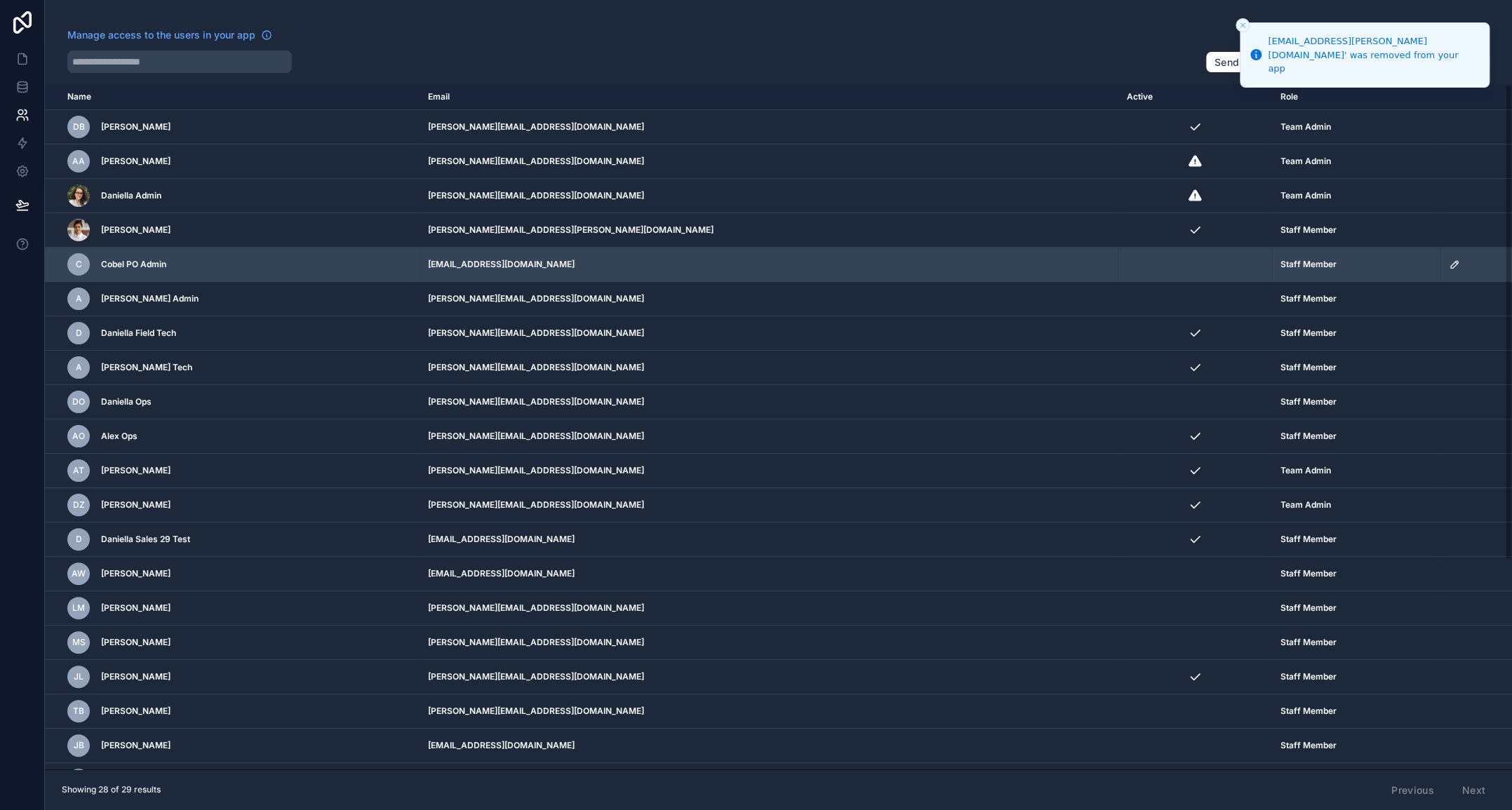
click at [1451, 261] on icon "scrollable content" at bounding box center [1454, 264] width 7 height 7
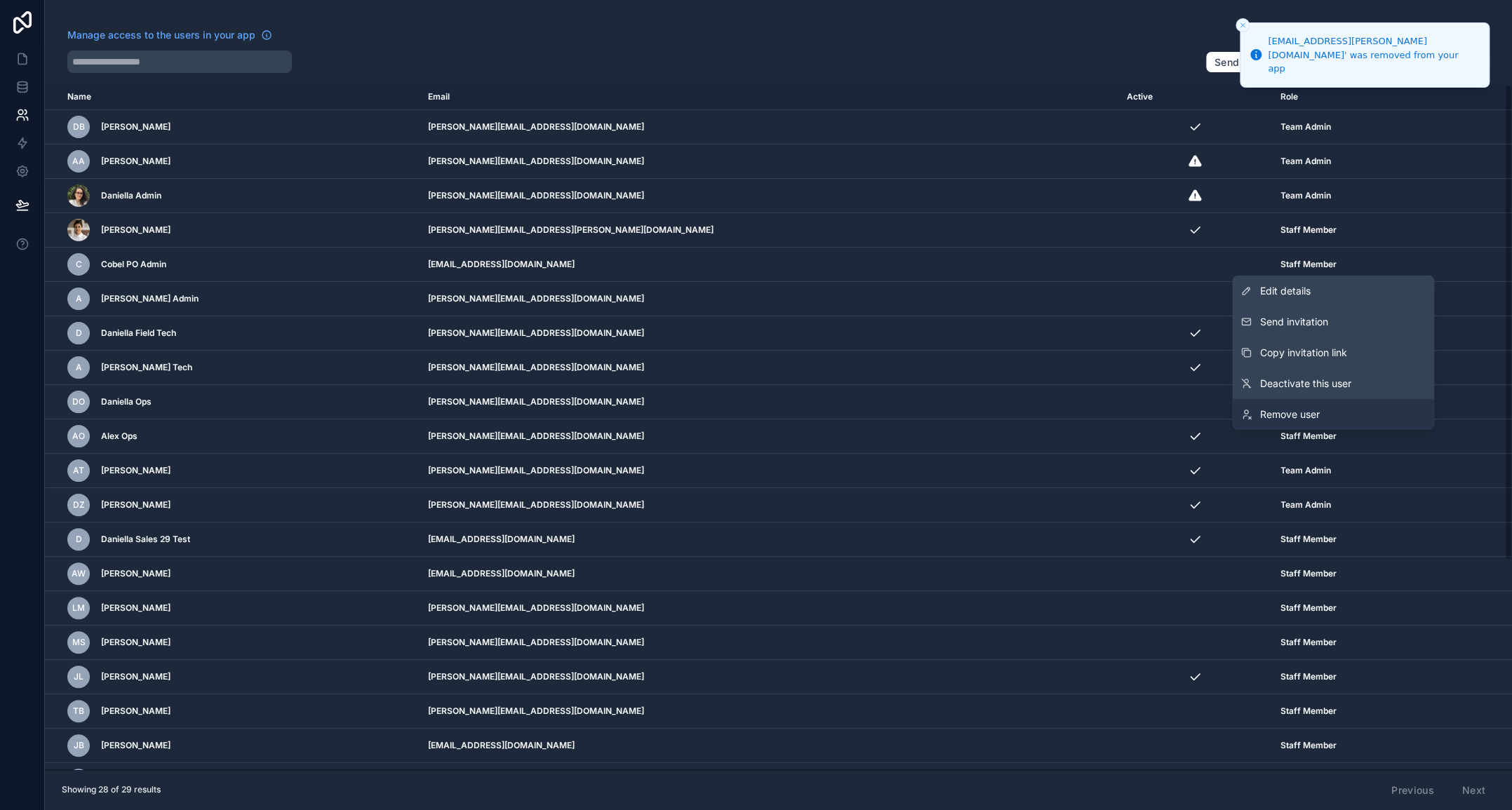
click at [1322, 405] on link "Remove user" at bounding box center [1333, 414] width 202 height 31
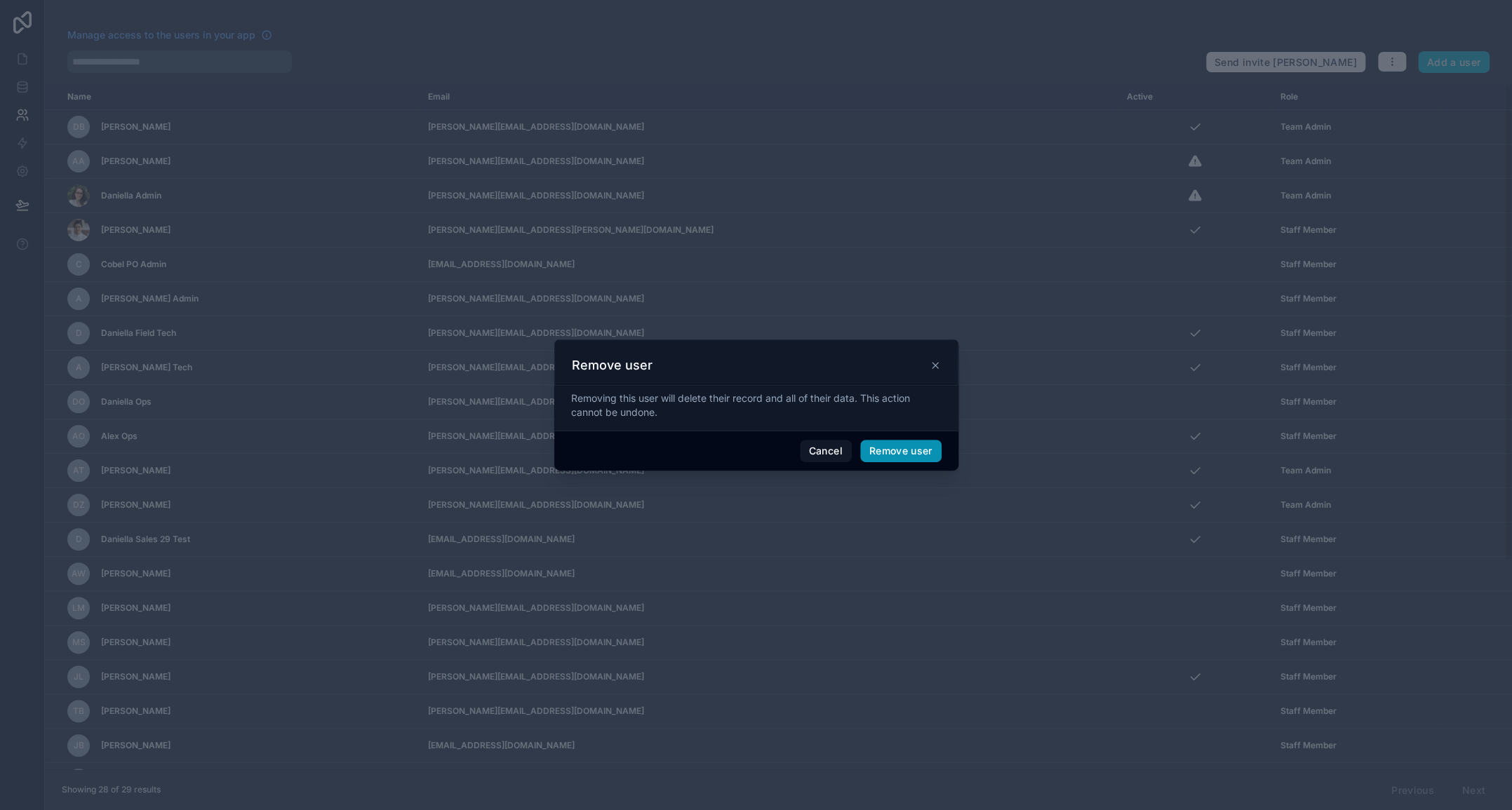
click at [901, 453] on button "Remove user" at bounding box center [901, 450] width 81 height 23
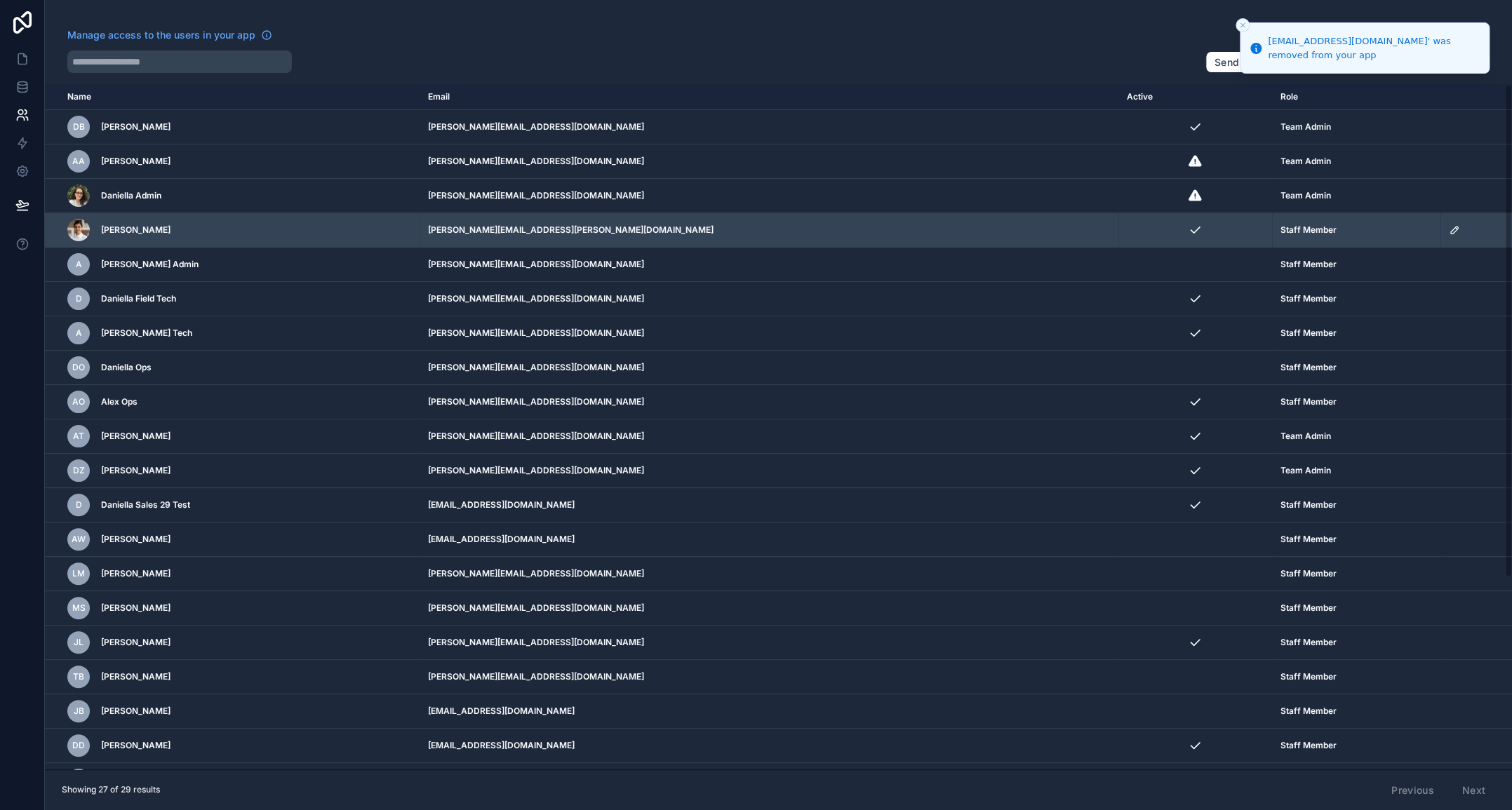
click at [1448, 231] on icon "scrollable content" at bounding box center [1453, 230] width 11 height 11
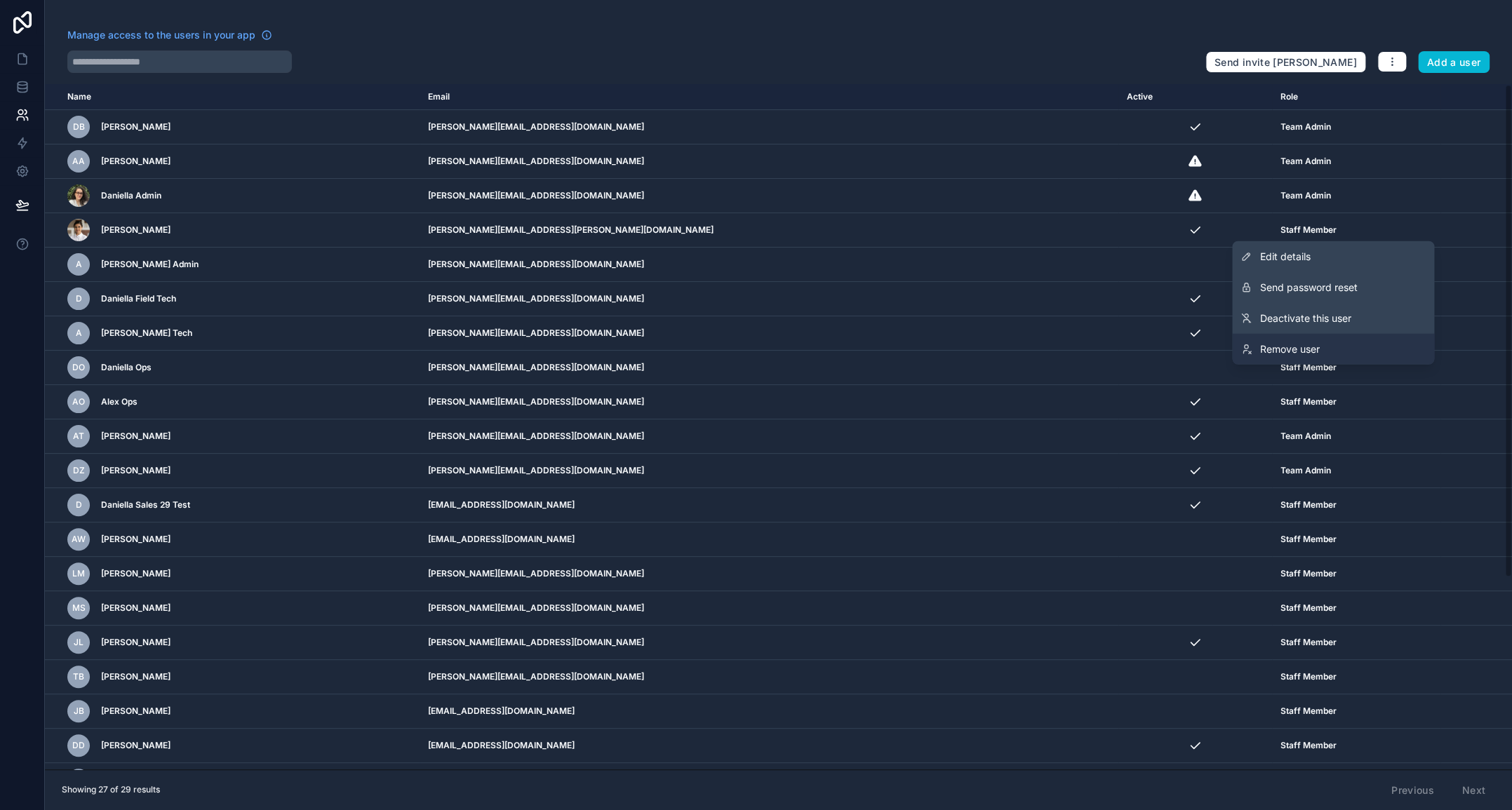
click at [1311, 345] on span "Remove user" at bounding box center [1289, 349] width 60 height 14
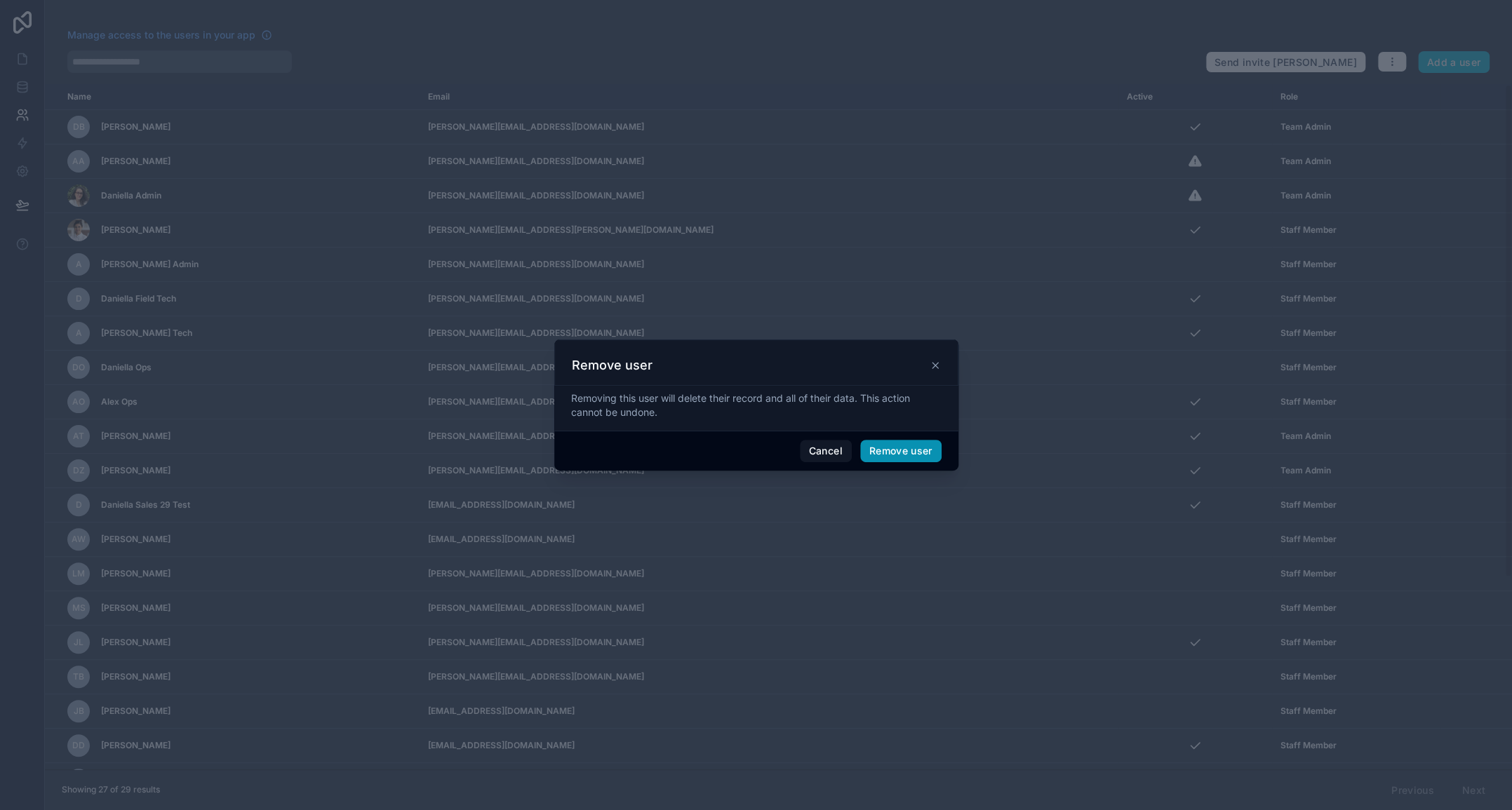
click at [893, 454] on button "Remove user" at bounding box center [901, 450] width 81 height 23
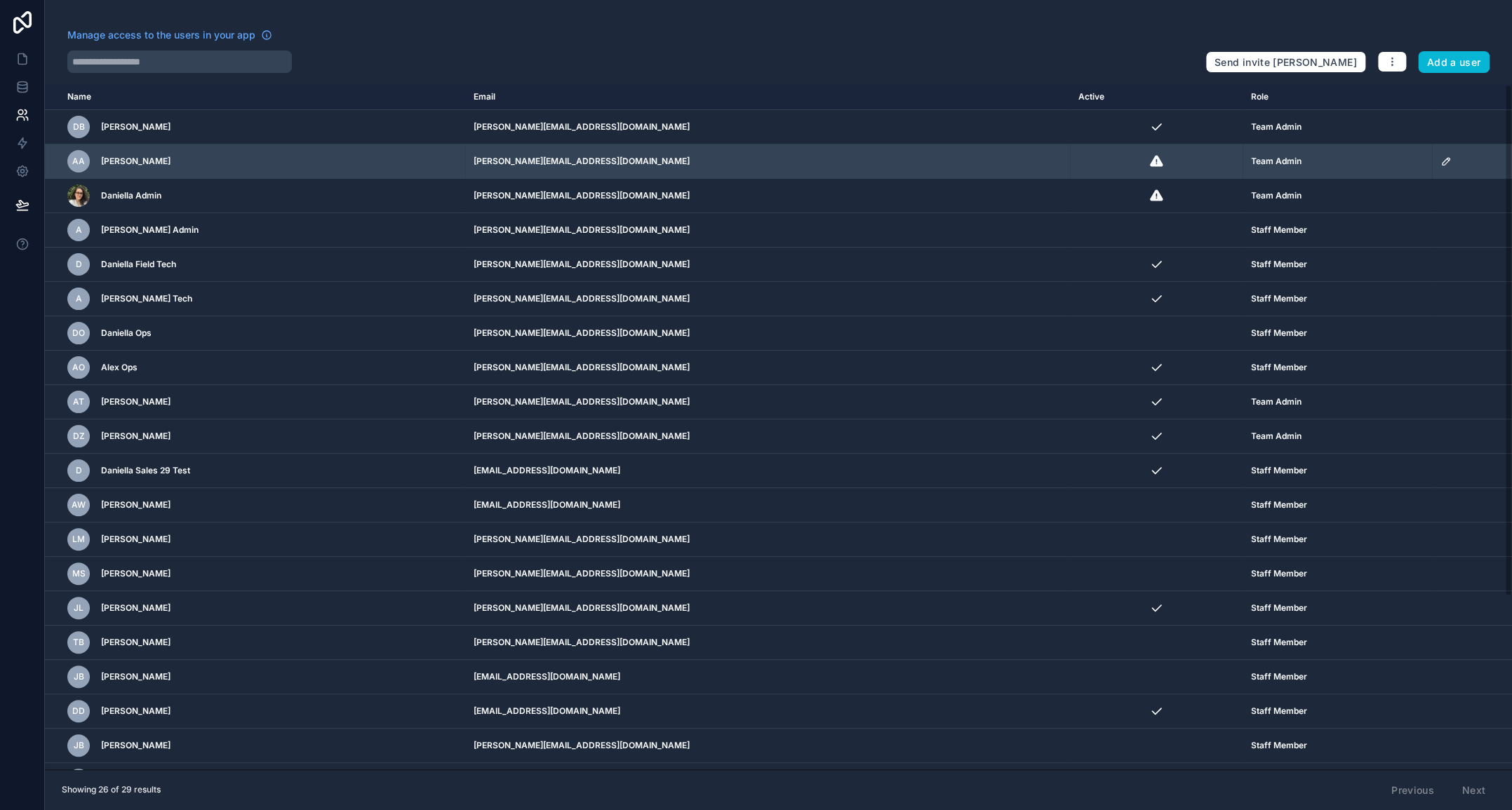
click at [1440, 158] on icon "scrollable content" at bounding box center [1445, 161] width 11 height 11
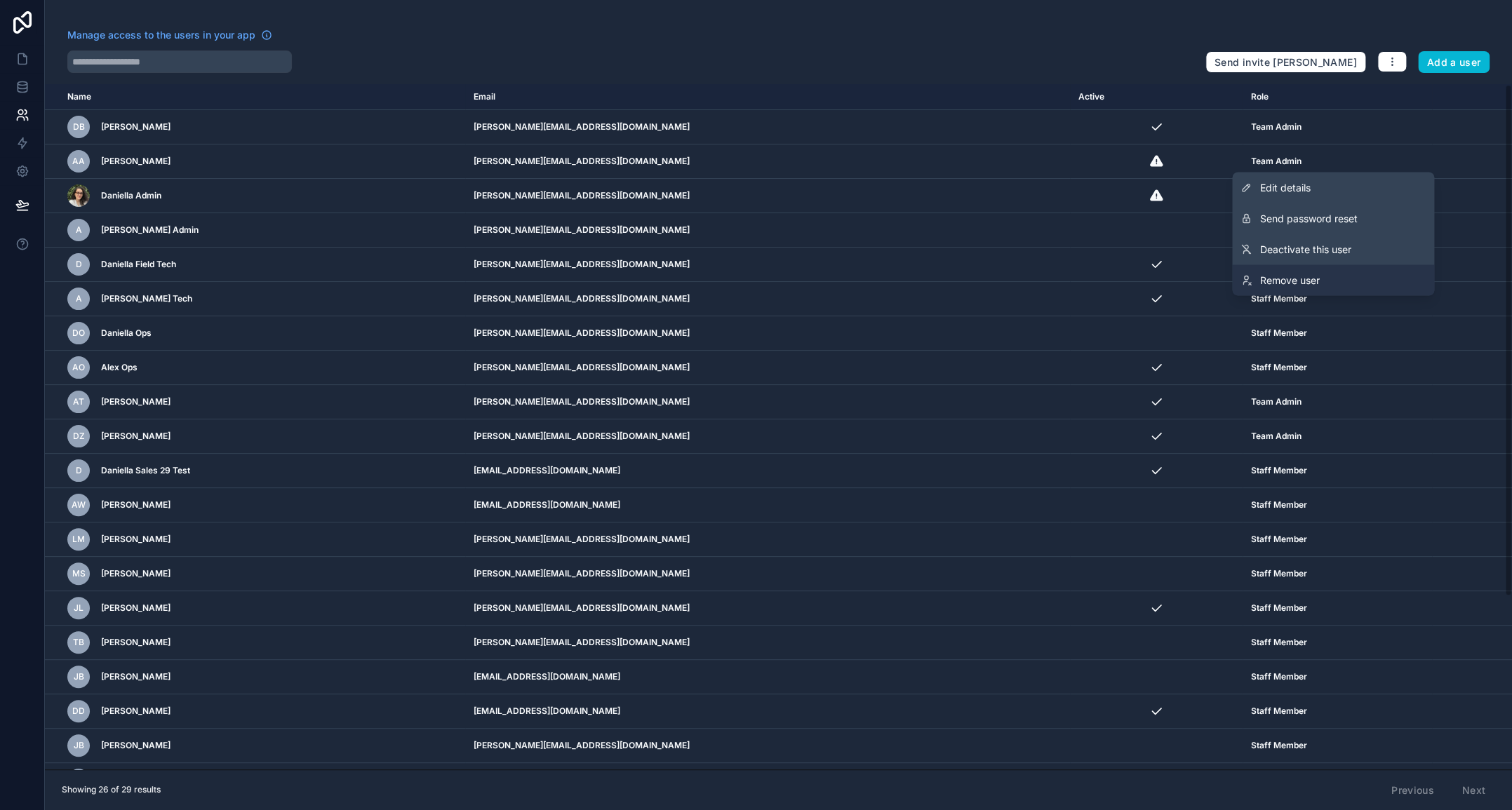
click at [1293, 283] on span "Remove user" at bounding box center [1289, 279] width 60 height 14
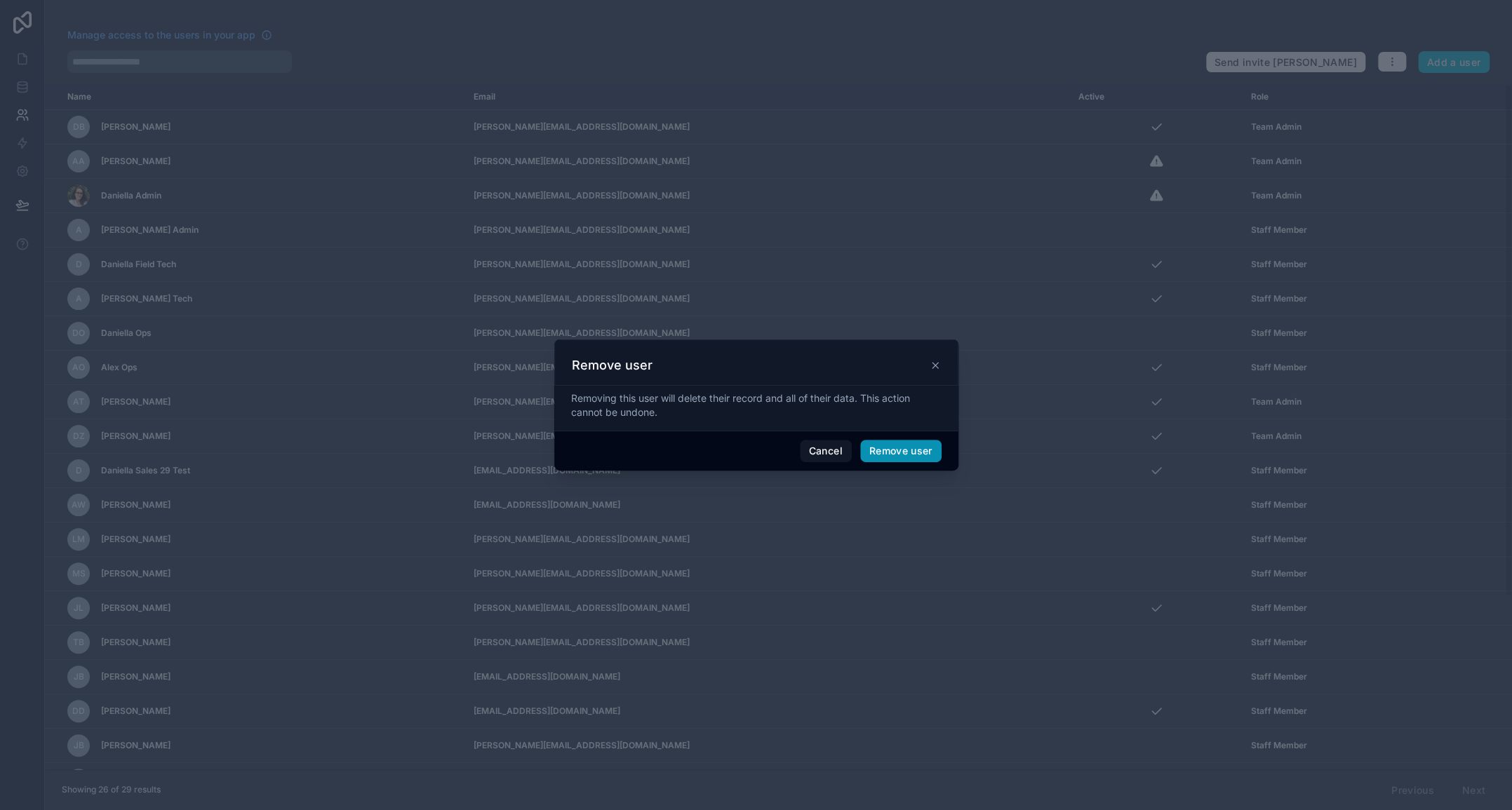
click at [902, 453] on button "Remove user" at bounding box center [901, 450] width 81 height 23
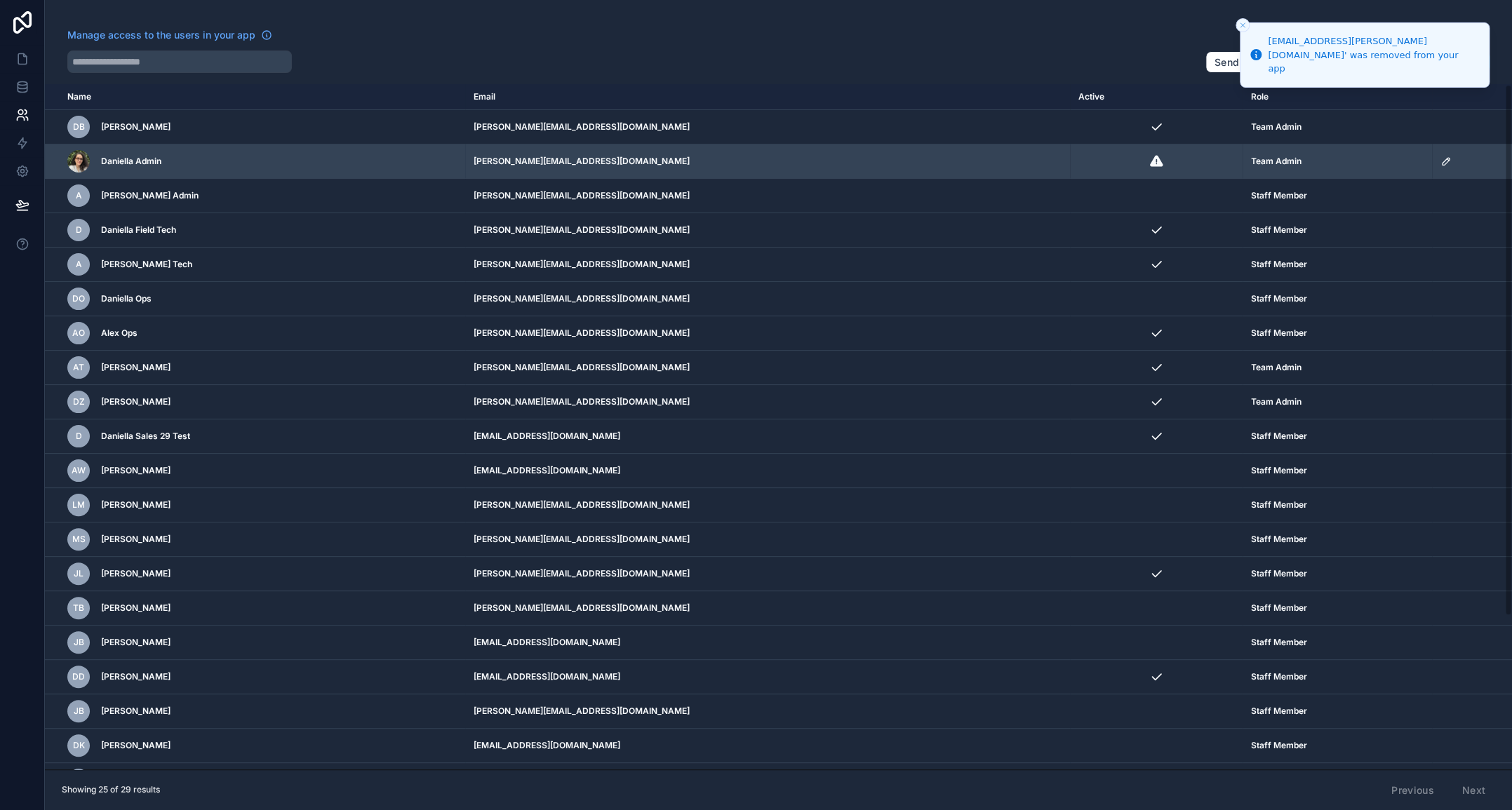
click at [1440, 159] on icon "scrollable content" at bounding box center [1445, 161] width 11 height 11
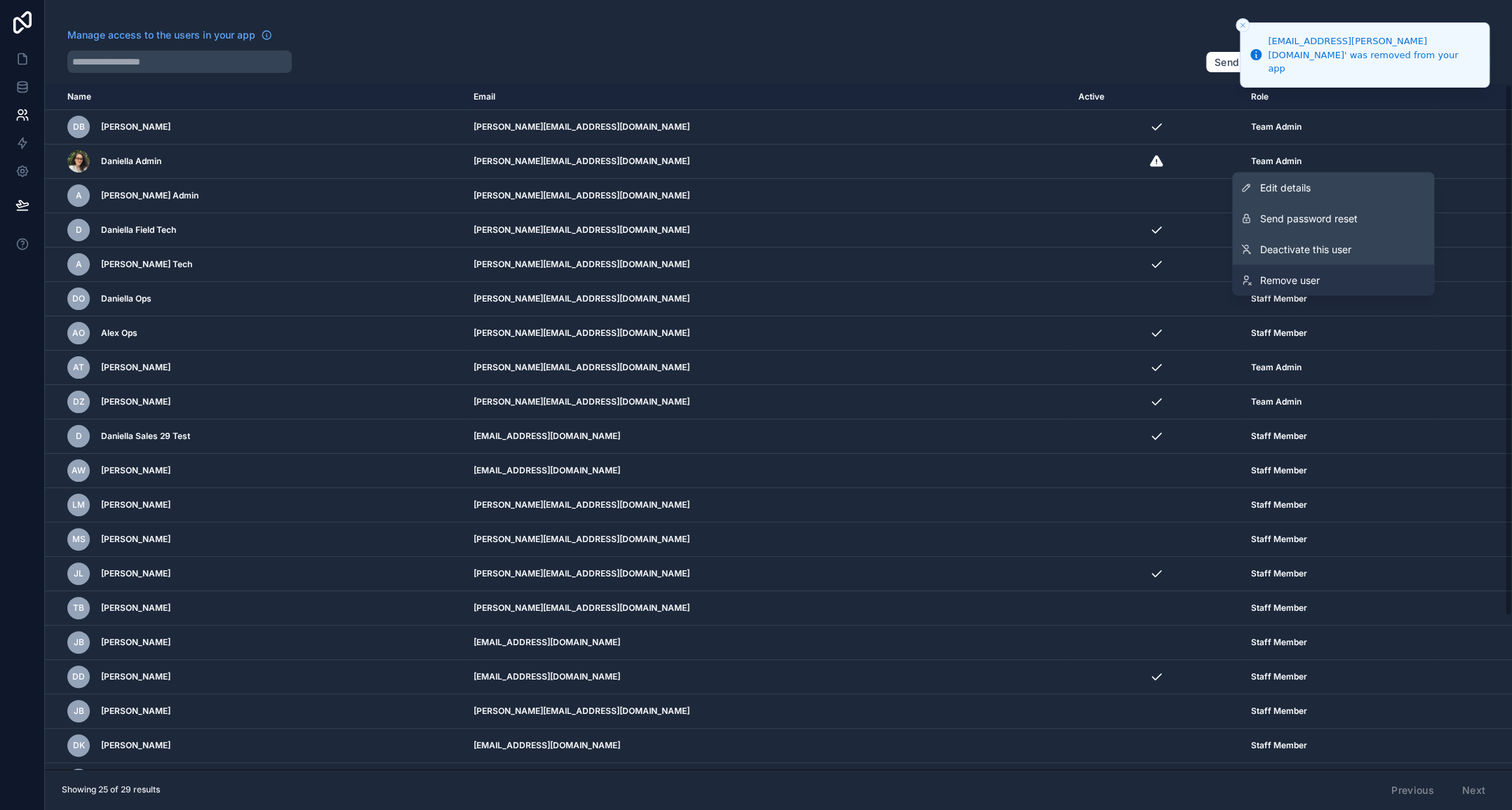
click at [1303, 282] on span "Remove user" at bounding box center [1289, 279] width 60 height 14
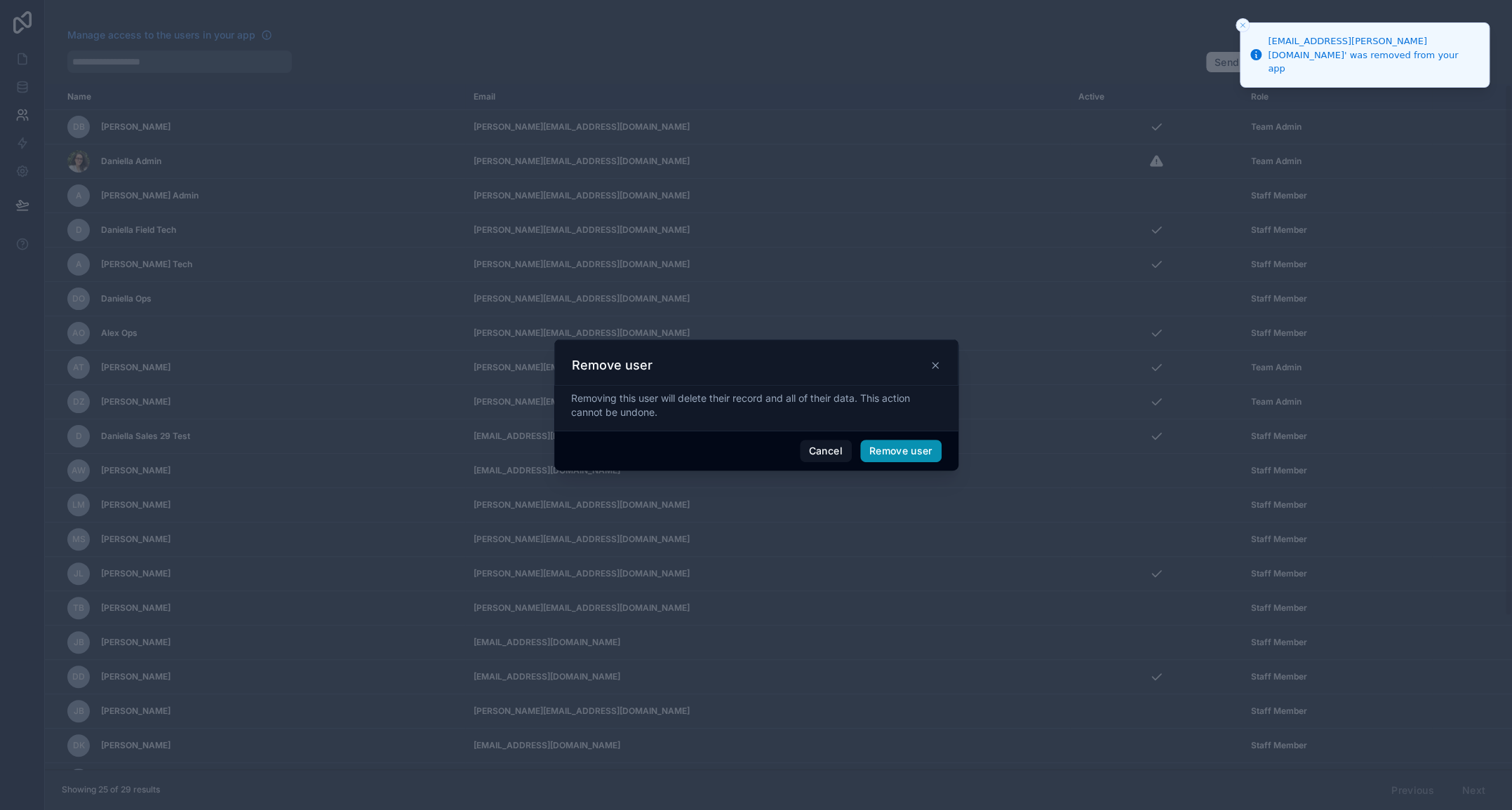
click at [897, 453] on button "Remove user" at bounding box center [901, 450] width 81 height 23
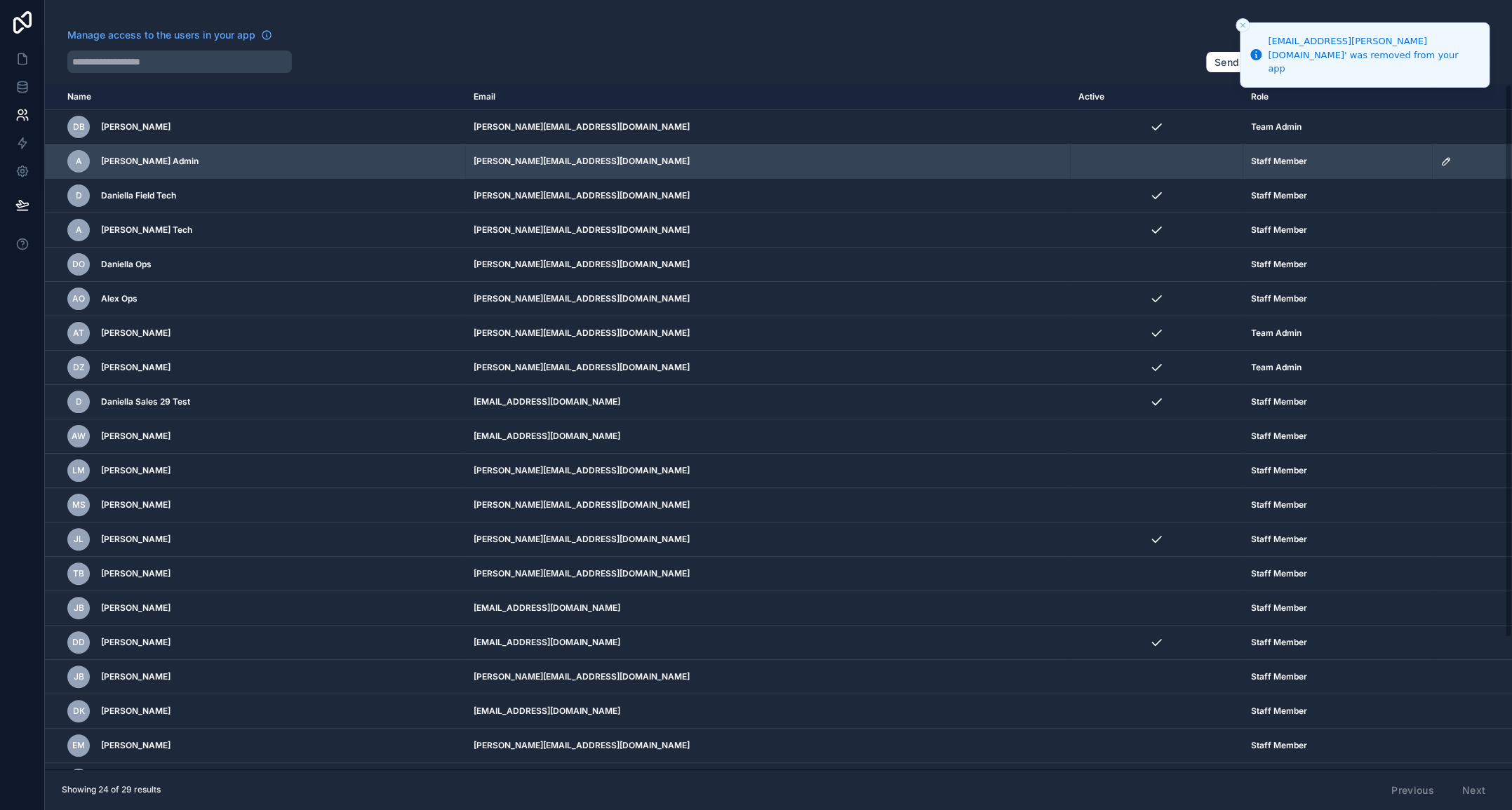
click at [1440, 161] on icon "scrollable content" at bounding box center [1445, 161] width 11 height 11
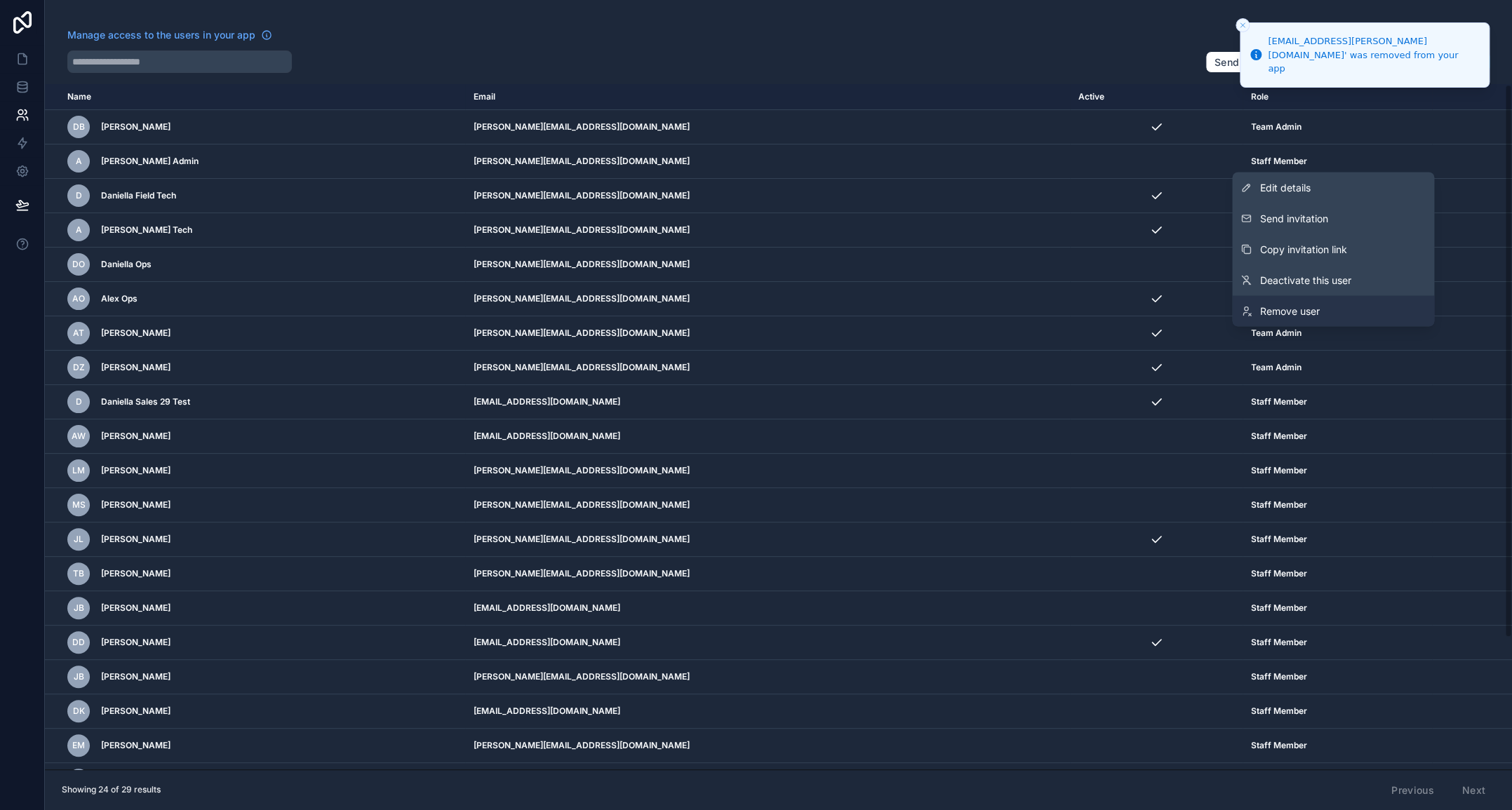
click at [1293, 313] on span "Remove user" at bounding box center [1289, 310] width 60 height 14
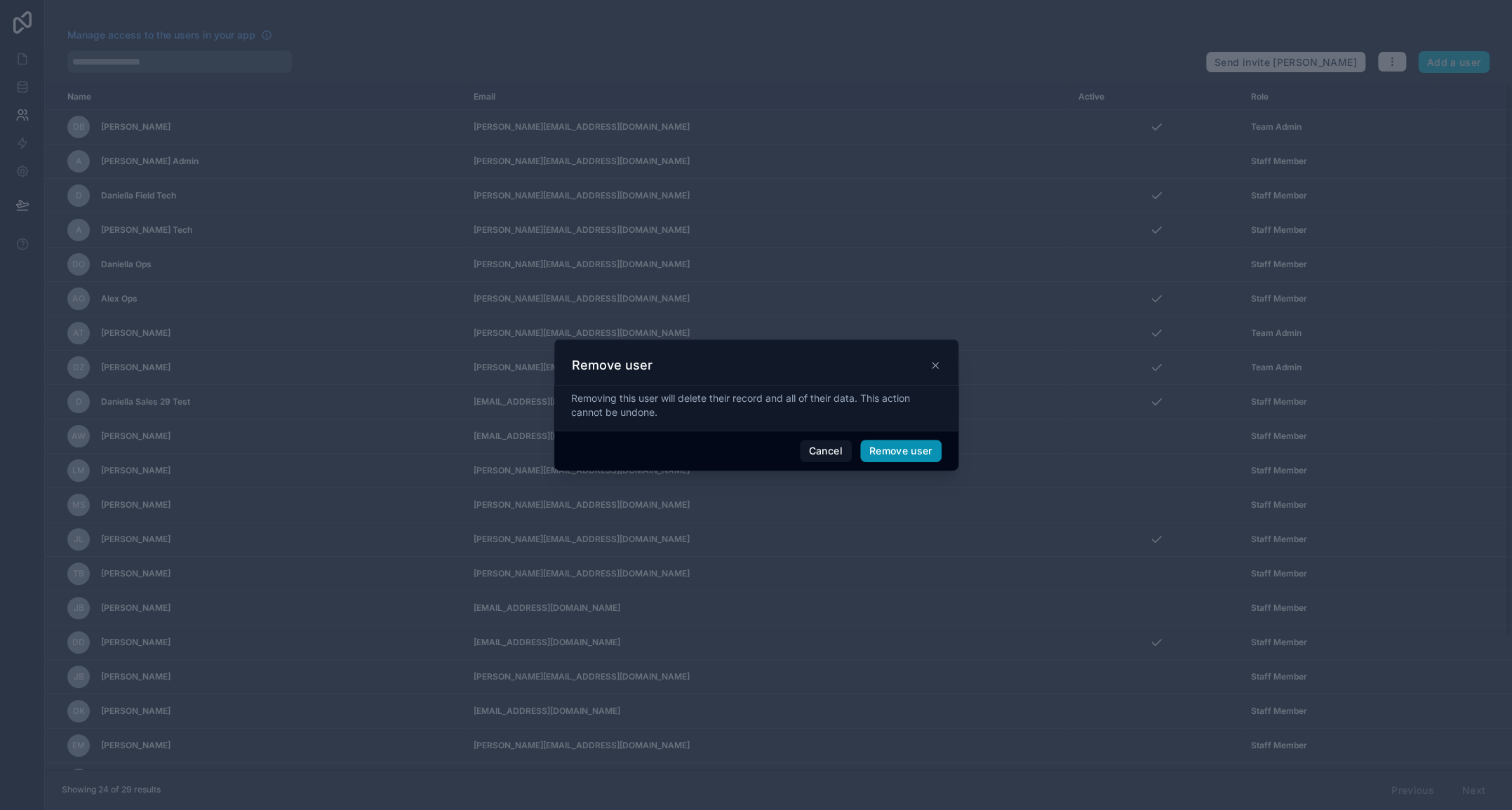
click at [901, 450] on button "Remove user" at bounding box center [901, 450] width 81 height 23
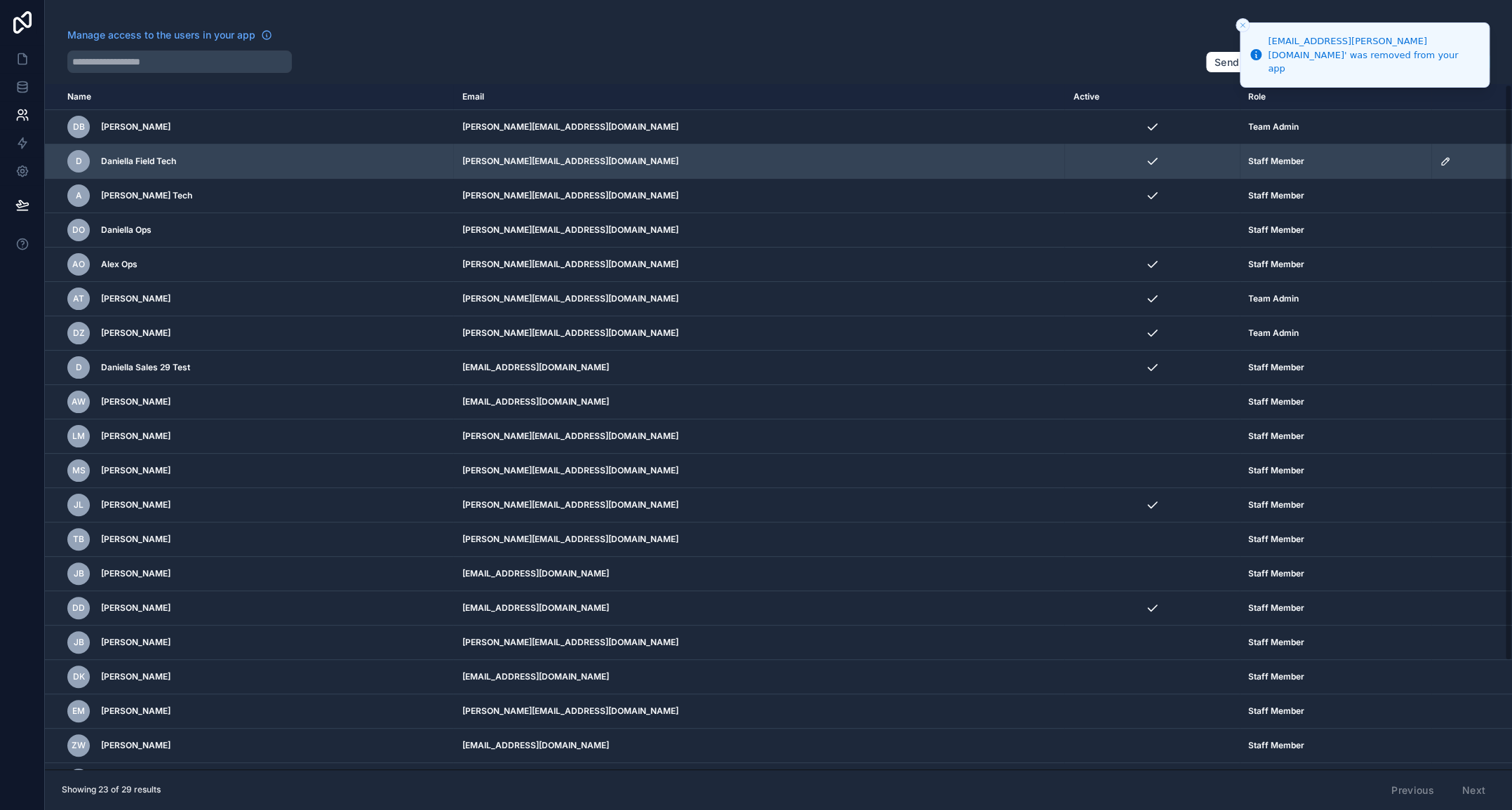
click at [1440, 165] on icon "scrollable content" at bounding box center [1445, 161] width 11 height 11
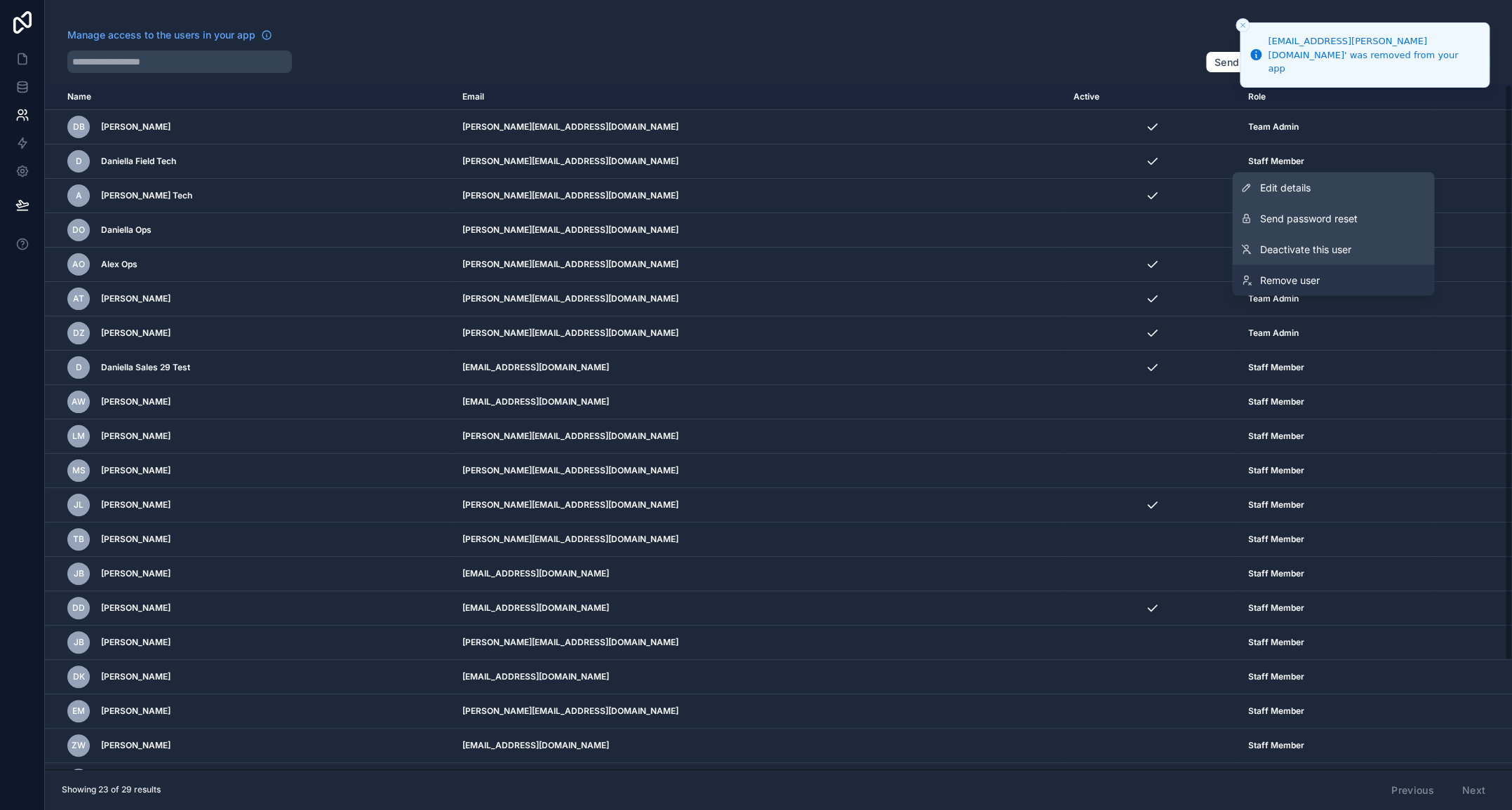
click at [1319, 279] on span "Remove user" at bounding box center [1289, 279] width 60 height 14
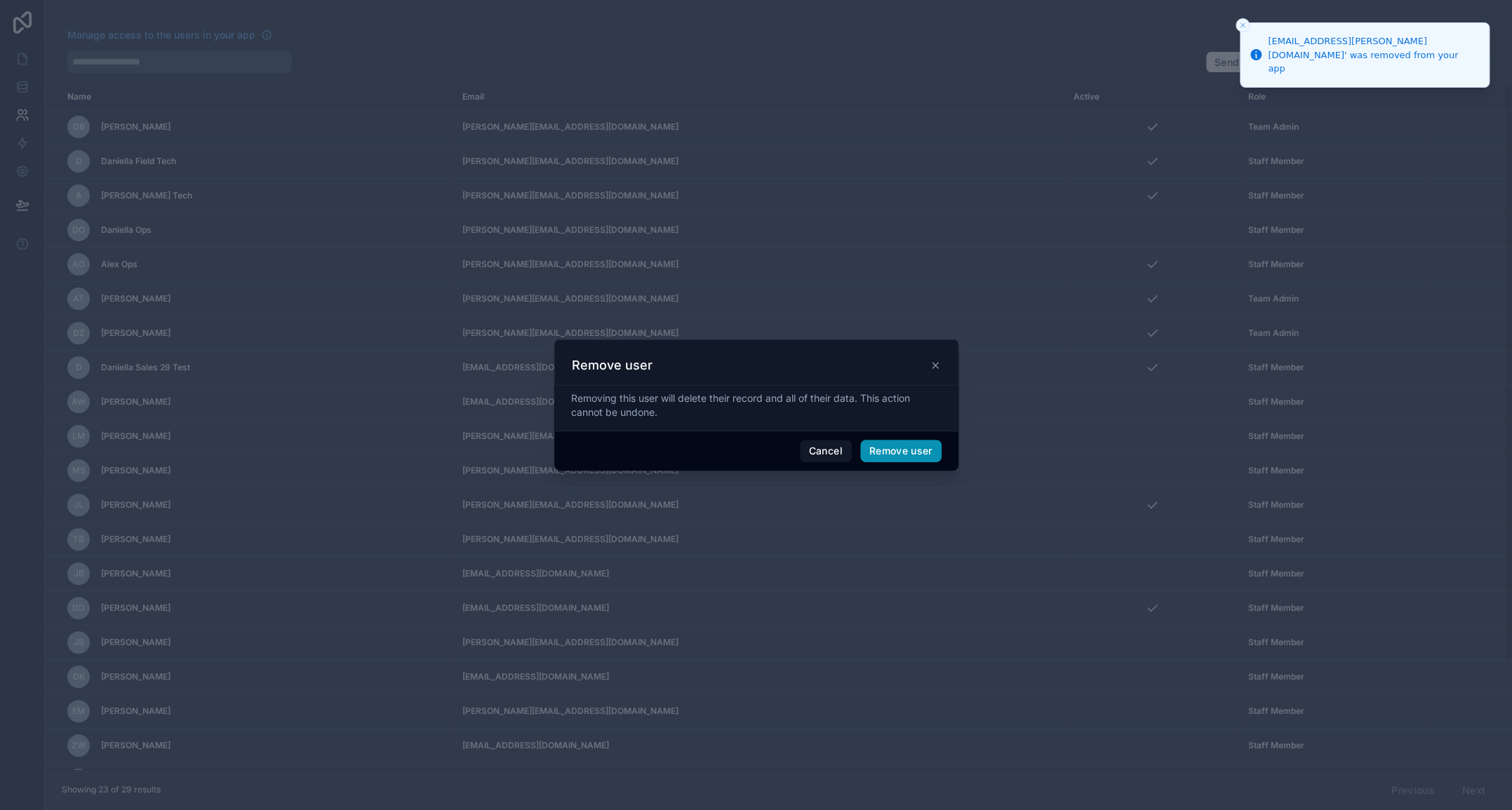
click at [907, 449] on button "Remove user" at bounding box center [901, 450] width 81 height 23
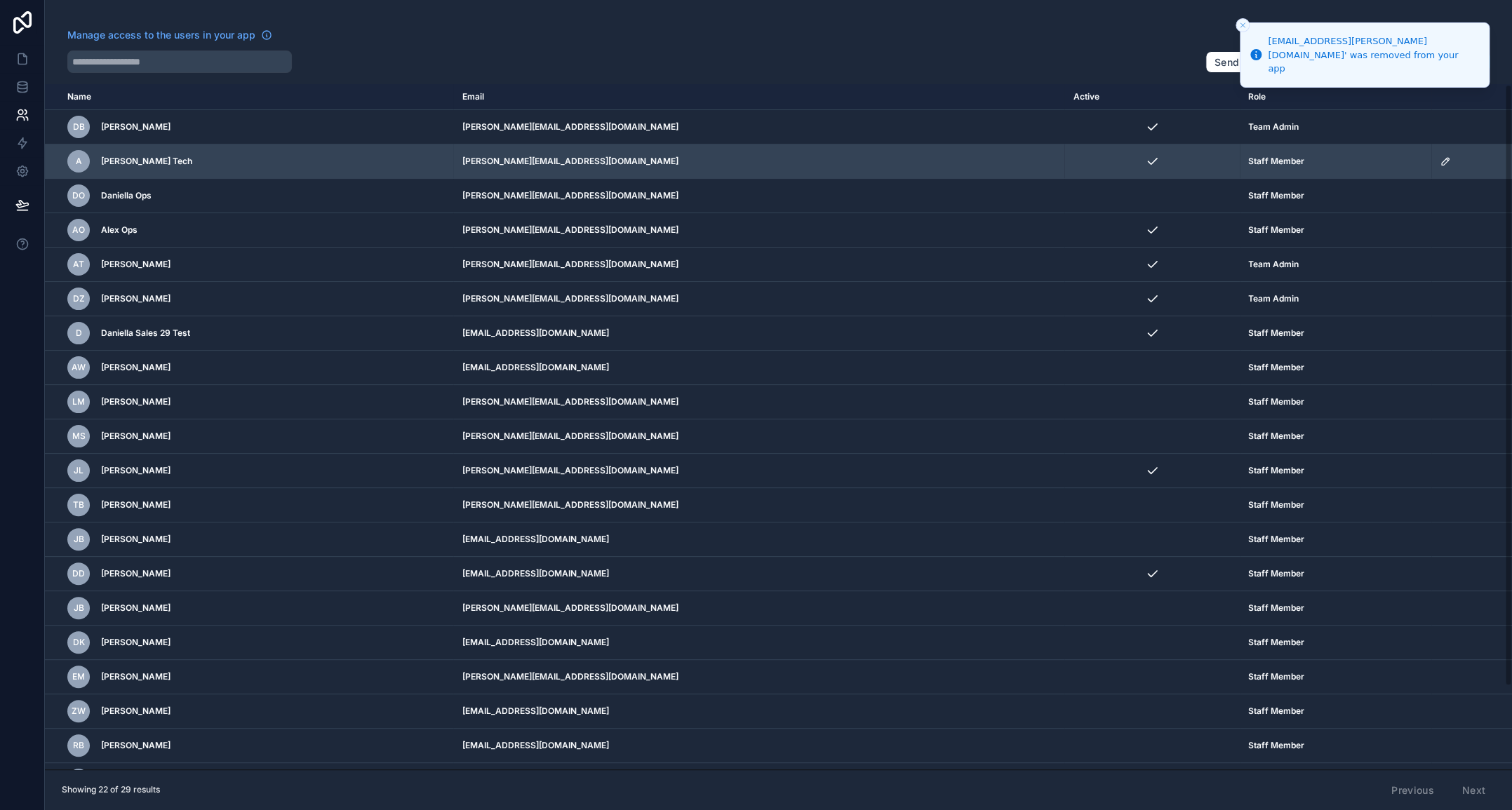
click at [1440, 157] on icon "scrollable content" at bounding box center [1445, 161] width 11 height 11
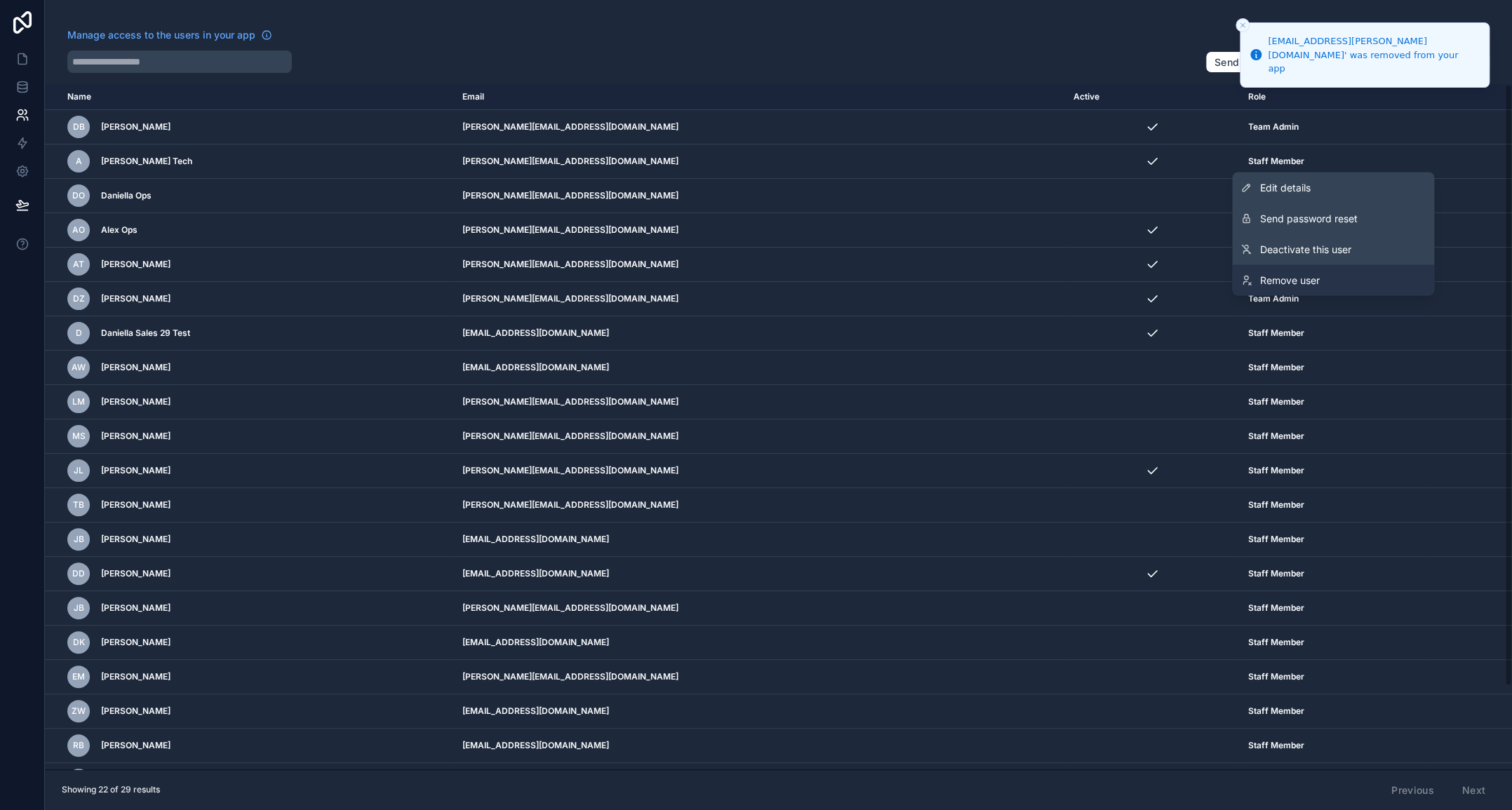
click at [1319, 279] on span "Remove user" at bounding box center [1289, 279] width 60 height 14
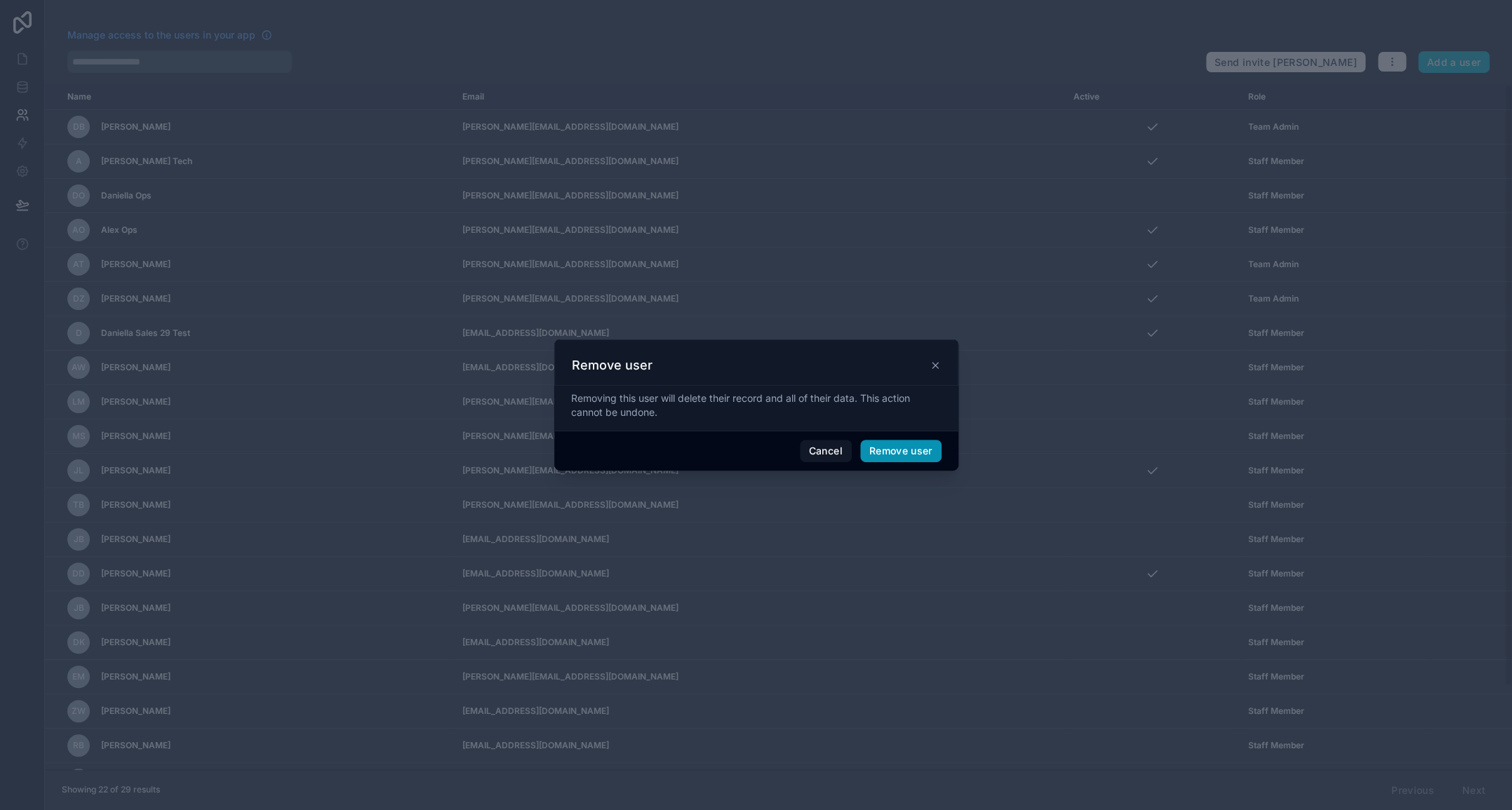
click at [901, 456] on button "Remove user" at bounding box center [901, 450] width 81 height 23
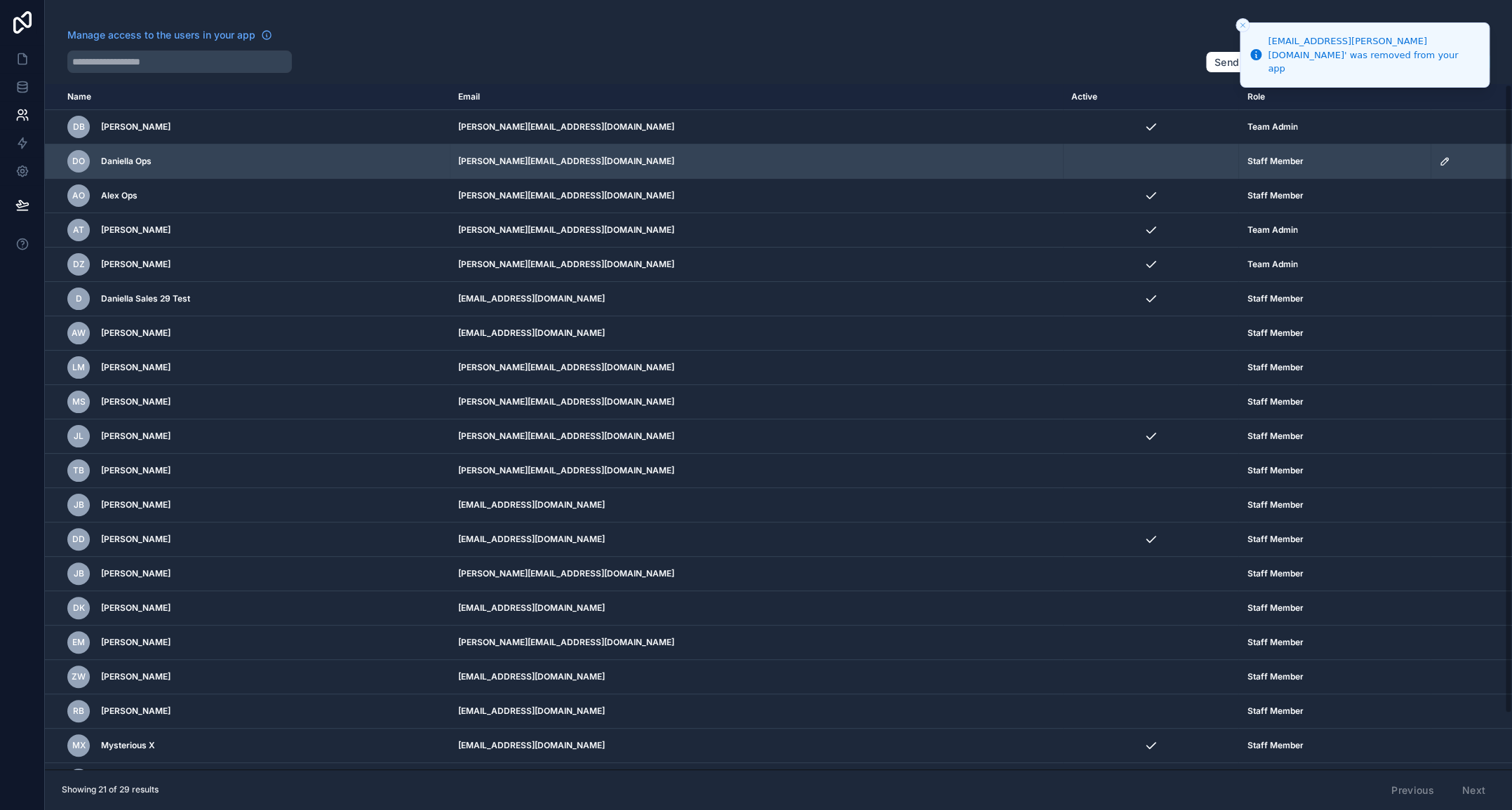
click at [1441, 158] on icon "scrollable content" at bounding box center [1444, 161] width 7 height 7
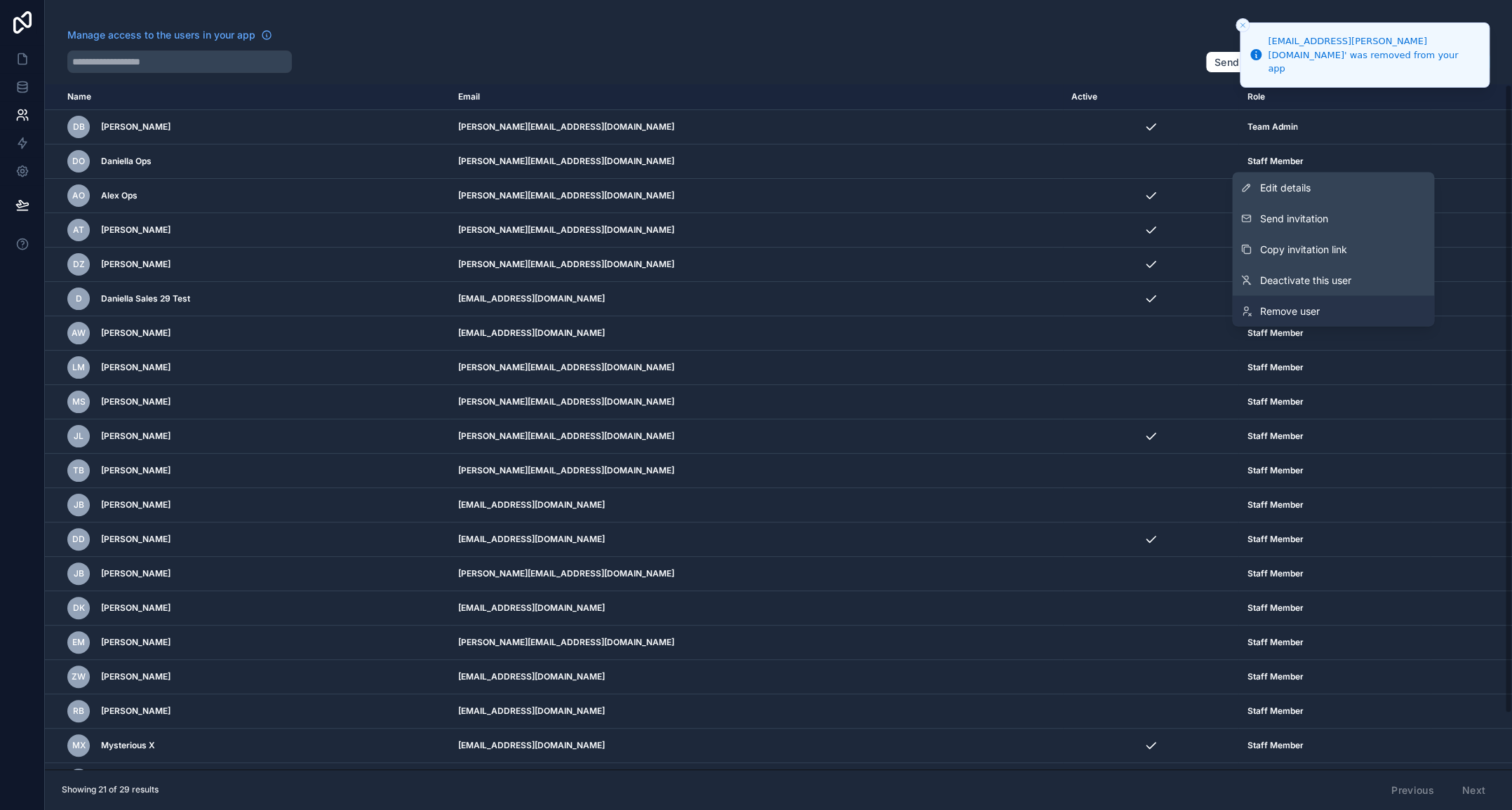
click at [1288, 304] on span "Remove user" at bounding box center [1289, 310] width 60 height 14
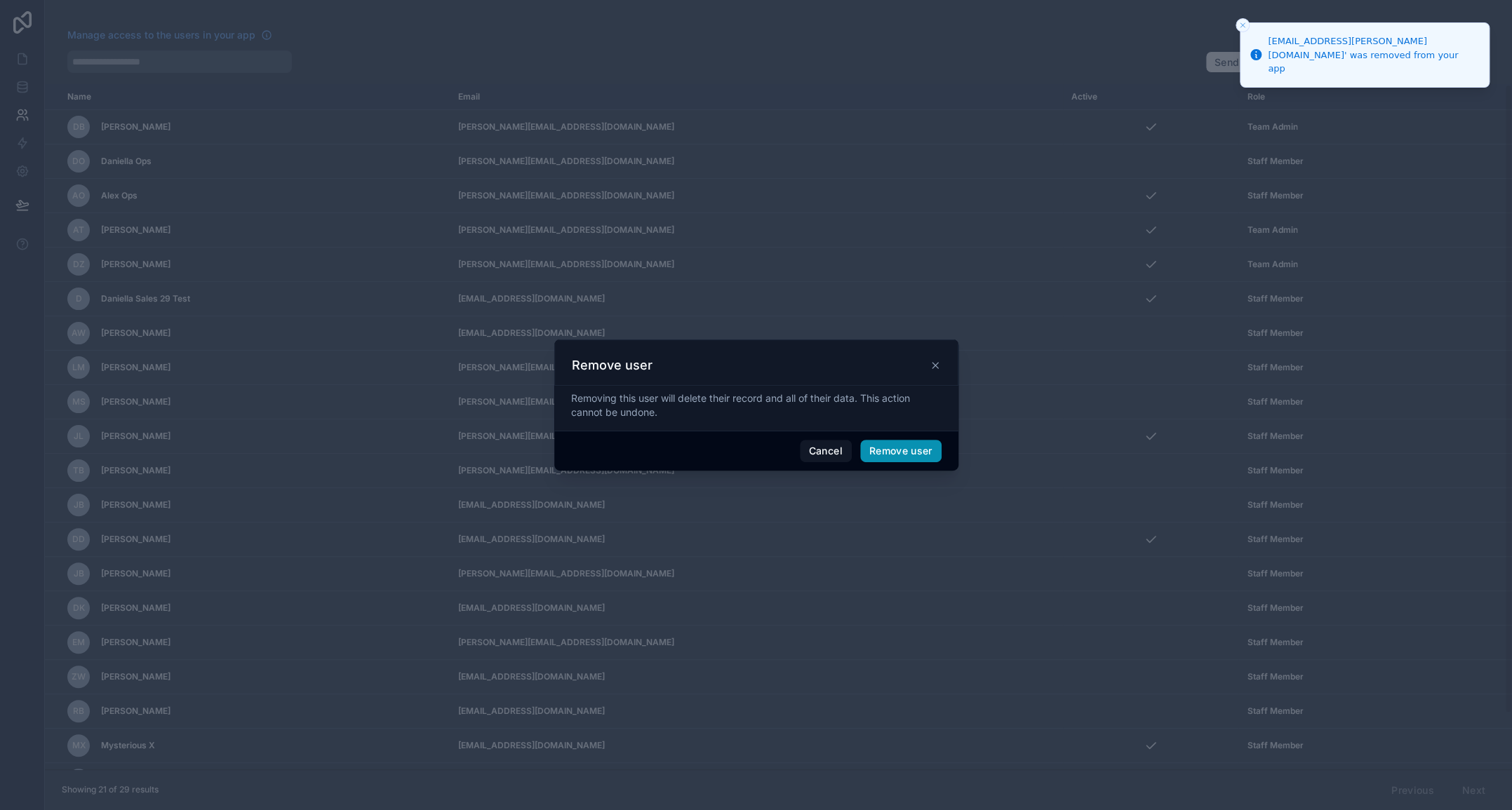
click at [900, 451] on button "Remove user" at bounding box center [901, 450] width 81 height 23
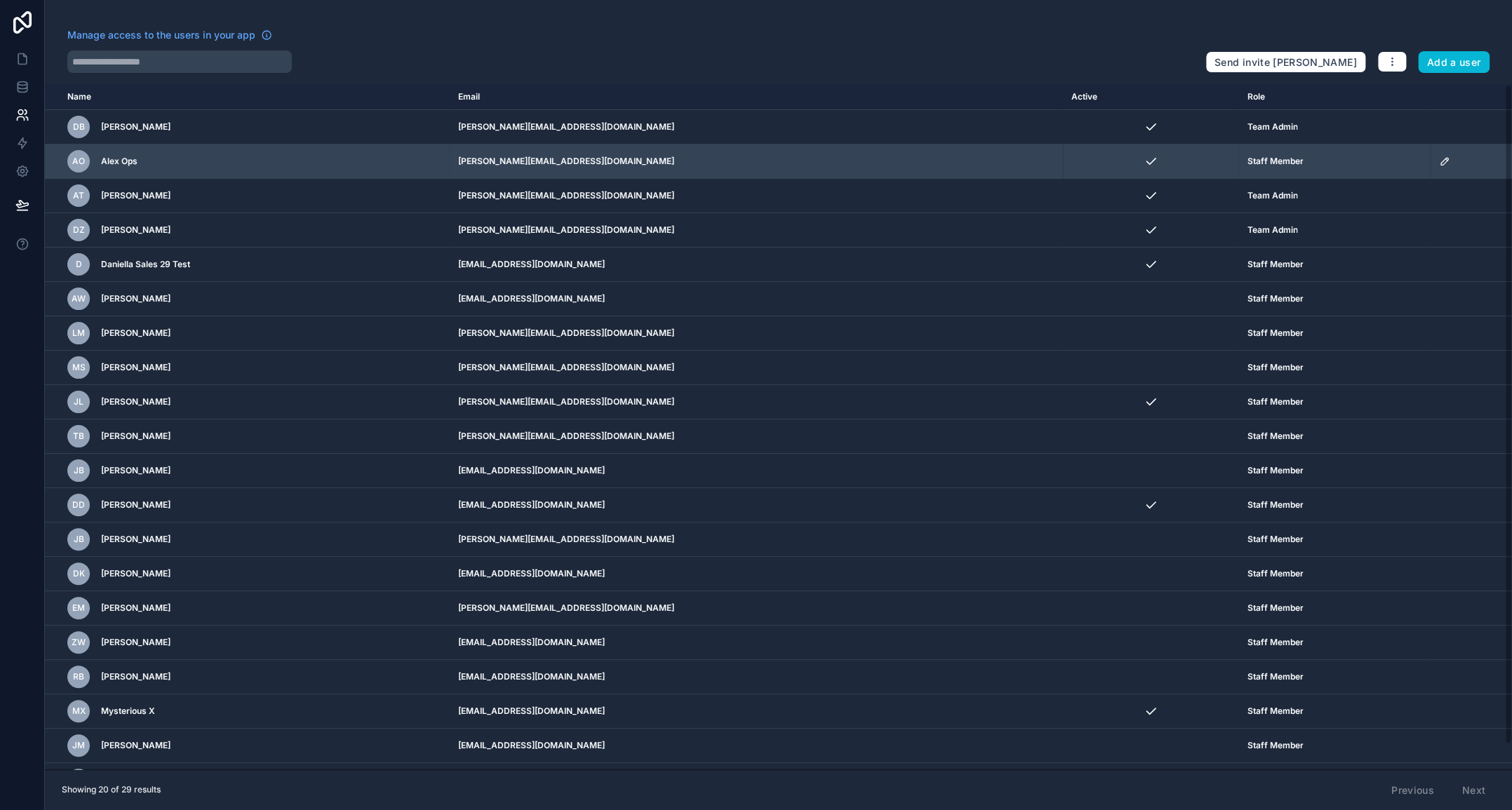
click at [1439, 161] on icon "scrollable content" at bounding box center [1444, 161] width 11 height 11
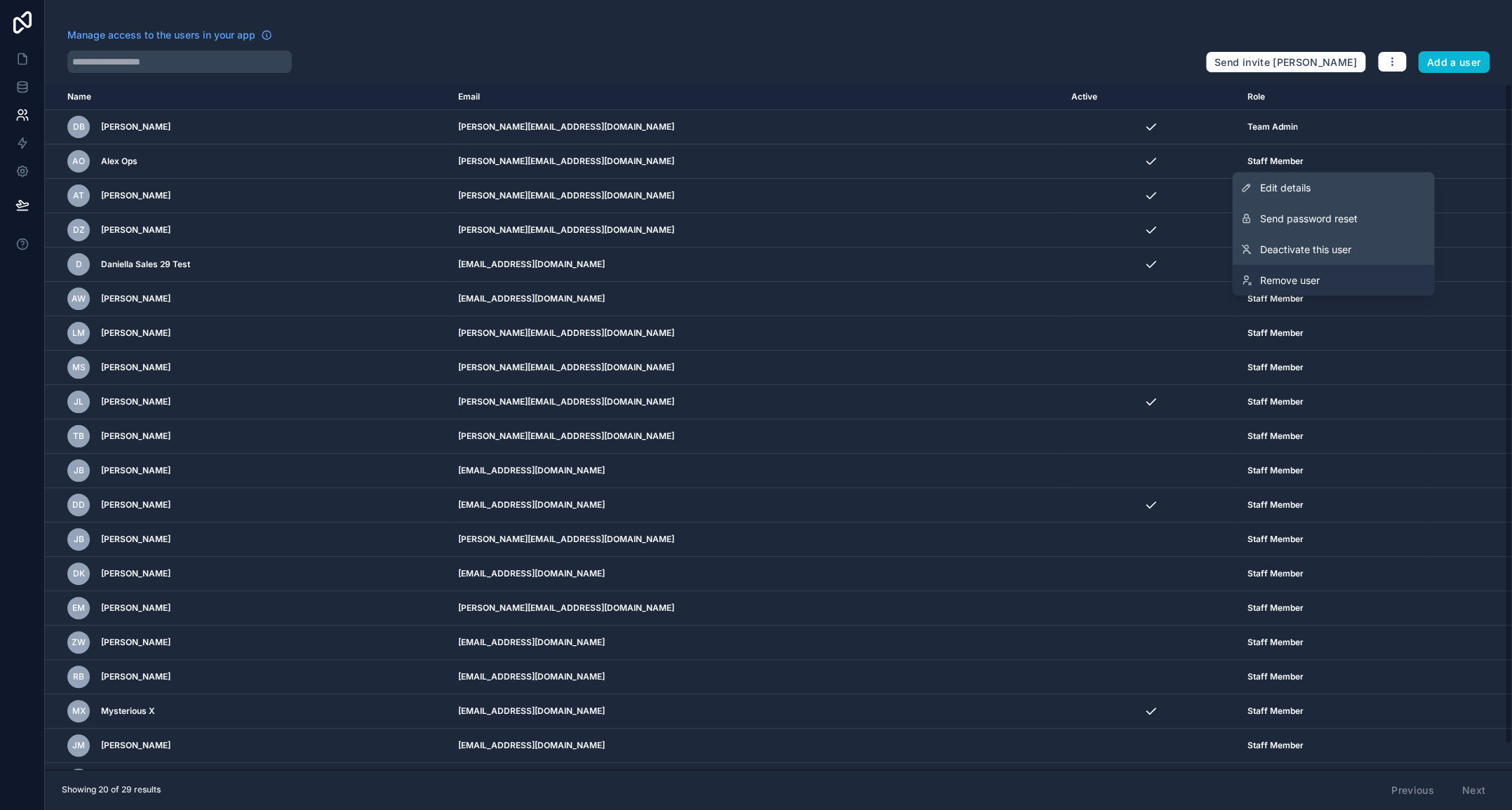
click at [1313, 281] on span "Remove user" at bounding box center [1289, 279] width 60 height 14
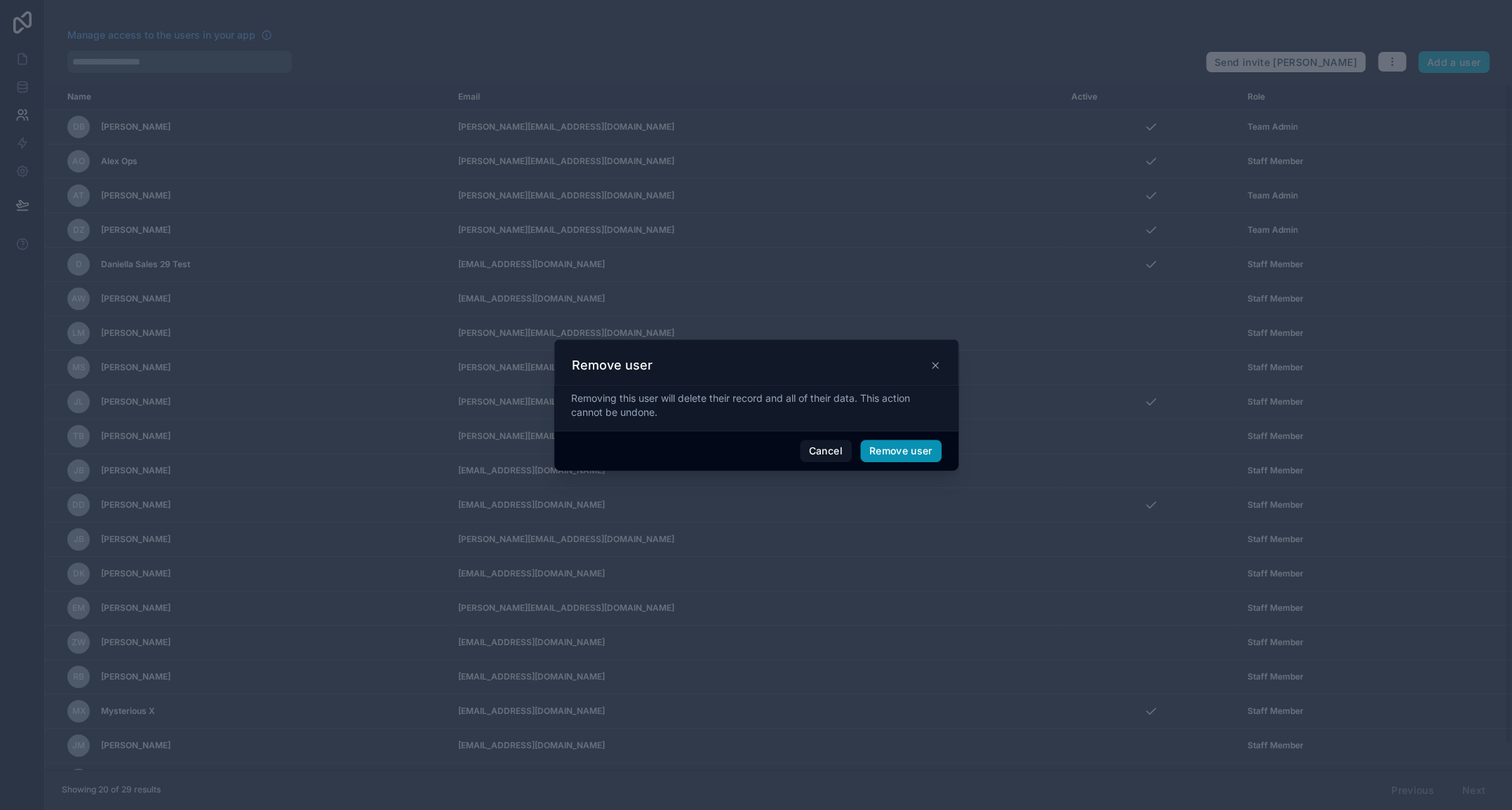
click at [897, 449] on button "Remove user" at bounding box center [901, 450] width 81 height 23
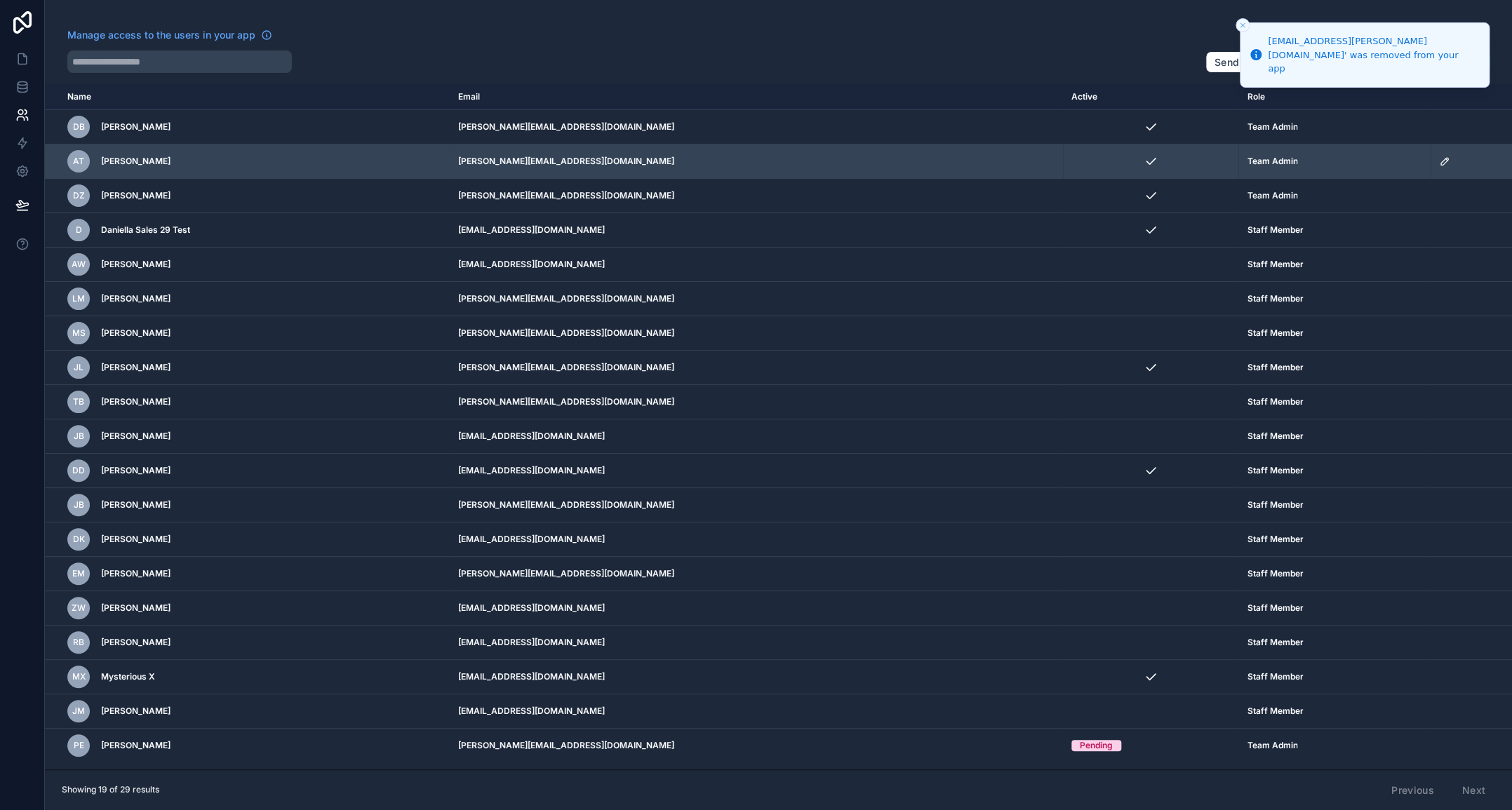
click at [1439, 161] on icon "scrollable content" at bounding box center [1444, 161] width 11 height 11
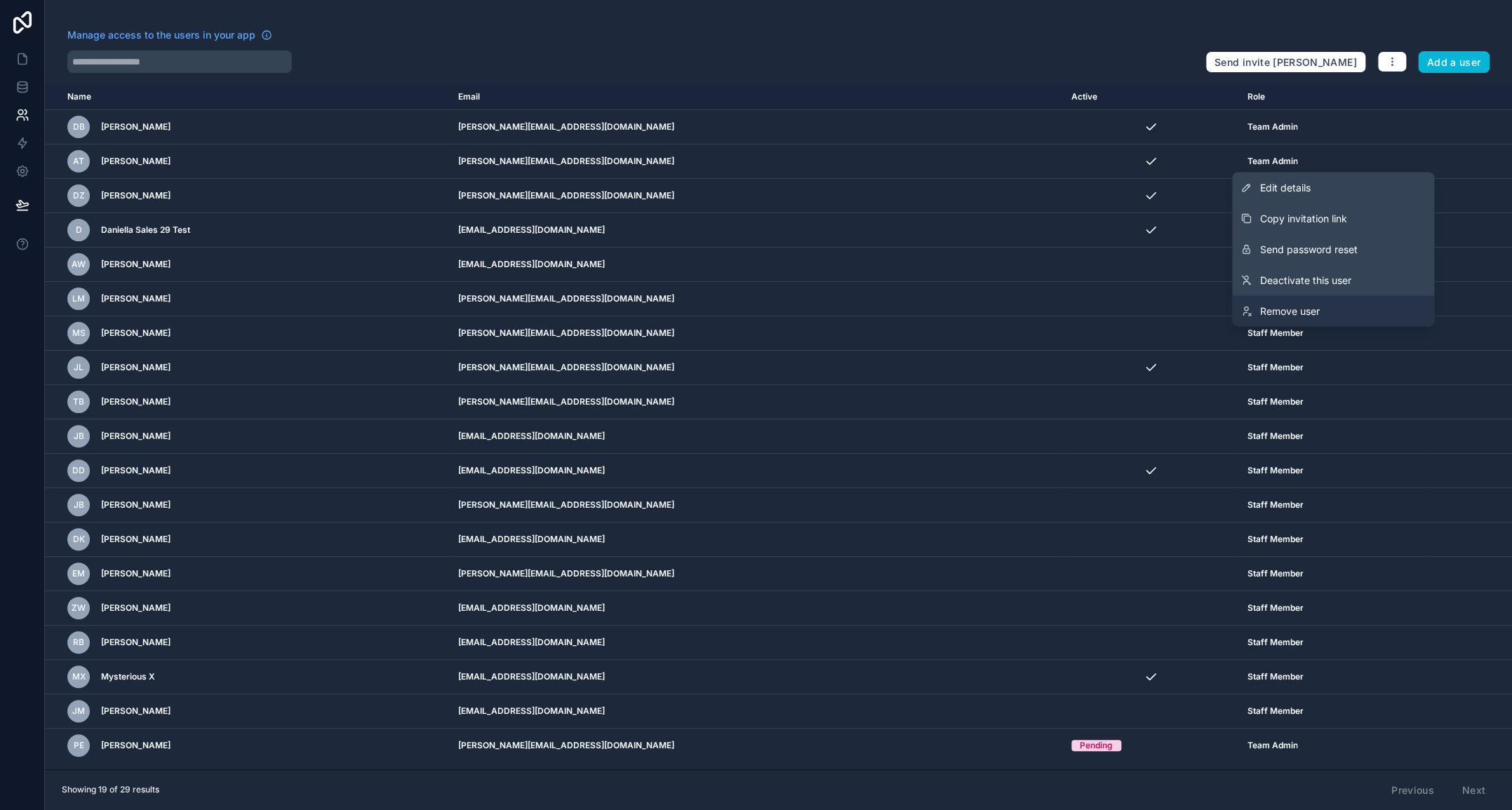
click at [1328, 311] on link "Remove user" at bounding box center [1333, 310] width 202 height 31
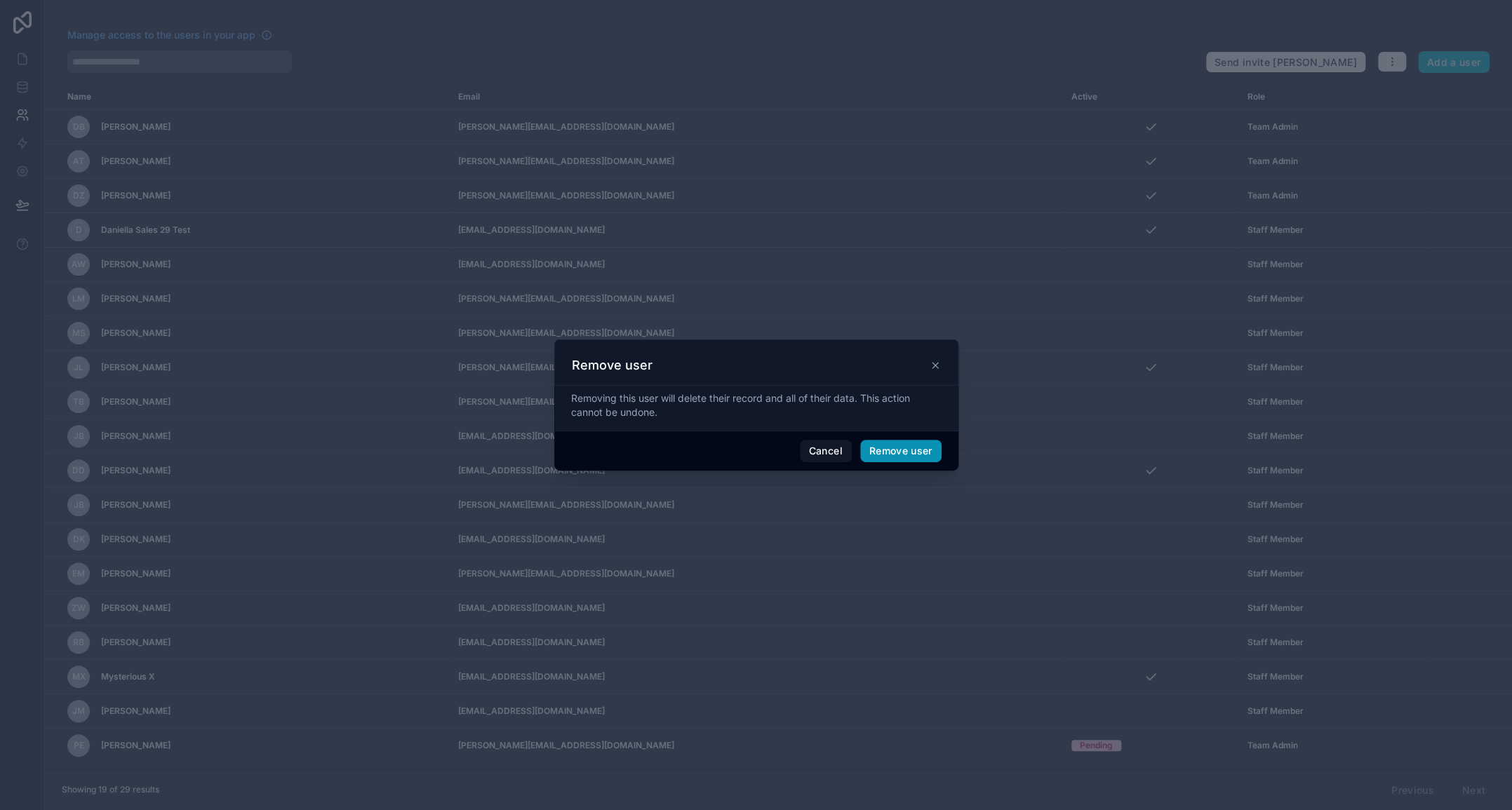
click at [899, 449] on button "Remove user" at bounding box center [901, 450] width 81 height 23
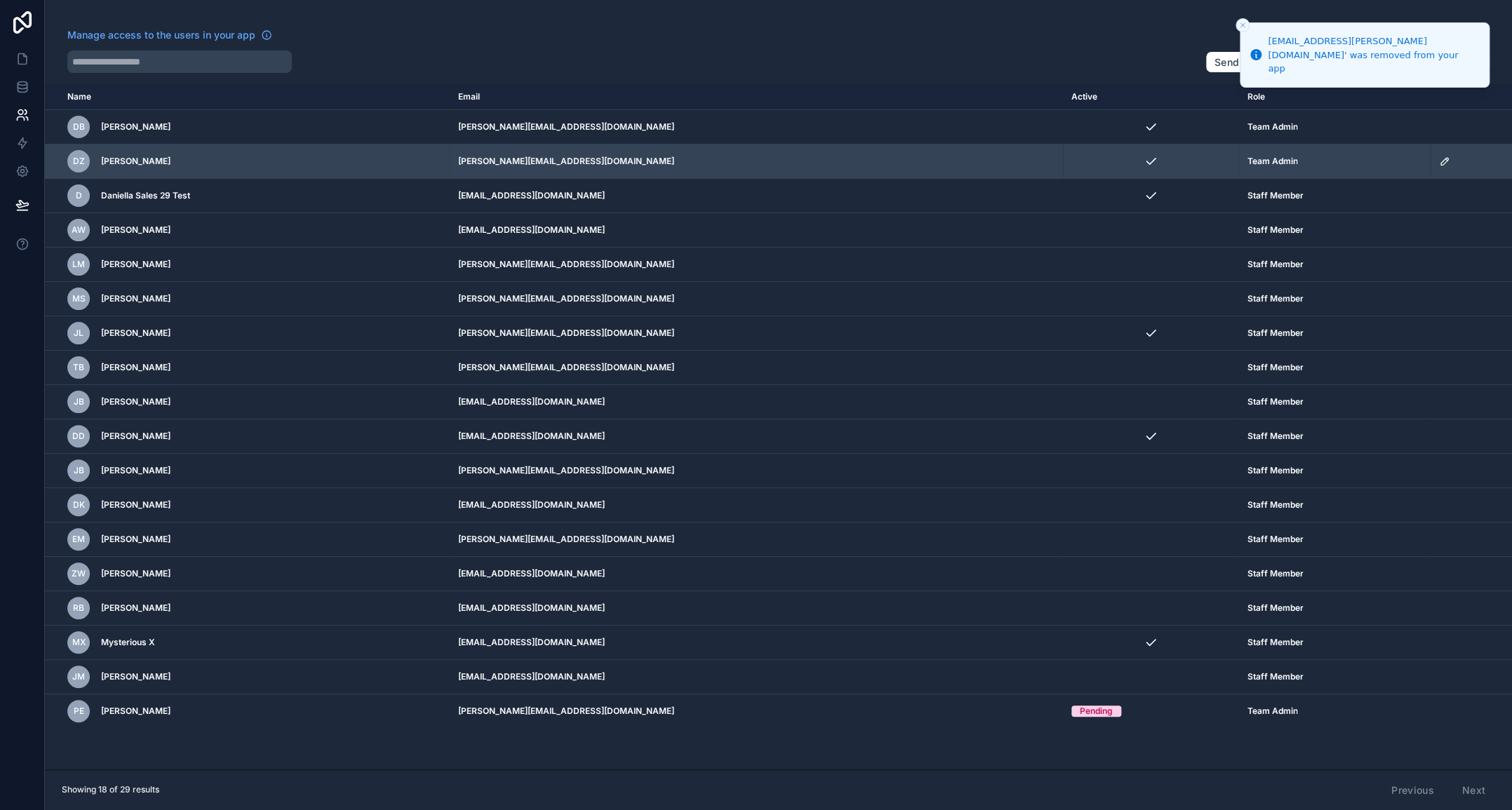
click at [1439, 161] on icon "scrollable content" at bounding box center [1444, 161] width 11 height 11
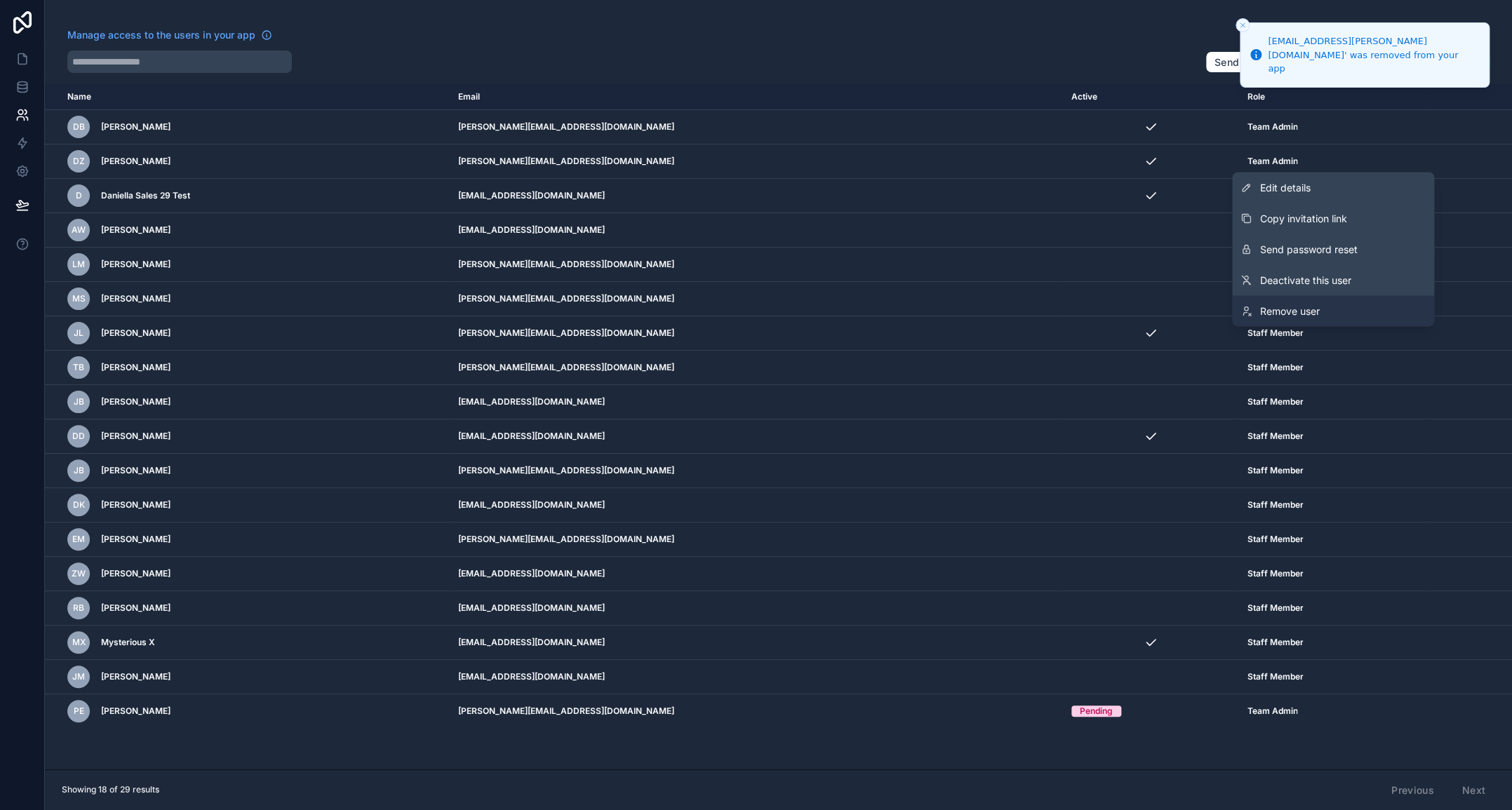
click at [1295, 304] on span "Remove user" at bounding box center [1289, 310] width 60 height 14
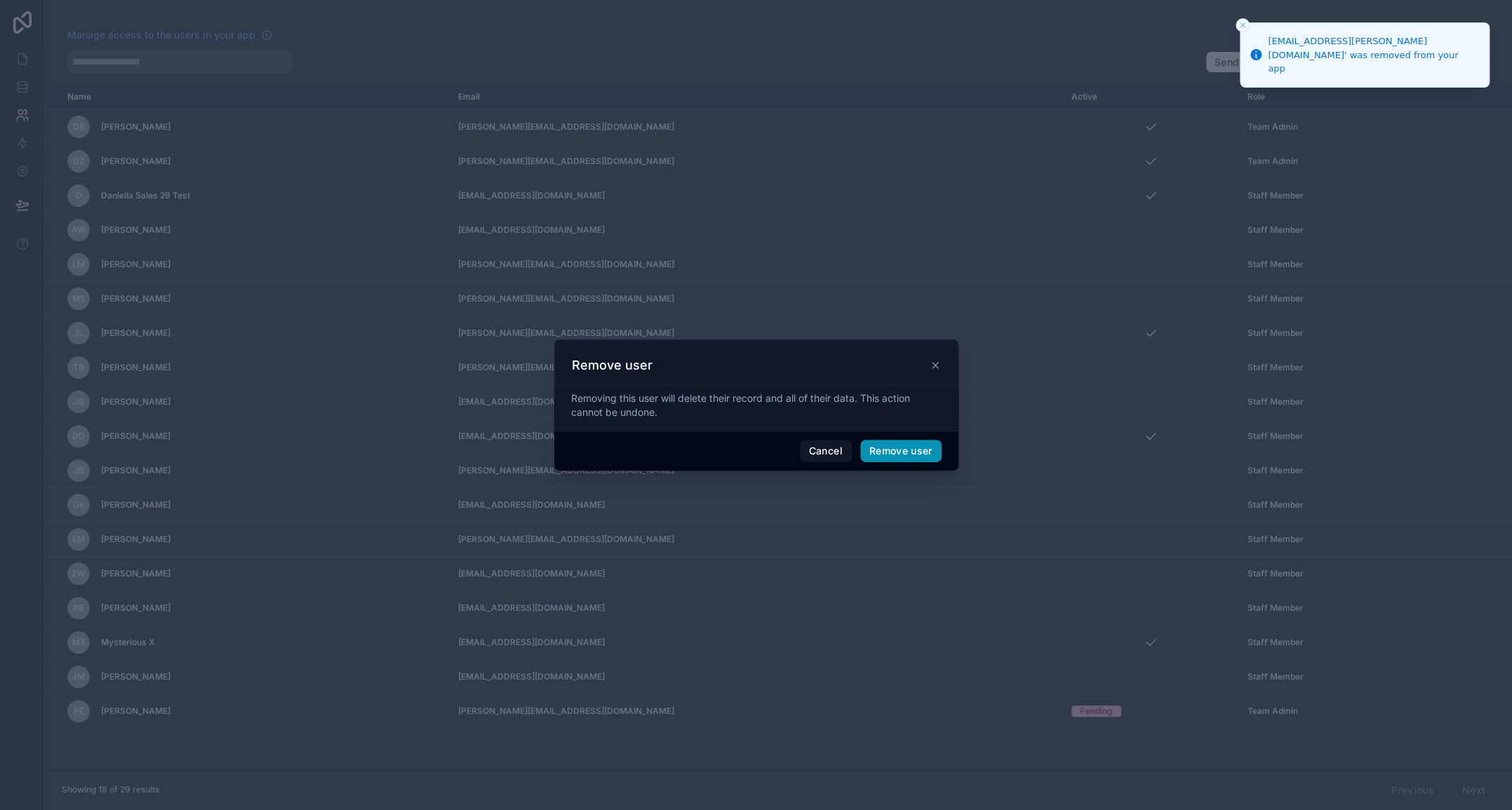
click at [897, 449] on button "Remove user" at bounding box center [901, 450] width 81 height 23
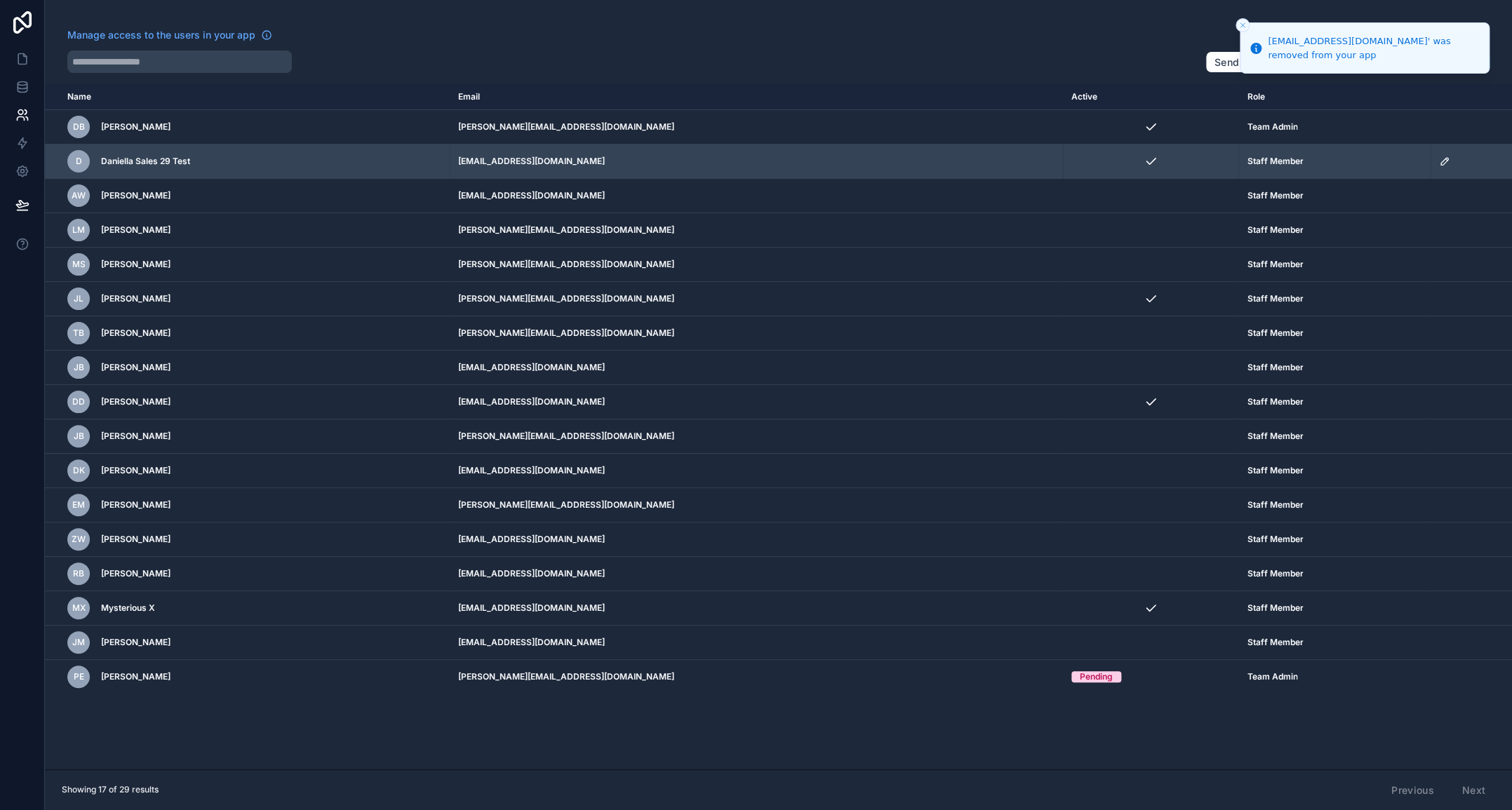
click at [1439, 160] on icon "scrollable content" at bounding box center [1444, 161] width 11 height 11
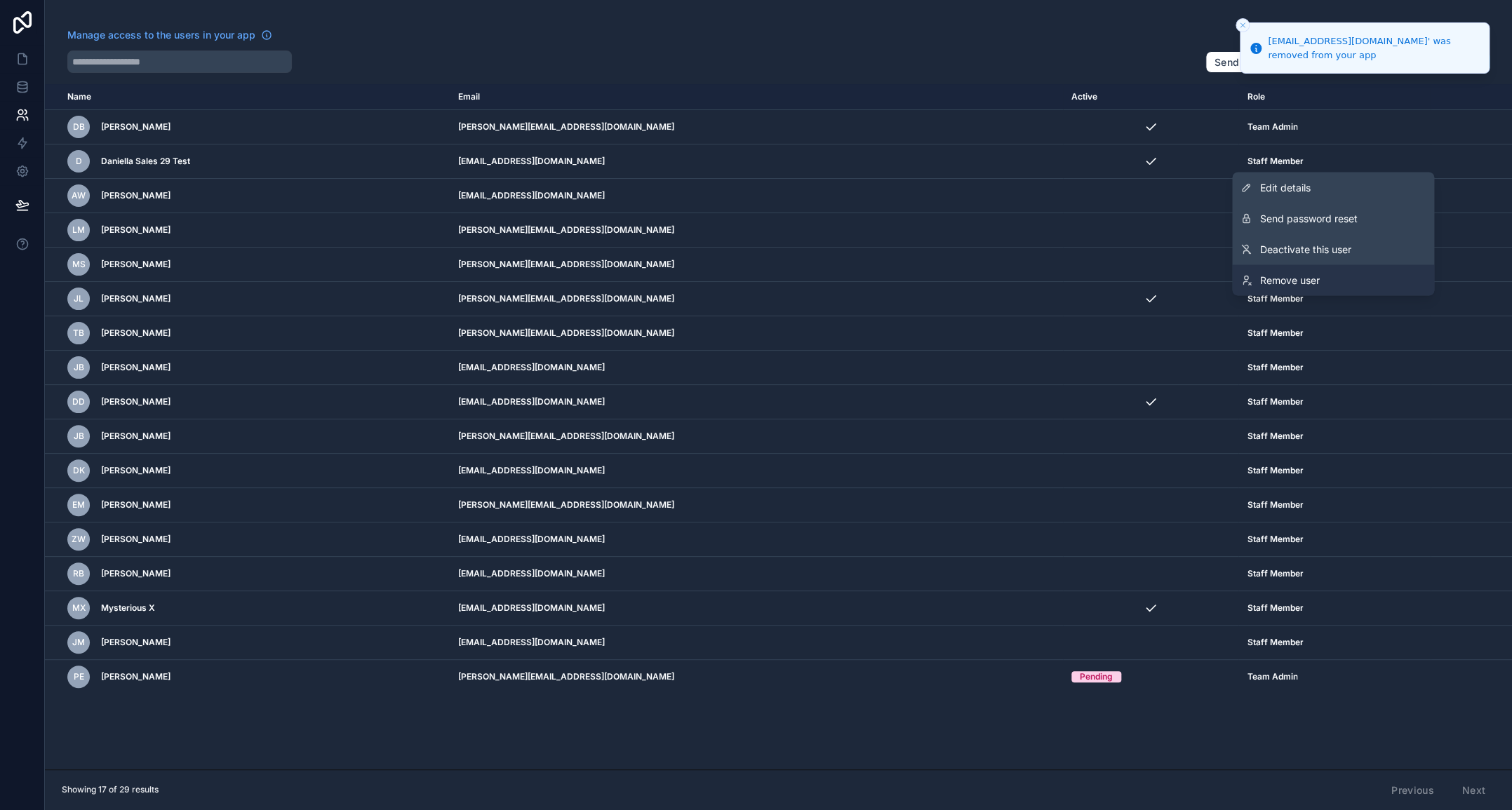
click at [1313, 277] on span "Remove user" at bounding box center [1289, 279] width 60 height 14
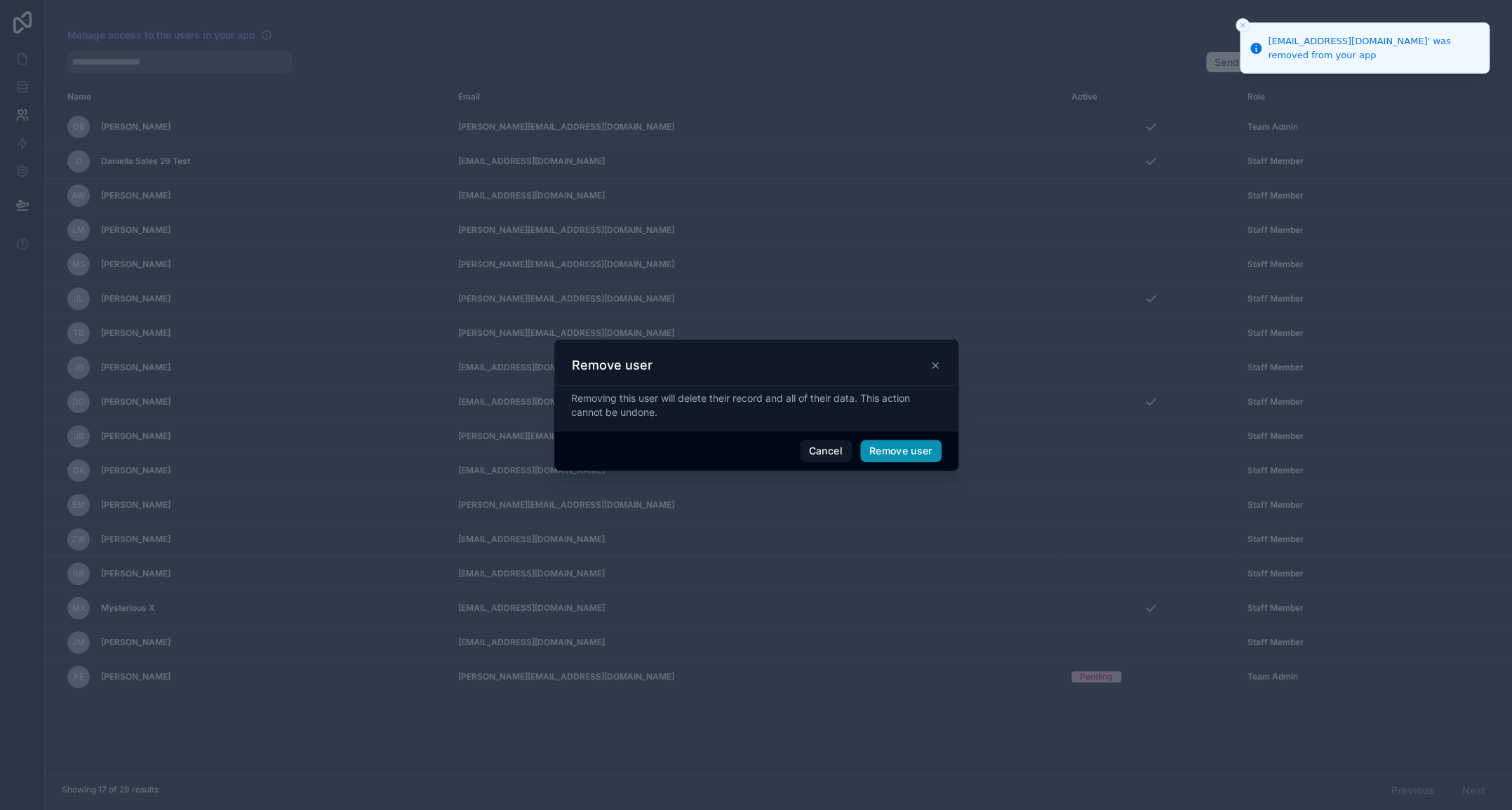
click at [903, 449] on button "Remove user" at bounding box center [901, 450] width 81 height 23
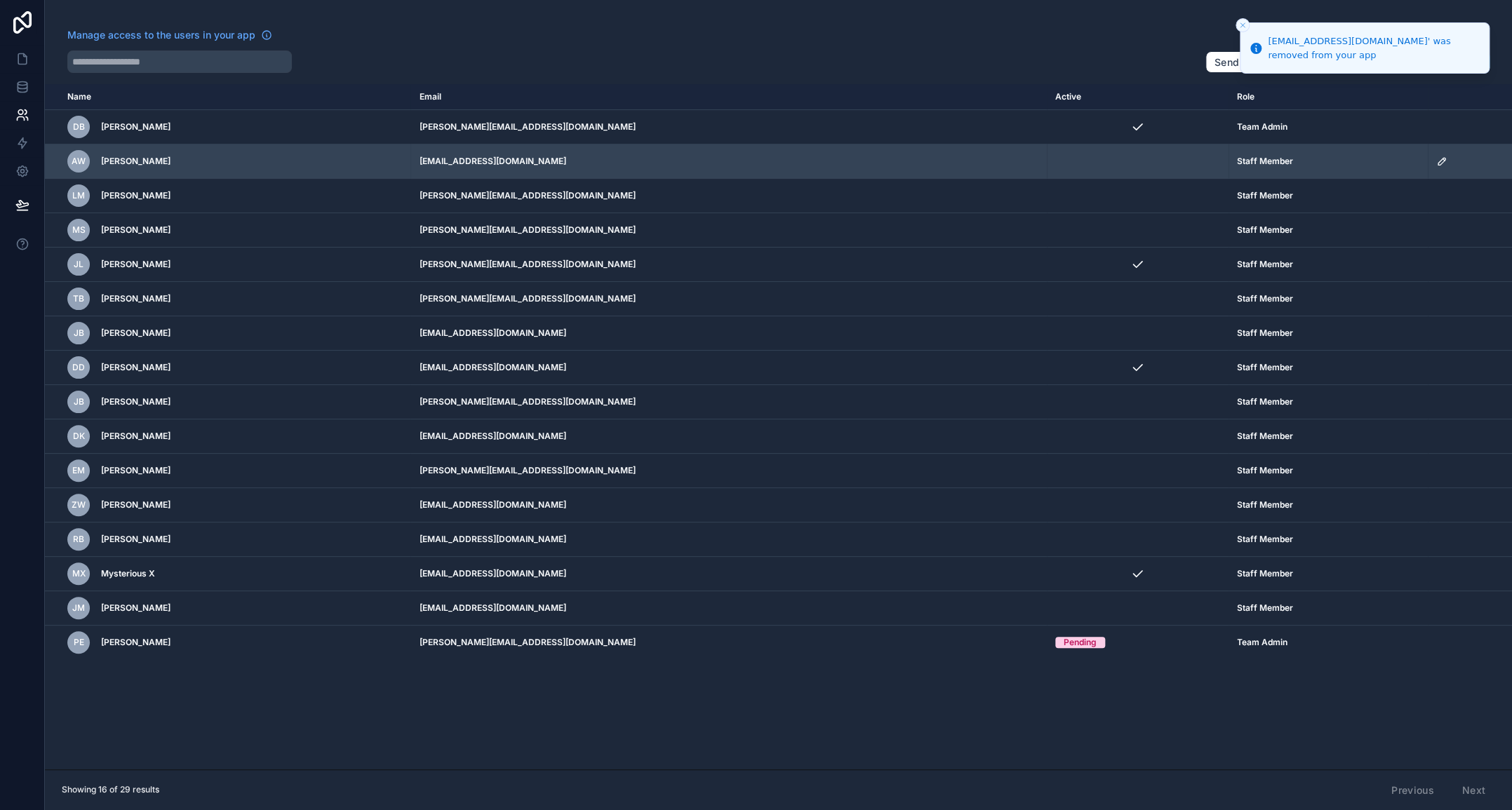
click at [1438, 162] on icon "scrollable content" at bounding box center [1442, 161] width 7 height 7
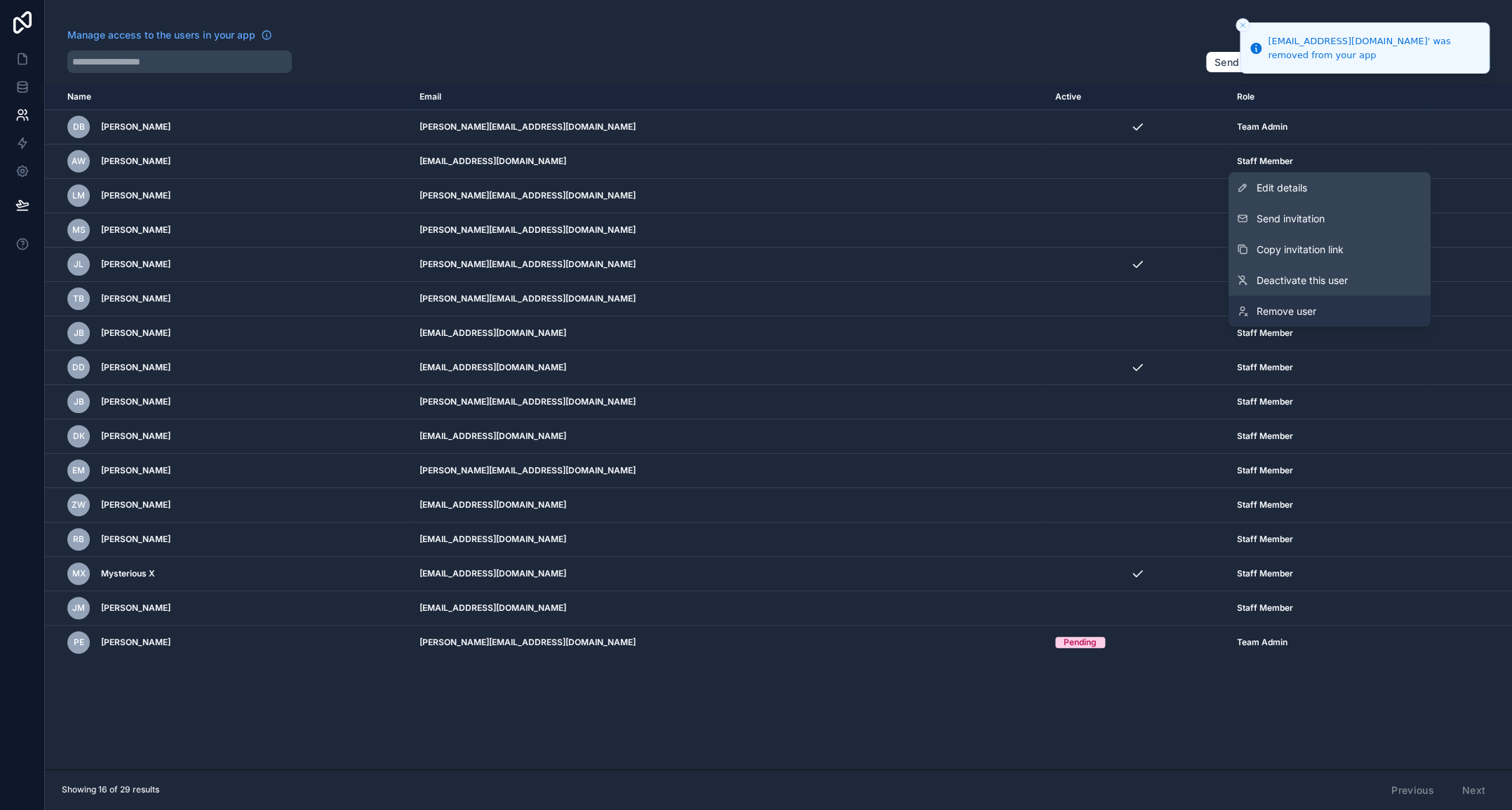
click at [1283, 309] on span "Remove user" at bounding box center [1286, 310] width 60 height 14
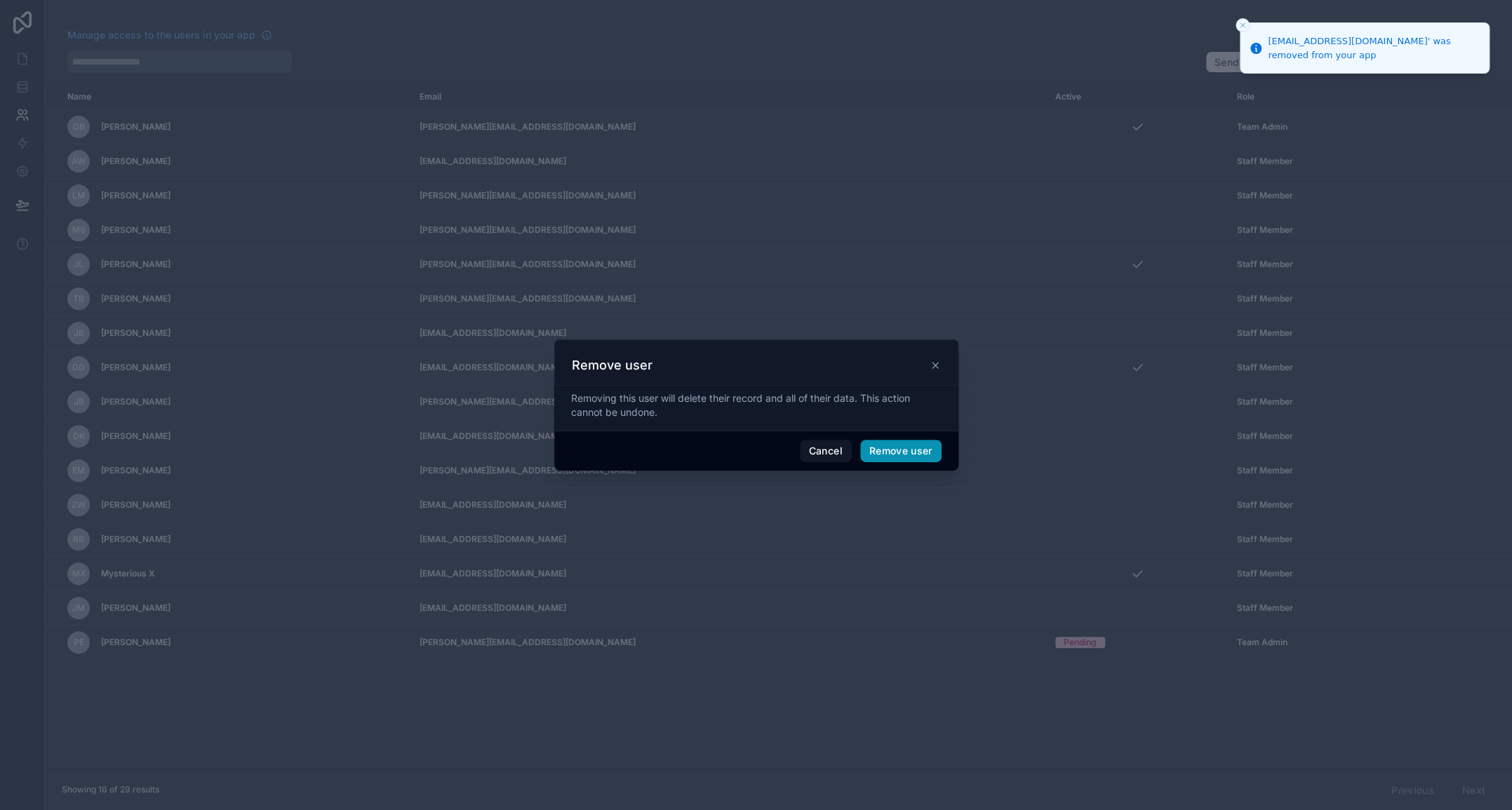
click at [906, 449] on button "Remove user" at bounding box center [901, 450] width 81 height 23
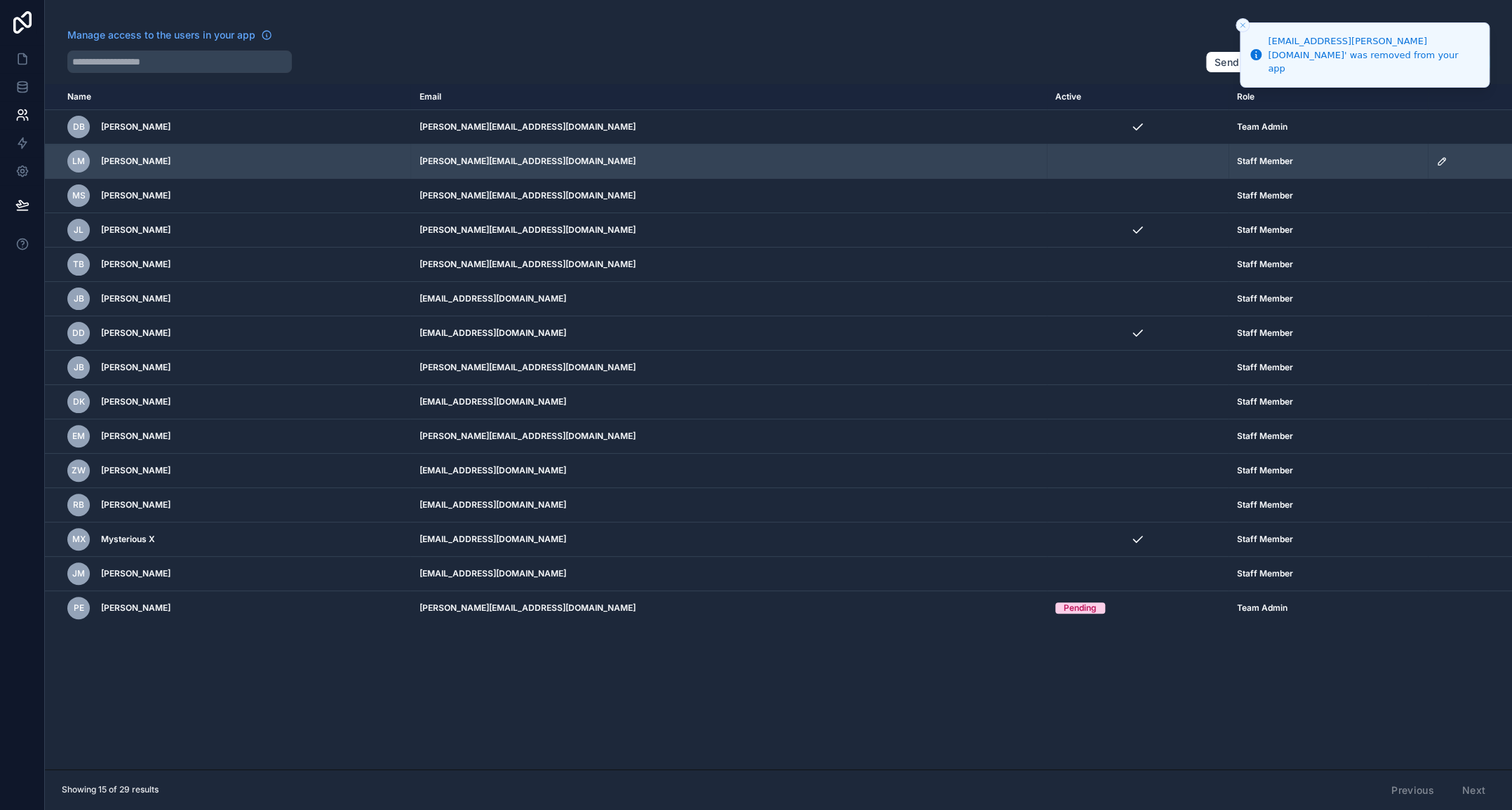
click at [1438, 159] on icon "scrollable content" at bounding box center [1442, 161] width 7 height 7
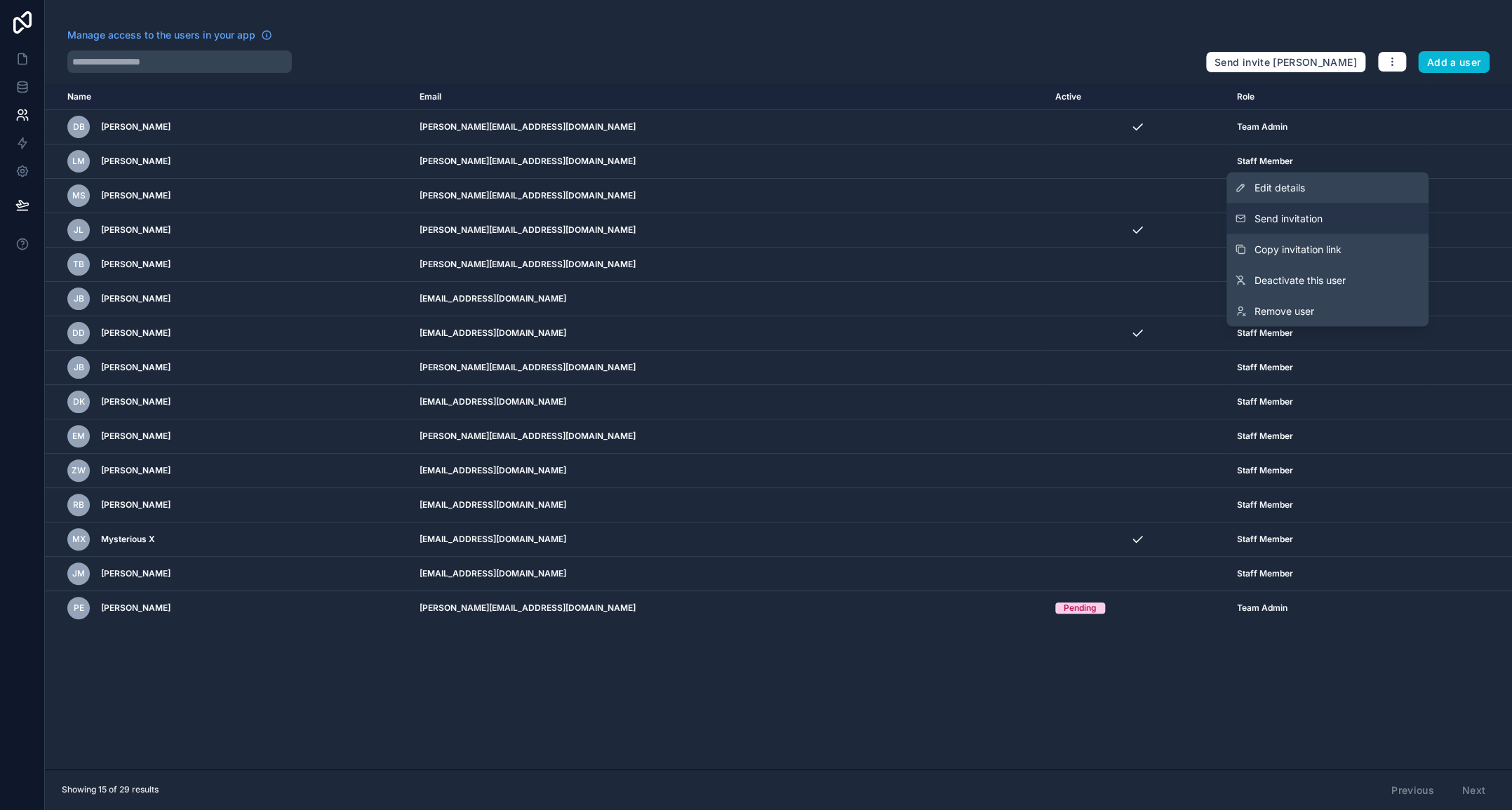
click at [1325, 215] on button "Send invitation" at bounding box center [1327, 218] width 202 height 31
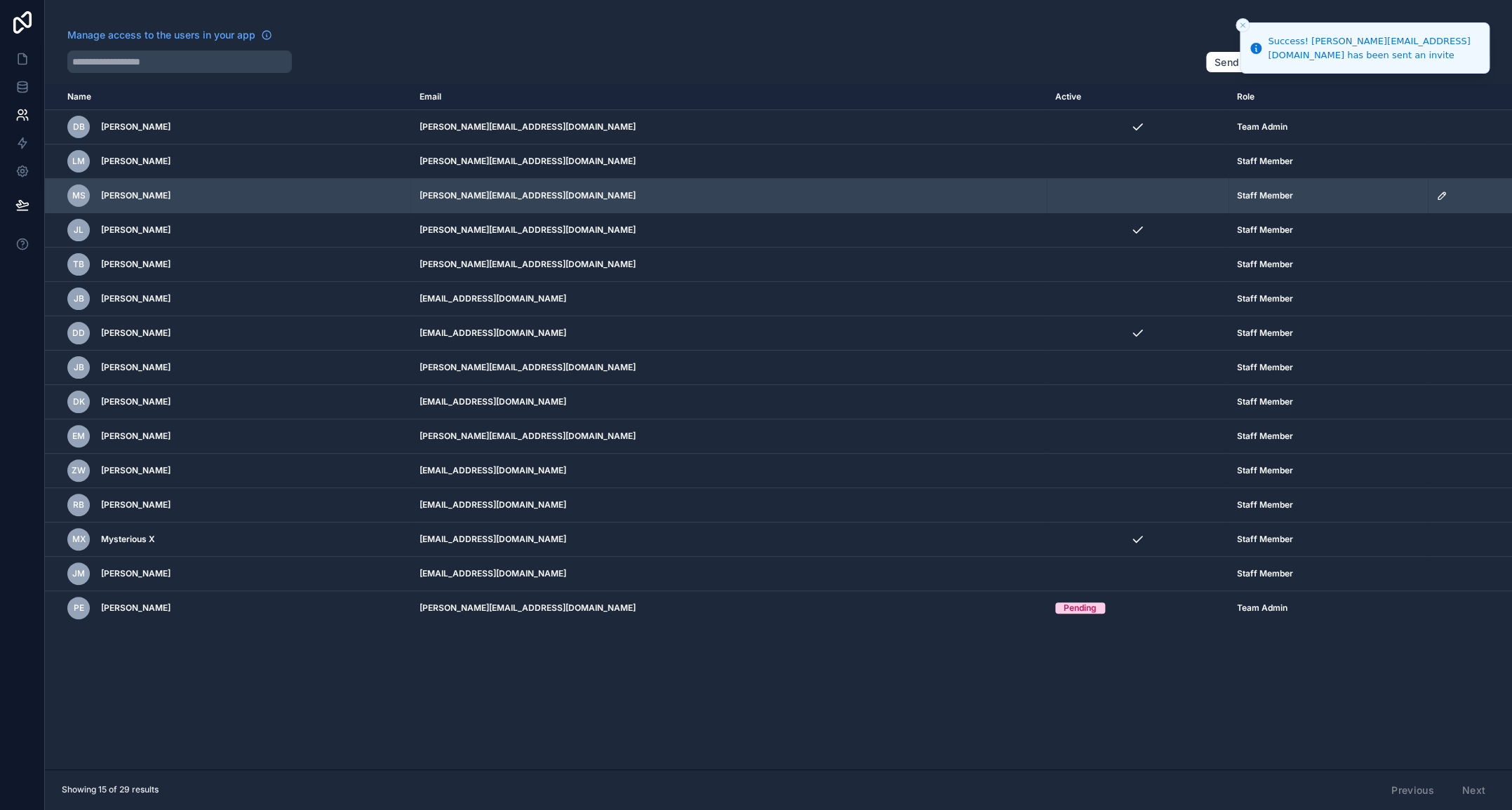
click at [1438, 195] on icon "scrollable content" at bounding box center [1442, 195] width 7 height 7
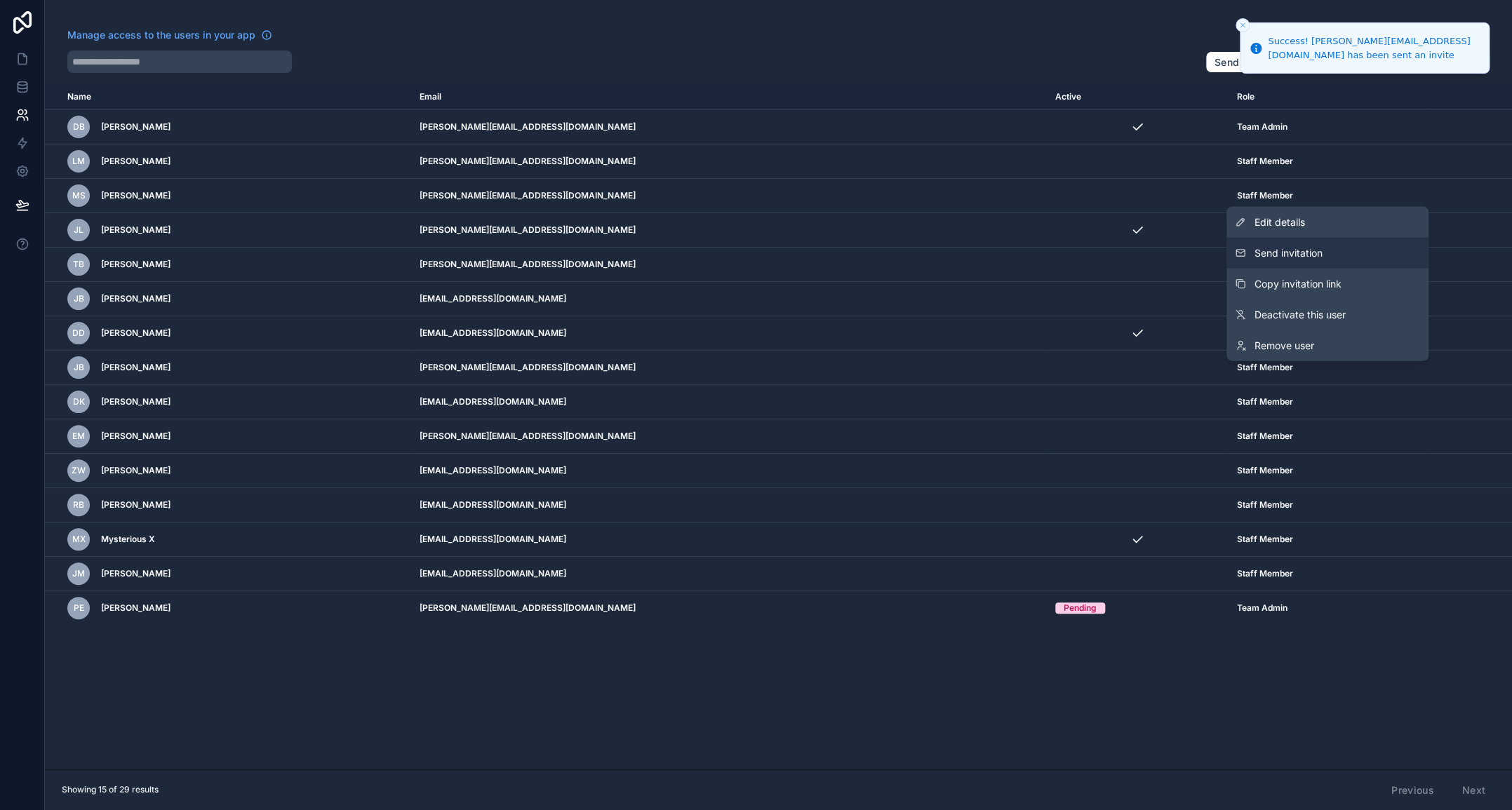
click at [1328, 241] on button "Send invitation" at bounding box center [1327, 253] width 202 height 31
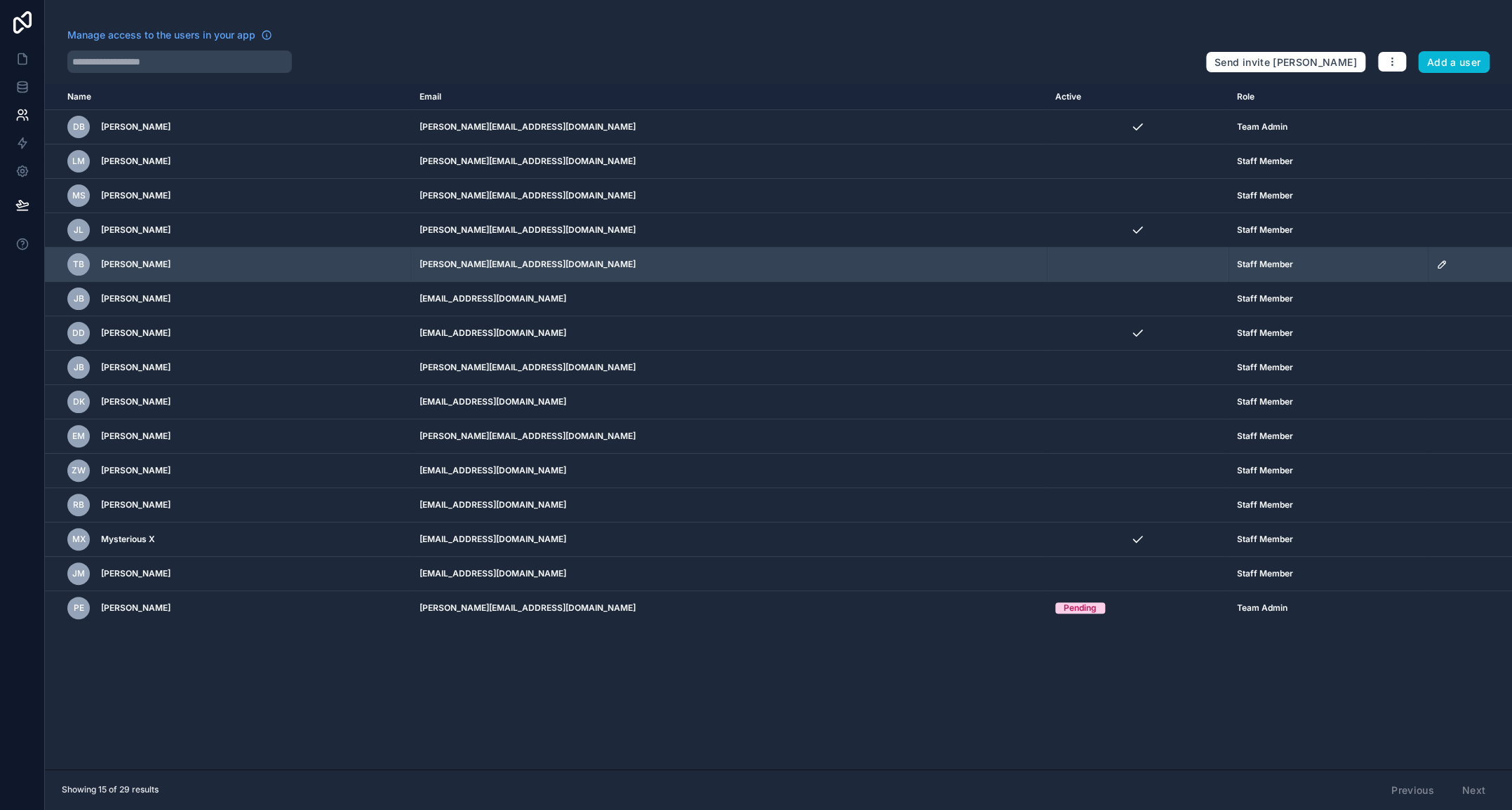
click at [1442, 262] on icon "scrollable content" at bounding box center [1443, 262] width 3 height 3
click at [1456, 262] on div "scrollable content" at bounding box center [1469, 264] width 67 height 11
click at [1436, 264] on icon "scrollable content" at bounding box center [1441, 264] width 11 height 11
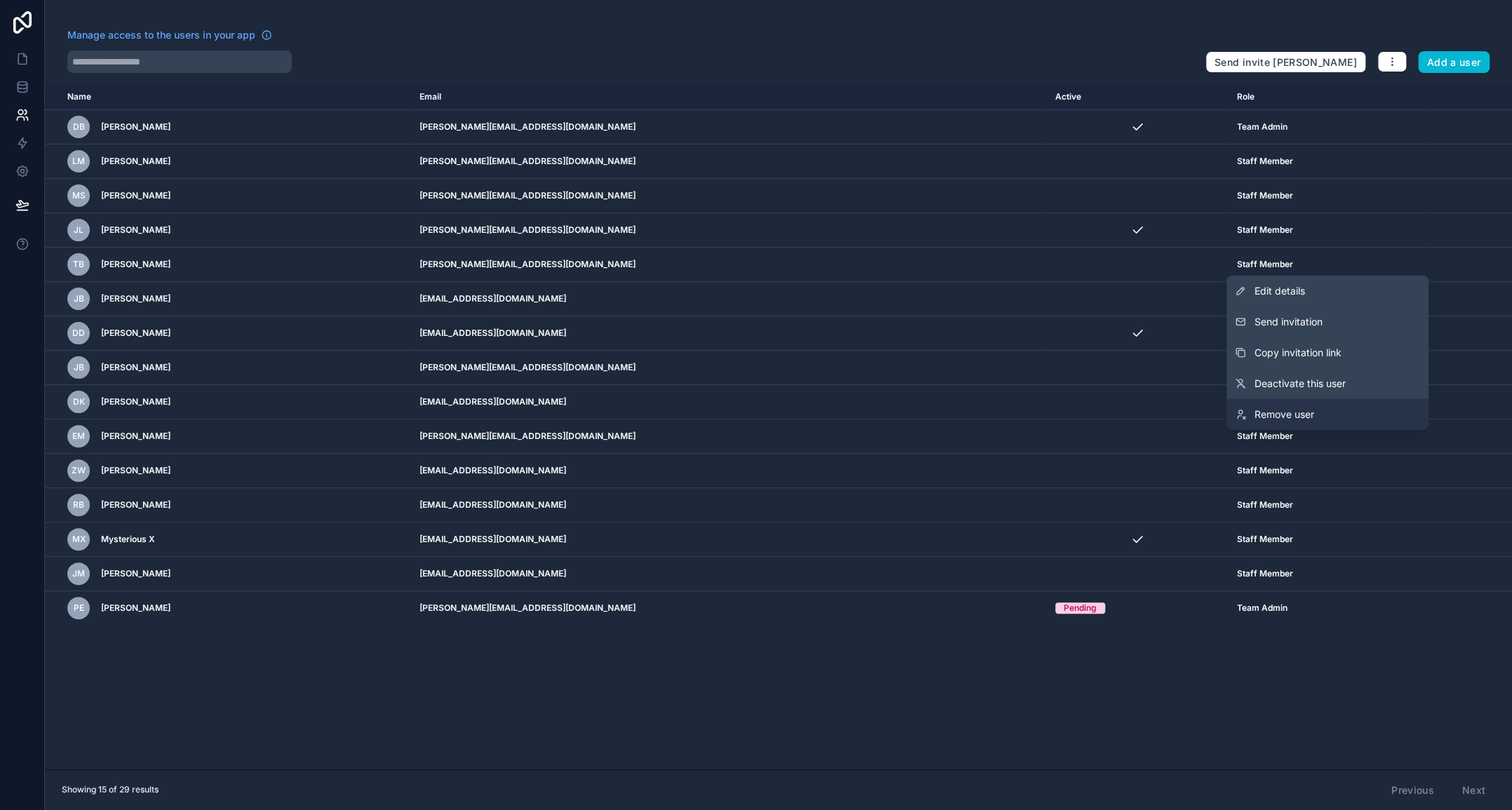
click at [1293, 416] on span "Remove user" at bounding box center [1284, 414] width 60 height 14
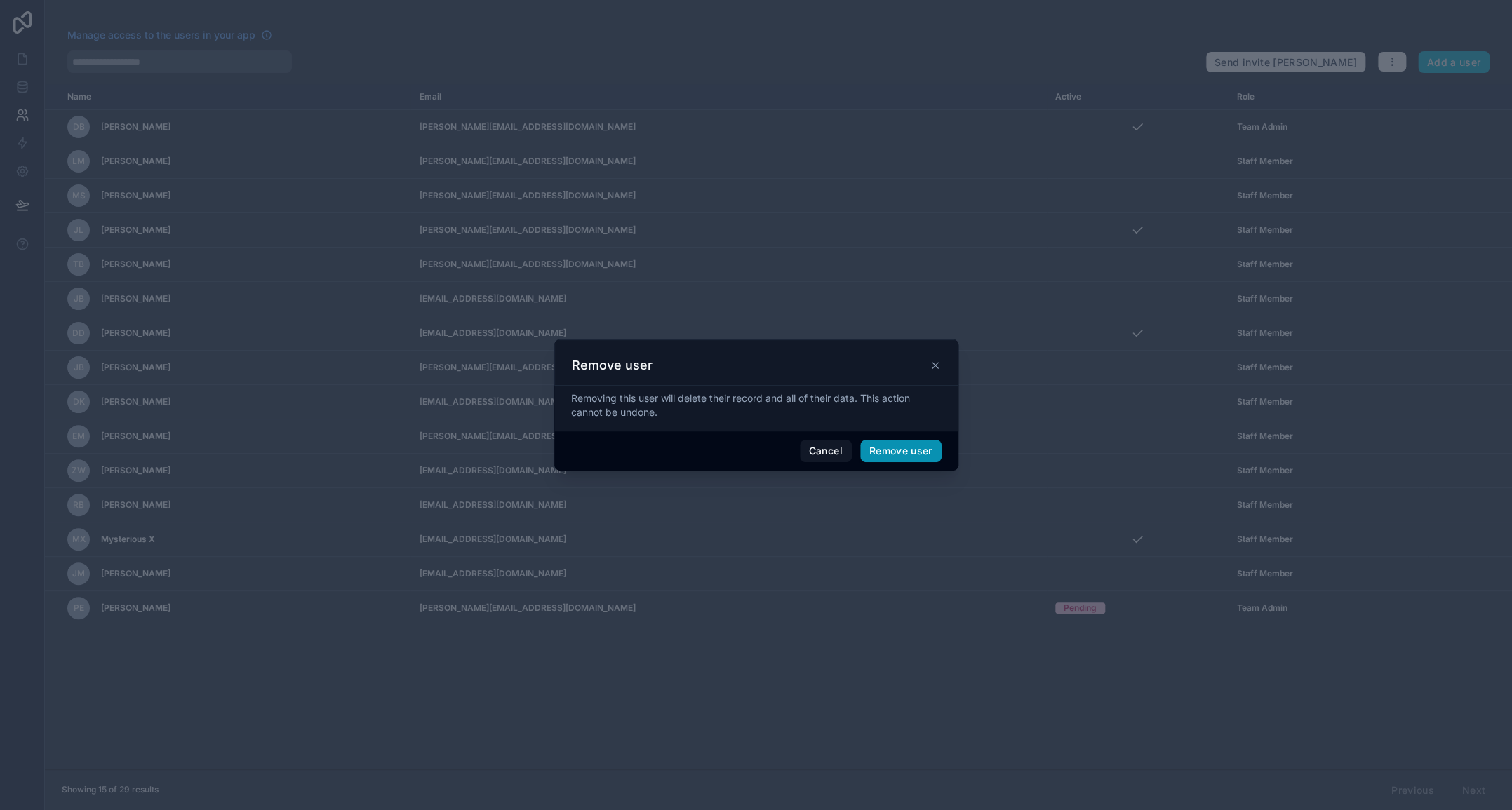
click at [910, 449] on button "Remove user" at bounding box center [901, 450] width 81 height 23
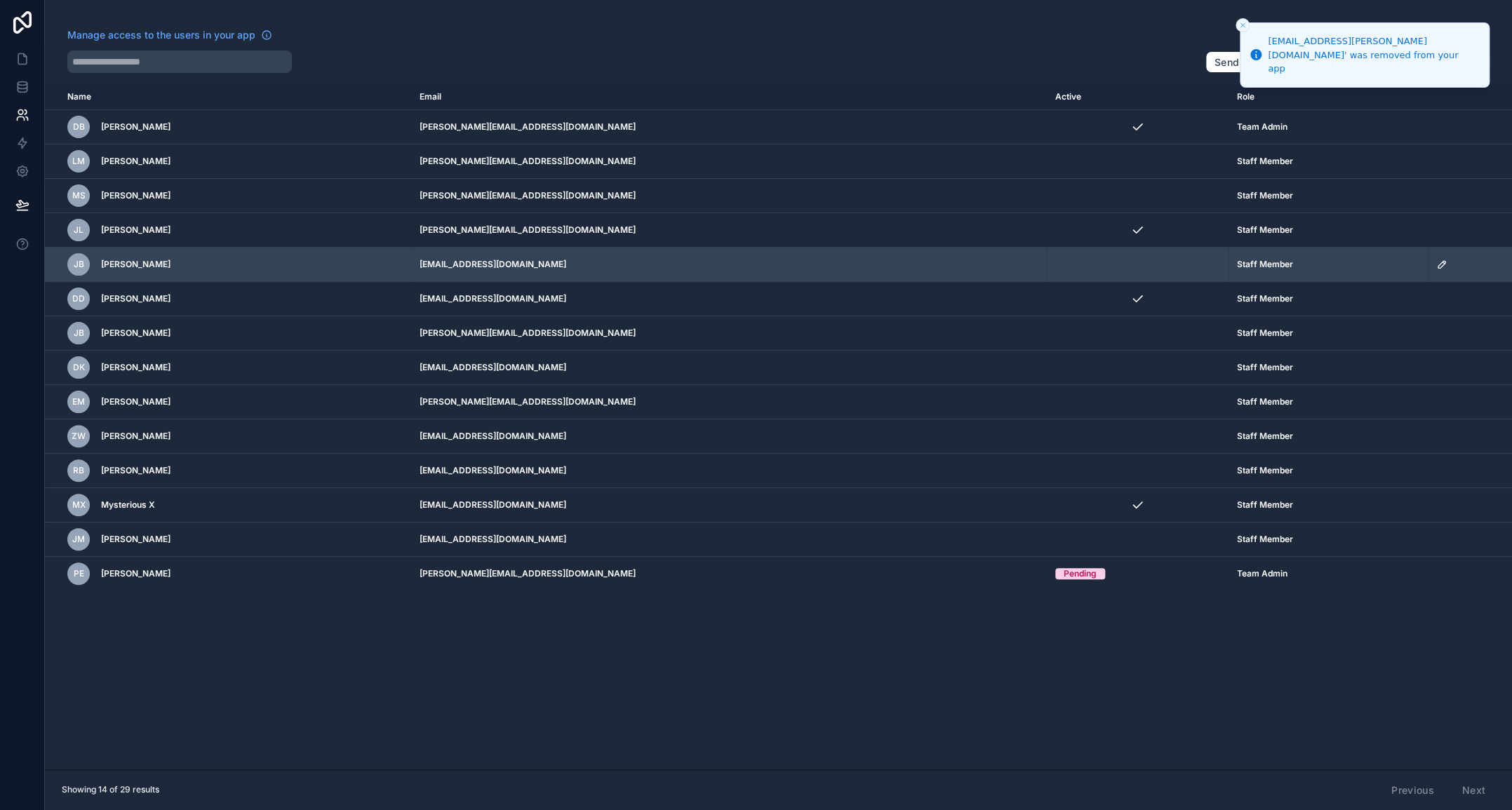
click at [1436, 259] on icon "scrollable content" at bounding box center [1441, 264] width 11 height 11
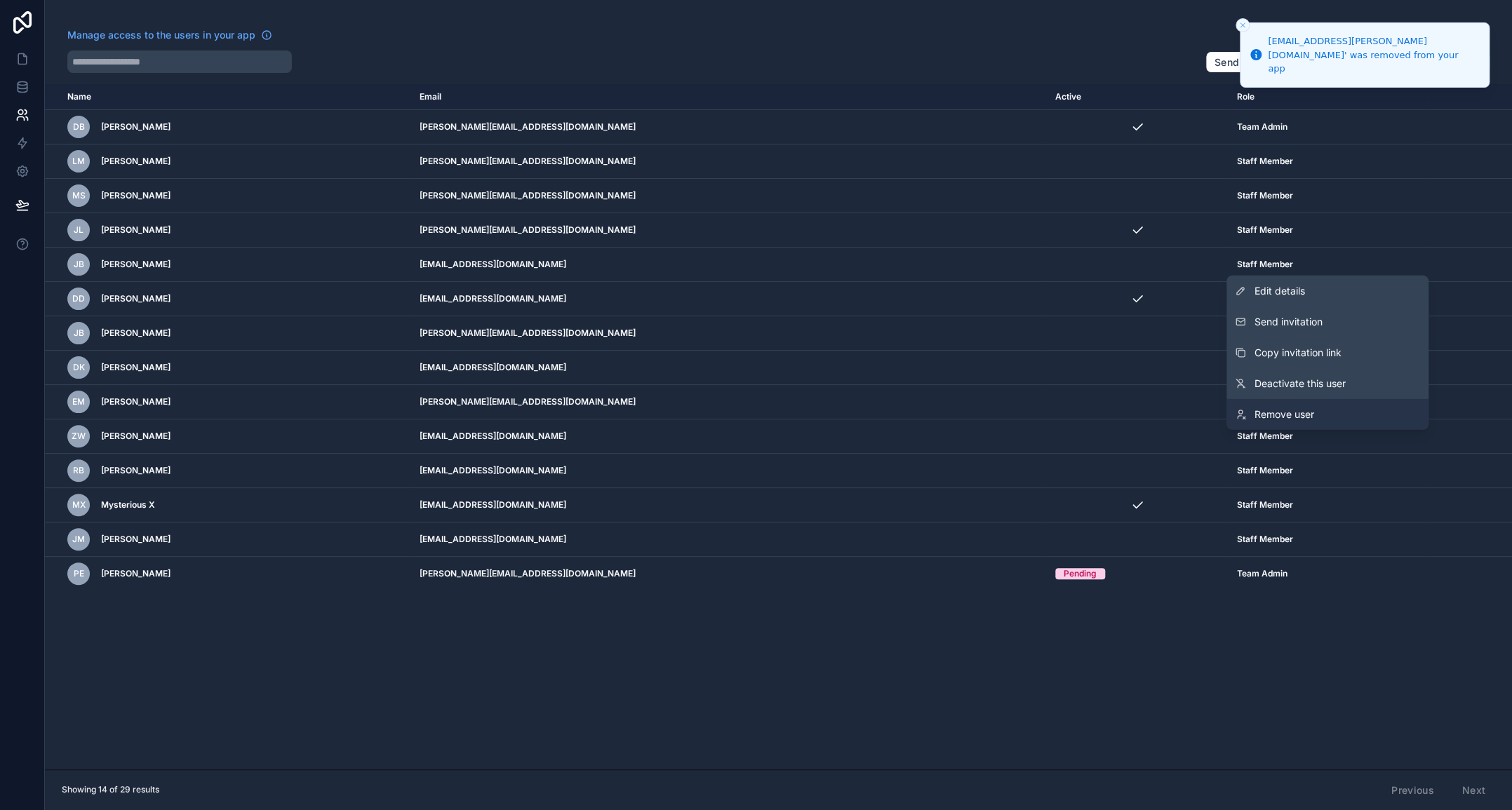
click at [1298, 414] on span "Remove user" at bounding box center [1284, 414] width 60 height 14
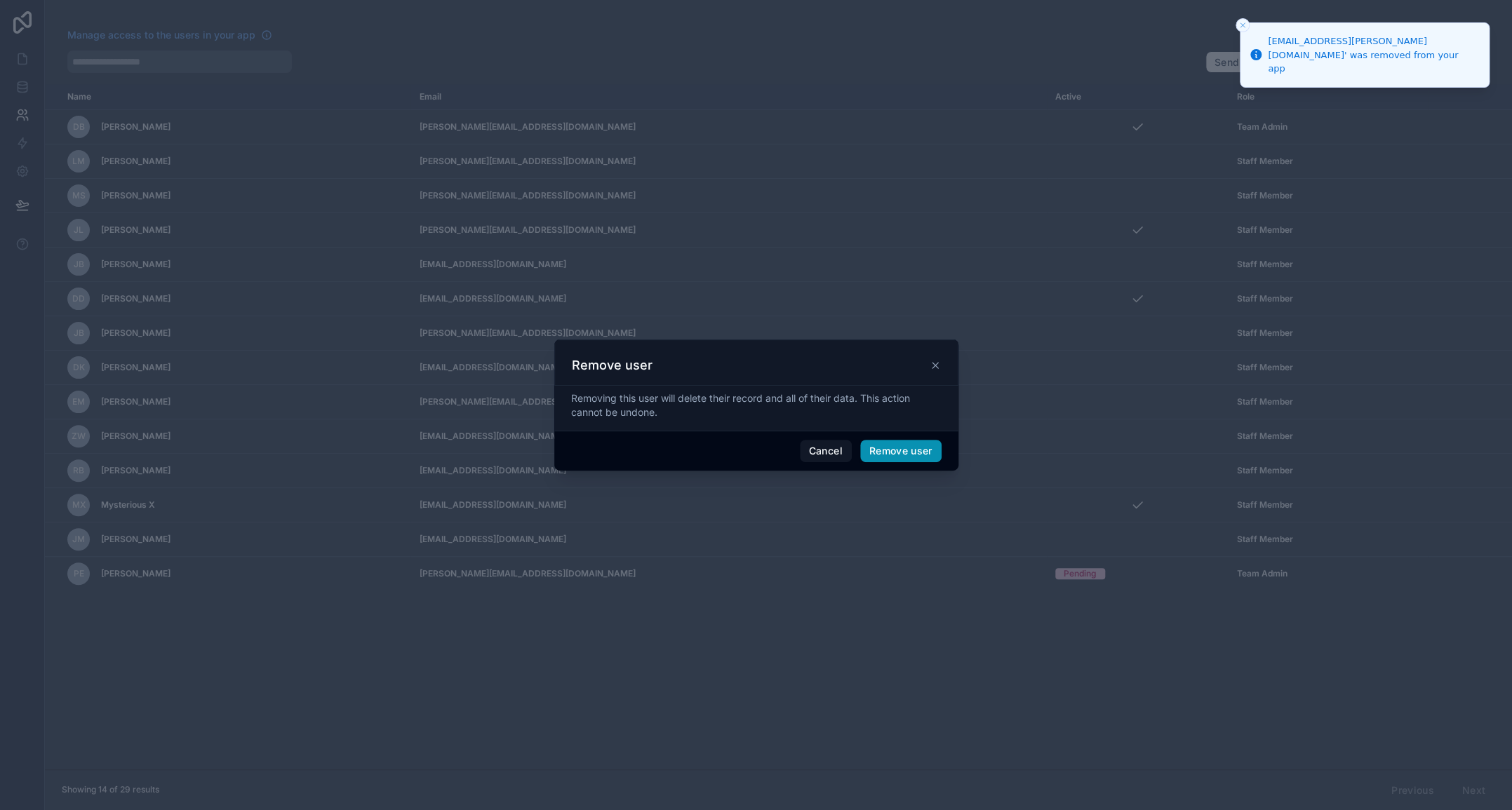
click at [919, 444] on button "Remove user" at bounding box center [901, 450] width 81 height 23
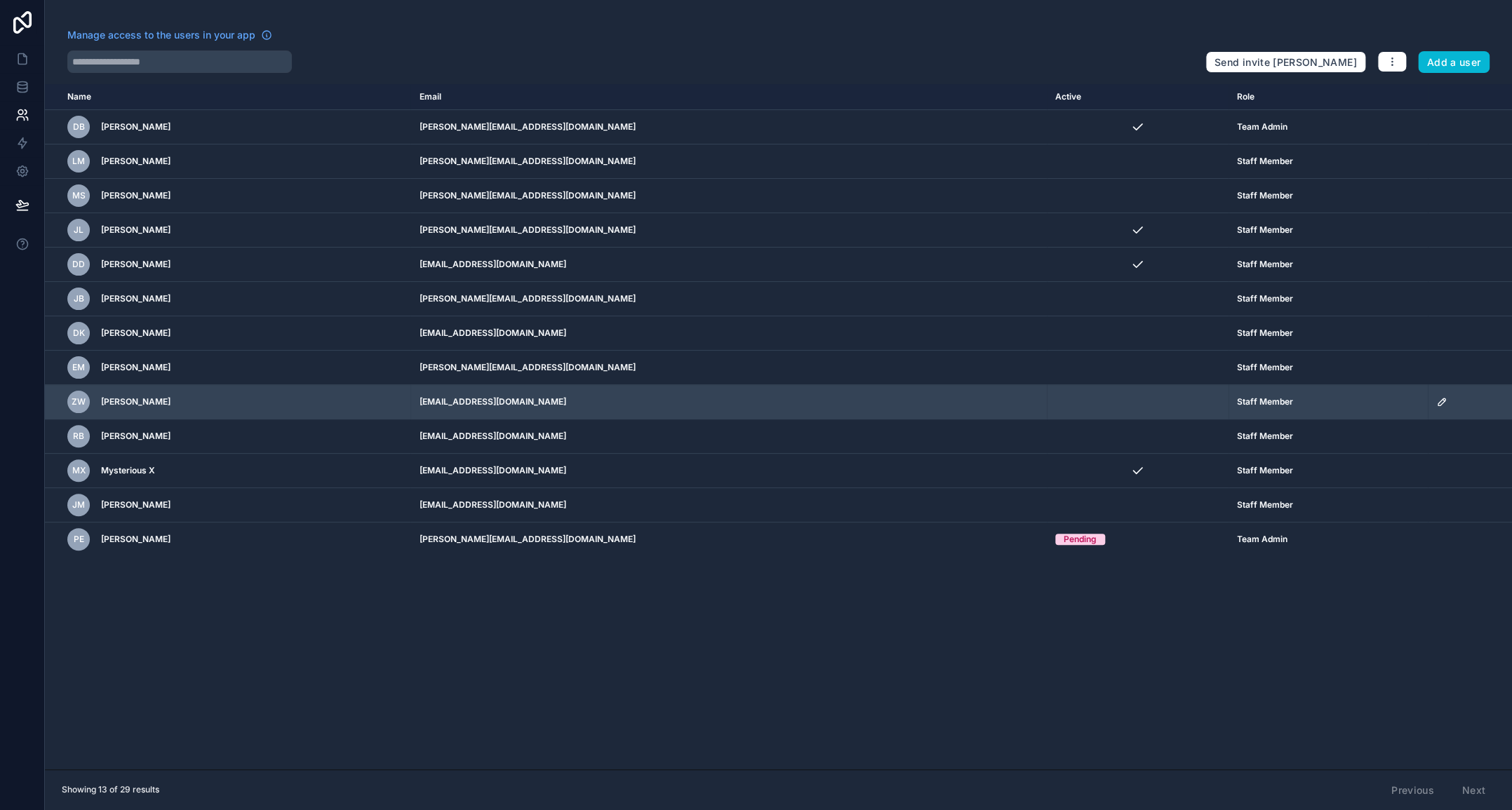
click at [1436, 403] on icon "scrollable content" at bounding box center [1441, 402] width 11 height 11
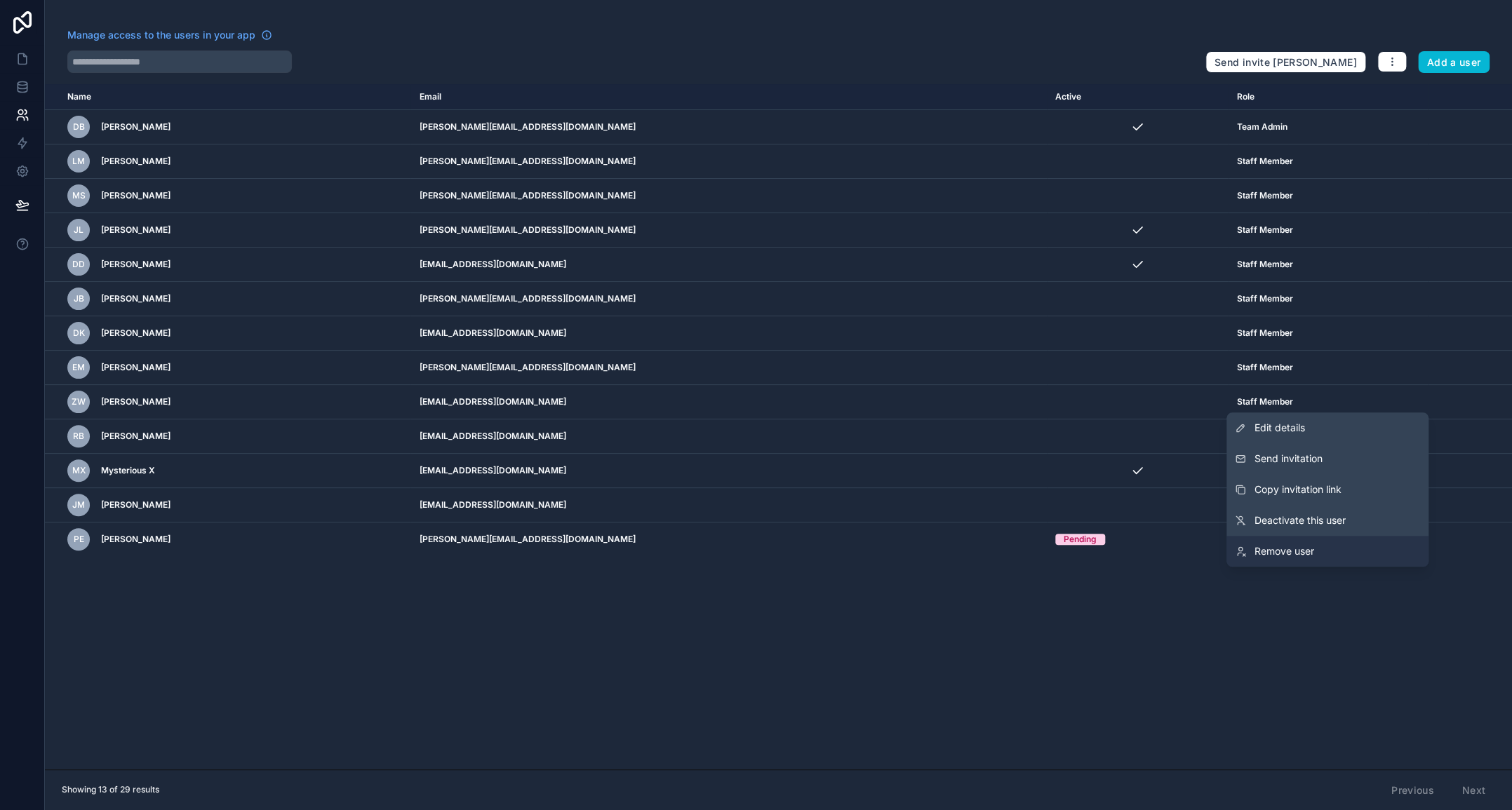
click at [1288, 547] on span "Remove user" at bounding box center [1284, 551] width 60 height 14
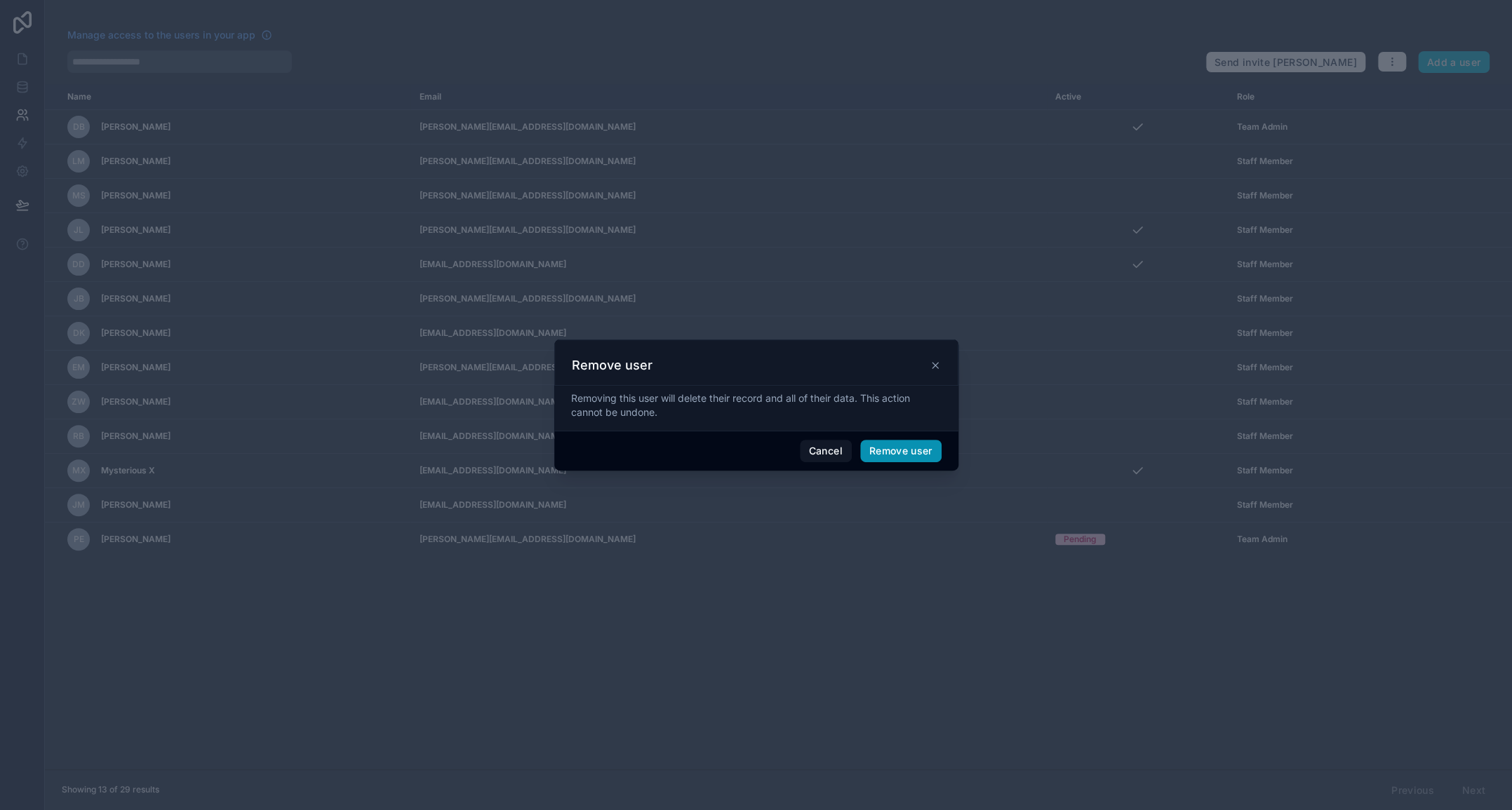
click at [906, 449] on button "Remove user" at bounding box center [901, 450] width 81 height 23
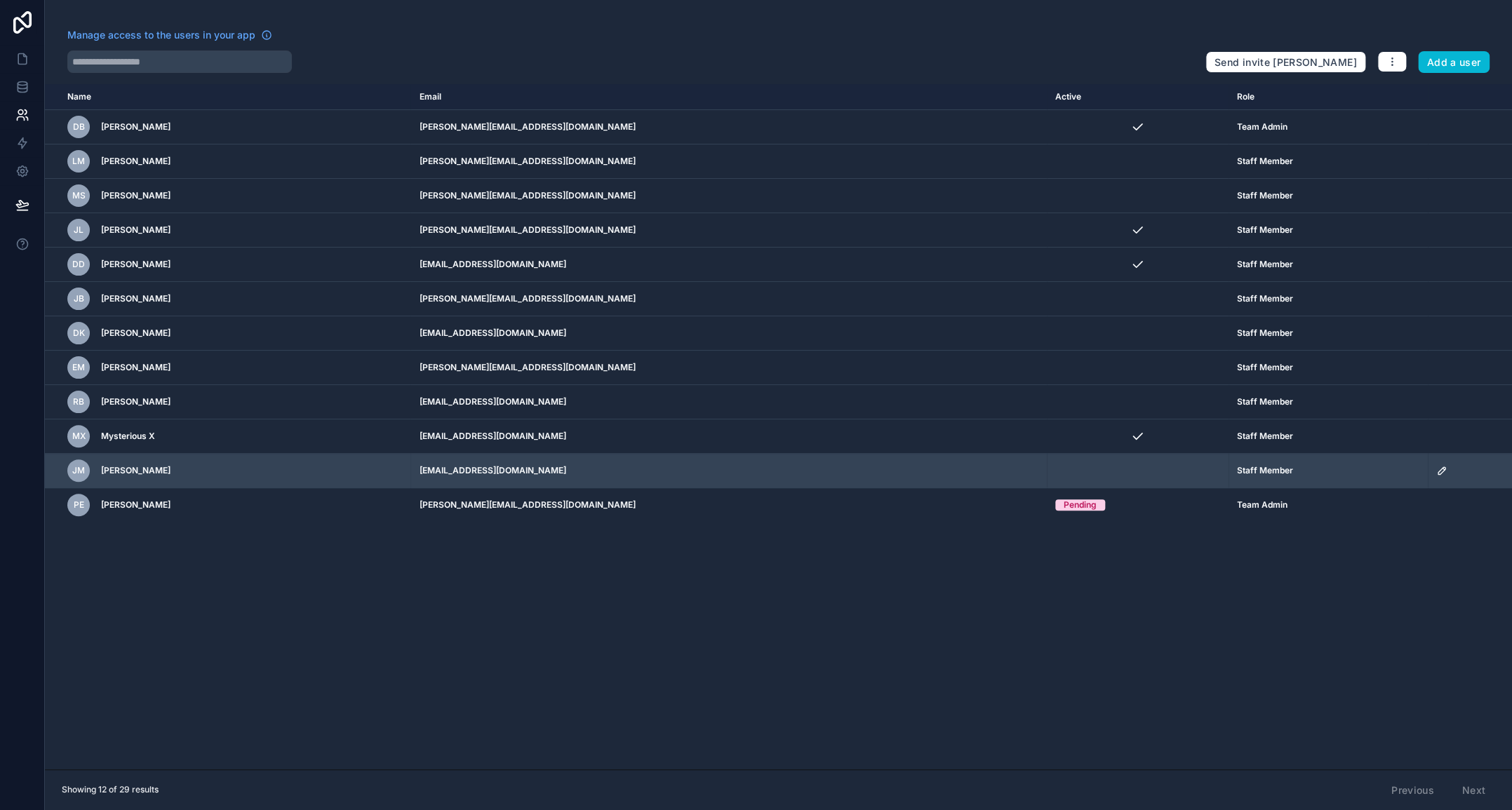
click at [1436, 470] on icon "scrollable content" at bounding box center [1441, 470] width 11 height 11
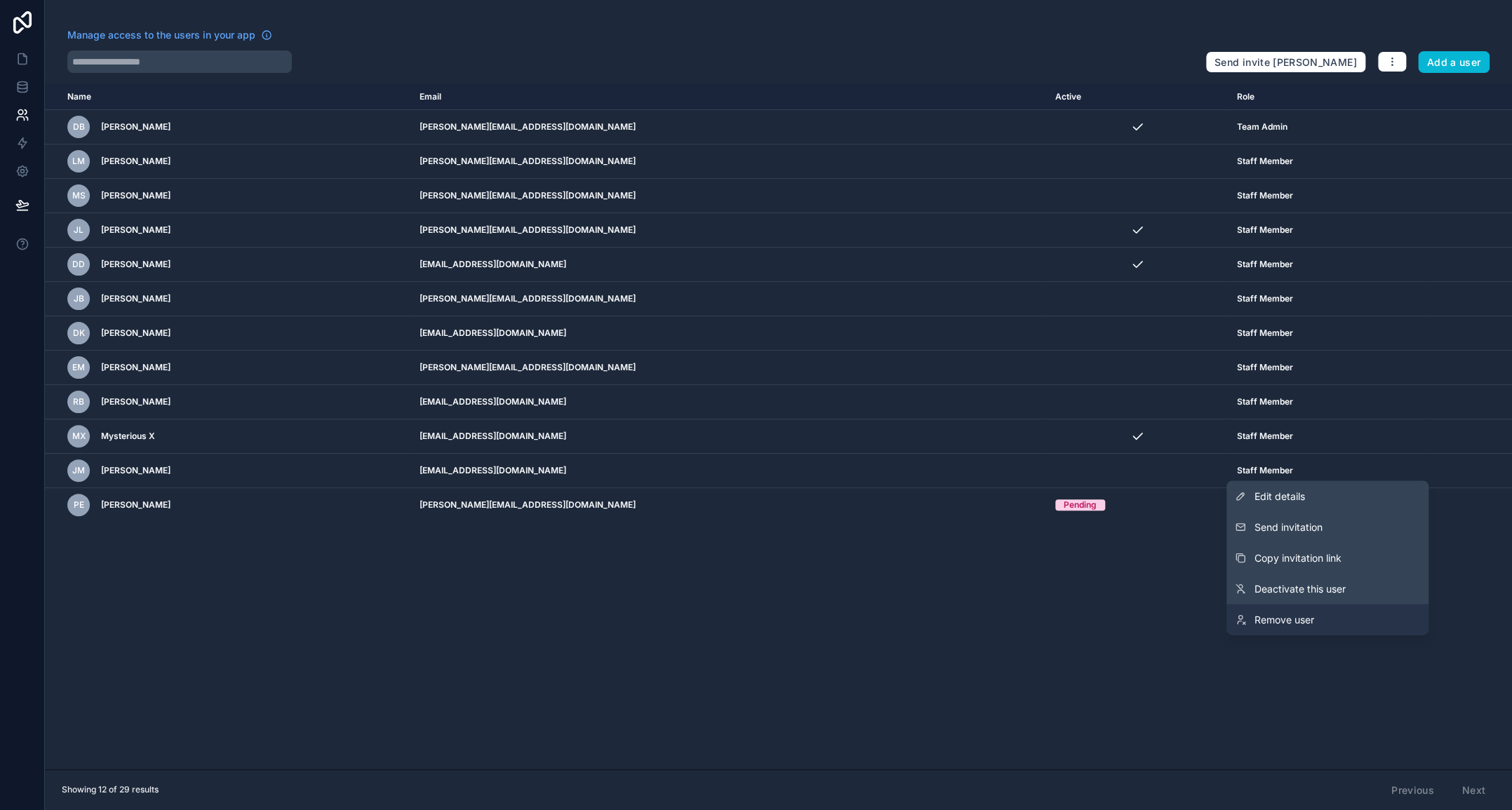
click at [1290, 615] on span "Remove user" at bounding box center [1284, 619] width 60 height 14
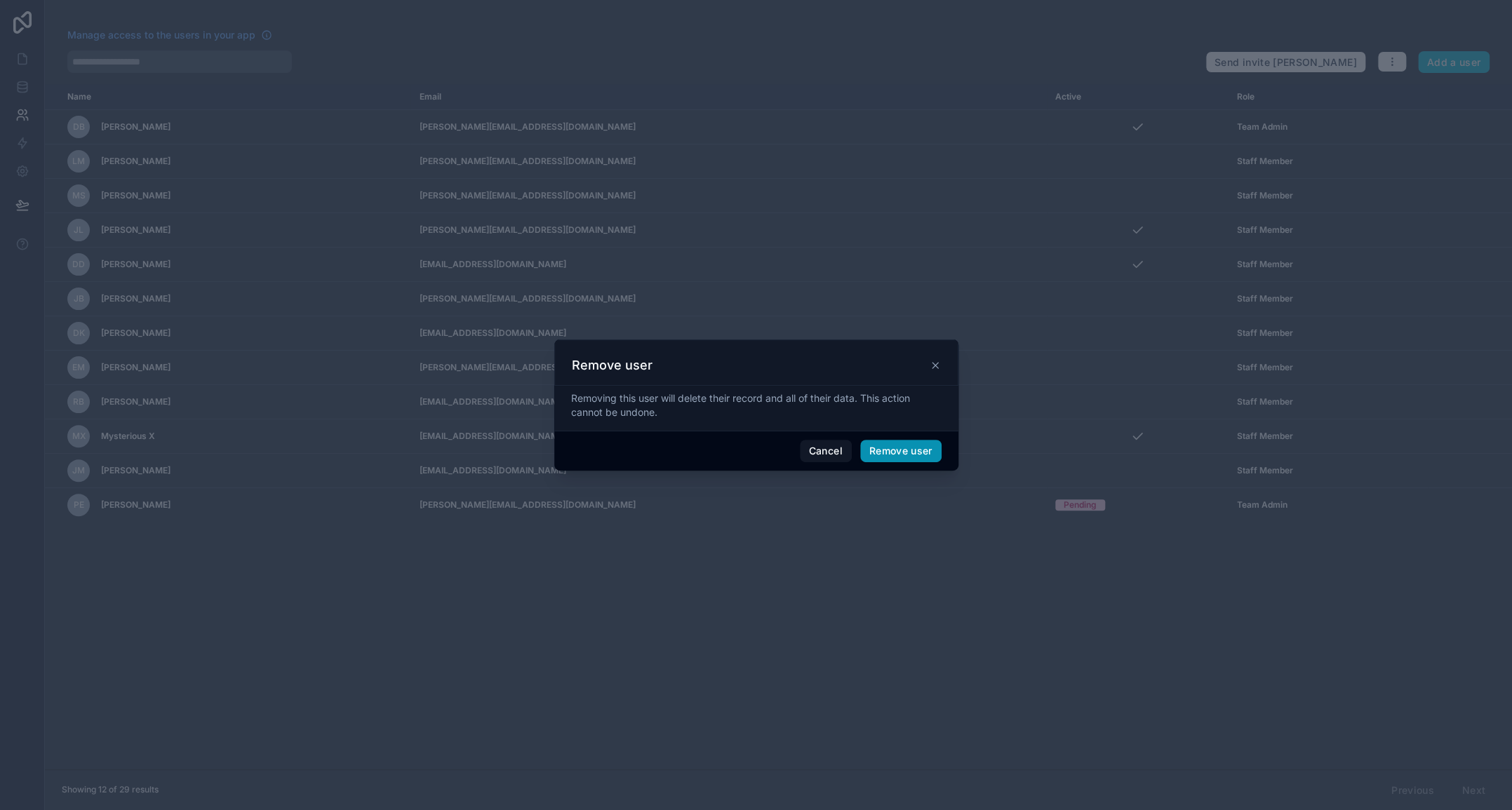
click at [903, 451] on button "Remove user" at bounding box center [901, 450] width 81 height 23
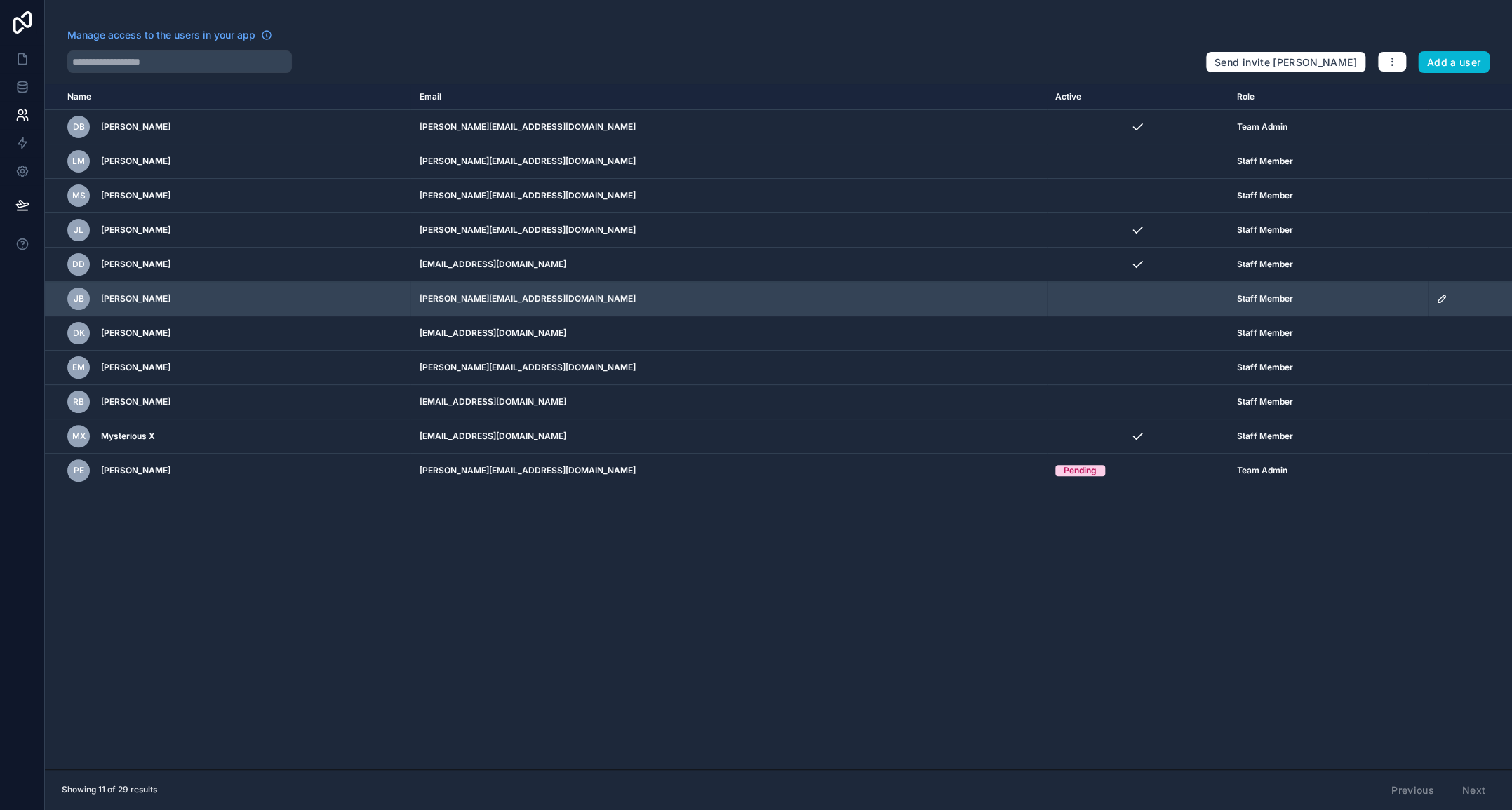
click at [1442, 296] on icon "scrollable content" at bounding box center [1443, 297] width 3 height 3
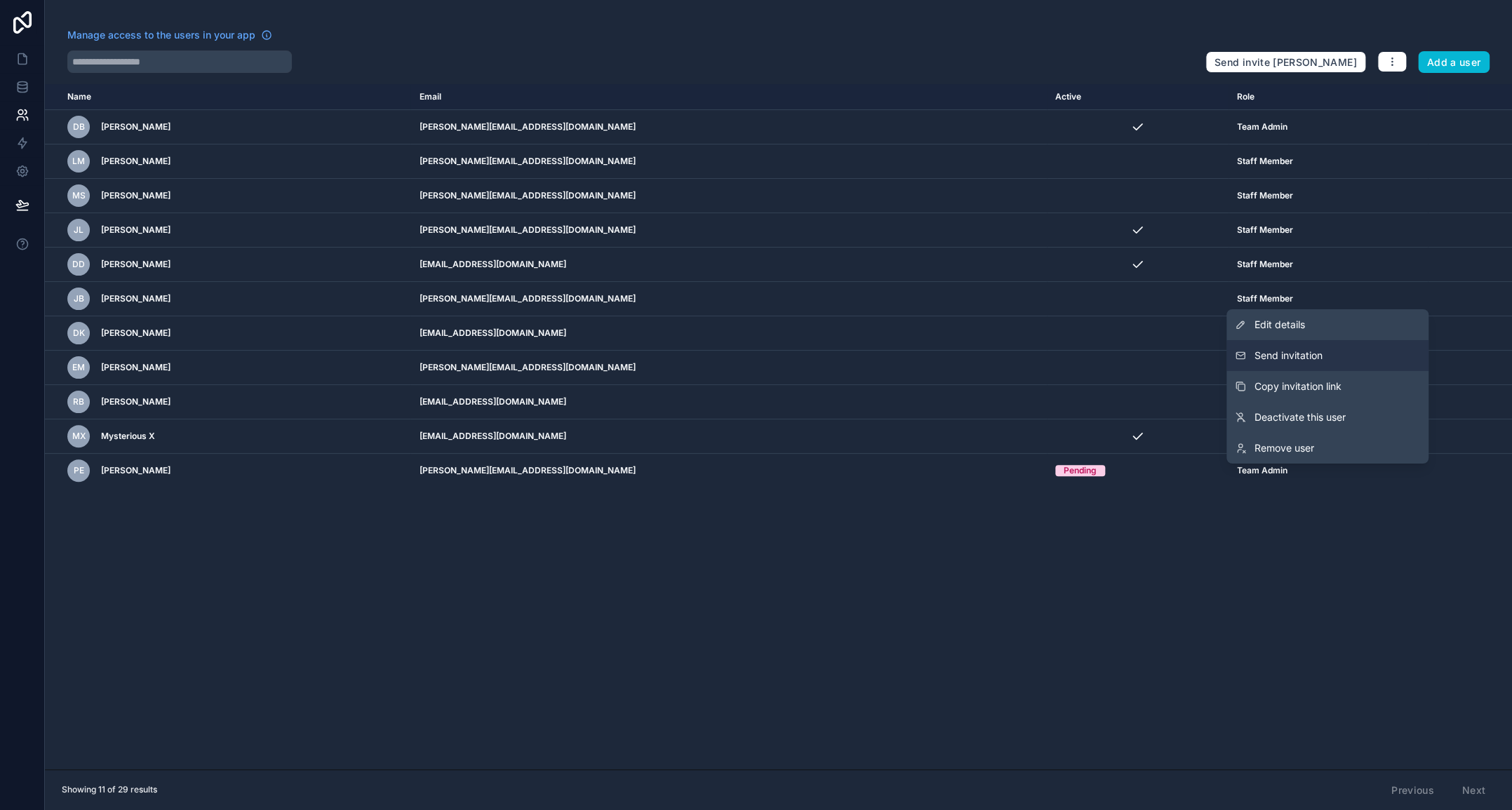
click at [1352, 346] on button "Send invitation" at bounding box center [1327, 356] width 202 height 31
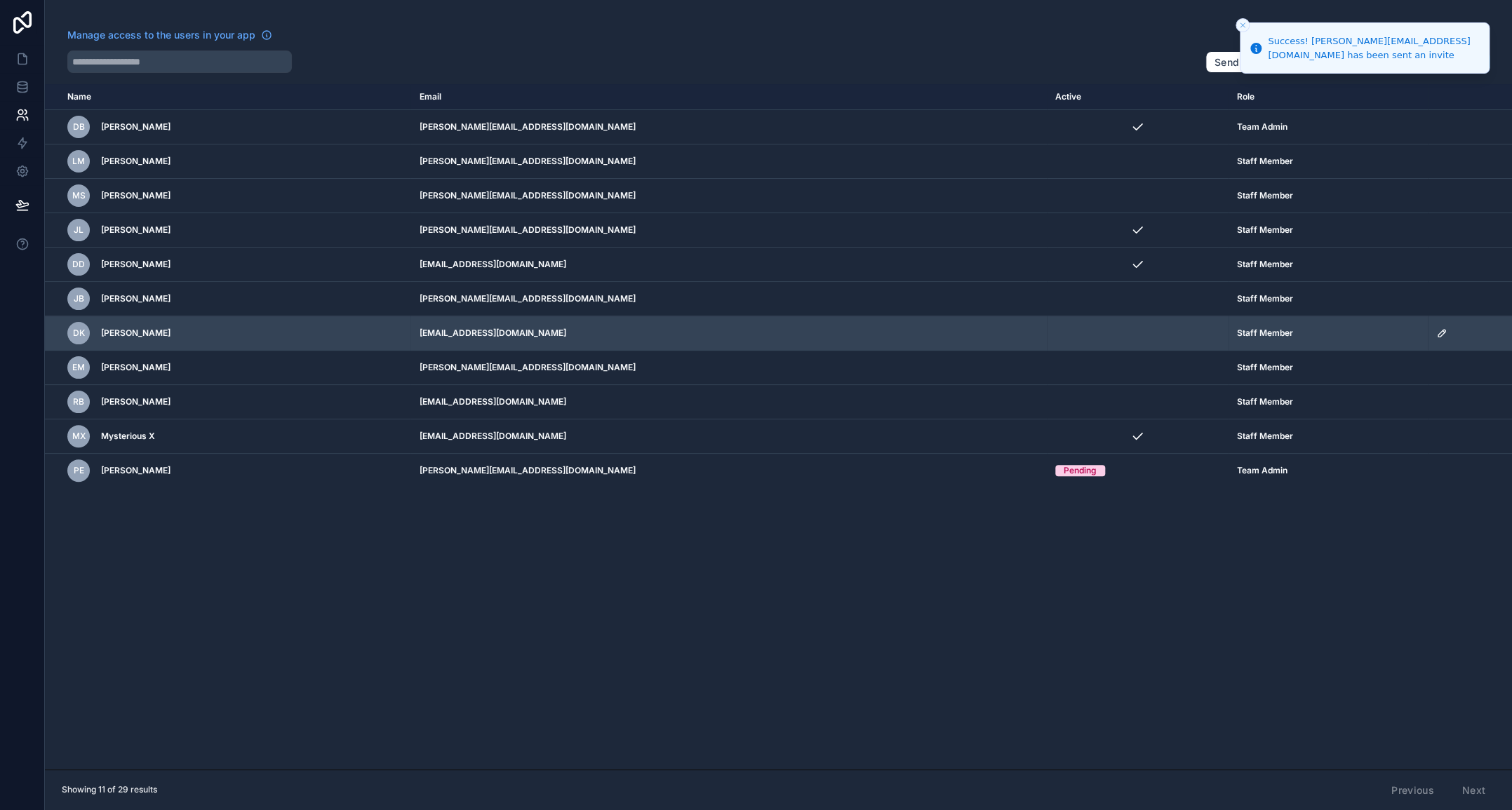
click at [1436, 333] on icon "scrollable content" at bounding box center [1441, 333] width 11 height 11
click at [696, 335] on td "dkline14@yahoo.com" at bounding box center [728, 333] width 636 height 34
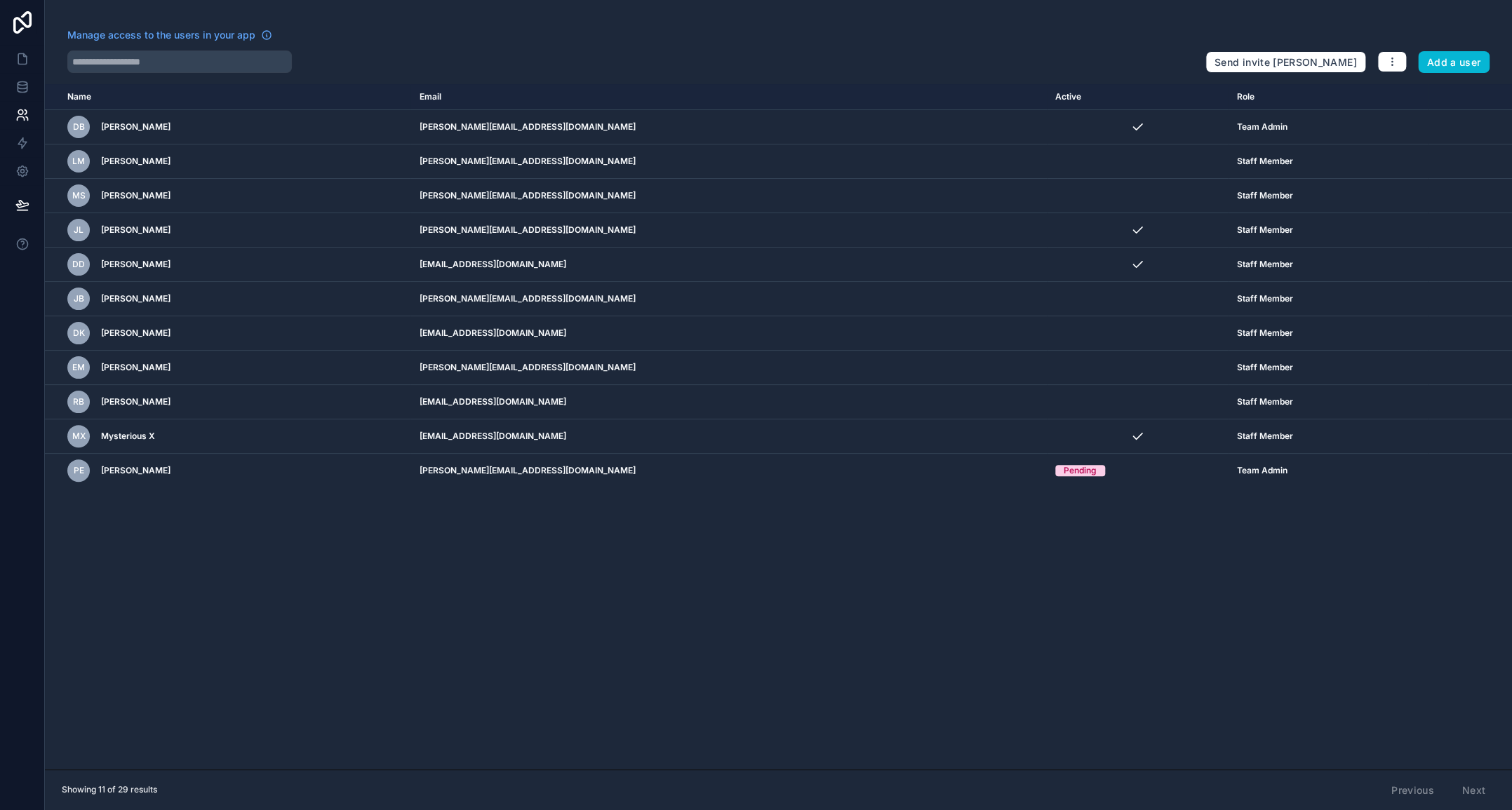
click at [543, 577] on div "Name Email Active Role userTable.email DB David Braunsdorf david@flawlessfloori…" at bounding box center [778, 426] width 1467 height 685
click at [1459, 65] on button "Add a user" at bounding box center [1454, 62] width 72 height 23
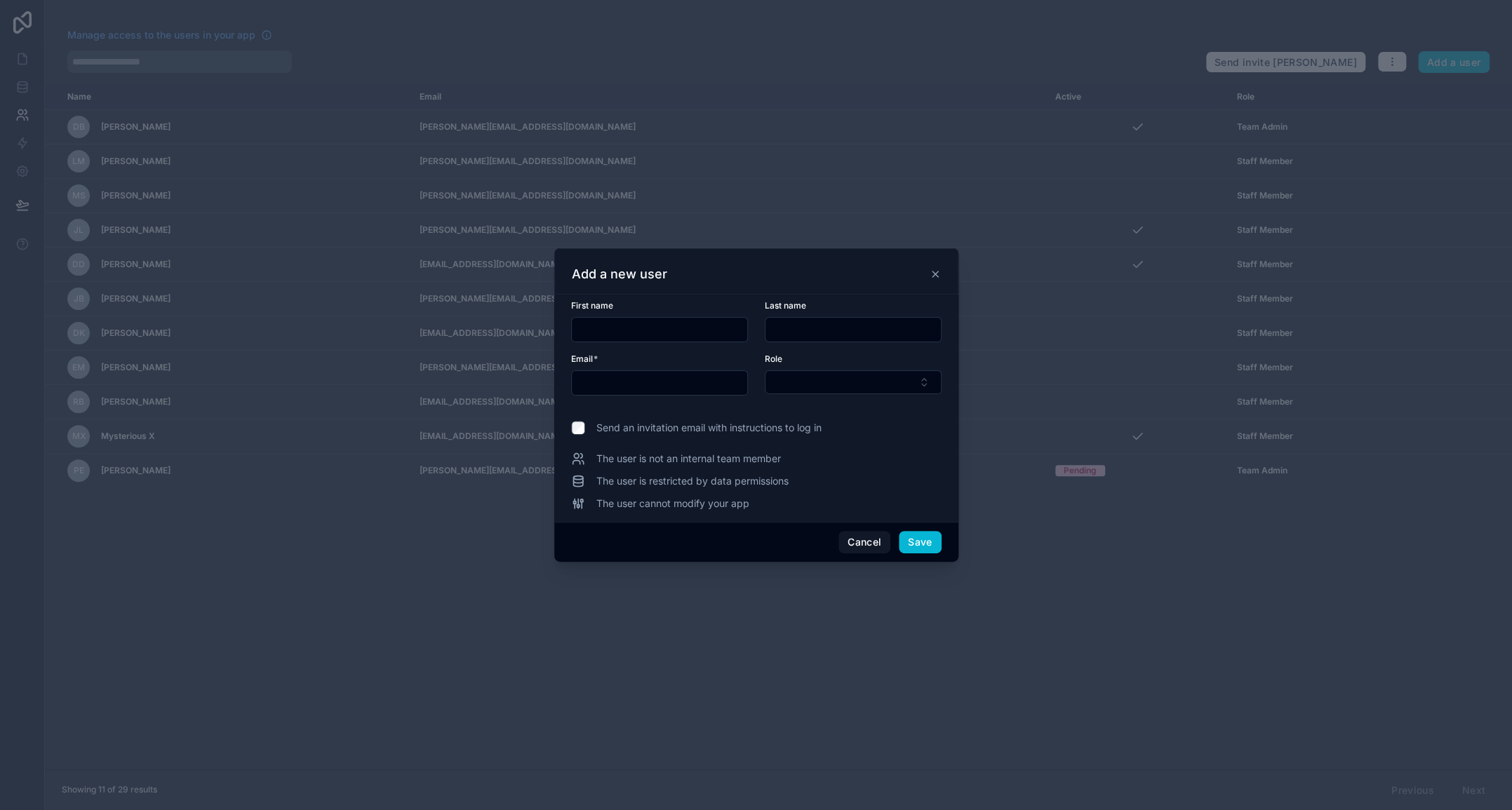
click at [934, 274] on icon at bounding box center [935, 274] width 6 height 6
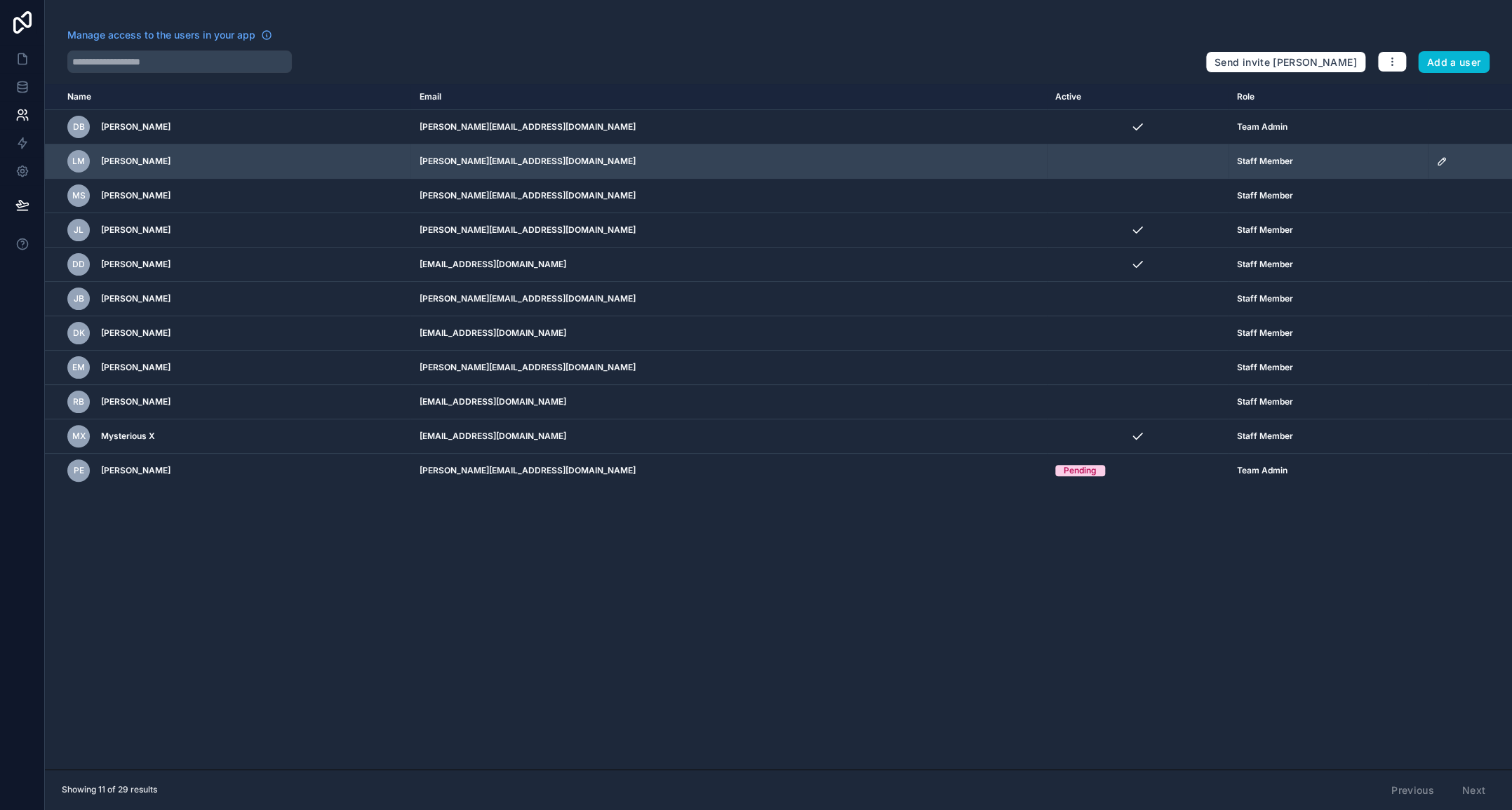
click at [1436, 161] on icon "scrollable content" at bounding box center [1441, 161] width 11 height 11
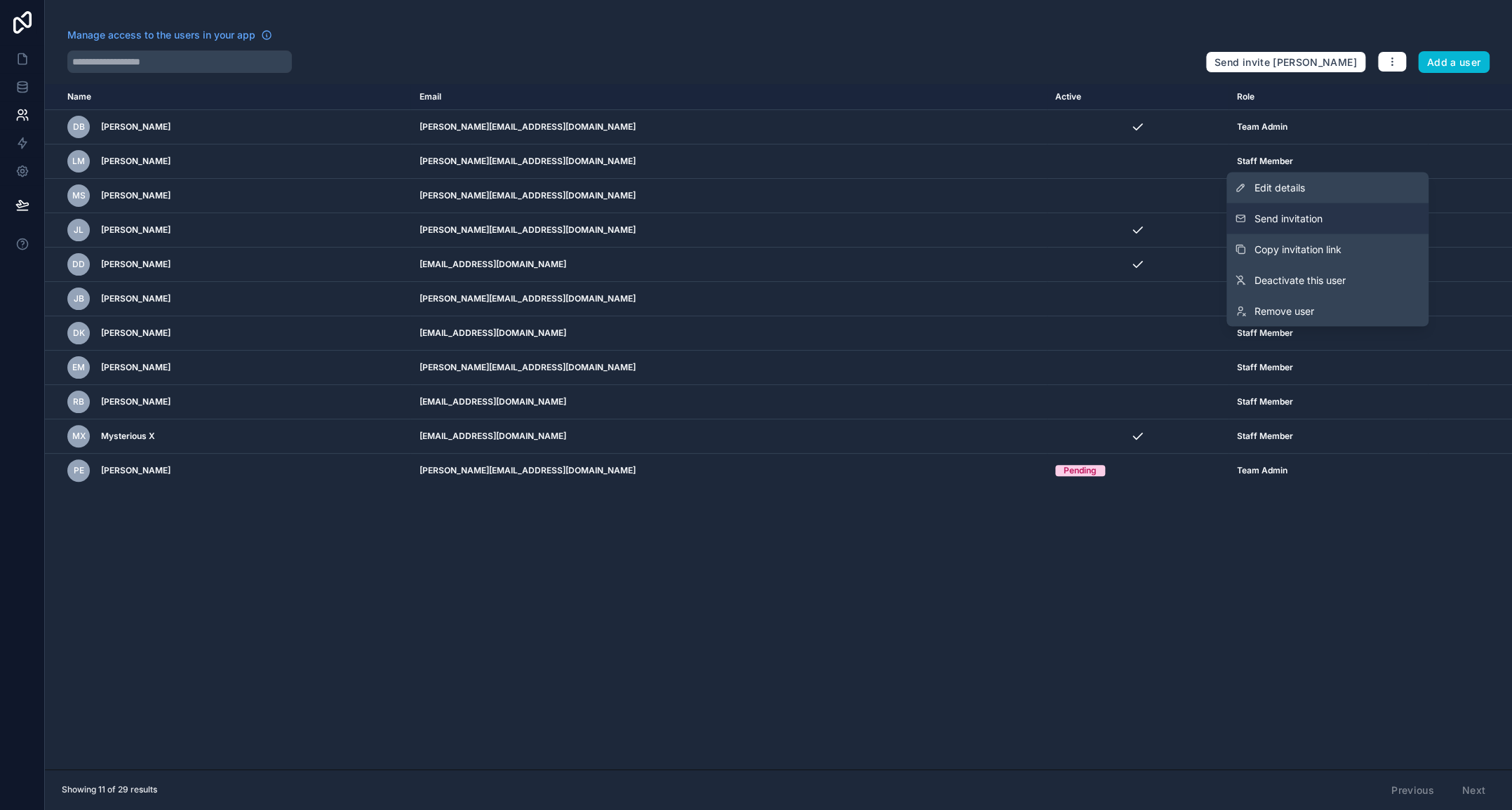
click at [1324, 219] on button "Send invitation" at bounding box center [1327, 218] width 202 height 31
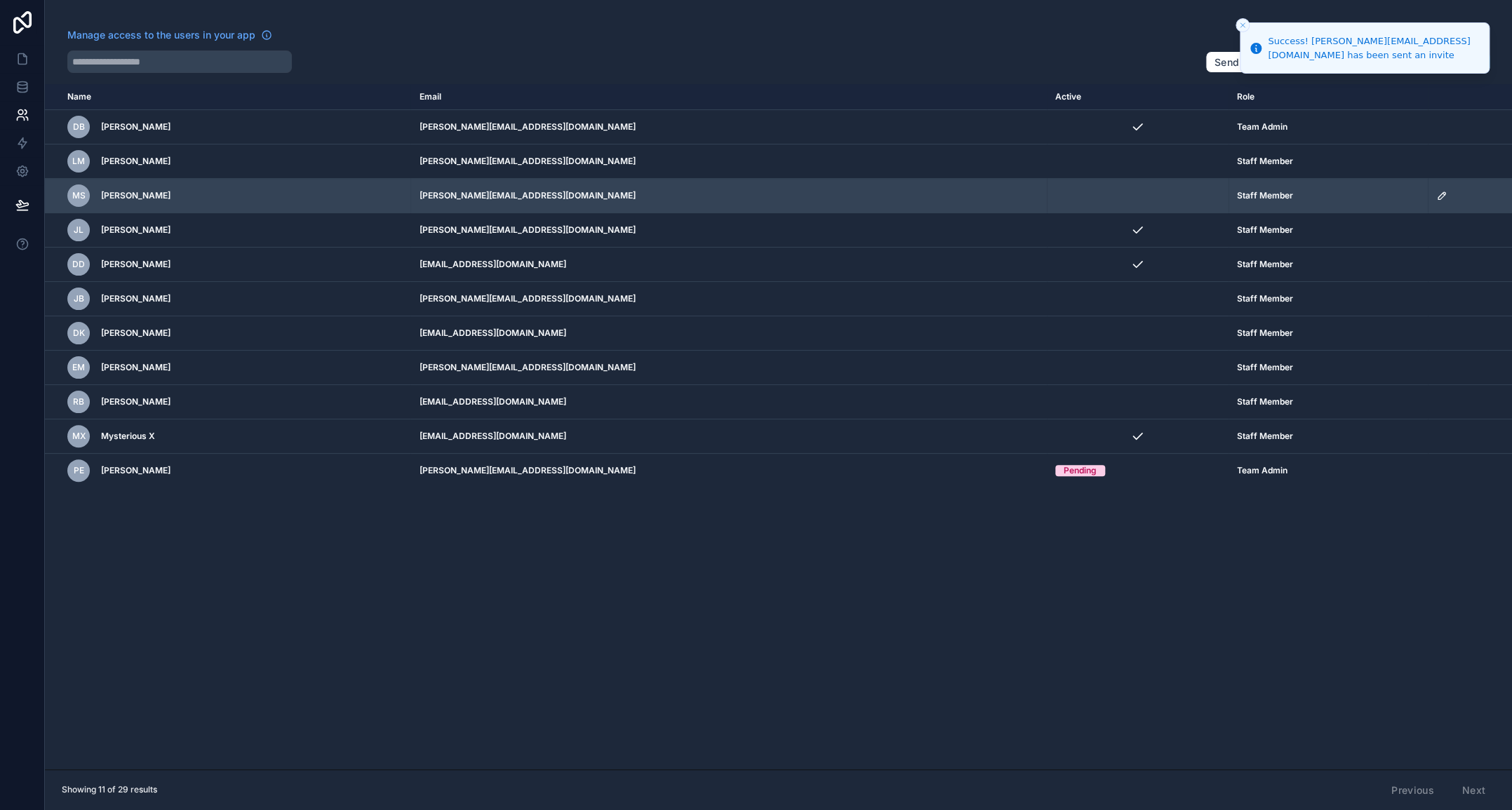
click at [1436, 196] on icon "scrollable content" at bounding box center [1441, 195] width 11 height 11
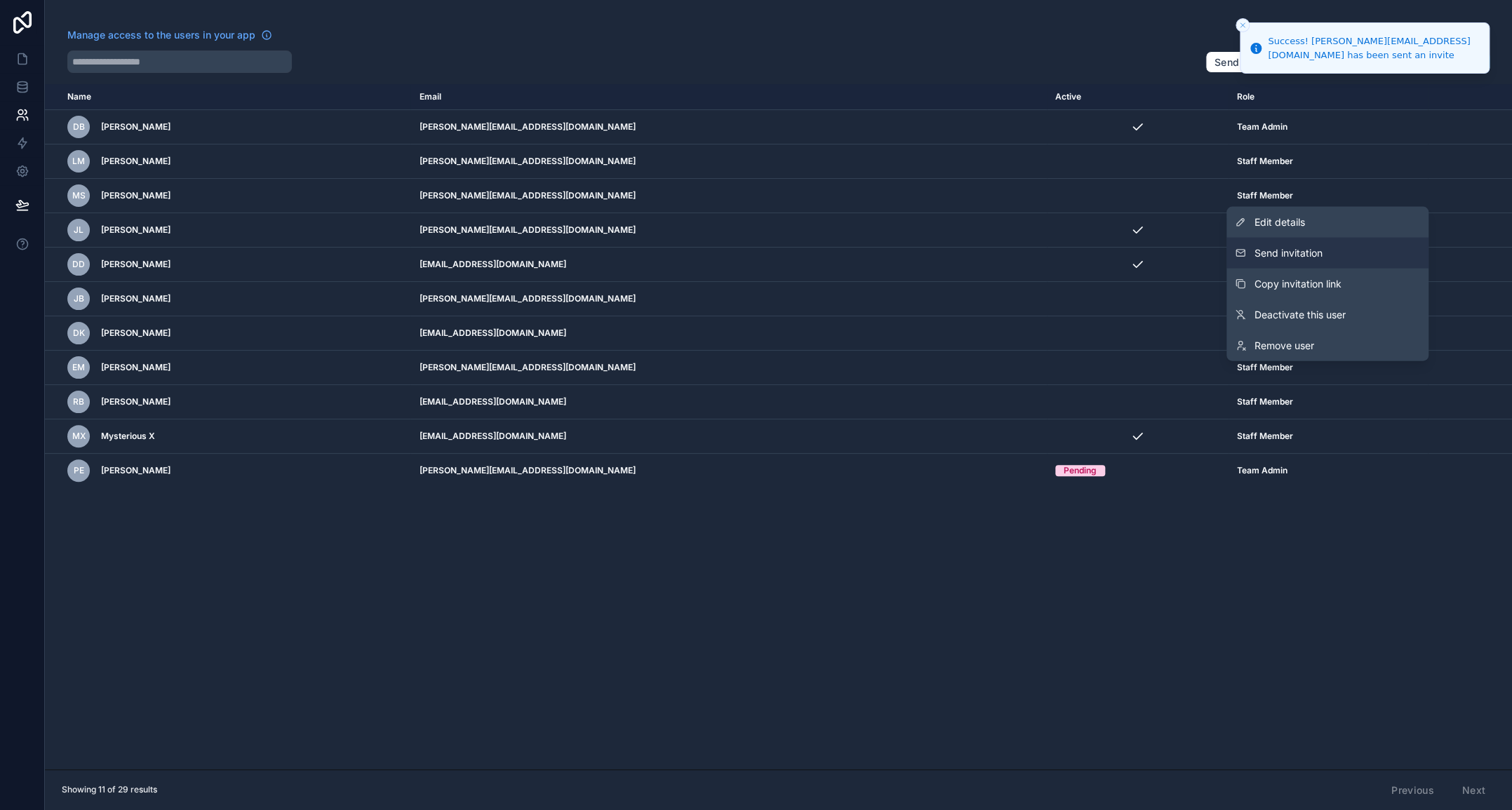
click at [1312, 254] on span "Send invitation" at bounding box center [1288, 253] width 68 height 14
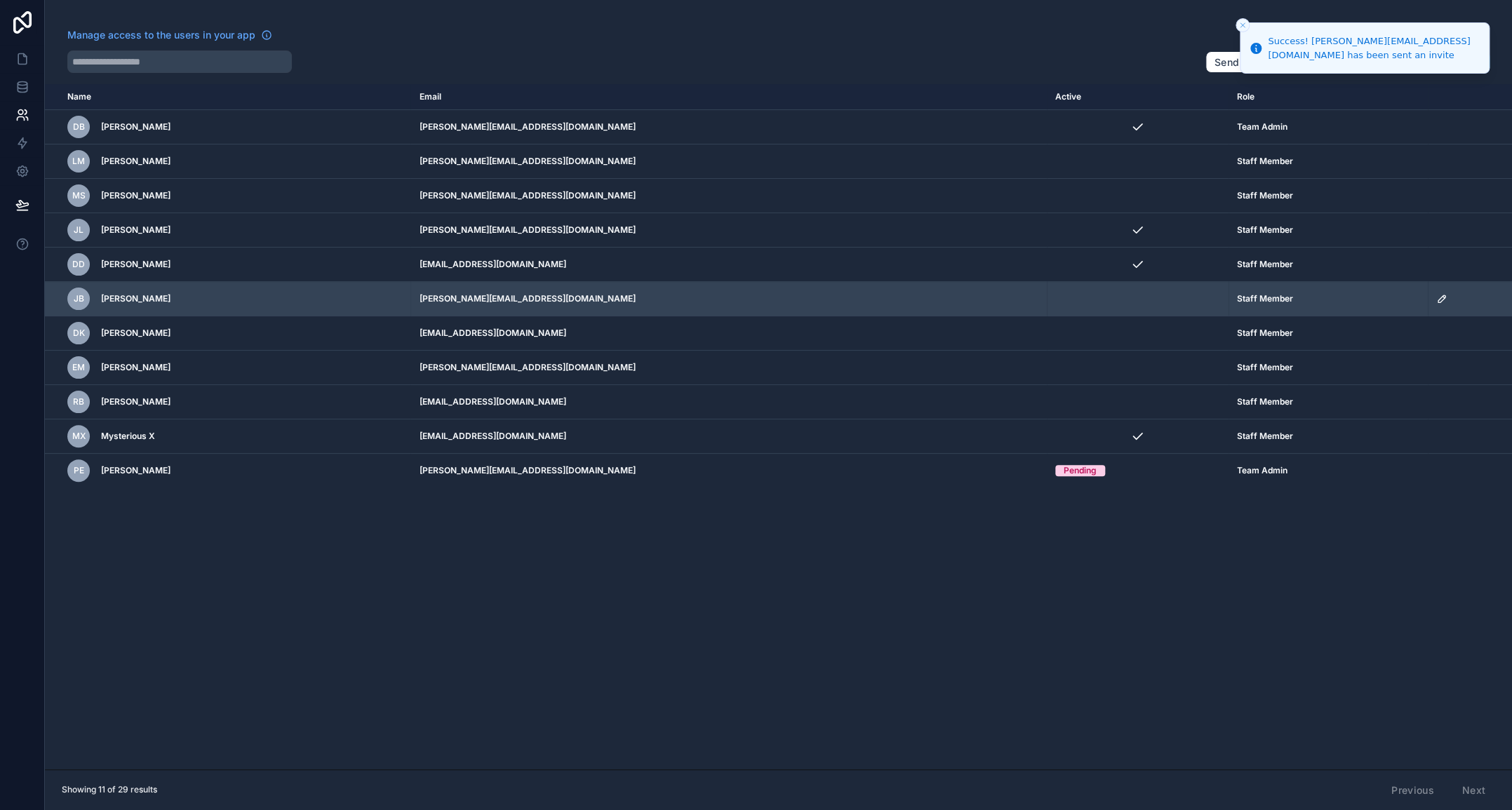
click at [1436, 296] on icon "scrollable content" at bounding box center [1441, 299] width 11 height 11
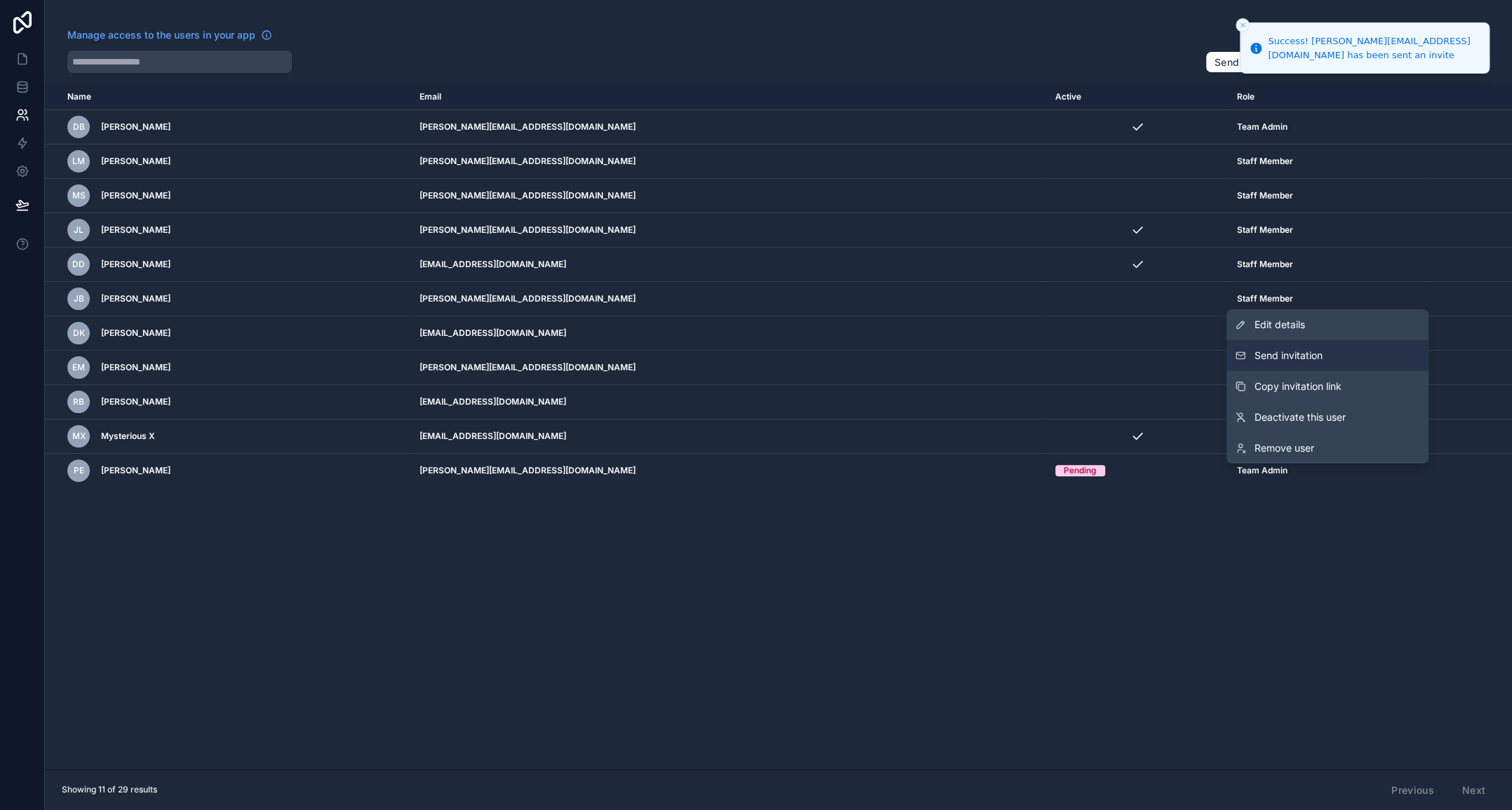
click at [1331, 348] on button "Send invitation" at bounding box center [1327, 356] width 202 height 31
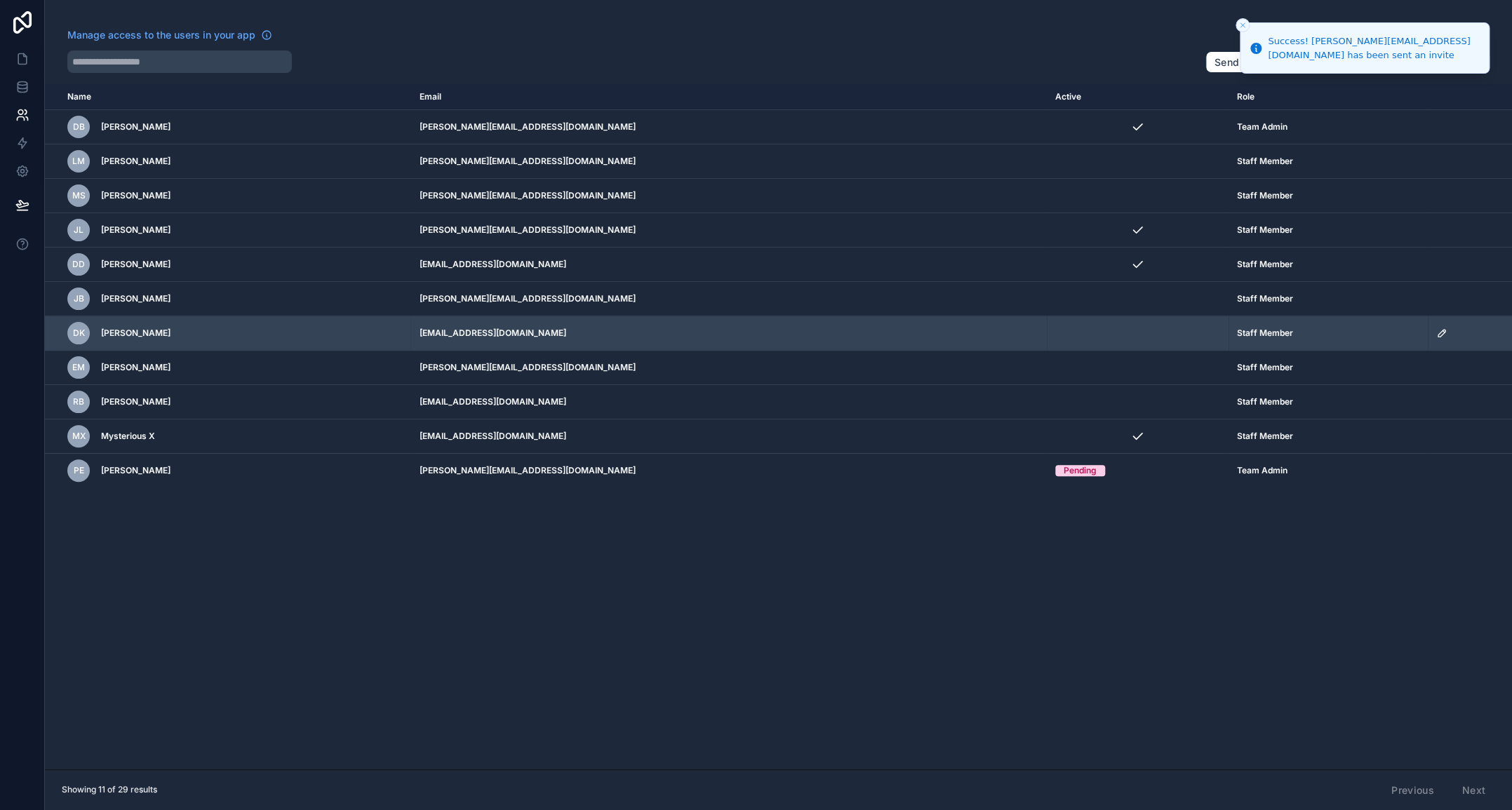
click at [1436, 334] on icon "scrollable content" at bounding box center [1441, 333] width 11 height 11
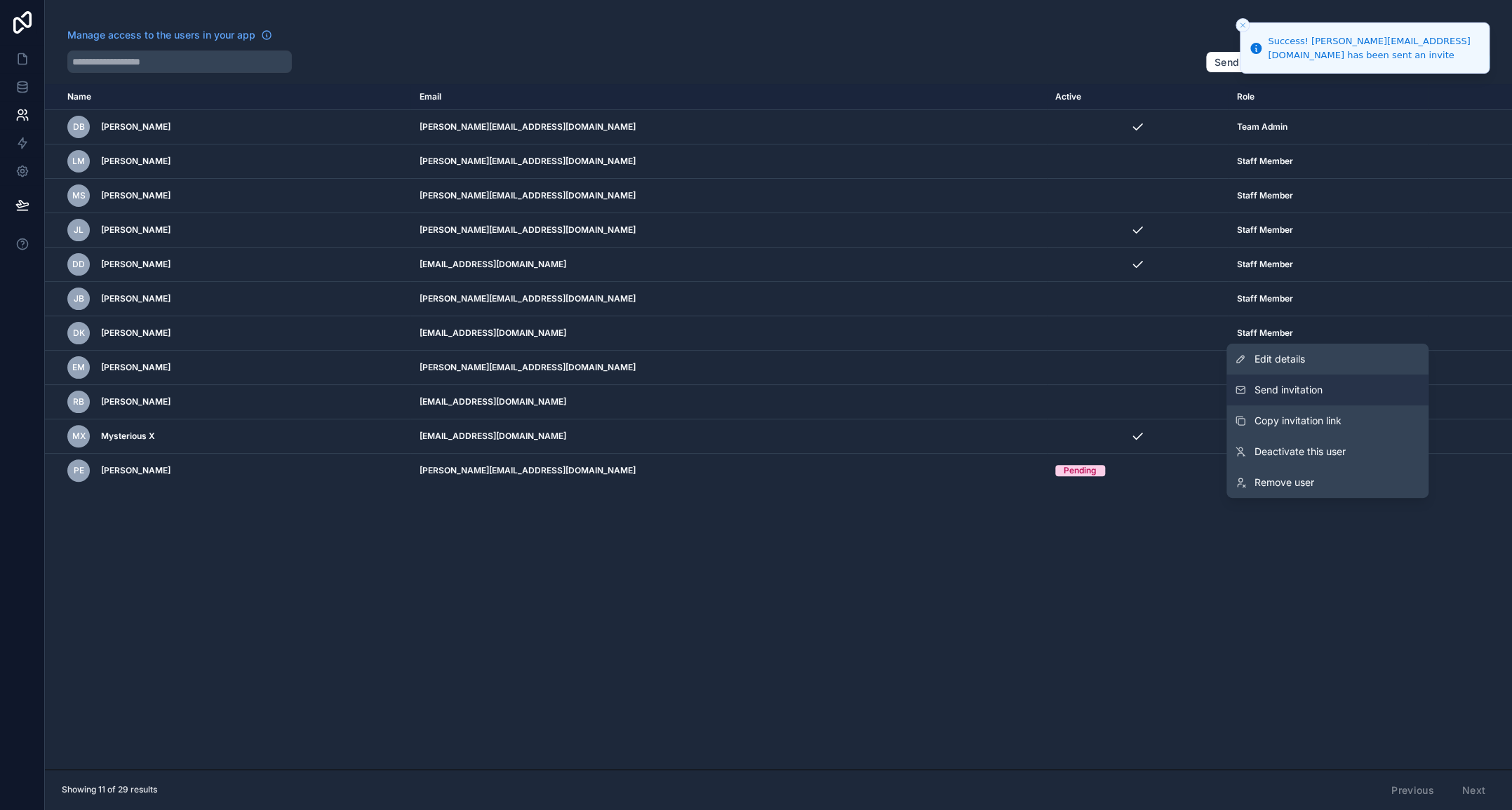
click at [1315, 390] on span "Send invitation" at bounding box center [1288, 390] width 68 height 14
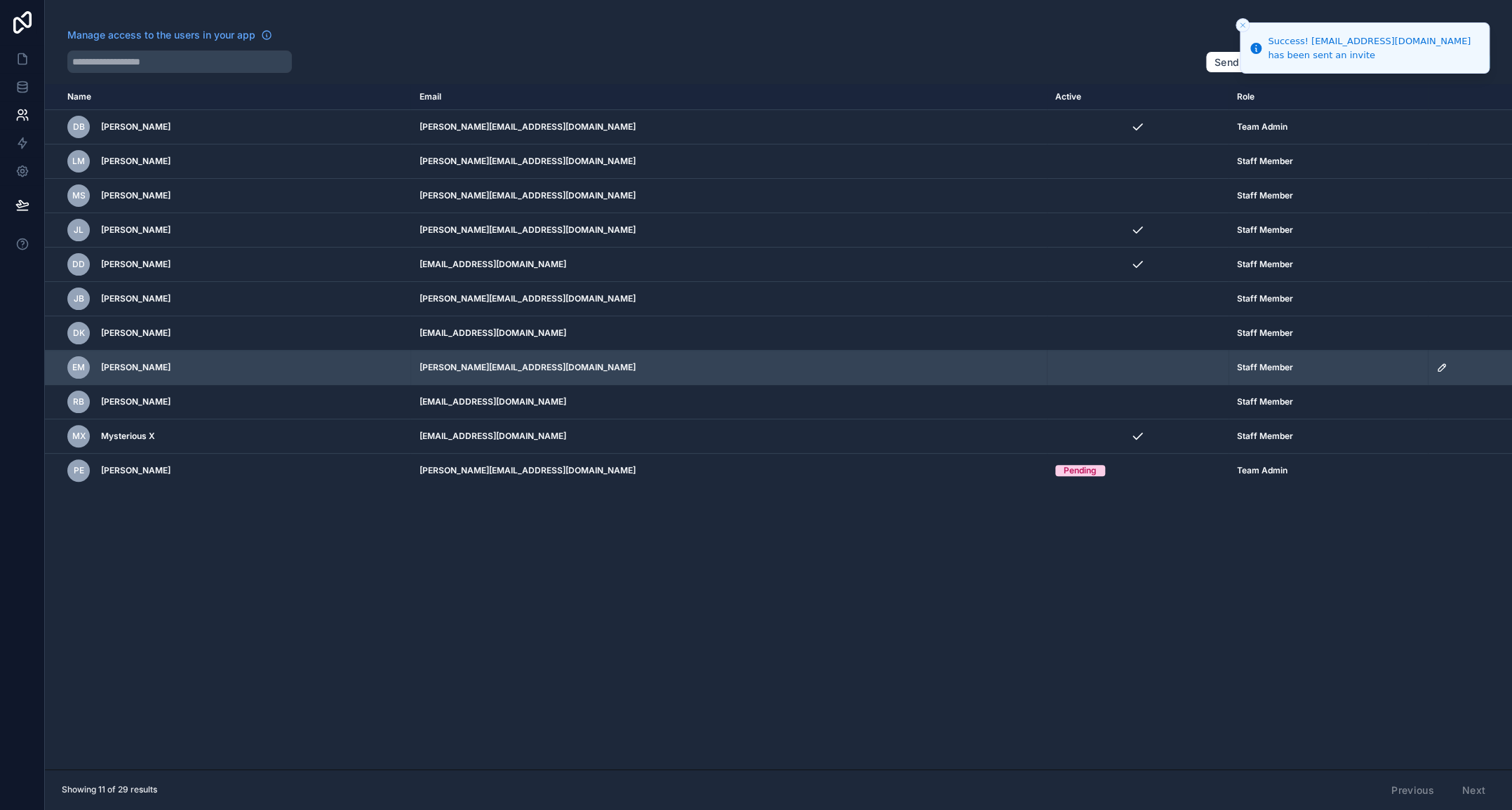
click at [1436, 367] on icon "scrollable content" at bounding box center [1441, 367] width 11 height 11
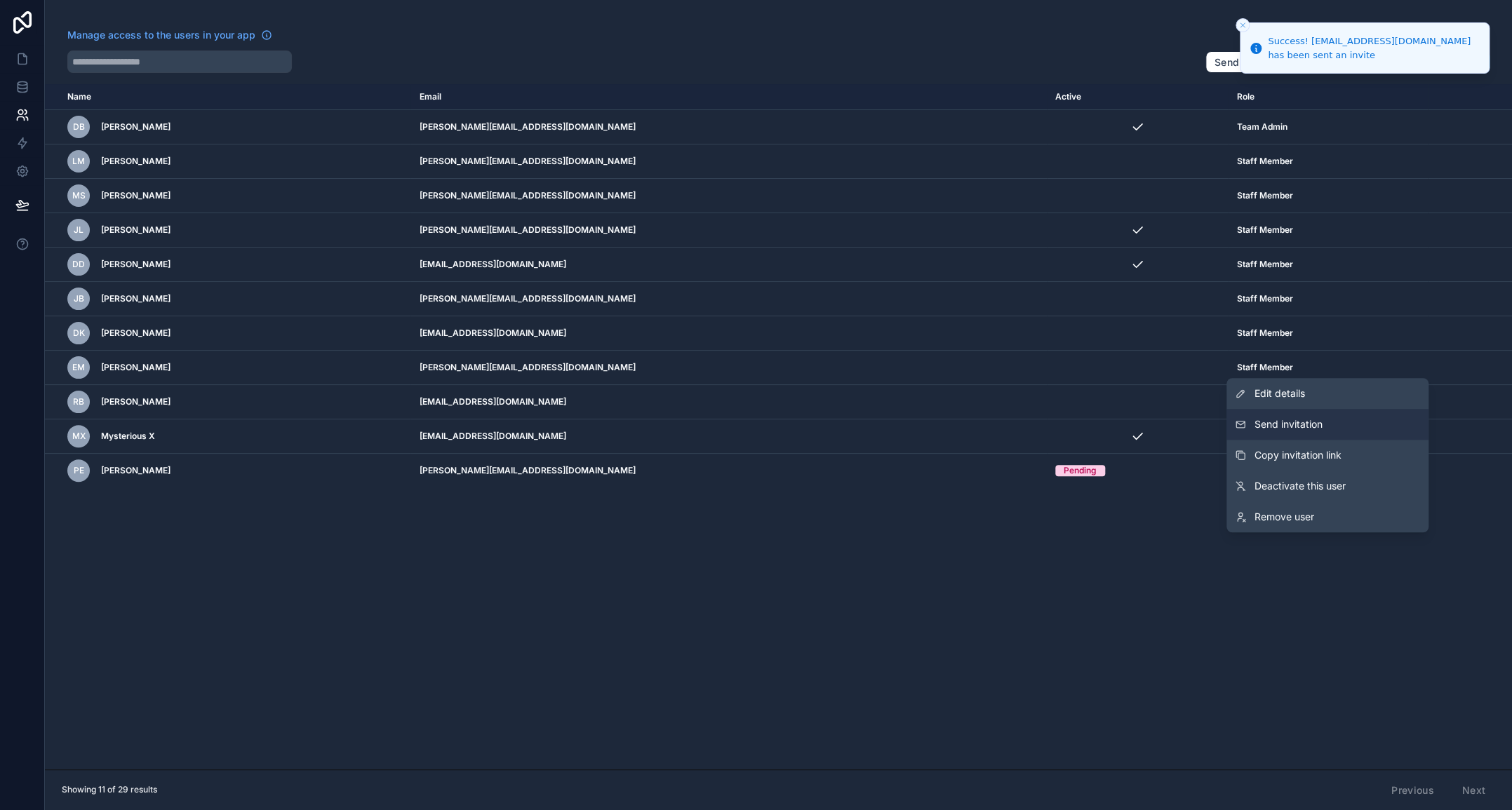
click at [1321, 421] on span "Send invitation" at bounding box center [1288, 424] width 68 height 14
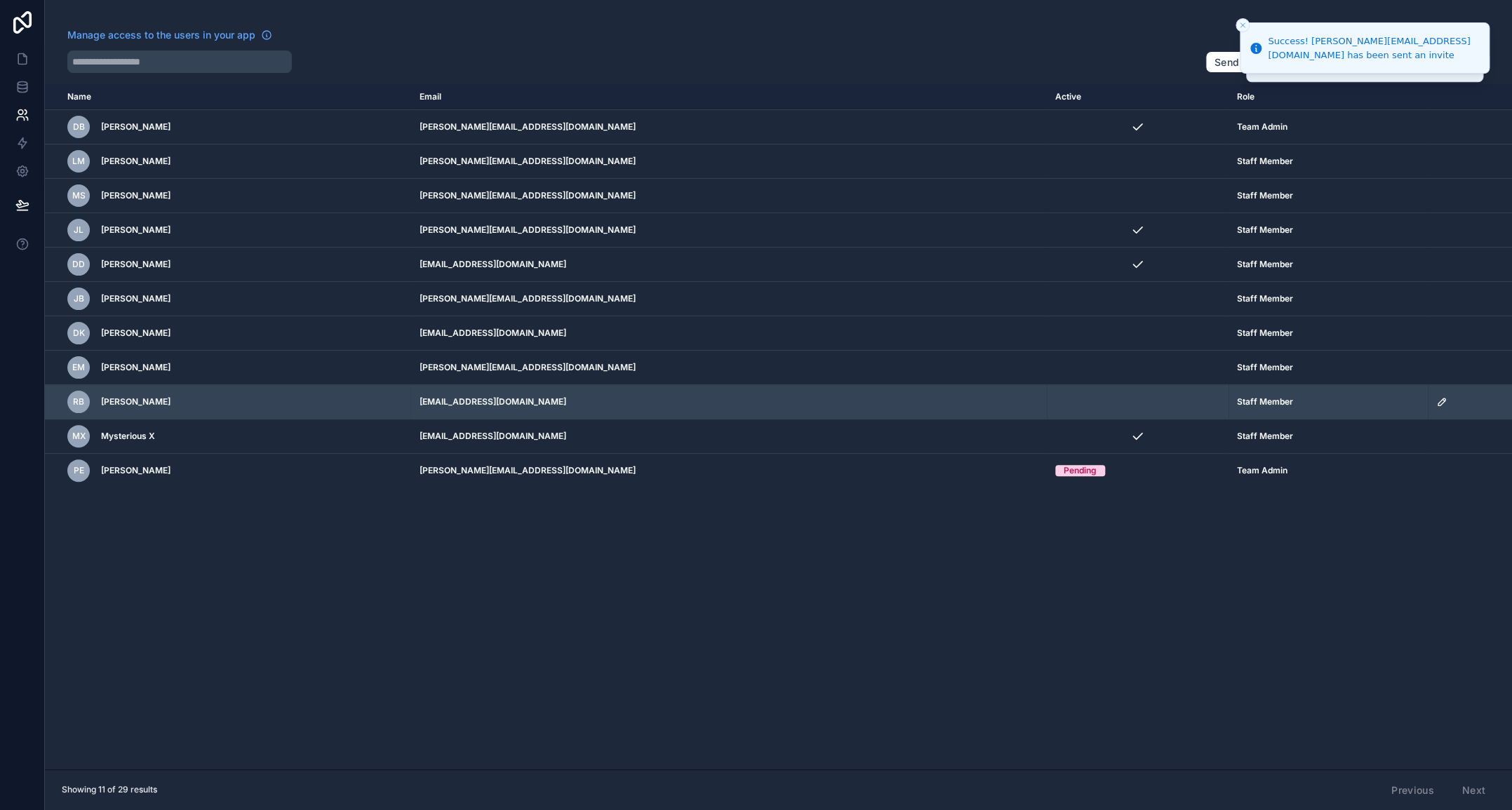
click at [1436, 403] on icon "scrollable content" at bounding box center [1441, 402] width 11 height 11
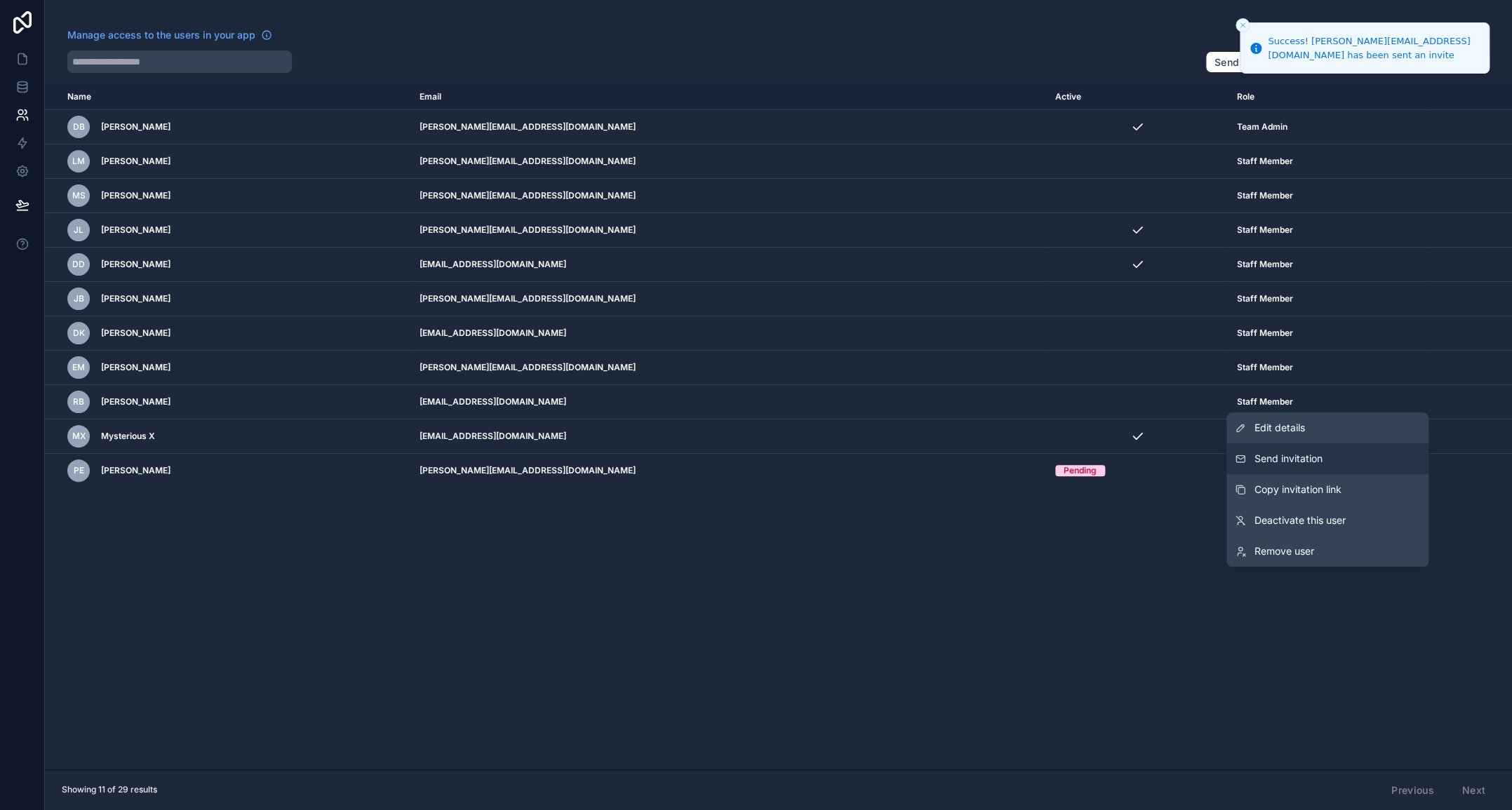
click at [1295, 464] on span "Send invitation" at bounding box center [1288, 459] width 68 height 14
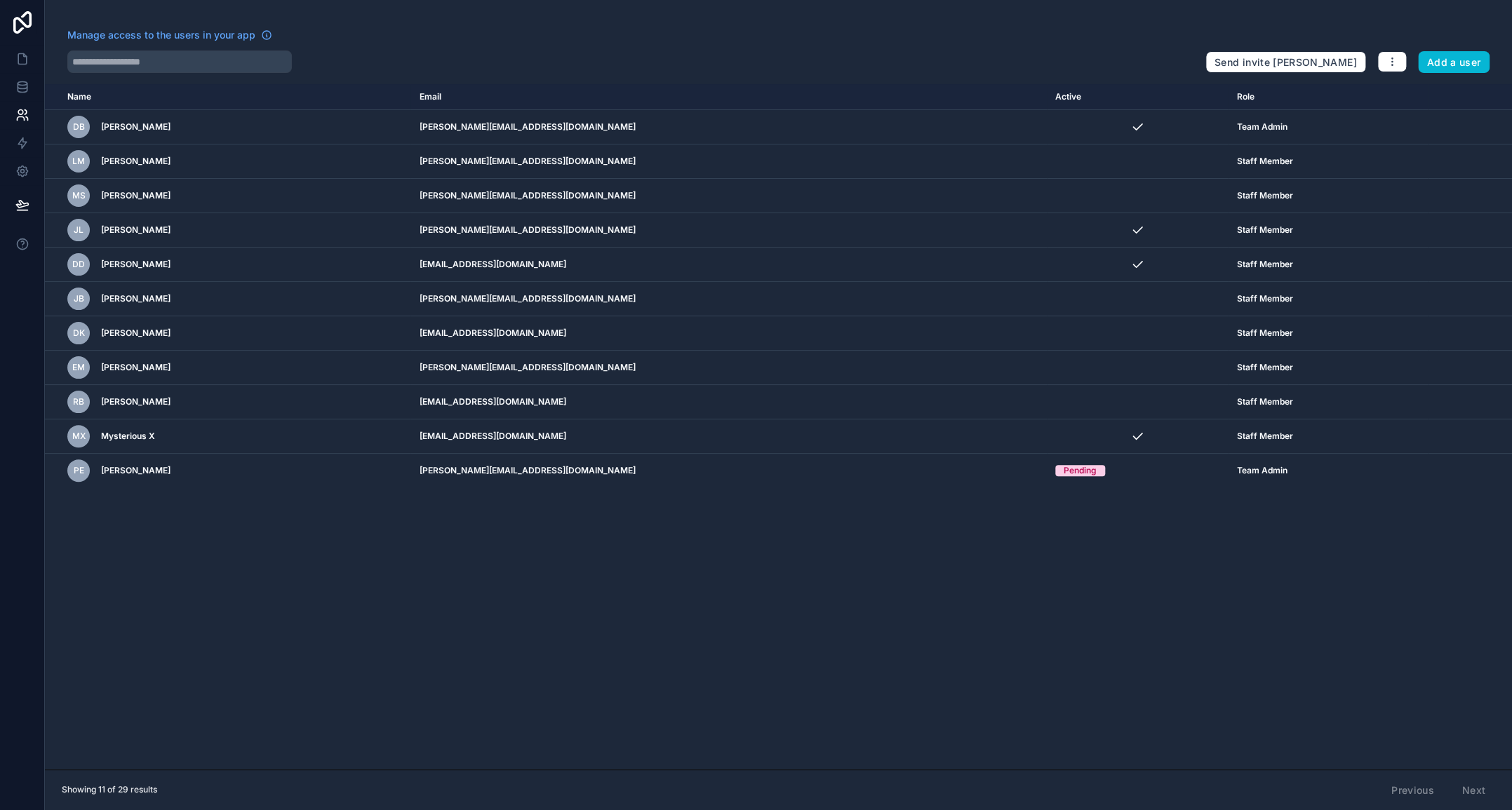
click at [645, 49] on div "Manage access to the users in your app" at bounding box center [630, 39] width 1126 height 23
click at [25, 58] on icon at bounding box center [22, 59] width 14 height 14
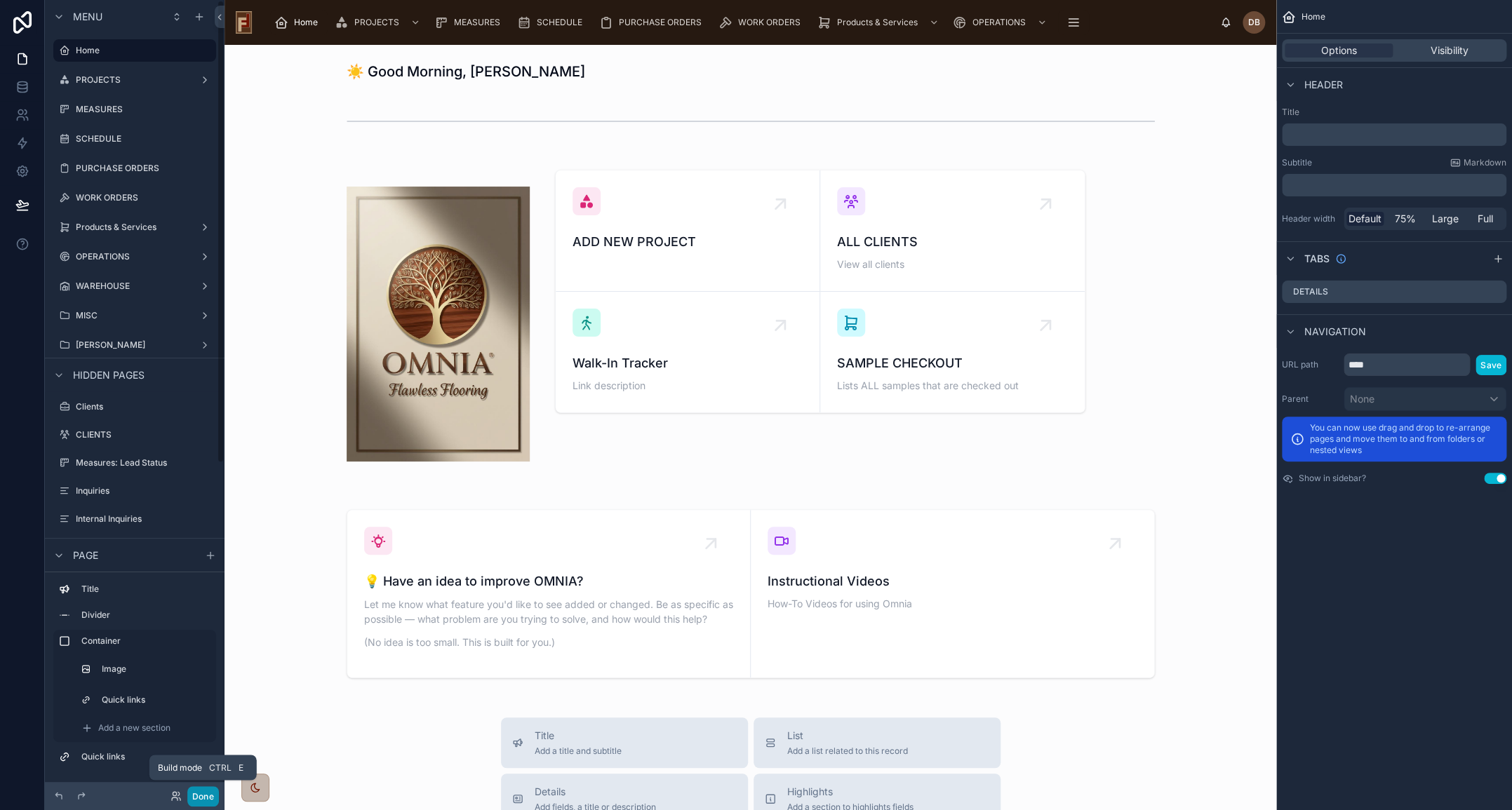
click at [200, 797] on button "Done" at bounding box center [203, 797] width 32 height 20
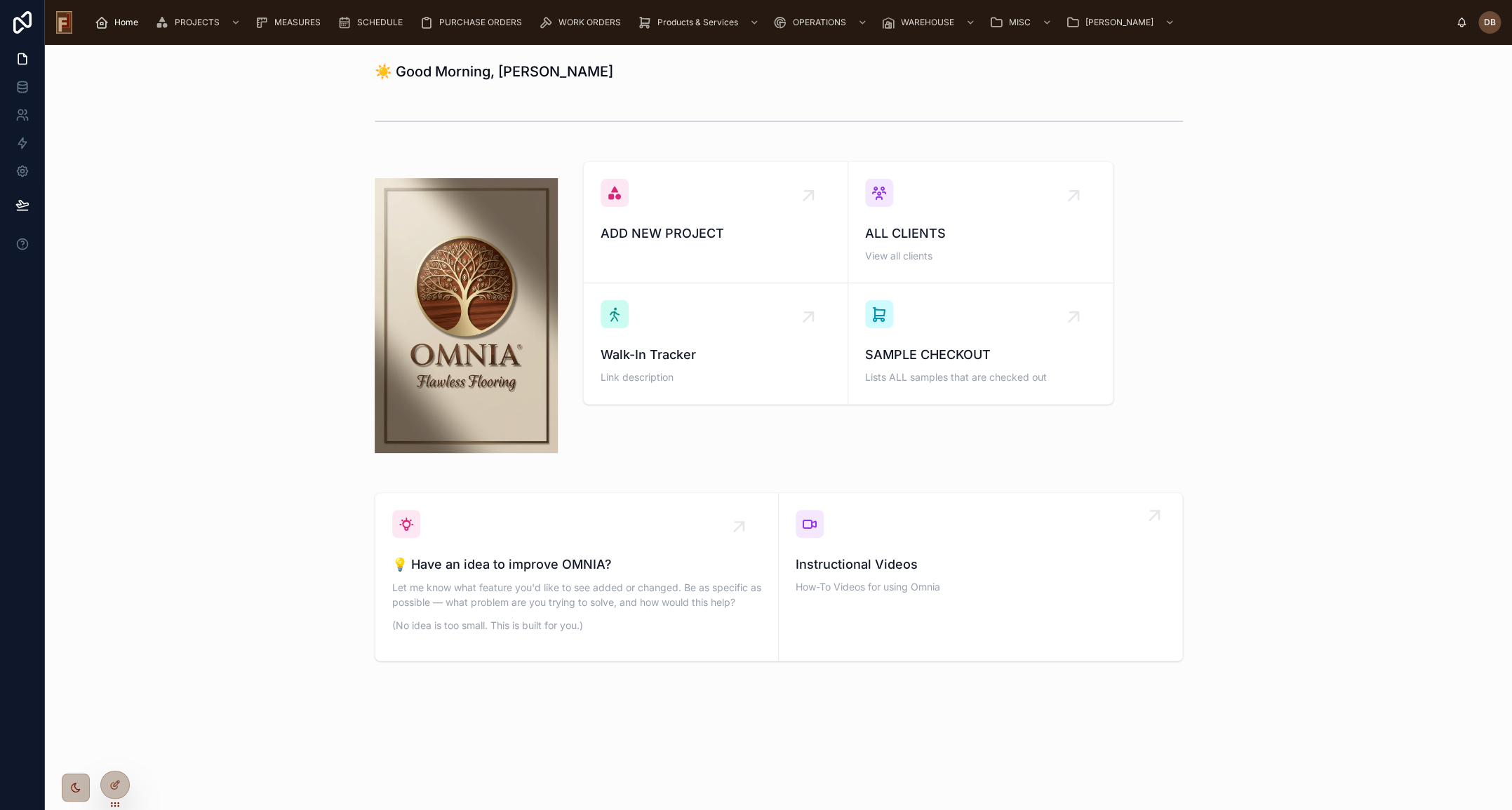
click at [925, 599] on link "Instructional Videos How-To Videos for using Omnia" at bounding box center [980, 577] width 403 height 168
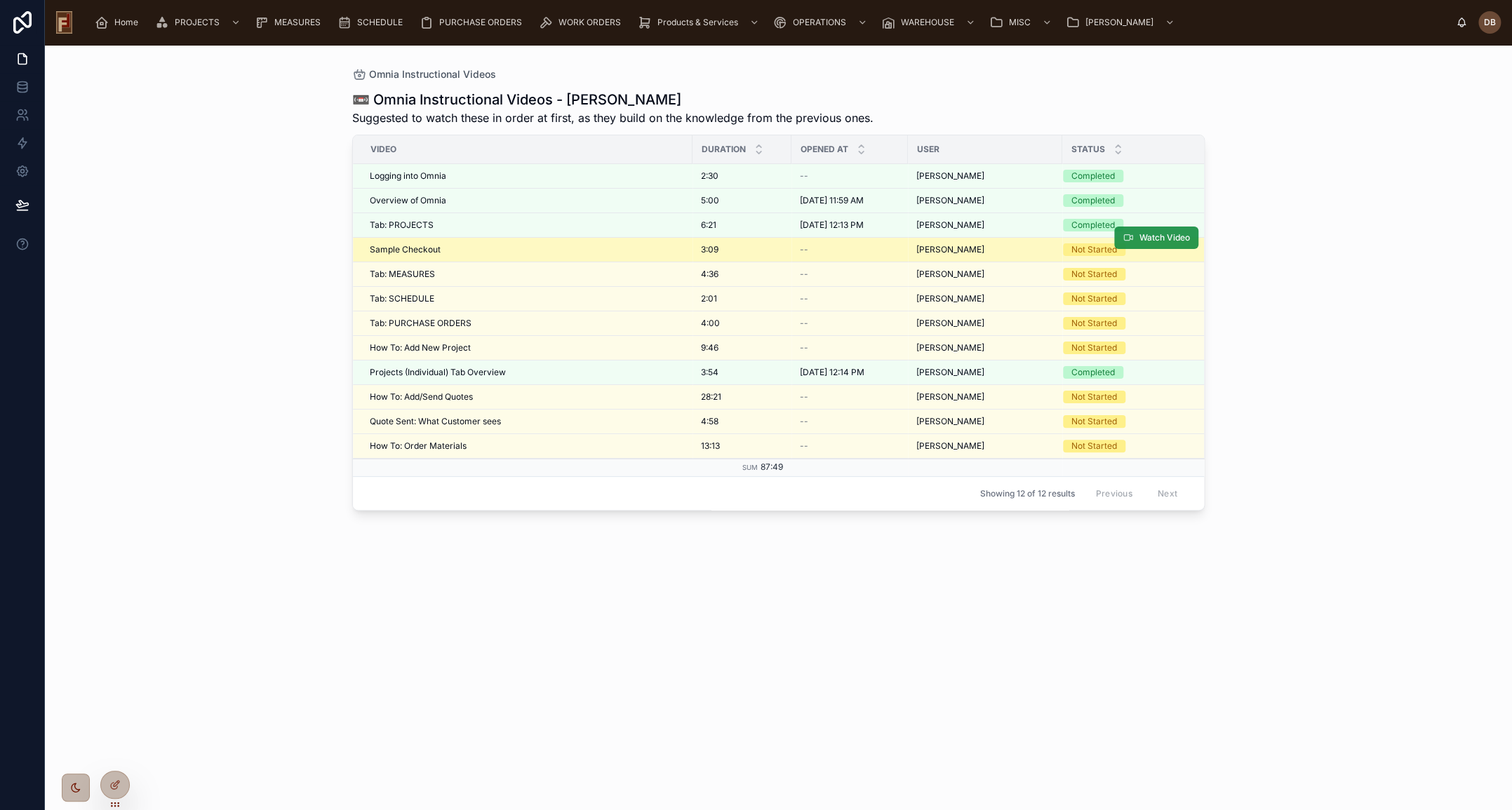
click at [1142, 237] on span "Watch Video" at bounding box center [1165, 237] width 50 height 11
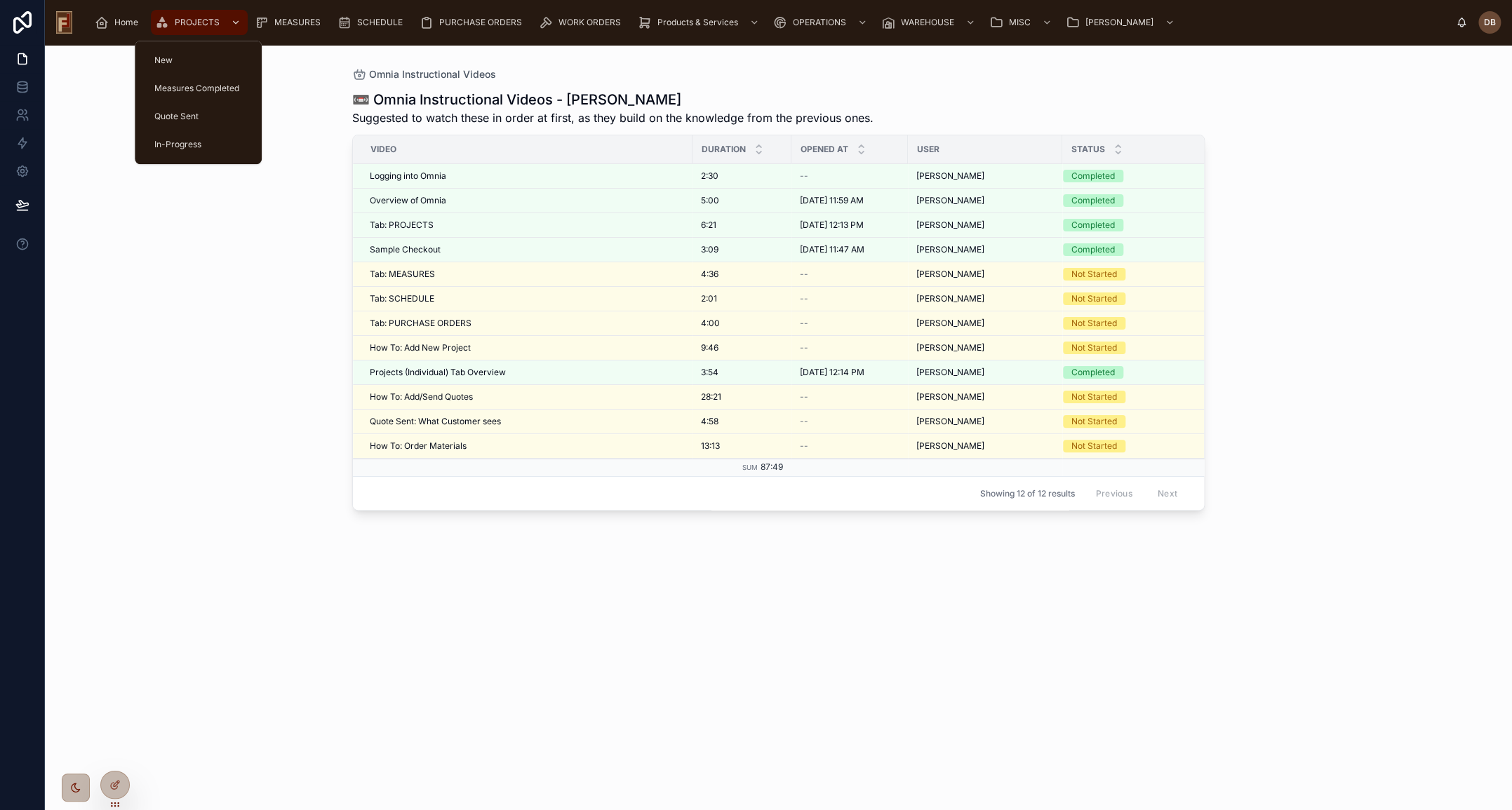
click at [193, 21] on span "PROJECTS" at bounding box center [197, 22] width 45 height 11
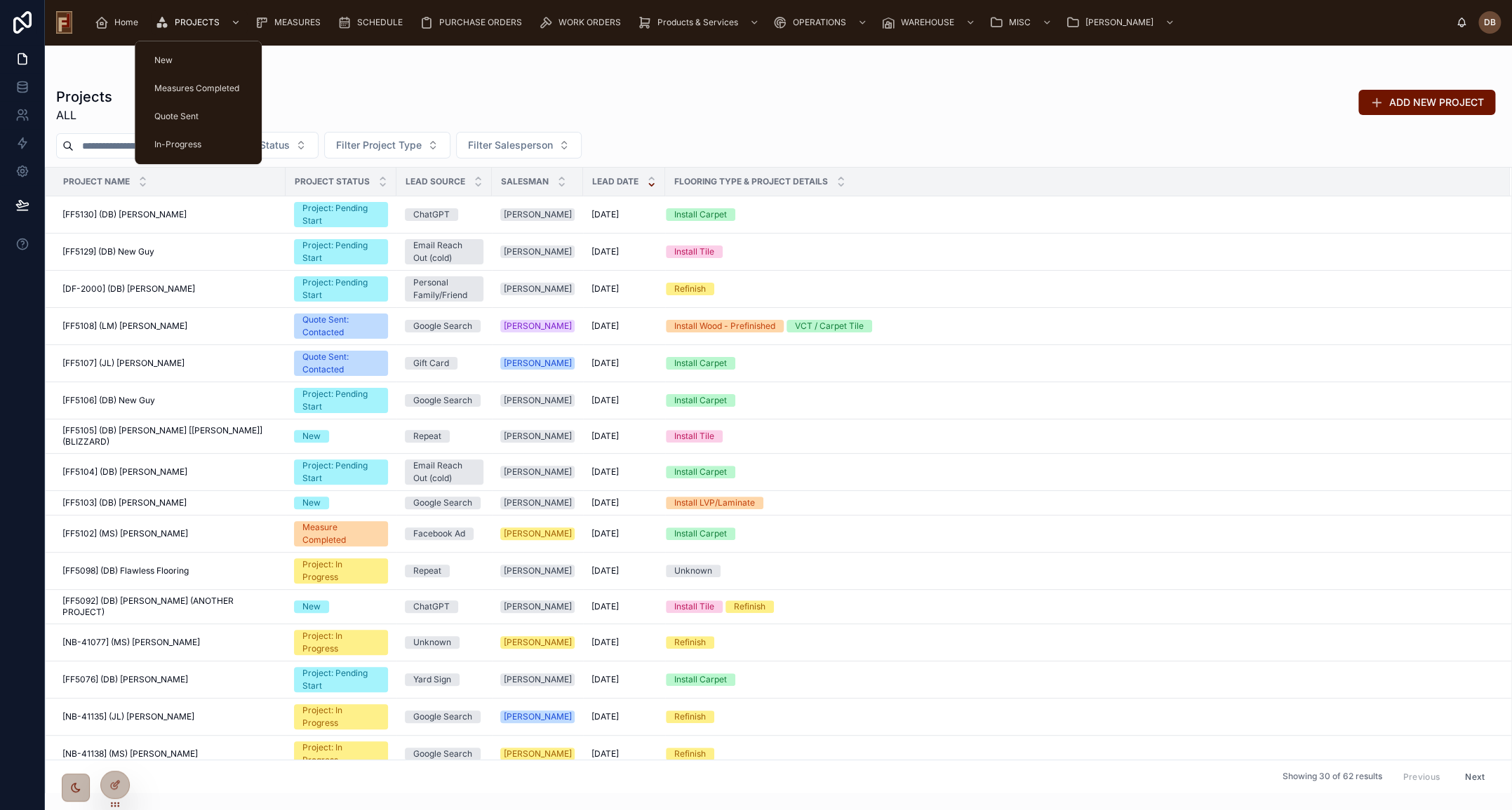
click at [397, 84] on div "Projects ALL ADD NEW PROJECT Filter Lead Status Filter Project Type Filter Sale…" at bounding box center [778, 436] width 1467 height 714
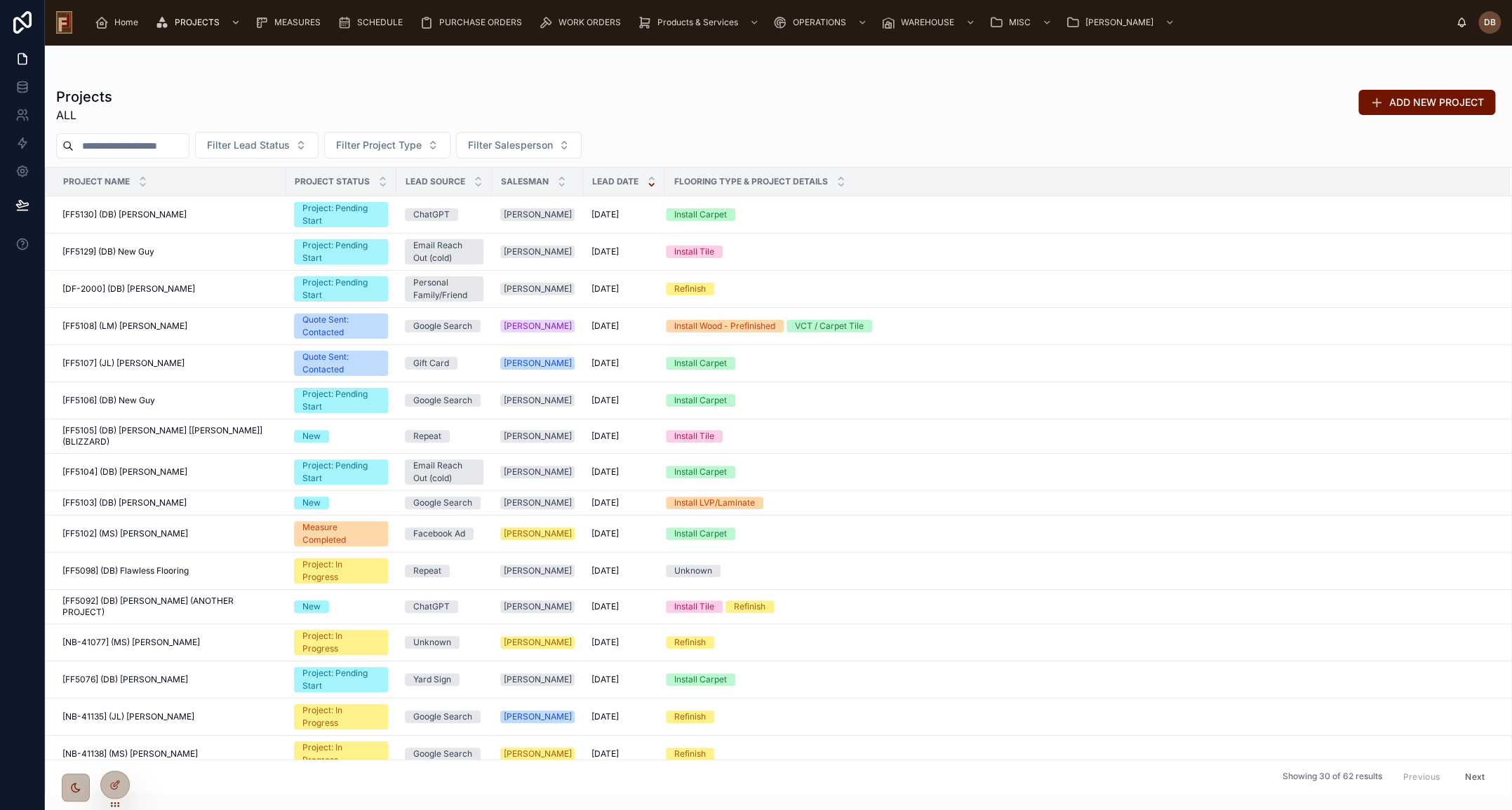
click at [145, 144] on input "text" at bounding box center [131, 145] width 115 height 19
click at [450, 95] on div "Projects ALL ADD NEW PROJECT" at bounding box center [778, 105] width 1444 height 36
click at [182, 288] on div "[DF-2000] (DB) King Arthur [DF-2000] (DB) King Arthur" at bounding box center [169, 288] width 215 height 11
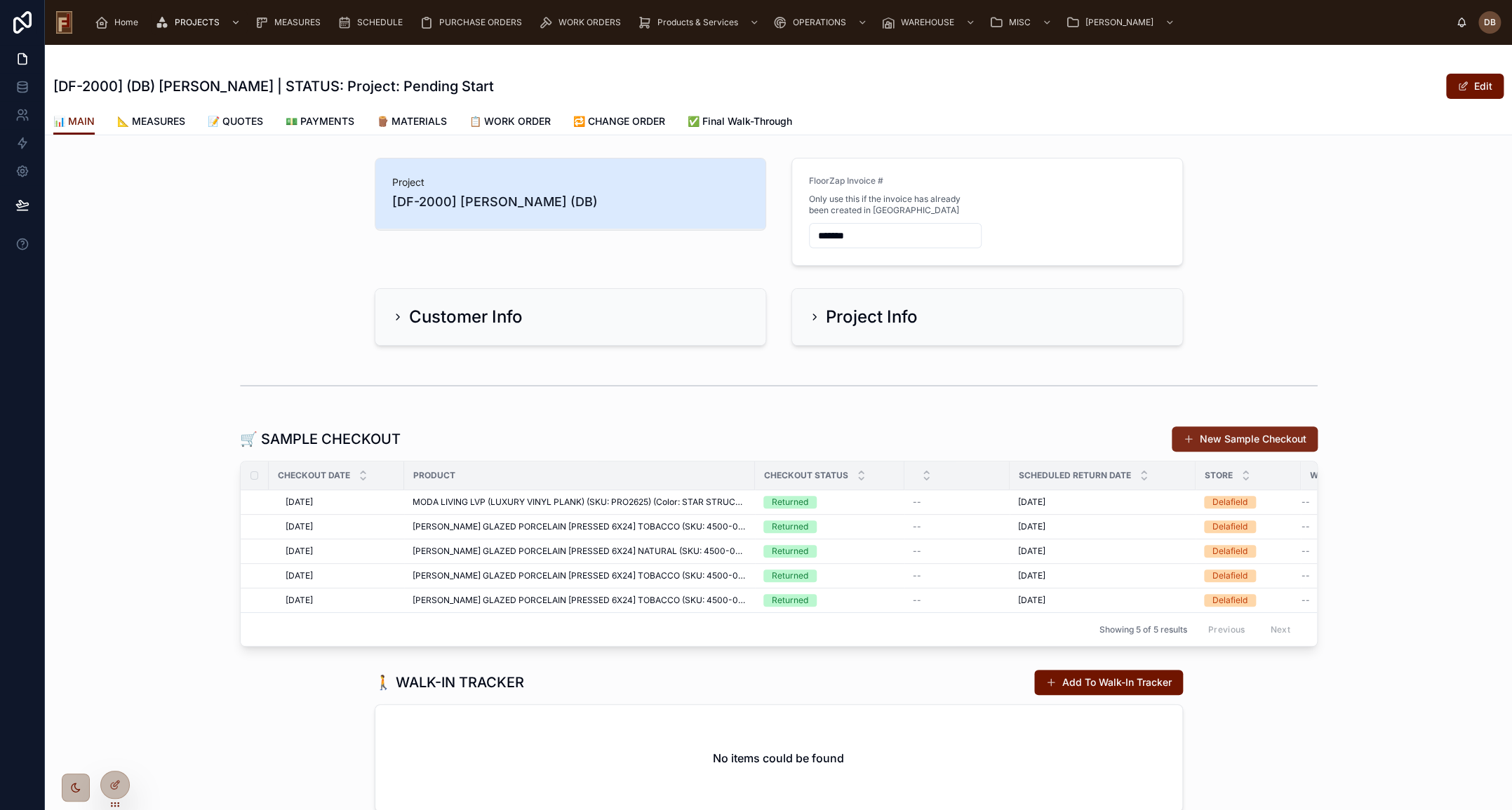
click at [1237, 438] on button "New Sample Checkout" at bounding box center [1244, 439] width 146 height 25
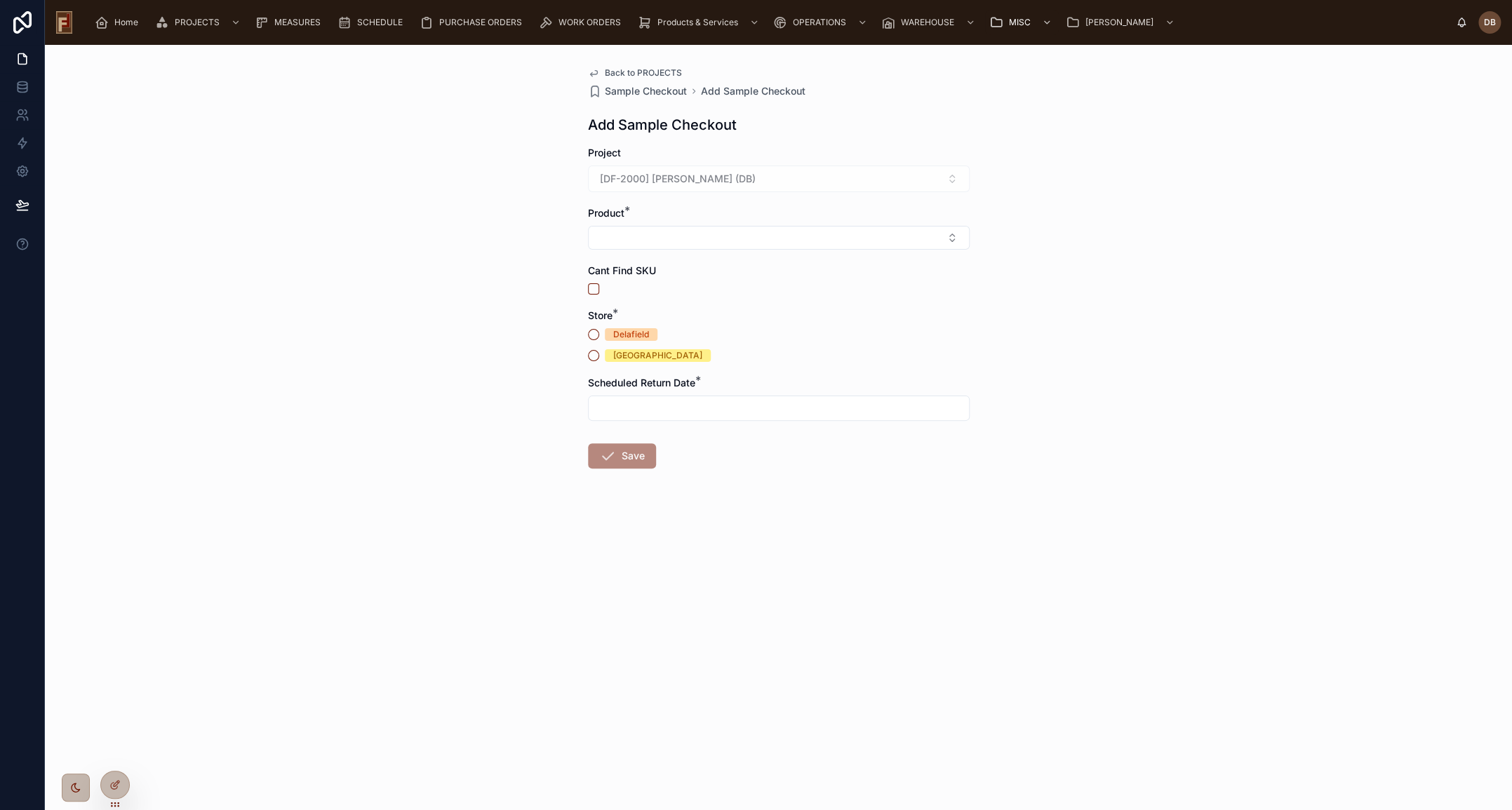
click at [654, 70] on span "Back to PROJECTS" at bounding box center [643, 72] width 77 height 11
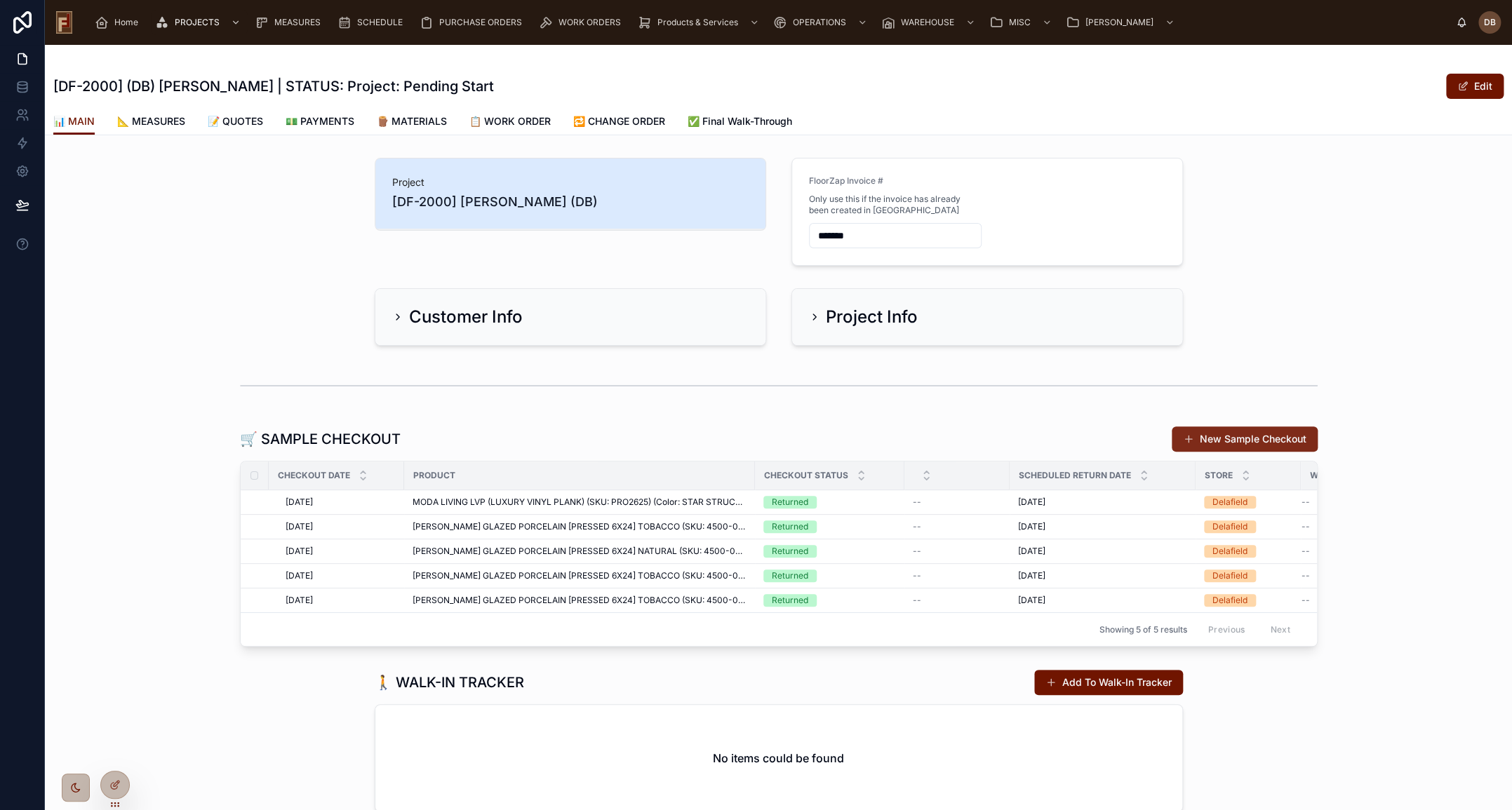
click at [1234, 437] on button "New Sample Checkout" at bounding box center [1244, 439] width 146 height 25
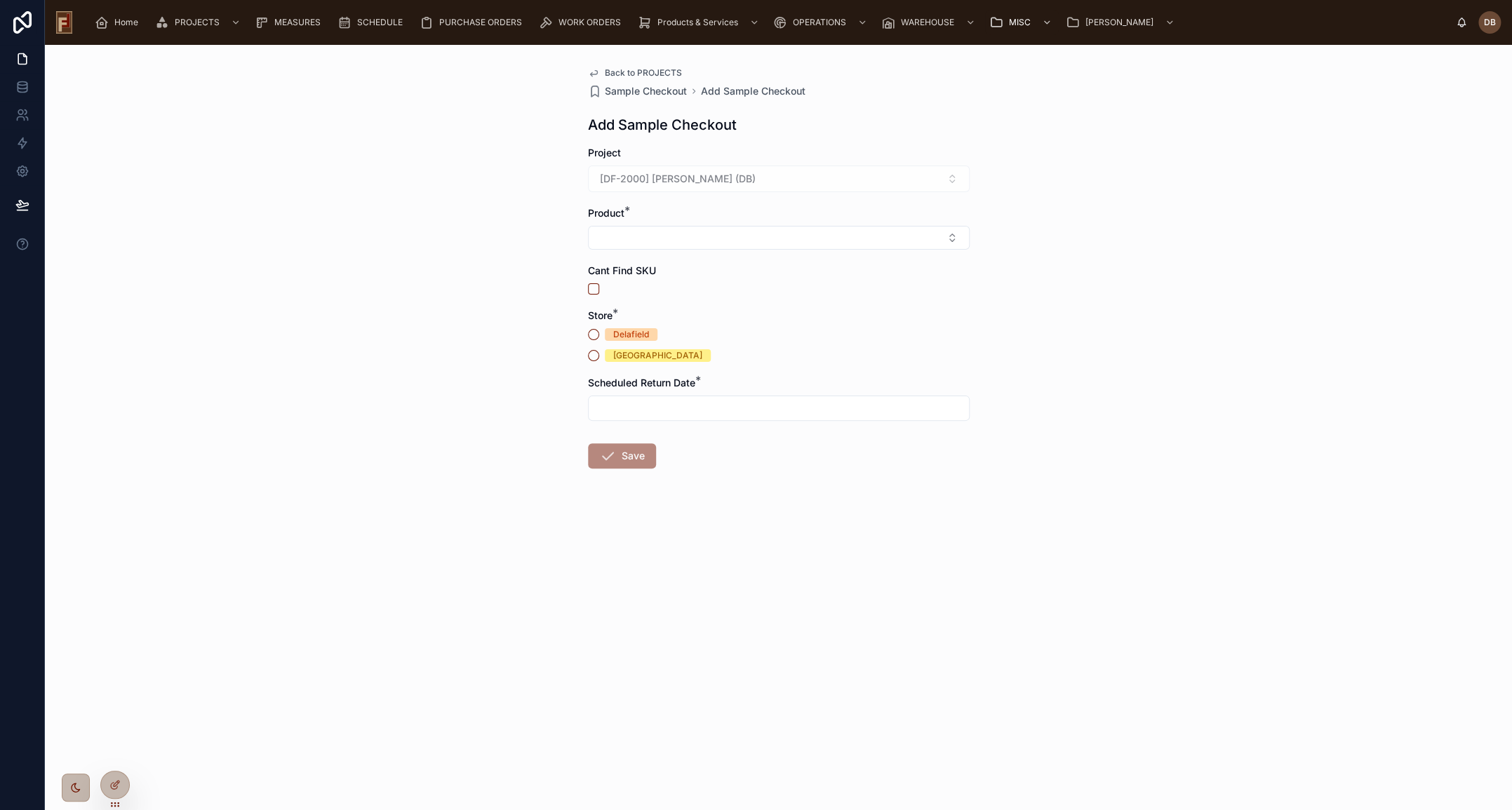
click at [431, 180] on div "Back to PROJECTS Sample Checkout Add Sample Checkout Add Sample Checkout Projec…" at bounding box center [778, 428] width 1467 height 766
click at [643, 75] on span "Back to PROJECTS" at bounding box center [643, 72] width 77 height 11
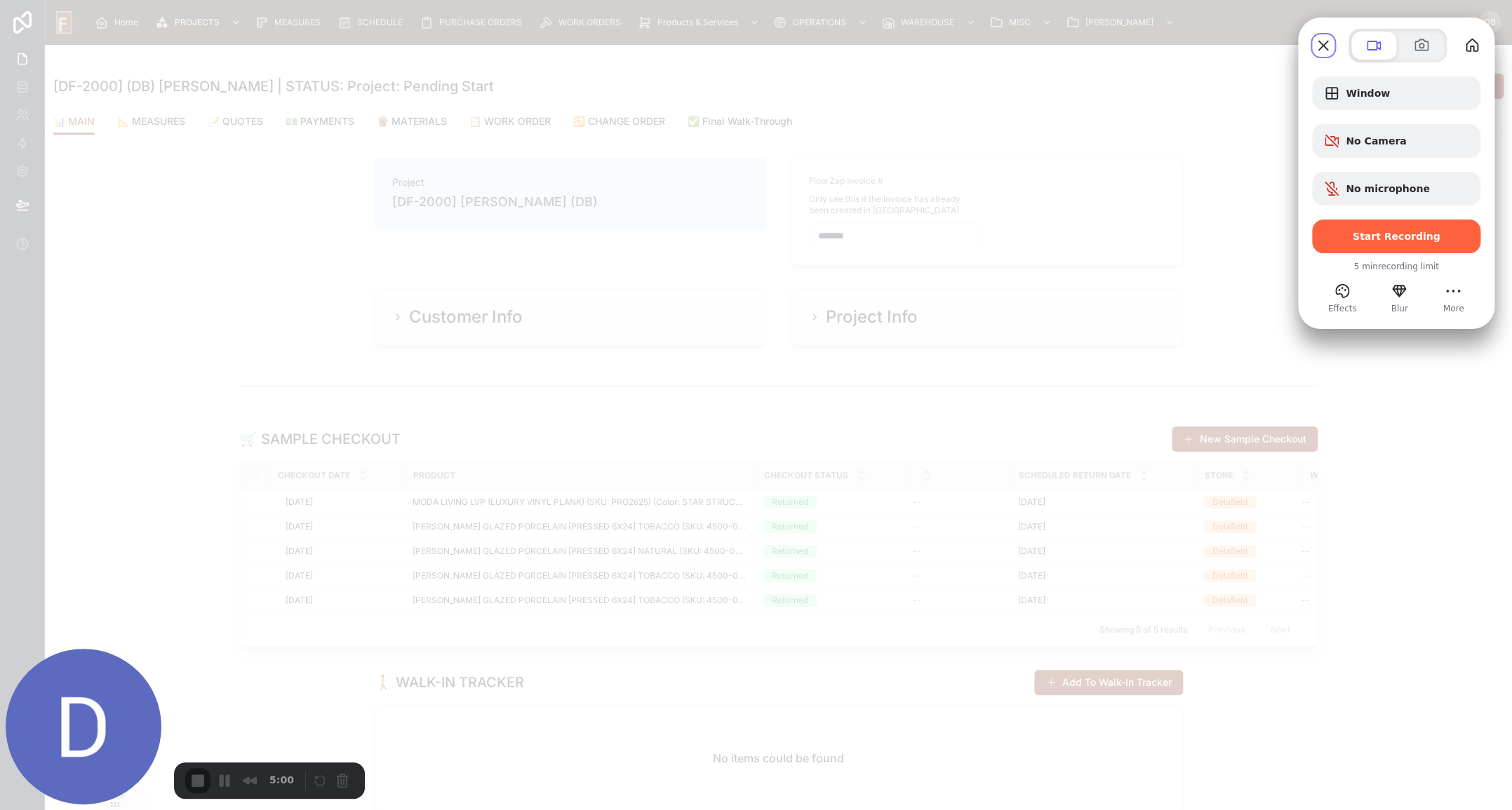
click at [1395, 186] on span "No microphone" at bounding box center [1387, 188] width 84 height 11
click at [1474, 43] on button "My library" at bounding box center [1472, 45] width 23 height 23
drag, startPoint x: 1319, startPoint y: 41, endPoint x: 1333, endPoint y: 58, distance: 22.0
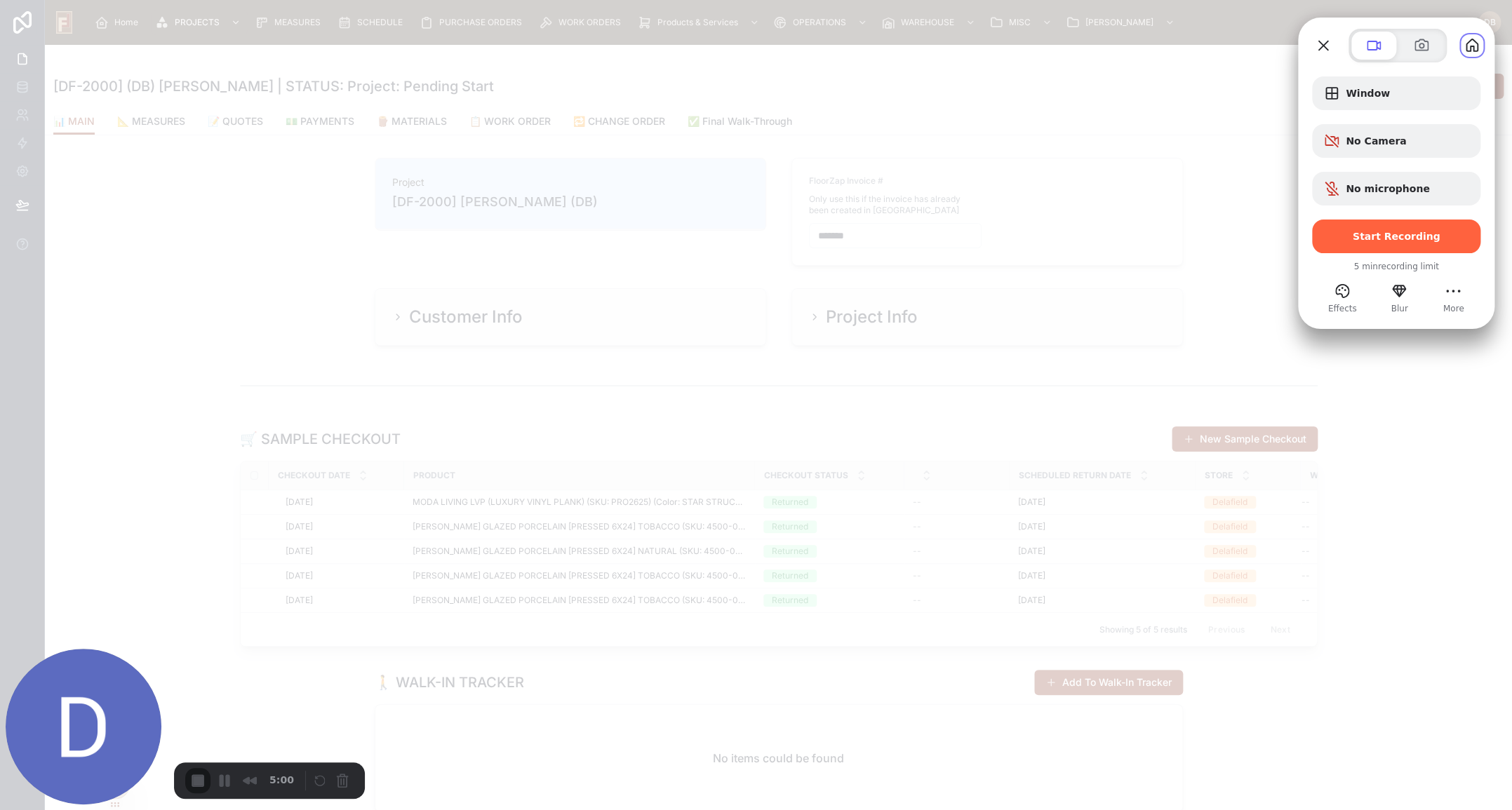
click at [1321, 39] on button "Close" at bounding box center [1322, 45] width 23 height 23
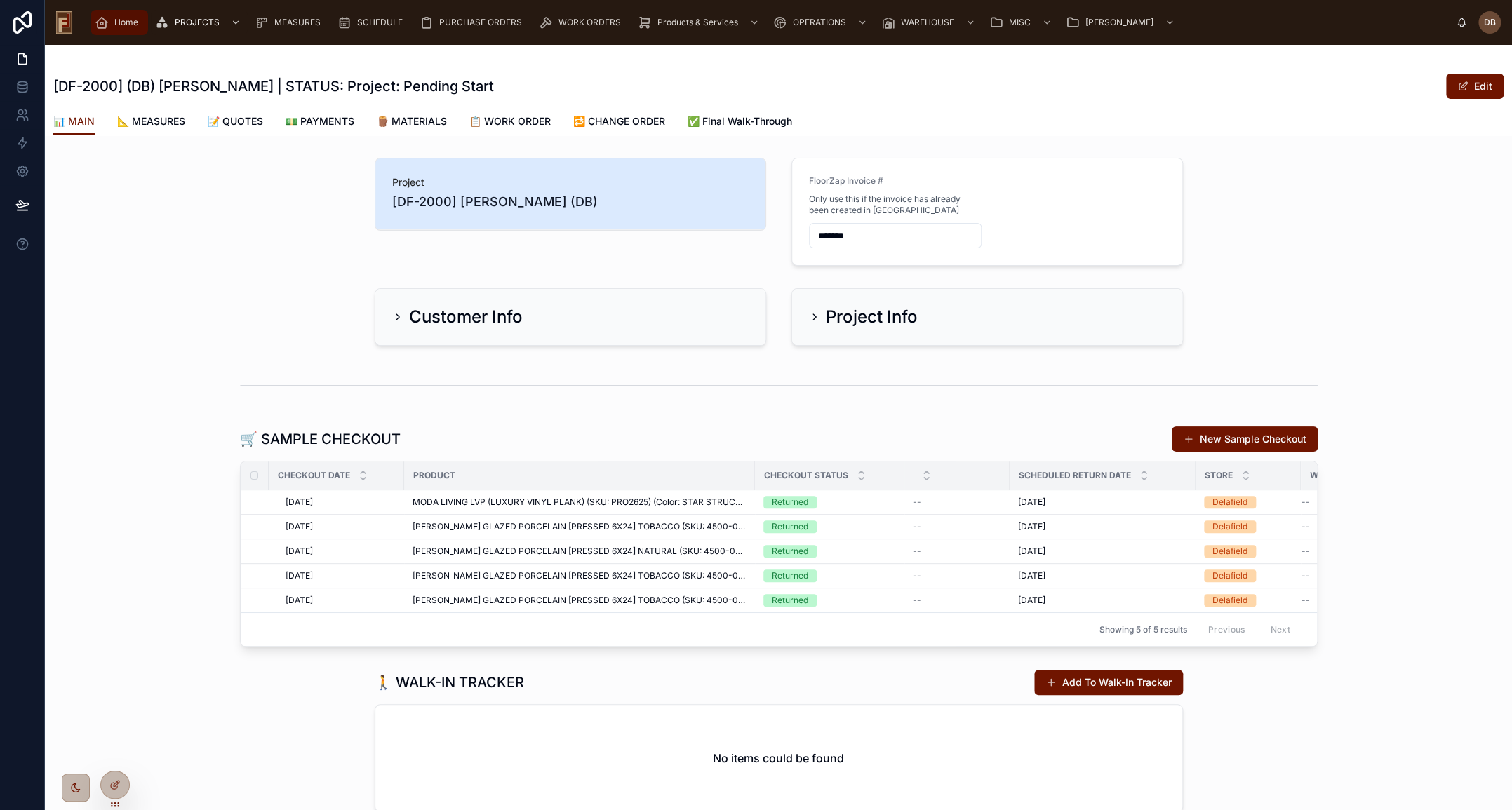
drag, startPoint x: 125, startPoint y: 18, endPoint x: 131, endPoint y: 41, distance: 23.8
click at [125, 18] on span "Home" at bounding box center [126, 22] width 23 height 11
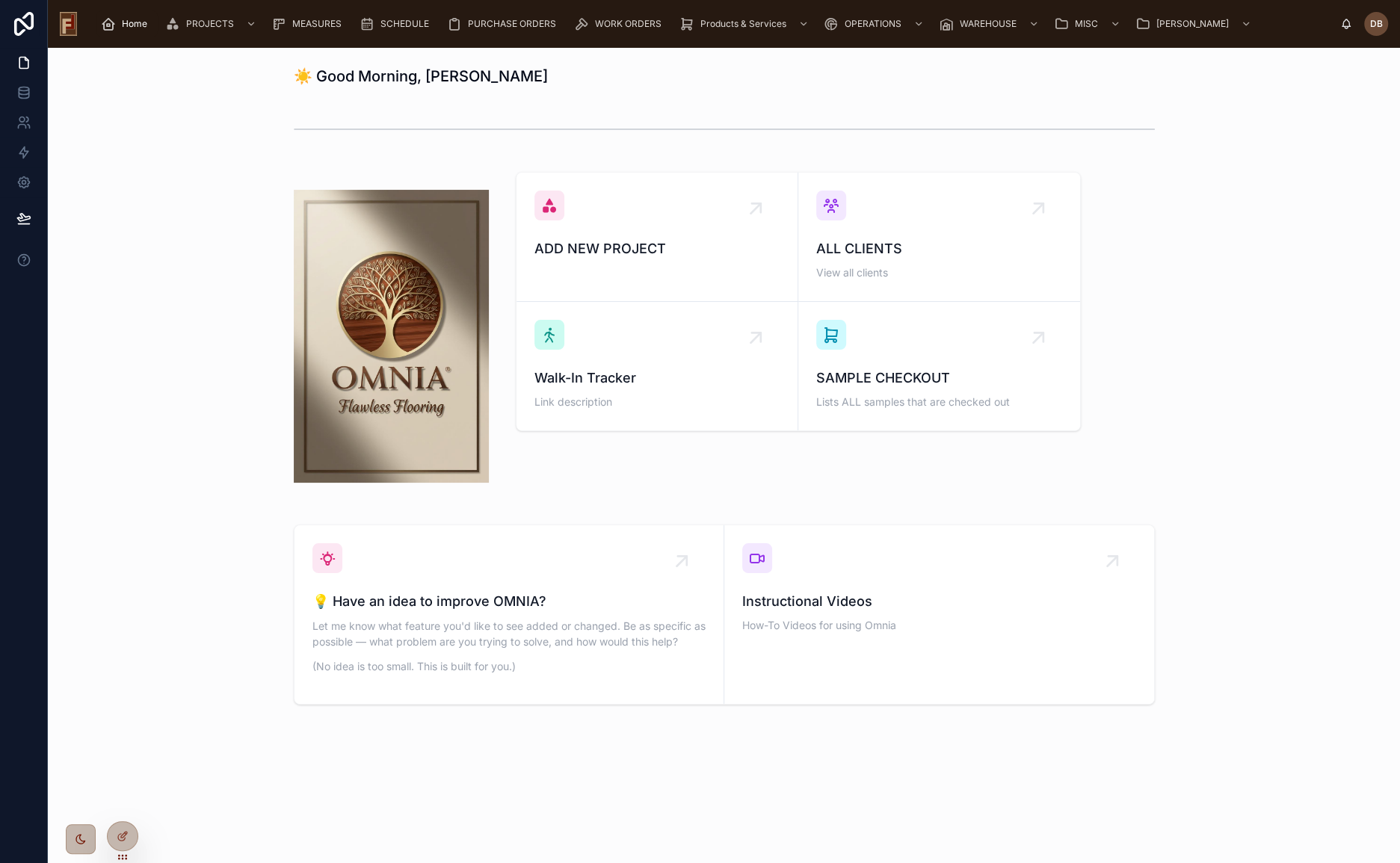
click at [254, 348] on div "ADD NEW PROJECT ALL CLIENTS View all clients Walk-In Tracker Link description S…" at bounding box center [724, 336] width 1328 height 340
click at [527, 103] on div "☀️ Good Morning, David ADD NEW PROJECT ALL CLIENTS View all clients Walk-In Tra…" at bounding box center [724, 427] width 1352 height 758
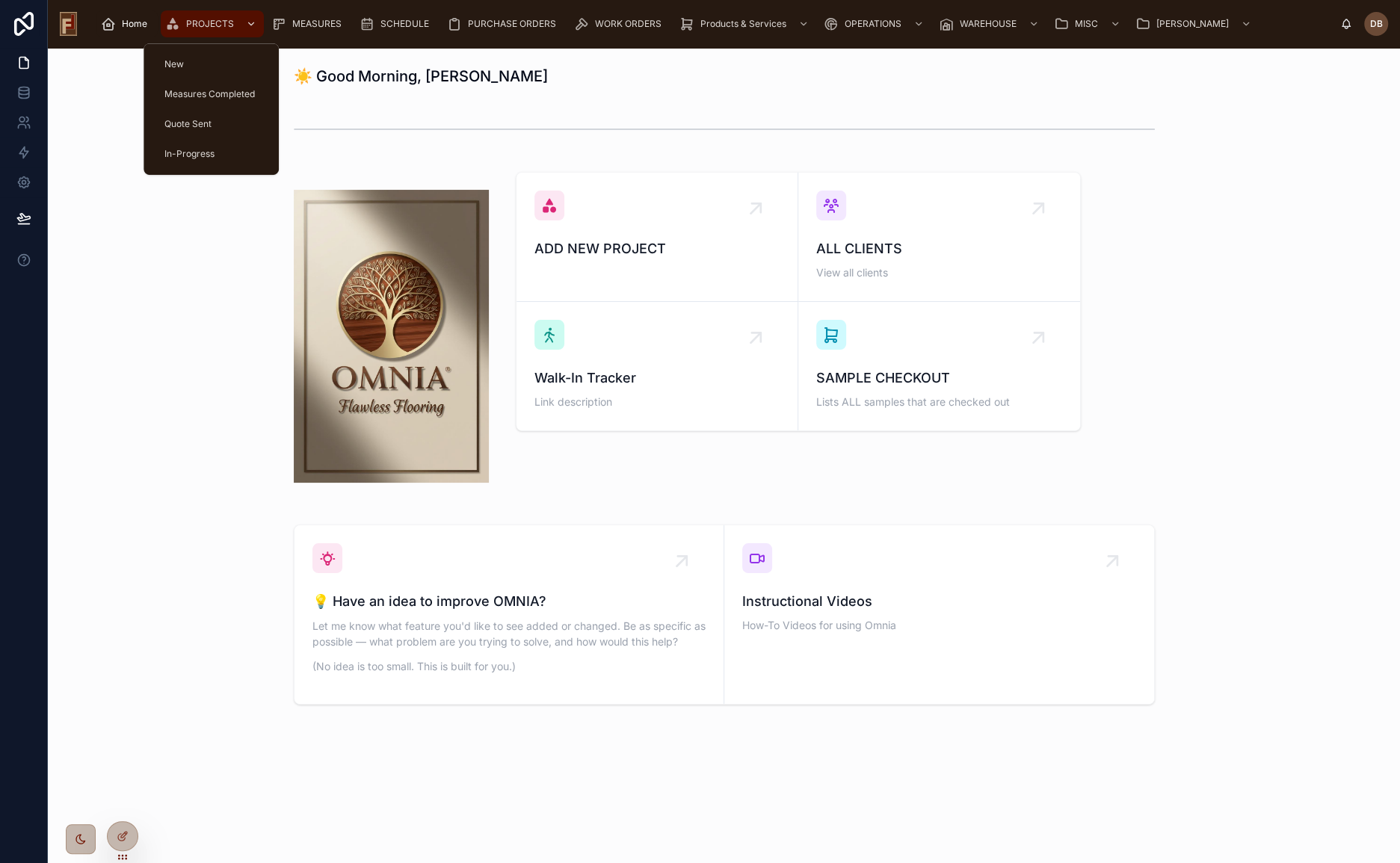
click at [198, 25] on span "PROJECTS" at bounding box center [210, 23] width 48 height 12
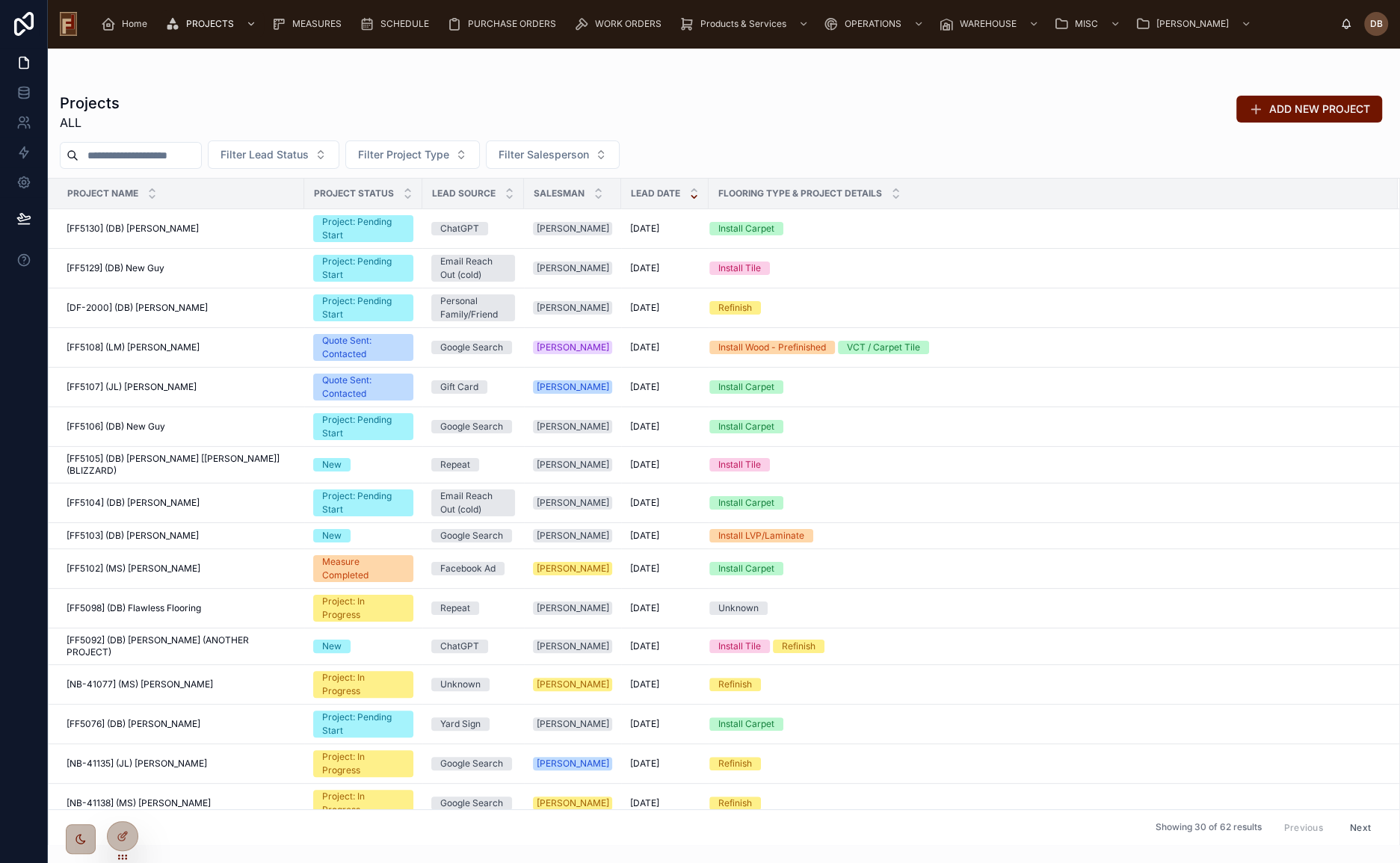
click at [148, 154] on input "text" at bounding box center [139, 155] width 122 height 21
click at [136, 155] on input "text" at bounding box center [139, 155] width 122 height 21
click at [141, 148] on input "text" at bounding box center [139, 155] width 122 height 21
click at [304, 107] on div "Projects ALL ADD NEW PROJECT" at bounding box center [724, 112] width 1328 height 38
click at [161, 163] on input "text" at bounding box center [139, 155] width 122 height 21
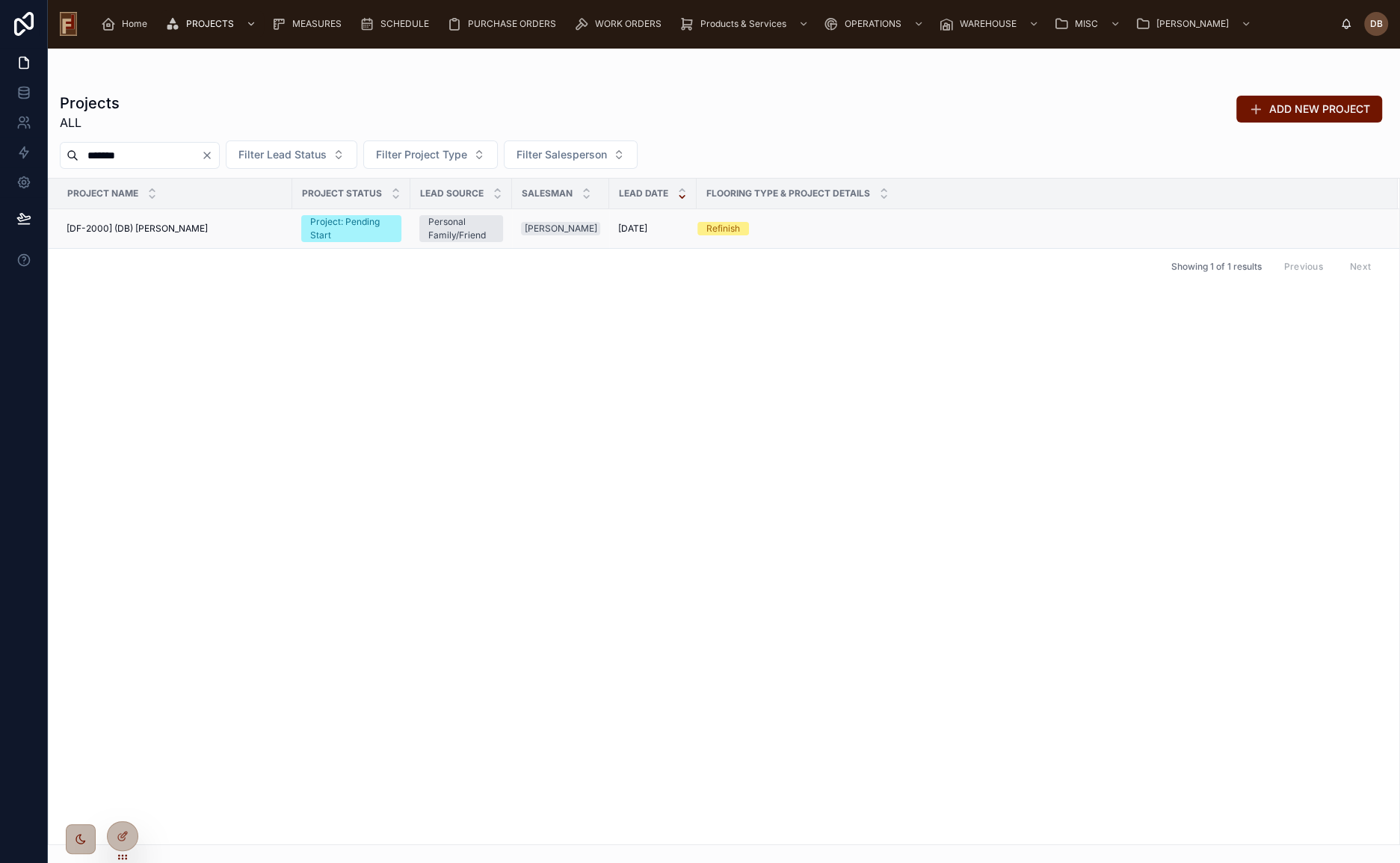
type input "*******"
click at [189, 229] on div "[DF-2000] (DB) King Arthur [DF-2000] (DB) King Arthur" at bounding box center [174, 228] width 217 height 12
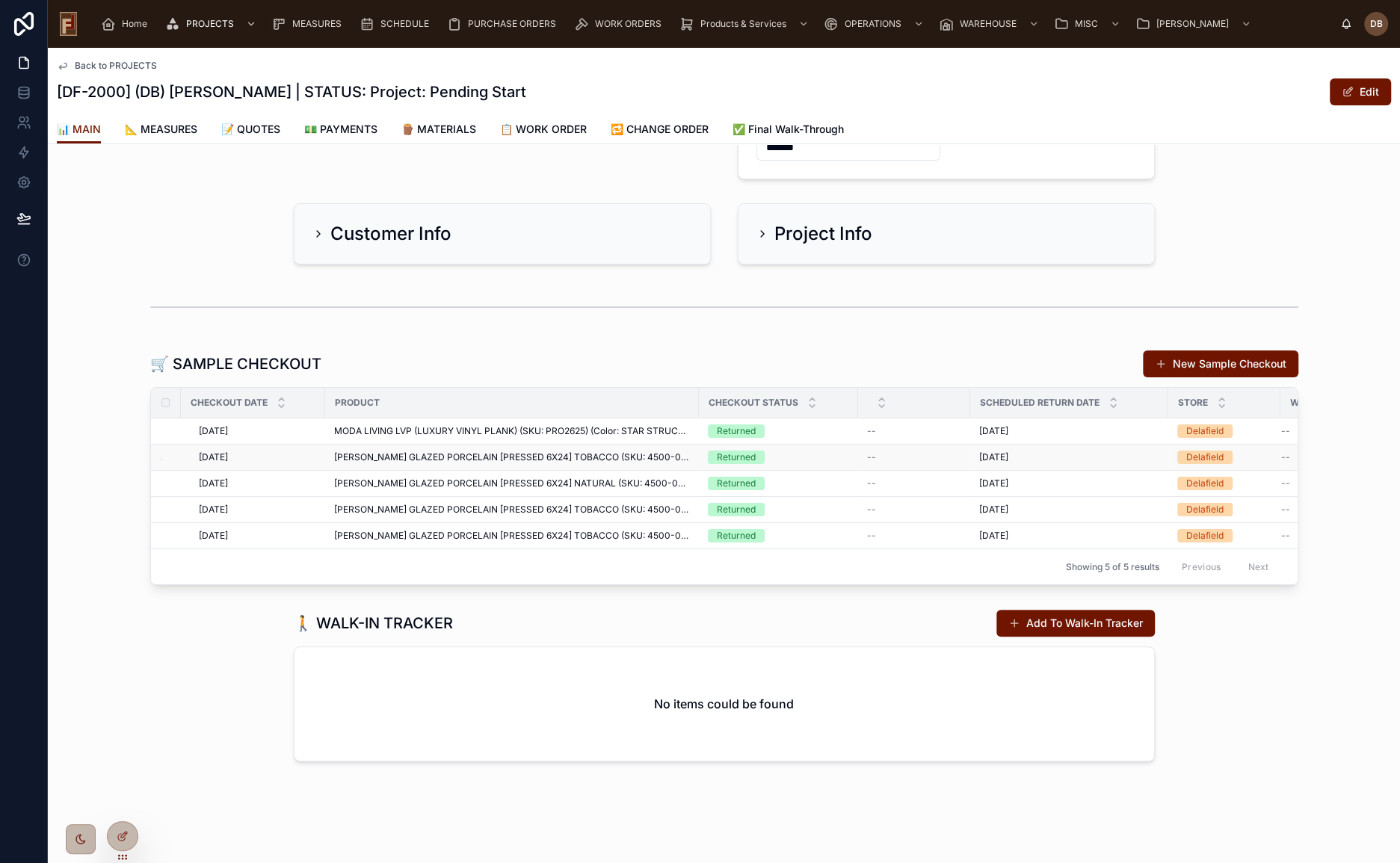
scroll to position [112, 0]
click at [1221, 358] on button "New Sample Checkout" at bounding box center [1220, 364] width 155 height 27
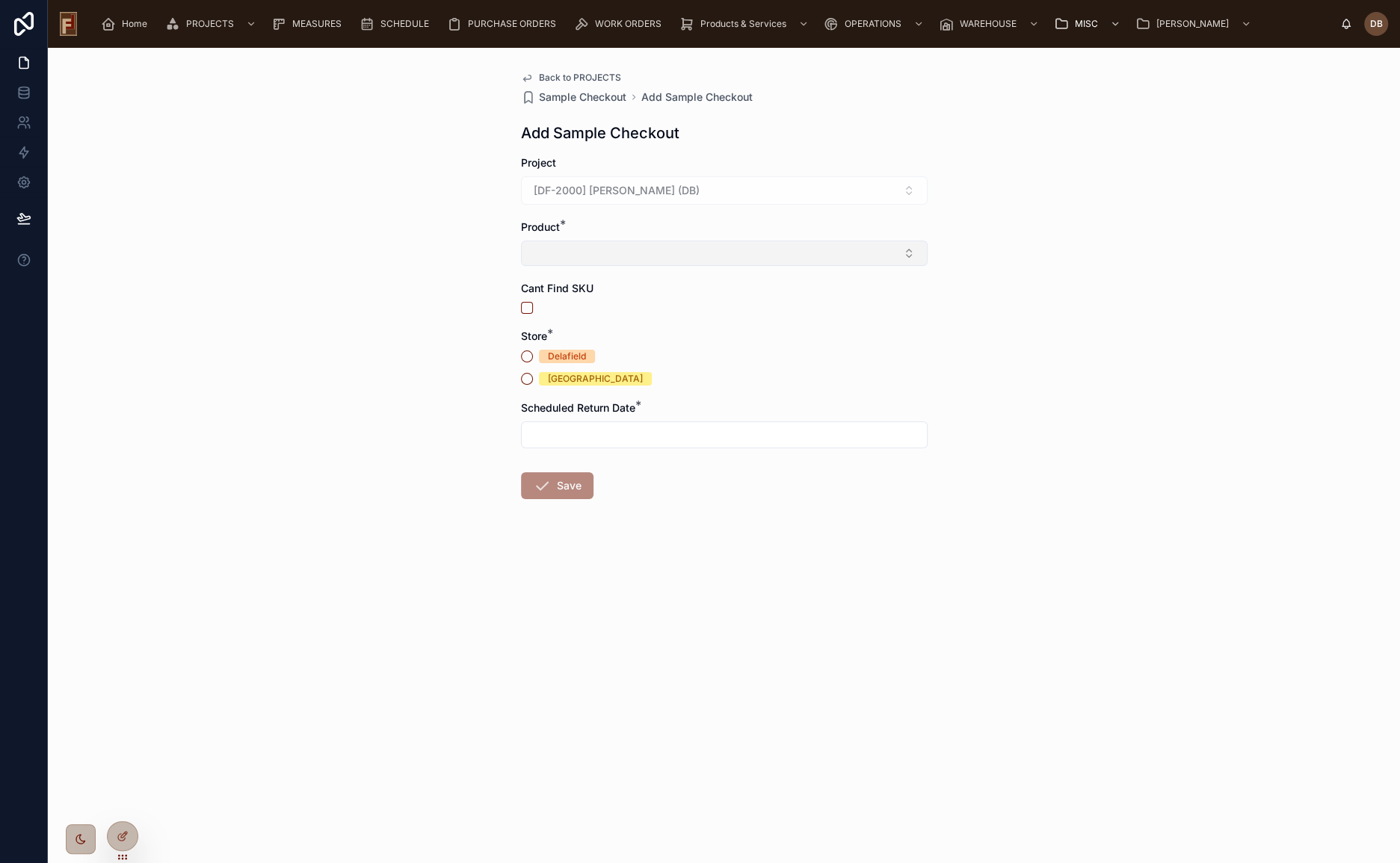
click at [747, 254] on button "Select Button" at bounding box center [724, 253] width 407 height 25
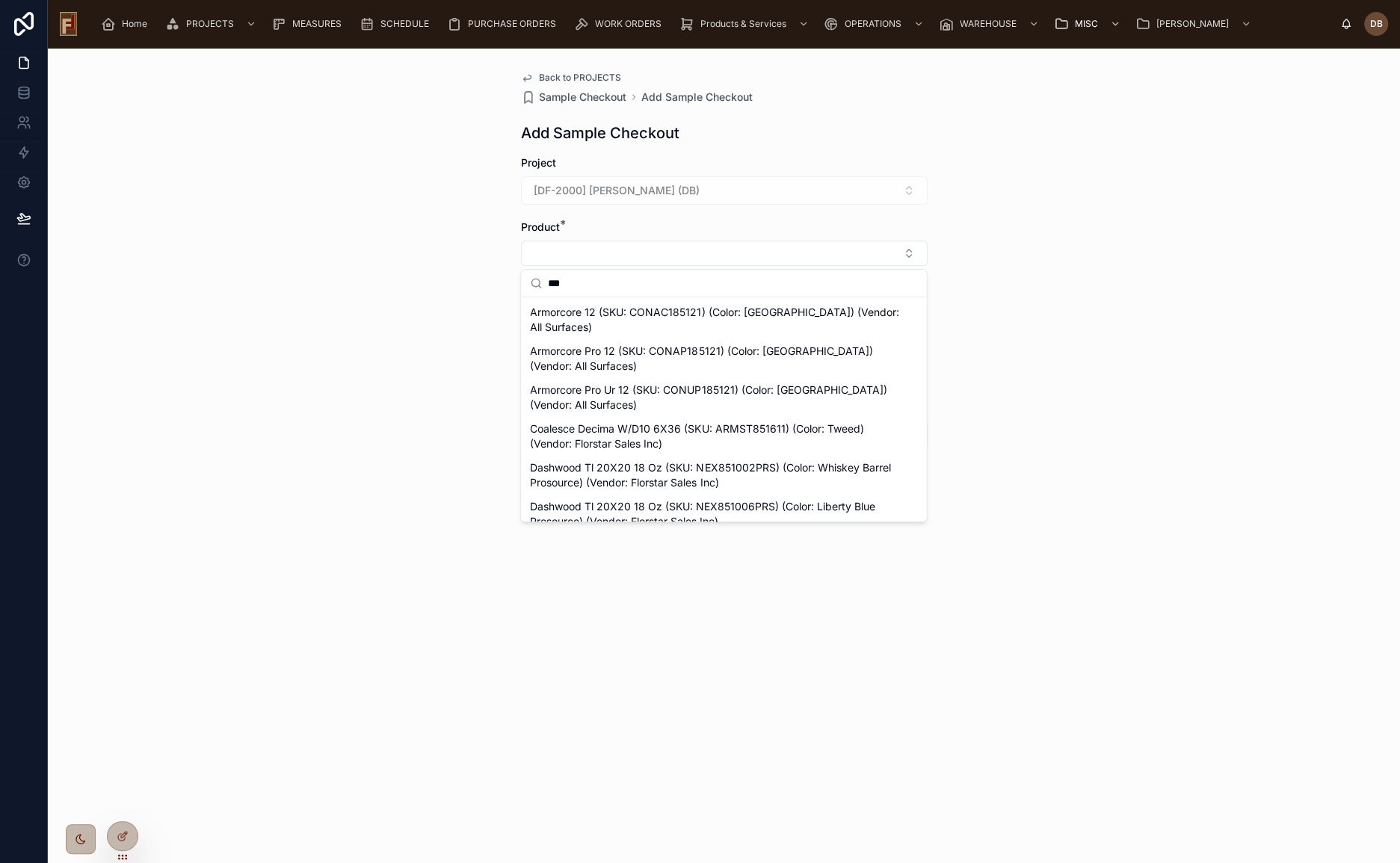
drag, startPoint x: 582, startPoint y: 283, endPoint x: 644, endPoint y: 289, distance: 62.3
click at [644, 289] on input "***" at bounding box center [732, 283] width 369 height 27
type input "***"
click at [628, 396] on span "Armorcore Pro Ur 12 (SKU: CONUP185121) (Color: Deer Valley) (Vendor: All Surfac…" at bounding box center [714, 397] width 369 height 29
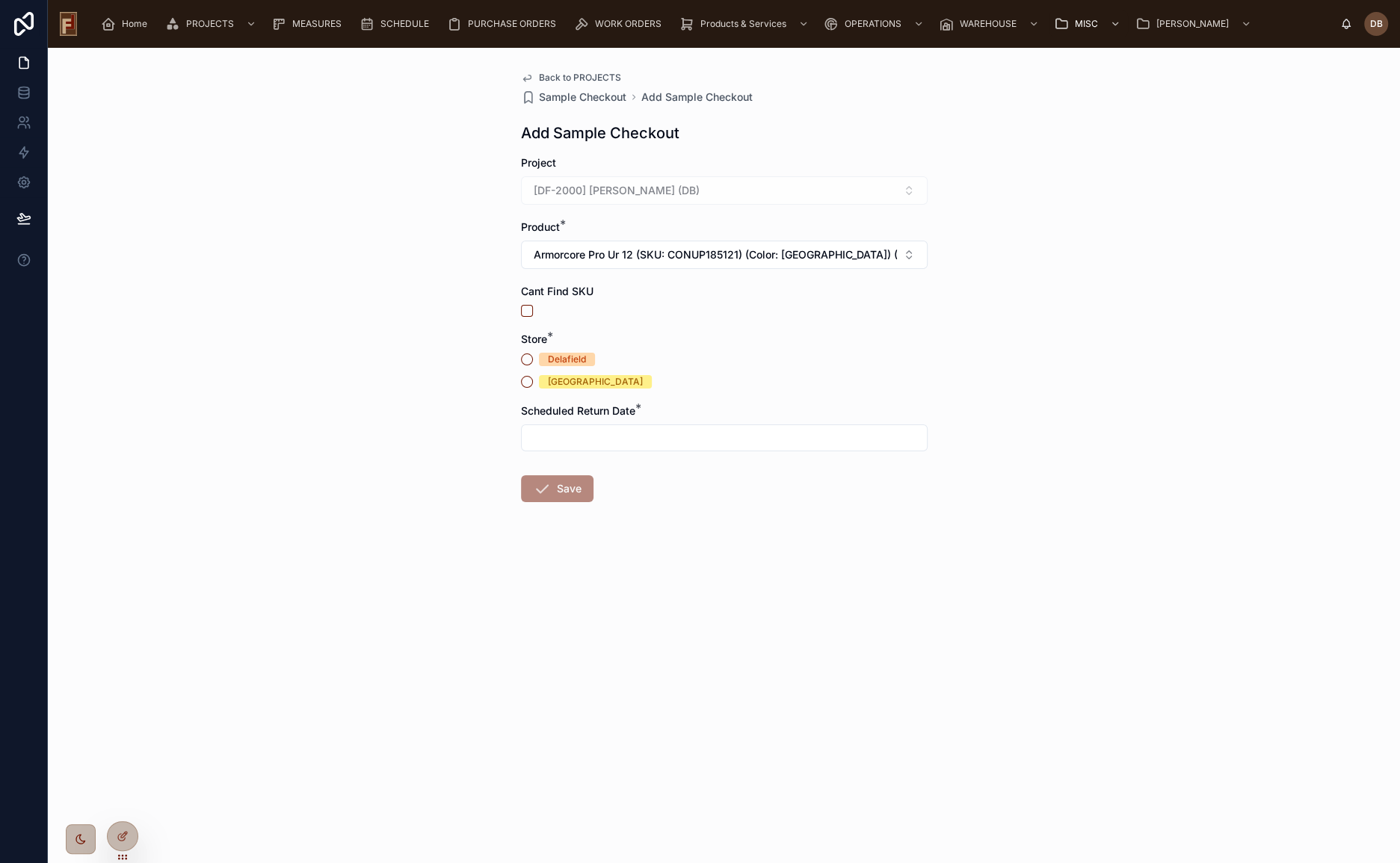
click at [574, 358] on div "Delafield" at bounding box center [566, 359] width 38 height 13
click at [532, 358] on button "Delafield" at bounding box center [526, 359] width 12 height 12
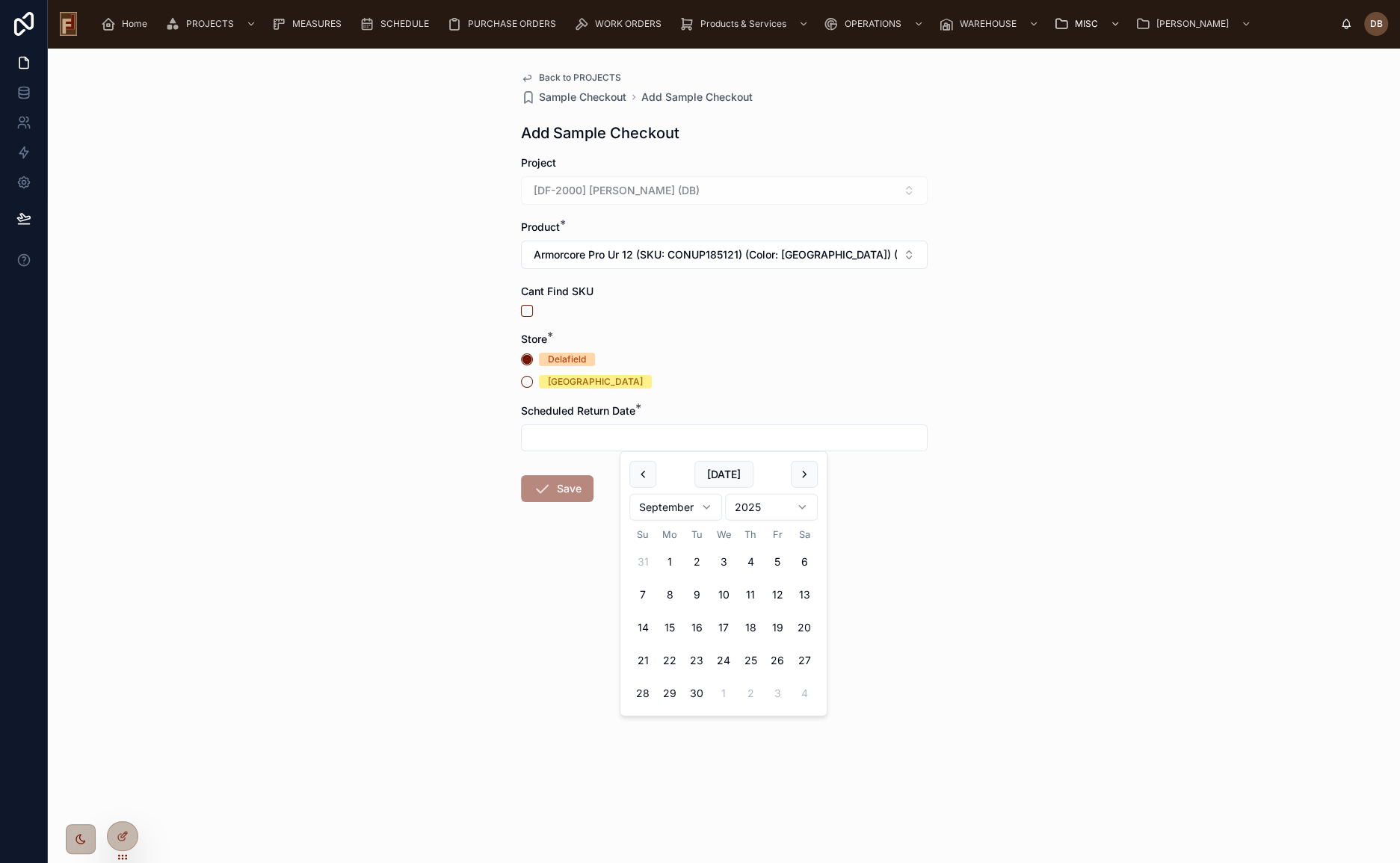
click at [624, 429] on input "text" at bounding box center [724, 437] width 405 height 21
click at [729, 479] on button "Today" at bounding box center [724, 474] width 59 height 27
click at [694, 596] on button "9" at bounding box center [697, 595] width 27 height 27
type input "********"
click at [566, 579] on form "Project [DF-2000] King Arthur (DB) Product * Armorcore Pro Ur 12 (SKU: CONUP185…" at bounding box center [724, 376] width 407 height 442
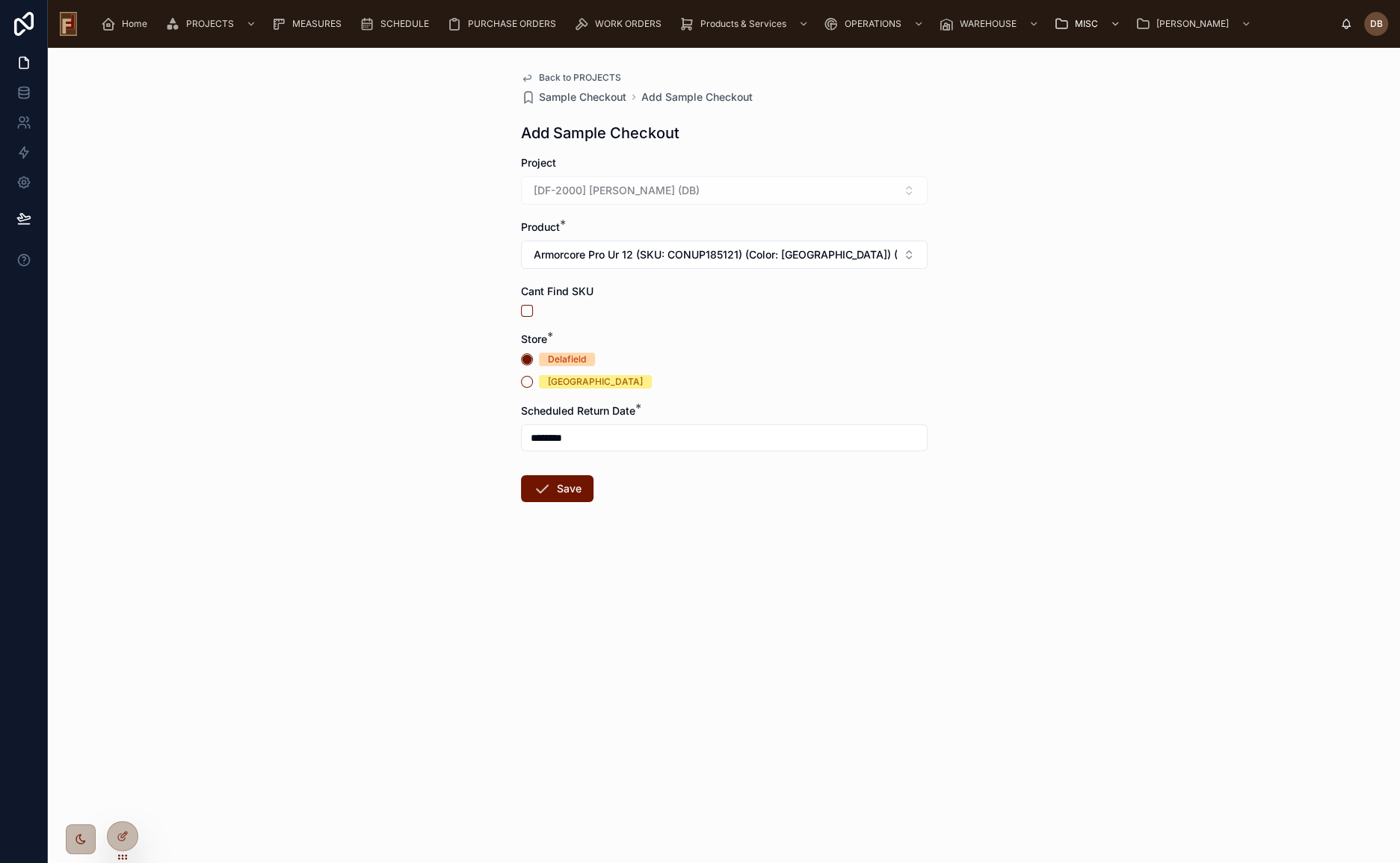
click at [558, 491] on button "Save" at bounding box center [557, 489] width 72 height 27
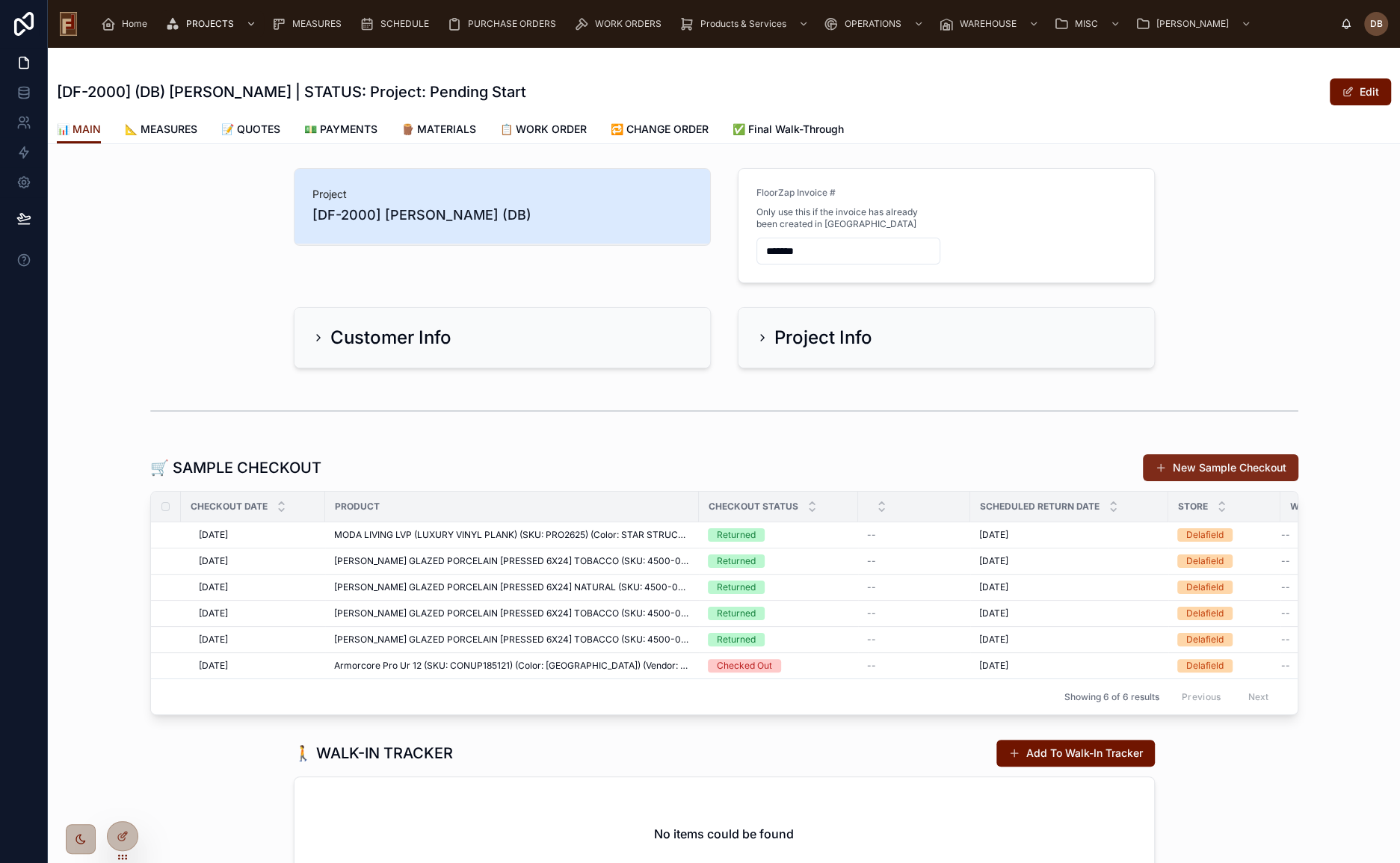
click at [1211, 466] on button "New Sample Checkout" at bounding box center [1220, 468] width 155 height 27
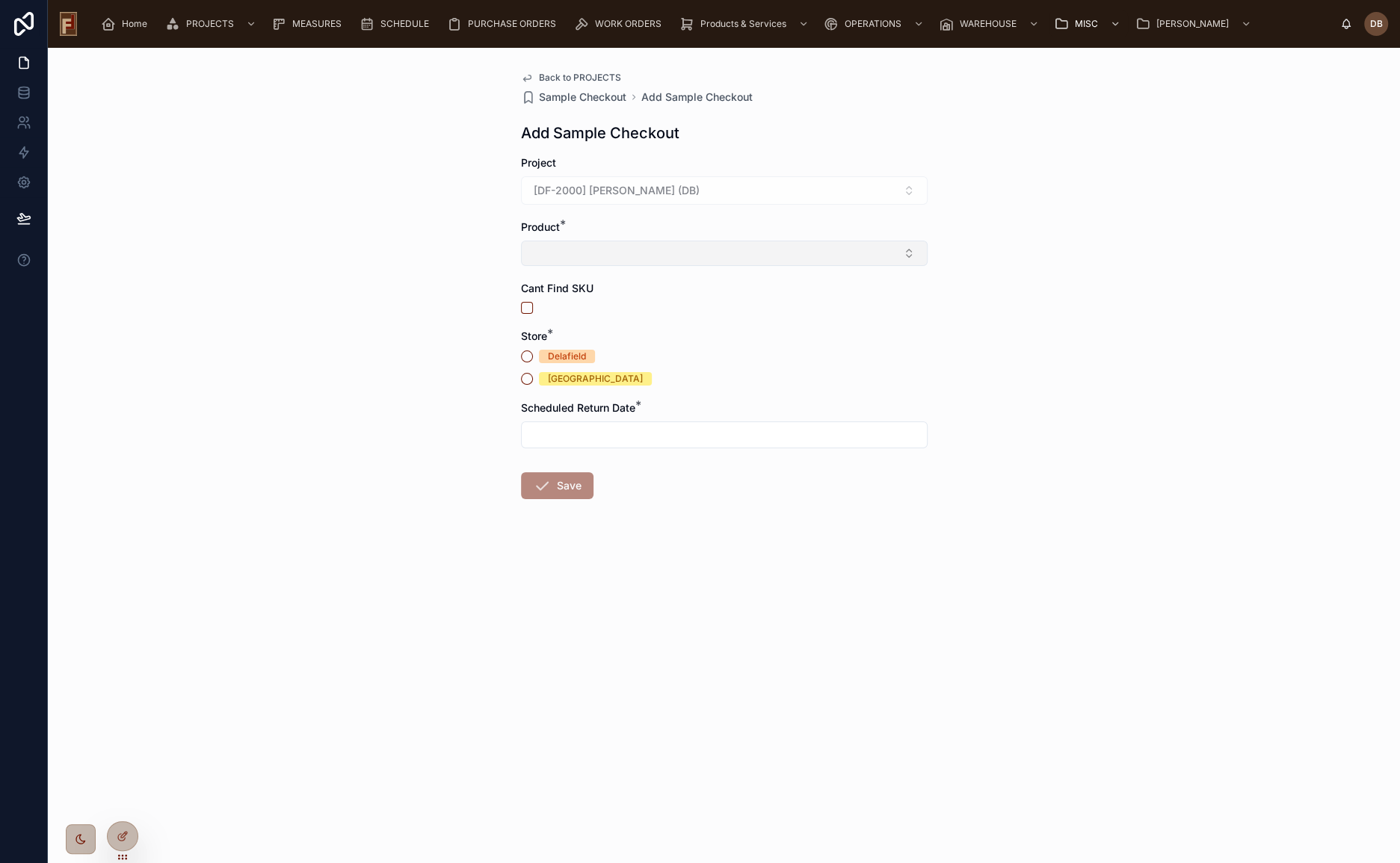
click at [638, 257] on button "Select Button" at bounding box center [724, 253] width 407 height 25
click at [402, 316] on div "Back to PROJECTS Sample Checkout Add Sample Checkout Add Sample Checkout Projec…" at bounding box center [724, 456] width 1352 height 816
click at [528, 309] on button "button" at bounding box center [526, 307] width 12 height 12
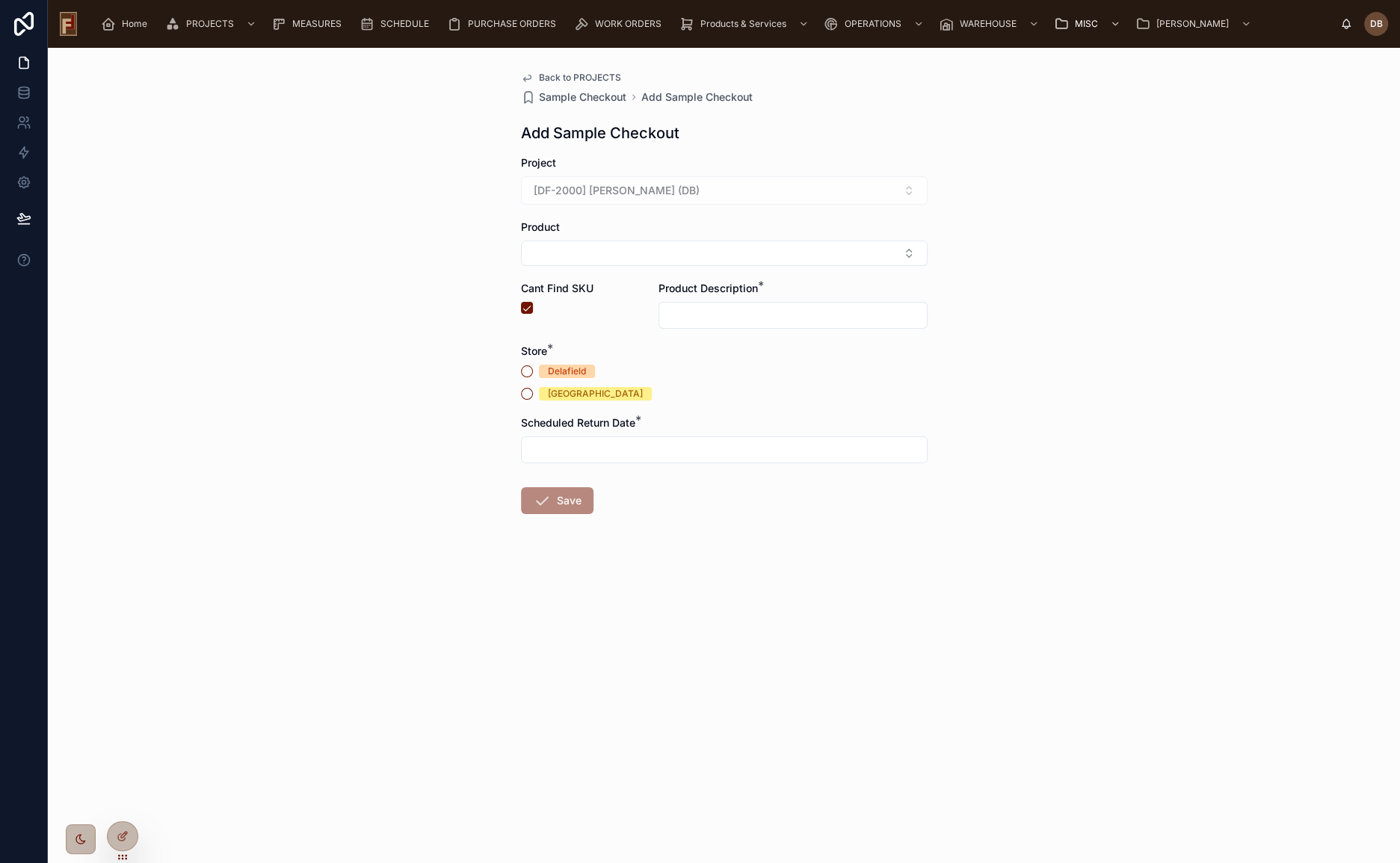
click at [777, 314] on input "text" at bounding box center [792, 314] width 267 height 21
type input "**********"
click at [574, 392] on div "New Berlin" at bounding box center [595, 393] width 95 height 13
click at [532, 392] on button "New Berlin" at bounding box center [526, 393] width 12 height 12
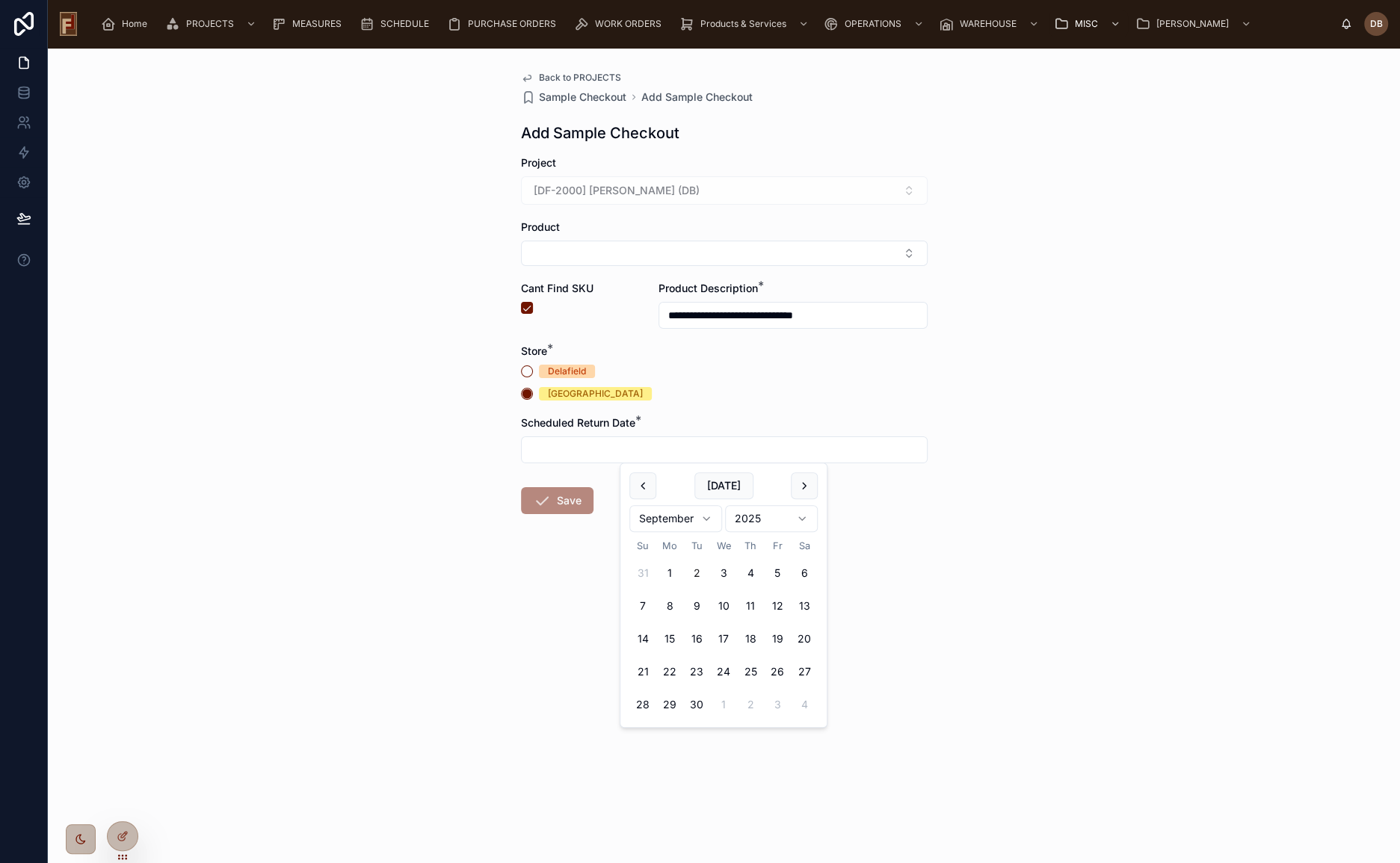
click at [577, 450] on input "text" at bounding box center [724, 449] width 405 height 21
click at [723, 485] on button "Today" at bounding box center [724, 486] width 59 height 27
click at [688, 609] on button "9" at bounding box center [697, 606] width 27 height 27
type input "********"
click at [565, 506] on button "Save" at bounding box center [557, 500] width 72 height 27
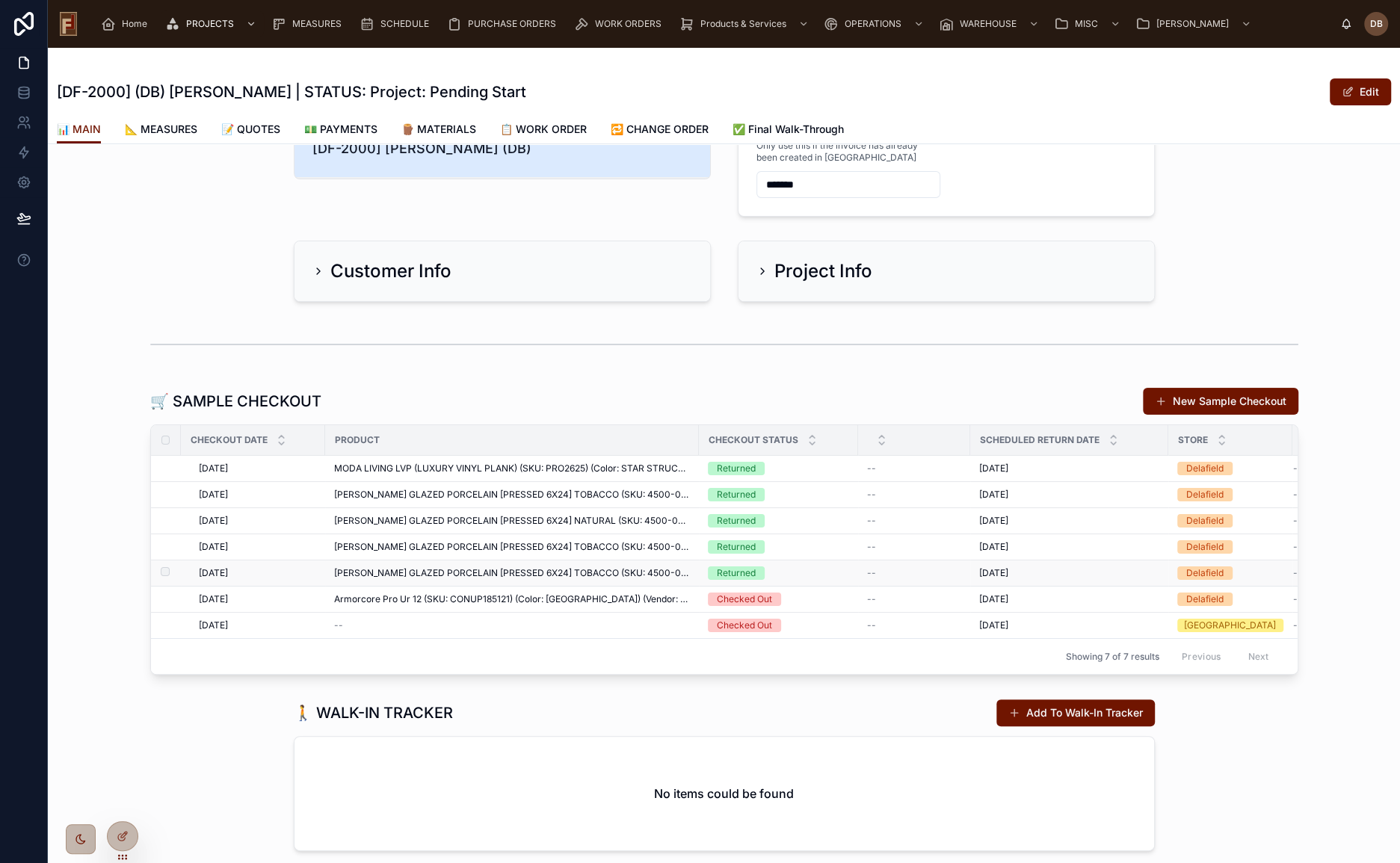
scroll to position [135, 0]
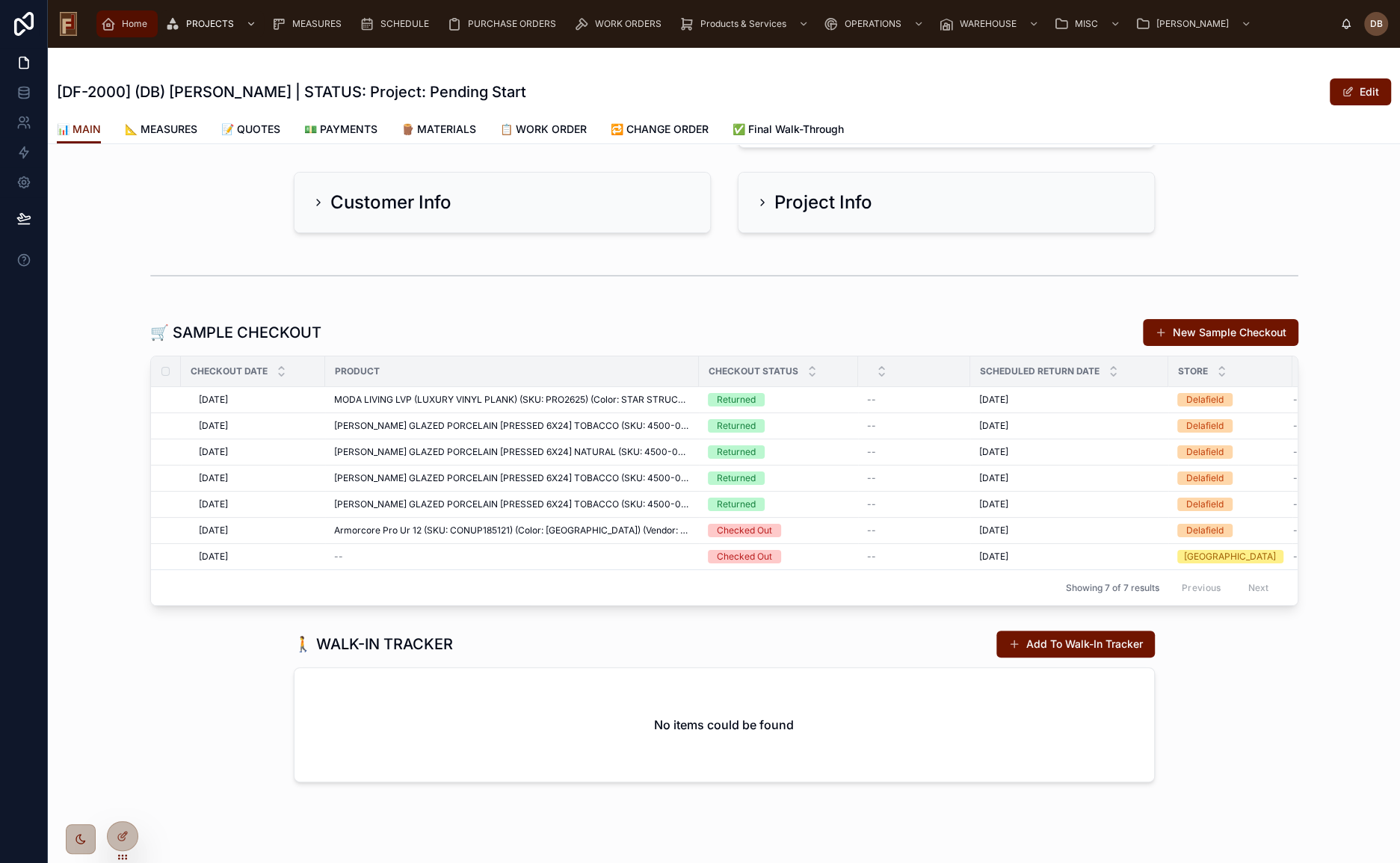
drag, startPoint x: 132, startPoint y: 21, endPoint x: 131, endPoint y: 29, distance: 8.1
click at [132, 21] on span "Home" at bounding box center [134, 23] width 25 height 12
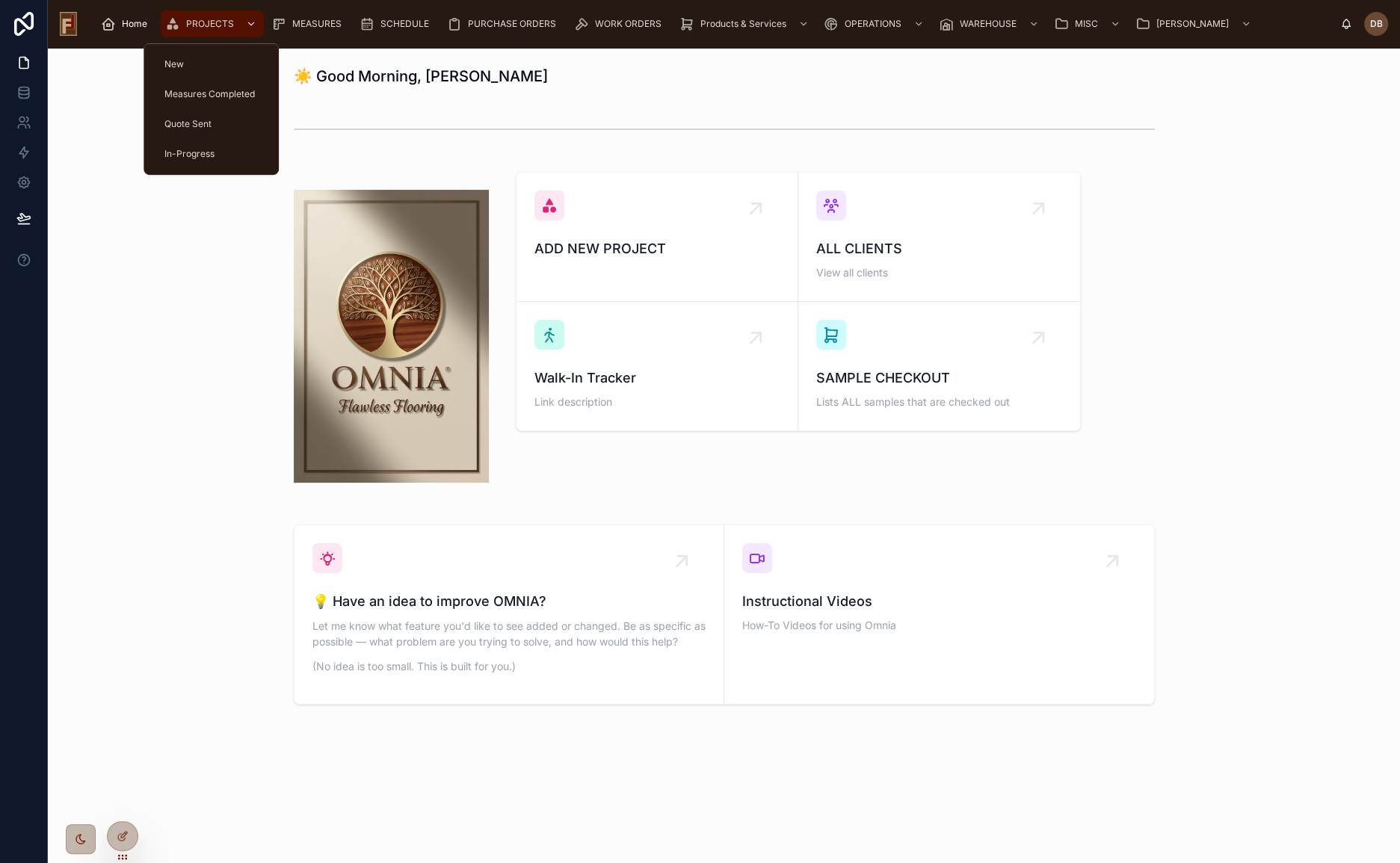
click at [201, 20] on span "PROJECTS" at bounding box center [210, 23] width 48 height 12
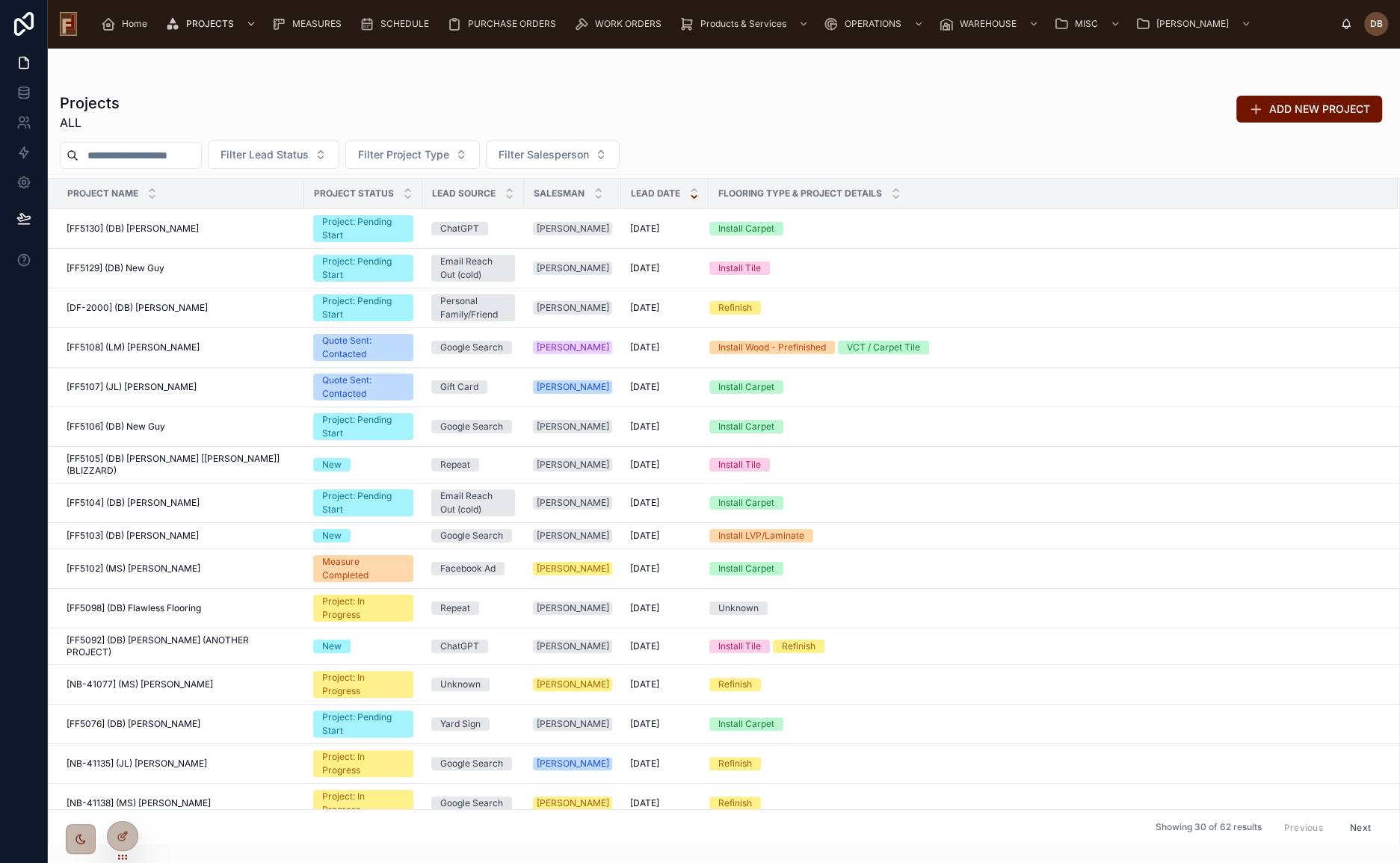
click at [111, 155] on input "text" at bounding box center [139, 155] width 122 height 21
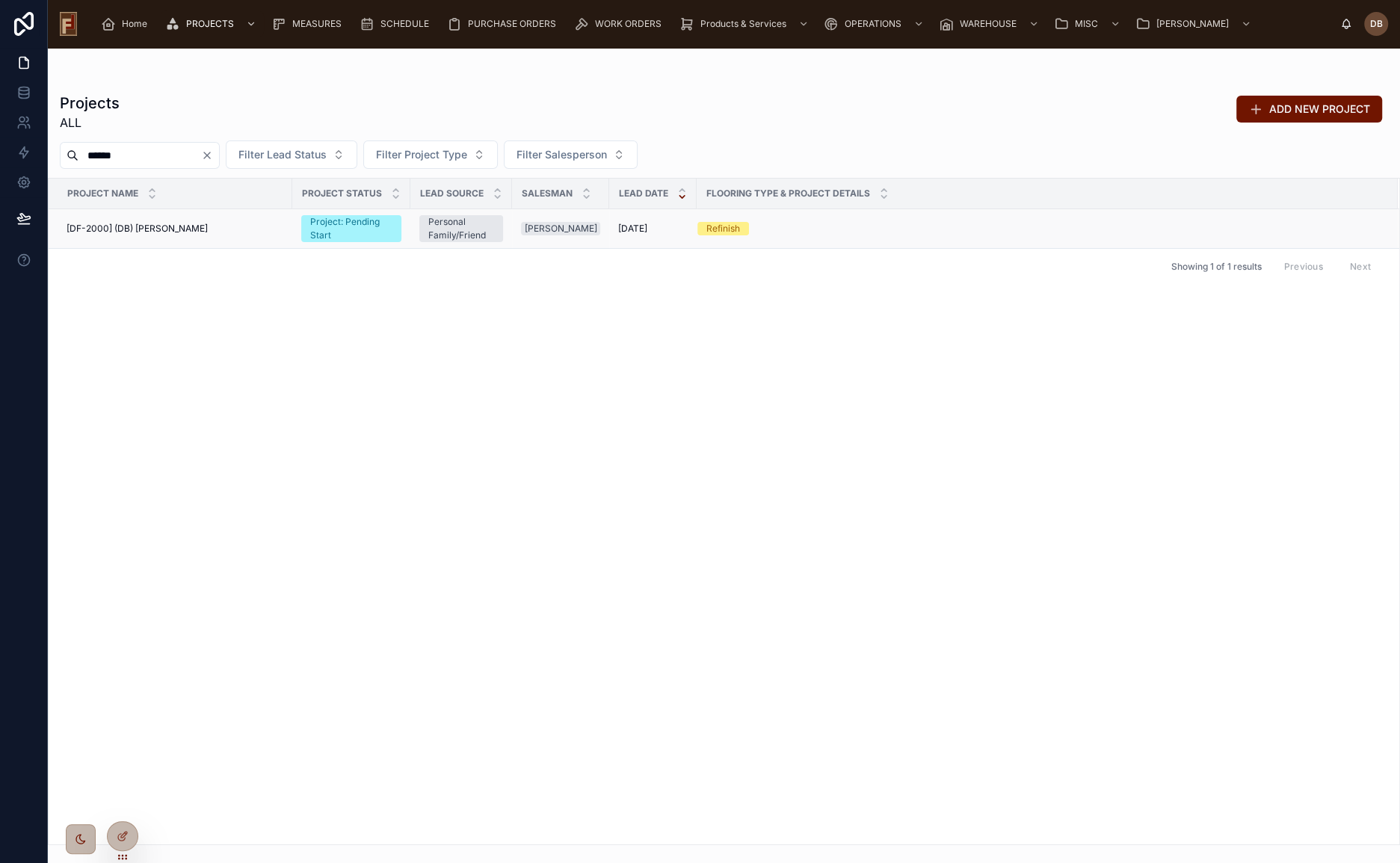
type input "******"
click at [179, 226] on span "[DF-2000] (DB) King Arthur" at bounding box center [137, 228] width 141 height 12
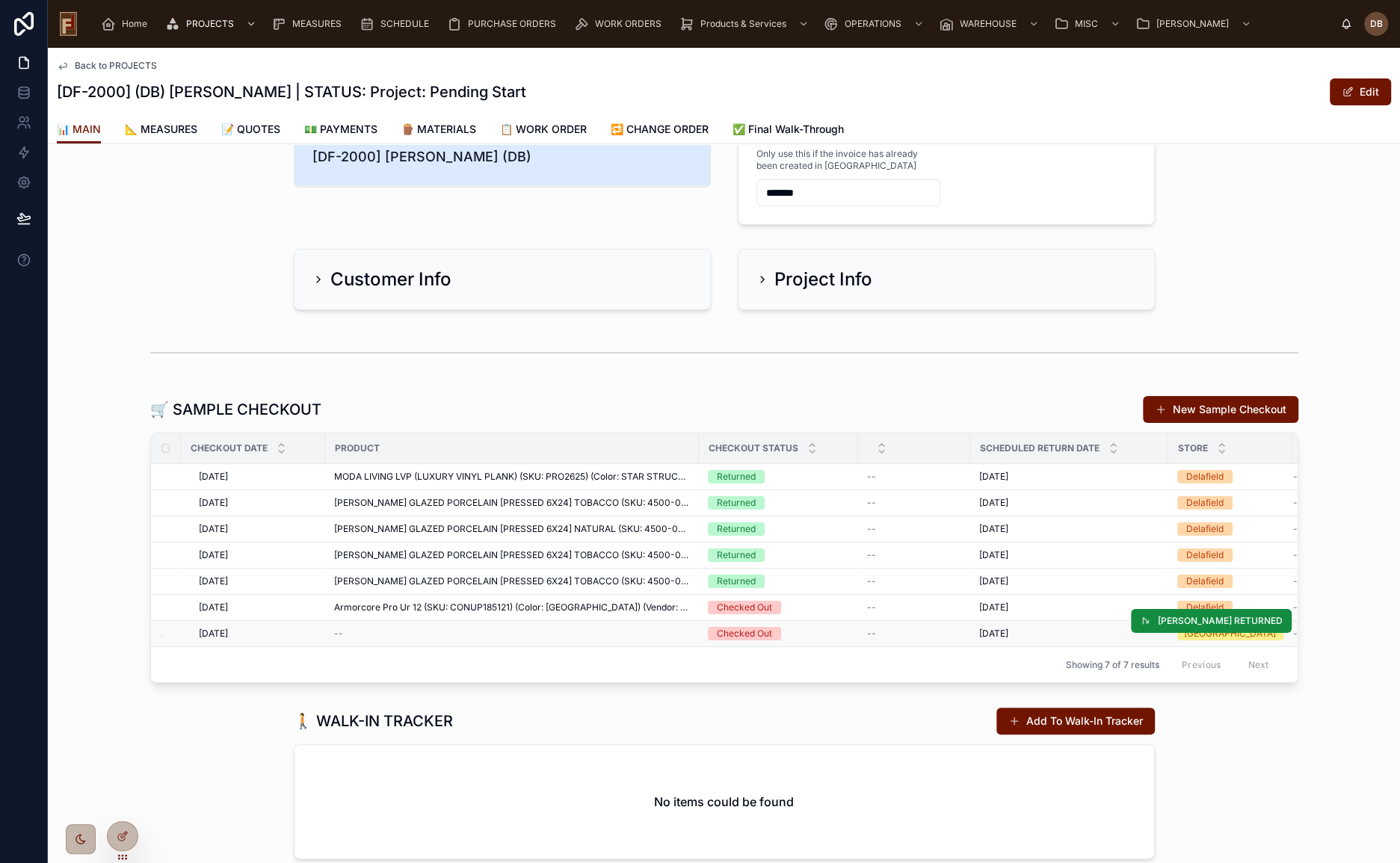
scroll to position [135, 0]
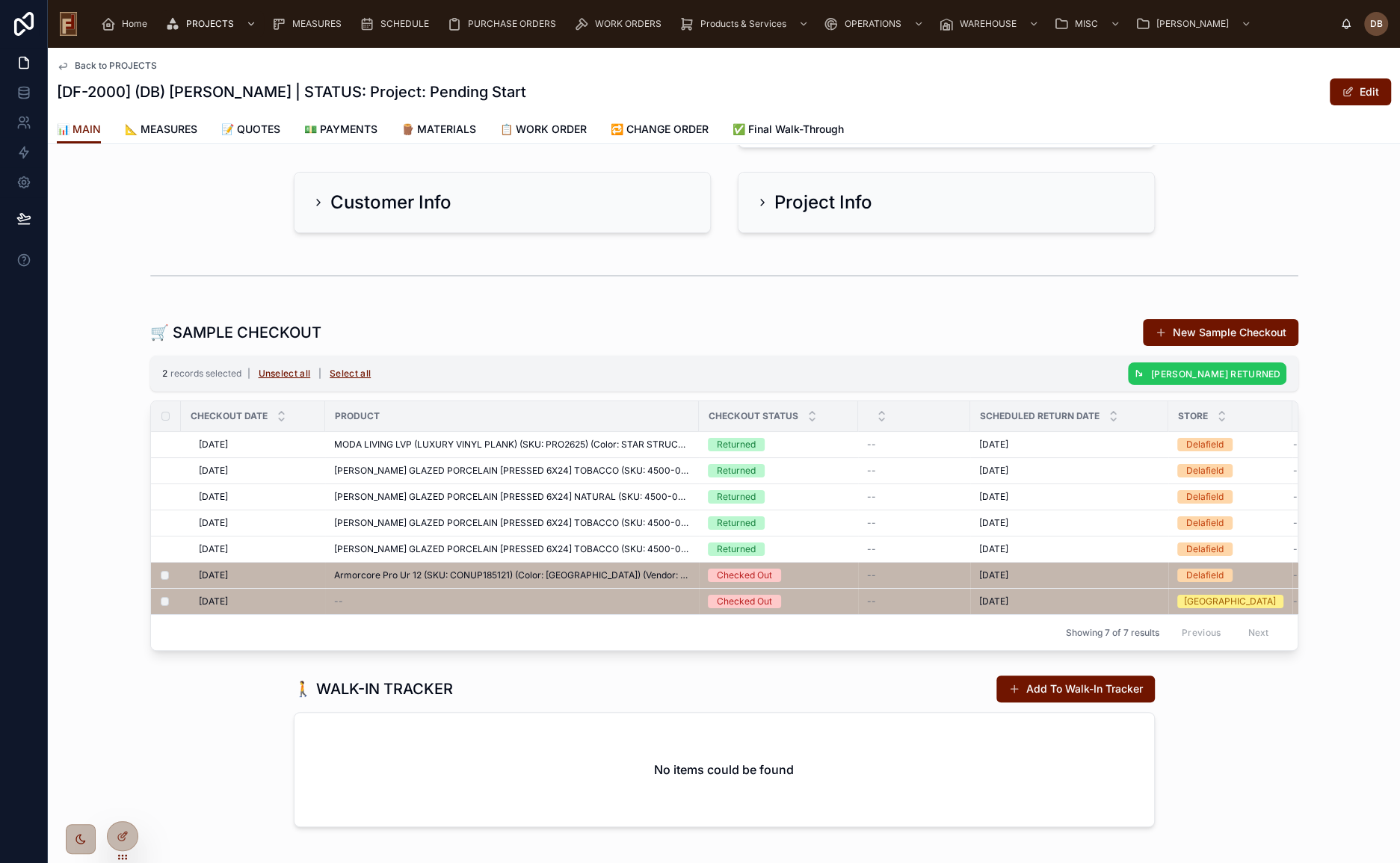
click at [1236, 371] on span "MARK RETURNED" at bounding box center [1216, 373] width 130 height 12
click at [1301, 341] on icon at bounding box center [1299, 343] width 7 height 5
click at [284, 373] on button "Unselect all" at bounding box center [285, 373] width 63 height 24
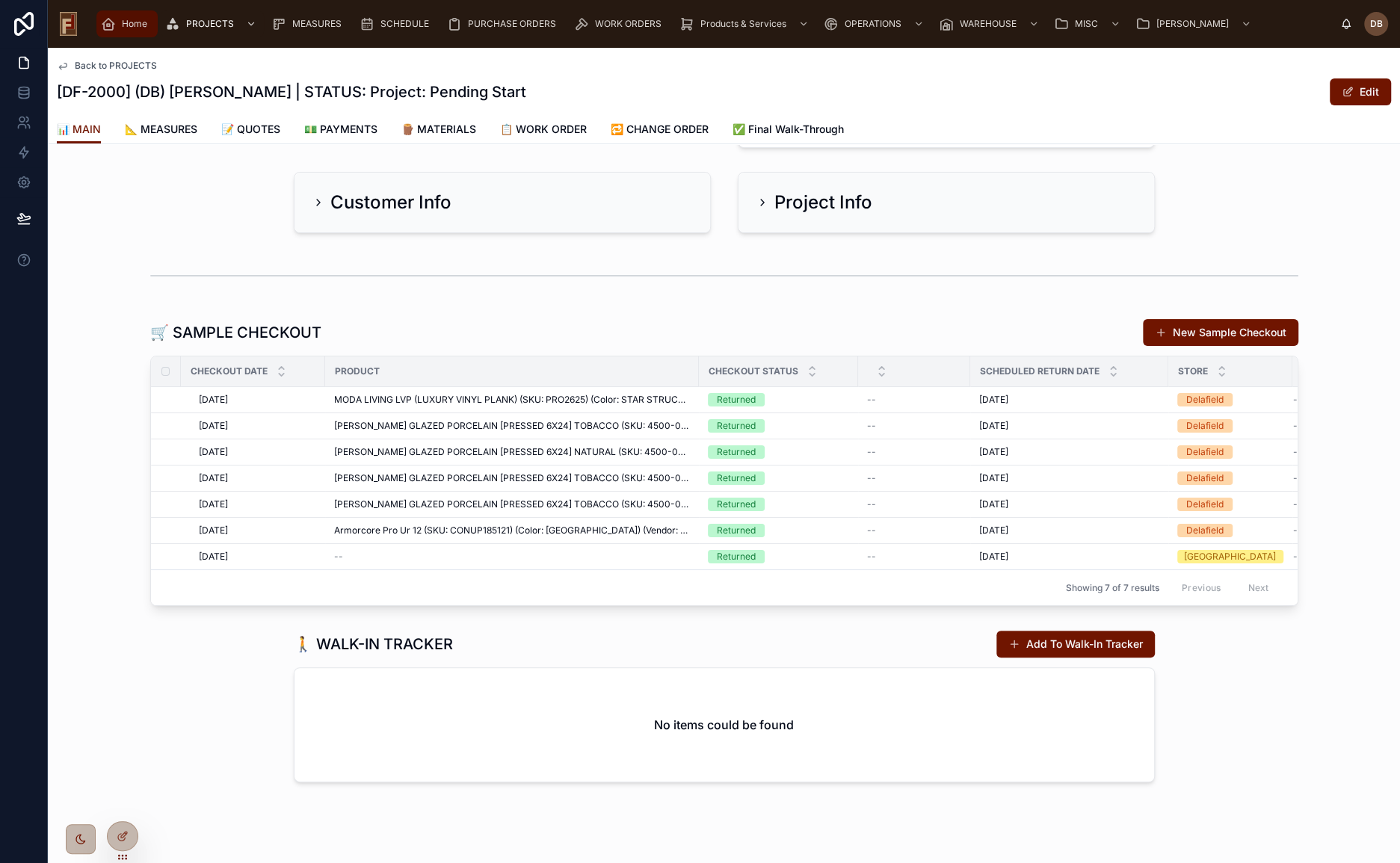
click at [135, 21] on span "Home" at bounding box center [134, 23] width 25 height 12
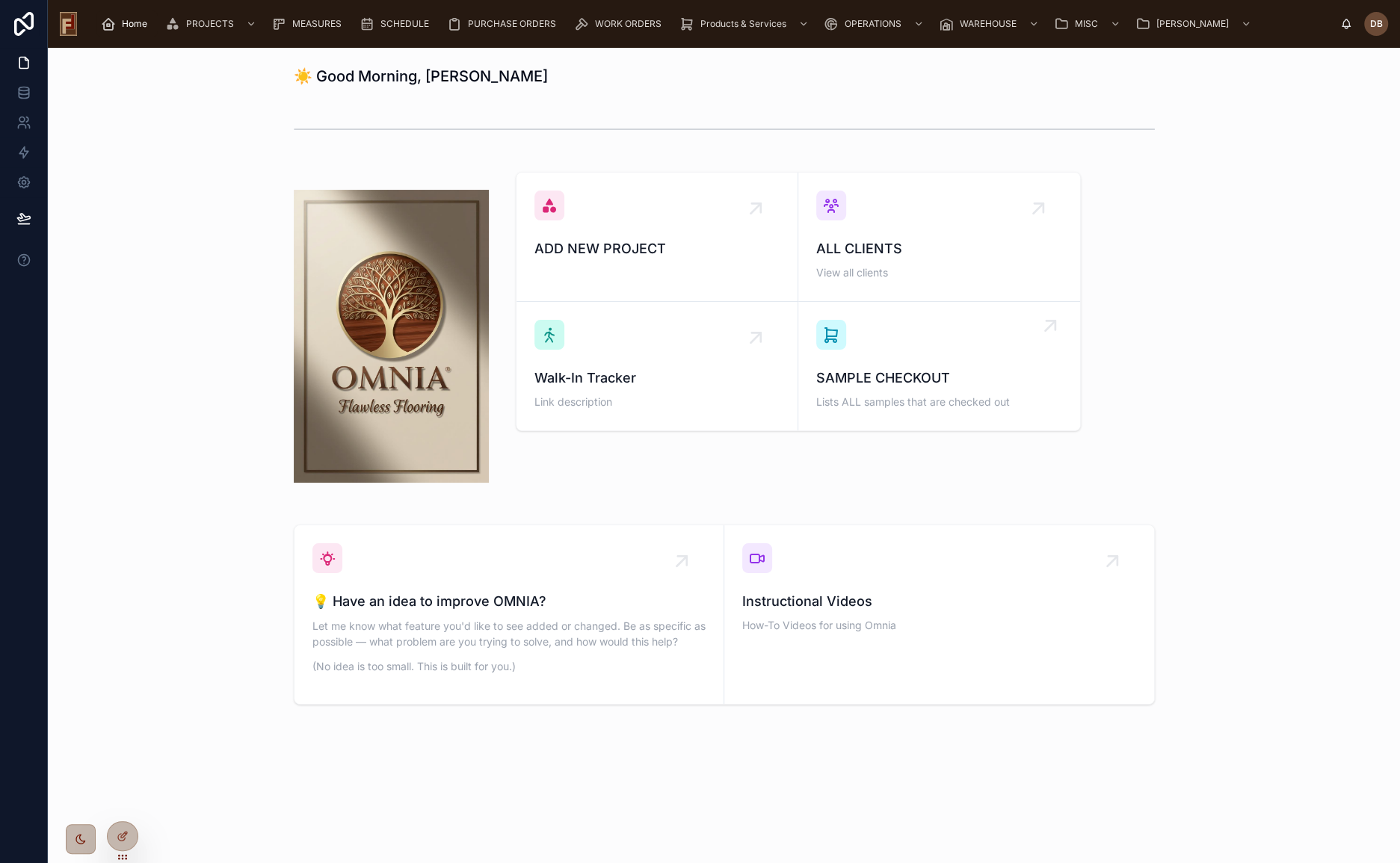
click at [902, 345] on div "SAMPLE CHECKOUT Lists ALL samples that are checked out" at bounding box center [938, 366] width 246 height 93
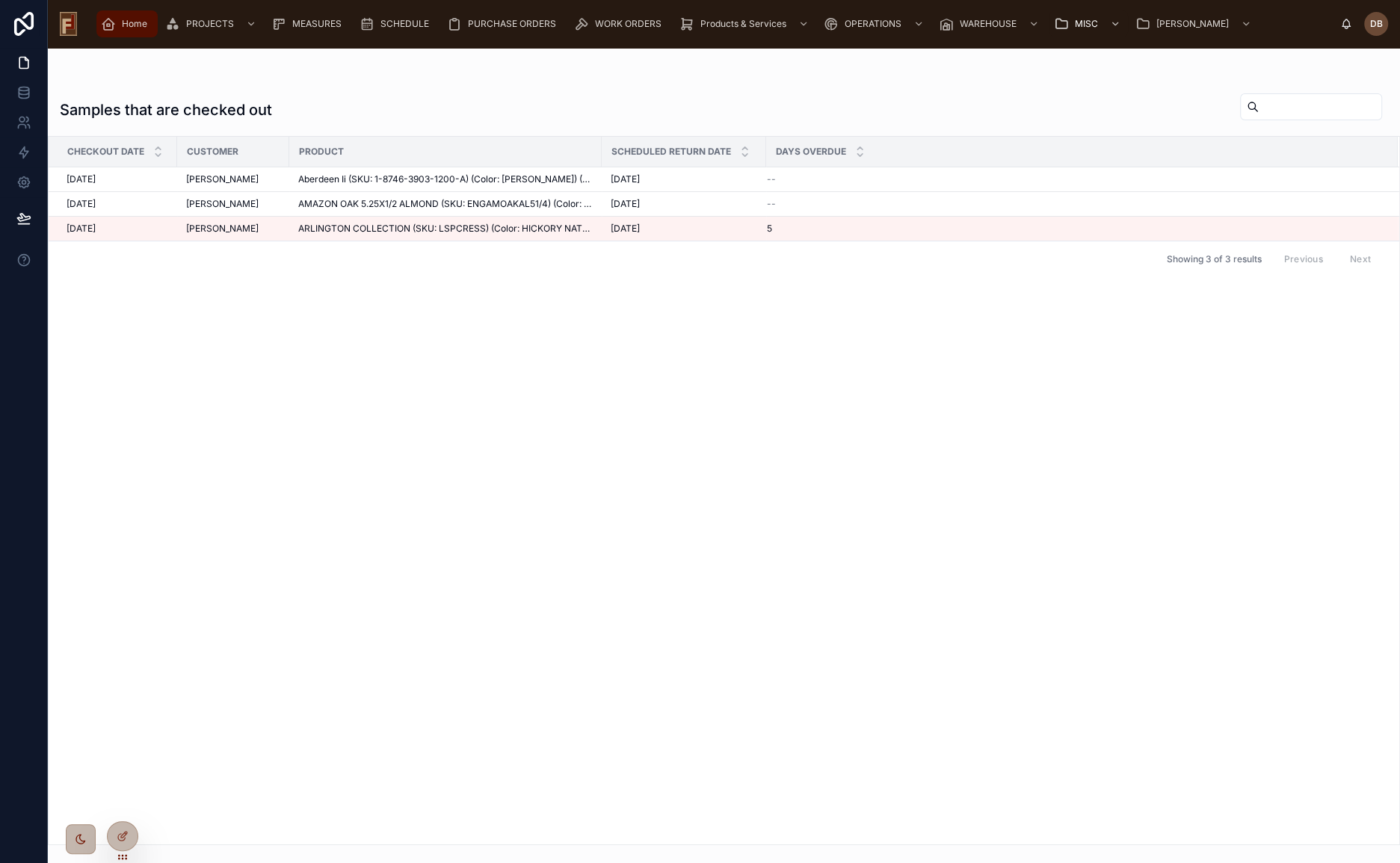
click at [128, 23] on span "Home" at bounding box center [134, 23] width 25 height 12
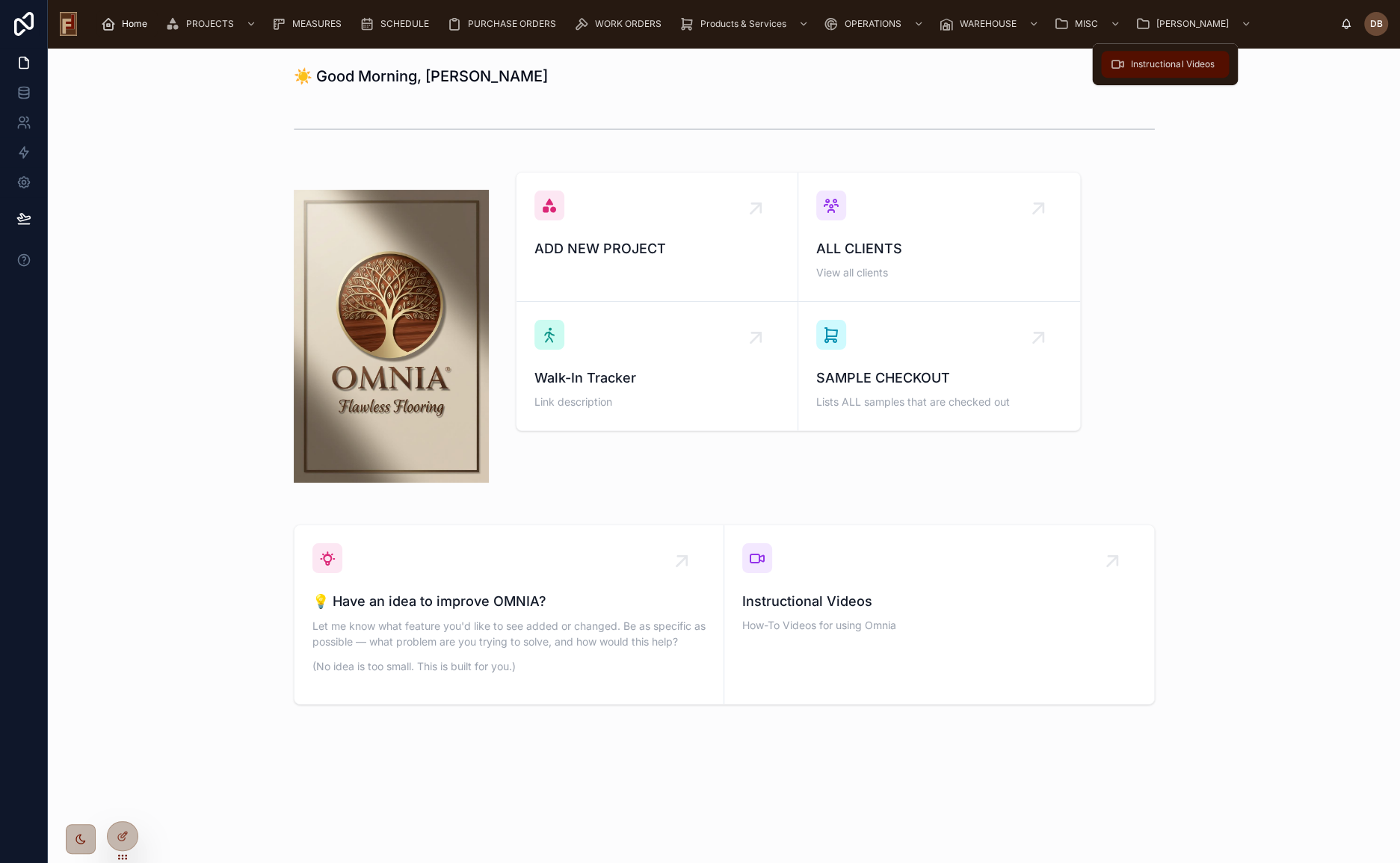
click at [1178, 68] on span "Instructional Videos" at bounding box center [1172, 63] width 83 height 12
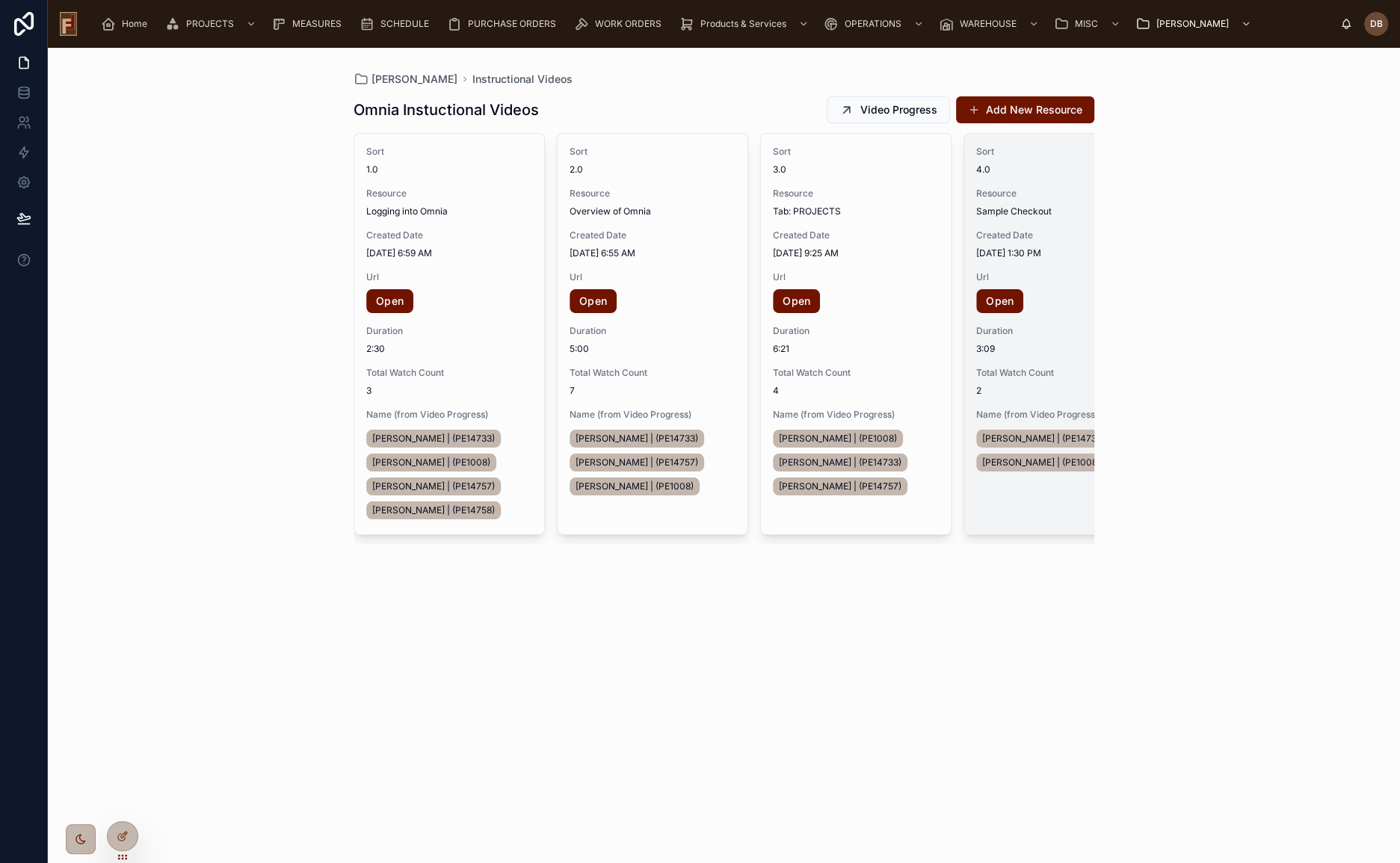
click at [1044, 354] on span "3:09" at bounding box center [1059, 348] width 166 height 12
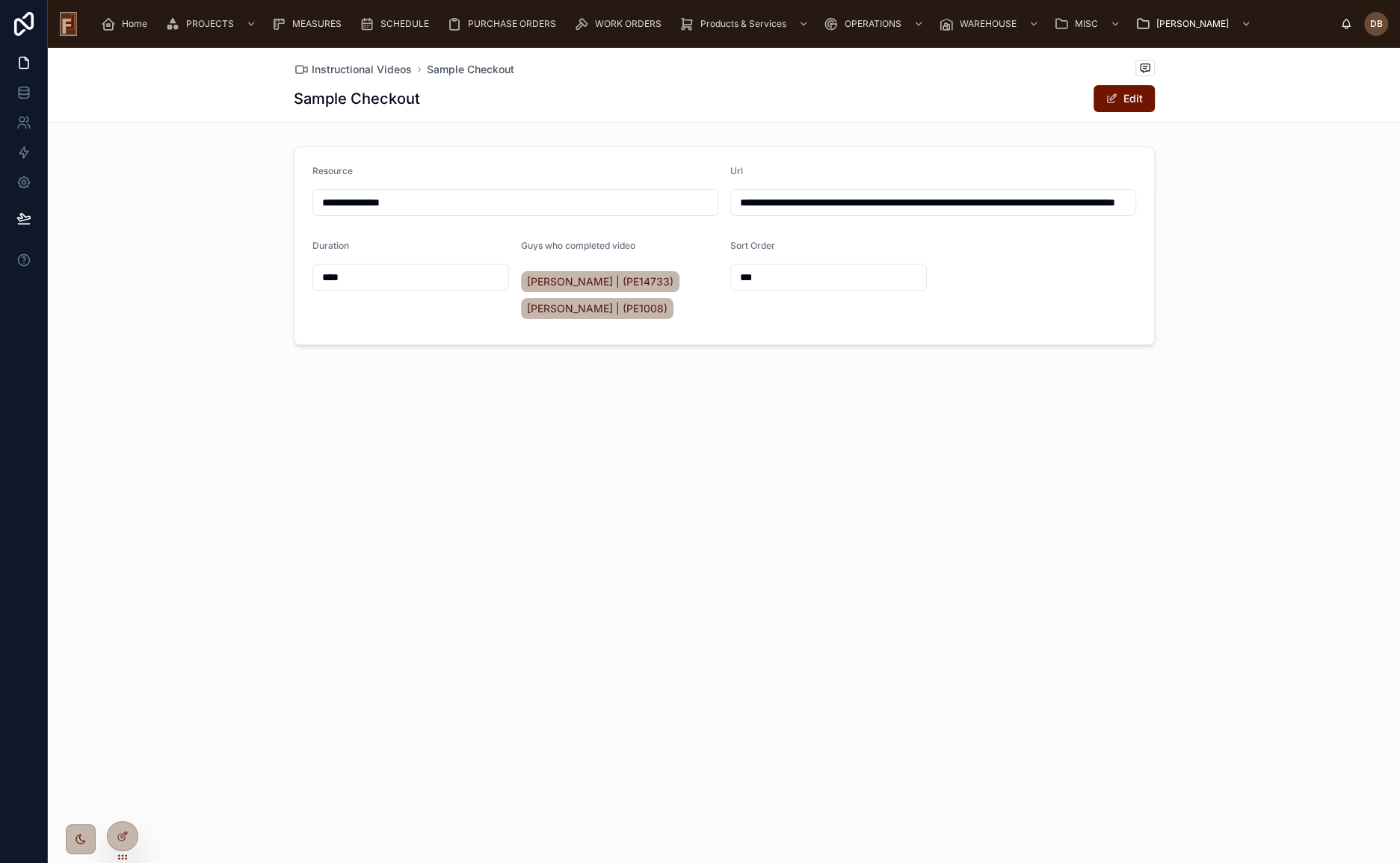
click at [811, 202] on input "**********" at bounding box center [933, 202] width 405 height 21
click at [812, 202] on input "**********" at bounding box center [933, 202] width 405 height 21
click at [813, 202] on input "**********" at bounding box center [933, 202] width 405 height 21
click at [891, 204] on input "**********" at bounding box center [933, 202] width 405 height 21
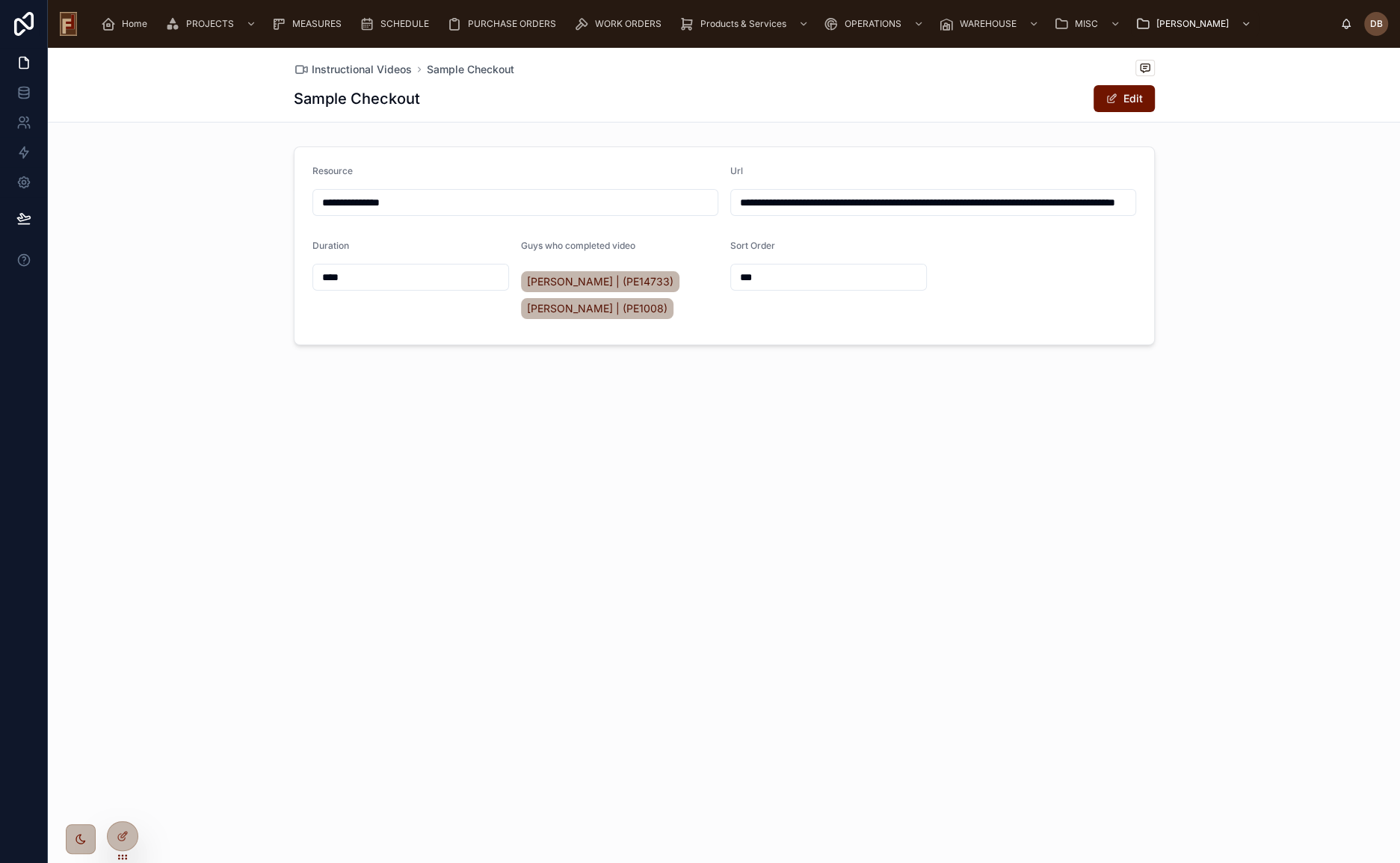
click at [891, 204] on input "**********" at bounding box center [933, 202] width 405 height 21
paste input "text"
type input "**********"
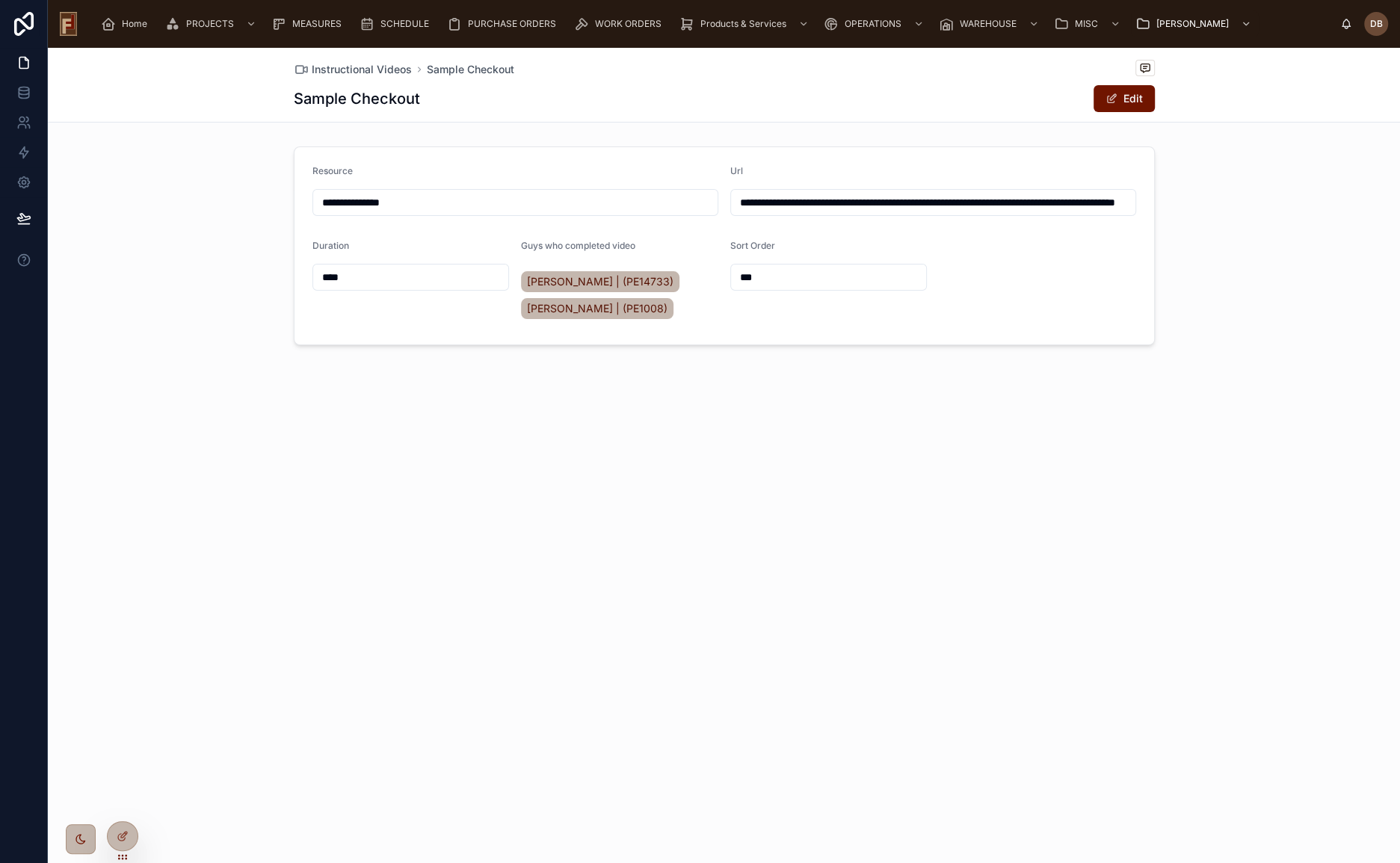
drag, startPoint x: 337, startPoint y: 280, endPoint x: 296, endPoint y: 282, distance: 41.0
click at [298, 282] on form "**********" at bounding box center [725, 246] width 859 height 197
type input "****"
click at [533, 452] on div "**********" at bounding box center [724, 456] width 1352 height 816
drag, startPoint x: 126, startPoint y: 21, endPoint x: 142, endPoint y: 44, distance: 28.0
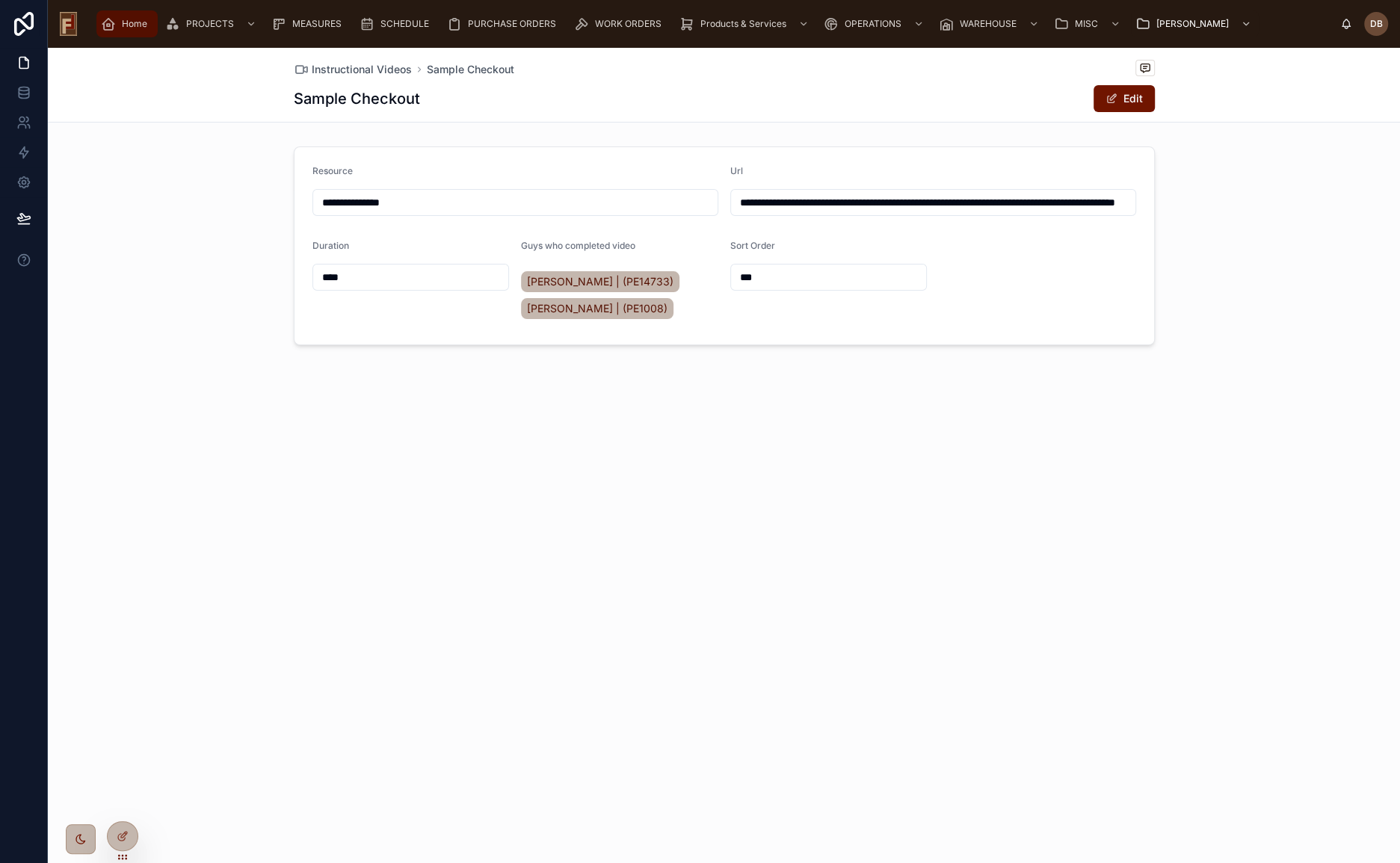
click at [126, 21] on span "Home" at bounding box center [134, 23] width 25 height 12
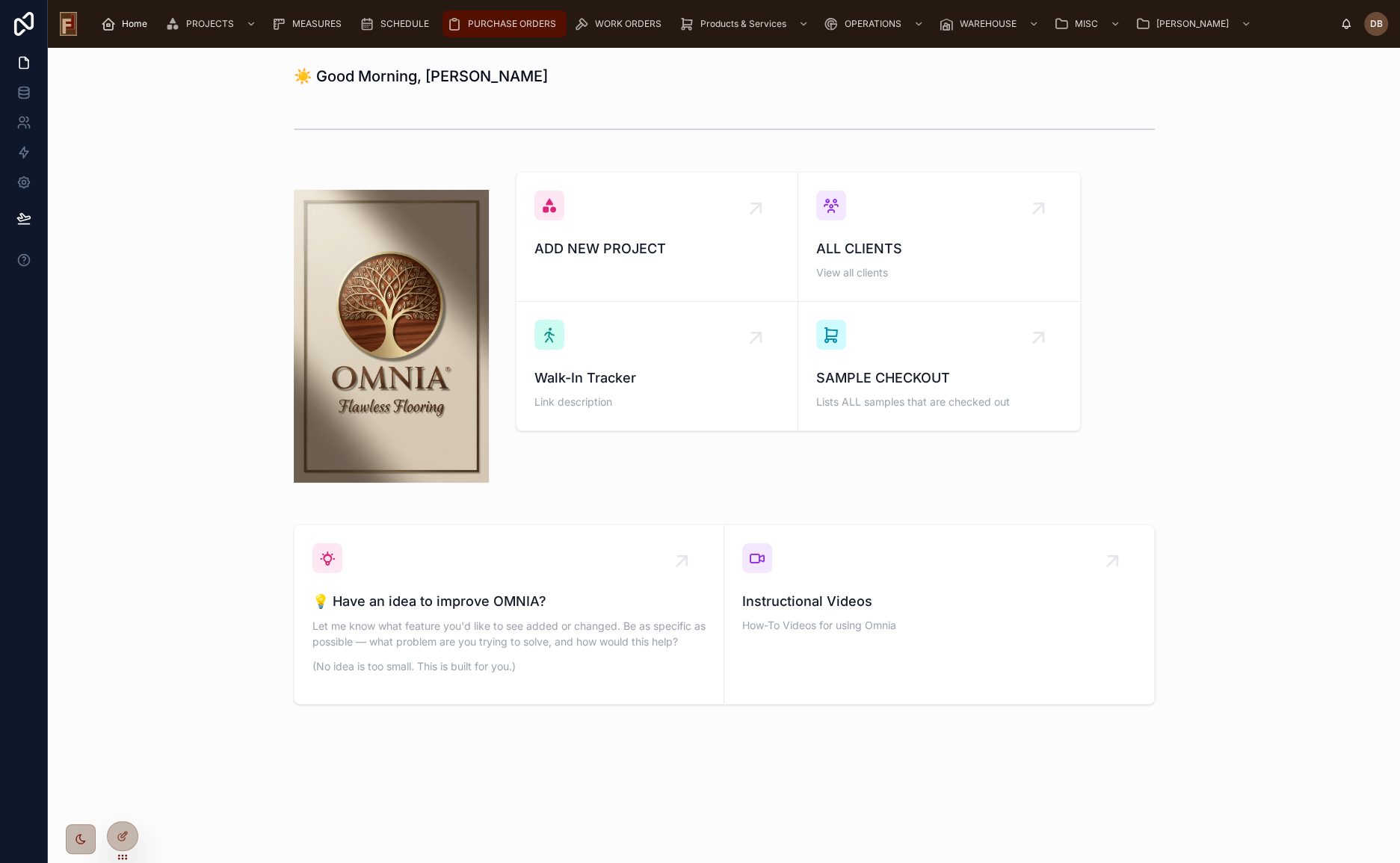
click at [515, 25] on span "PURCHASE ORDERS" at bounding box center [512, 23] width 88 height 12
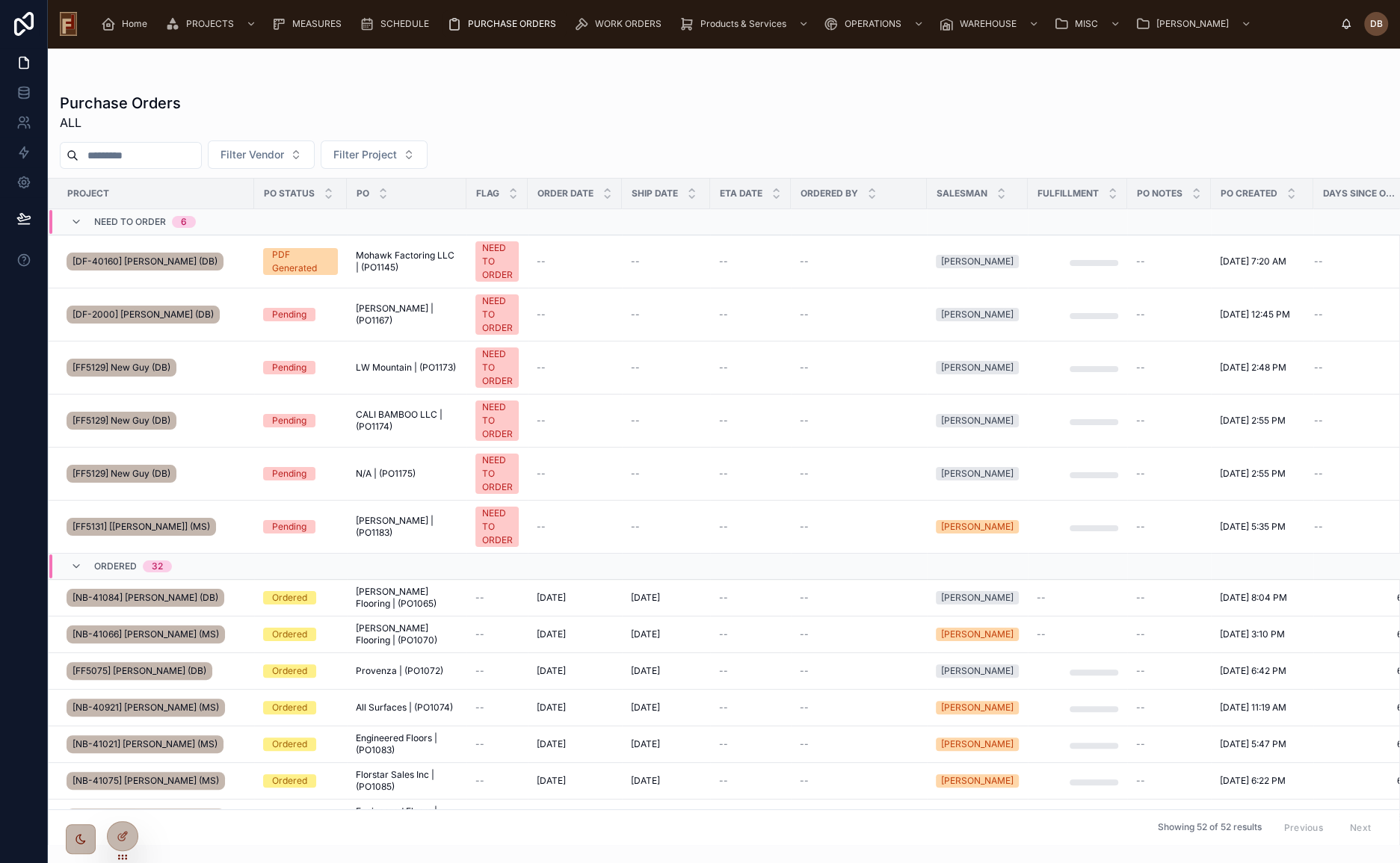
click at [140, 152] on input "text" at bounding box center [139, 155] width 122 height 21
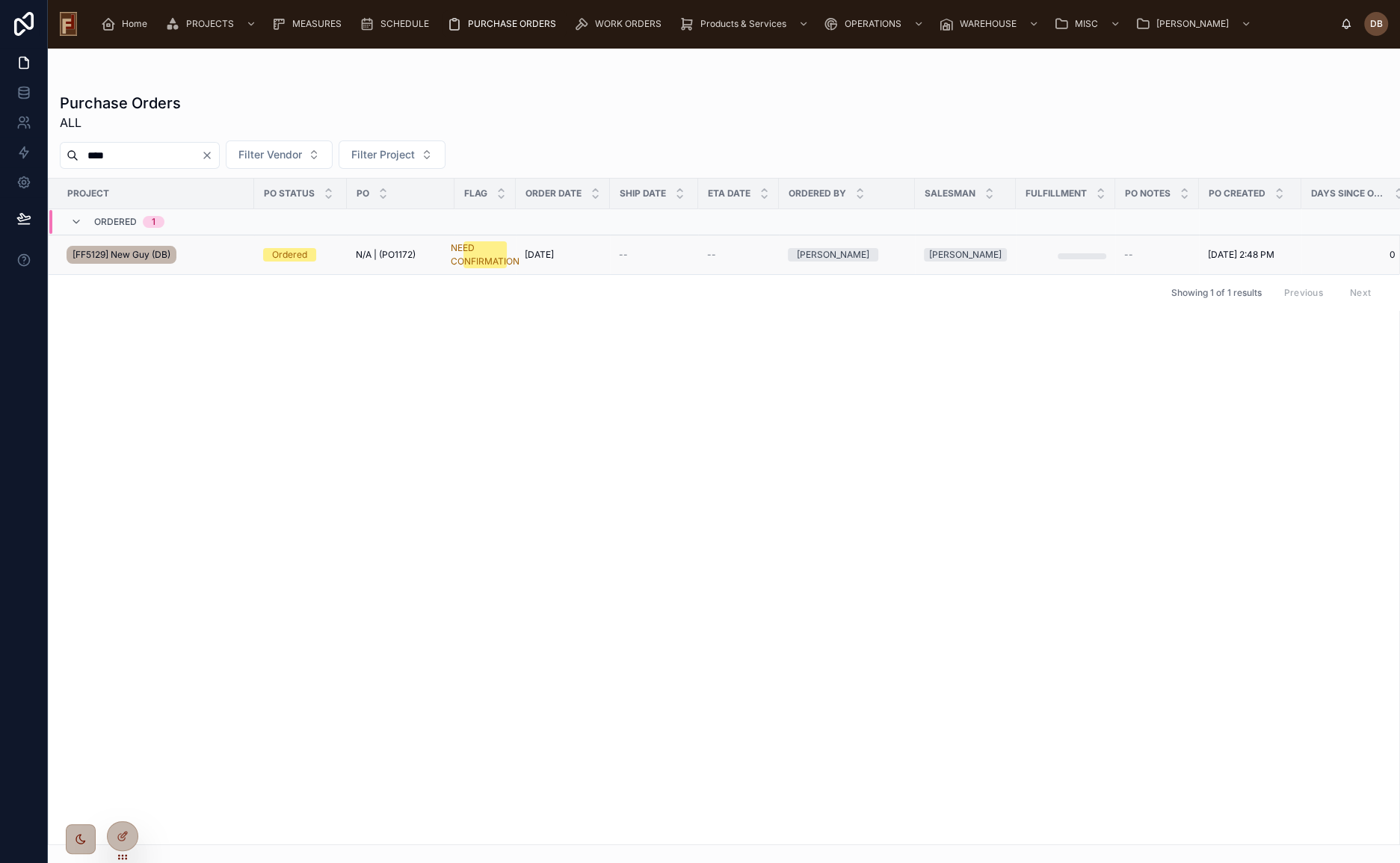
type input "****"
click at [222, 254] on div "[FF5129] New Guy (DB)" at bounding box center [155, 255] width 179 height 24
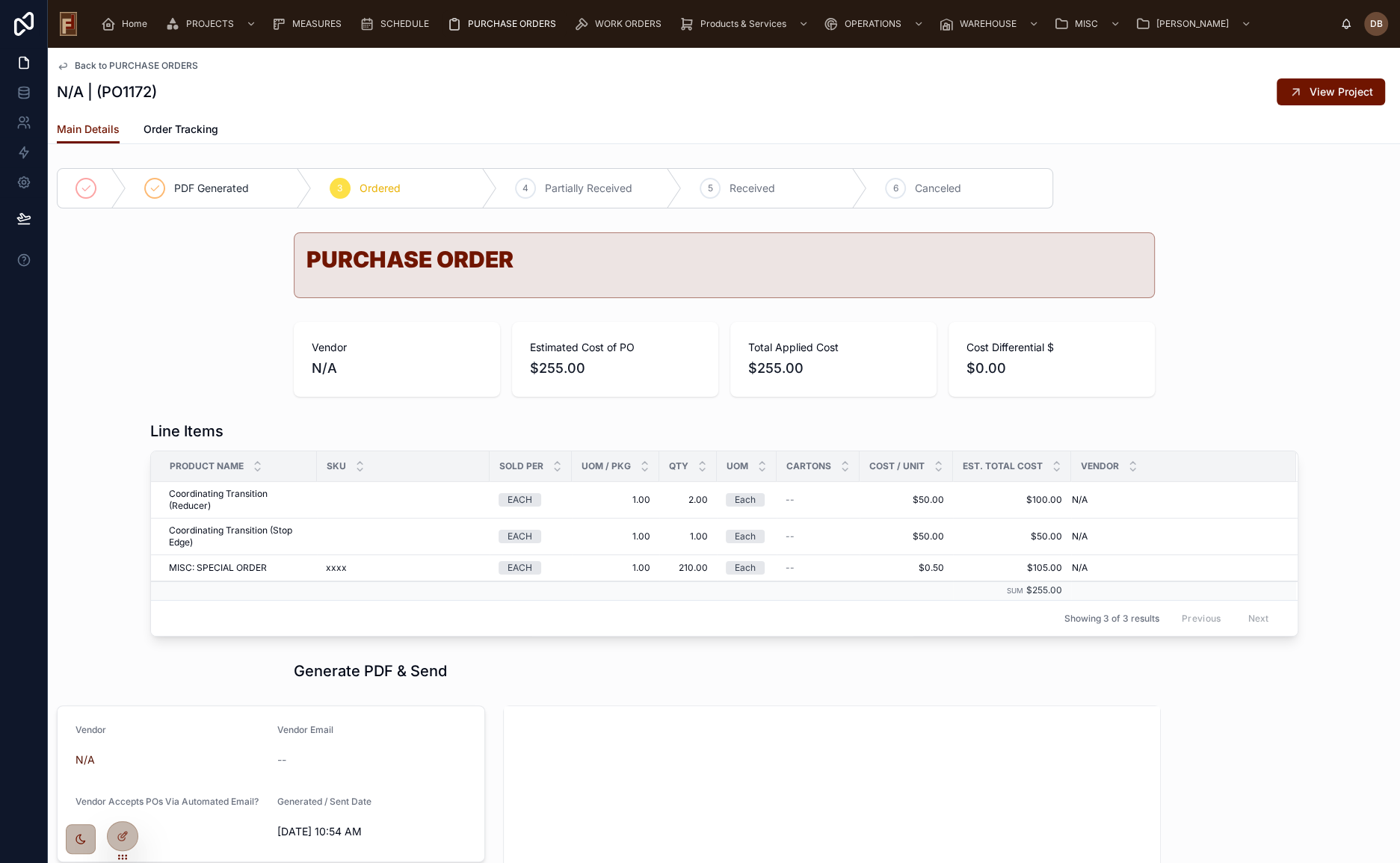
click at [368, 256] on h1 "PURCHASE ORDER" at bounding box center [724, 259] width 835 height 22
click at [459, 254] on h1 "PURCHASE ORDER" at bounding box center [724, 259] width 835 height 22
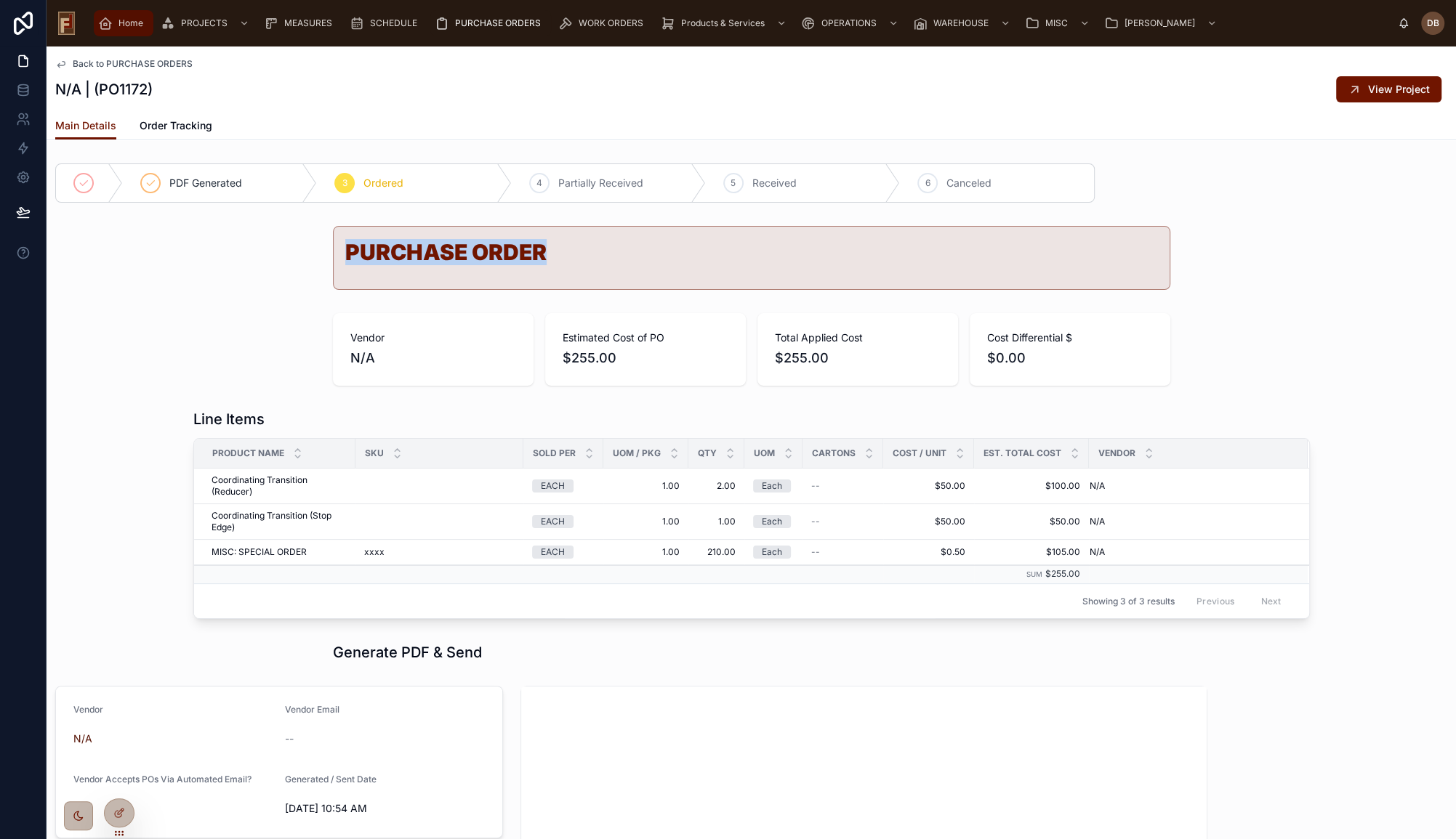
click at [123, 21] on span "Home" at bounding box center [130, 23] width 24 height 11
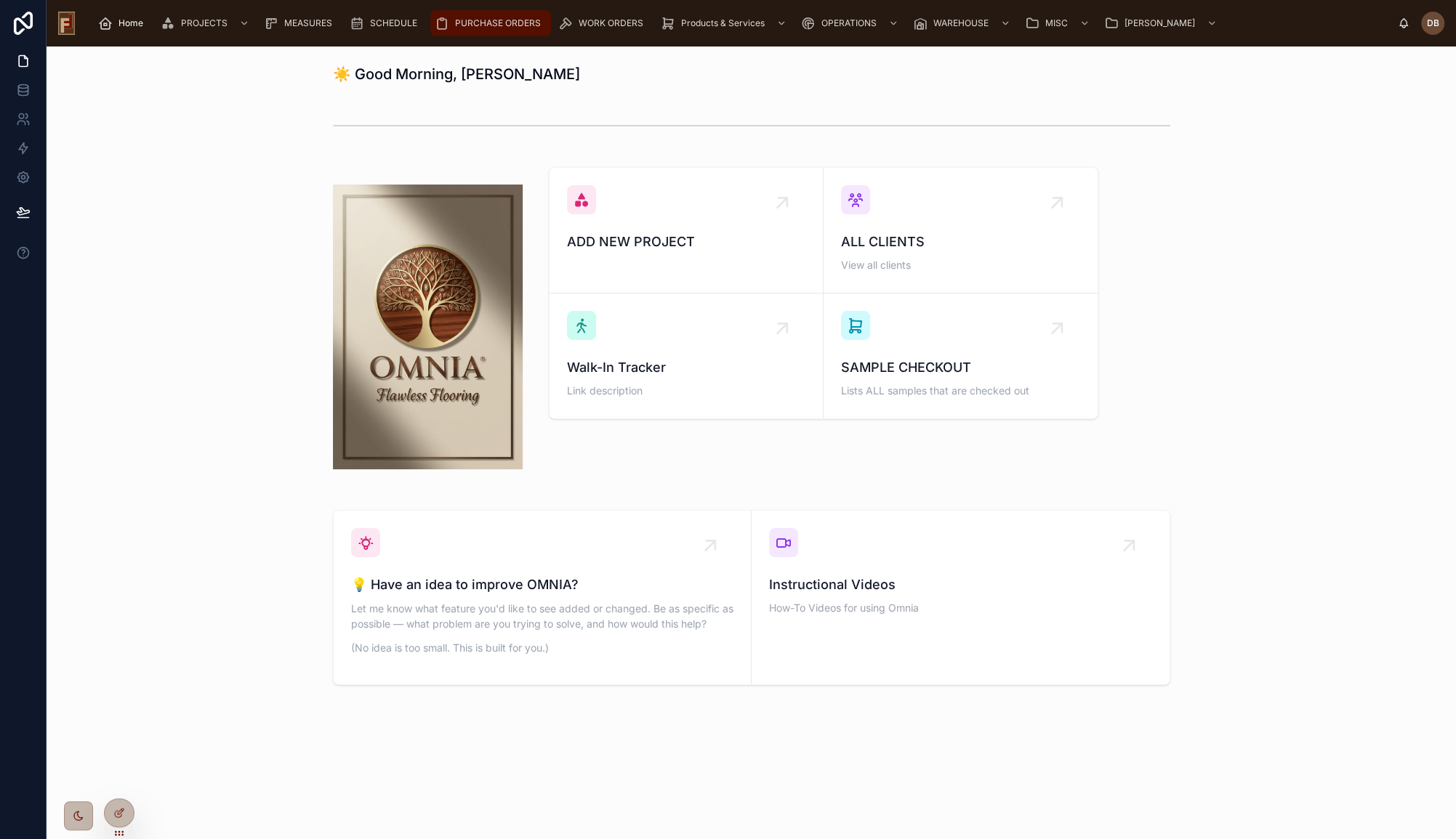
click at [515, 23] on span "PURCHASE ORDERS" at bounding box center [498, 23] width 86 height 11
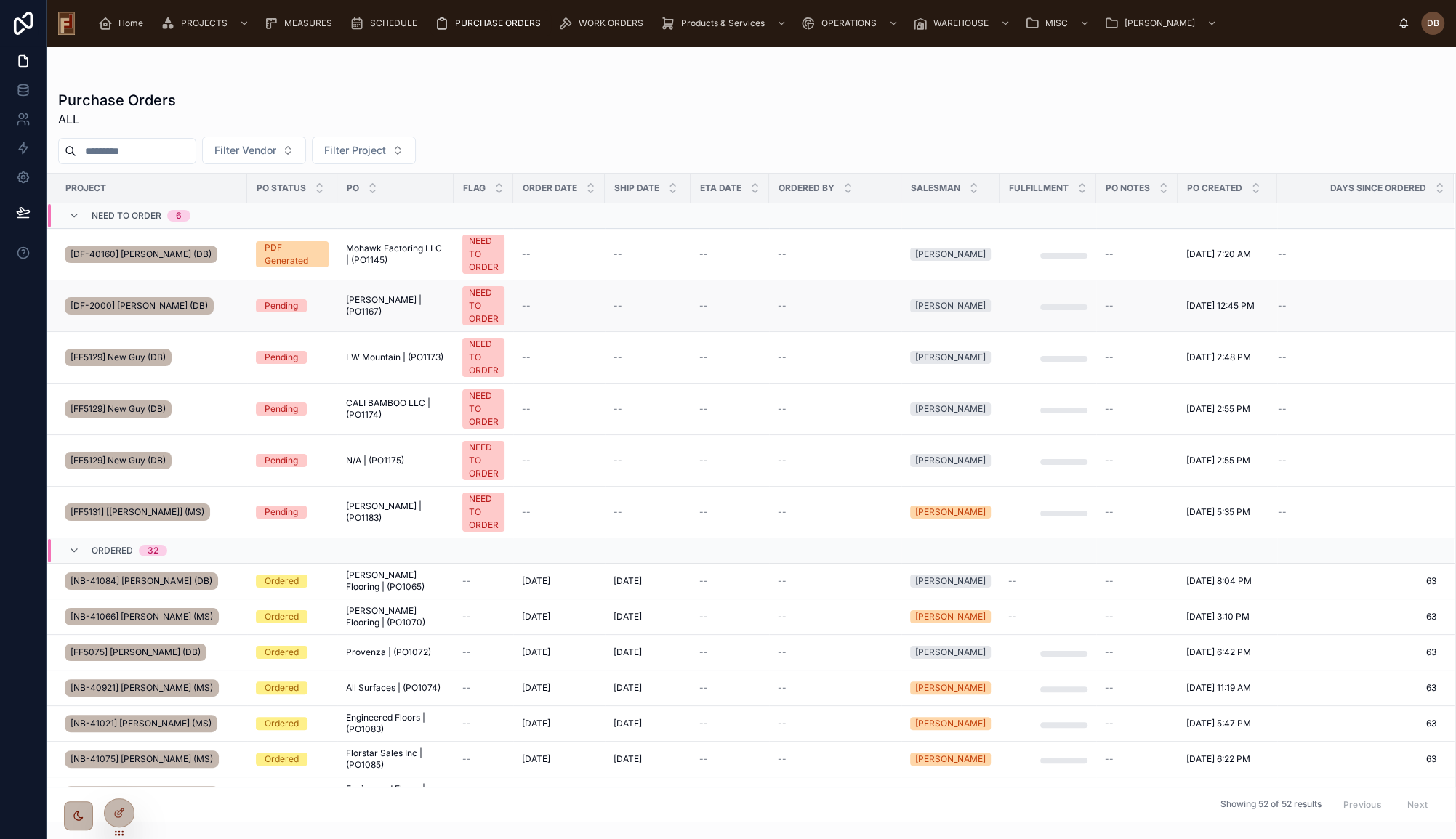
click at [233, 300] on div "[DF-2000] King Arthur (DB)" at bounding box center [151, 306] width 174 height 23
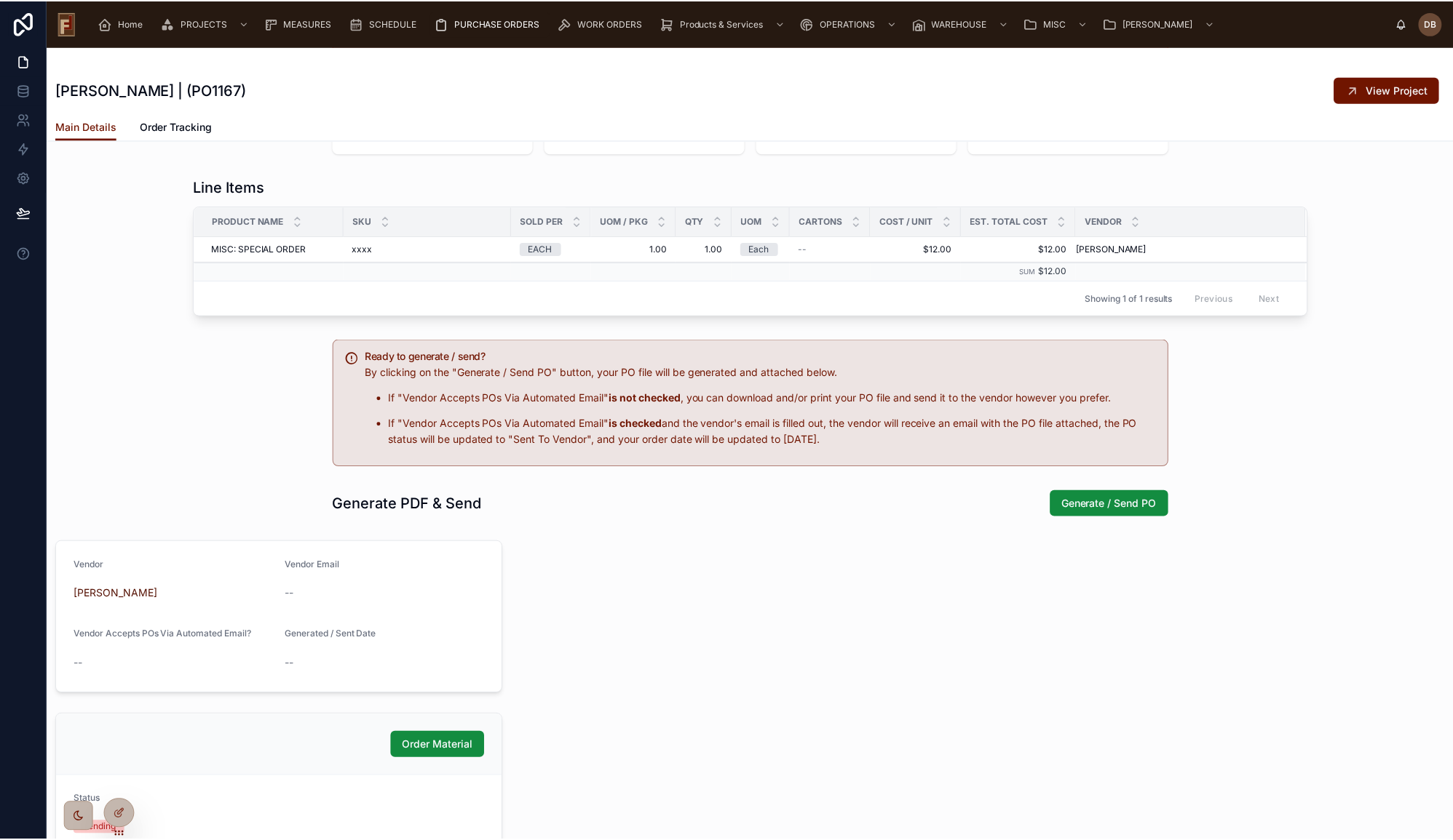
scroll to position [264, 0]
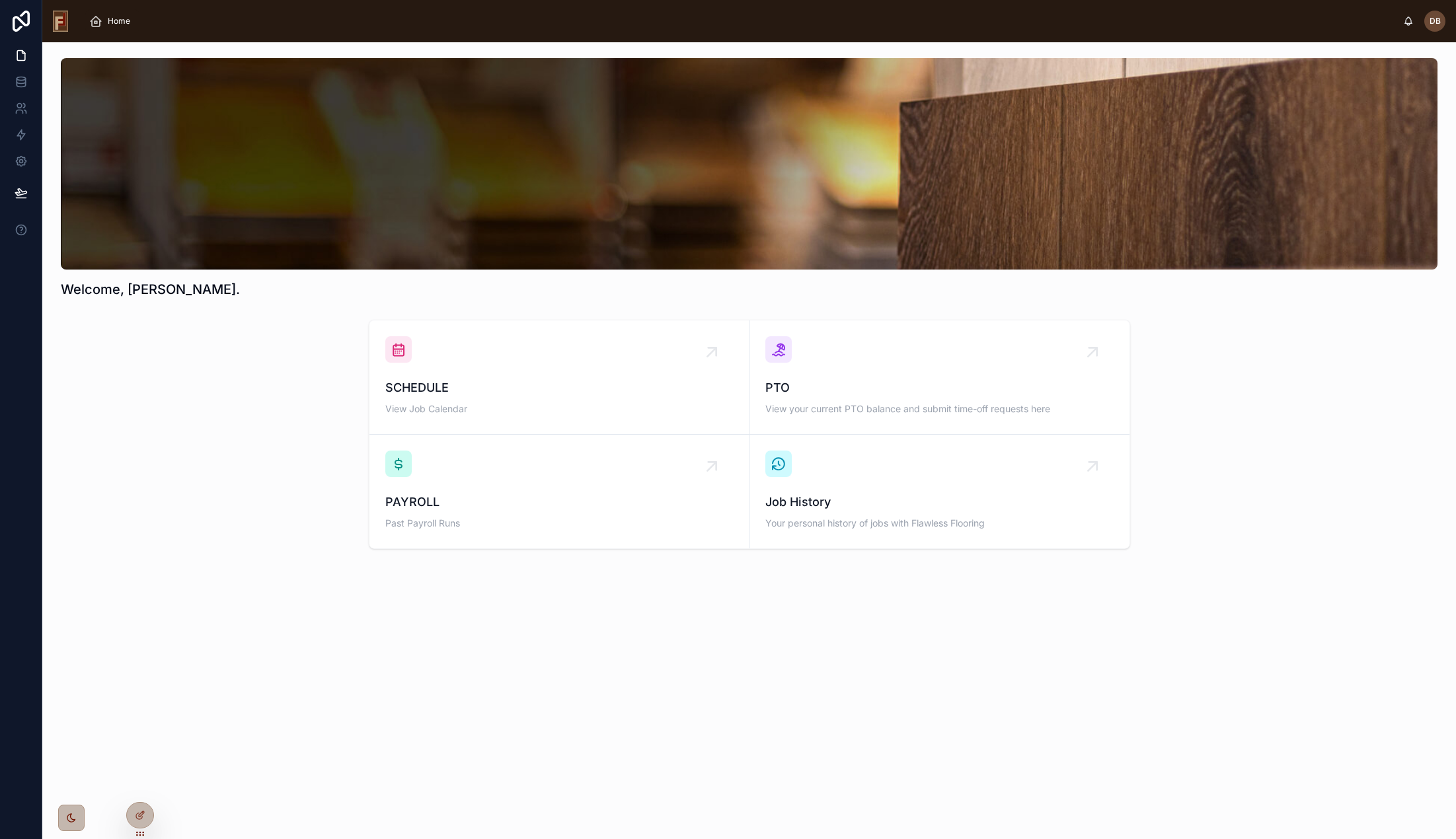
click at [115, 18] on span "Home" at bounding box center [119, 21] width 22 height 10
click at [140, 786] on icon at bounding box center [138, 784] width 3 height 3
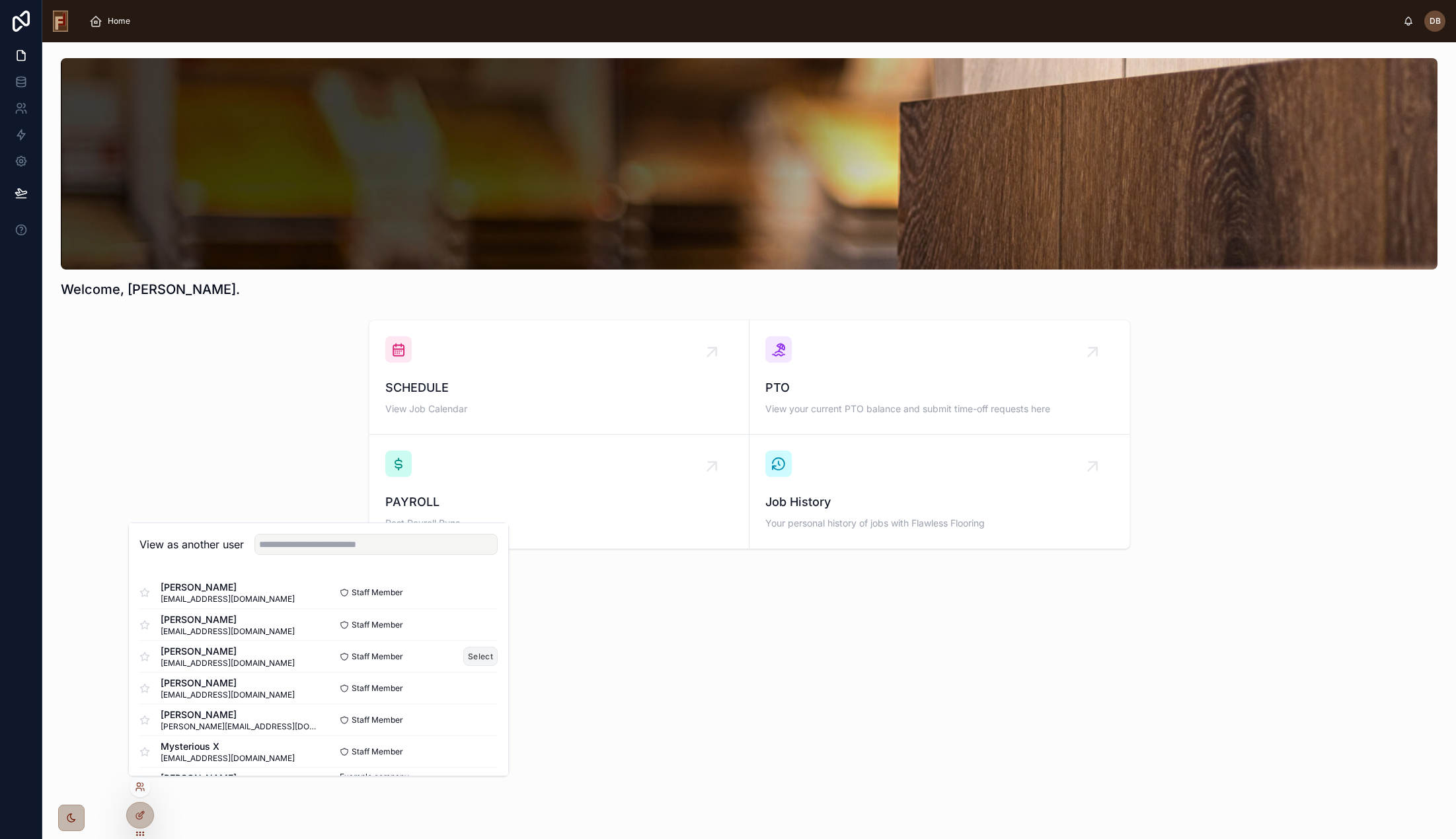
click at [472, 659] on button "Select" at bounding box center [480, 657] width 34 height 19
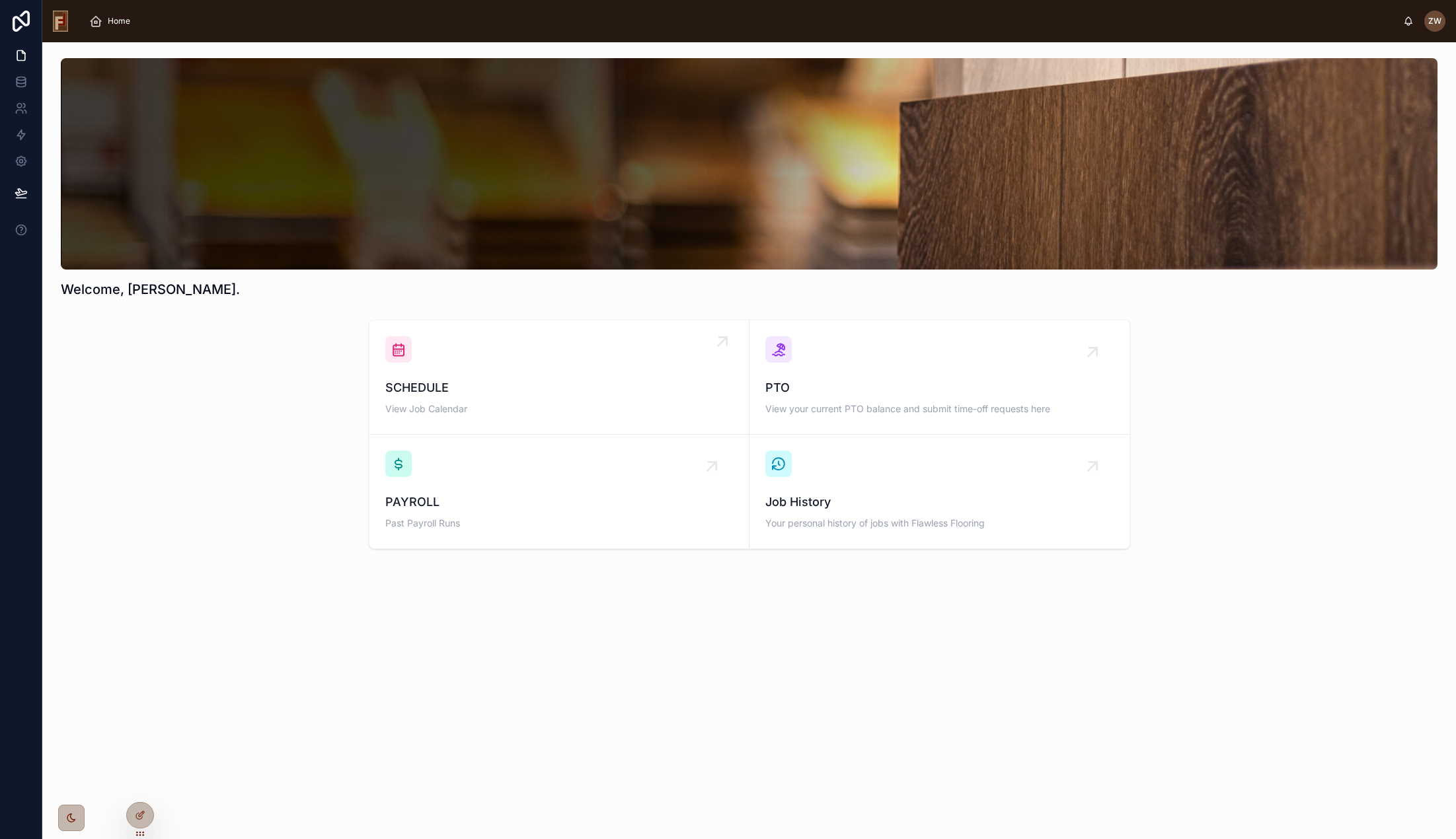
click at [547, 382] on span "SCHEDULE" at bounding box center [559, 387] width 348 height 18
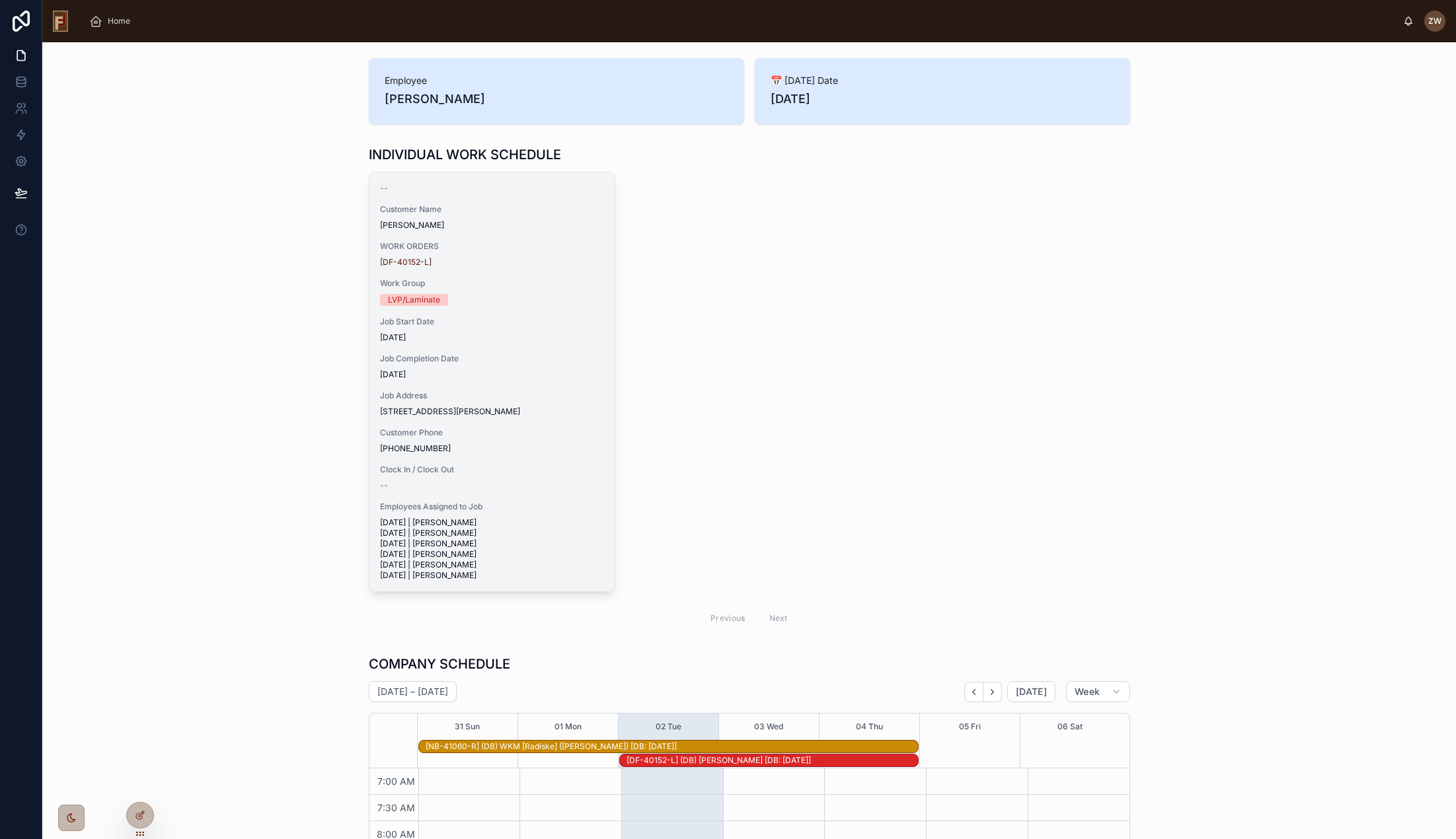
click at [554, 335] on span "[DATE]" at bounding box center [492, 337] width 224 height 10
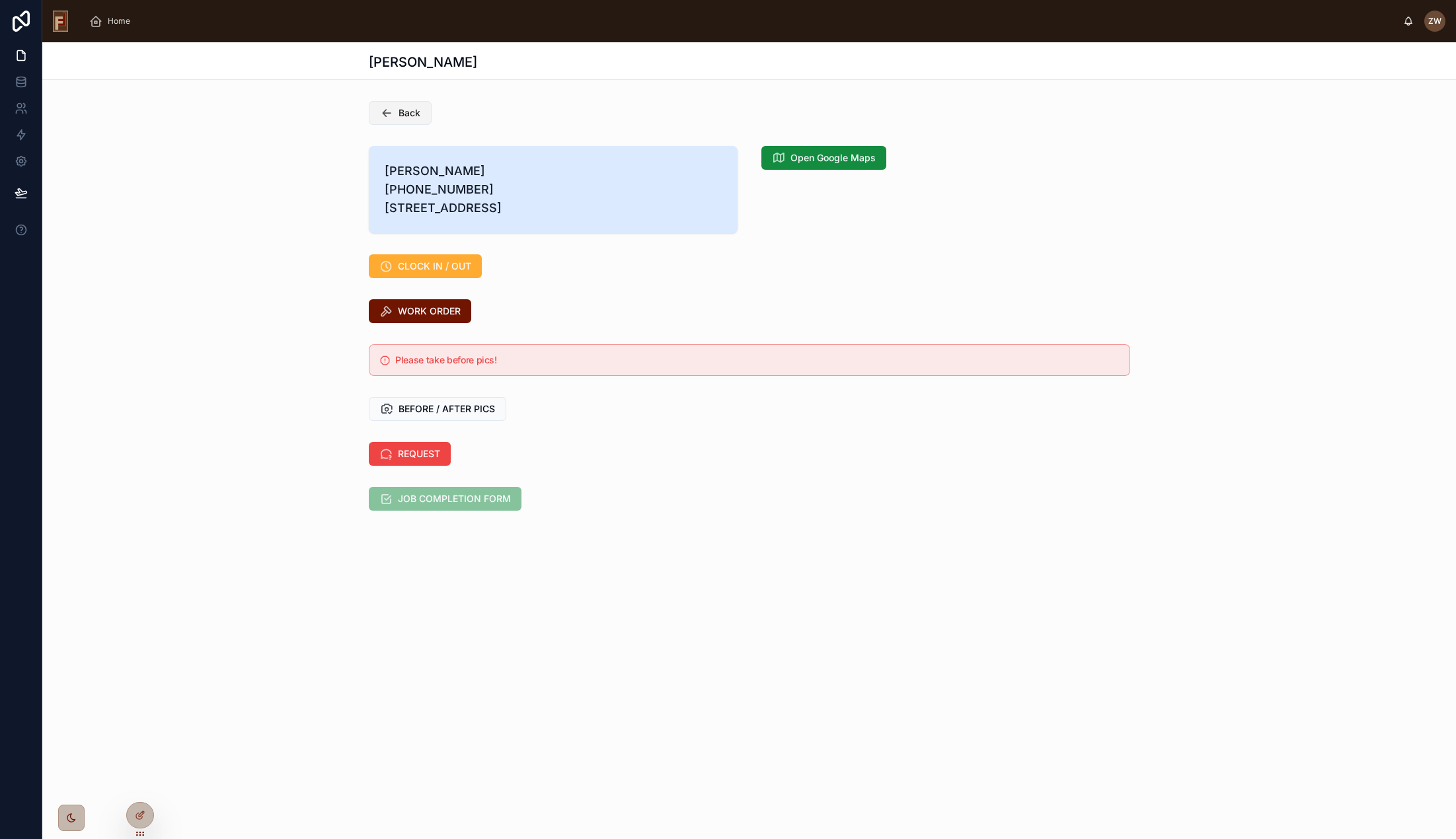
click at [393, 112] on button "Back" at bounding box center [400, 113] width 62 height 24
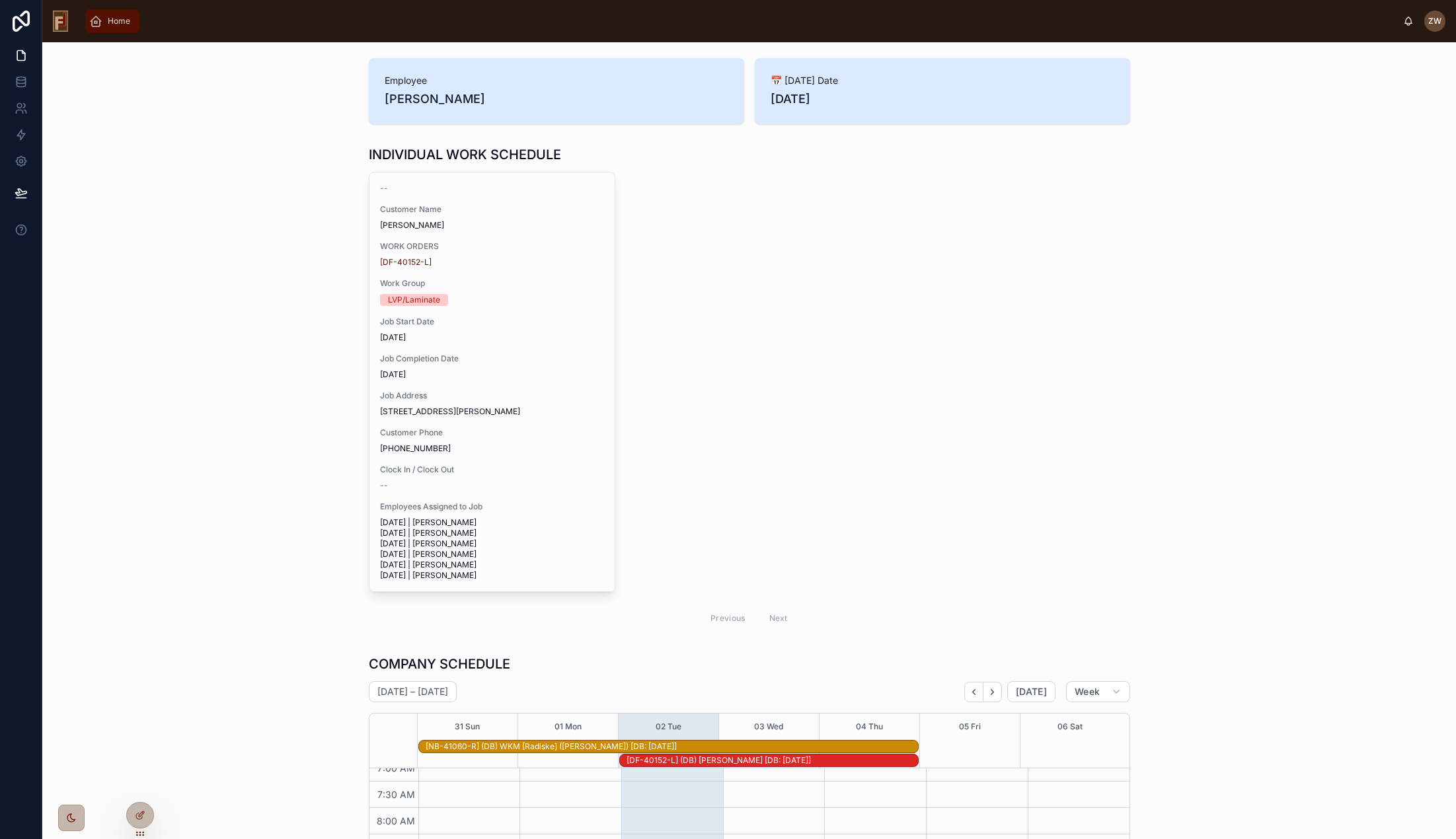
click at [107, 18] on span "Home" at bounding box center [119, 21] width 22 height 10
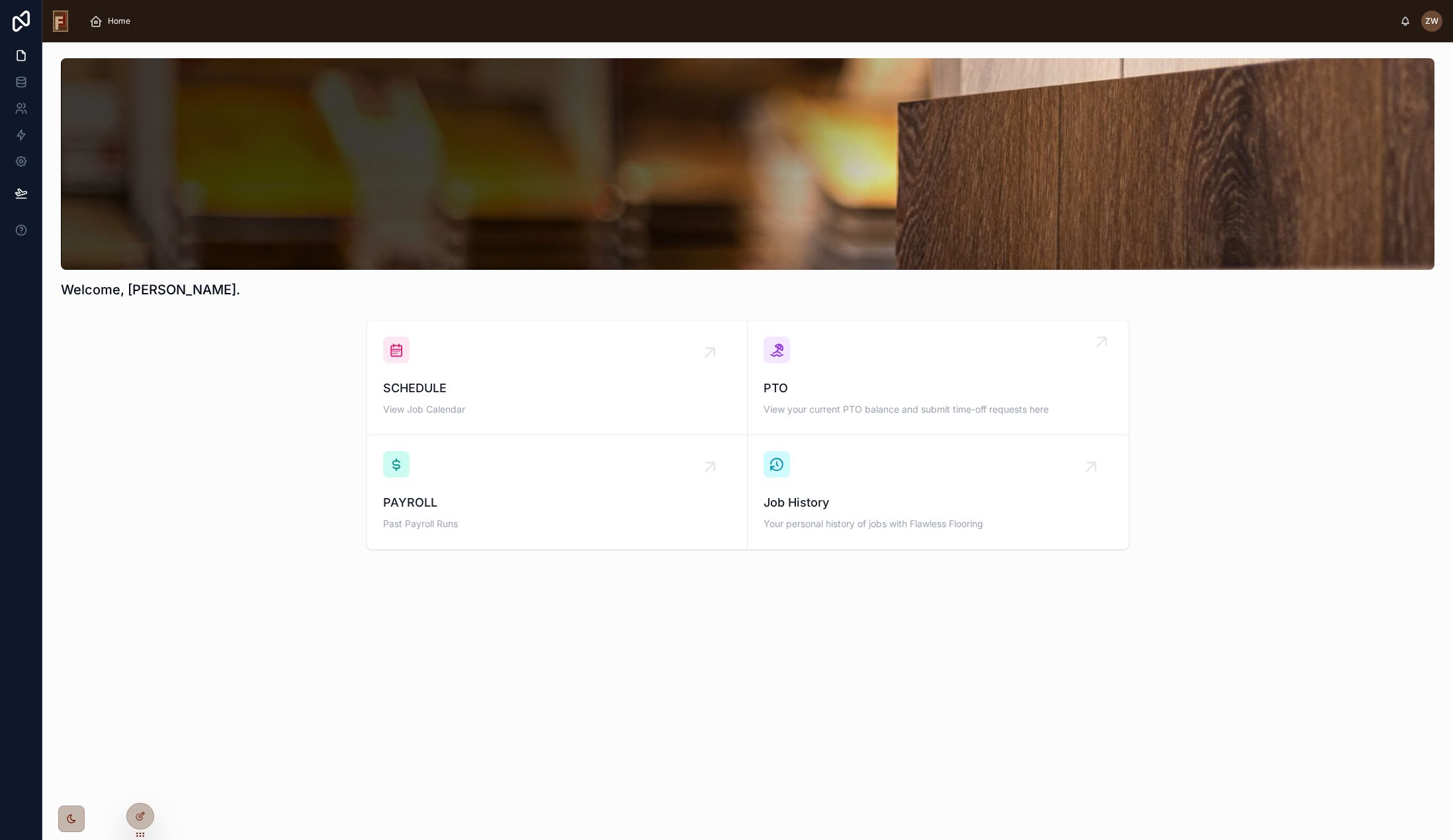
click at [951, 374] on div "PTO View your current PTO balance and submit time-off requests here" at bounding box center [937, 378] width 349 height 82
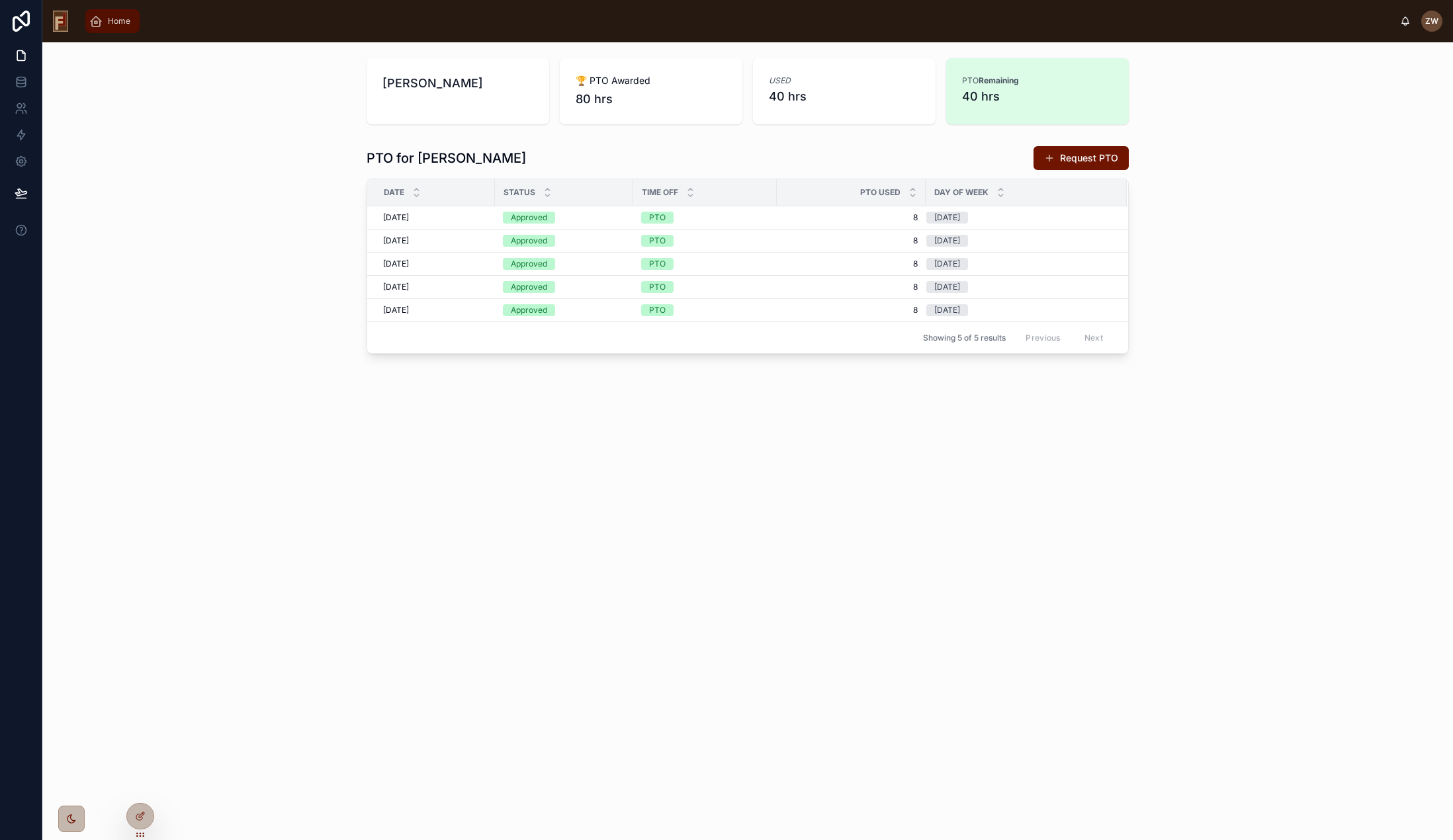
click at [119, 22] on span "Home" at bounding box center [119, 21] width 22 height 10
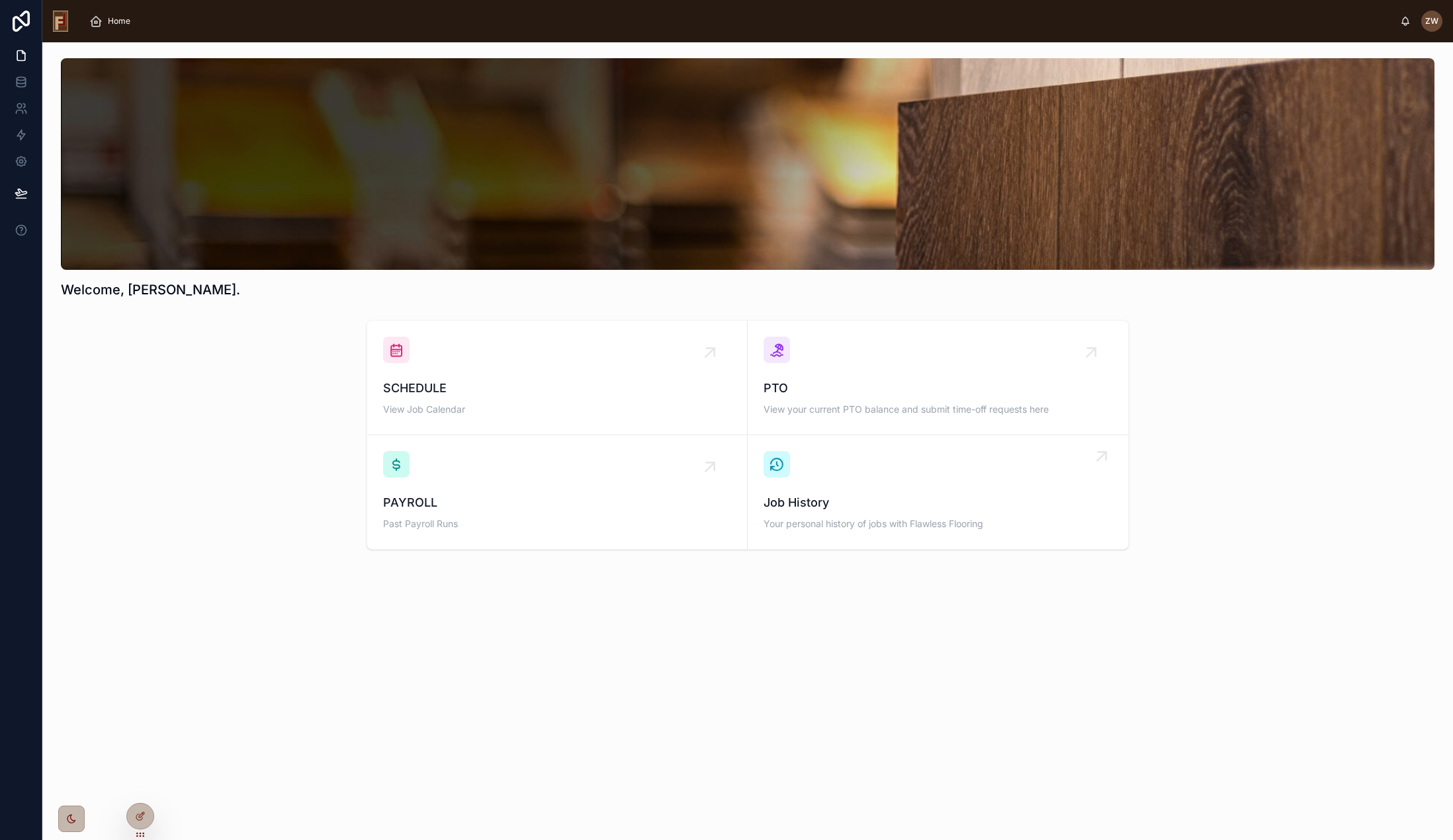
click at [938, 488] on div "Job History Your personal history of jobs with Flawless Flooring" at bounding box center [937, 493] width 349 height 82
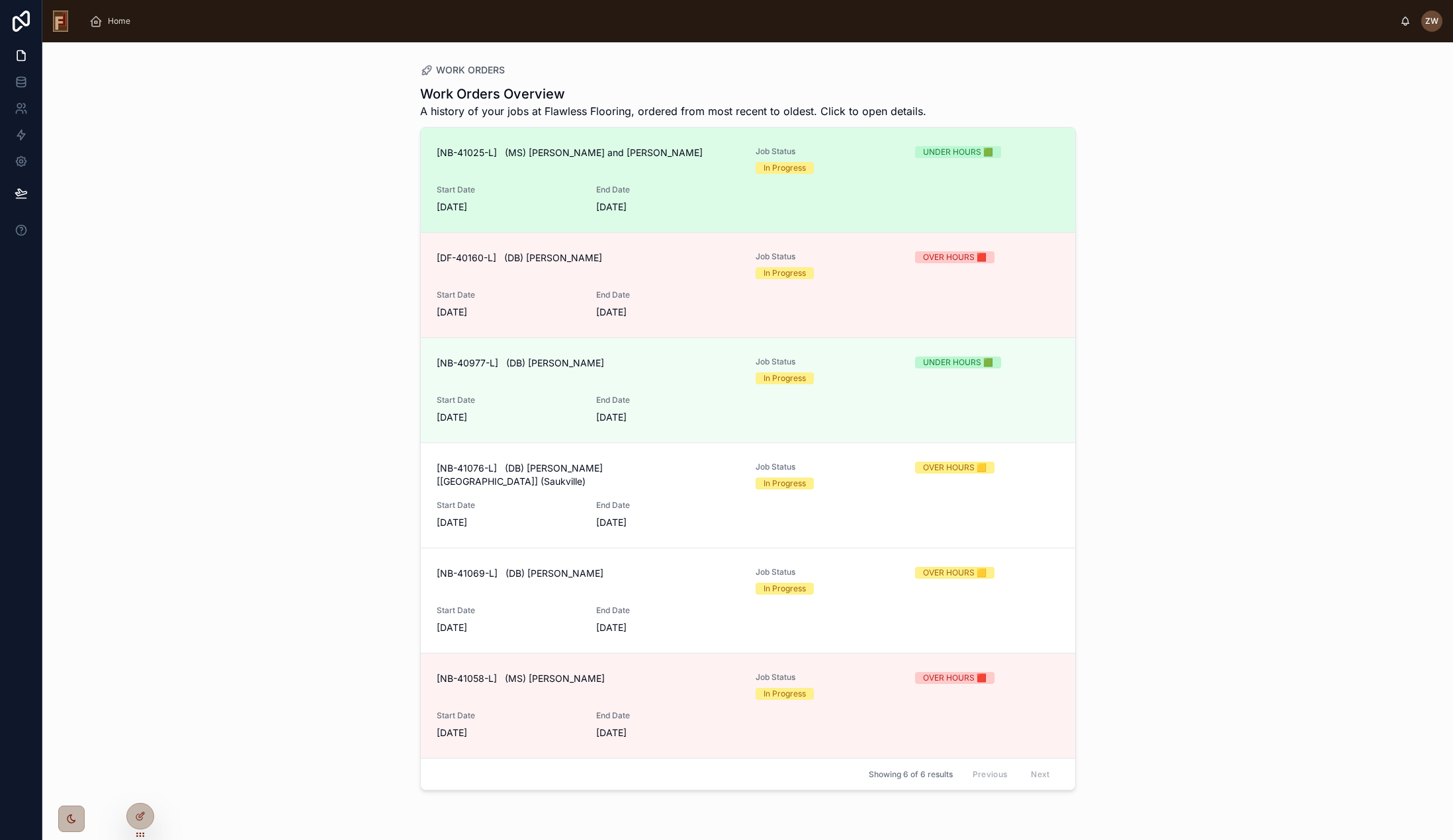
click at [751, 172] on div "[NB-41025-L] (MS) [PERSON_NAME] and [PERSON_NAME] Job Status In Progress UNDER …" at bounding box center [747, 180] width 622 height 67
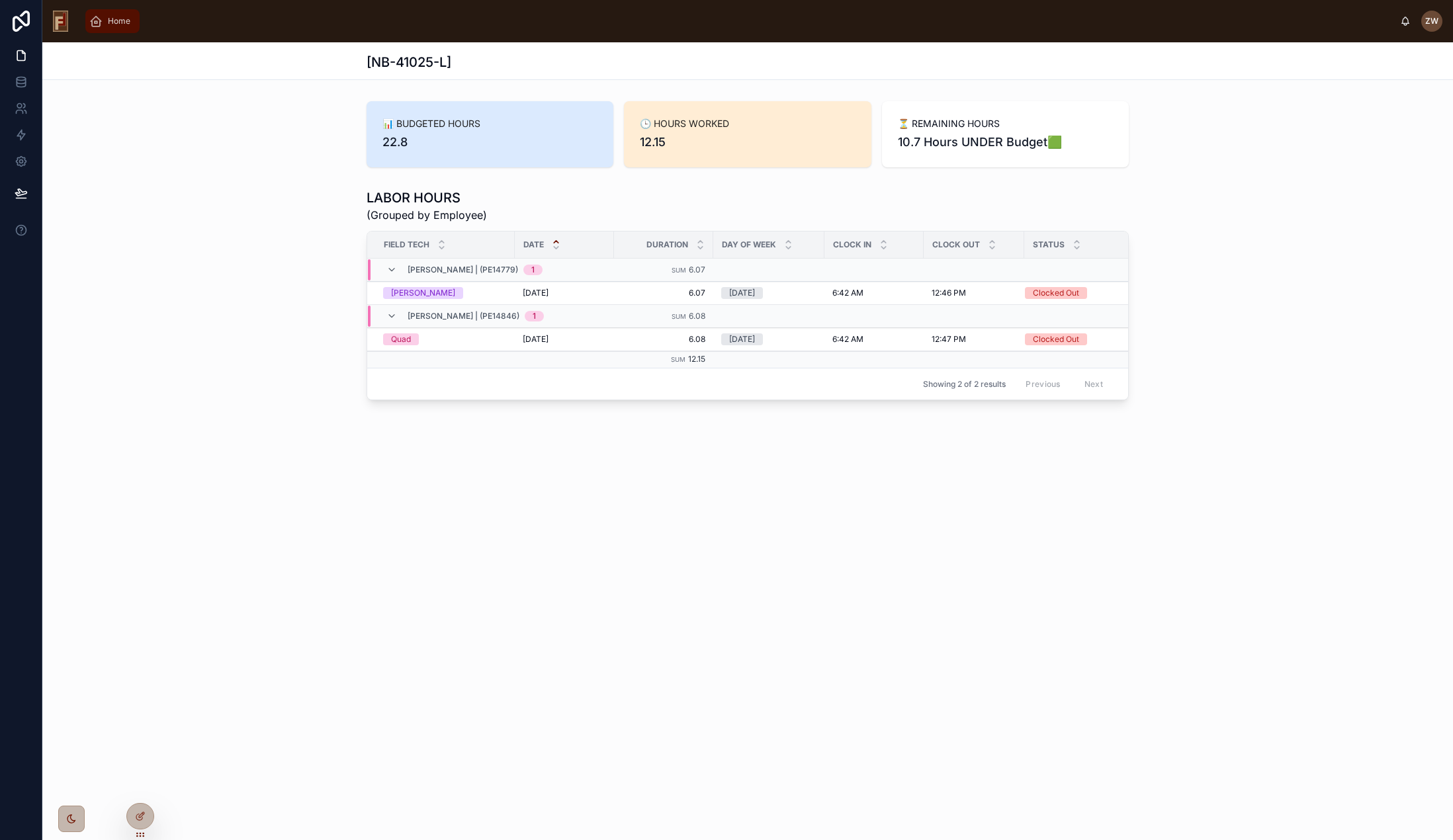
click at [122, 17] on span "Home" at bounding box center [119, 21] width 22 height 10
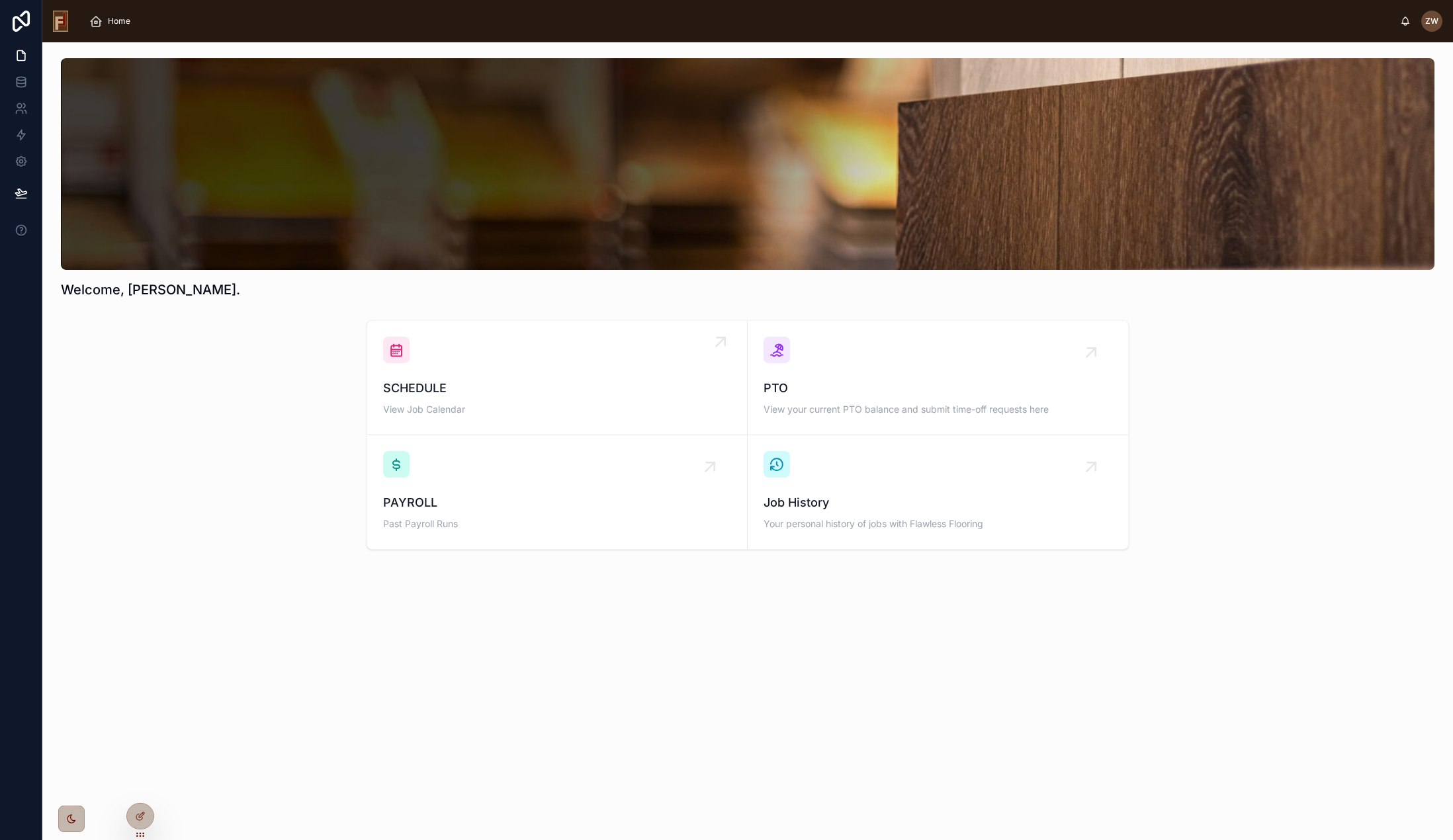
click at [546, 374] on div "SCHEDULE View Job Calendar" at bounding box center [557, 378] width 348 height 82
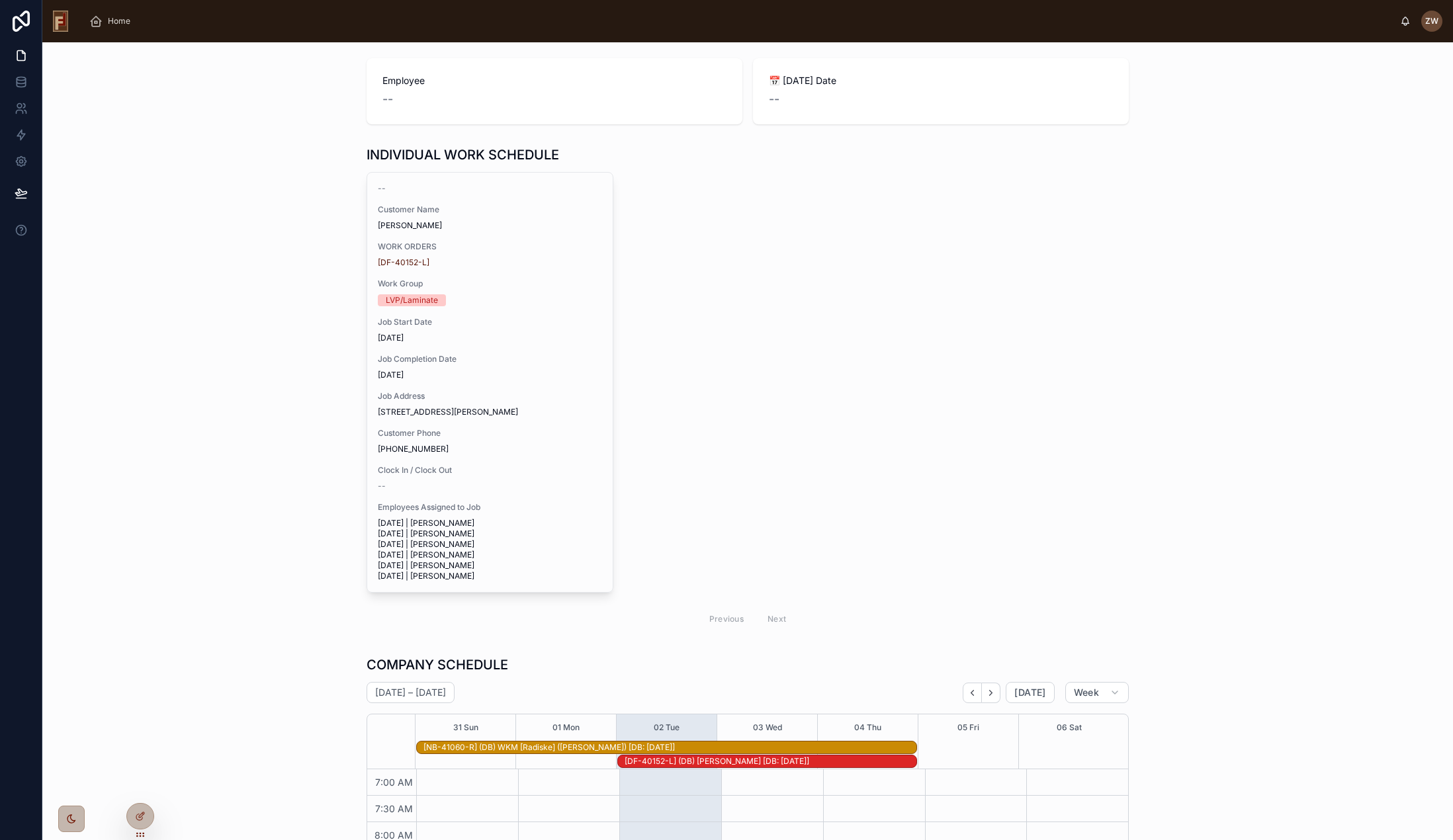
scroll to position [13, 0]
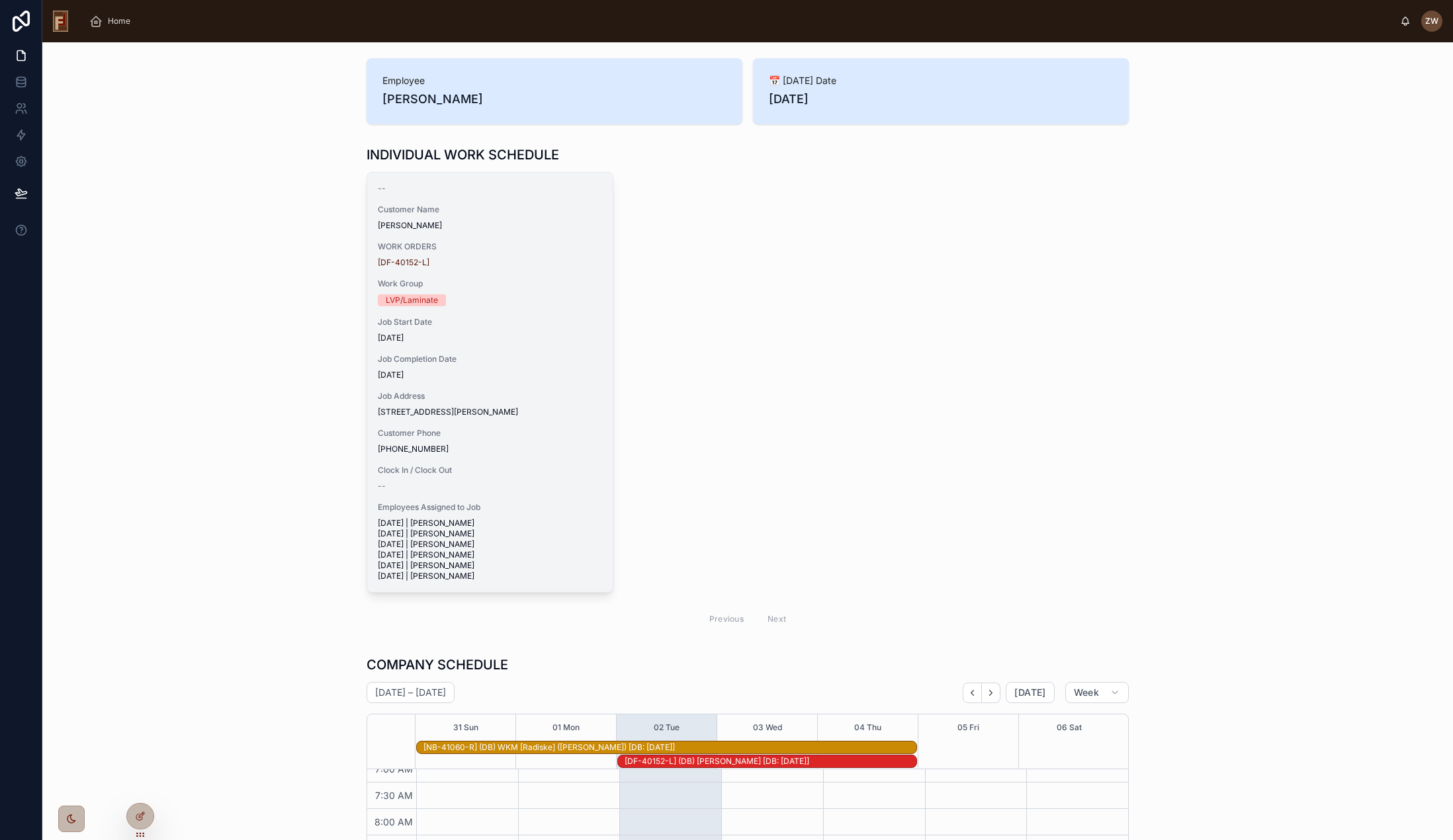
click at [502, 307] on div "-- Customer Name [PERSON_NAME] WORK ORDERS [DF-40152-L] Work Group LVP/Laminate…" at bounding box center [490, 382] width 245 height 419
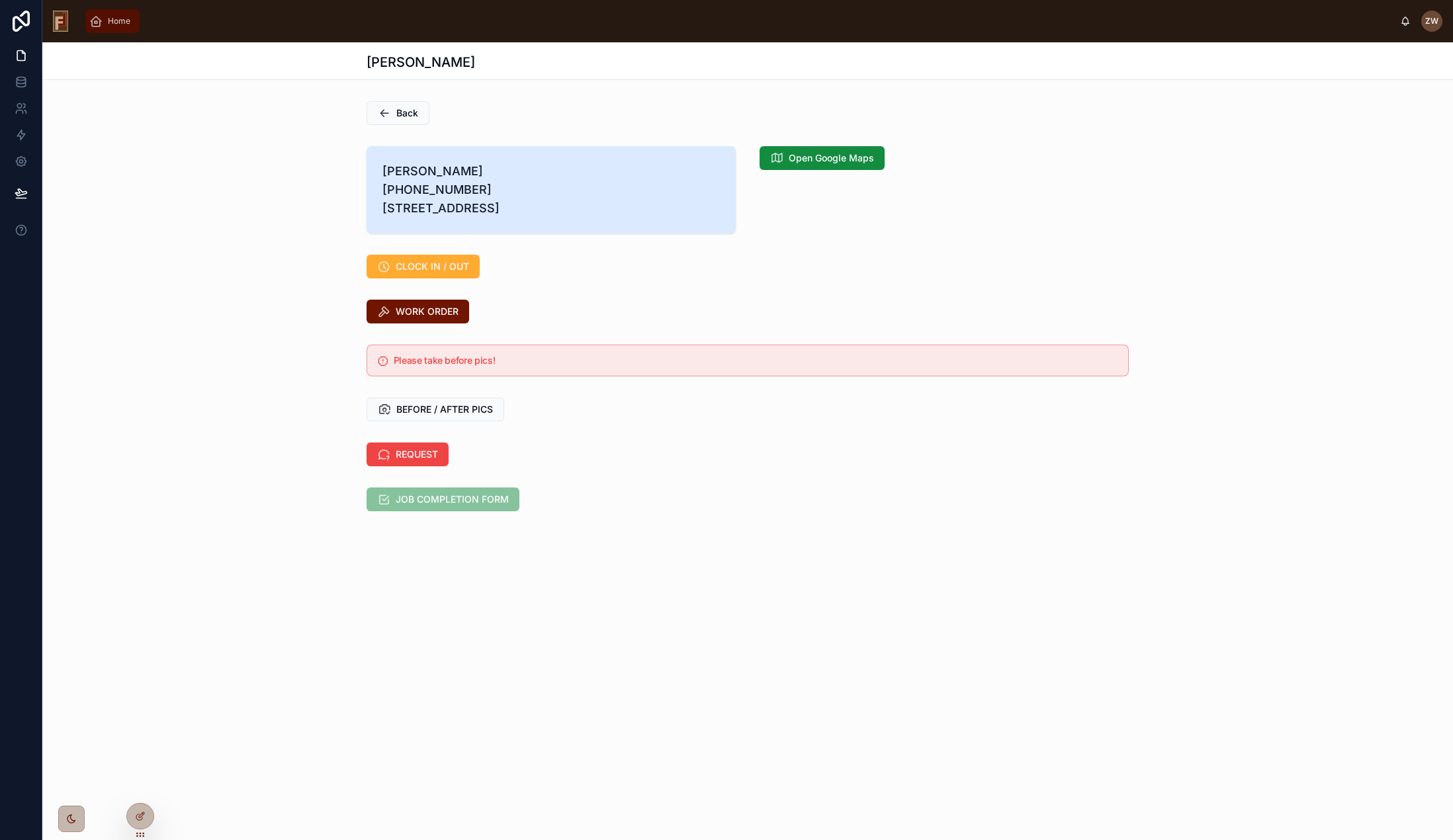
click at [111, 25] on span "Home" at bounding box center [119, 21] width 22 height 10
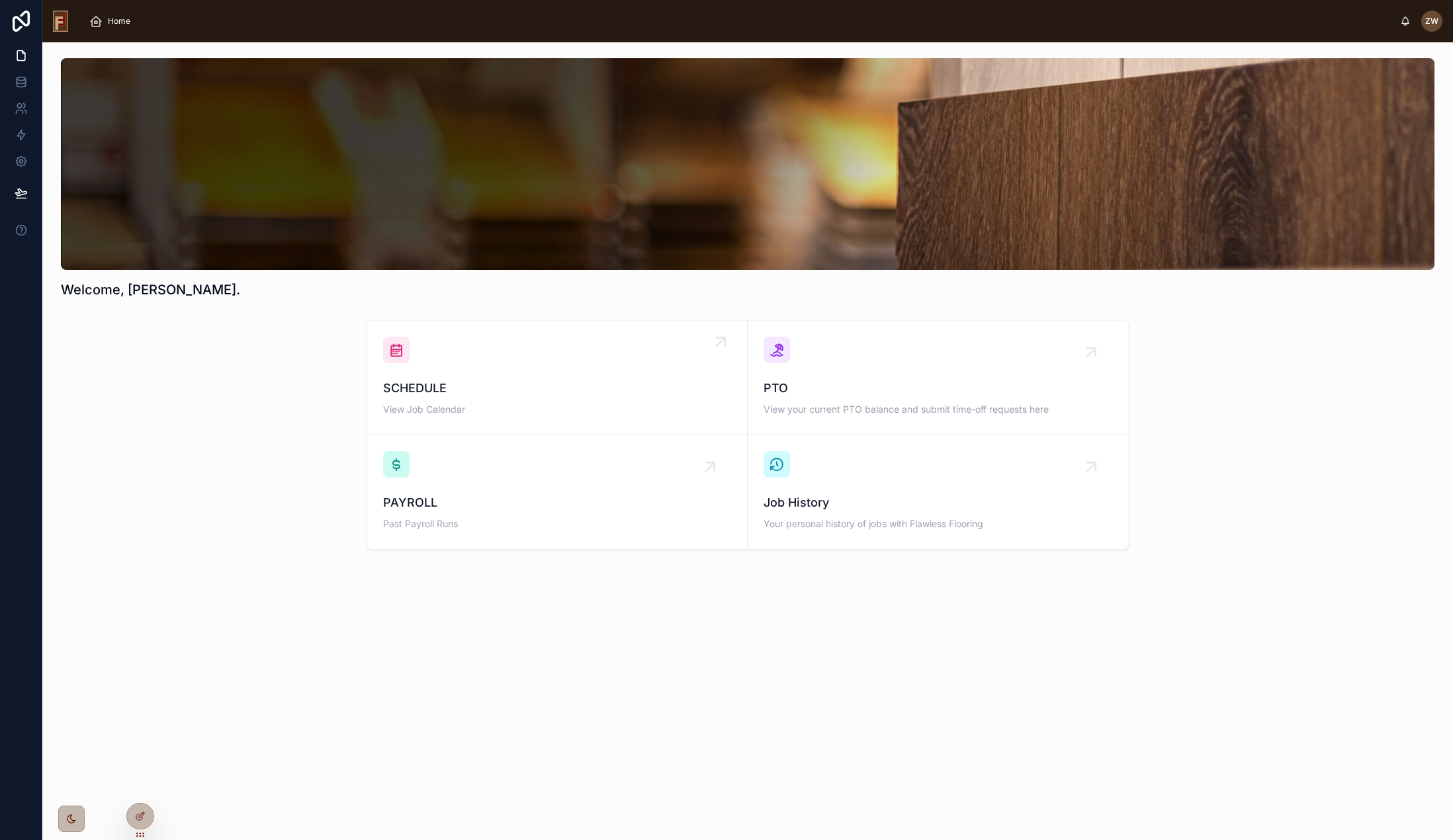
click at [551, 376] on div "SCHEDULE View Job Calendar" at bounding box center [557, 378] width 348 height 82
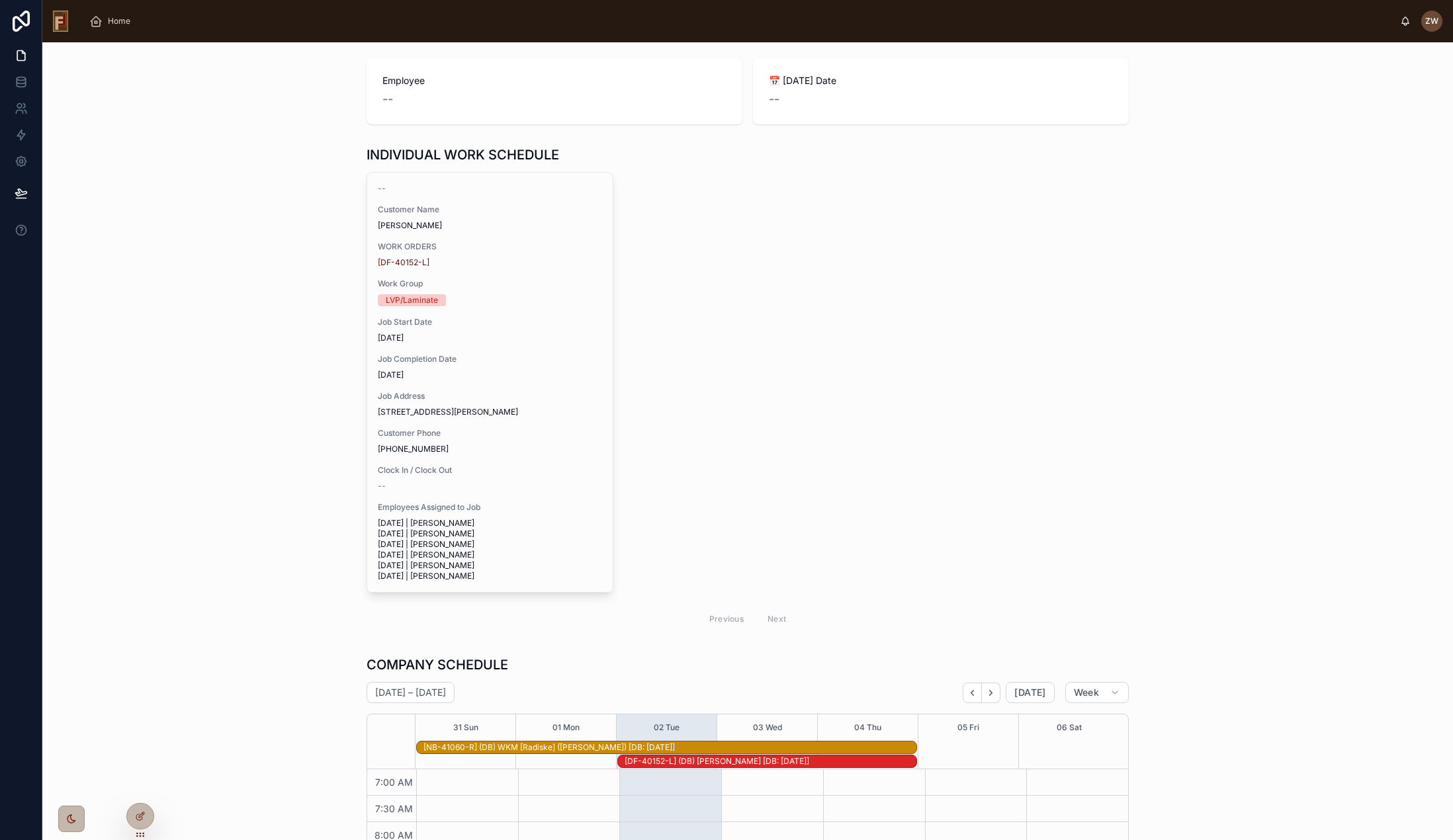
scroll to position [13, 0]
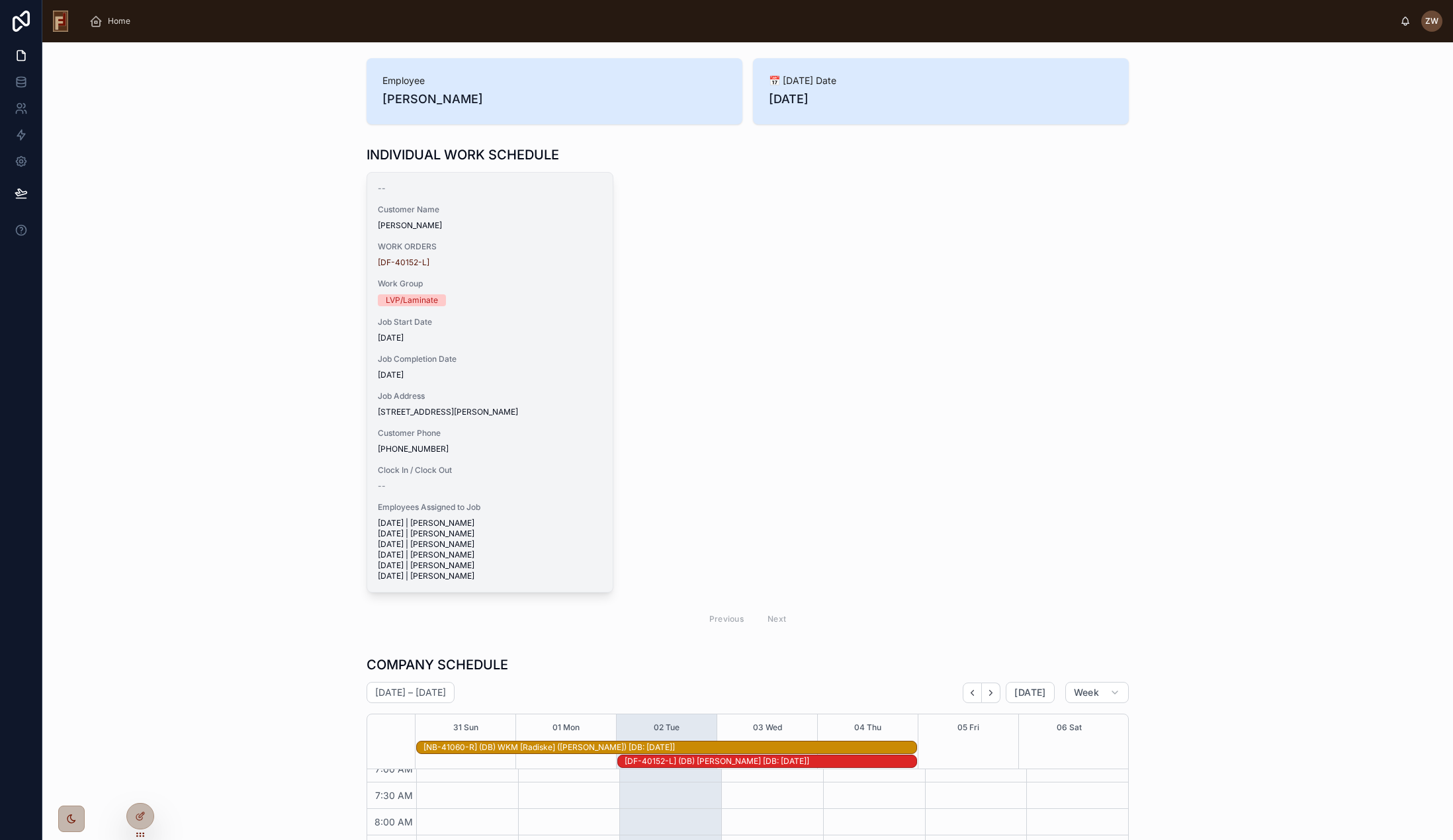
click at [549, 346] on div "-- Customer Name [PERSON_NAME] WORK ORDERS [DF-40152-L] Work Group LVP/Laminate…" at bounding box center [490, 382] width 245 height 419
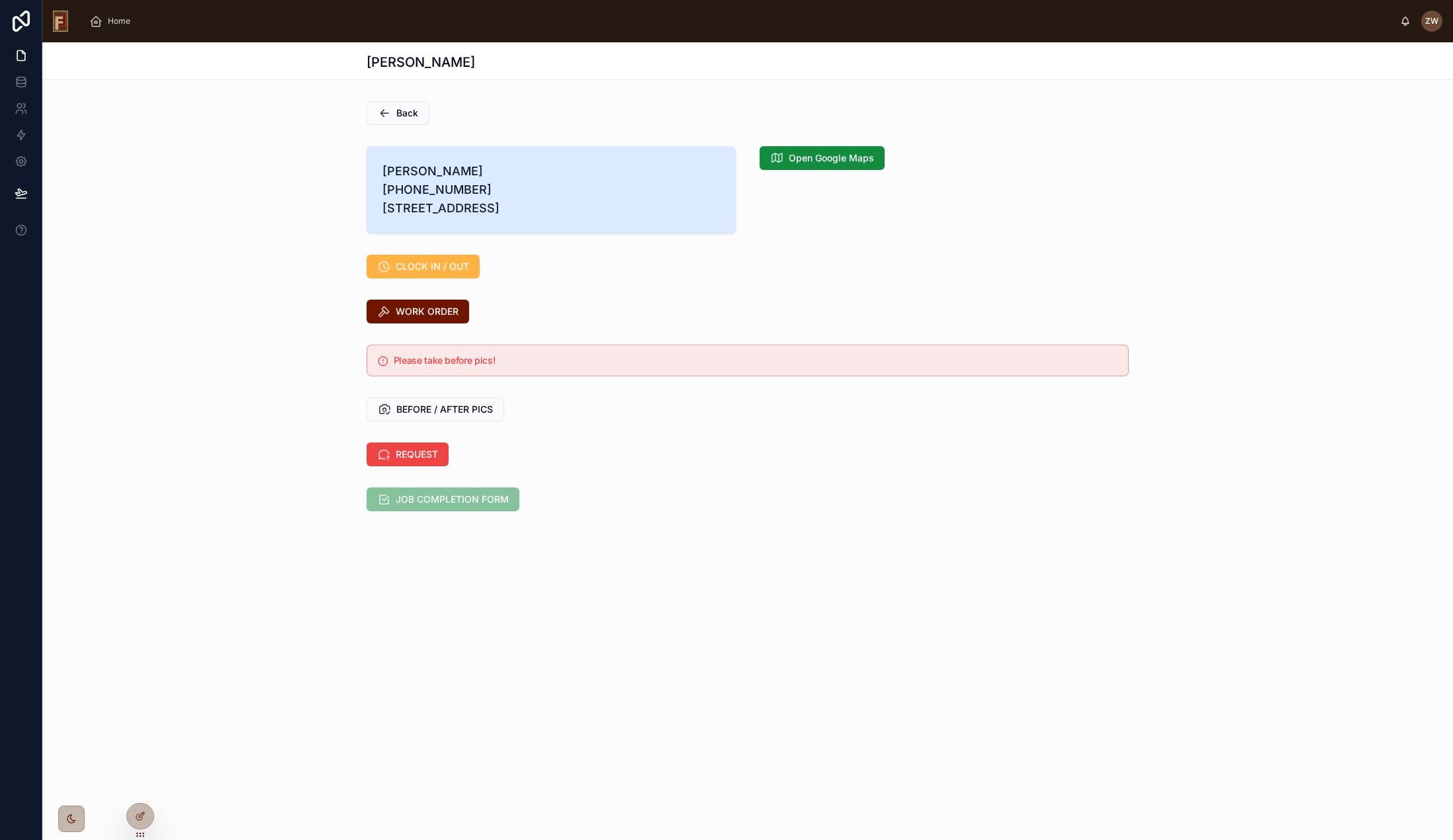
click at [457, 273] on span "CLOCK IN / OUT" at bounding box center [432, 267] width 74 height 13
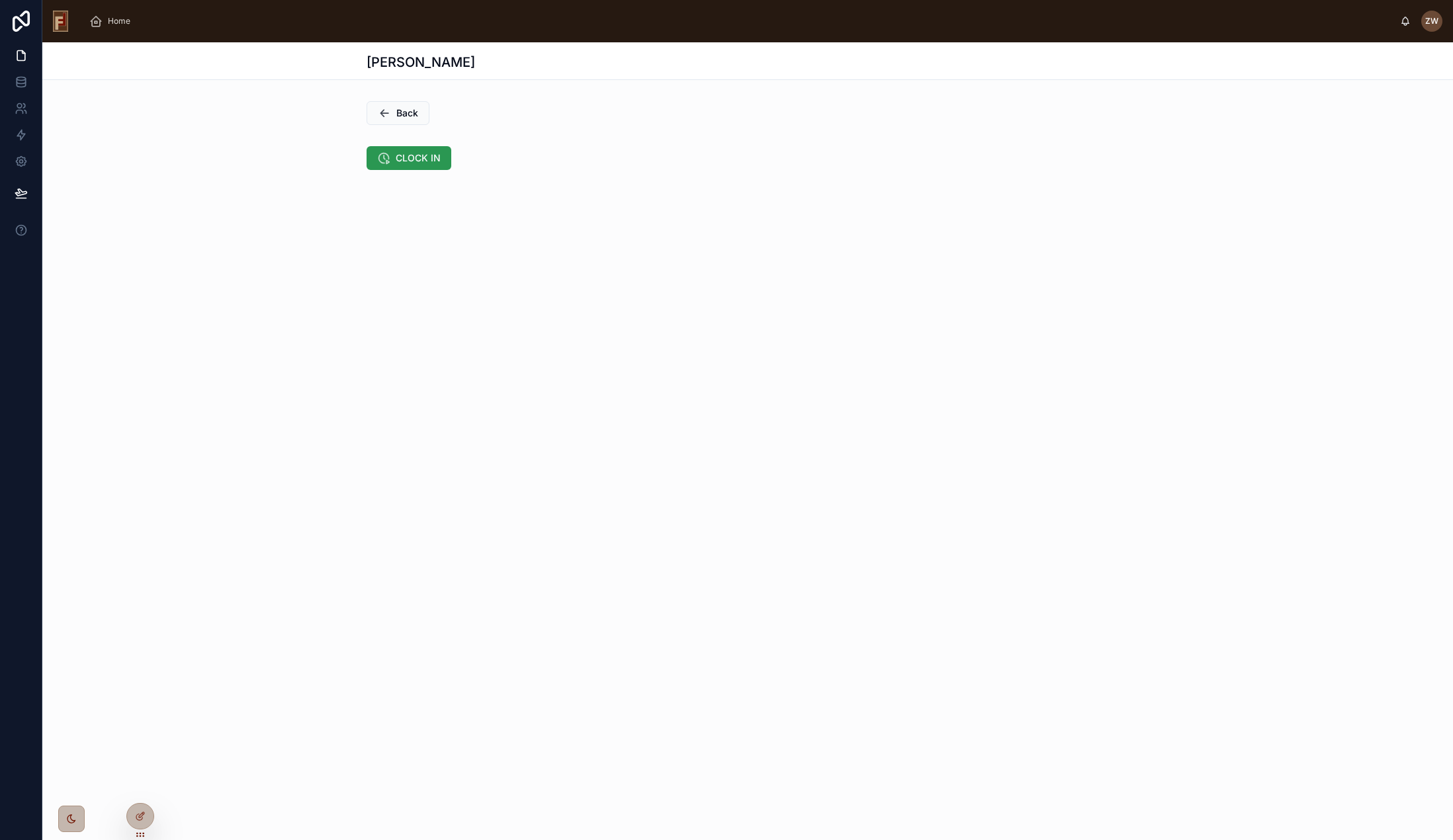
click at [409, 153] on span "CLOCK IN" at bounding box center [418, 158] width 45 height 13
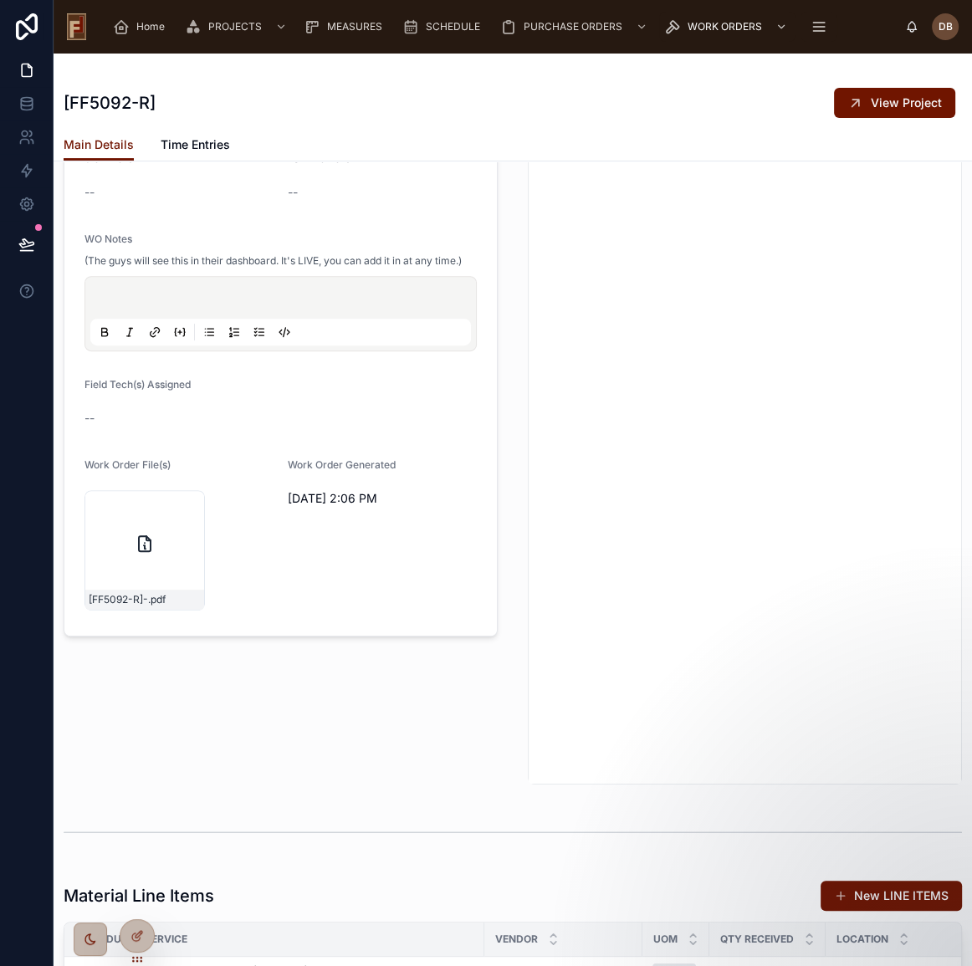
scroll to position [456, 0]
